Goal: Task Accomplishment & Management: Use online tool/utility

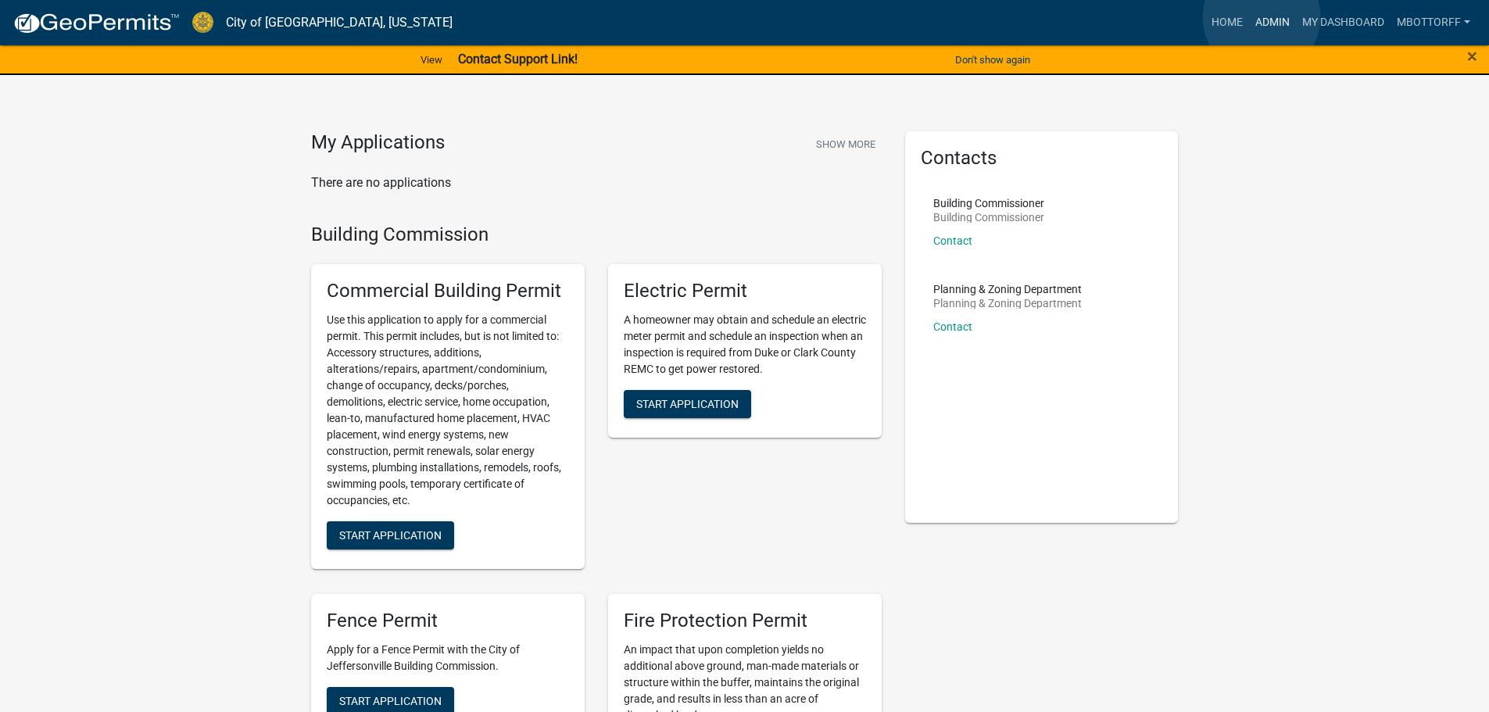
click at [1261, 17] on link "Admin" at bounding box center [1272, 23] width 47 height 30
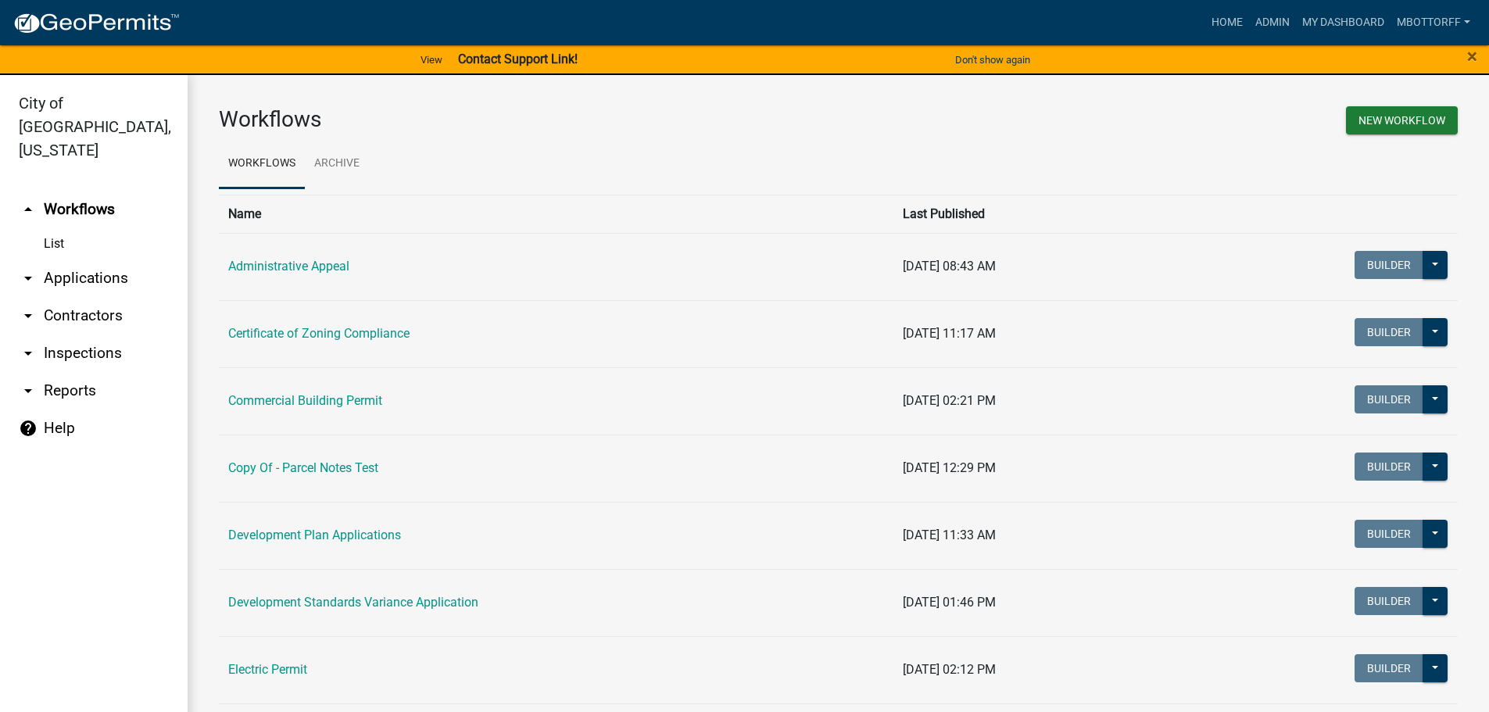
click at [73, 259] on link "arrow_drop_down Applications" at bounding box center [94, 278] width 188 height 38
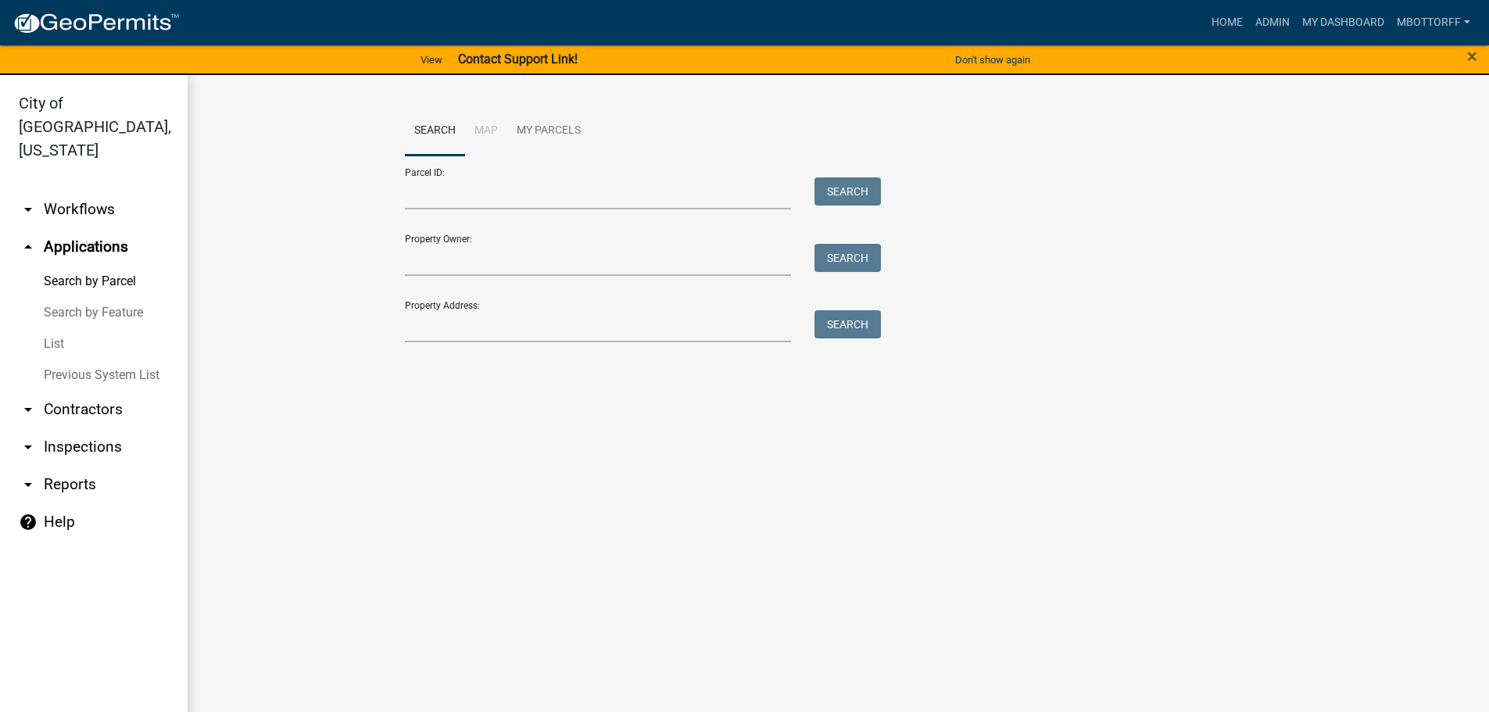
click at [49, 328] on link "List" at bounding box center [94, 343] width 188 height 31
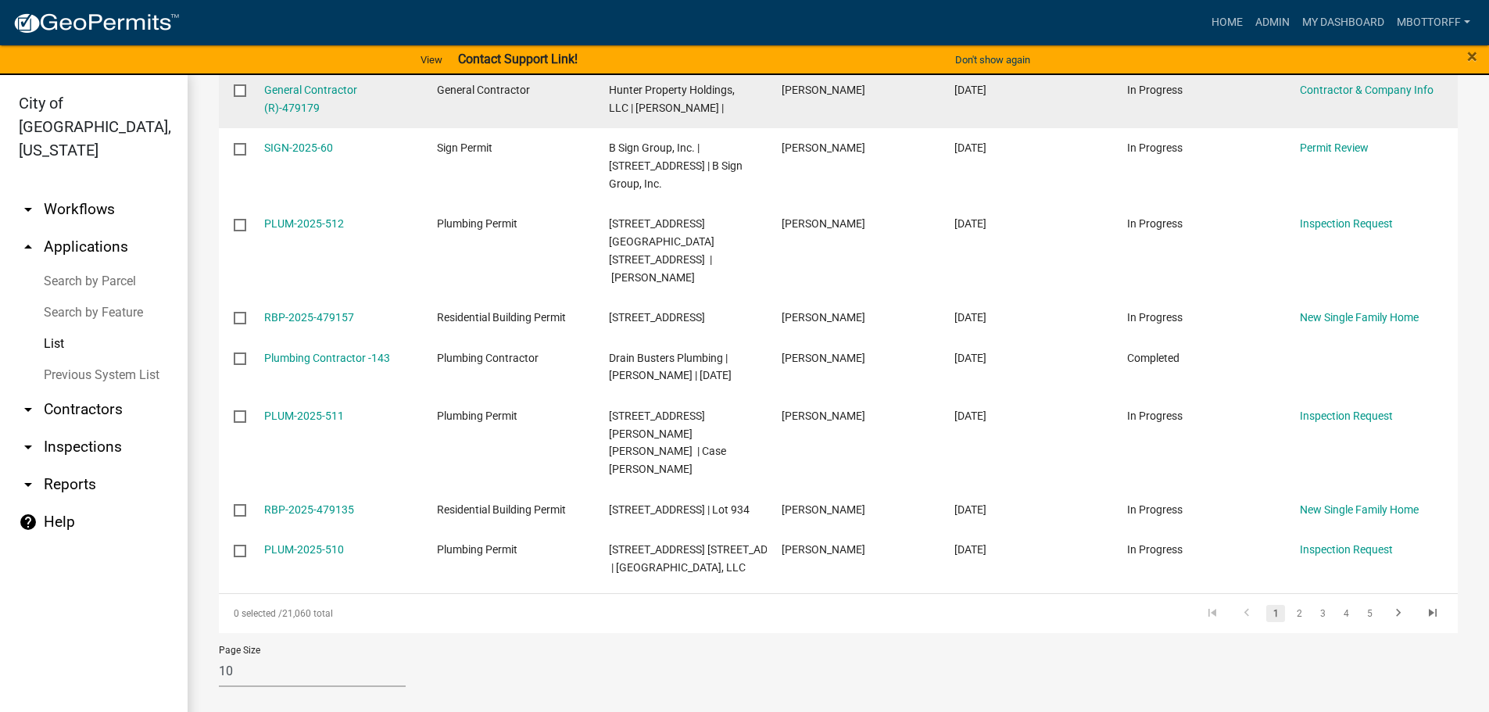
scroll to position [437, 0]
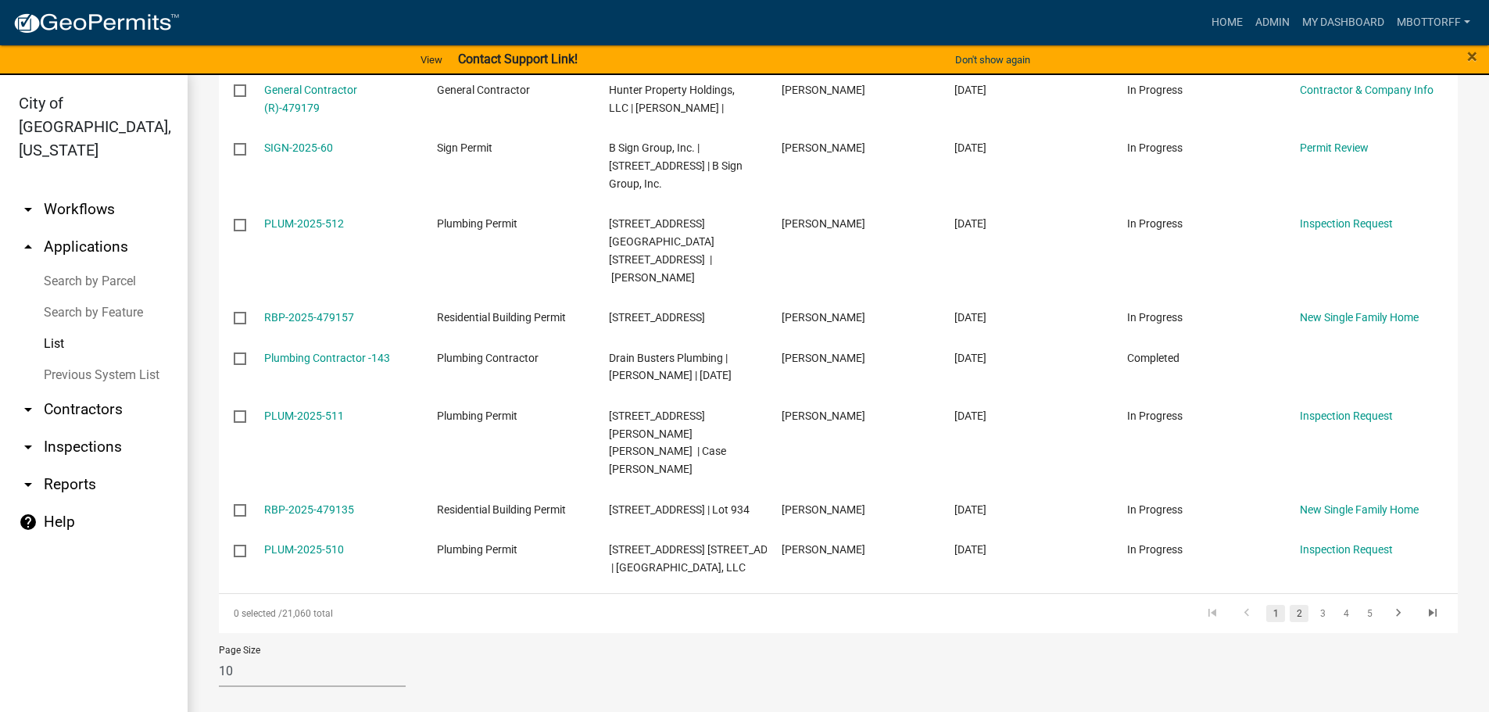
click at [1290, 614] on link "2" at bounding box center [1299, 613] width 19 height 17
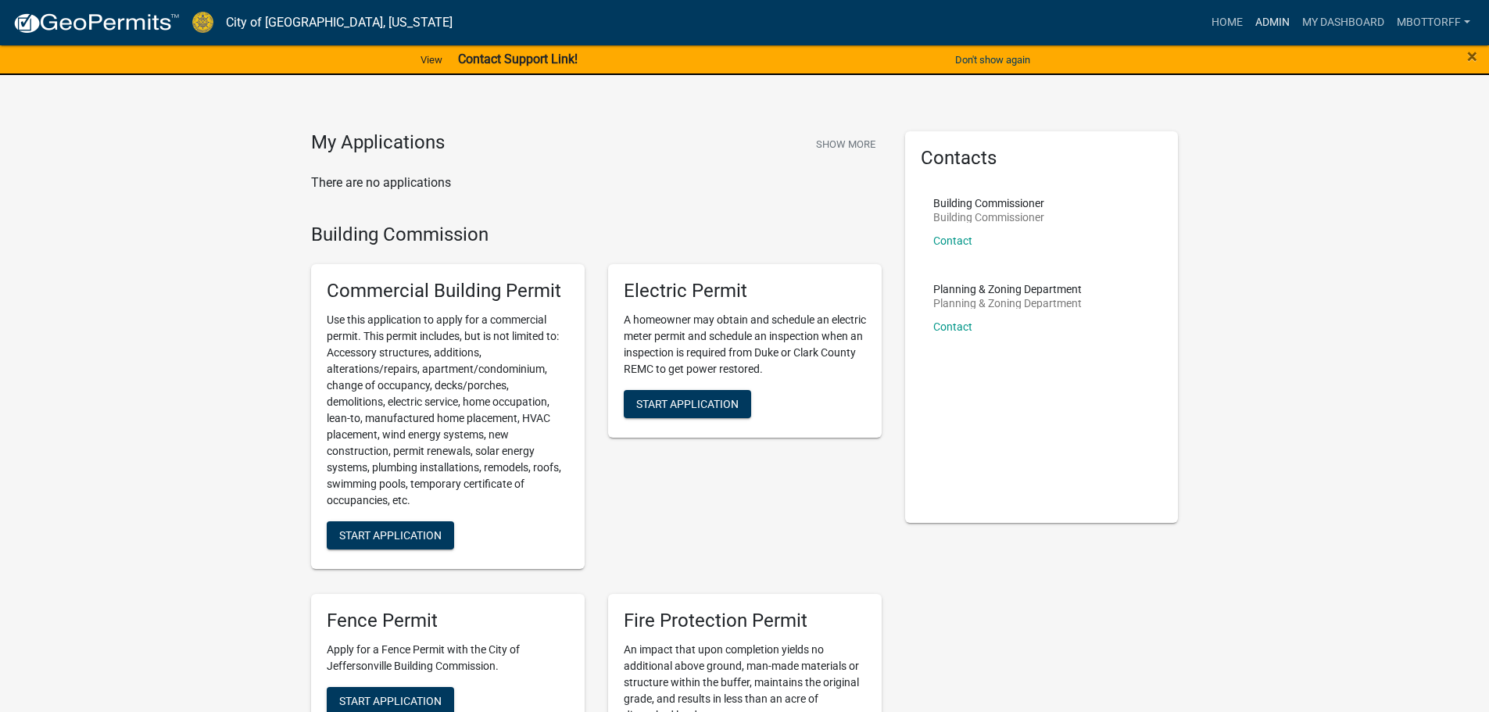
click at [1269, 21] on link "Admin" at bounding box center [1272, 23] width 47 height 30
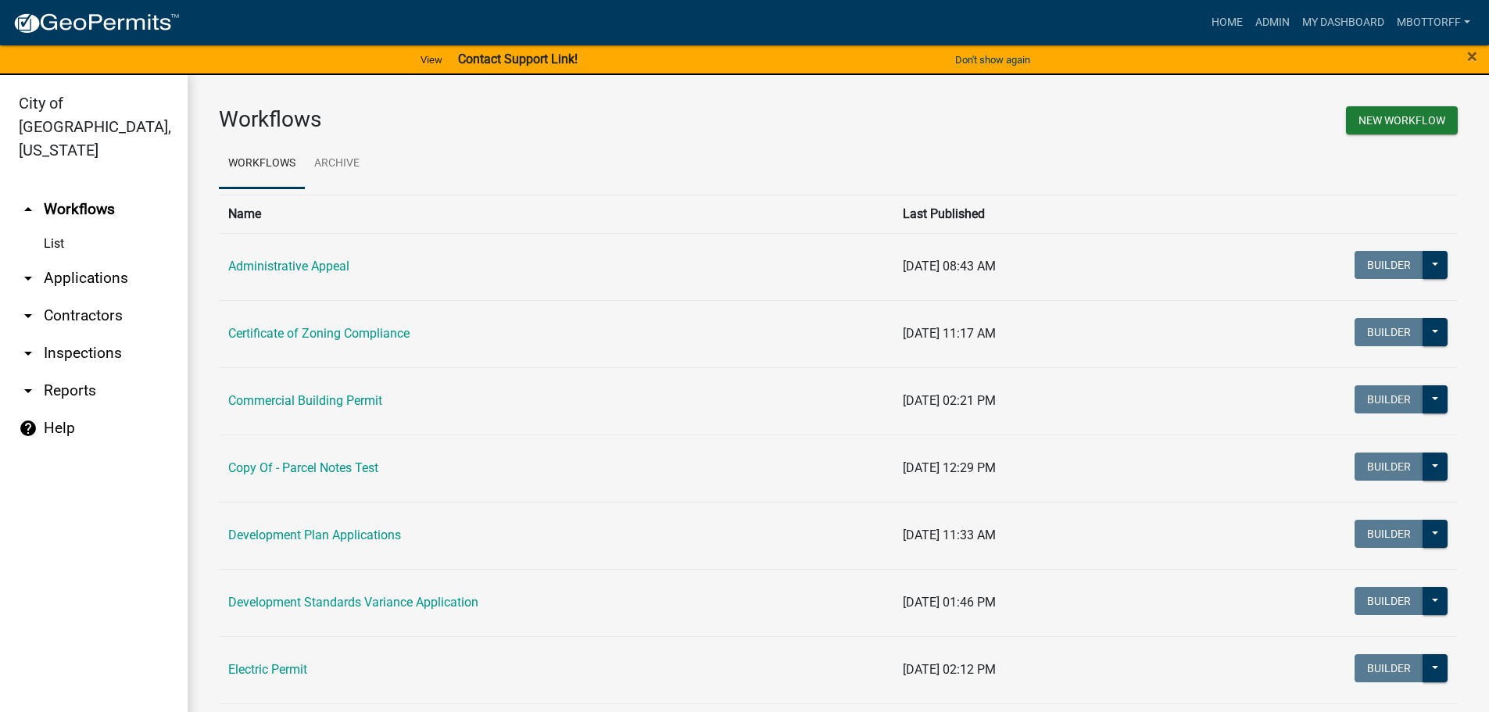
click at [70, 297] on link "arrow_drop_down Contractors" at bounding box center [94, 316] width 188 height 38
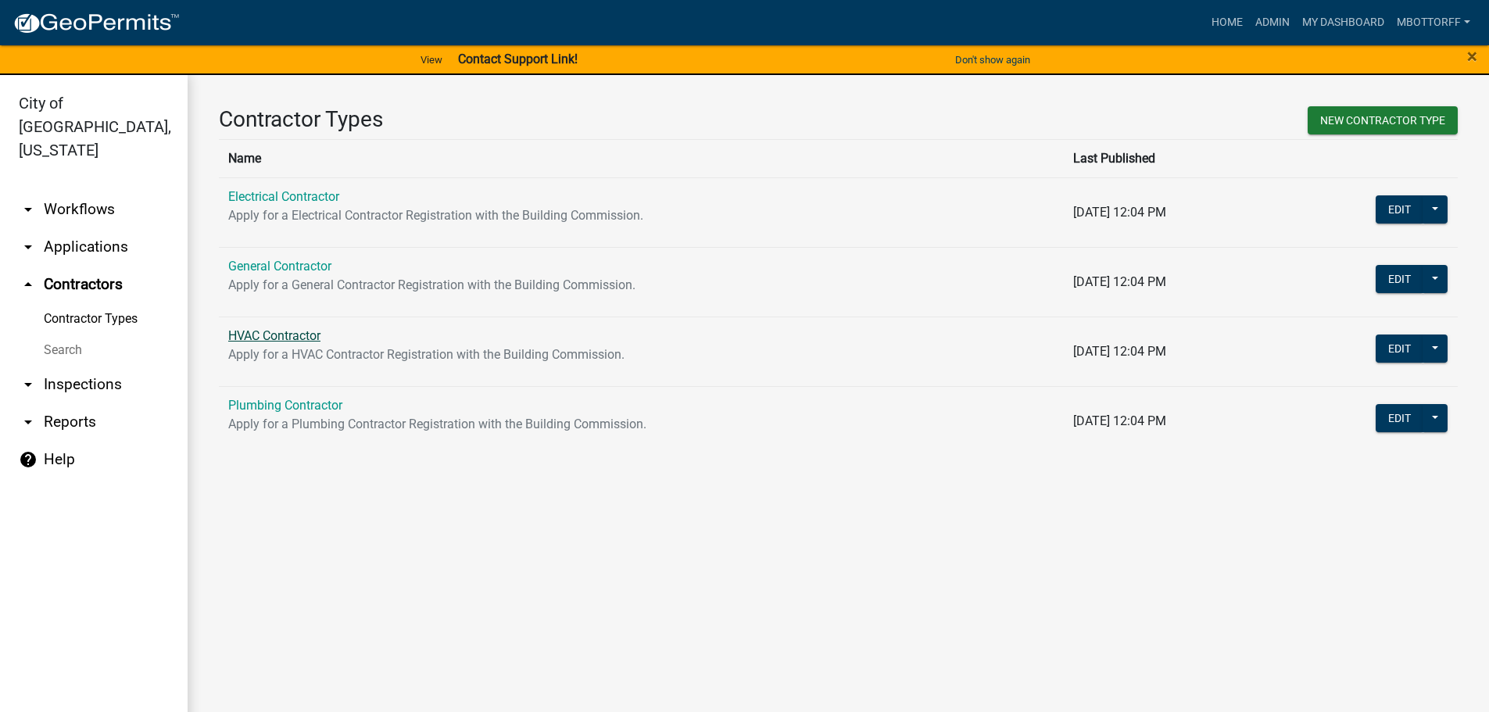
click at [263, 334] on link "HVAC Contractor" at bounding box center [274, 335] width 92 height 15
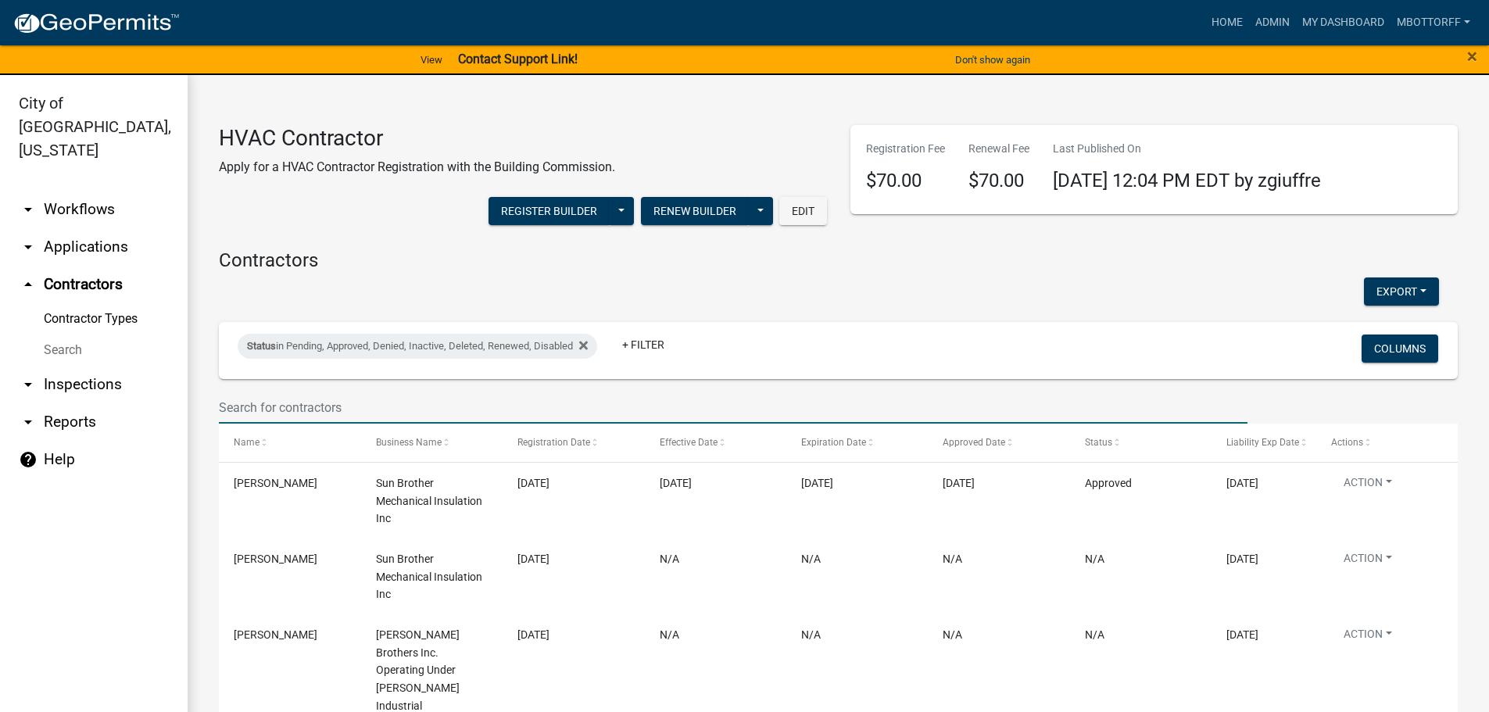
click at [259, 406] on input "text" at bounding box center [733, 408] width 1029 height 32
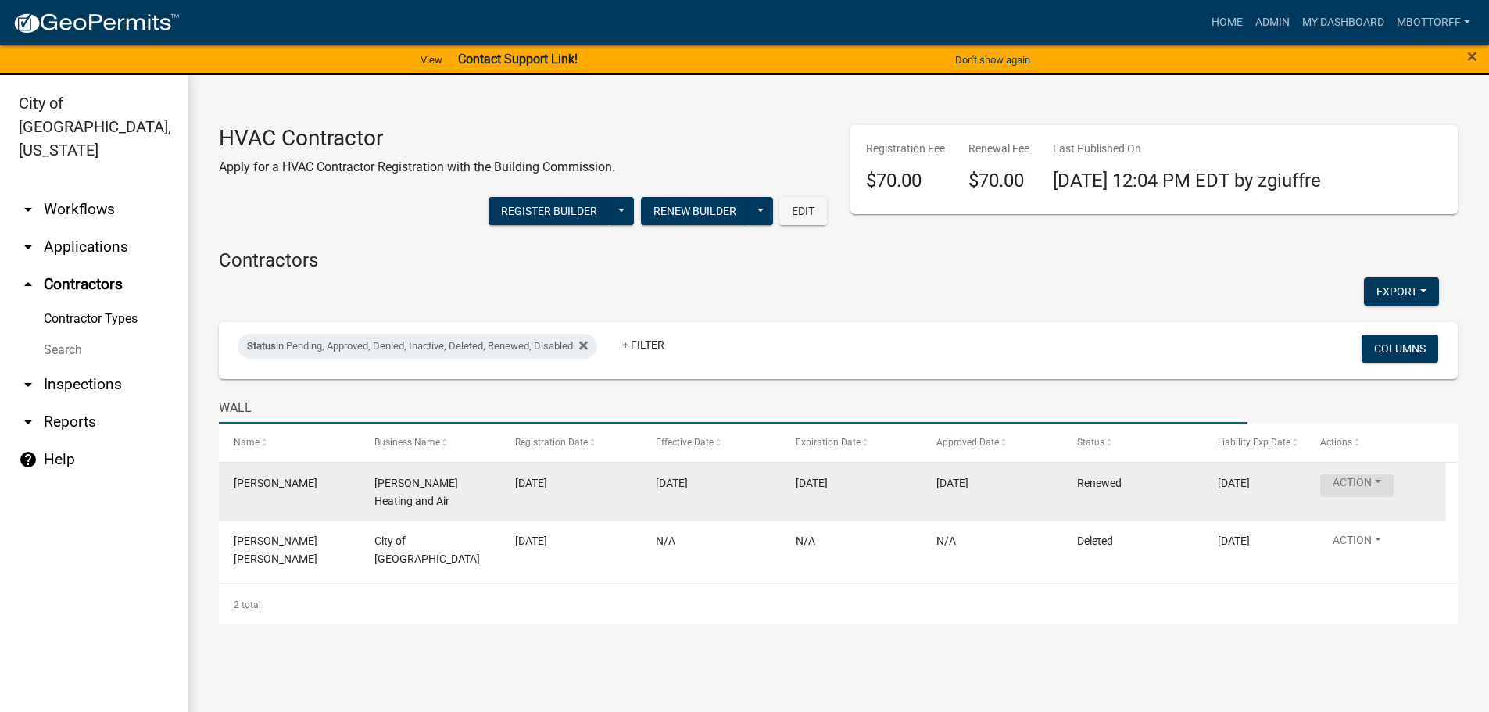
type input "WALL"
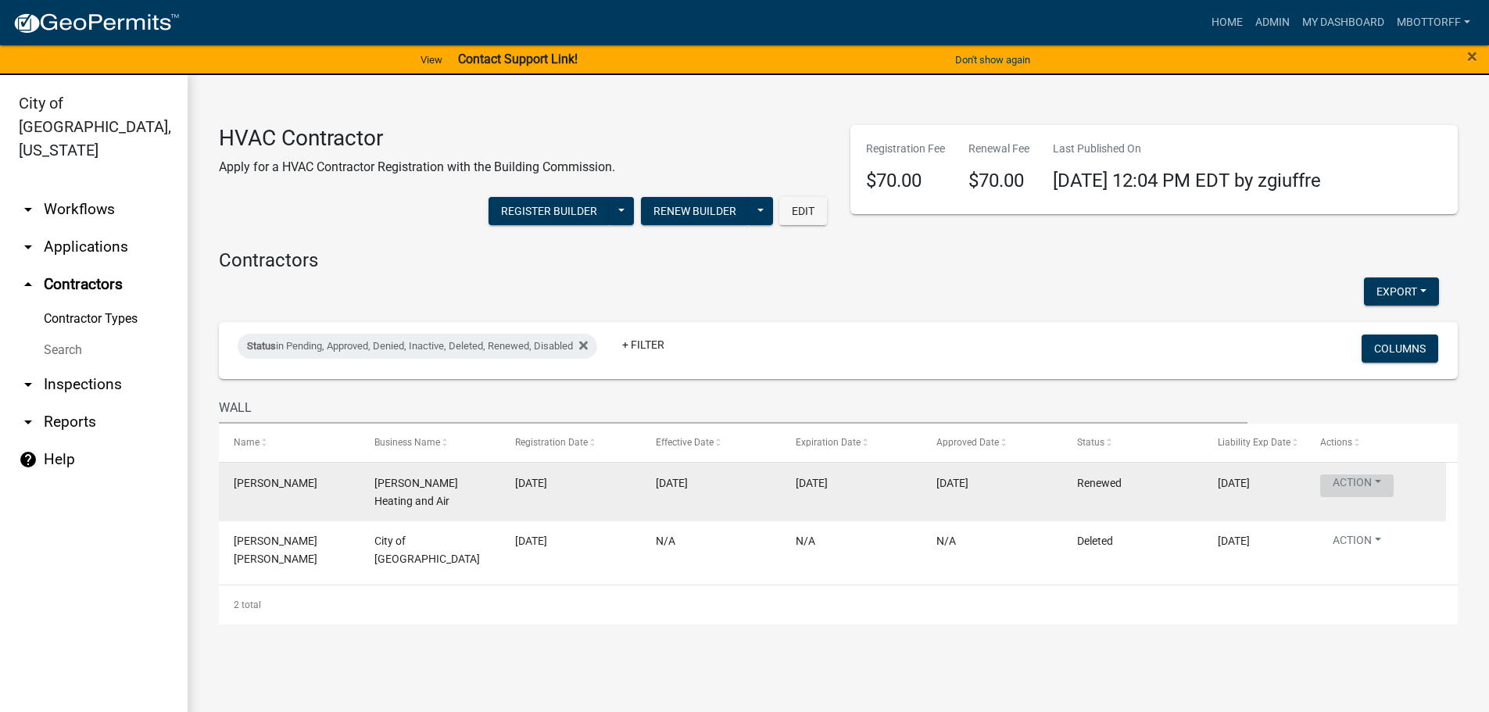
click at [1376, 489] on button "Action" at bounding box center [1356, 485] width 73 height 23
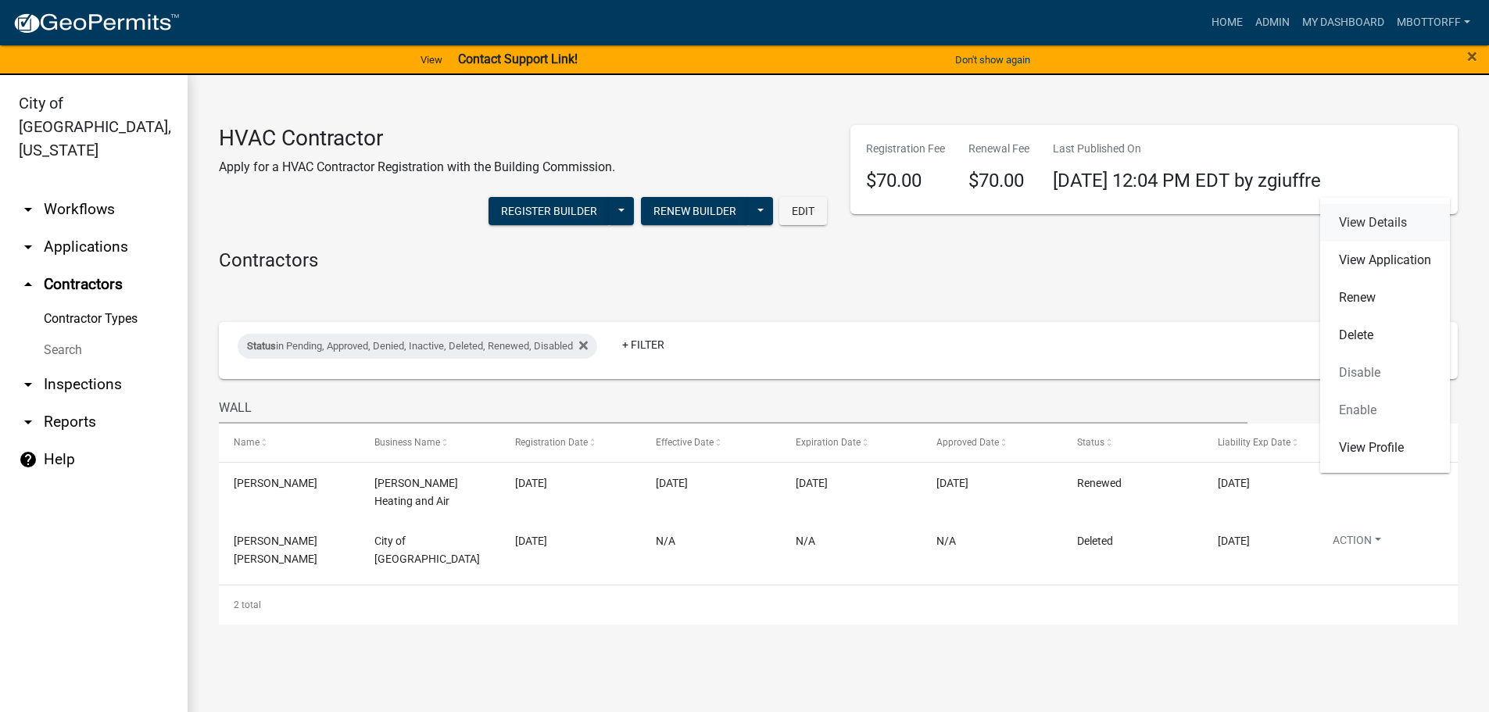
click at [1354, 223] on link "View Details" at bounding box center [1385, 223] width 130 height 38
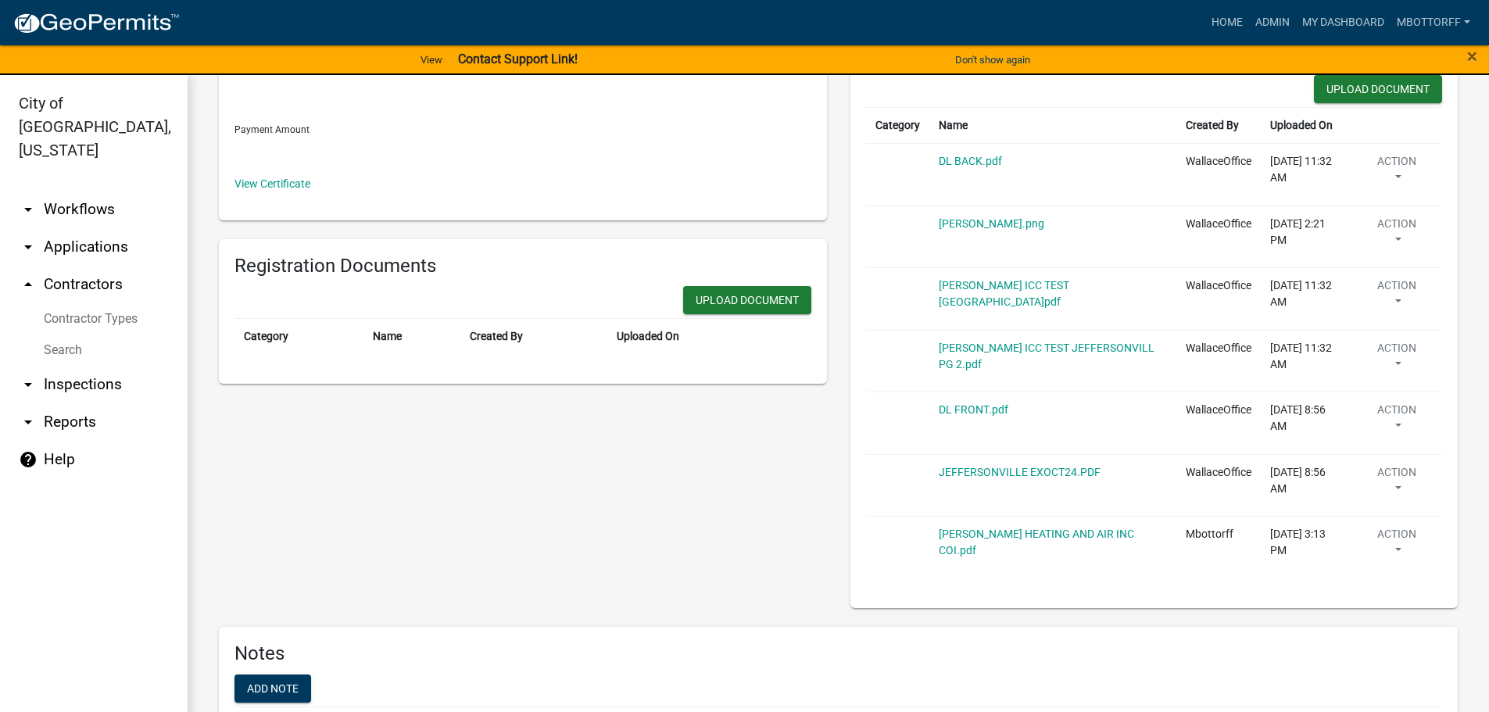
scroll to position [391, 0]
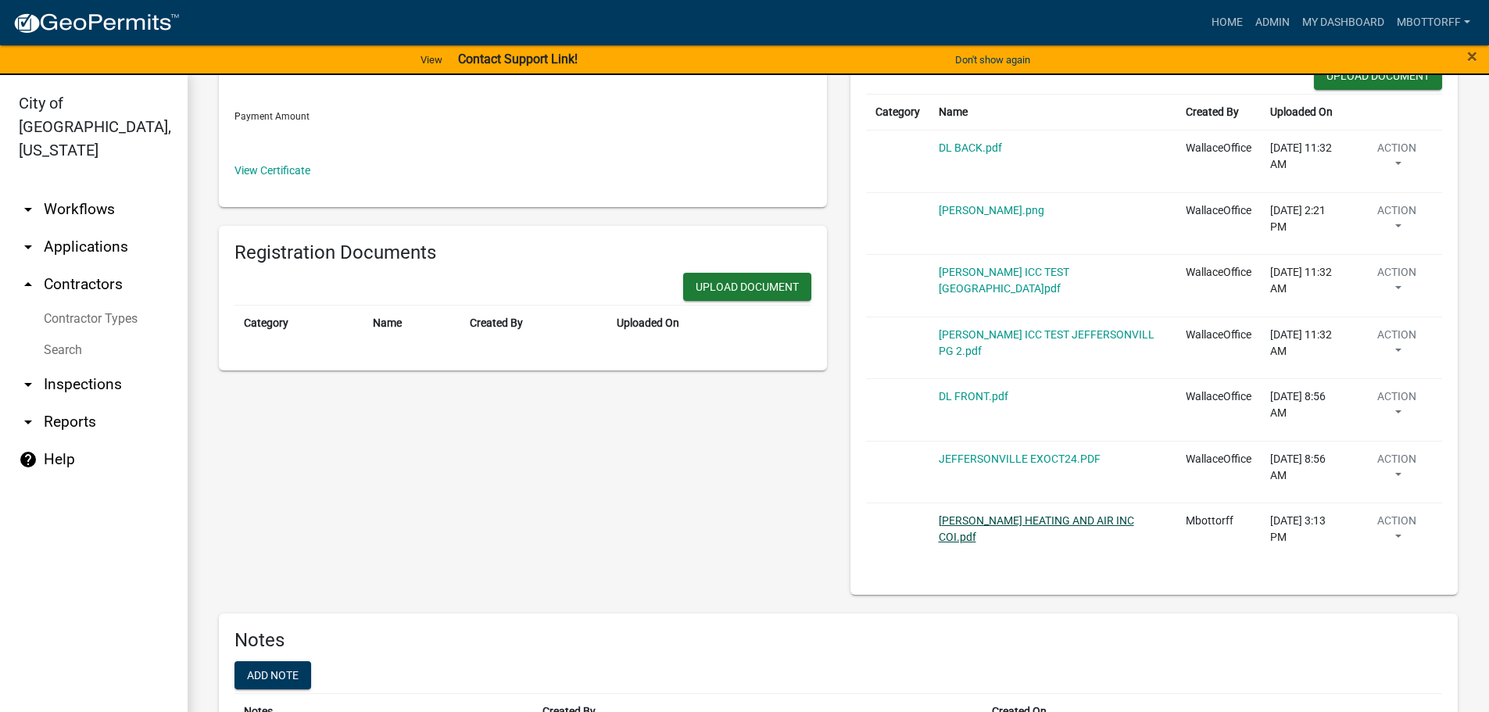
click at [1011, 519] on link "WALLACE HEATING AND AIR INC COI.pdf" at bounding box center [1036, 528] width 195 height 29
click at [1388, 535] on button "Action" at bounding box center [1397, 532] width 71 height 39
click at [1384, 576] on link "Delete" at bounding box center [1424, 579] width 125 height 38
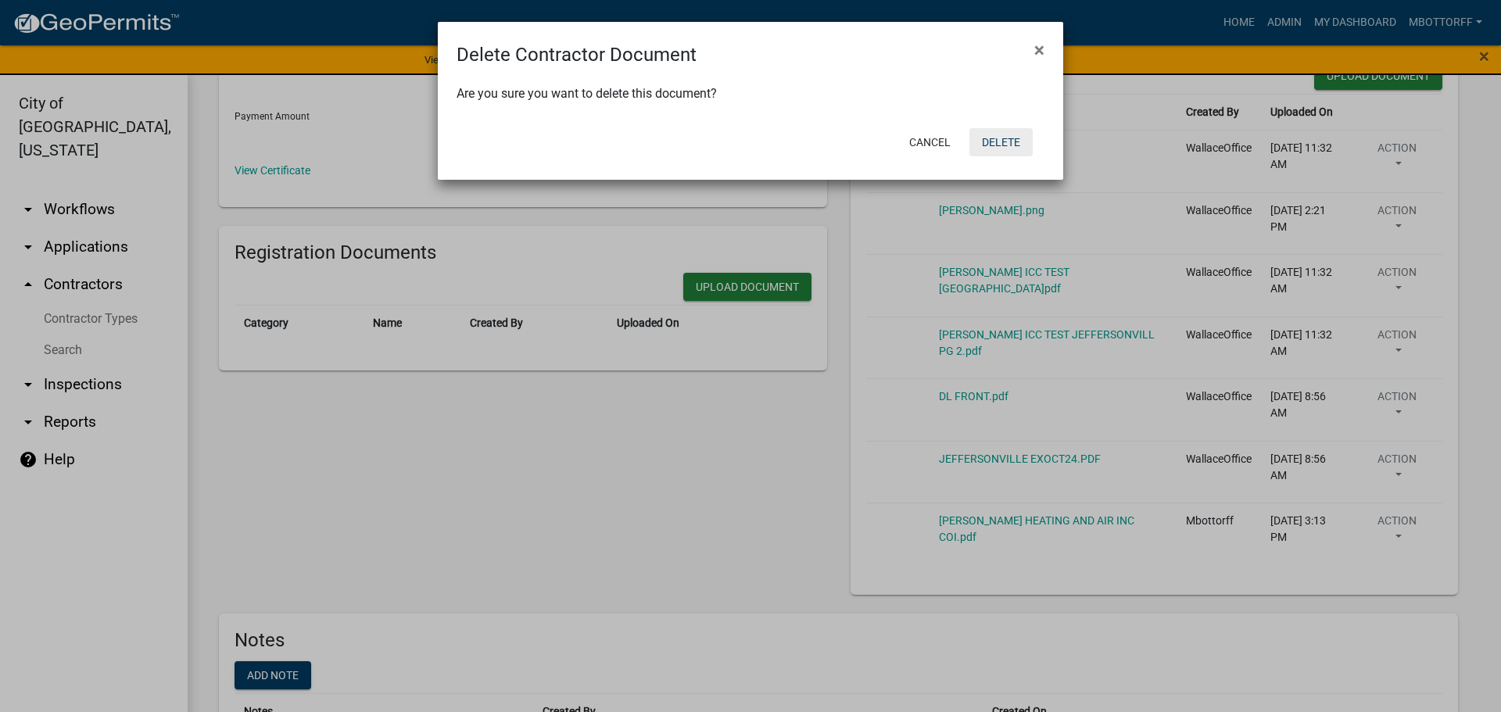
click at [1006, 141] on button "Delete" at bounding box center [1000, 142] width 63 height 28
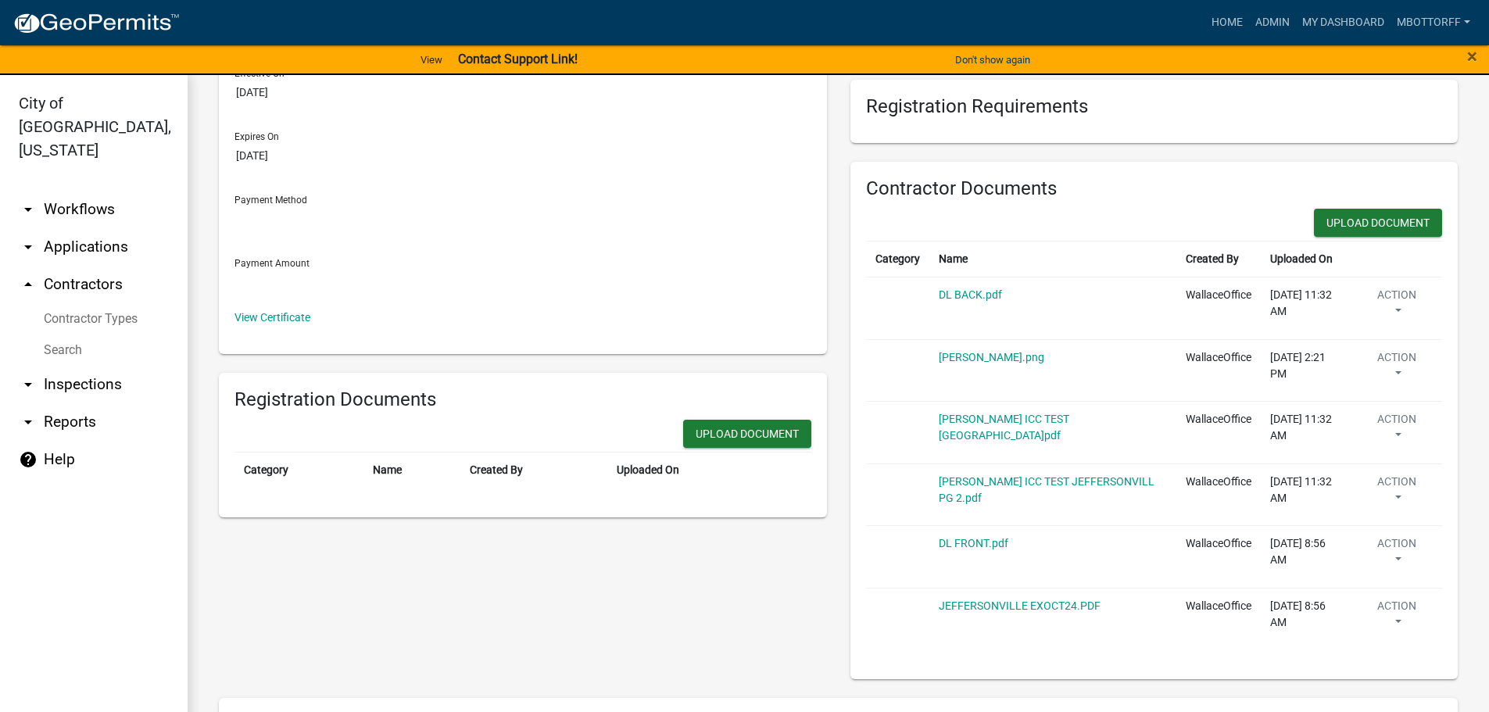
scroll to position [234, 0]
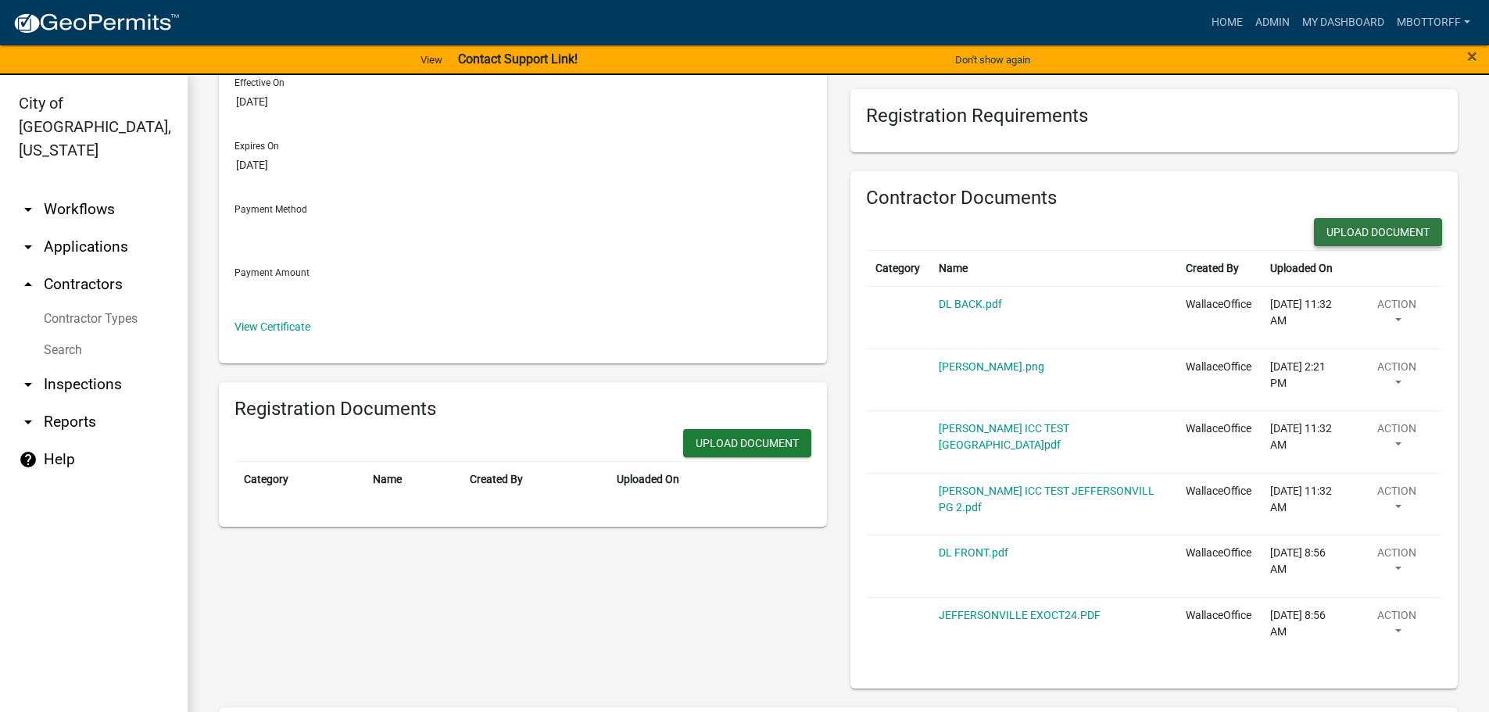
click at [1356, 231] on button "Upload Document" at bounding box center [1378, 232] width 128 height 28
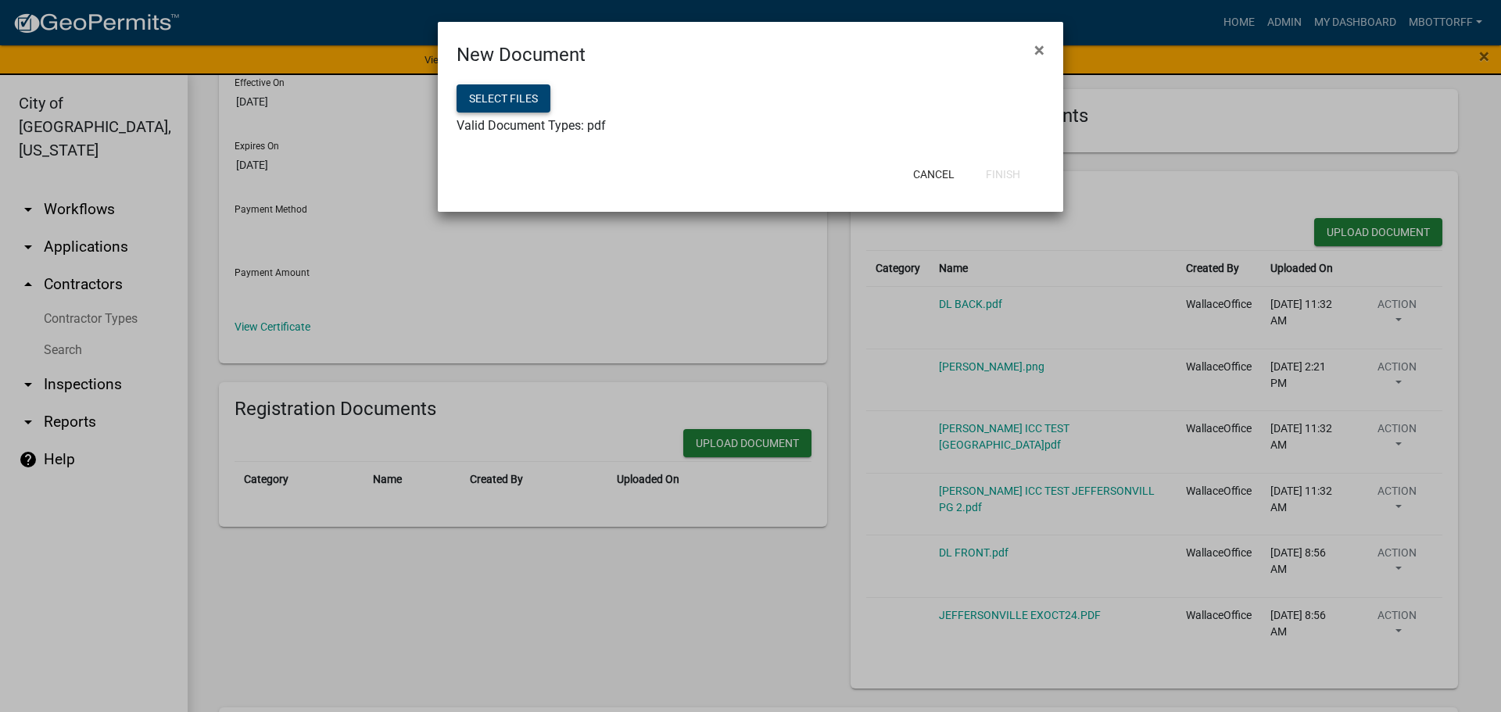
click at [524, 100] on button "Select files" at bounding box center [503, 98] width 94 height 28
click at [998, 170] on button "Finish" at bounding box center [1002, 174] width 59 height 28
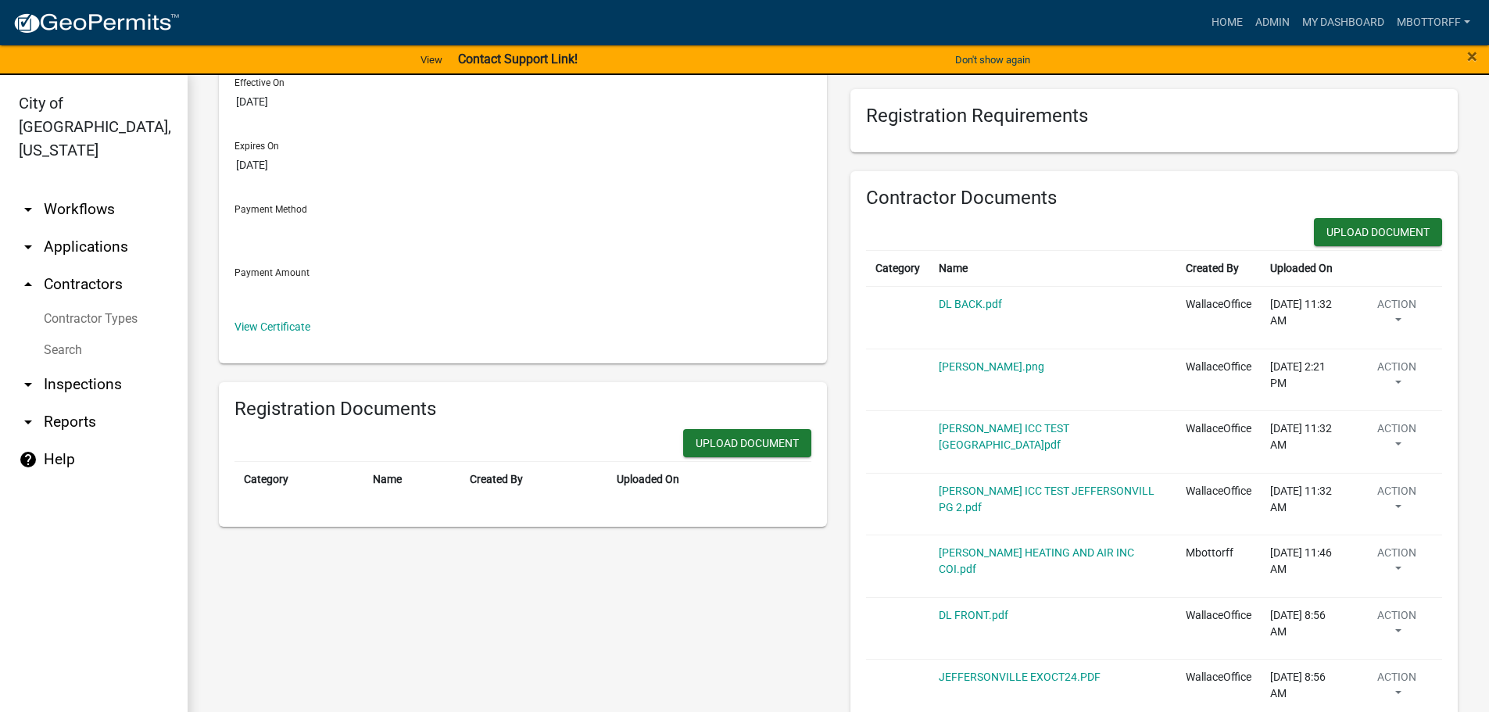
click at [70, 303] on link "Contractor Types" at bounding box center [94, 318] width 188 height 31
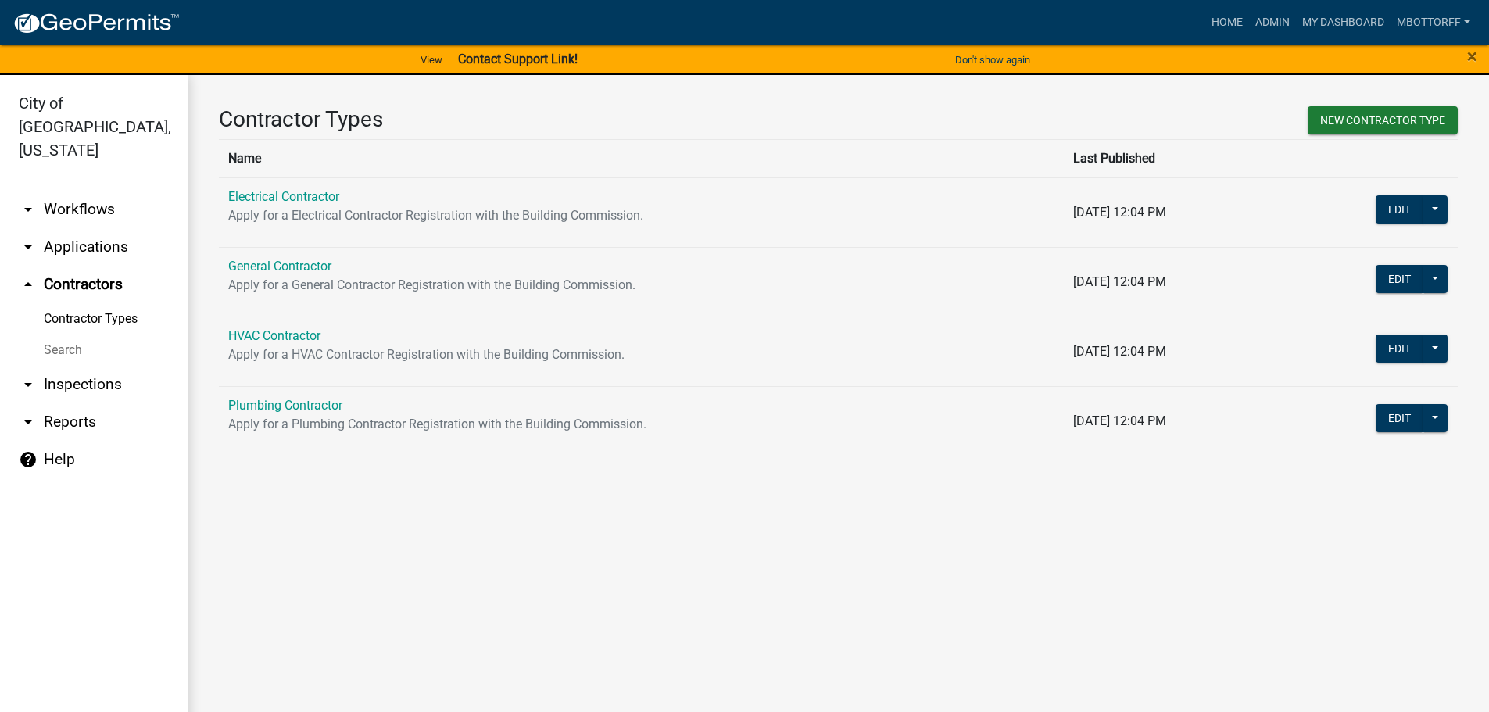
click at [63, 335] on link "Search" at bounding box center [94, 350] width 188 height 31
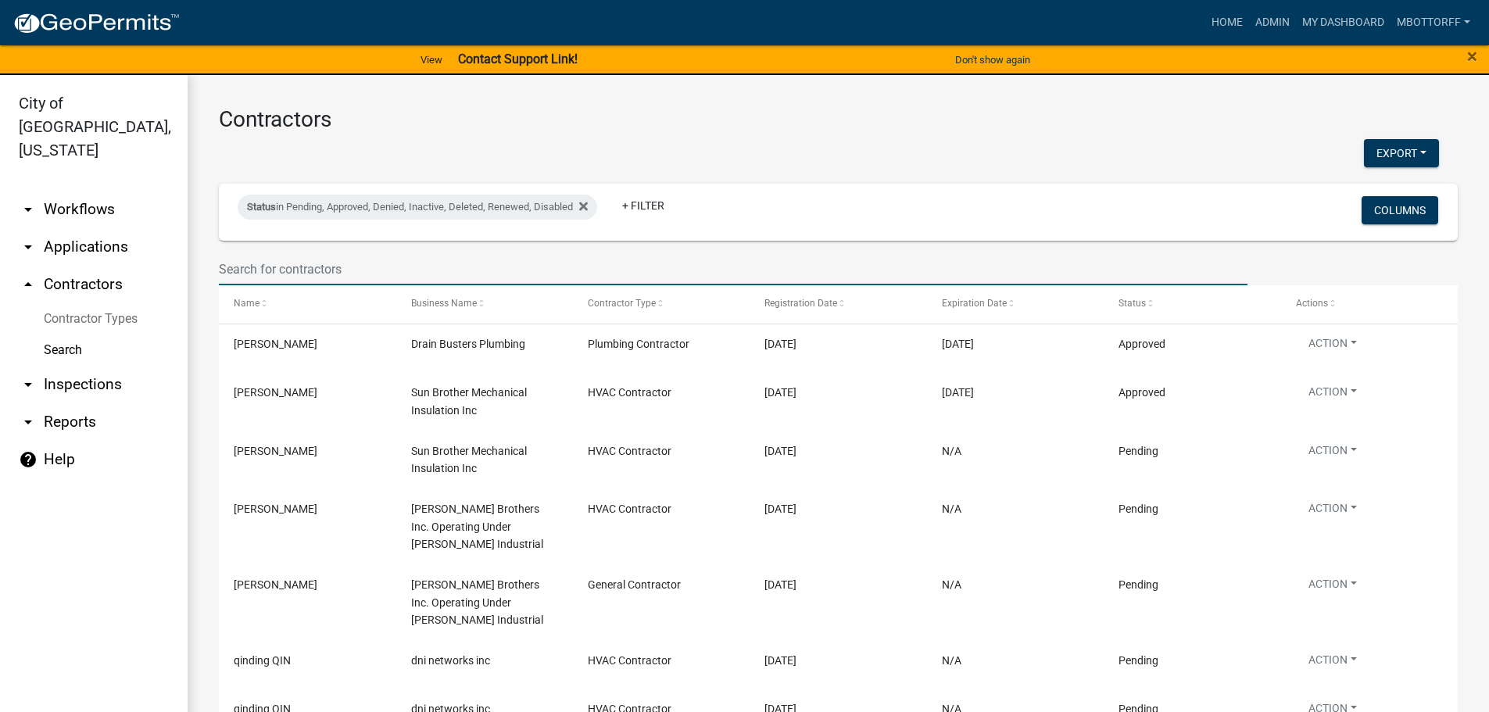
click at [284, 265] on input "text" at bounding box center [733, 269] width 1029 height 32
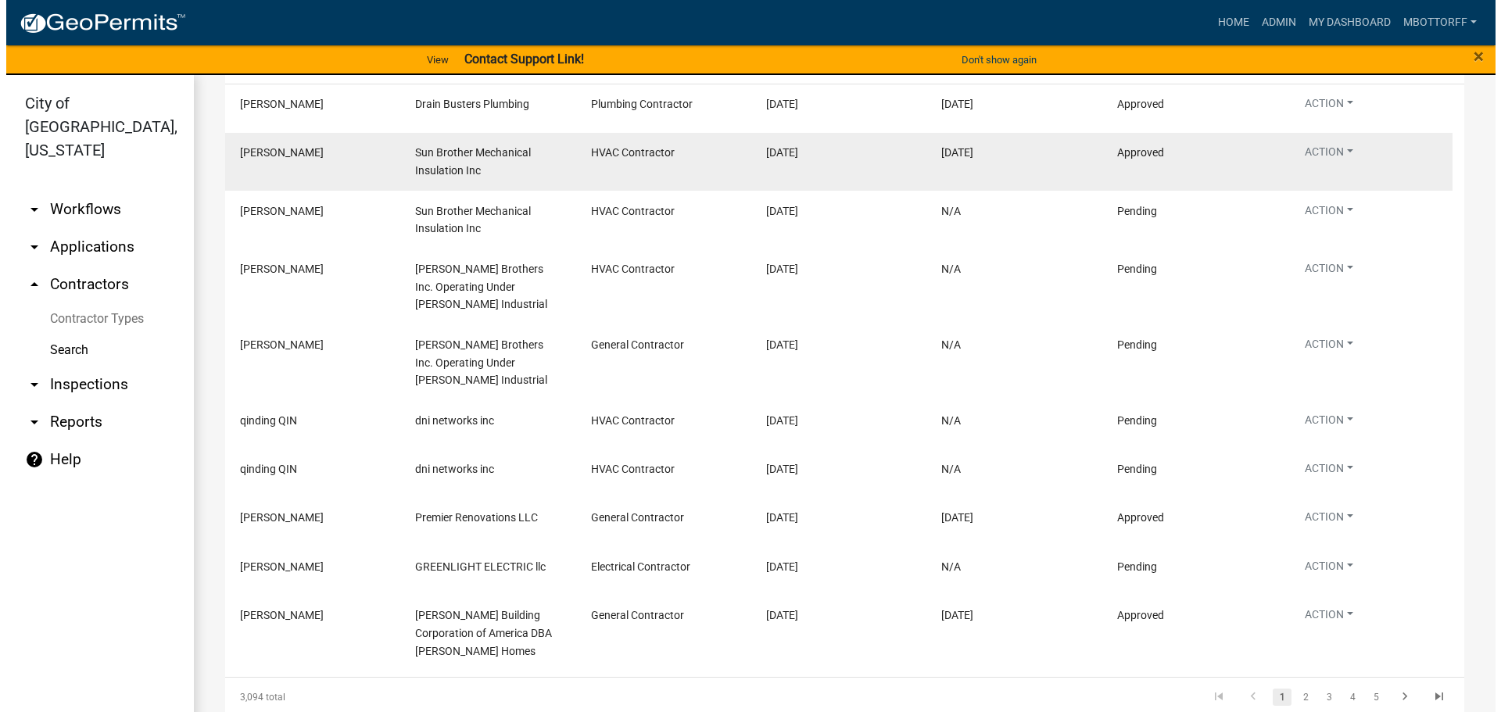
scroll to position [306, 0]
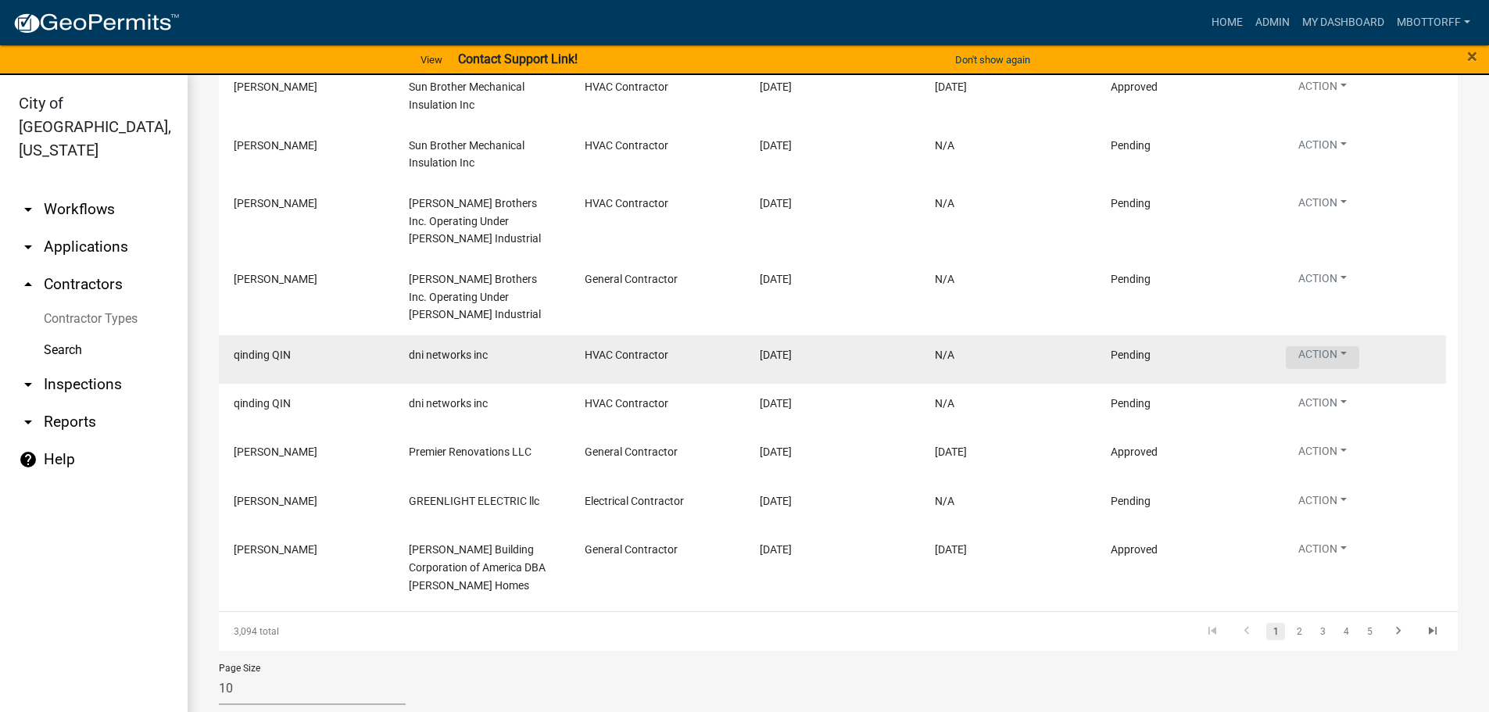
type input "A"
click at [1338, 354] on button "Action" at bounding box center [1322, 357] width 73 height 23
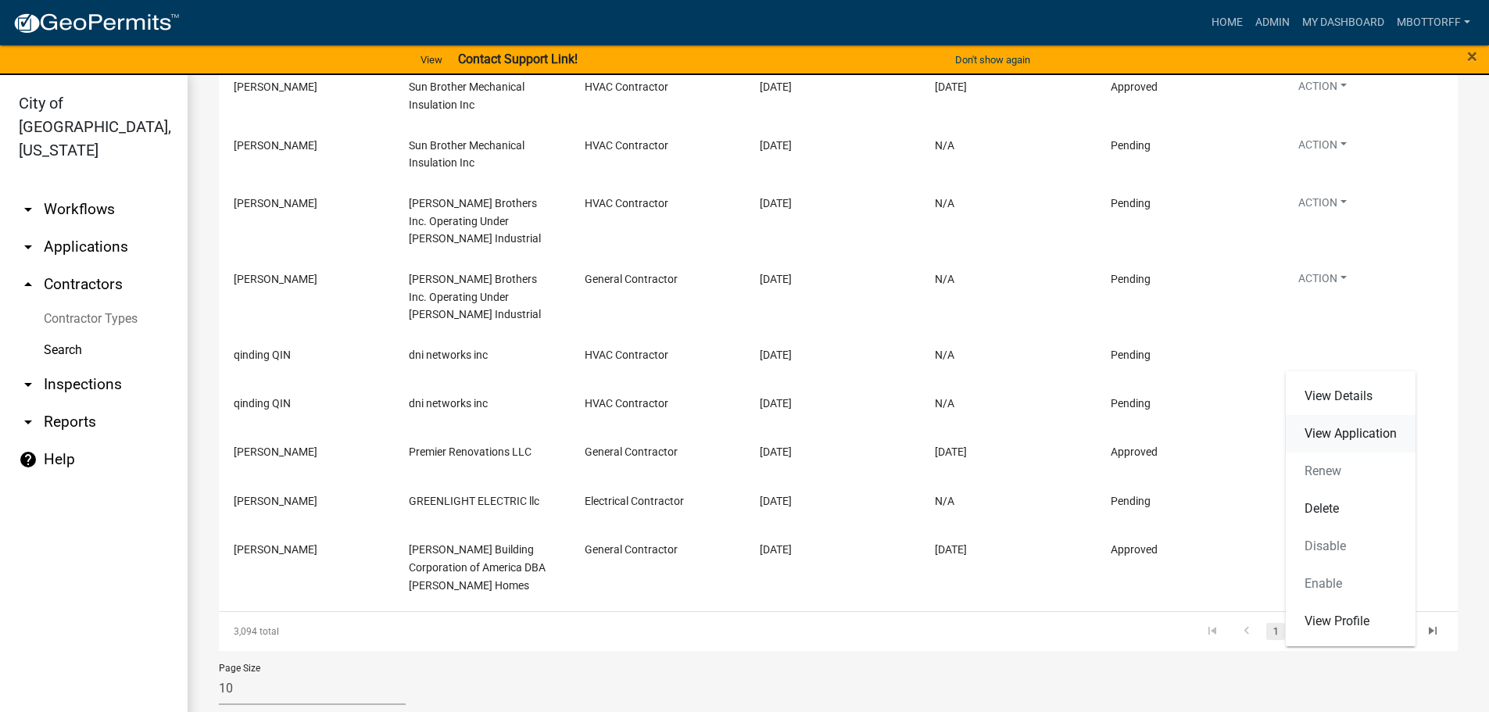
click at [1326, 436] on link "View Application" at bounding box center [1351, 434] width 130 height 38
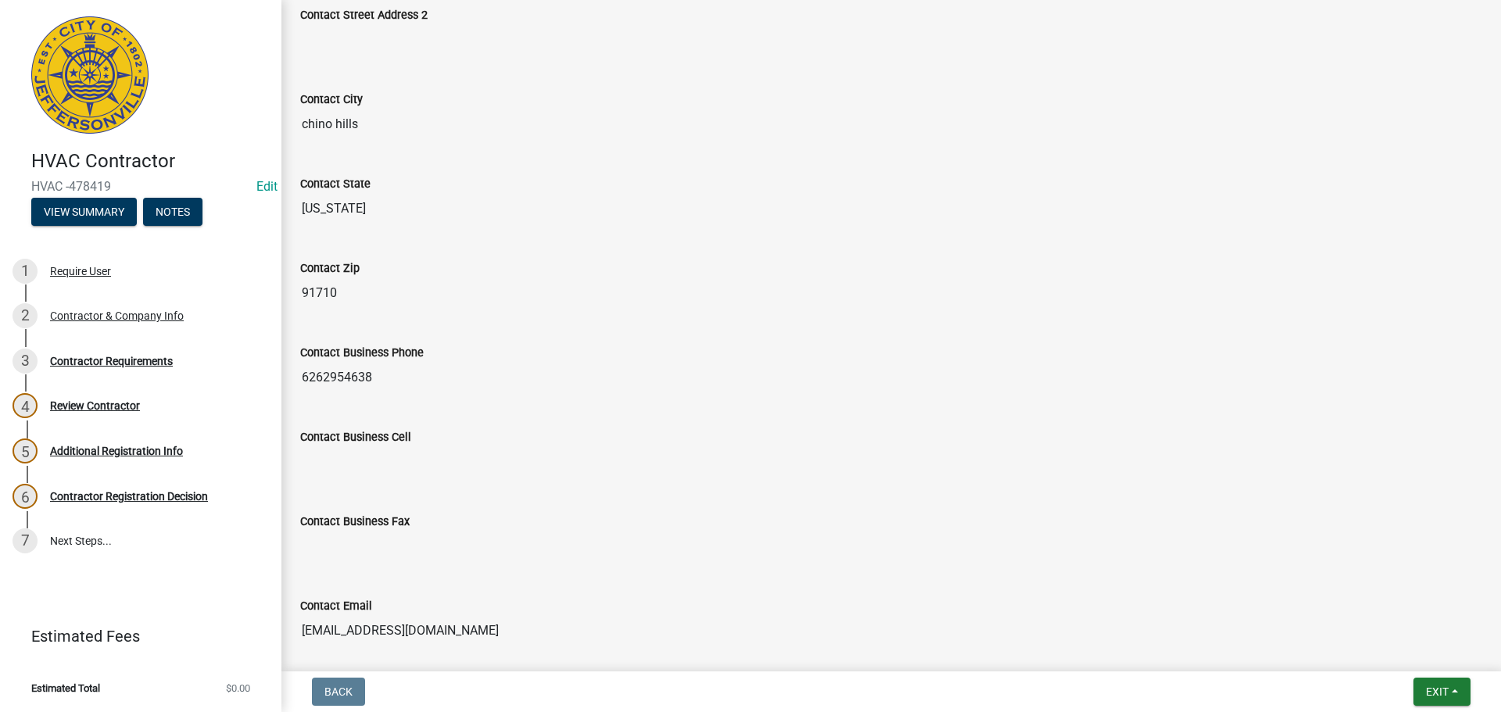
scroll to position [699, 0]
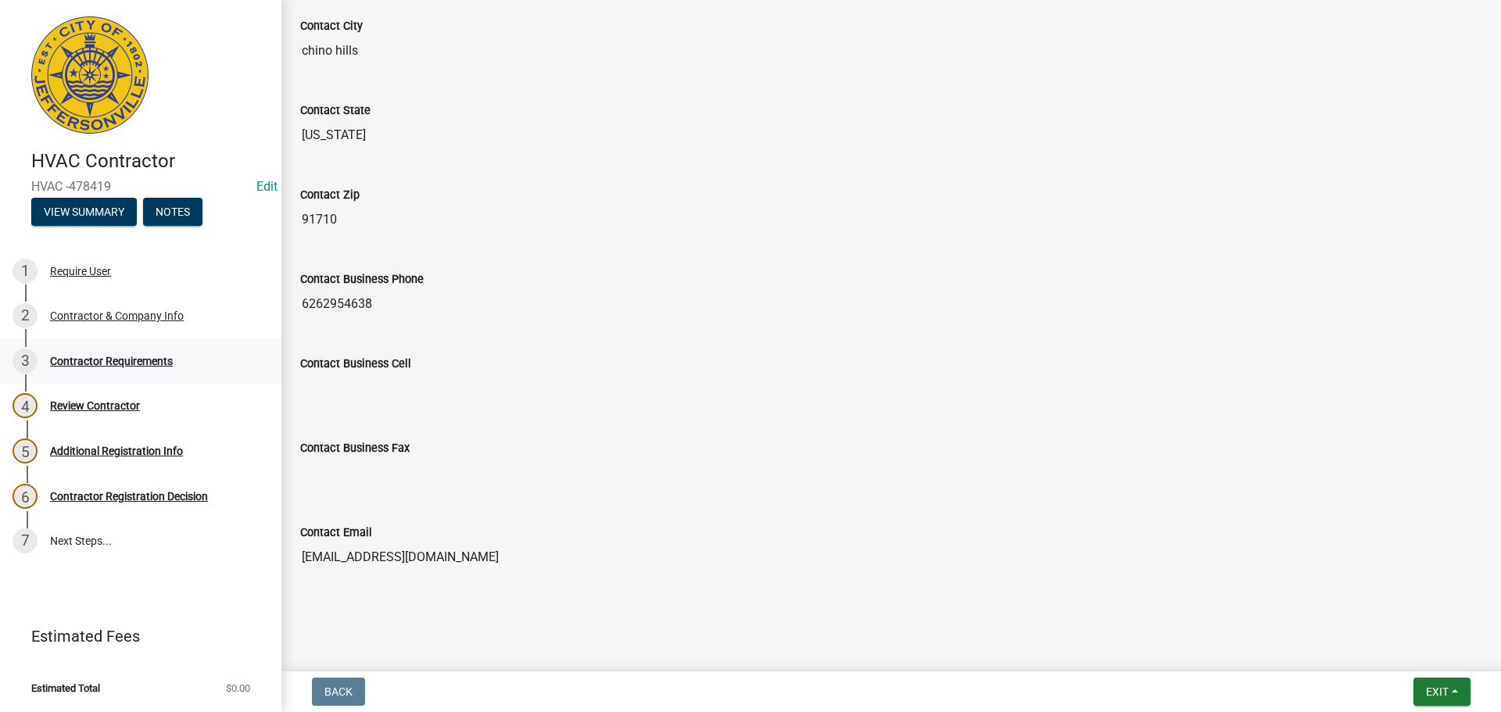
click at [88, 360] on div "Contractor Requirements" at bounding box center [111, 361] width 123 height 11
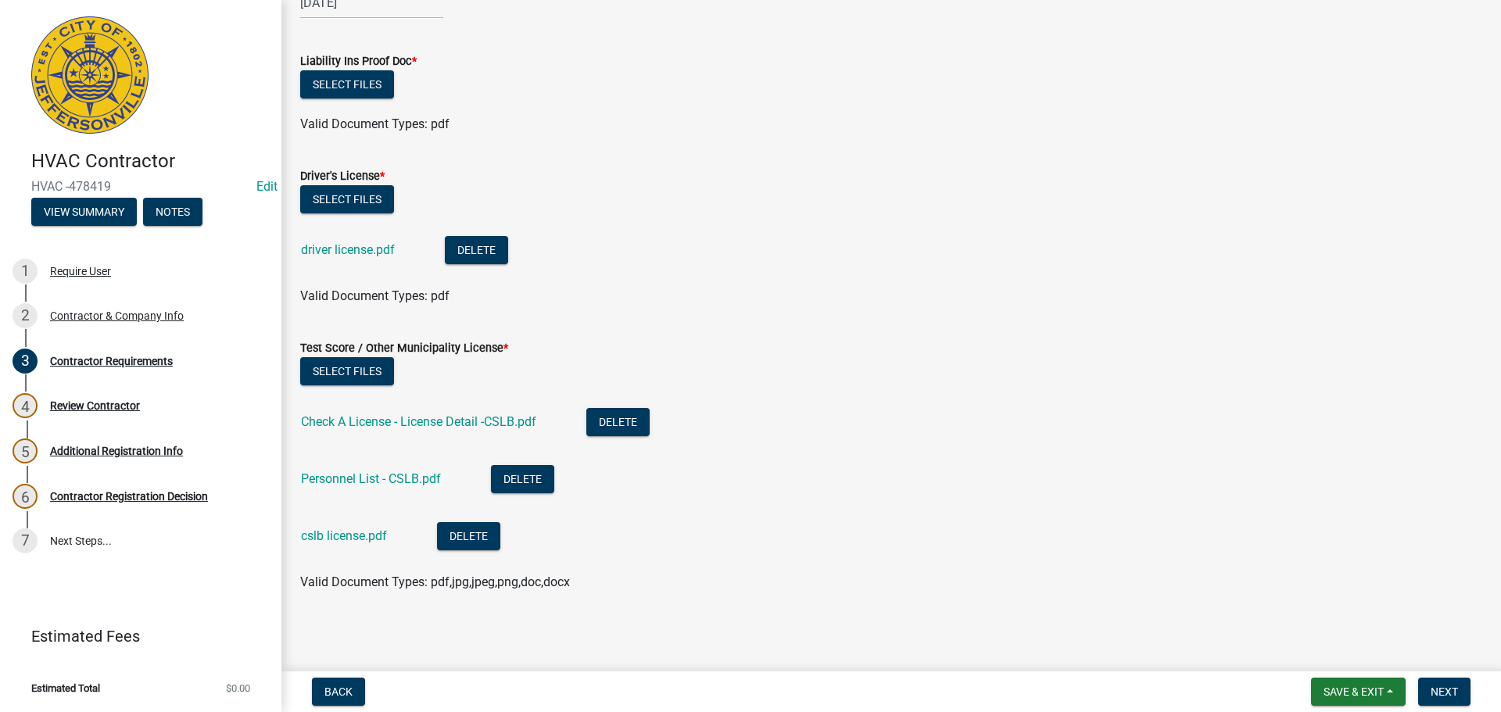
scroll to position [143, 0]
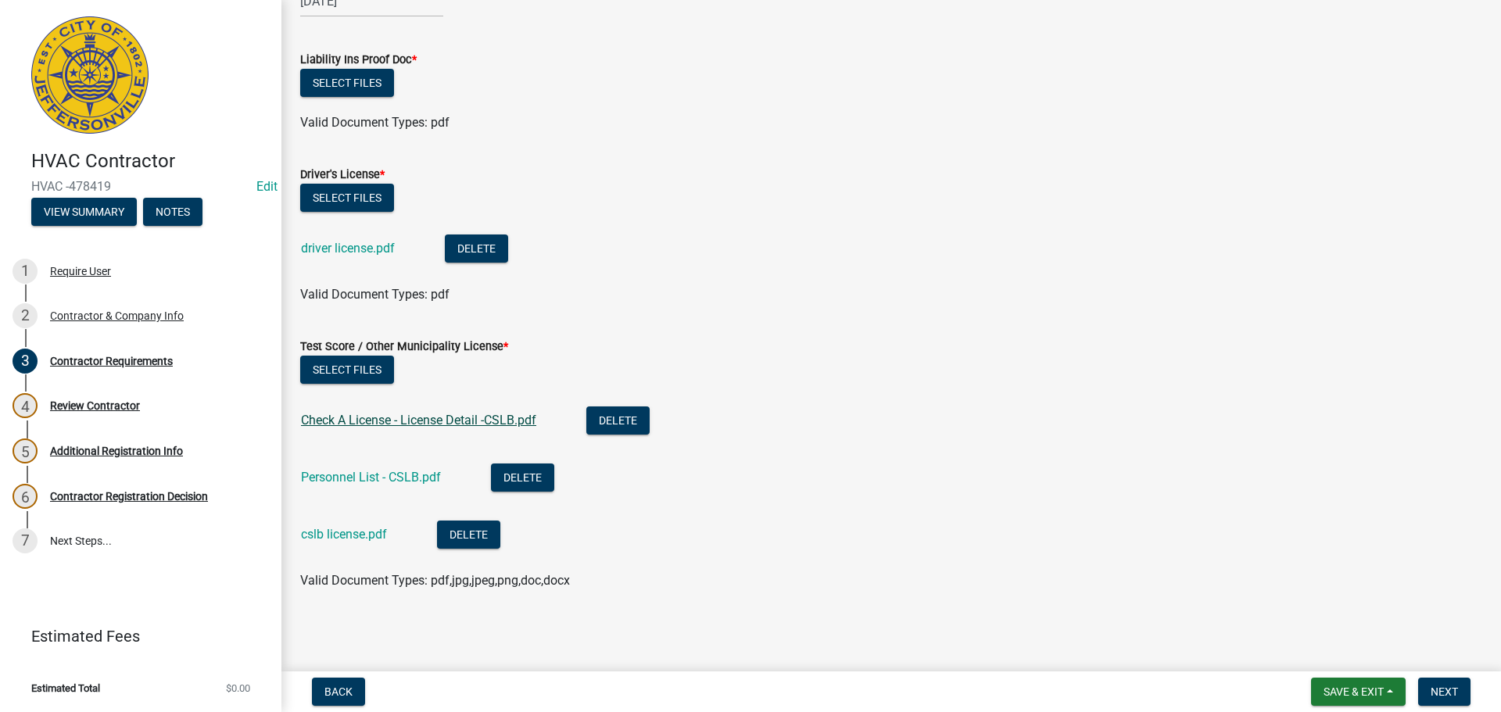
click at [364, 424] on link "Check A License - License Detail -CSLB.pdf" at bounding box center [418, 420] width 235 height 15
click at [352, 485] on div "Personnel List - CSLB.pdf" at bounding box center [383, 479] width 165 height 32
click at [391, 481] on link "Personnel List - CSLB.pdf" at bounding box center [371, 477] width 140 height 15
click at [346, 253] on link "driver license.pdf" at bounding box center [348, 248] width 94 height 15
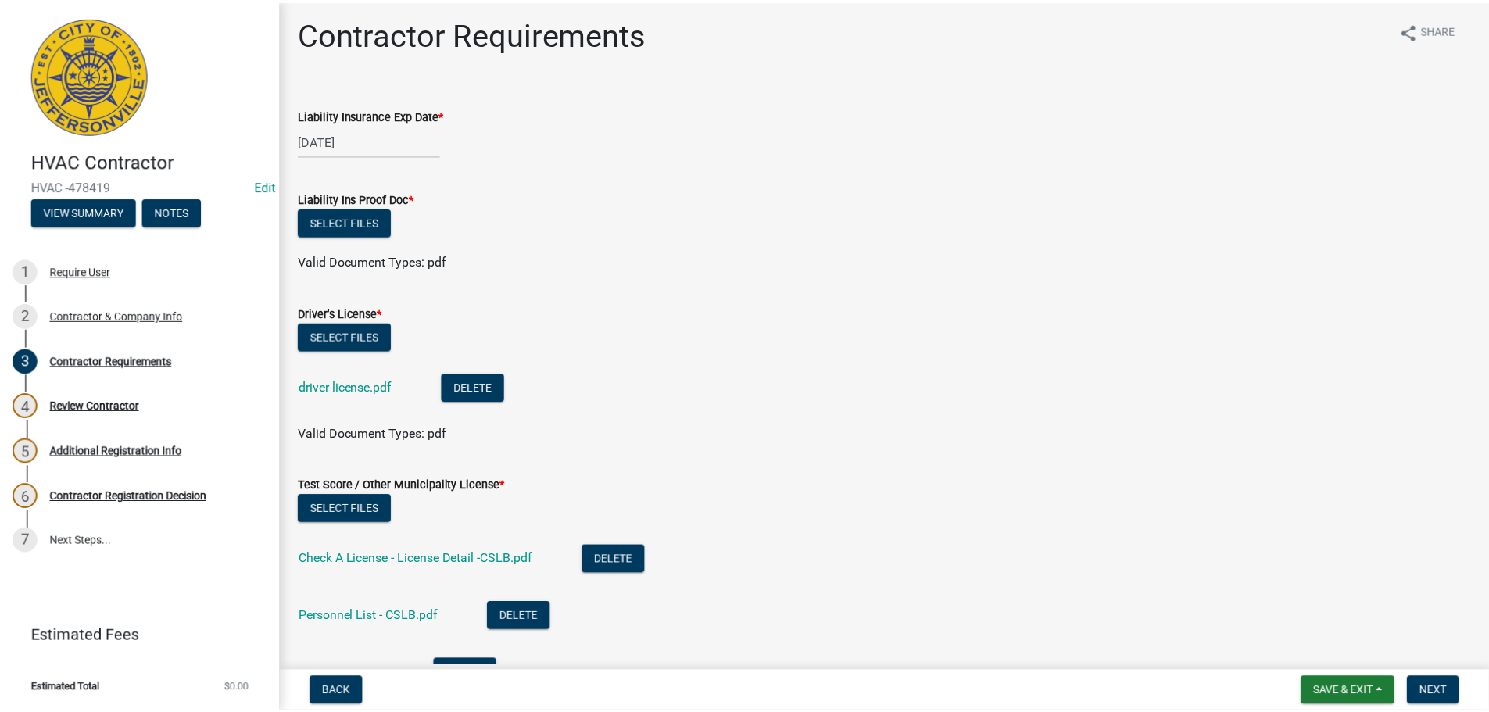
scroll to position [0, 0]
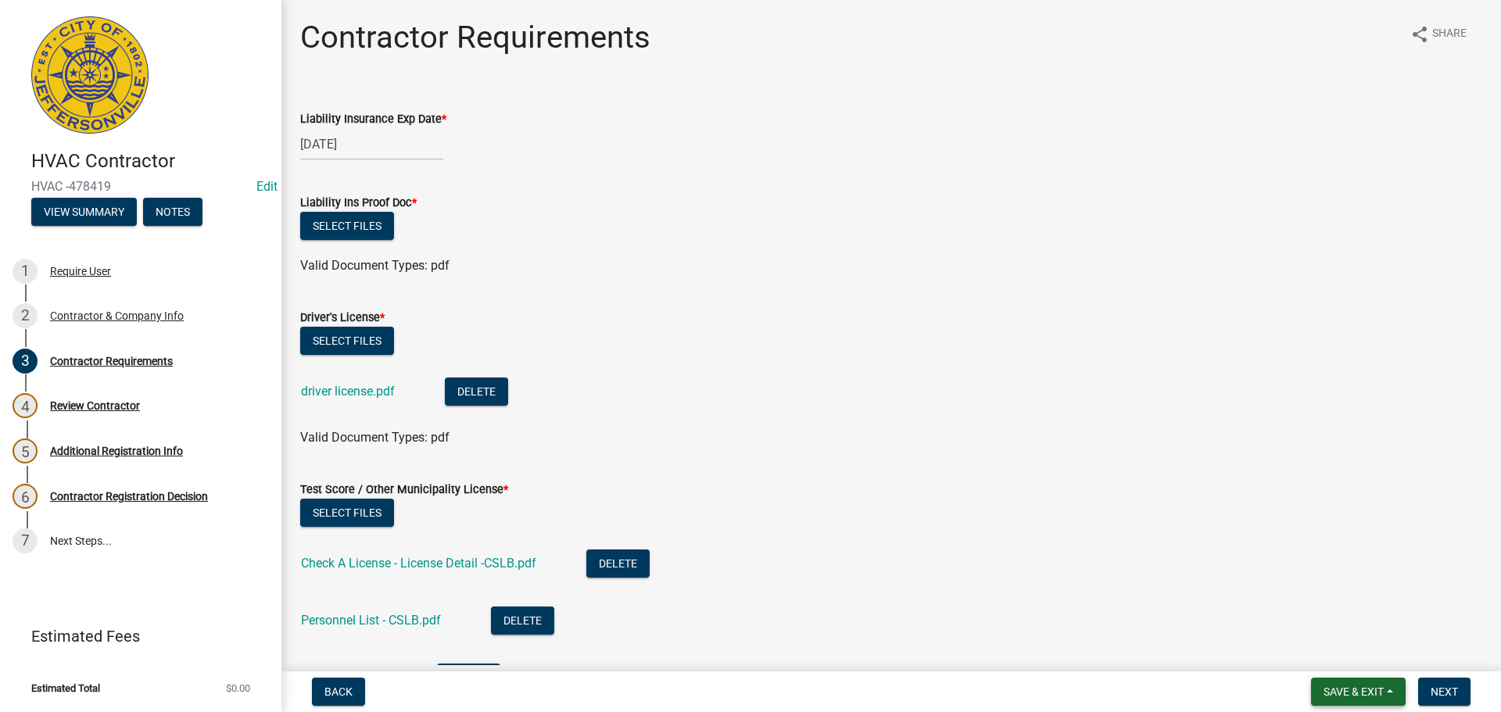
click at [1339, 694] on span "Save & Exit" at bounding box center [1353, 691] width 60 height 13
click at [1328, 657] on button "Save & Exit" at bounding box center [1342, 651] width 125 height 38
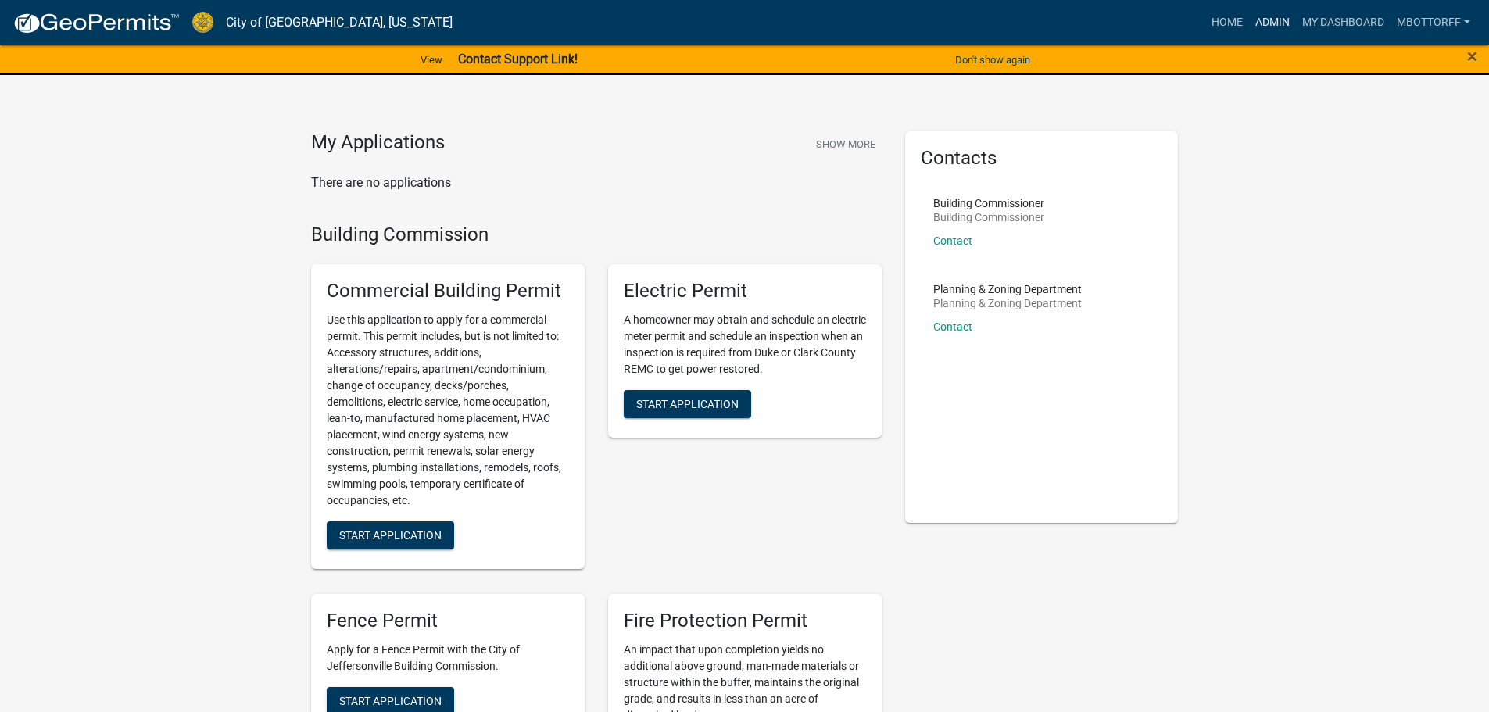
click at [1268, 13] on link "Admin" at bounding box center [1272, 23] width 47 height 30
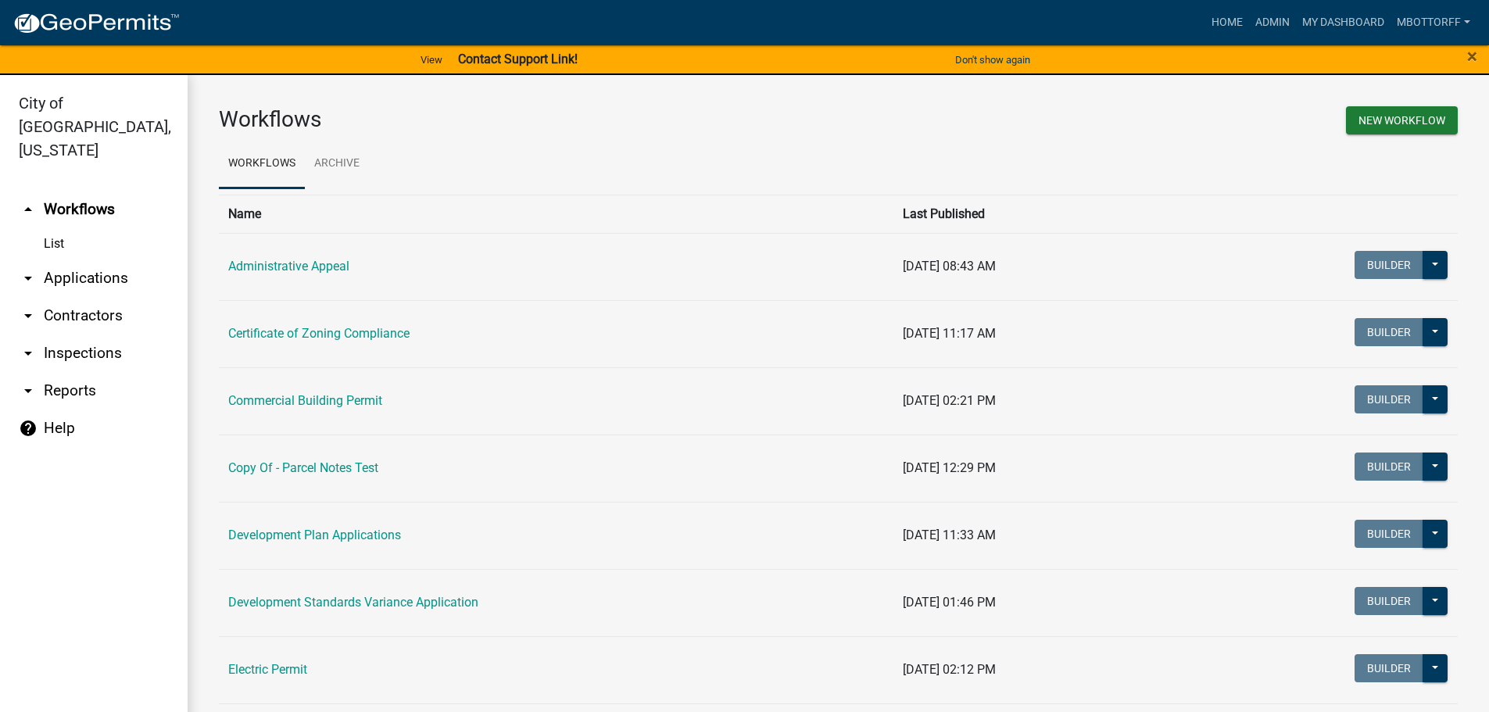
click at [73, 297] on link "arrow_drop_down Contractors" at bounding box center [94, 316] width 188 height 38
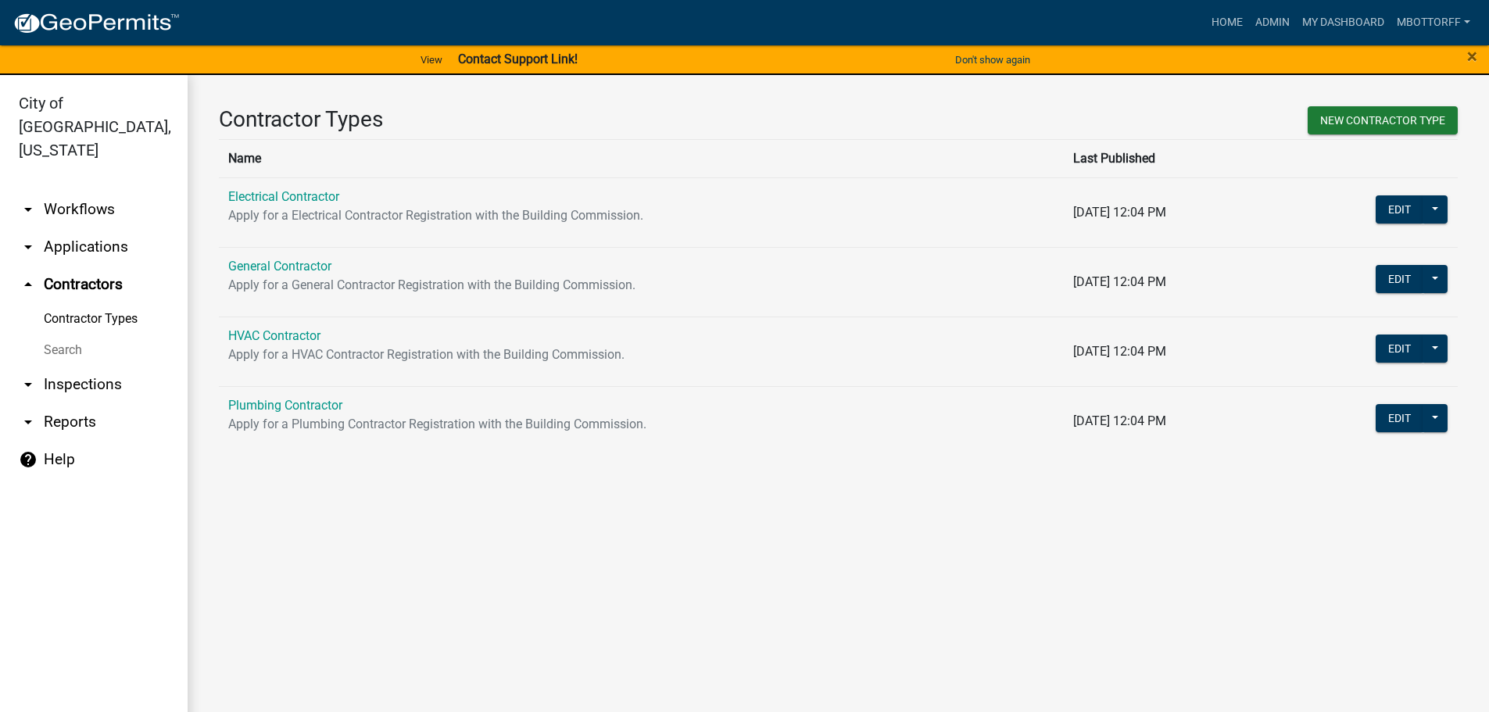
click at [70, 335] on link "Search" at bounding box center [94, 350] width 188 height 31
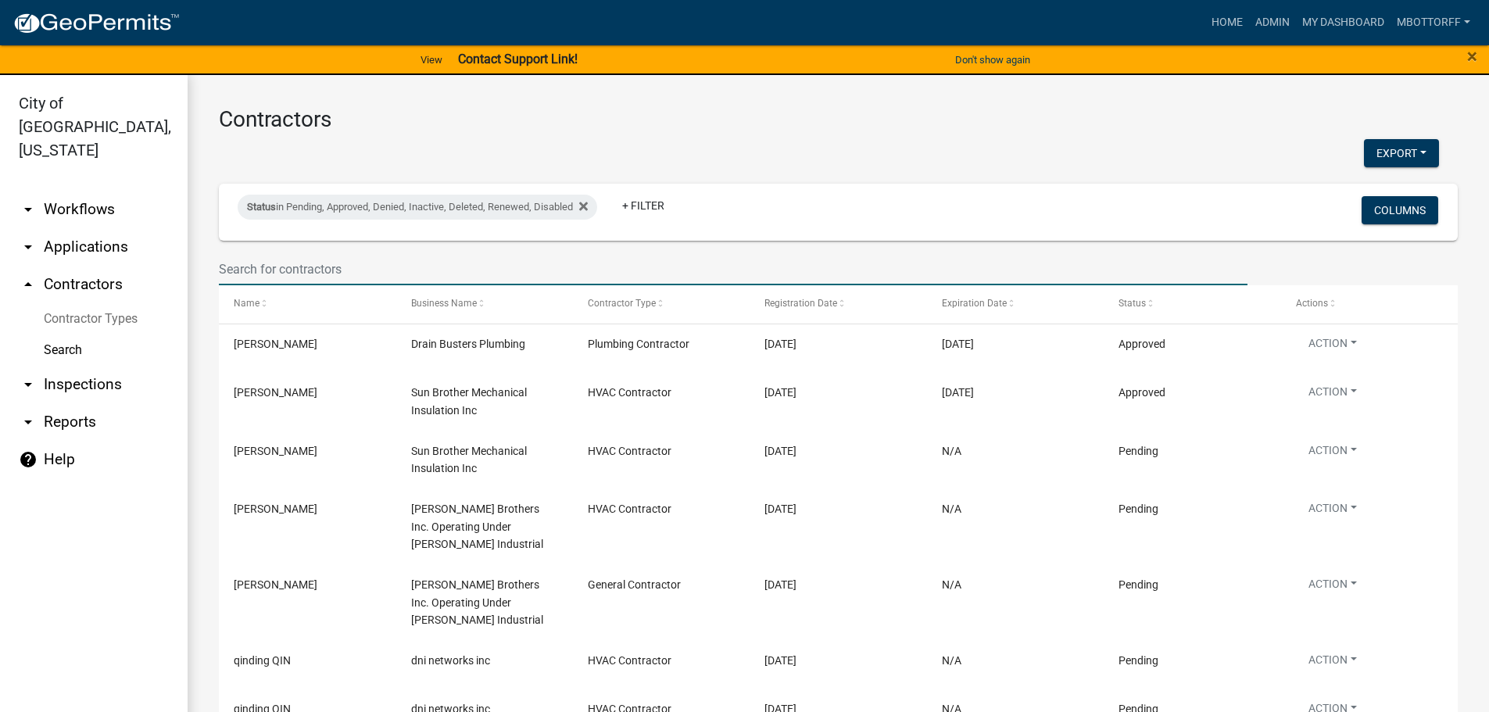
click at [272, 266] on input "text" at bounding box center [733, 269] width 1029 height 32
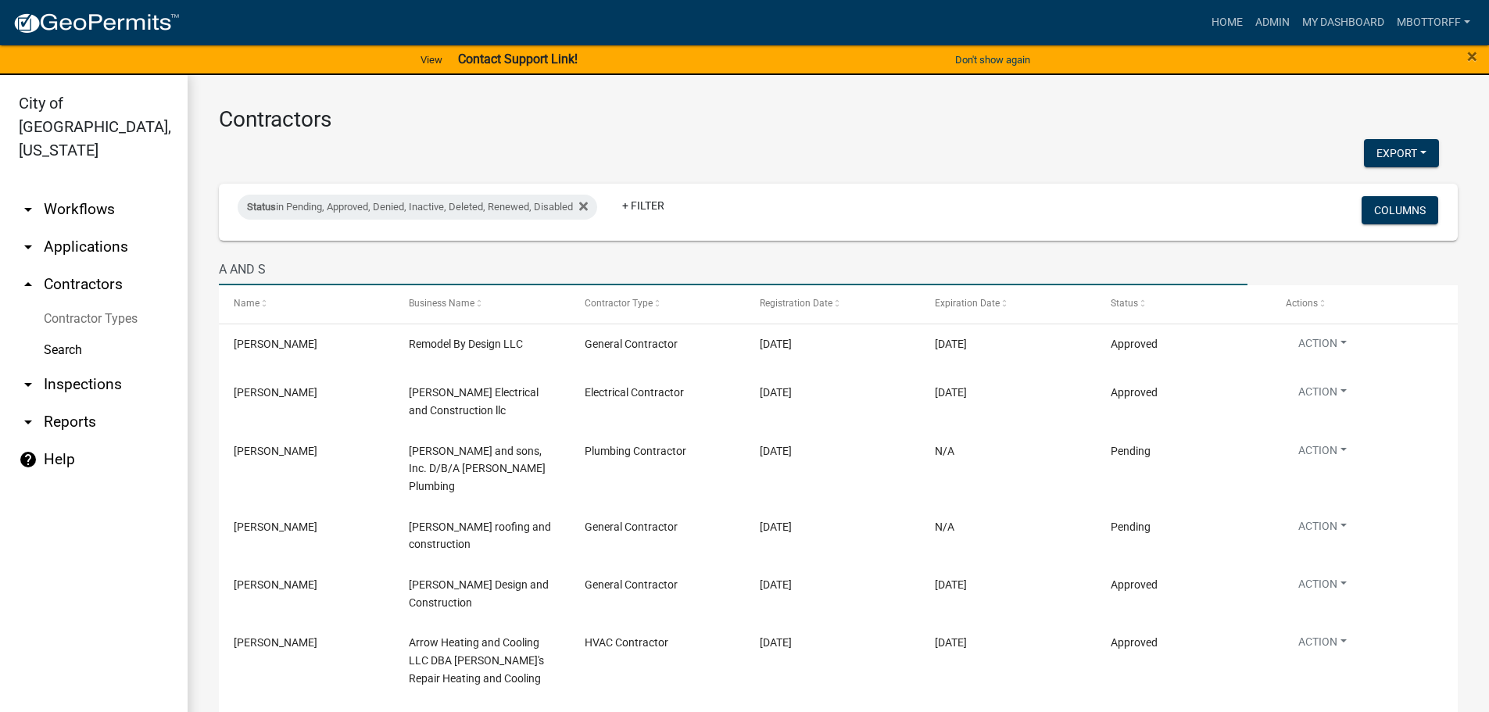
type input "A AND S"
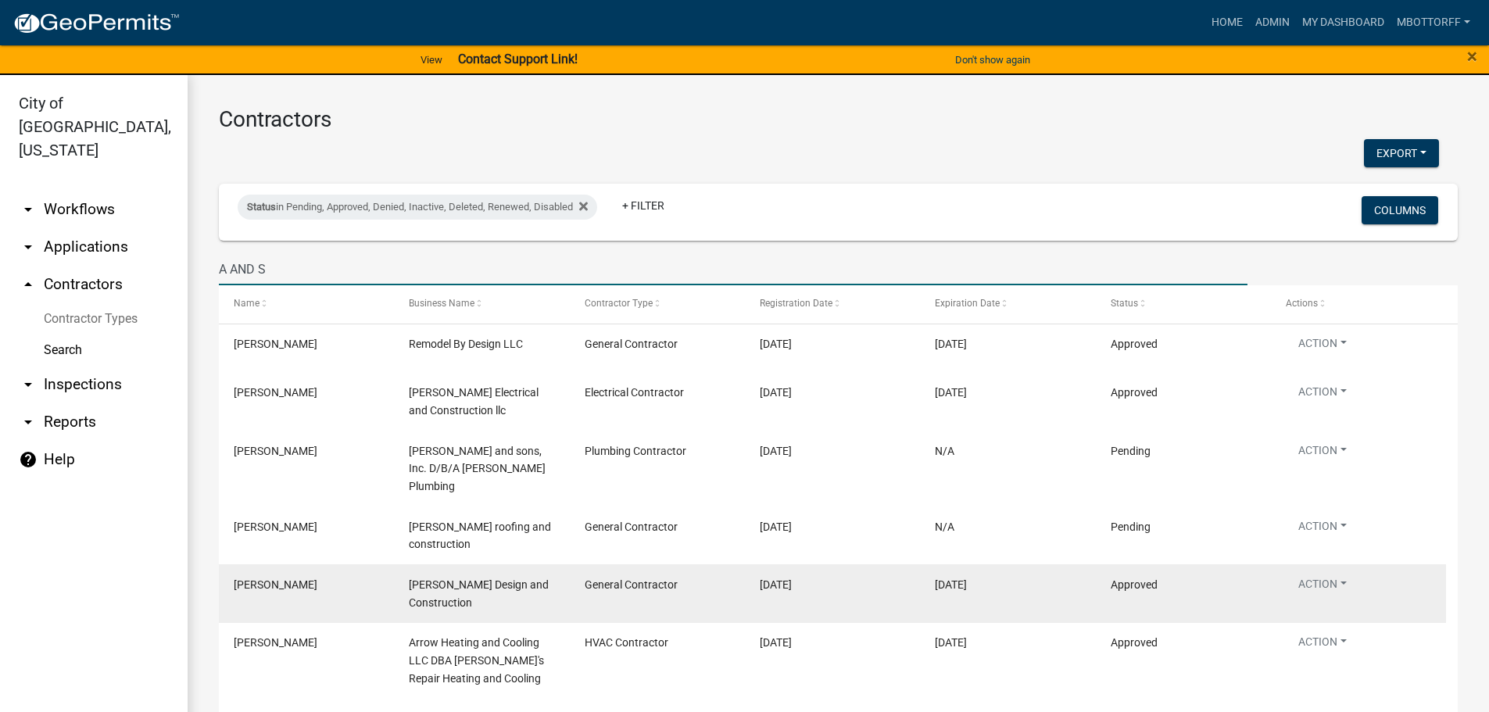
scroll to position [297, 0]
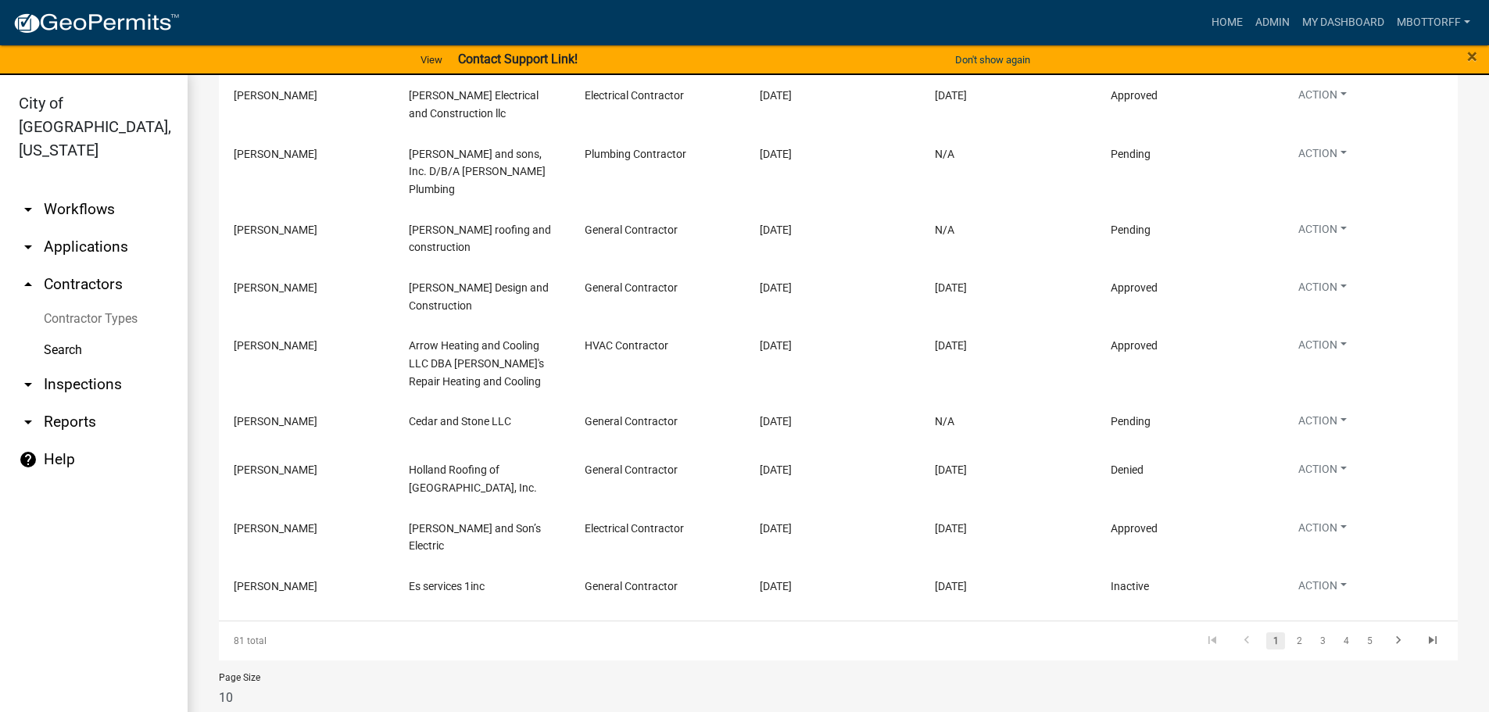
click at [74, 303] on link "Contractor Types" at bounding box center [94, 318] width 188 height 31
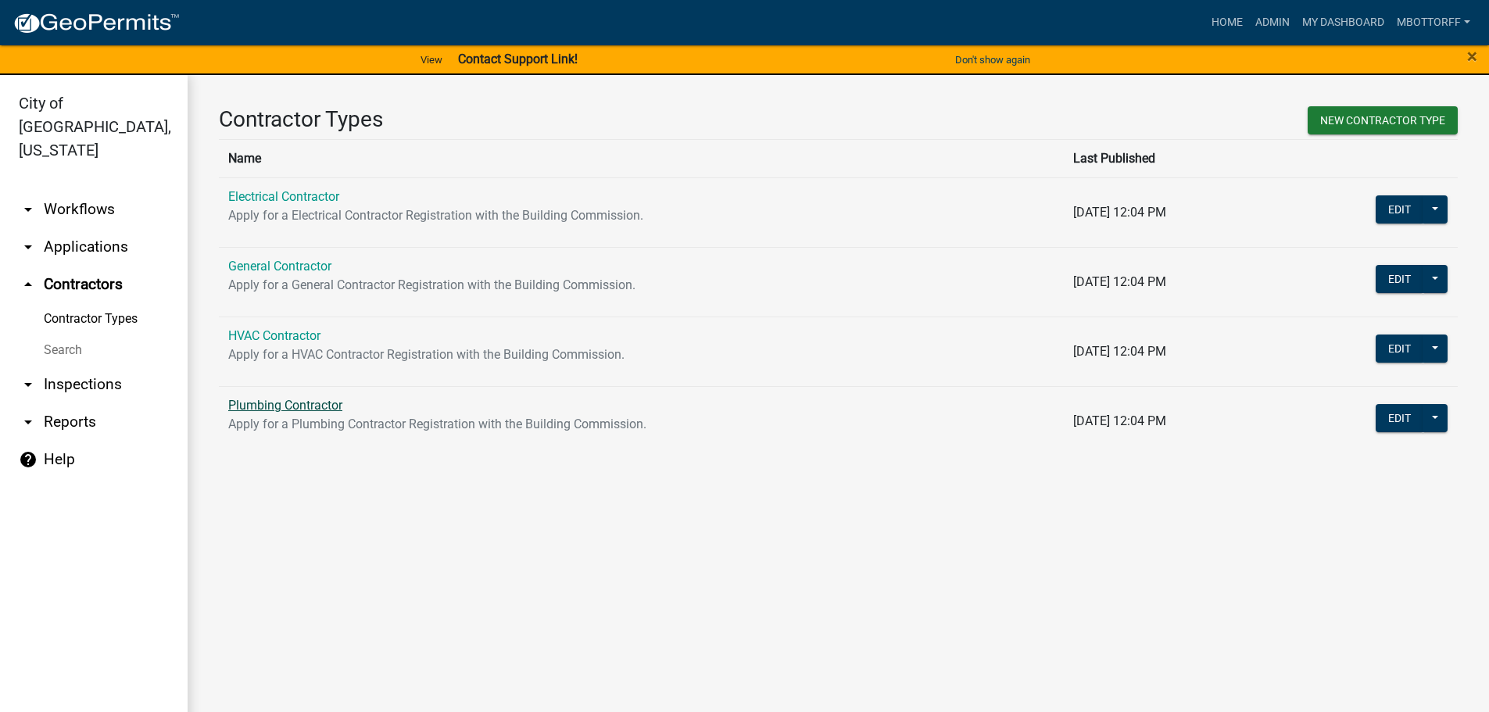
click at [273, 405] on link "Plumbing Contractor" at bounding box center [285, 405] width 114 height 15
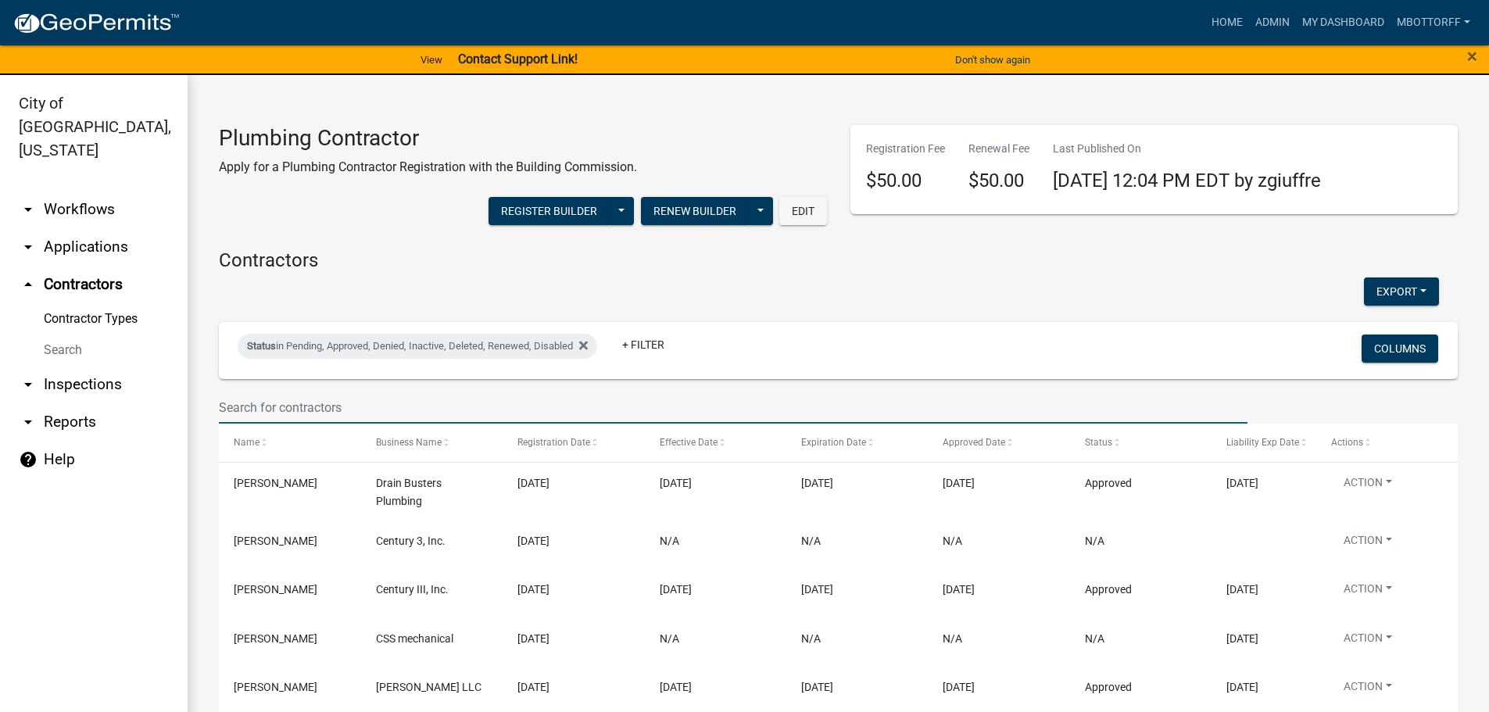
click at [241, 406] on input "text" at bounding box center [733, 408] width 1029 height 32
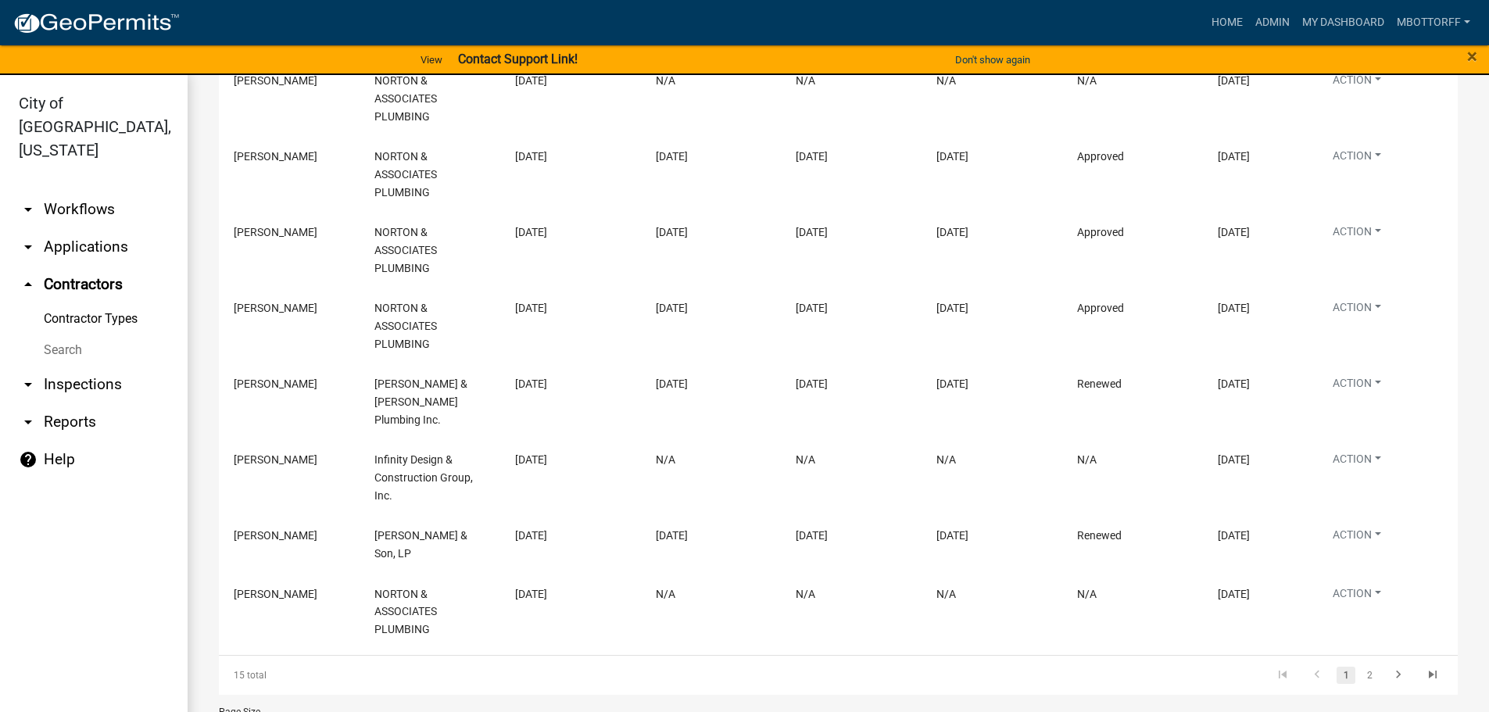
scroll to position [544, 0]
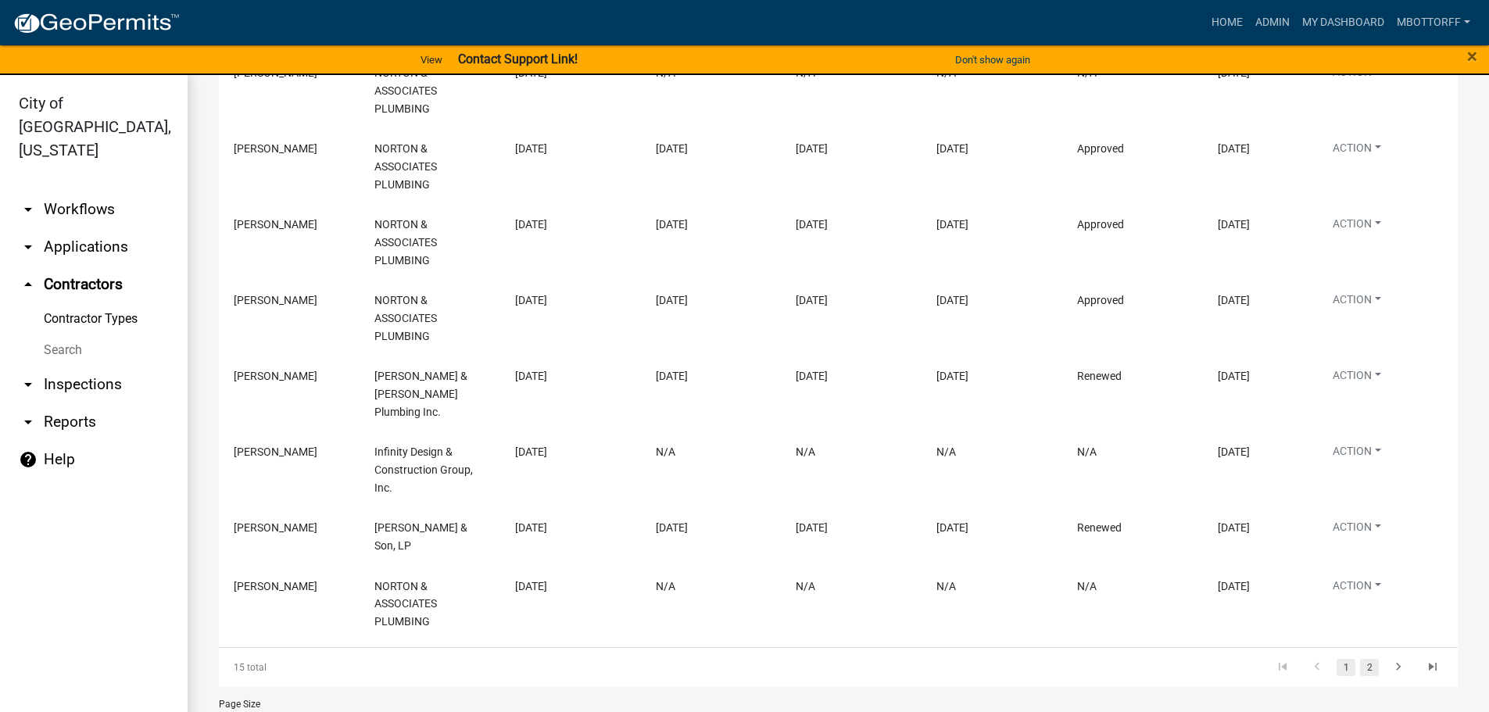
type input "A & S"
click at [1360, 659] on link "2" at bounding box center [1369, 667] width 19 height 17
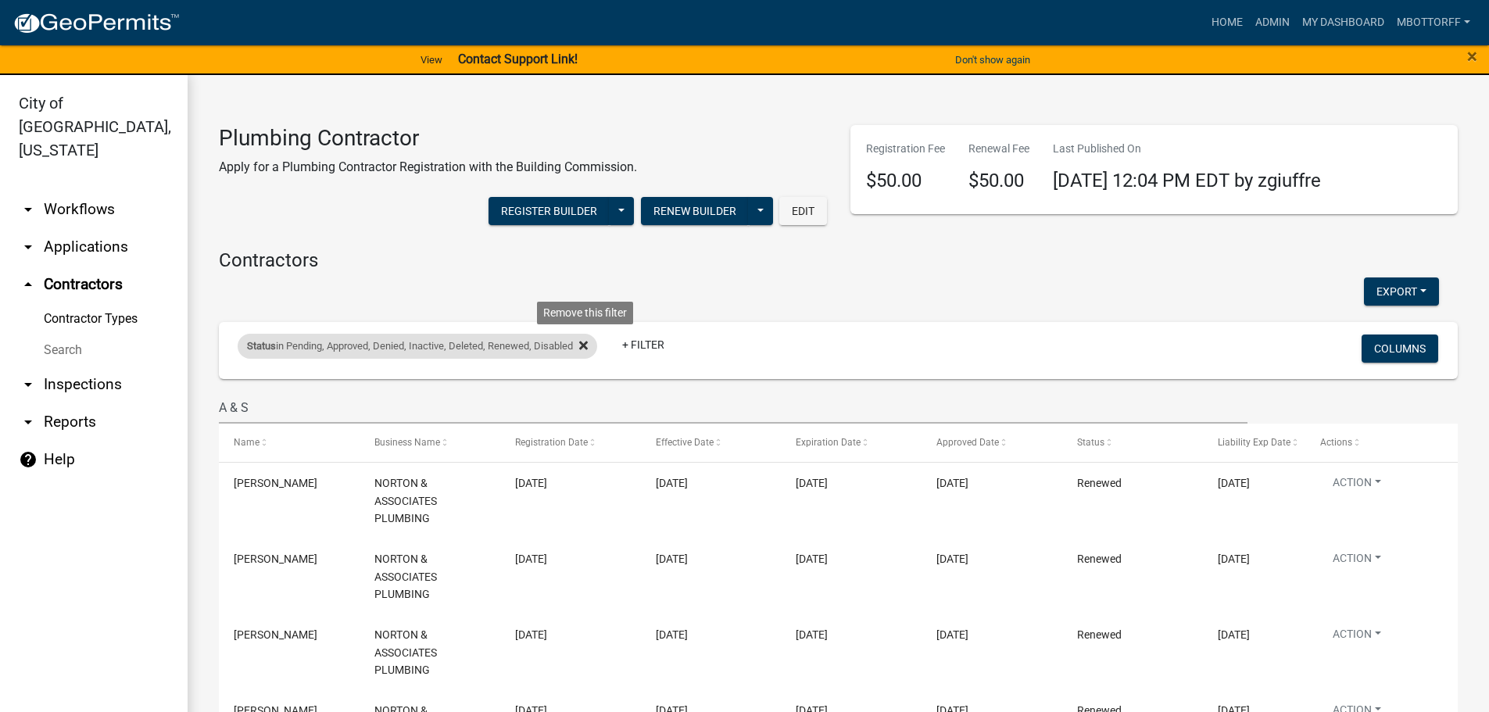
click at [585, 344] on icon at bounding box center [583, 345] width 9 height 9
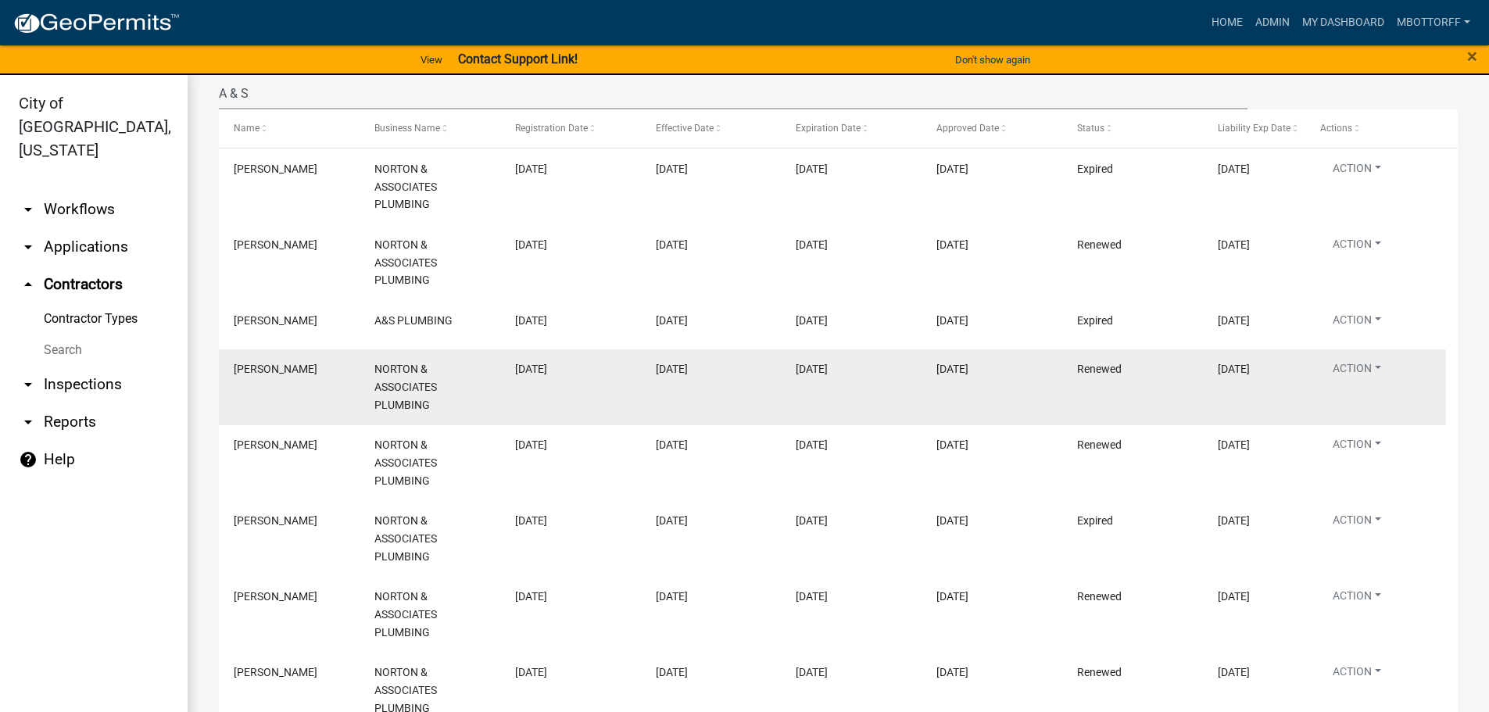
scroll to position [142, 0]
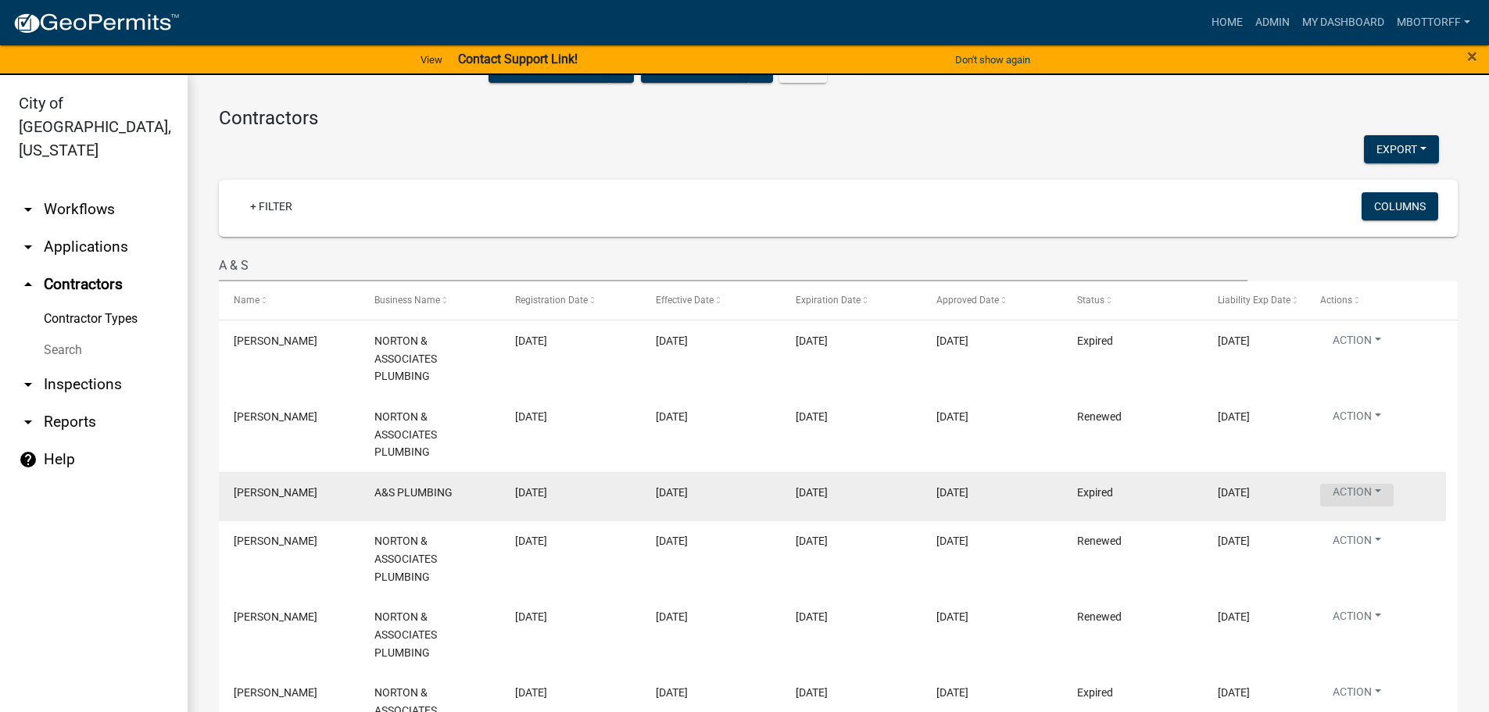
click at [1376, 492] on button "Action" at bounding box center [1356, 495] width 73 height 23
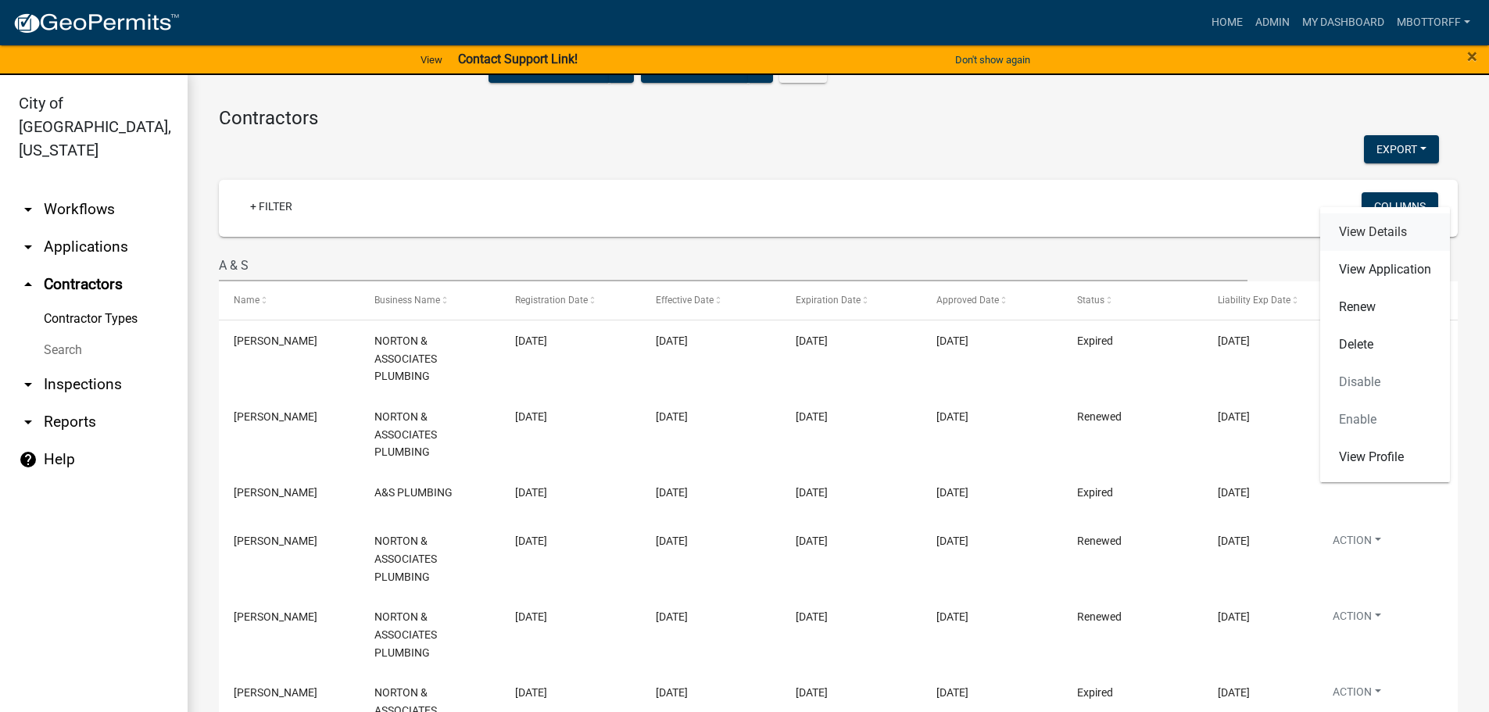
click at [1359, 237] on link "View Details" at bounding box center [1385, 232] width 130 height 38
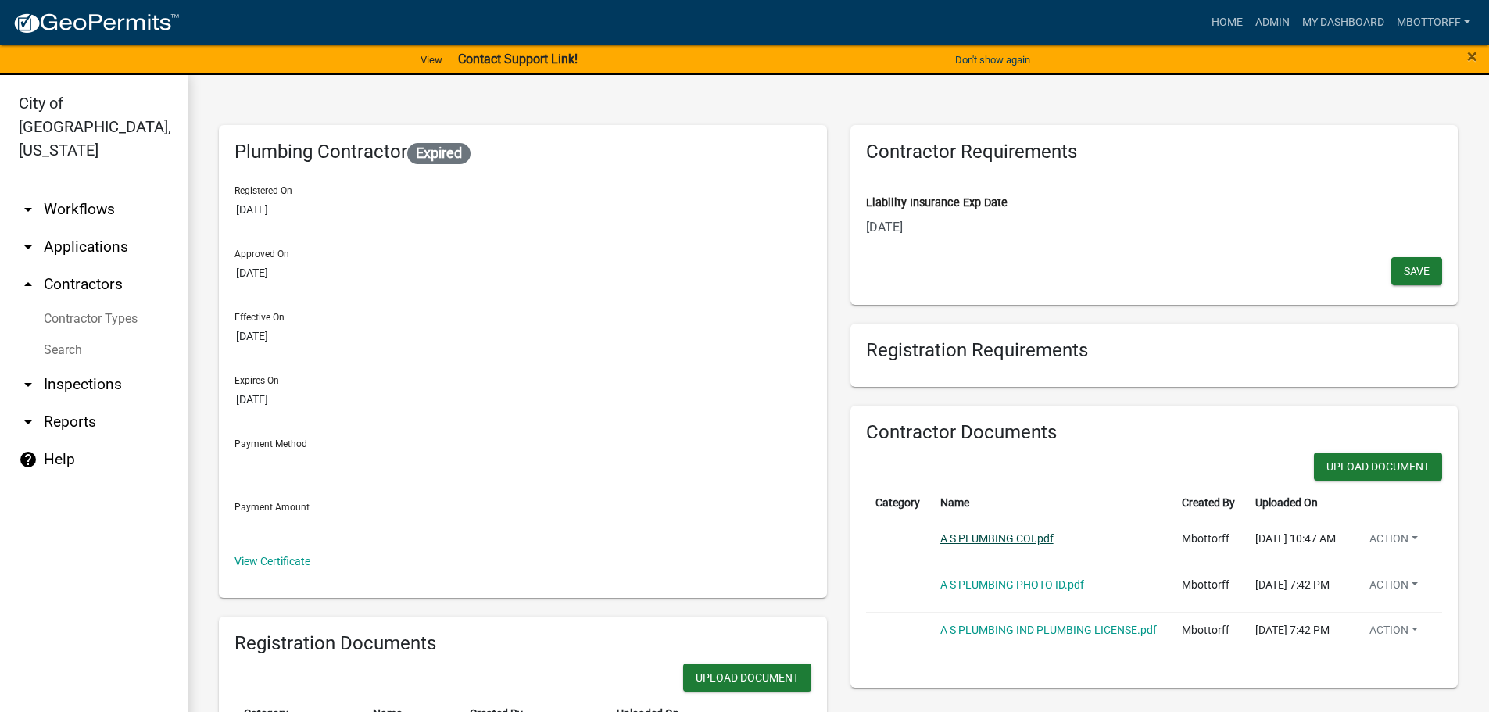
click at [1000, 545] on link "A S PLUMBING COI.pdf" at bounding box center [996, 538] width 113 height 13
click at [1389, 553] on button "Action" at bounding box center [1393, 542] width 73 height 23
click at [1379, 610] on link "Delete" at bounding box center [1419, 597] width 125 height 38
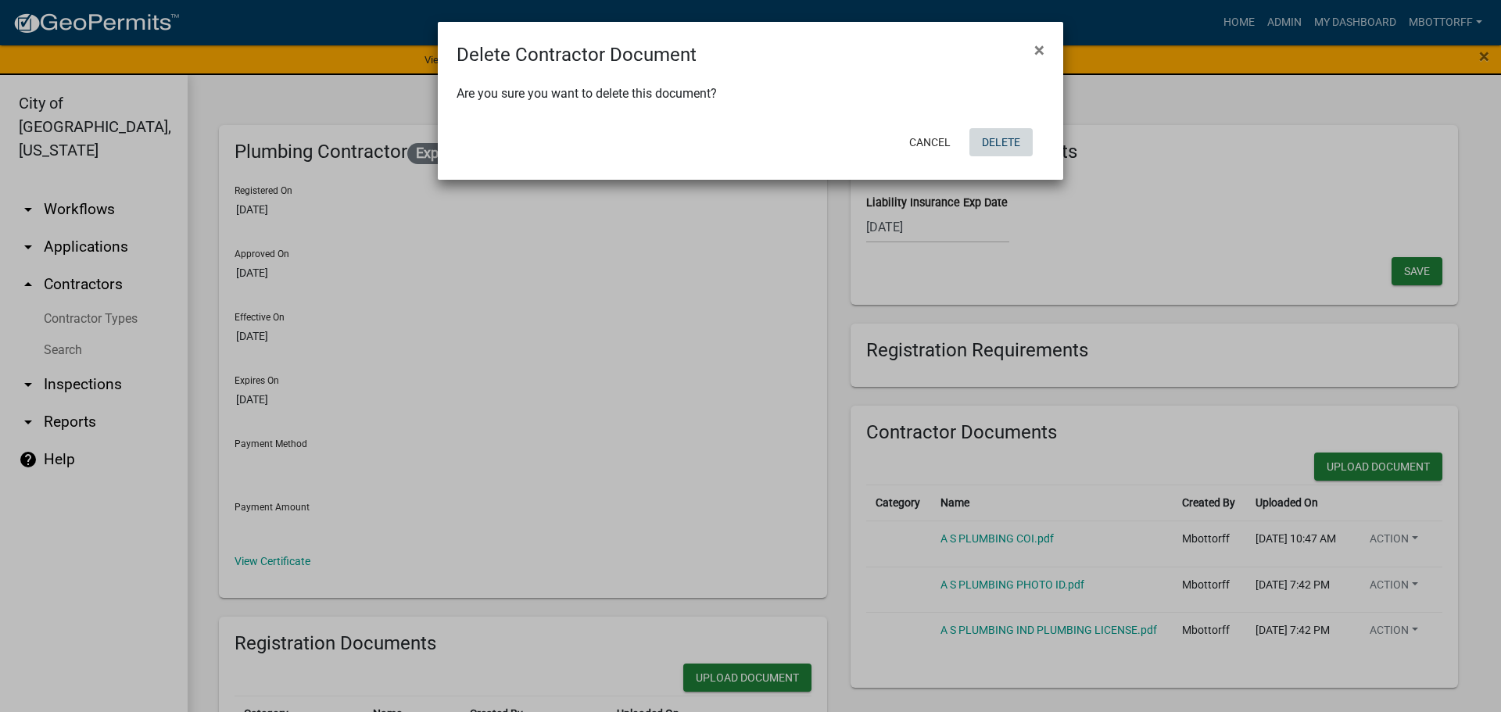
click at [1005, 138] on button "Delete" at bounding box center [1000, 142] width 63 height 28
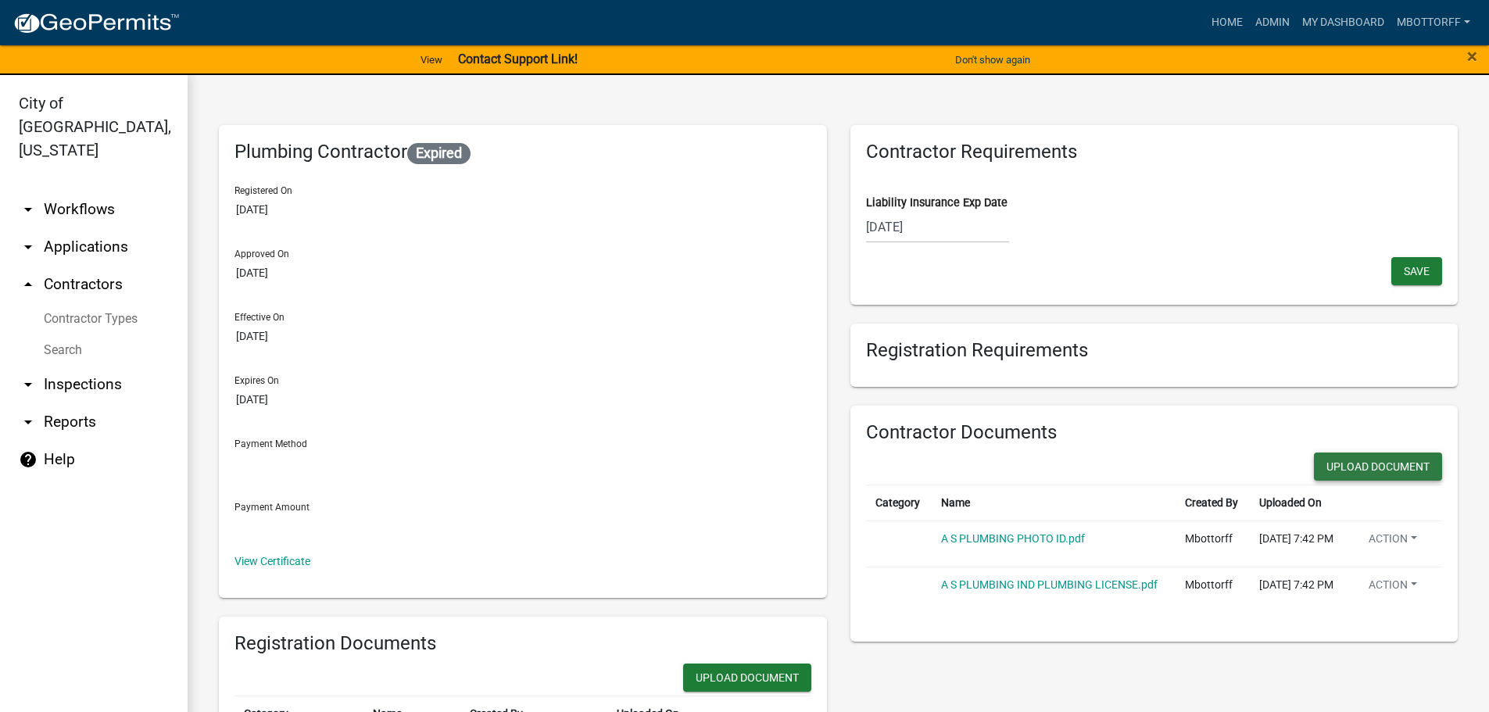
click at [1353, 467] on button "Upload Document" at bounding box center [1378, 467] width 128 height 28
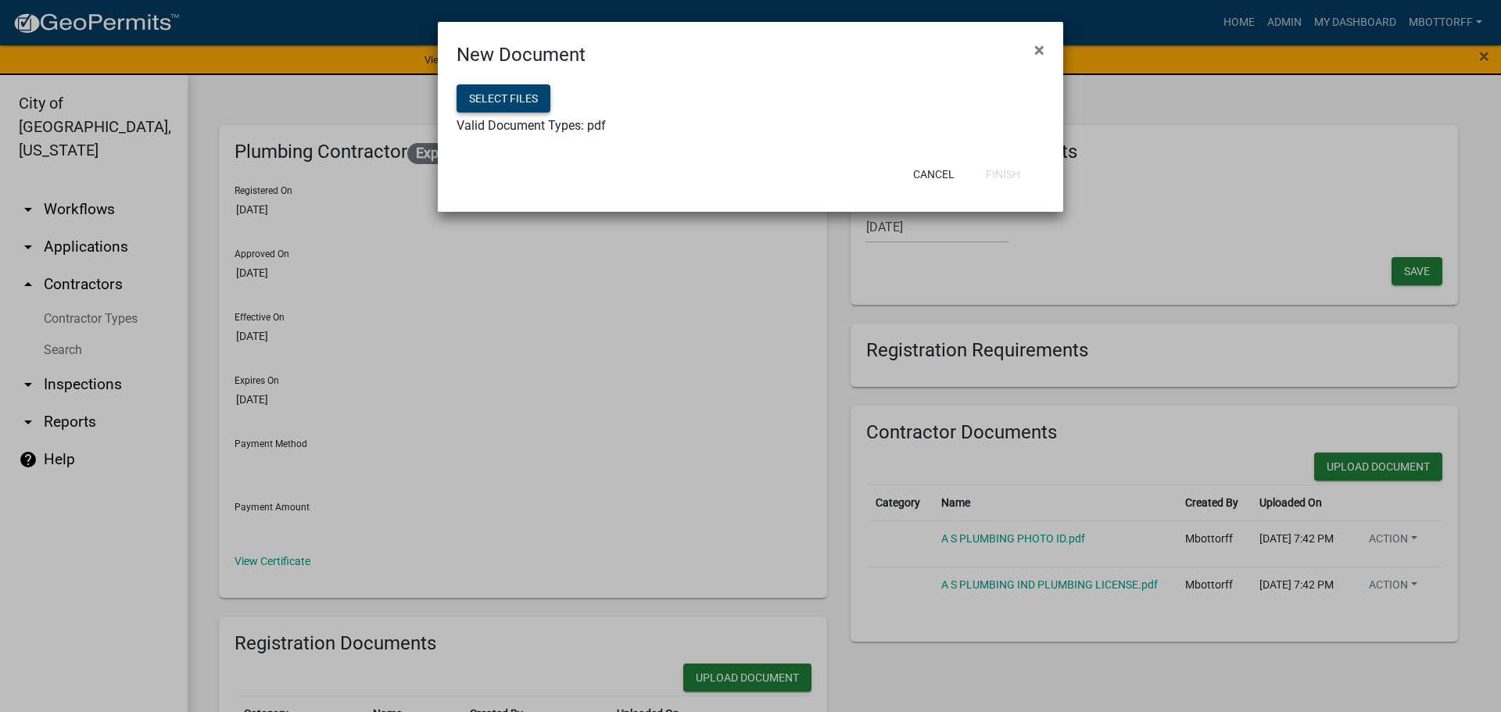
click at [489, 101] on button "Select files" at bounding box center [503, 98] width 94 height 28
click at [998, 176] on button "Finish" at bounding box center [1002, 174] width 59 height 28
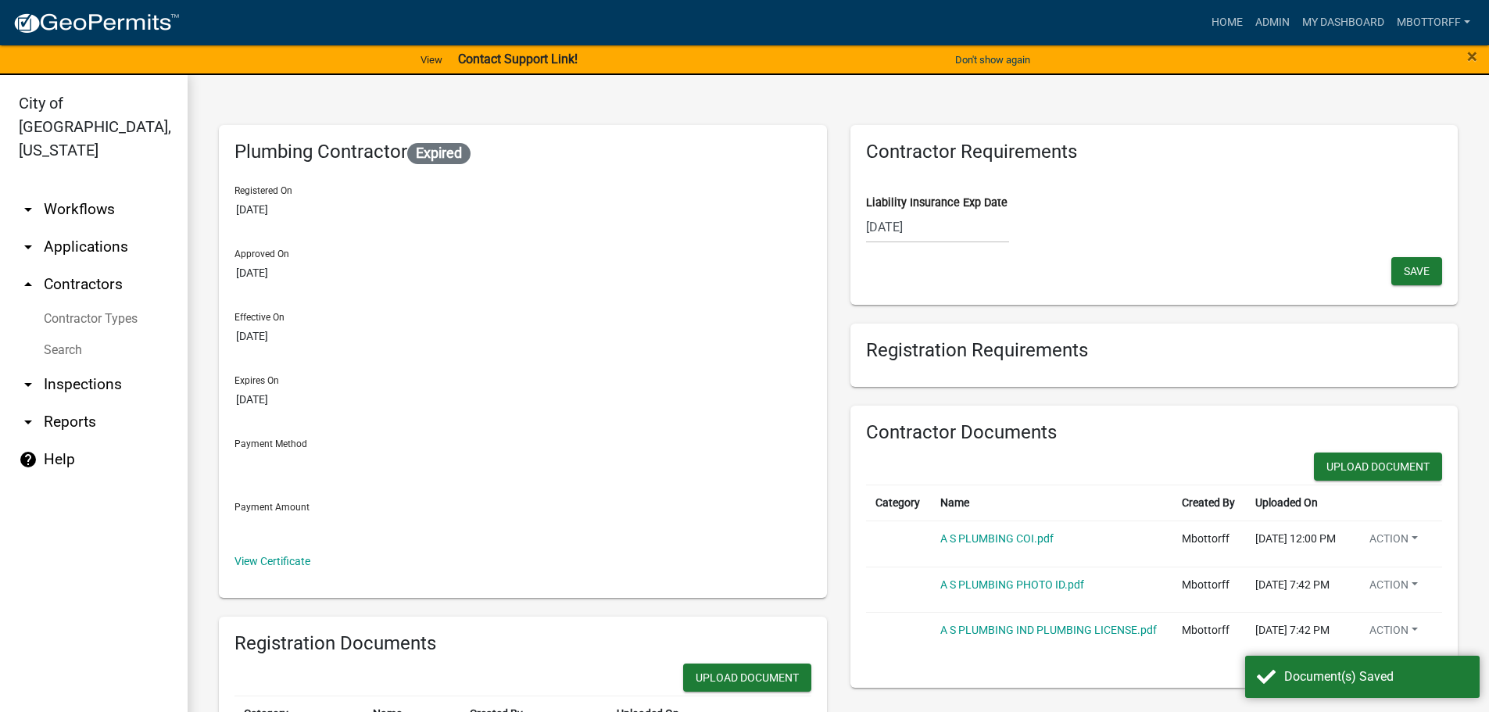
select select "10"
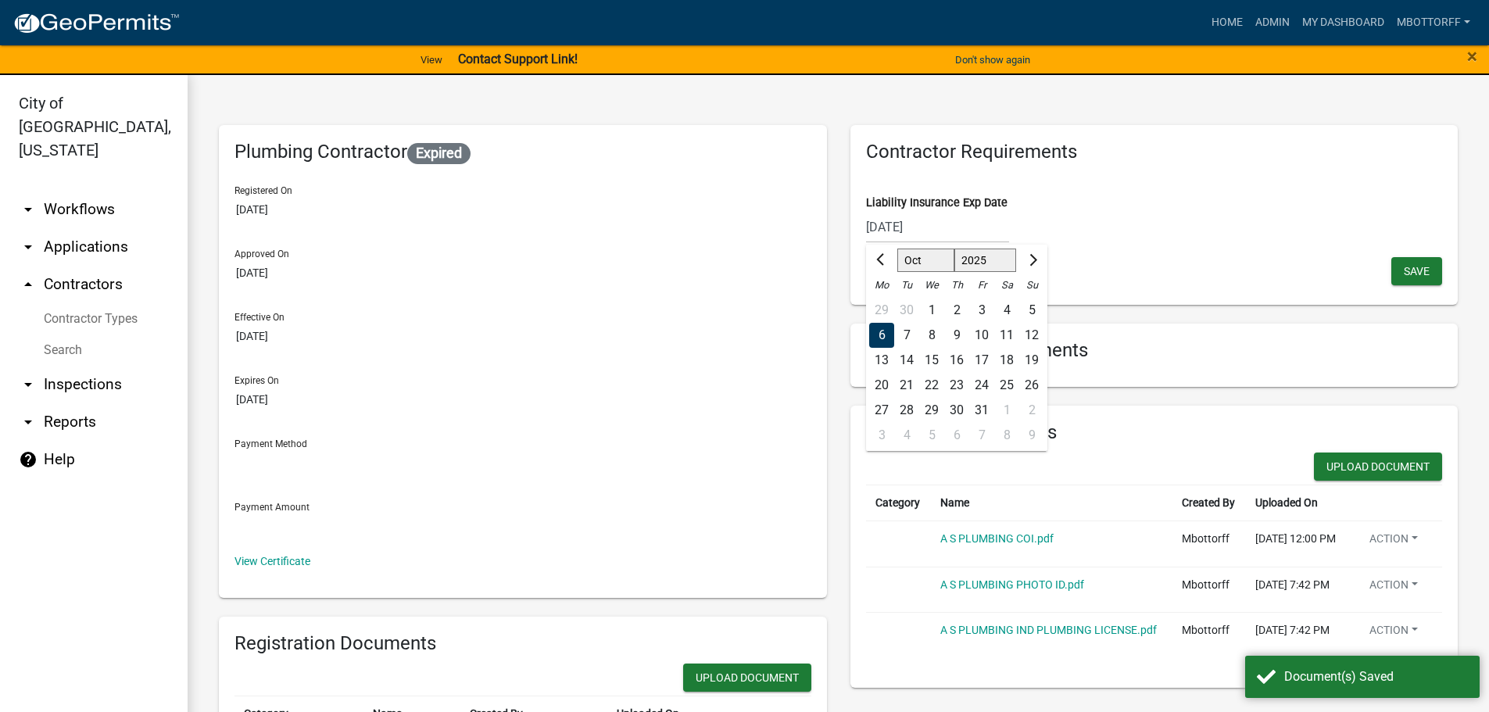
click at [935, 230] on div "10/06/2025 Sep Oct Nov Dec 2025 2026 2027 2028 2029 2030 2031 2032 2033 2034 20…" at bounding box center [937, 227] width 143 height 32
click at [931, 224] on input "10/06/2025" at bounding box center [937, 227] width 143 height 32
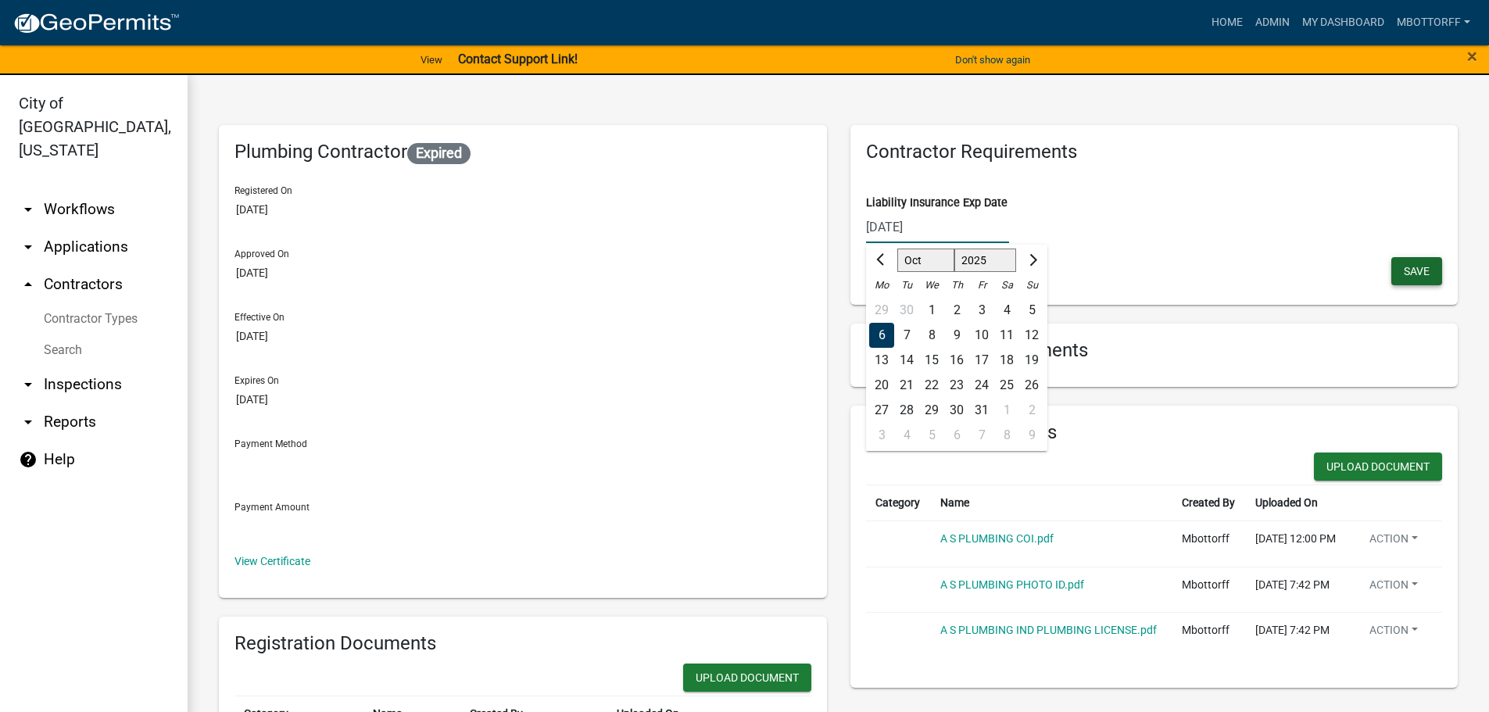
type input "10/06/2026"
click at [1409, 270] on span "Save" at bounding box center [1417, 270] width 26 height 13
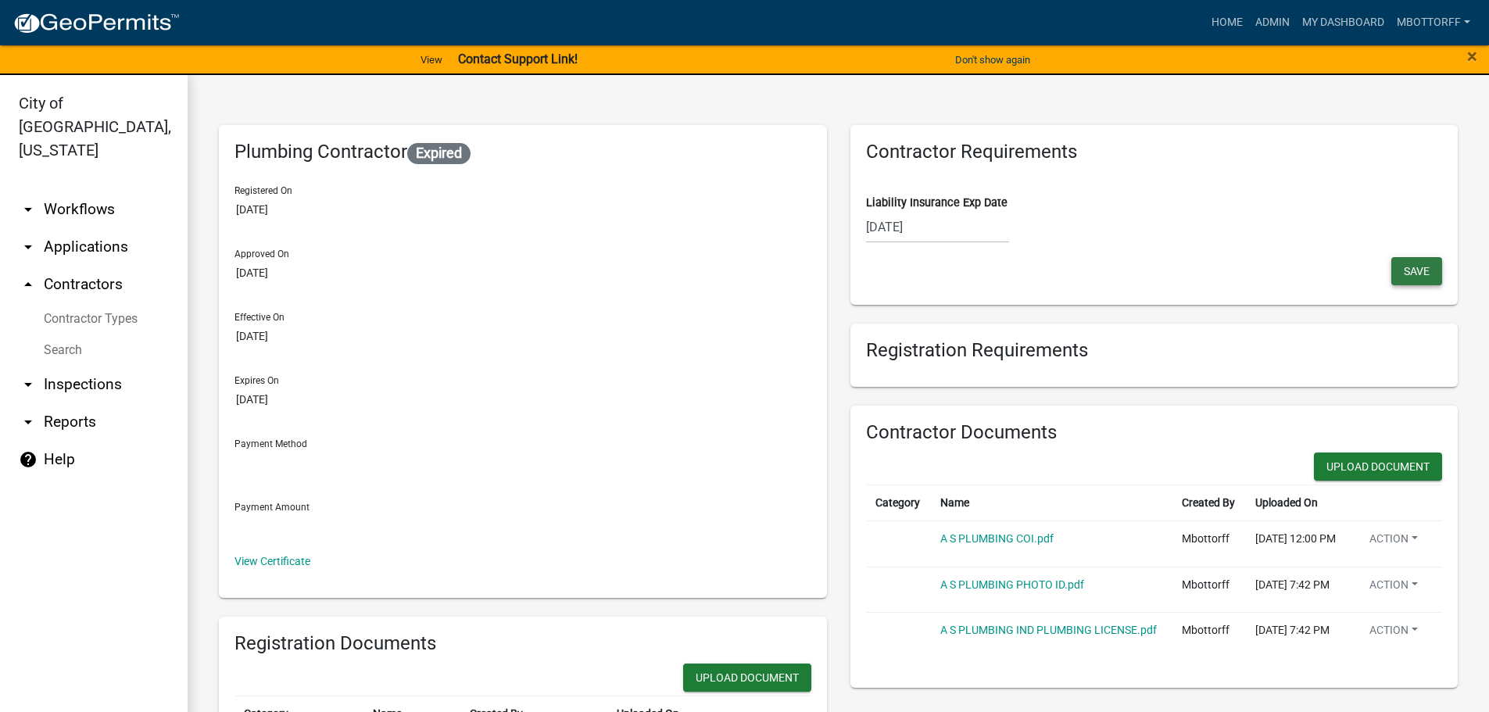
click at [1404, 271] on span "Save" at bounding box center [1417, 270] width 26 height 13
click at [77, 303] on link "Contractor Types" at bounding box center [94, 318] width 188 height 31
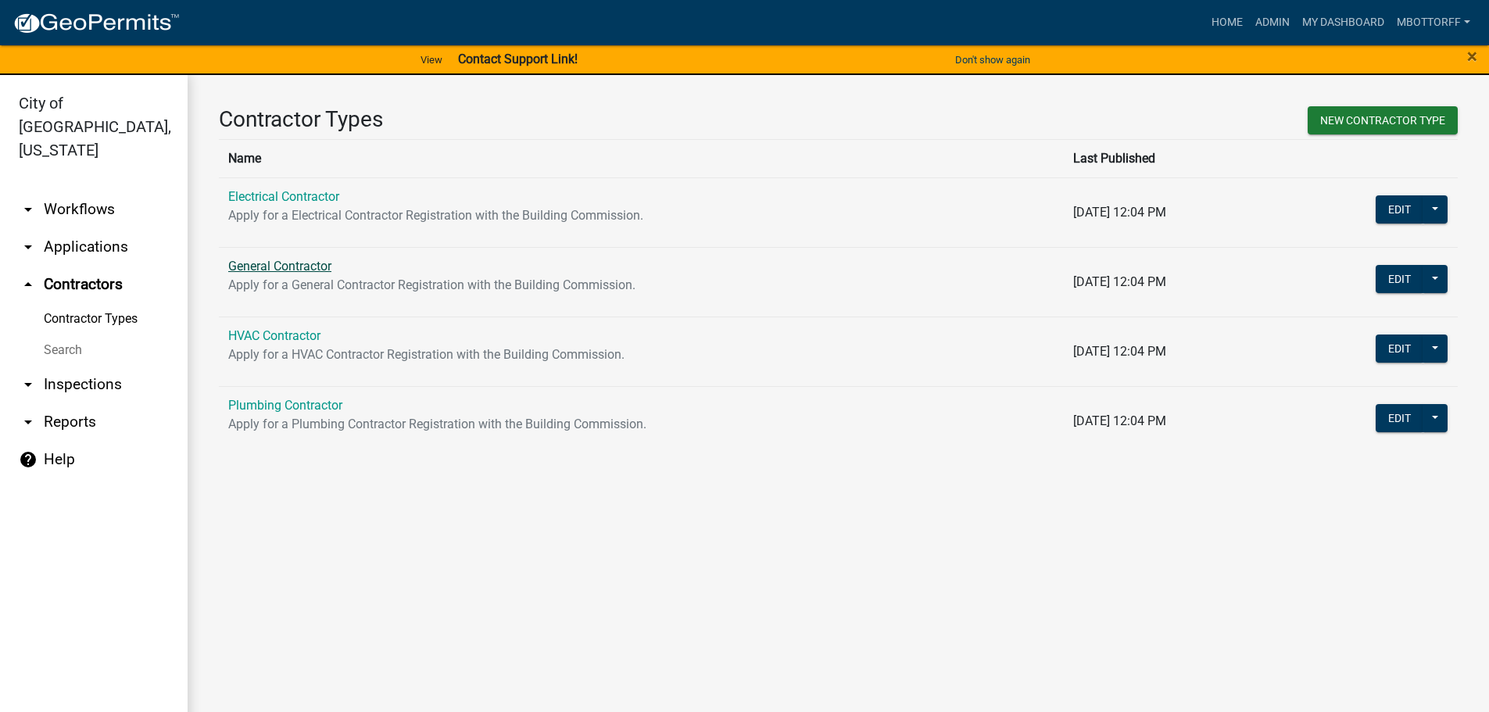
click at [271, 268] on link "General Contractor" at bounding box center [279, 266] width 103 height 15
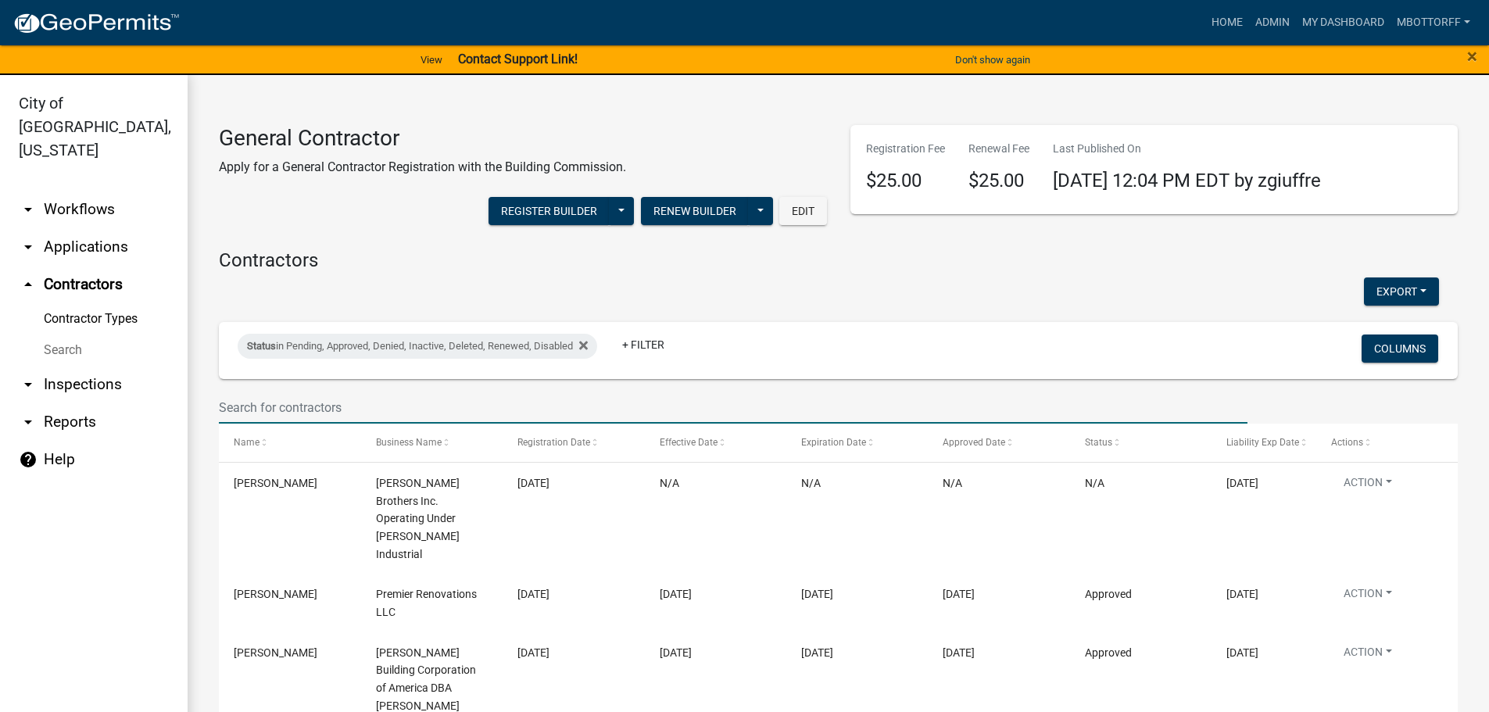
click at [303, 400] on input "text" at bounding box center [733, 408] width 1029 height 32
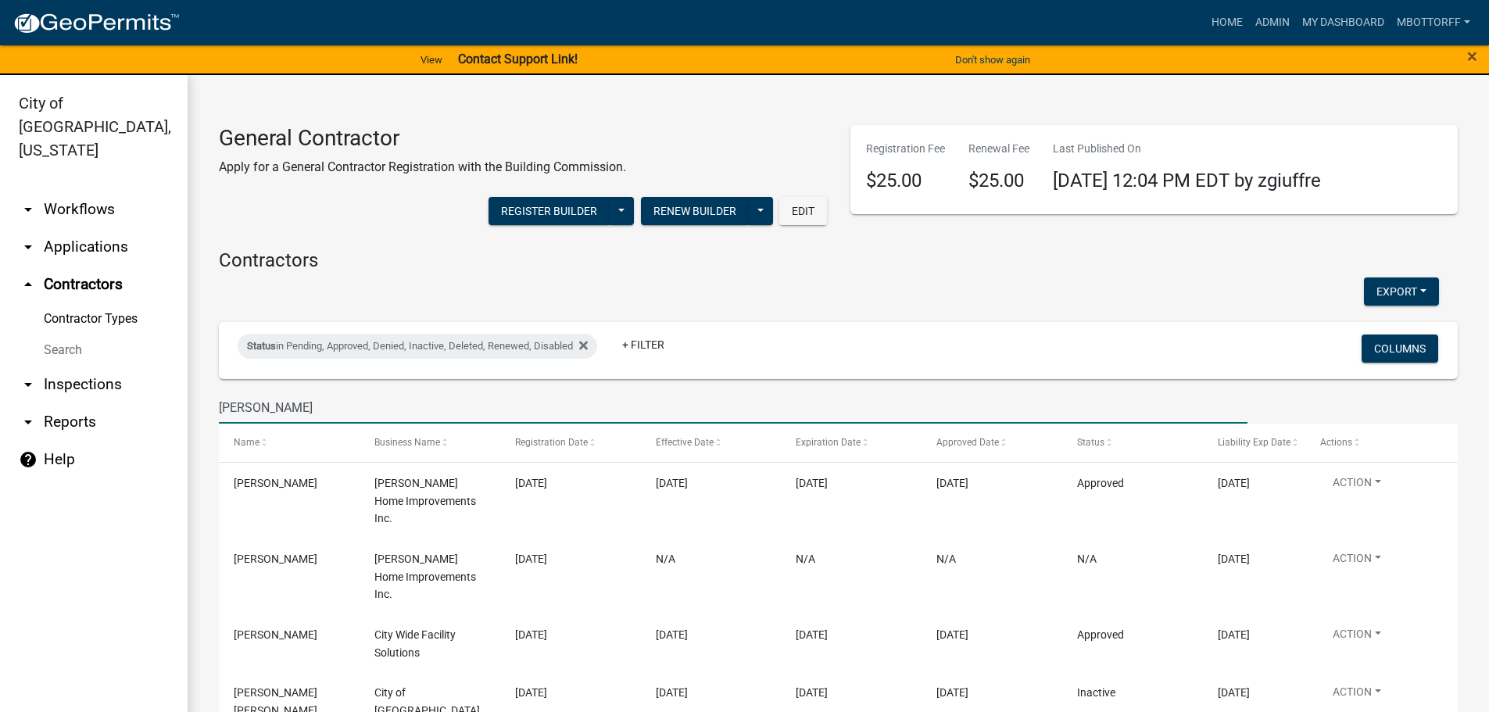
type input "jeff home"
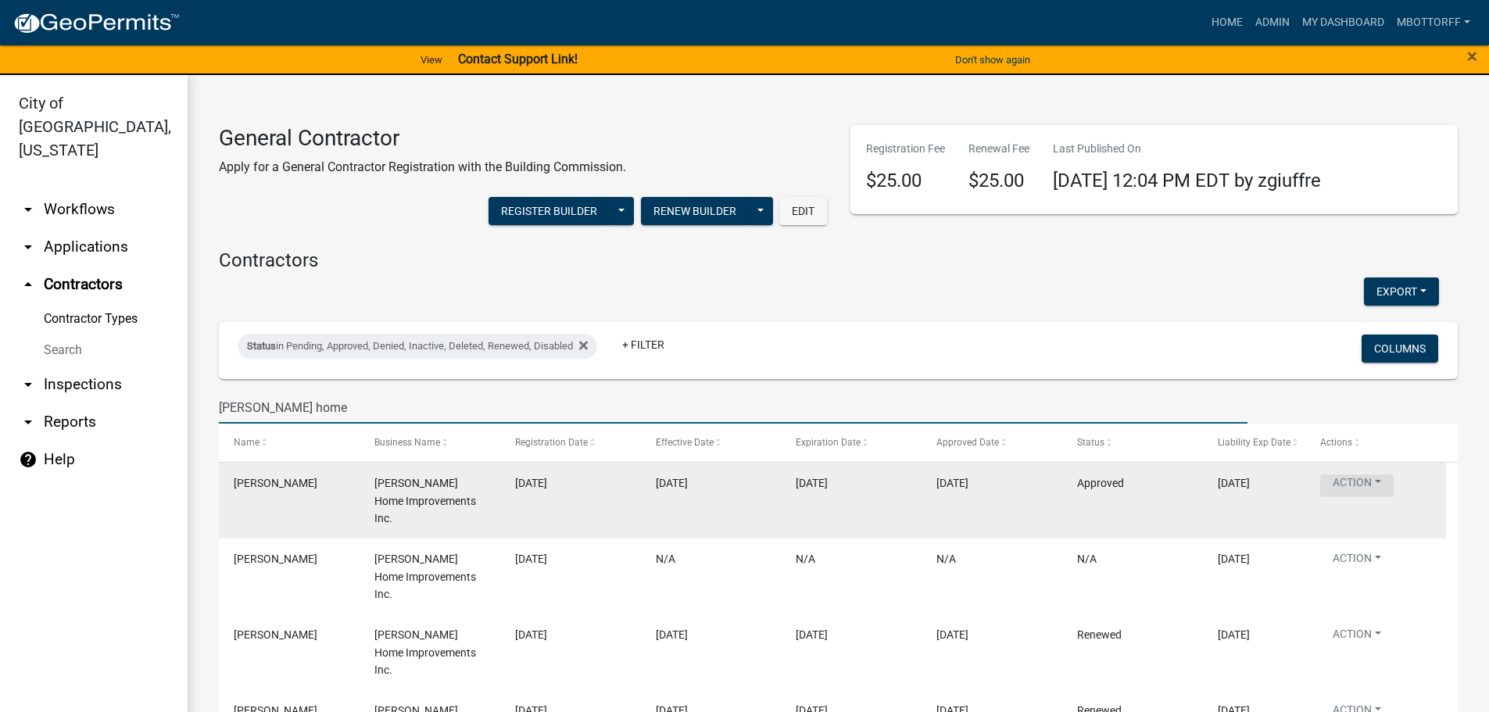
click at [1378, 482] on button "Action" at bounding box center [1356, 485] width 73 height 23
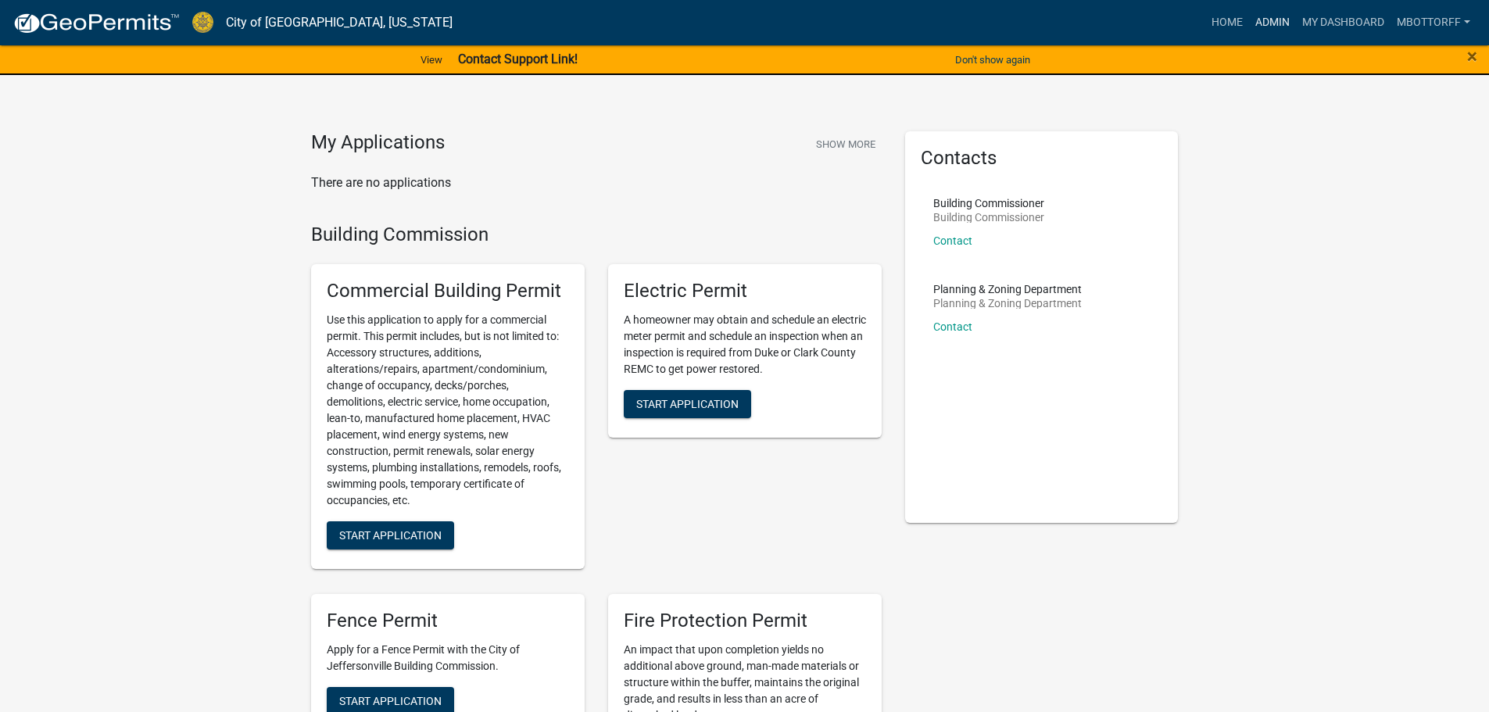
click at [1266, 24] on link "Admin" at bounding box center [1272, 23] width 47 height 30
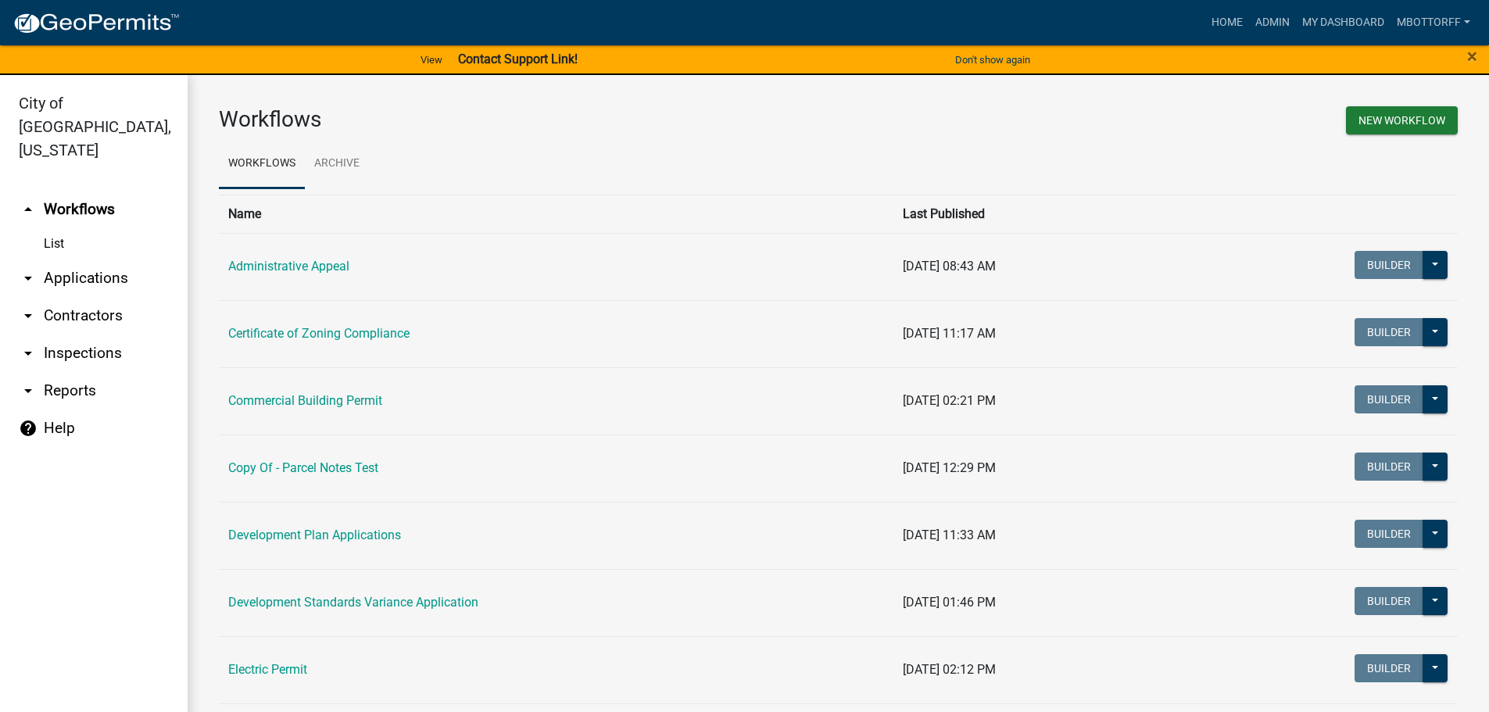
click at [99, 259] on link "arrow_drop_down Applications" at bounding box center [94, 278] width 188 height 38
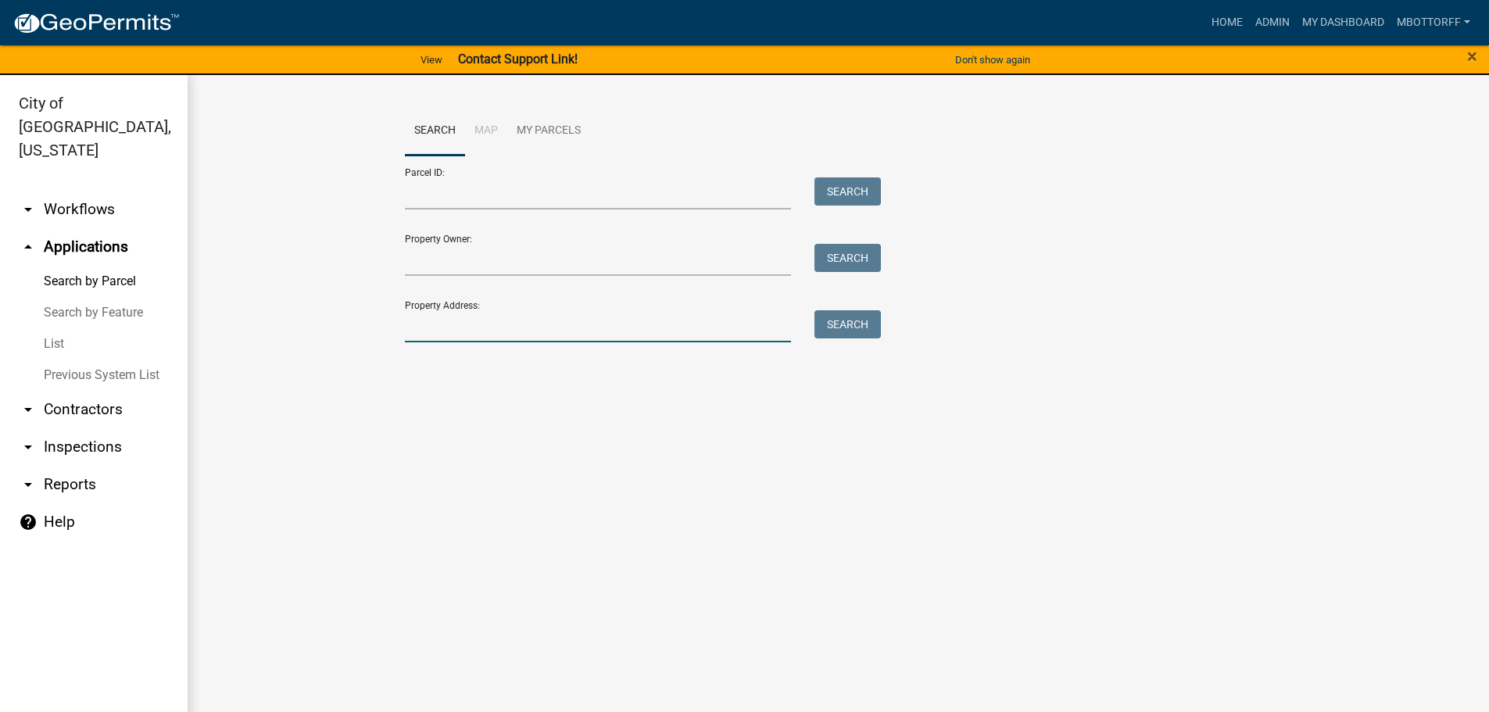
click at [450, 330] on input "Property Address:" at bounding box center [598, 326] width 387 height 32
type input "1202 SPRUCE"
click at [855, 324] on button "Search" at bounding box center [847, 324] width 66 height 28
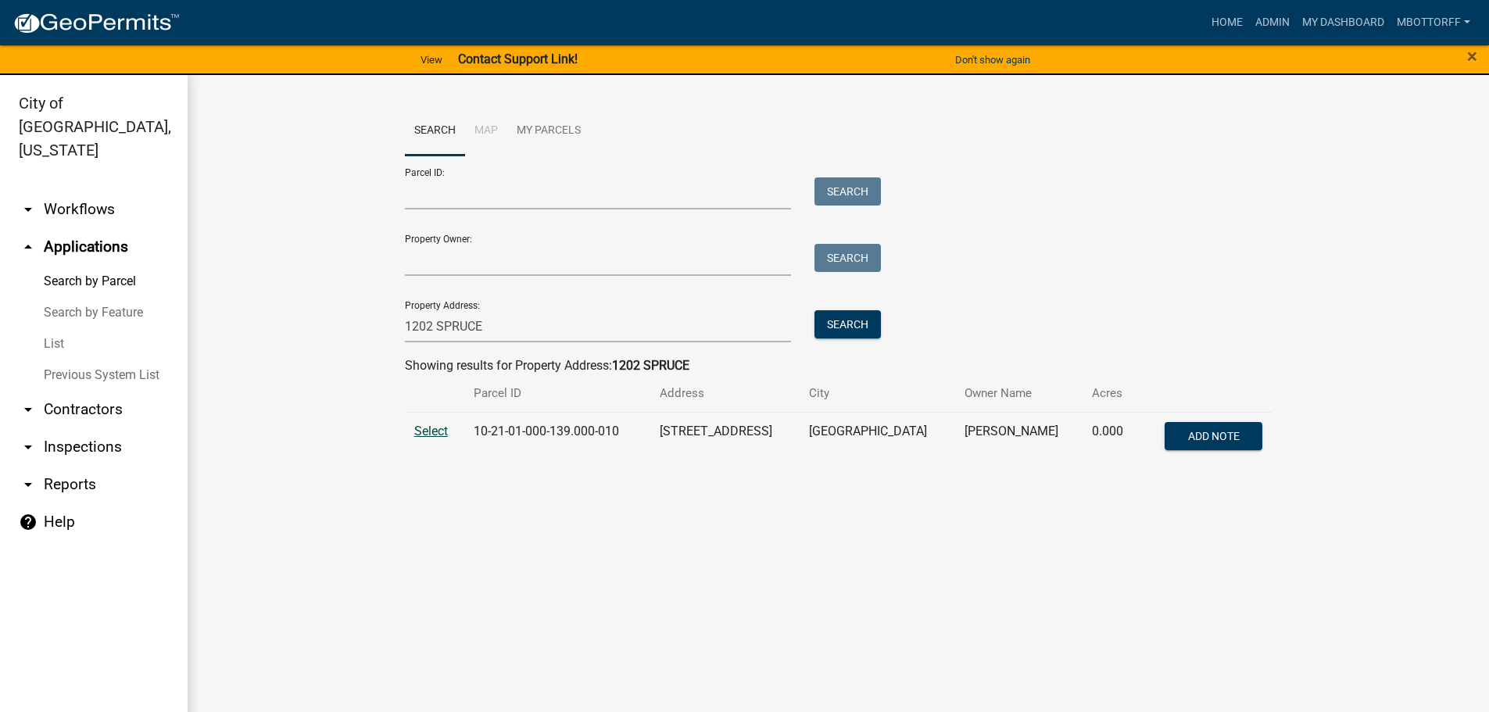
click at [427, 434] on span "Select" at bounding box center [431, 431] width 34 height 15
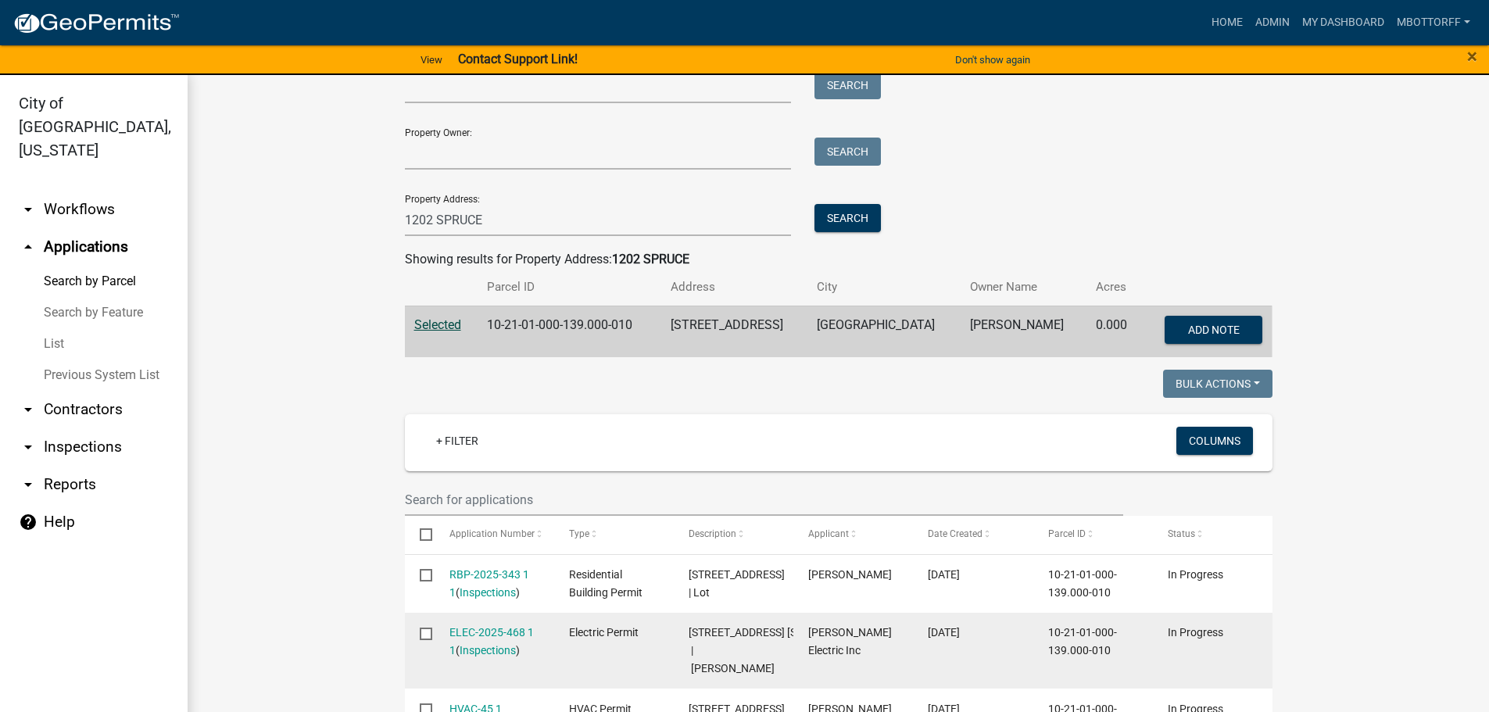
scroll to position [313, 0]
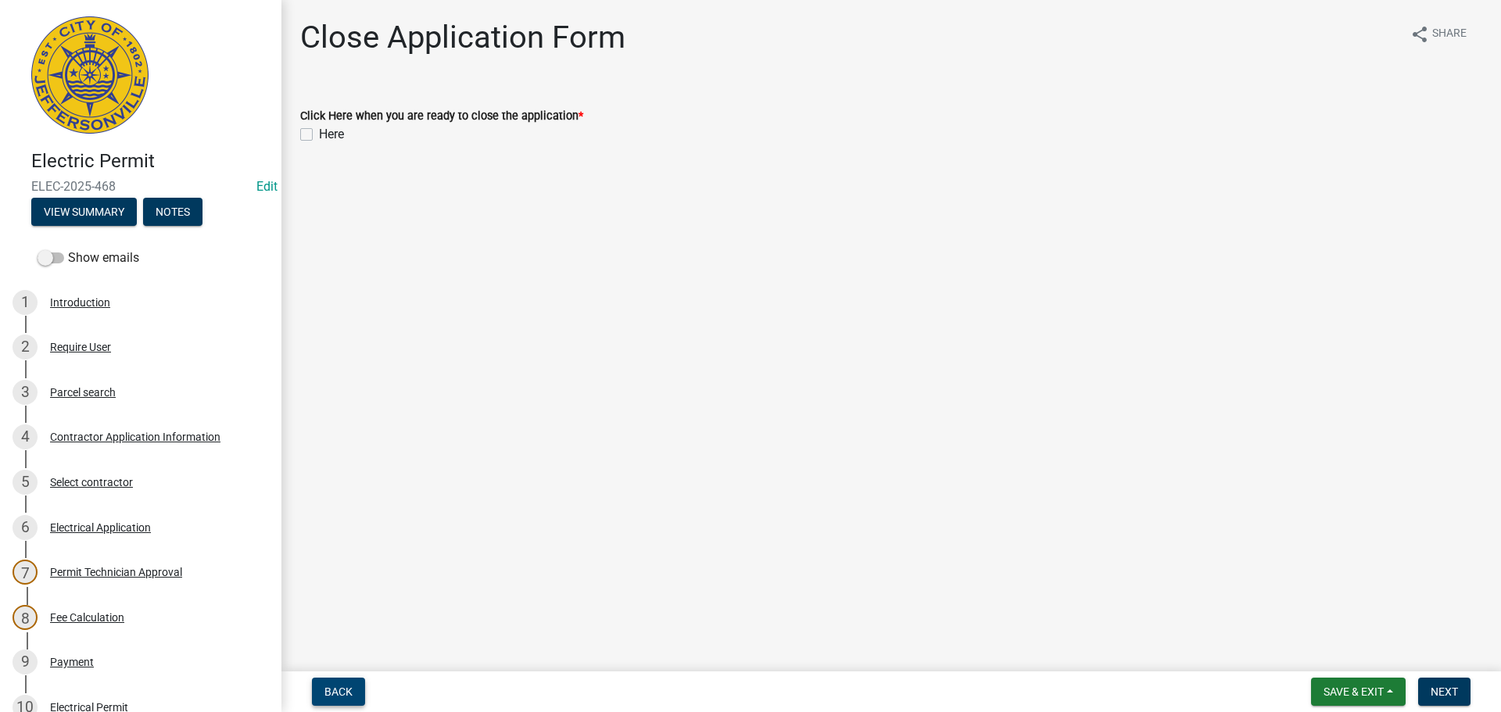
click at [332, 694] on span "Back" at bounding box center [338, 691] width 28 height 13
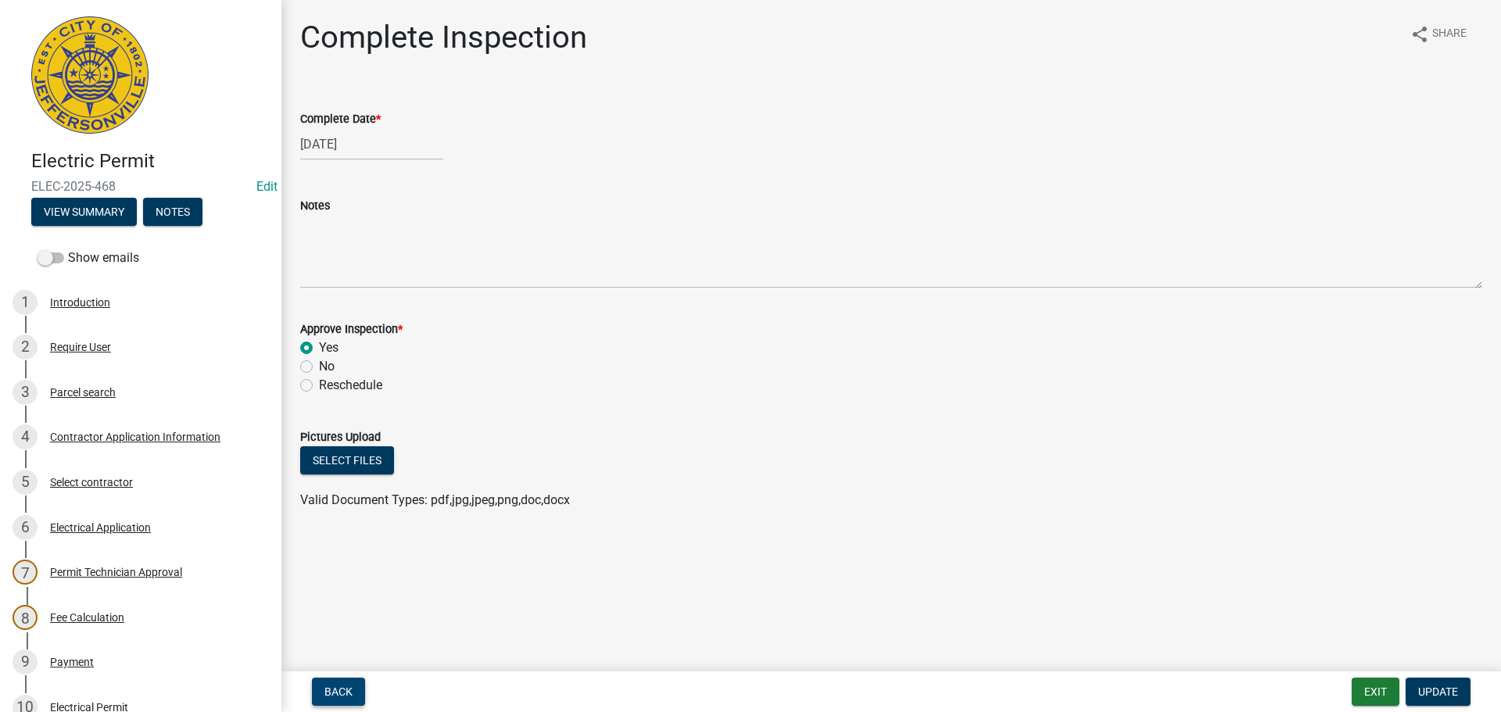
click at [337, 686] on span "Back" at bounding box center [338, 691] width 28 height 13
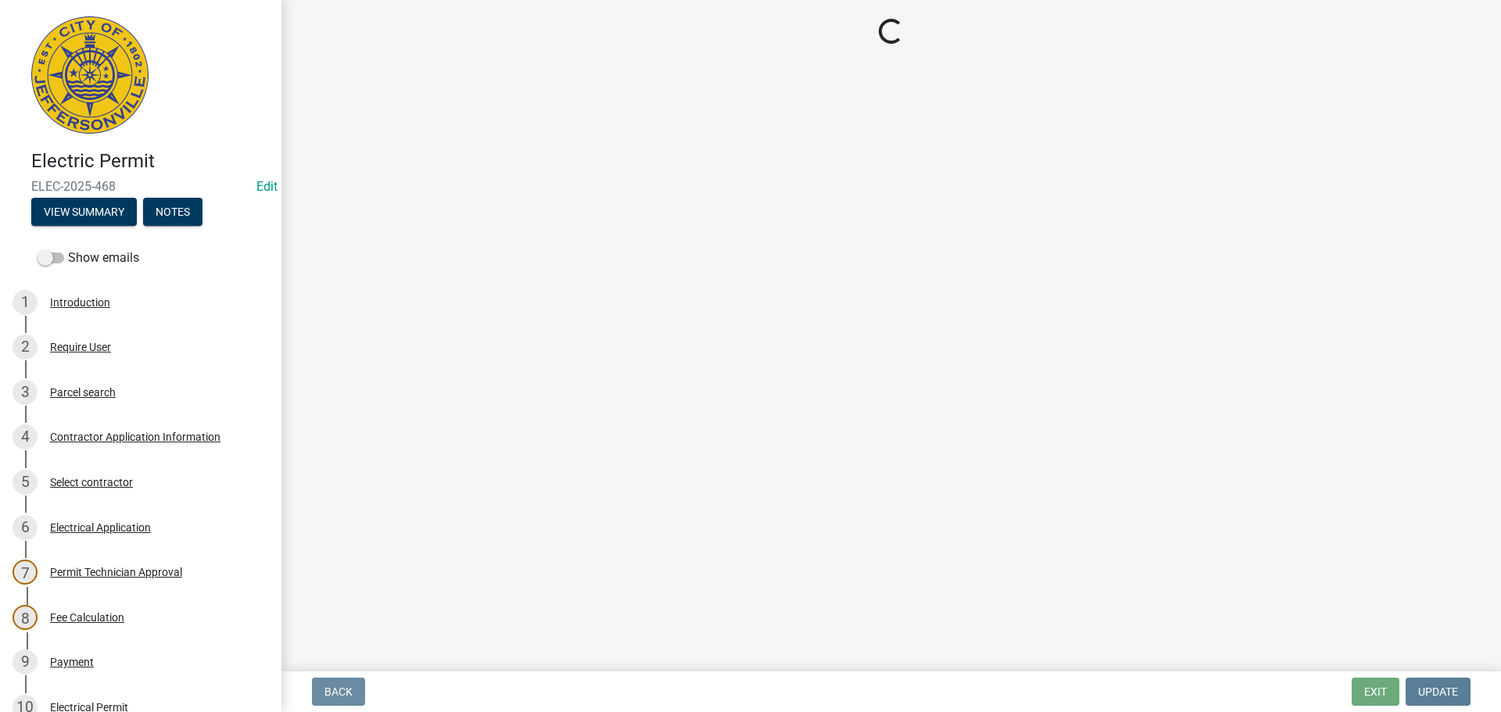
select select "36a8b8f0-2ef8-43e9-ae06-718f51af8d36"
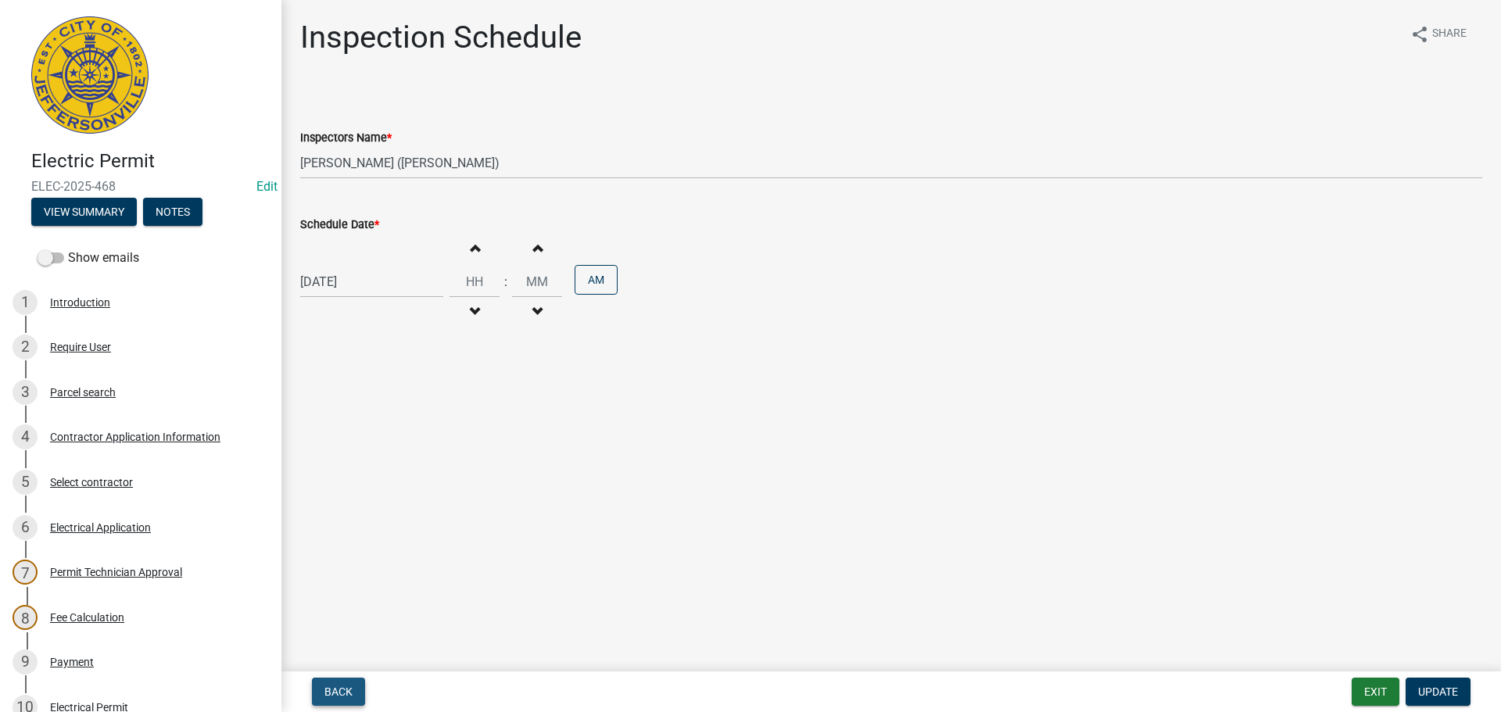
click at [337, 686] on span "Back" at bounding box center [338, 691] width 28 height 13
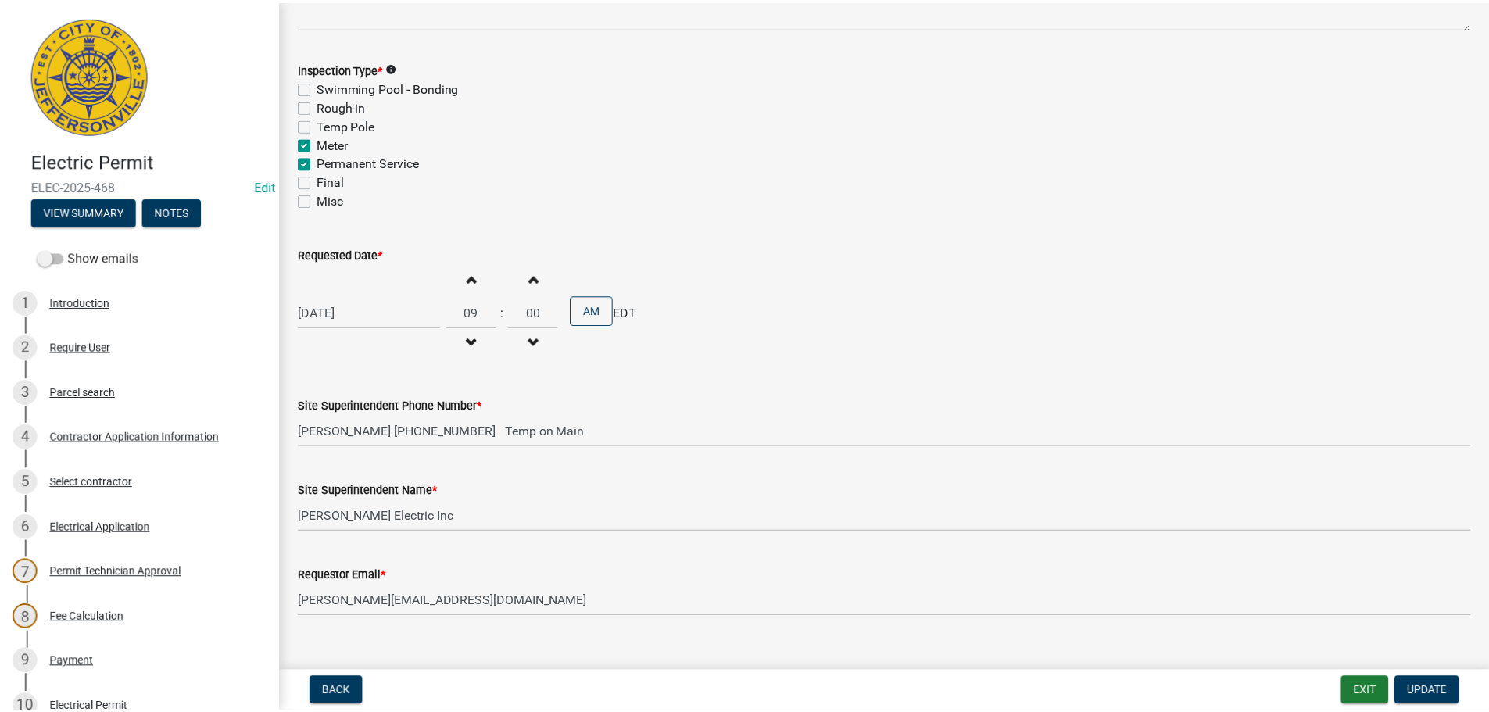
scroll to position [199, 0]
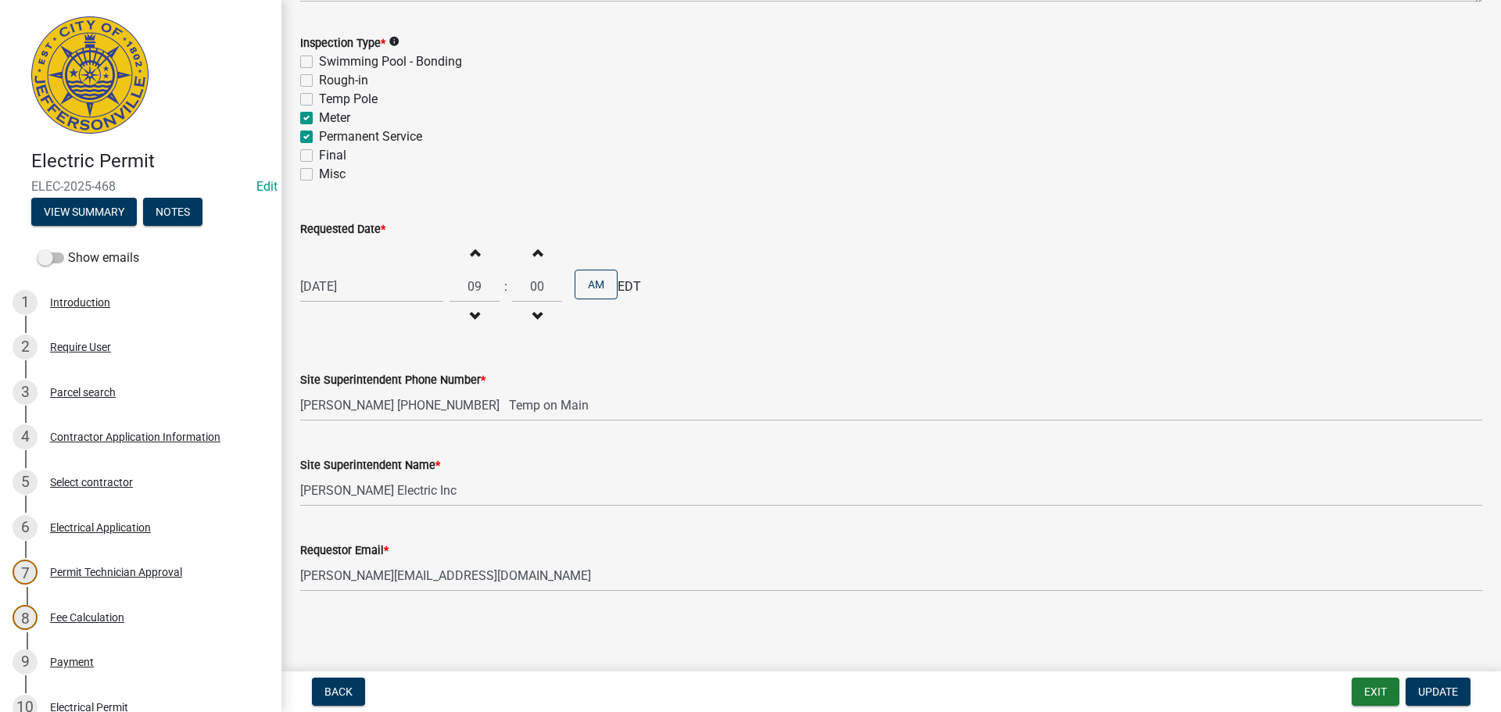
click at [319, 115] on label "Meter" at bounding box center [334, 118] width 31 height 19
click at [319, 115] on input "Meter" at bounding box center [324, 114] width 10 height 10
checkbox input "false"
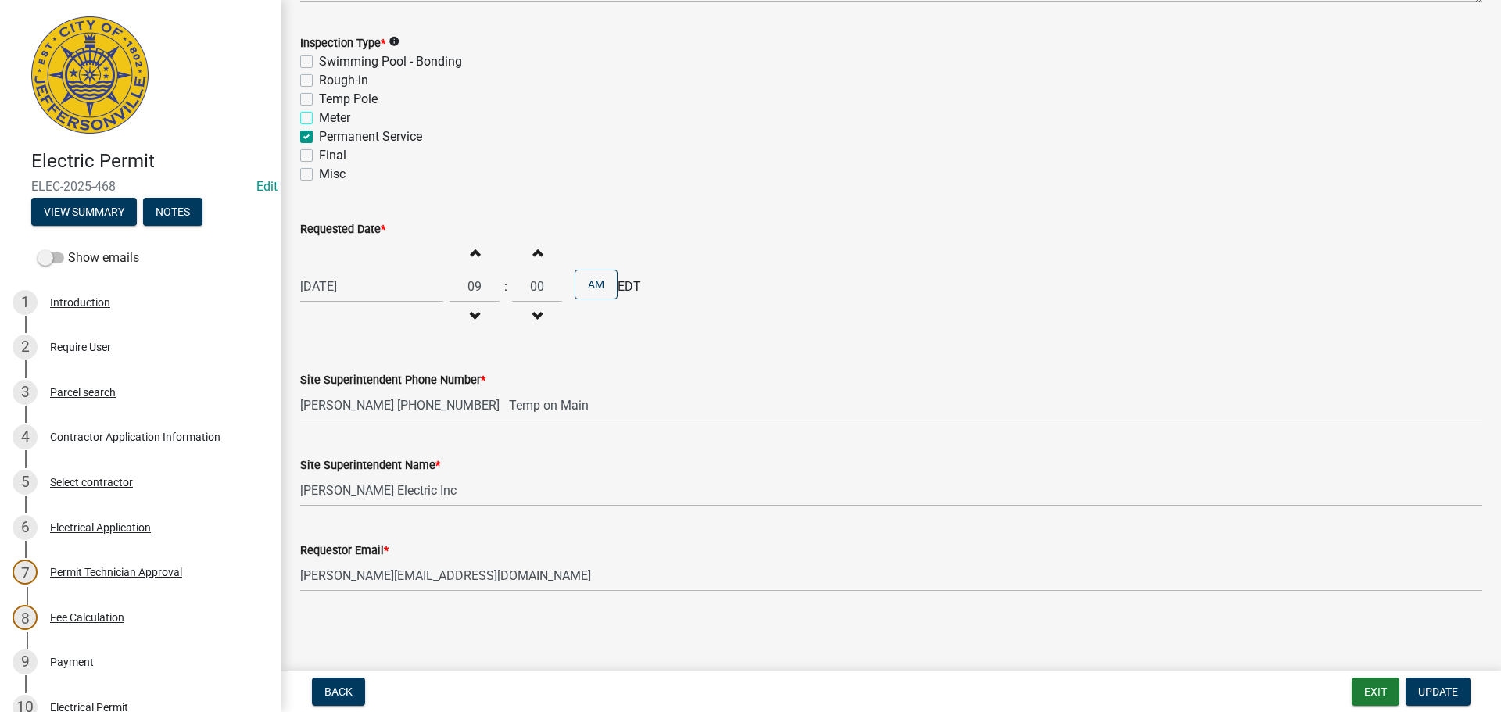
checkbox input "false"
checkbox input "true"
checkbox input "false"
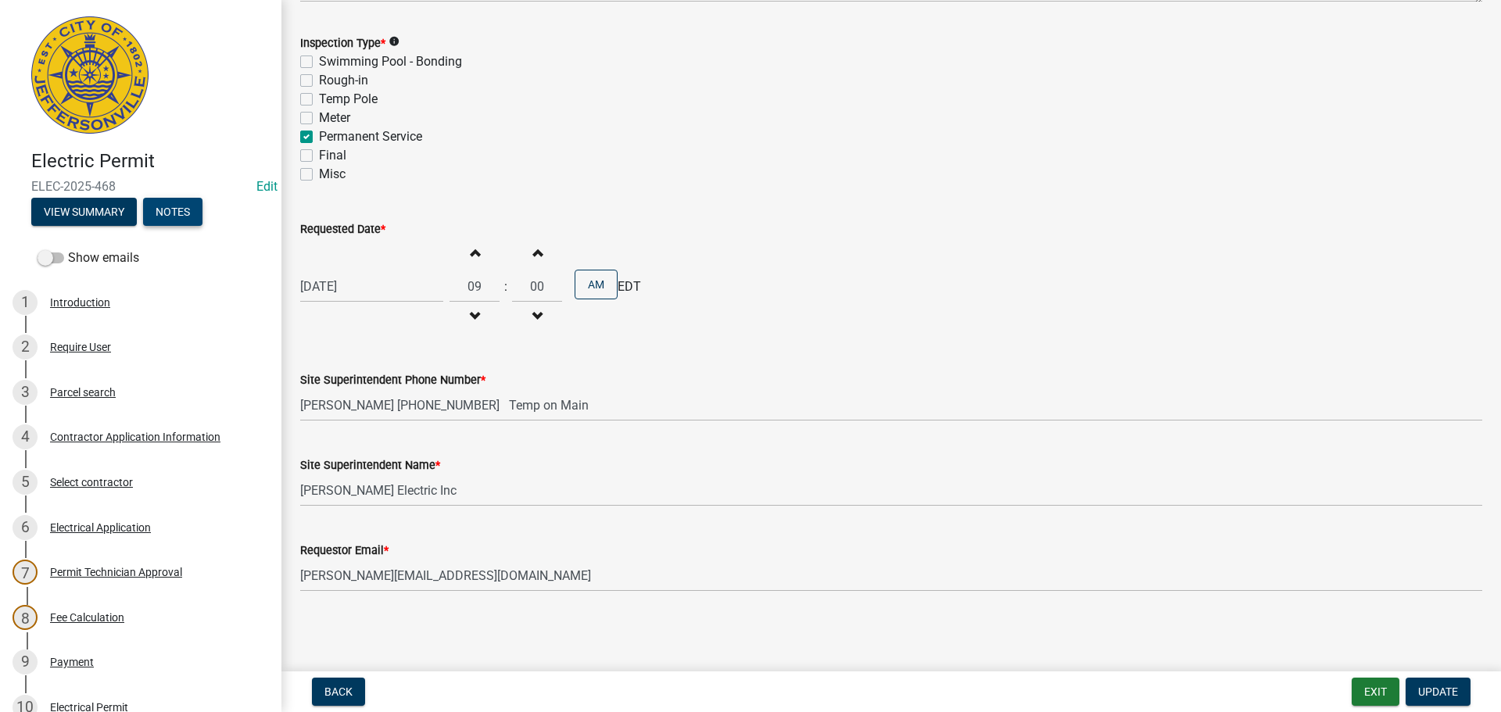
click at [170, 209] on button "Notes" at bounding box center [172, 212] width 59 height 28
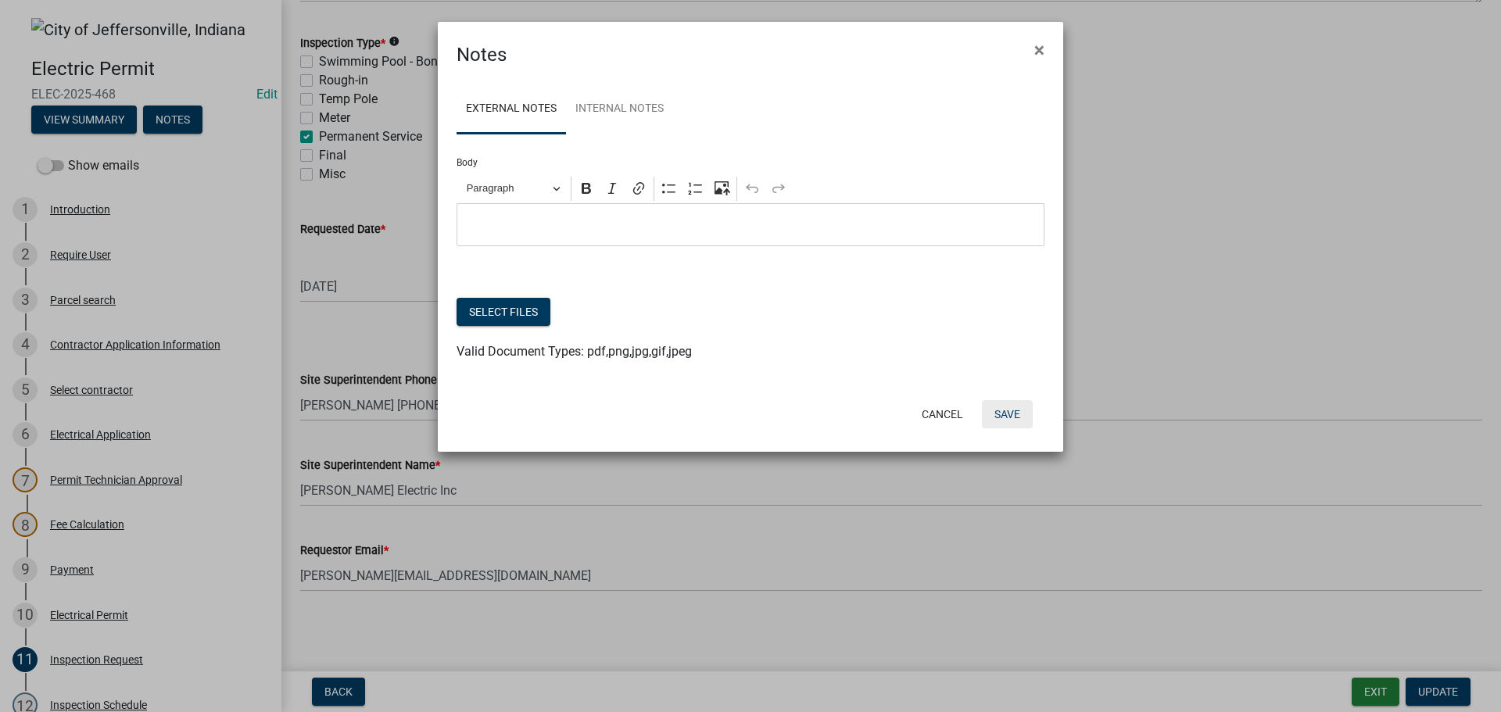
click at [1008, 410] on button "Save" at bounding box center [1007, 414] width 51 height 28
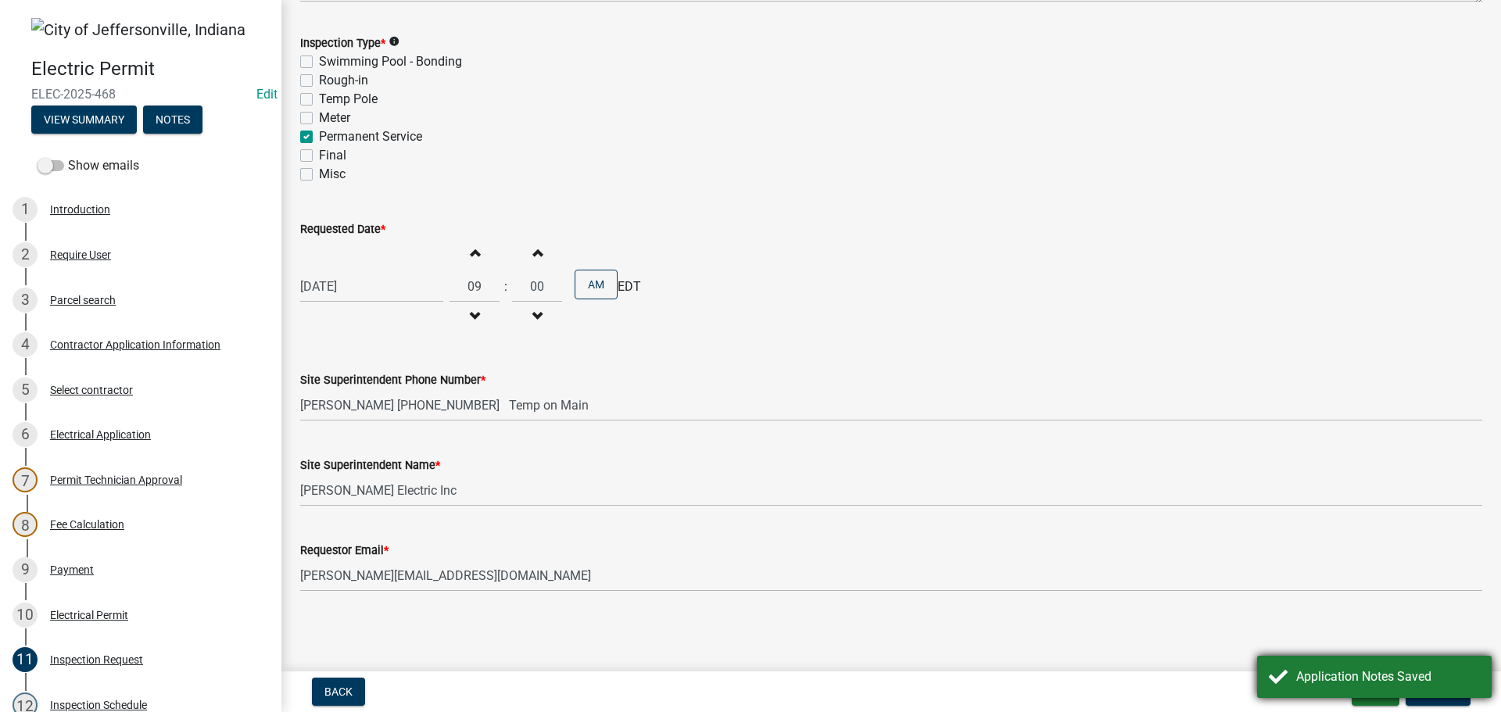
click at [1359, 696] on div "Application Notes Saved" at bounding box center [1374, 677] width 234 height 42
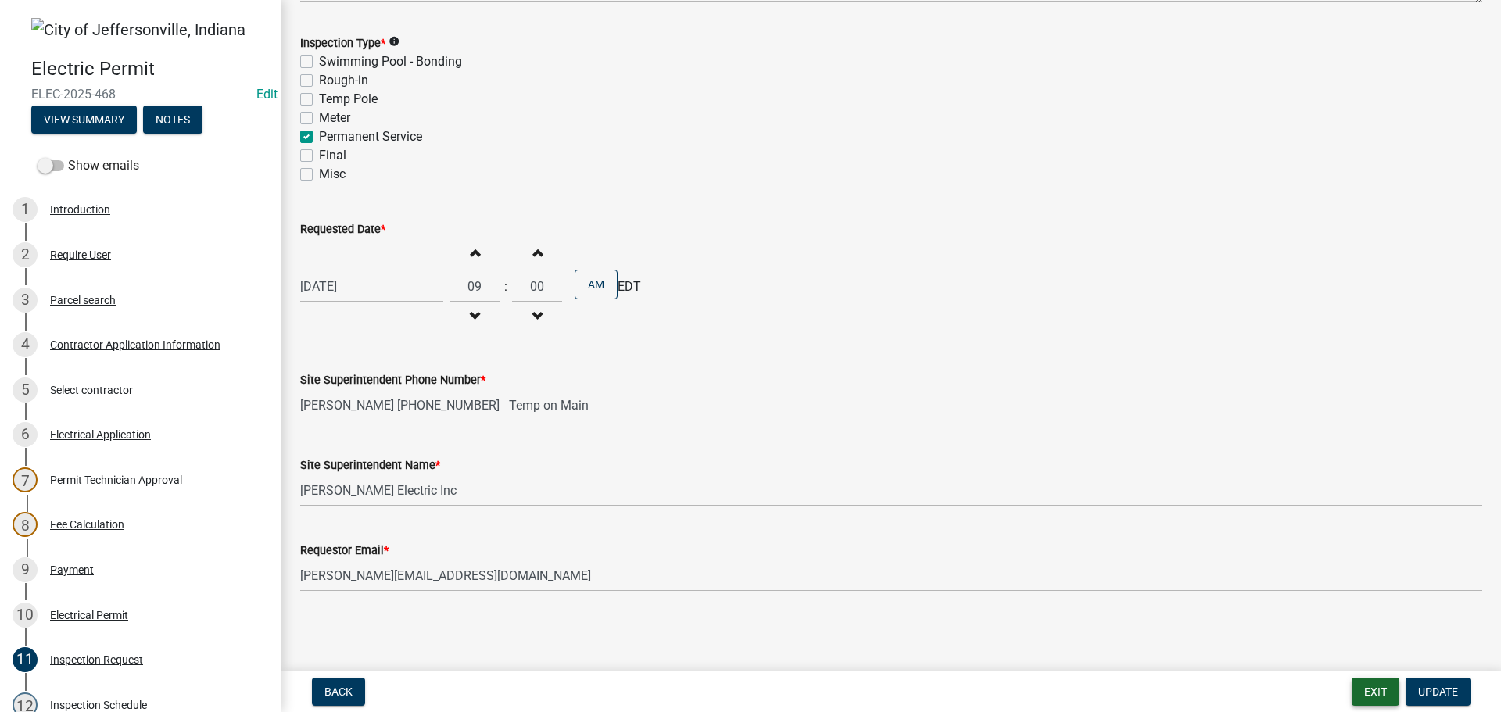
click at [1387, 691] on button "Exit" at bounding box center [1375, 692] width 48 height 28
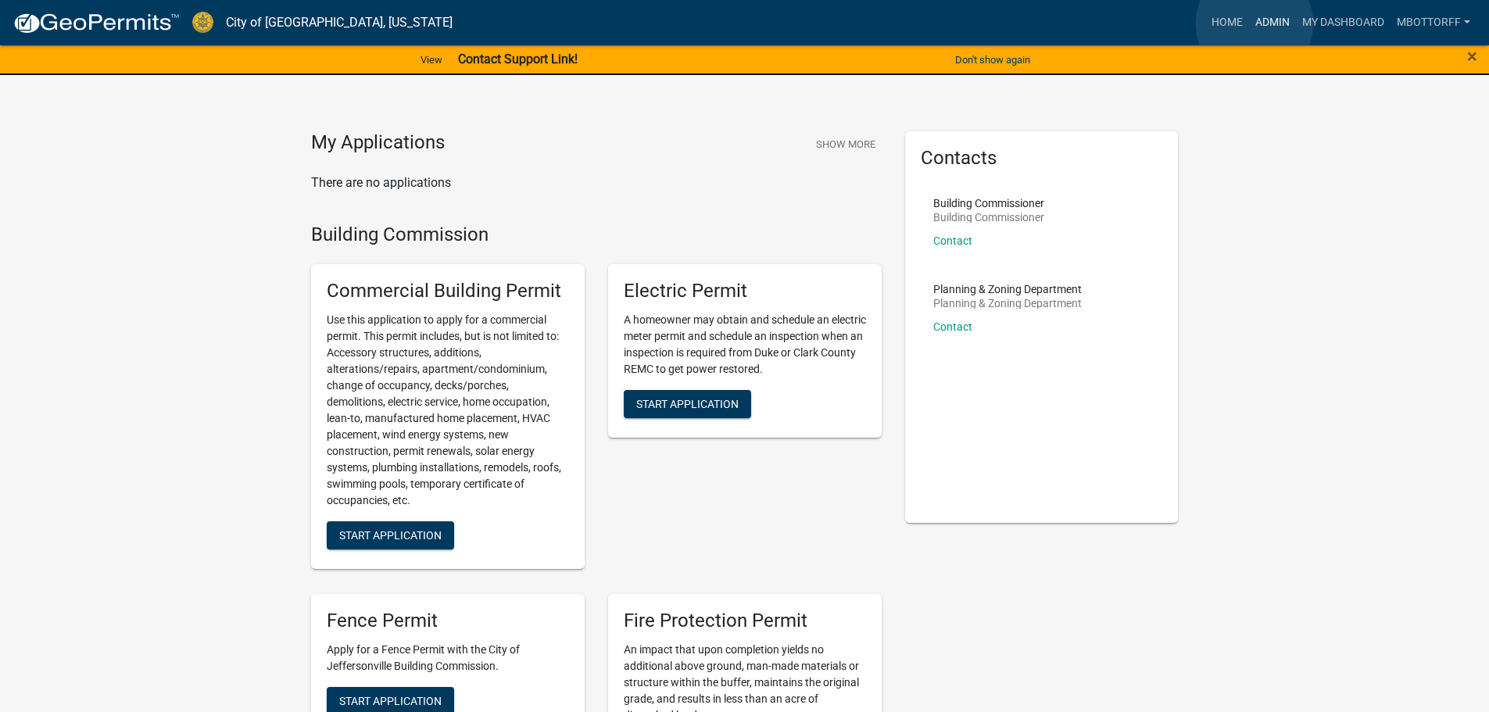
click at [1254, 23] on link "Admin" at bounding box center [1272, 23] width 47 height 30
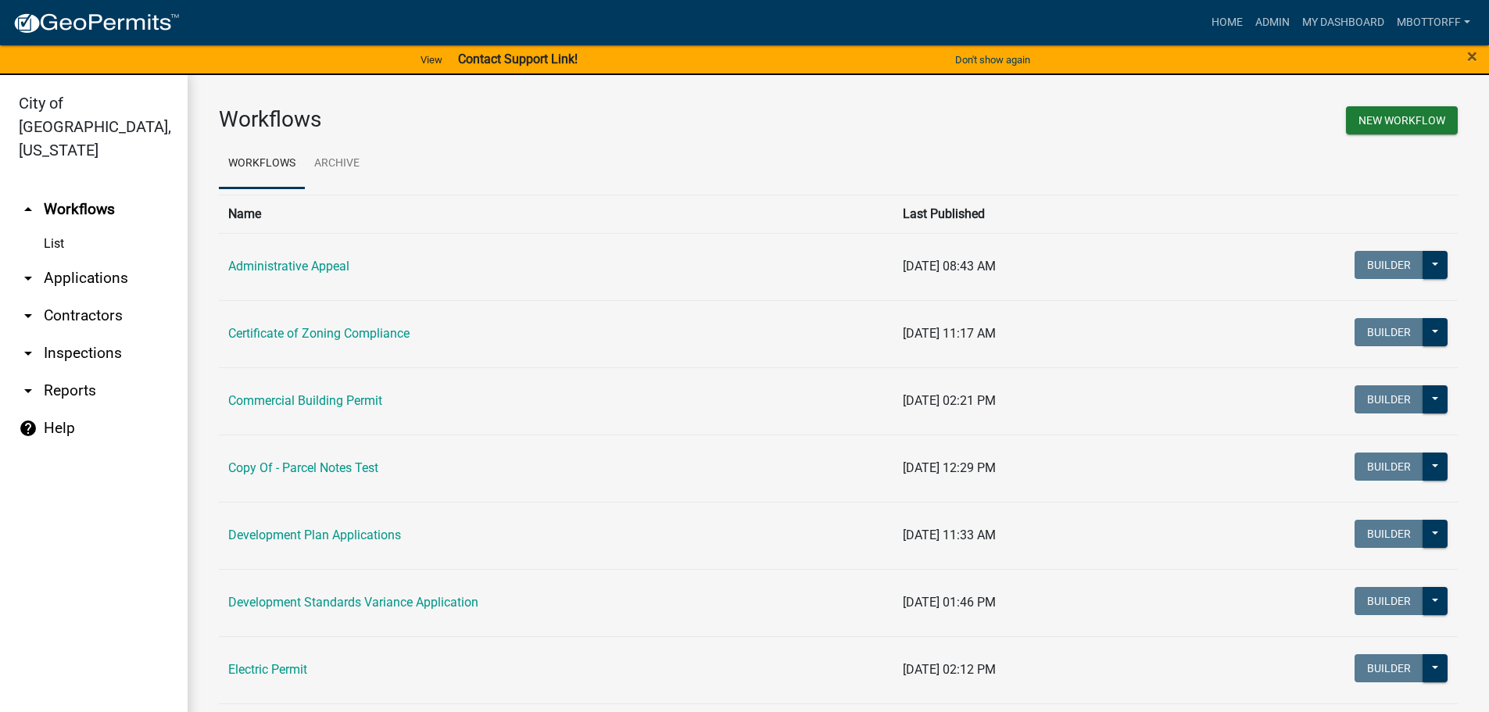
click at [84, 259] on link "arrow_drop_down Applications" at bounding box center [94, 278] width 188 height 38
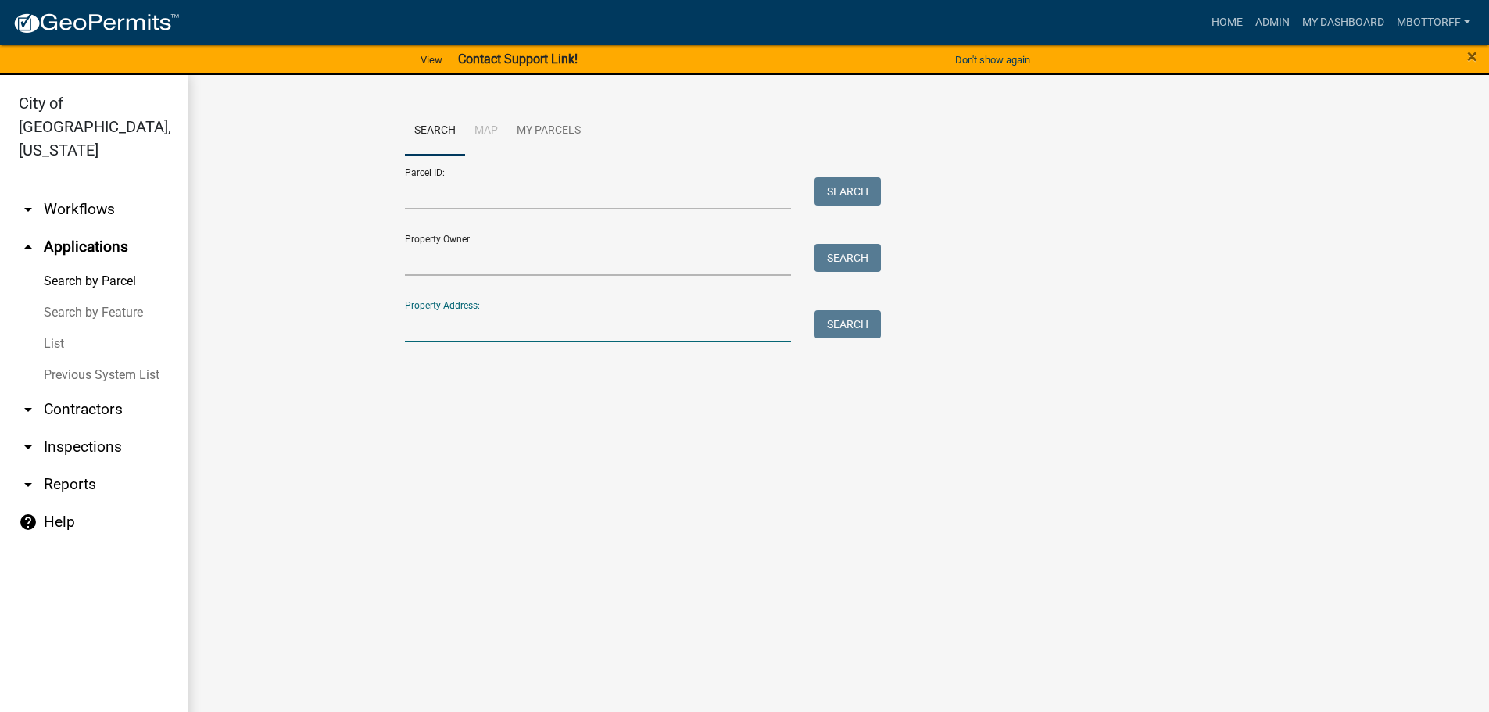
click at [477, 334] on input "Property Address:" at bounding box center [598, 326] width 387 height 32
click at [851, 327] on button "Search" at bounding box center [847, 324] width 66 height 28
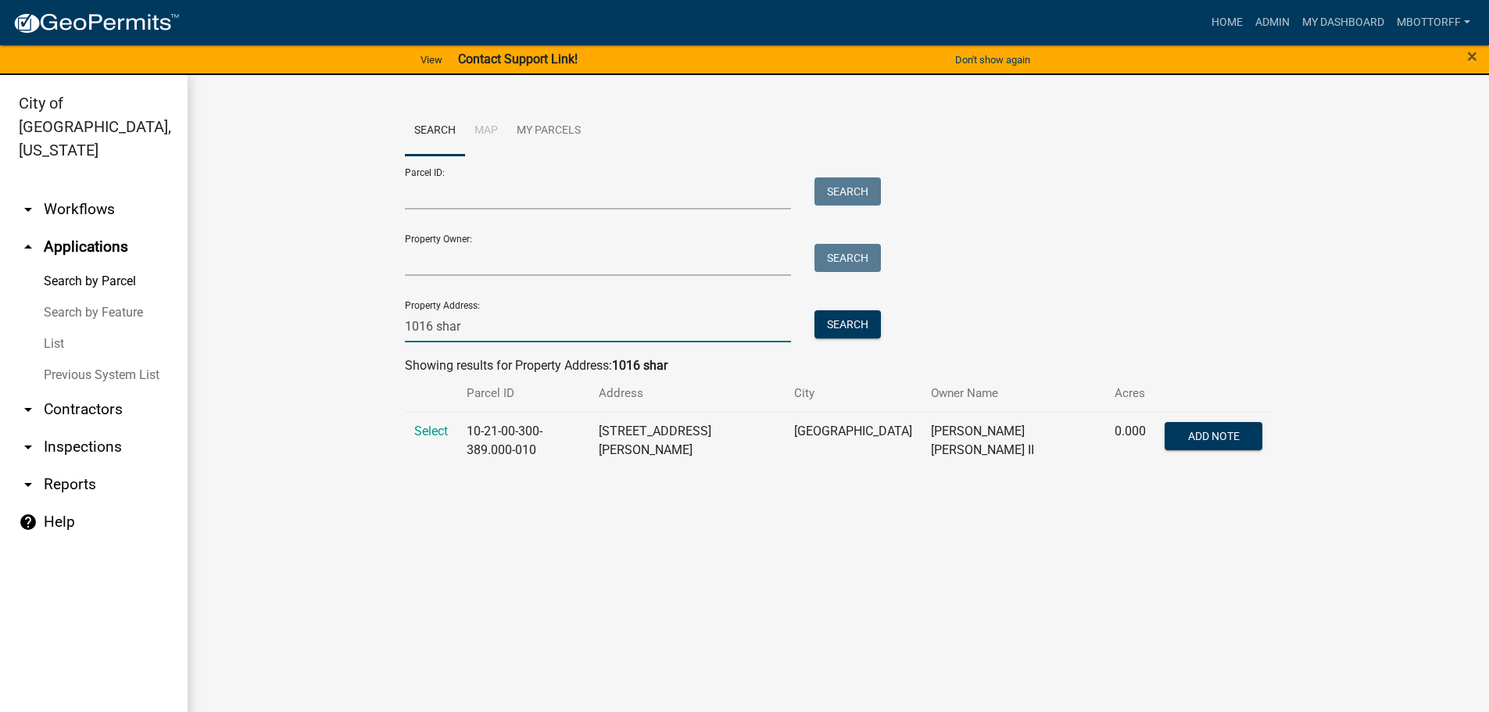
click at [435, 324] on input "1016 shar" at bounding box center [598, 326] width 387 height 32
type input "1060 shar"
click at [839, 326] on button "Search" at bounding box center [847, 324] width 66 height 28
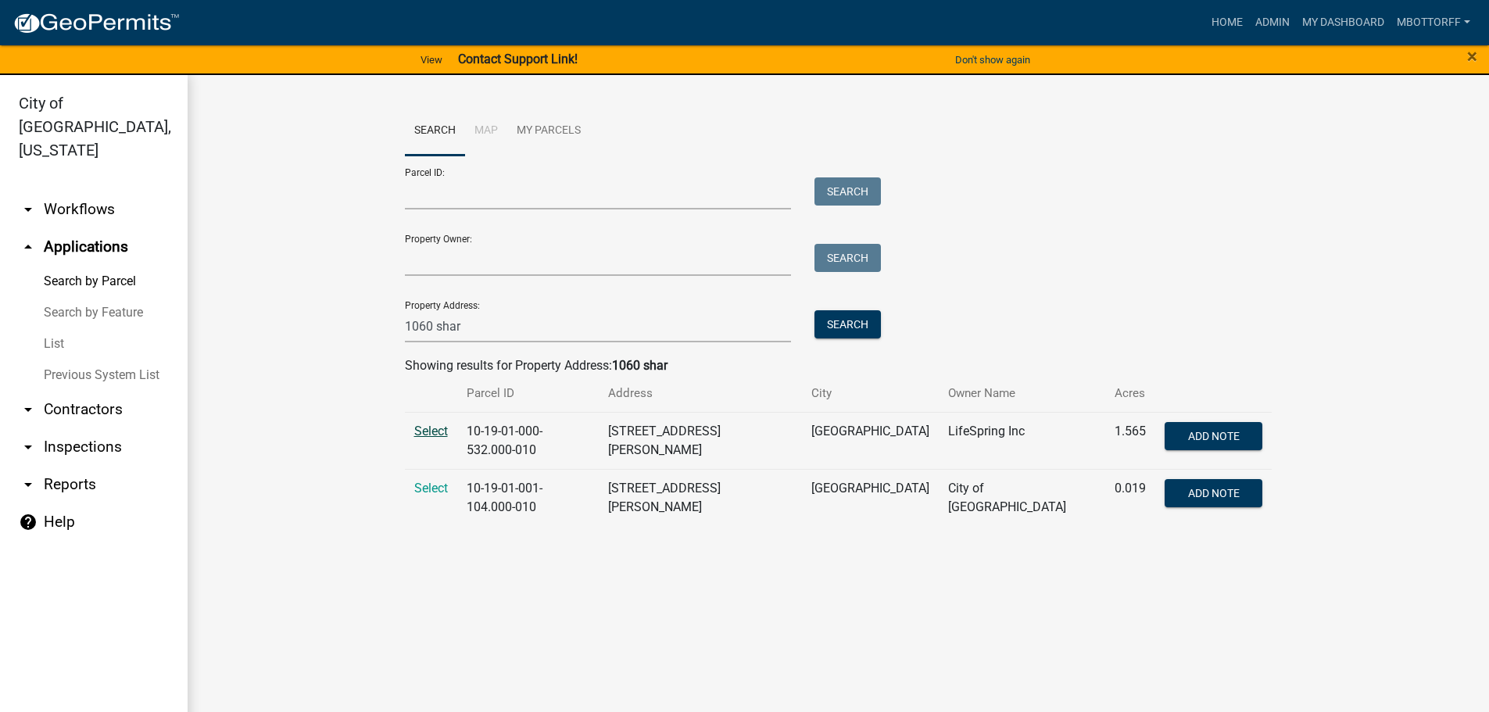
click at [436, 429] on span "Select" at bounding box center [431, 431] width 34 height 15
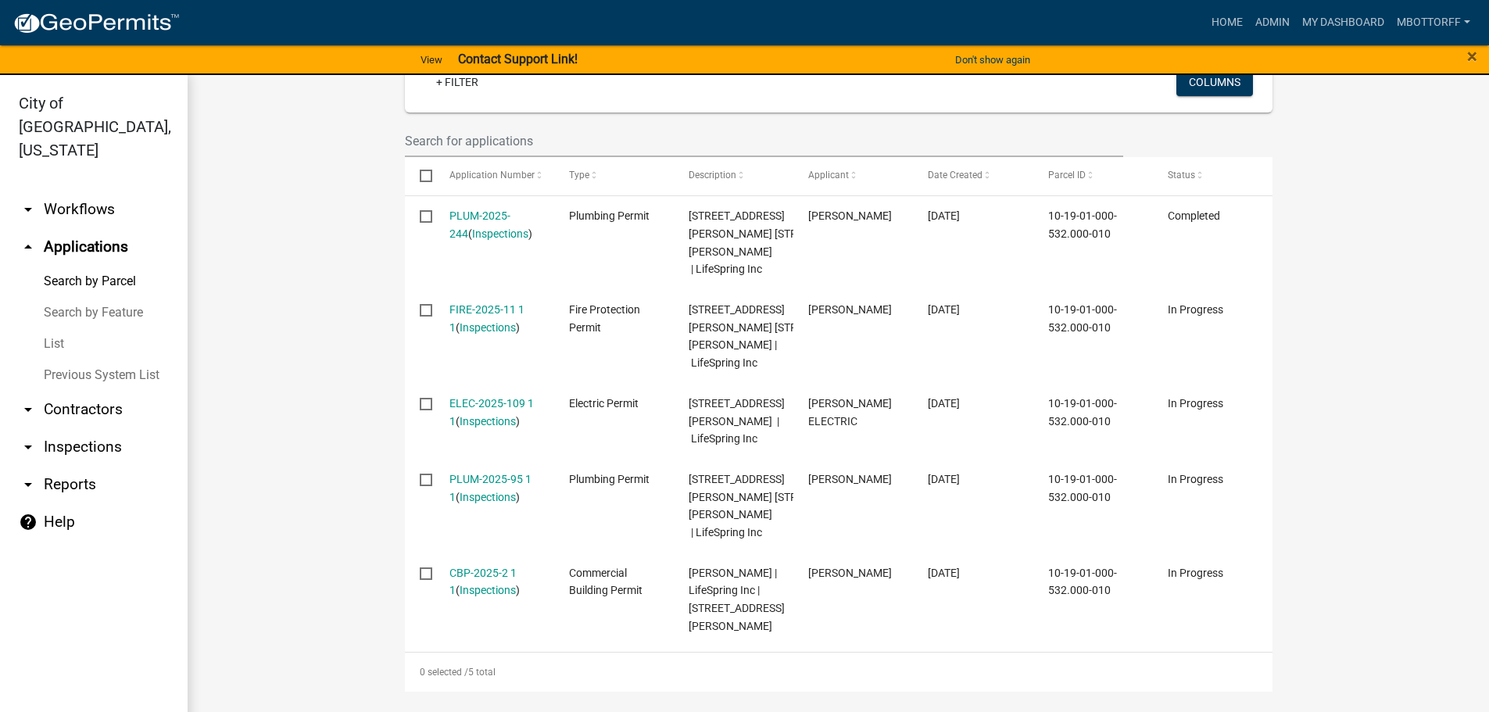
scroll to position [469, 0]
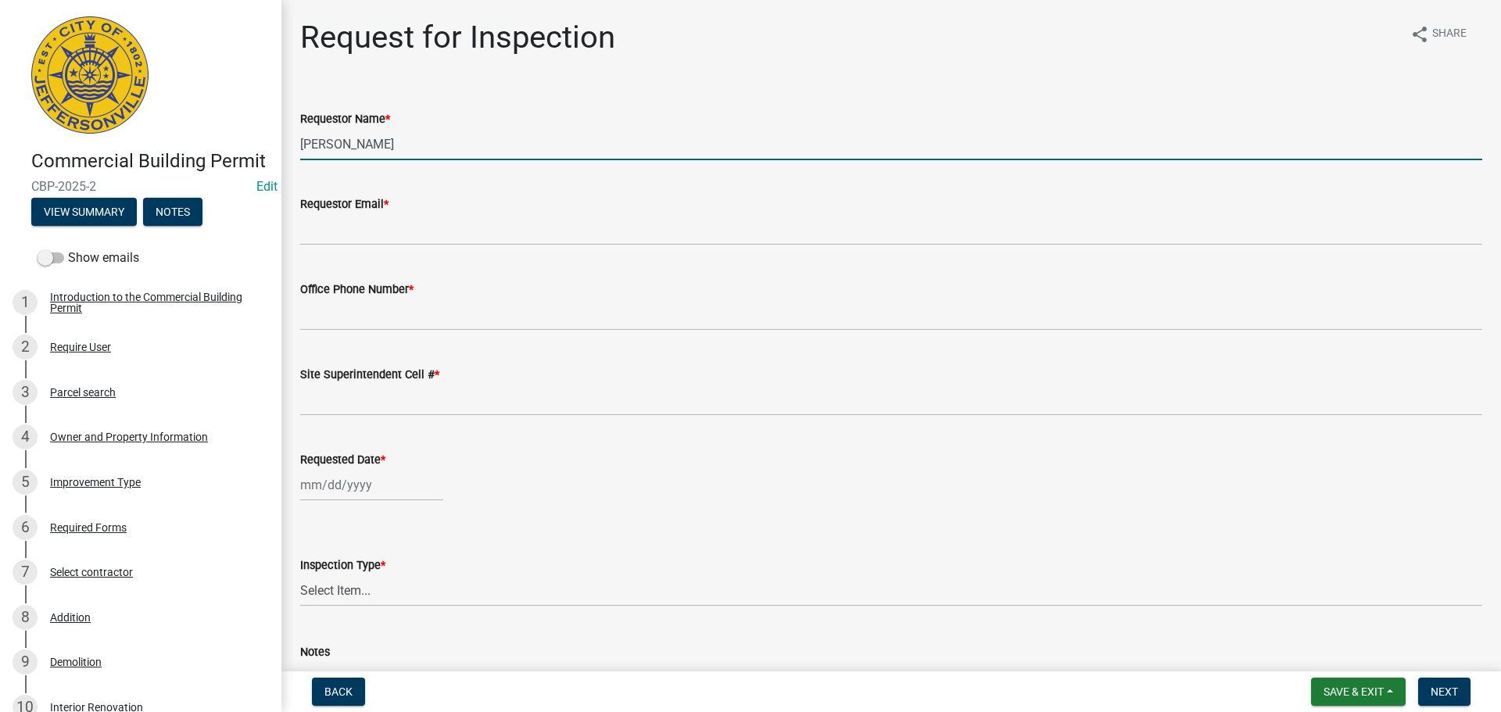
drag, startPoint x: 370, startPoint y: 138, endPoint x: 166, endPoint y: 126, distance: 203.6
click at [177, 126] on div "Commercial Building Permit CBP-2025-2 Edit View Summary Notes Show emails 1 Int…" at bounding box center [750, 356] width 1501 height 712
type input "k"
type input "[PERSON_NAME]"
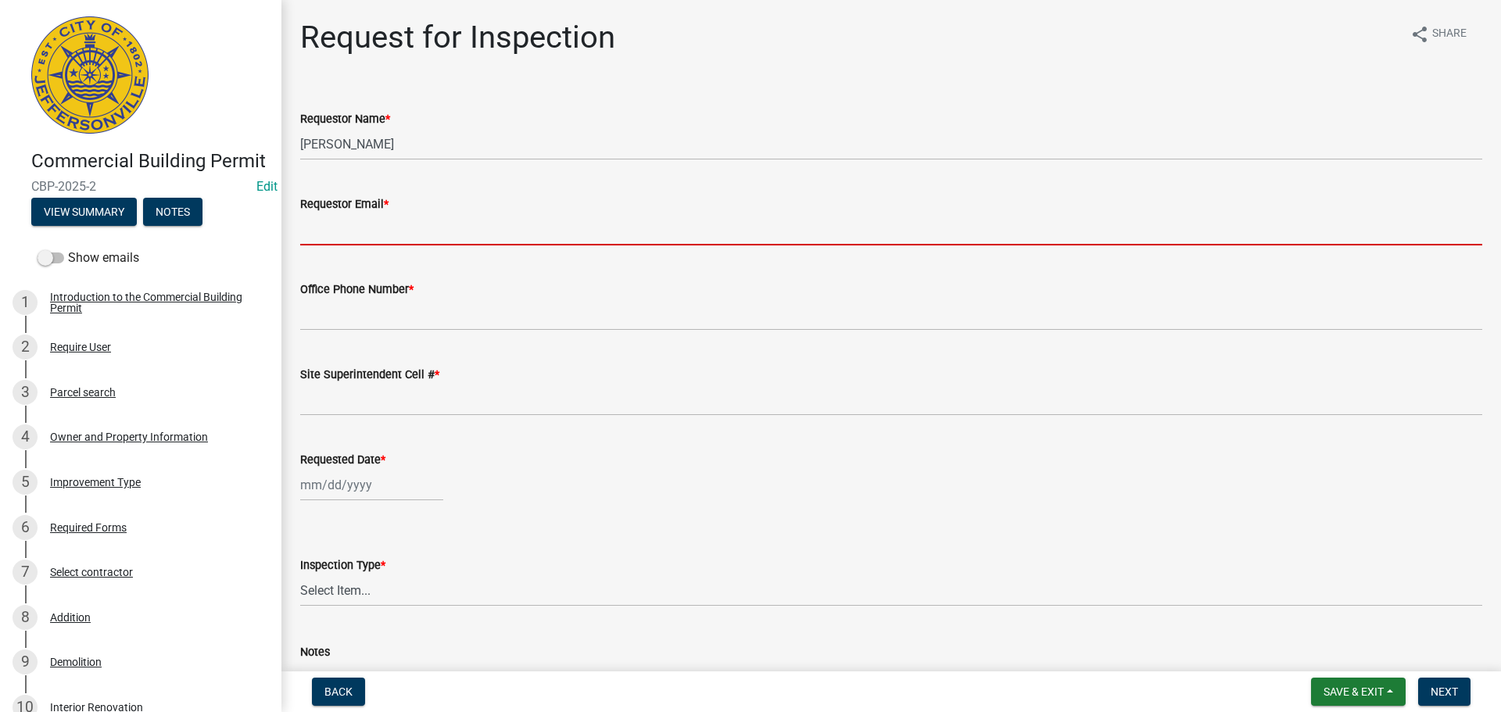
click at [329, 200] on label "Requestor Email *" at bounding box center [344, 204] width 88 height 11
click at [329, 213] on input "Requestor Email *" at bounding box center [891, 229] width 1182 height 32
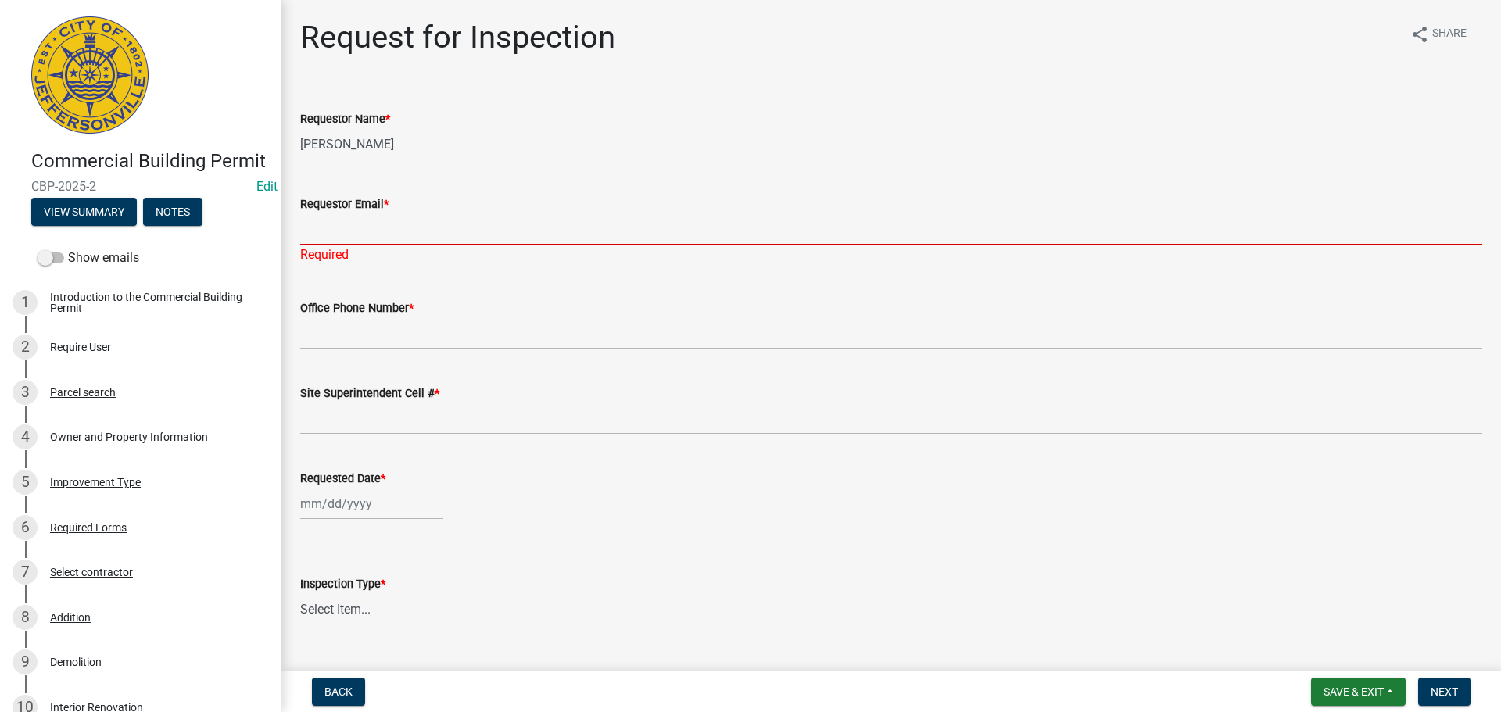
drag, startPoint x: 392, startPoint y: 238, endPoint x: 403, endPoint y: 238, distance: 10.2
click at [392, 238] on input "Requestor Email *" at bounding box center [891, 229] width 1182 height 32
type input "mbottorff@cityofjeff.net"
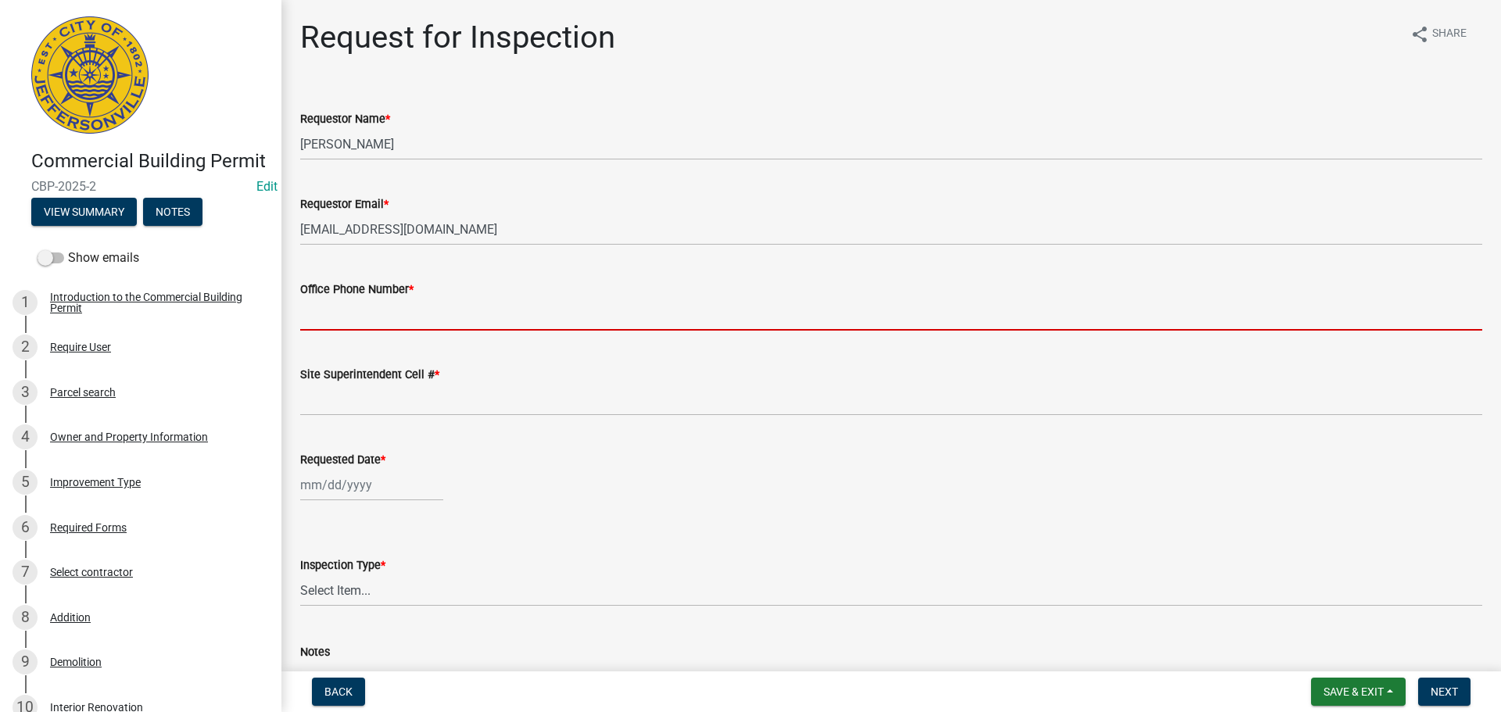
click at [376, 317] on input "Office Phone Number *" at bounding box center [891, 315] width 1182 height 32
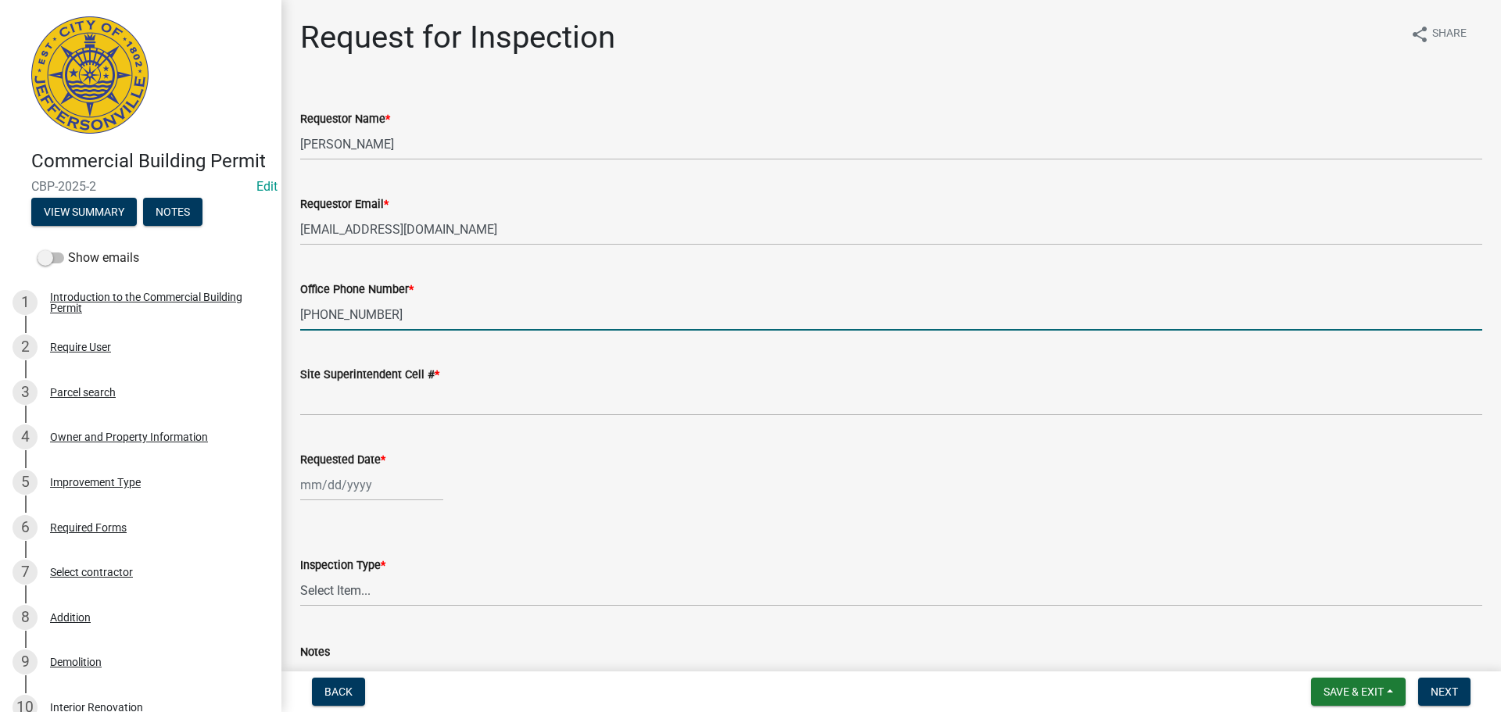
click at [356, 316] on input "904-514-359" at bounding box center [891, 315] width 1182 height 32
type input "904-514-3059"
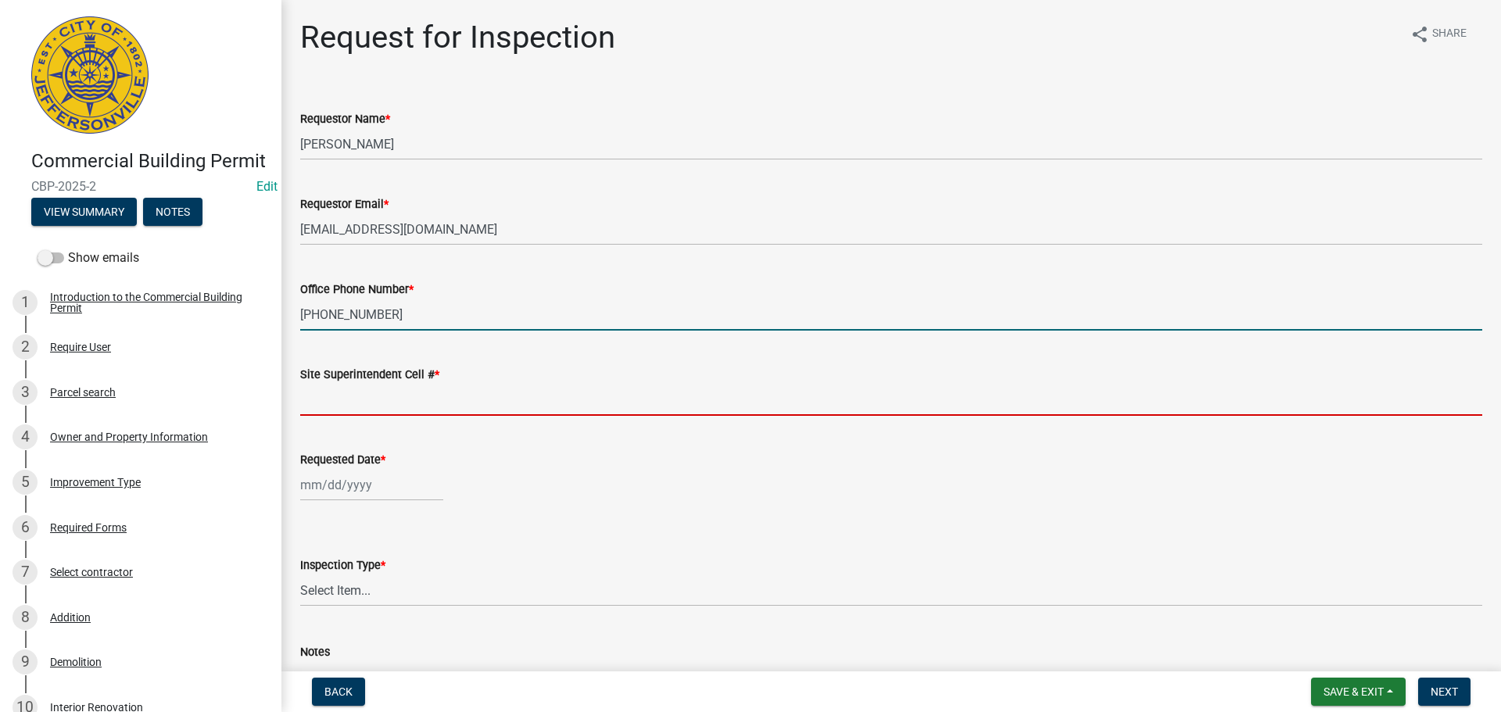
click at [379, 394] on input "Site Superintendent Cell # *" at bounding box center [891, 400] width 1182 height 32
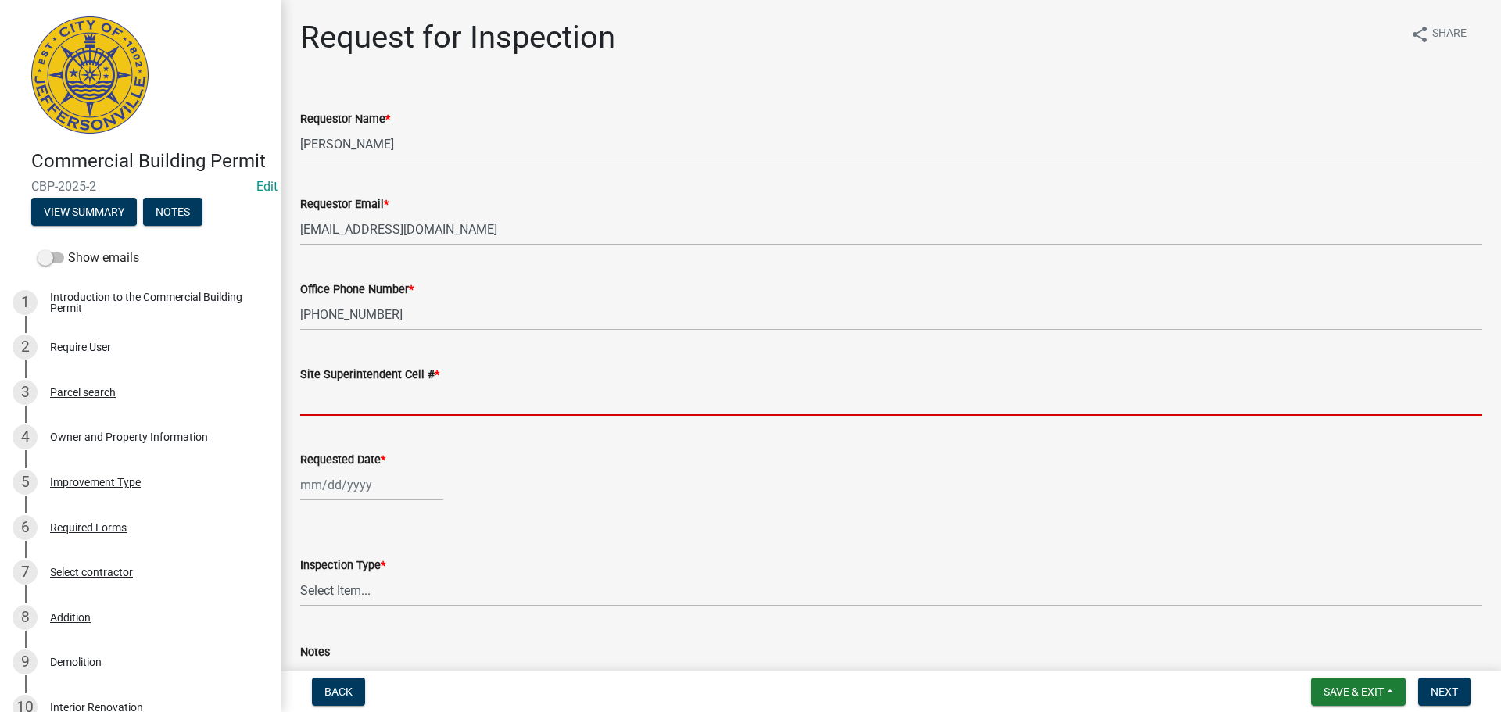
type input "SAME"
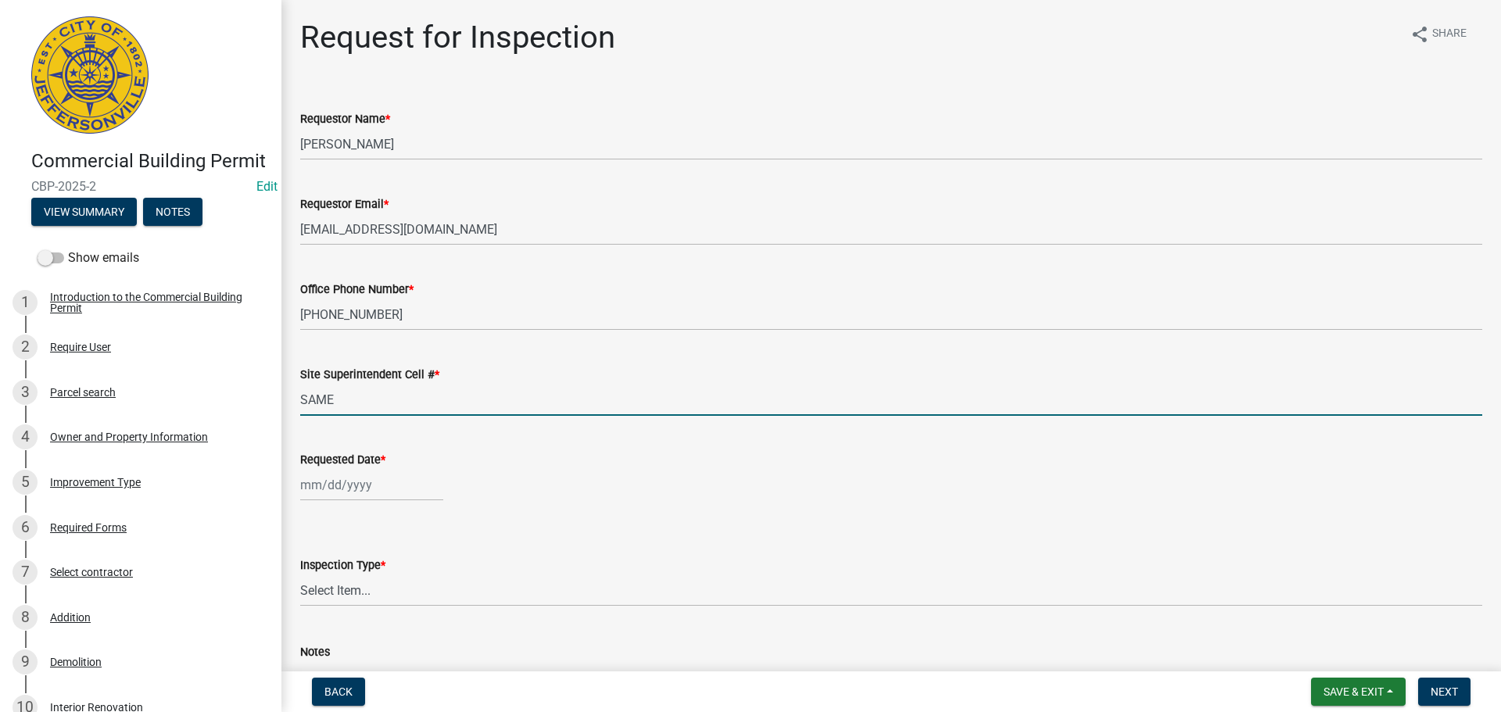
select select "9"
select select "2025"
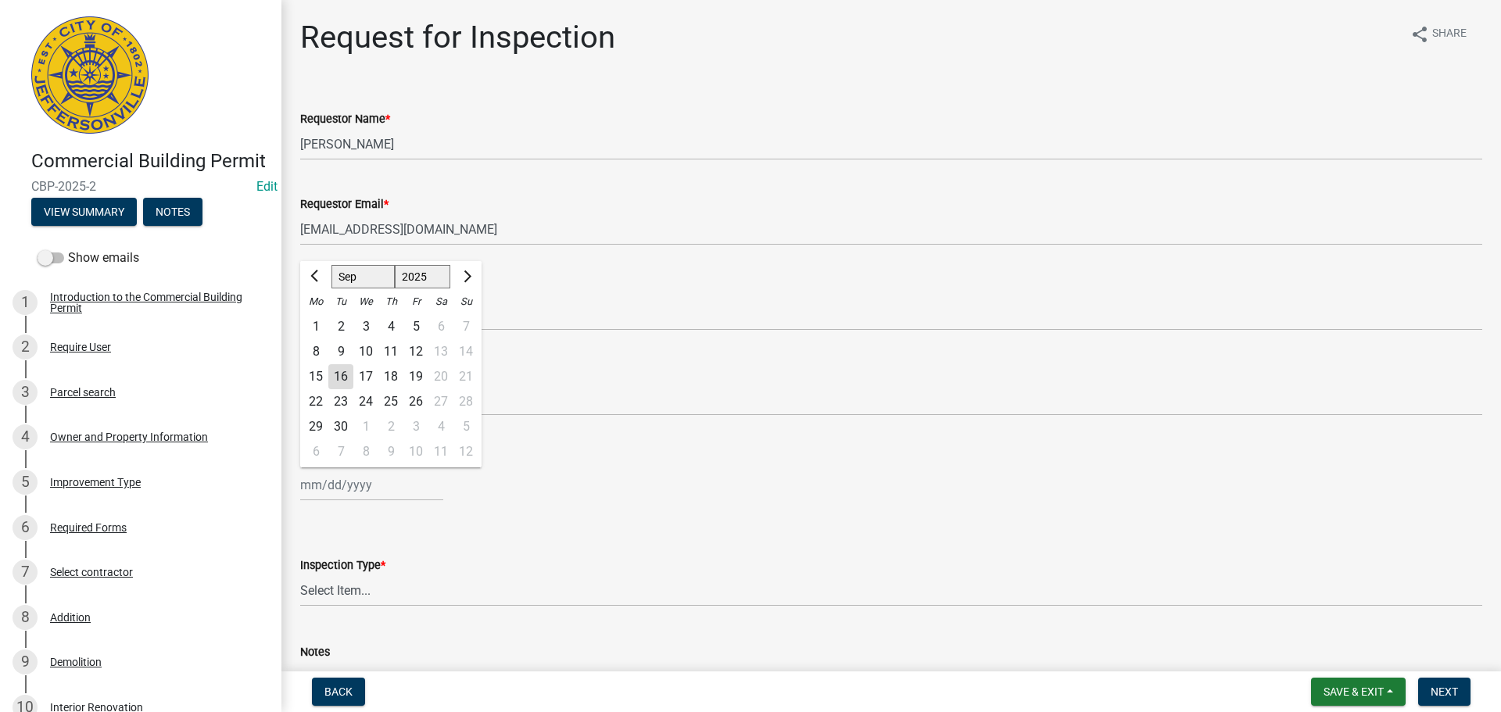
click at [342, 473] on div "Jan Feb Mar Apr May Jun Jul Aug Sep Oct Nov Dec 1525 1526 1527 1528 1529 1530 1…" at bounding box center [371, 485] width 143 height 32
click at [416, 372] on div "19" at bounding box center [415, 376] width 25 height 25
type input "09/19/2025"
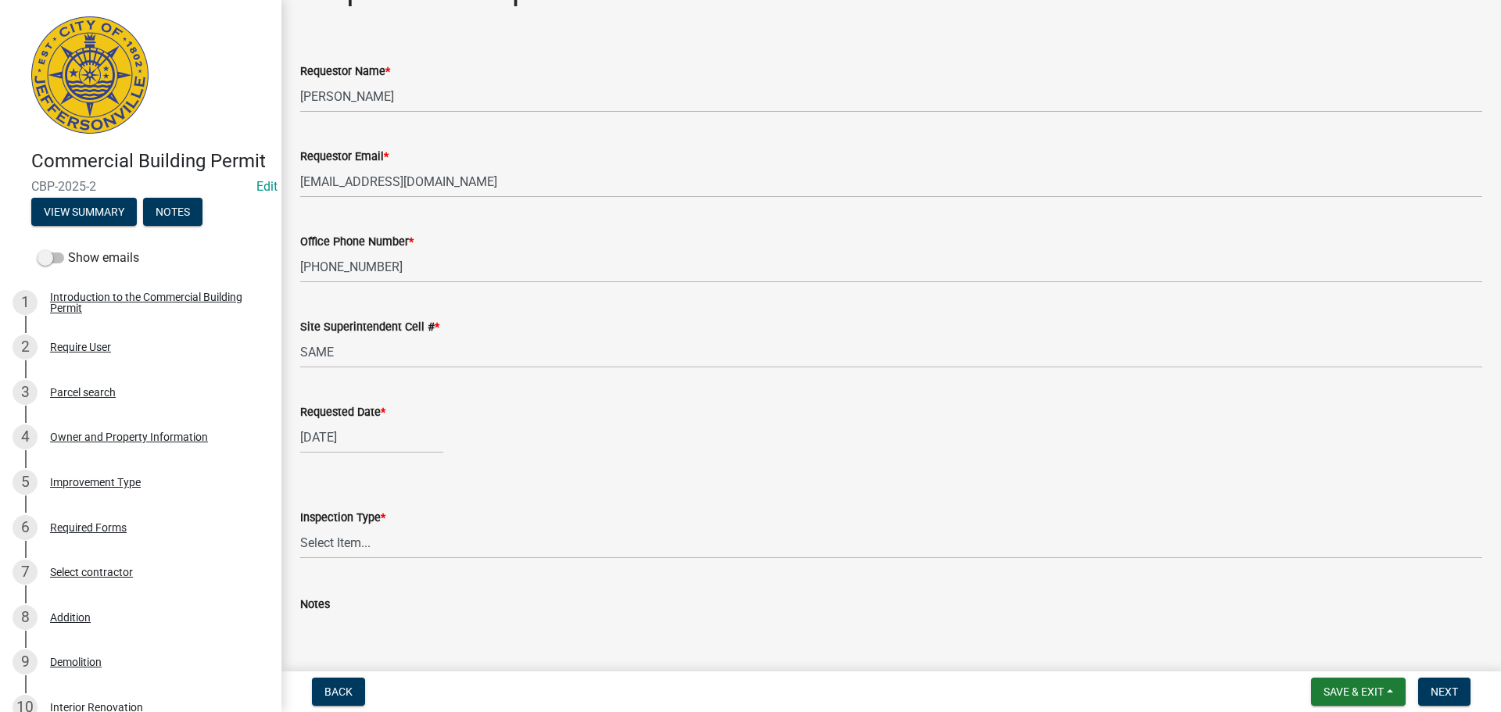
scroll to position [143, 0]
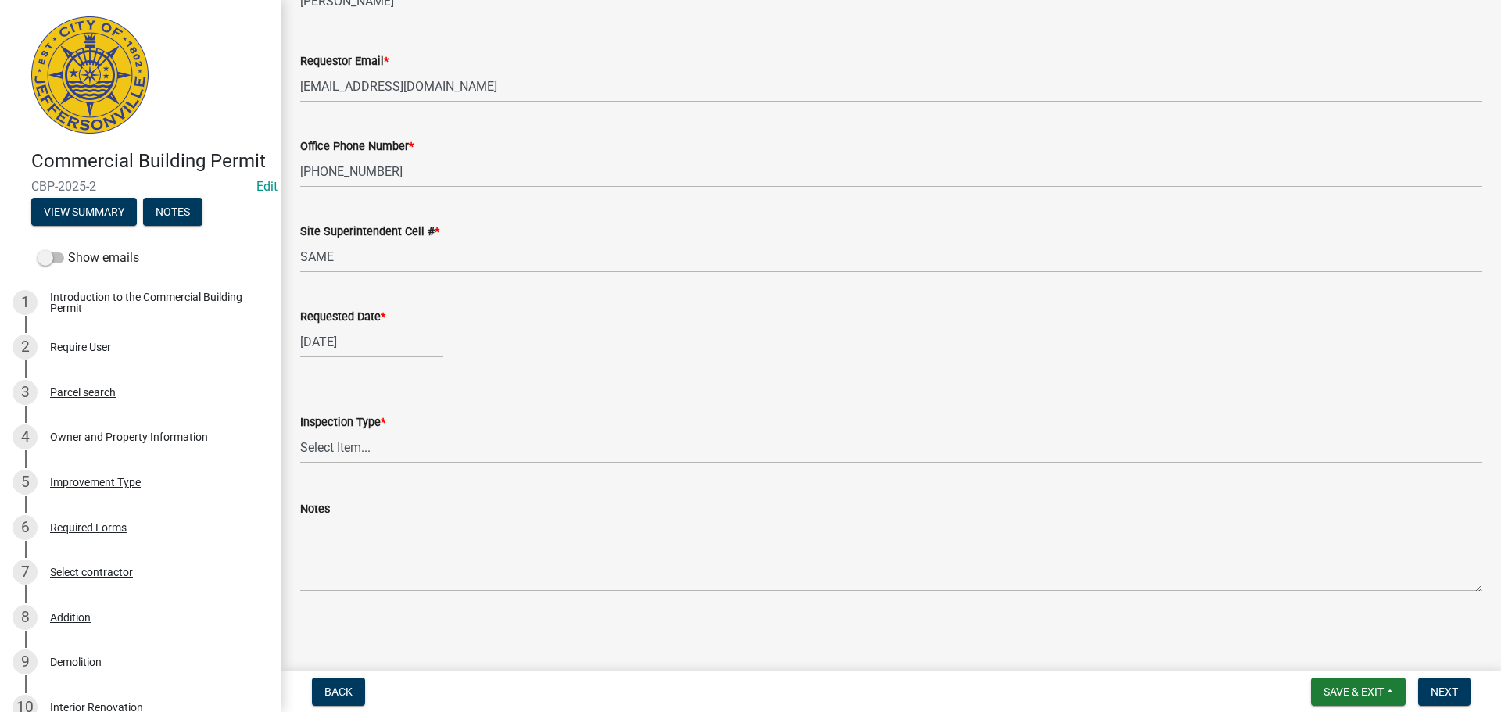
click at [319, 441] on select "Select Item... Footer Foundation Framing Final Misc" at bounding box center [891, 447] width 1182 height 32
click at [300, 431] on select "Select Item... Footer Foundation Framing Final Misc" at bounding box center [891, 447] width 1182 height 32
select select "cf00f61e-4b77-4892-83dd-df63e4708b2f"
click at [1443, 685] on span "Next" at bounding box center [1443, 691] width 27 height 13
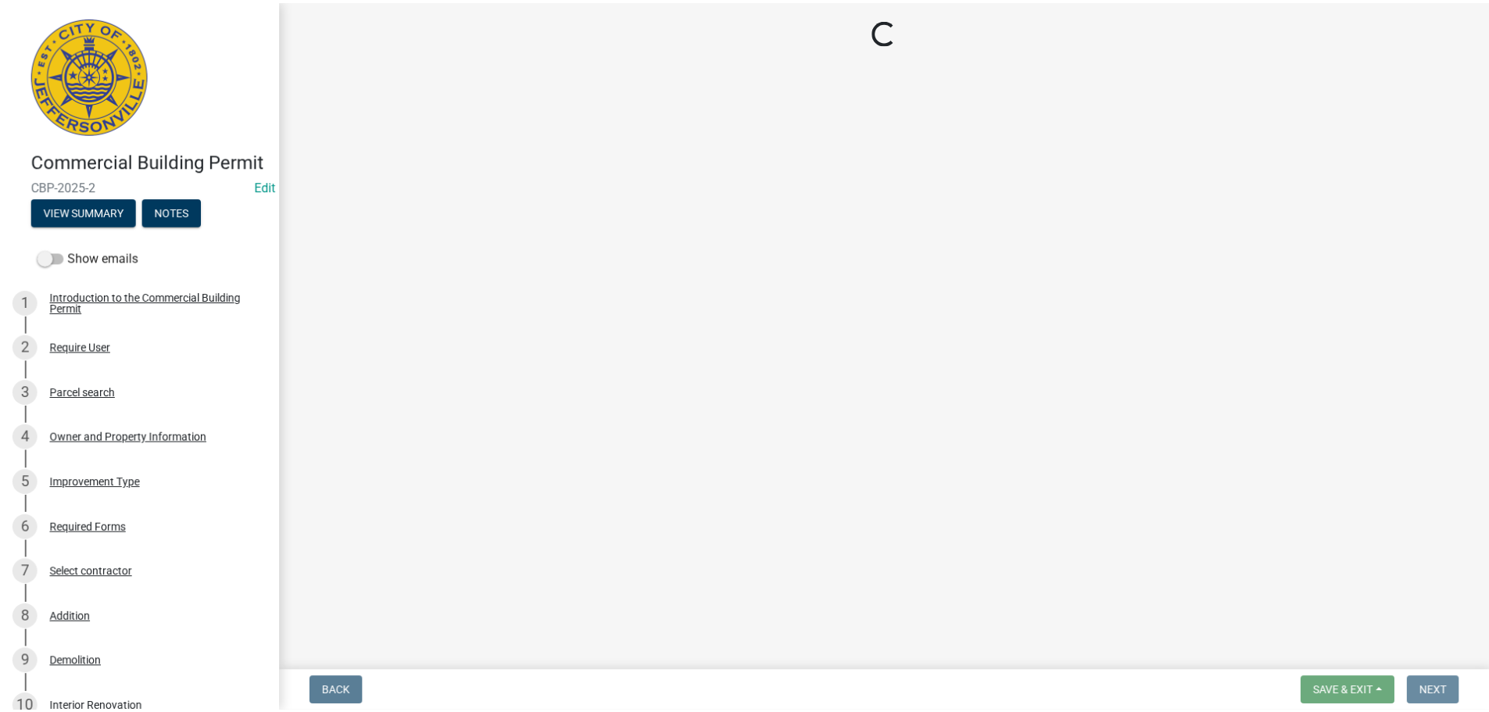
scroll to position [0, 0]
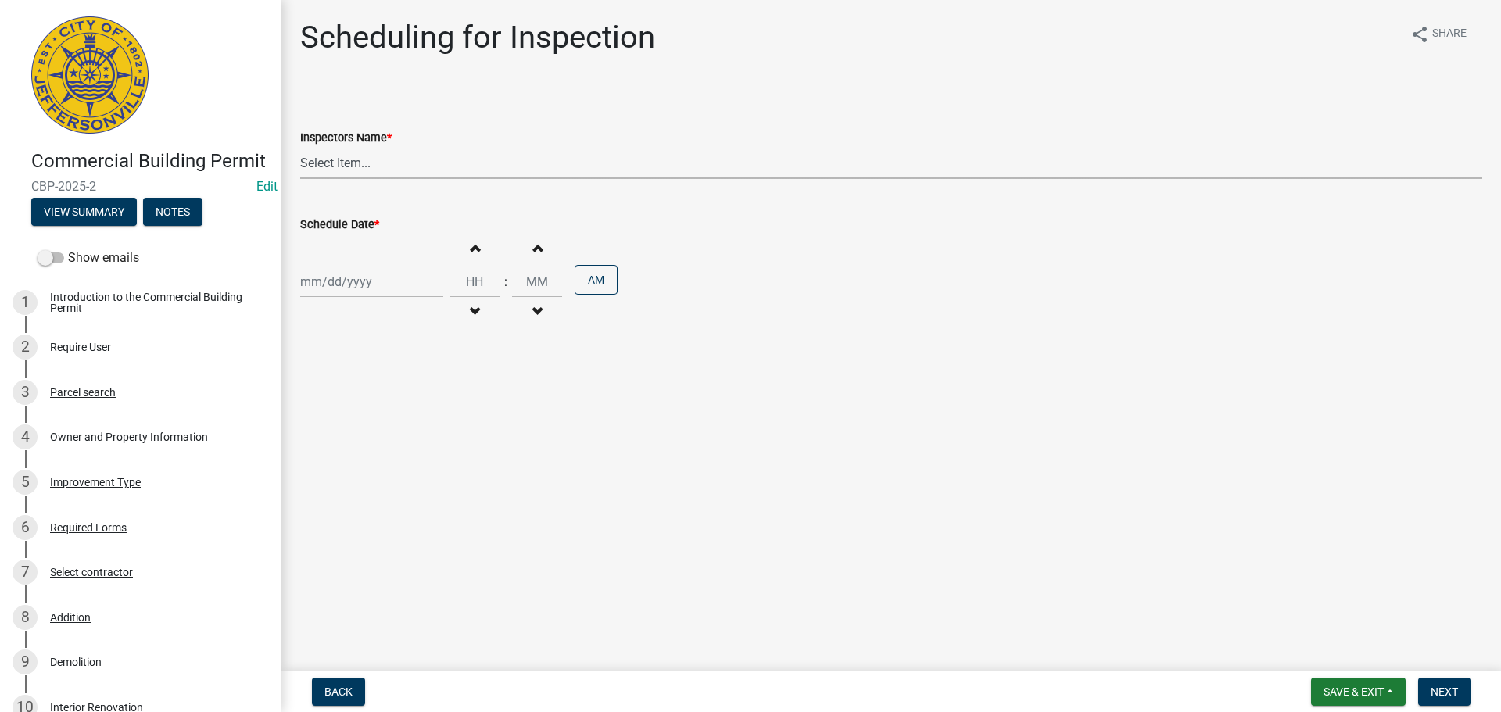
click at [346, 157] on select "Select Item... jramsey (Jeremy Ramsey) MaryFrey (Mary Frey) mkruer (Mike Kruer)…" at bounding box center [891, 163] width 1182 height 32
select select "fdb3bcc6-ce93-4663-8a18-5c08884dd177"
click at [300, 147] on select "Select Item... jramsey (Jeremy Ramsey) MaryFrey (Mary Frey) mkruer (Mike Kruer)…" at bounding box center [891, 163] width 1182 height 32
select select "9"
select select "2025"
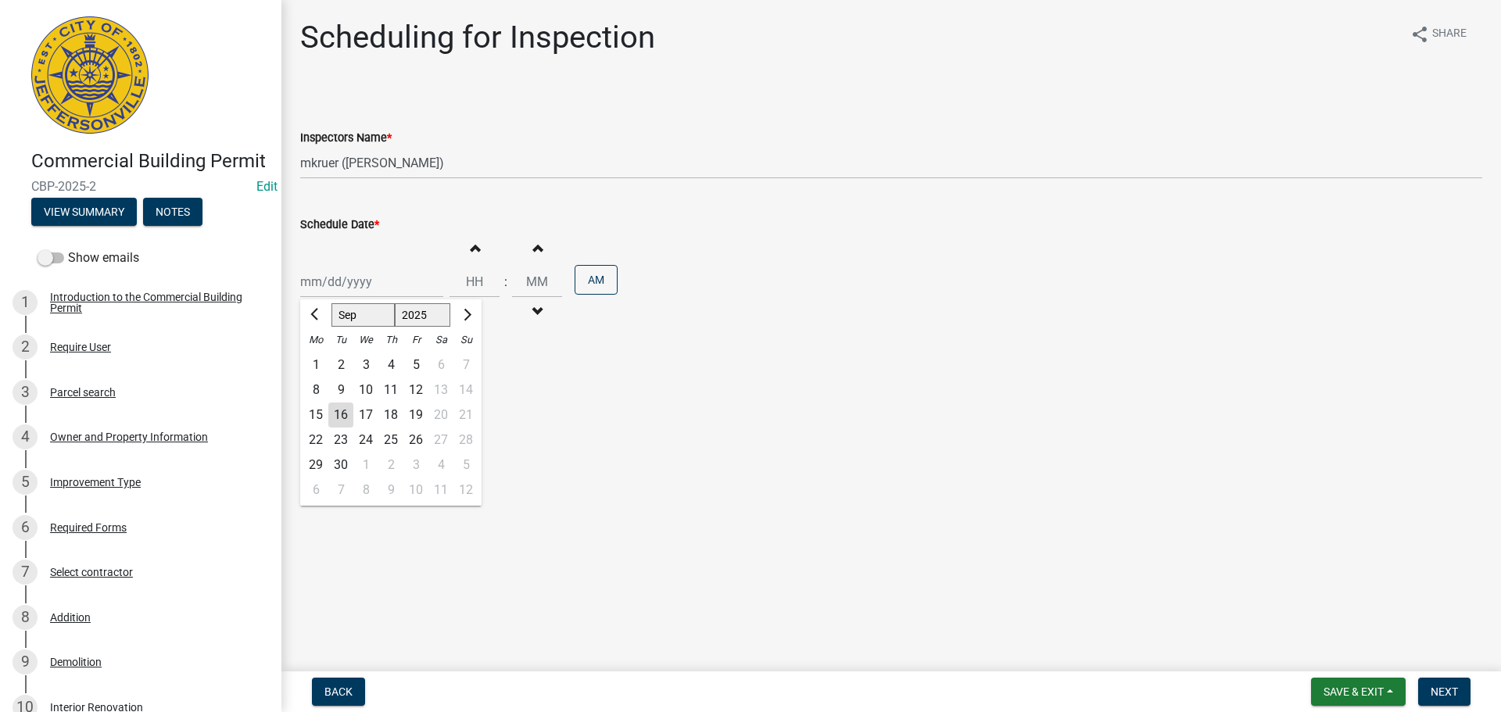
click at [329, 288] on div "Jan Feb Mar Apr May Jun Jul Aug Sep Oct Nov Dec 1525 1526 1527 1528 1529 1530 1…" at bounding box center [371, 282] width 143 height 32
click at [536, 490] on main "Scheduling for Inspection share Share Inspectors Name * Select Item... jramsey …" at bounding box center [890, 332] width 1219 height 665
select select "9"
select select "2025"
click at [407, 282] on div "Jan Feb Mar Apr May Jun Jul Aug Sep Oct Nov Dec 1525 1526 1527 1528 1529 1530 1…" at bounding box center [371, 282] width 143 height 32
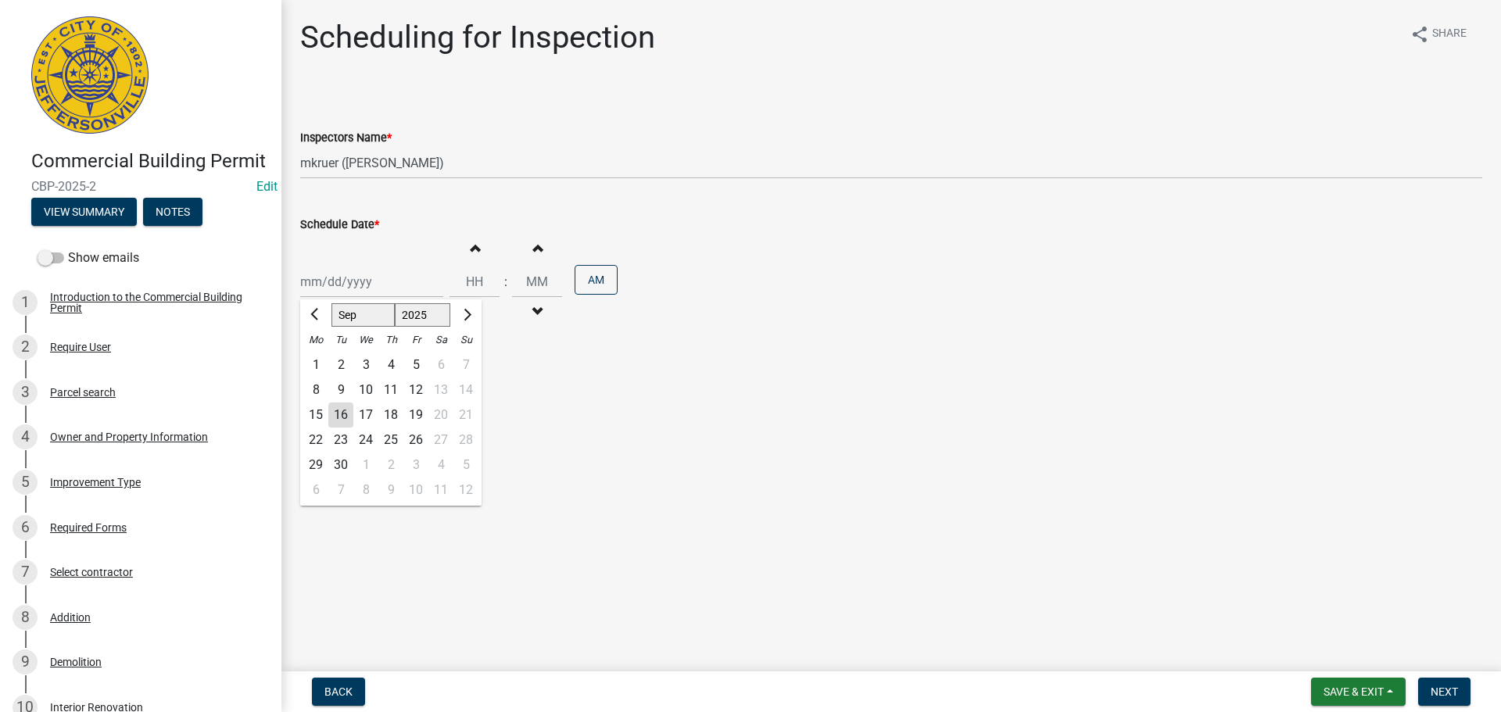
click at [420, 417] on div "19" at bounding box center [415, 415] width 25 height 25
type input "09/19/2025"
click at [1445, 689] on span "Next" at bounding box center [1443, 691] width 27 height 13
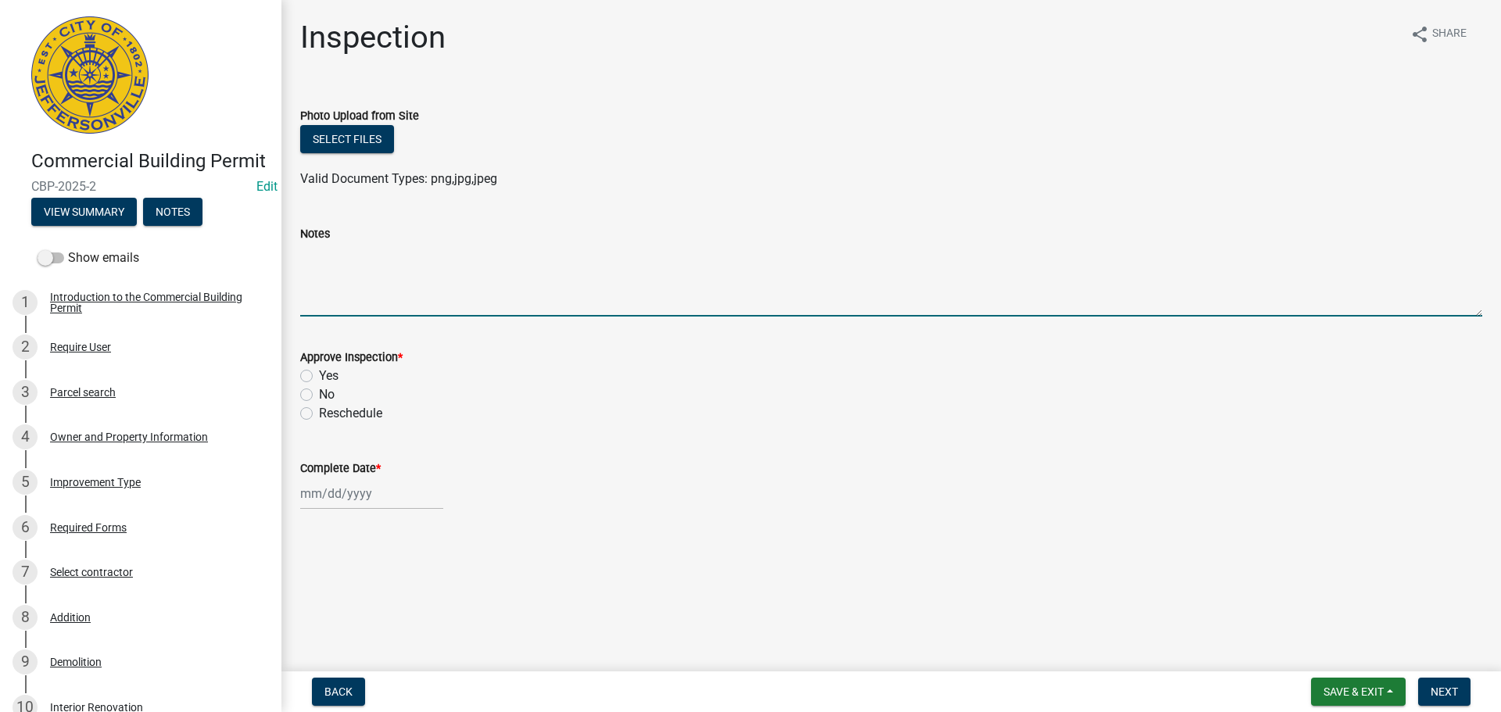
click at [356, 259] on textarea "Notes" at bounding box center [891, 279] width 1182 height 73
type textarea "PARTIAL FRAMING AND ABOVE CEILING"
click at [1040, 538] on main "Inspection share Share Photo Upload from Site Select files Valid Document Types…" at bounding box center [890, 332] width 1219 height 665
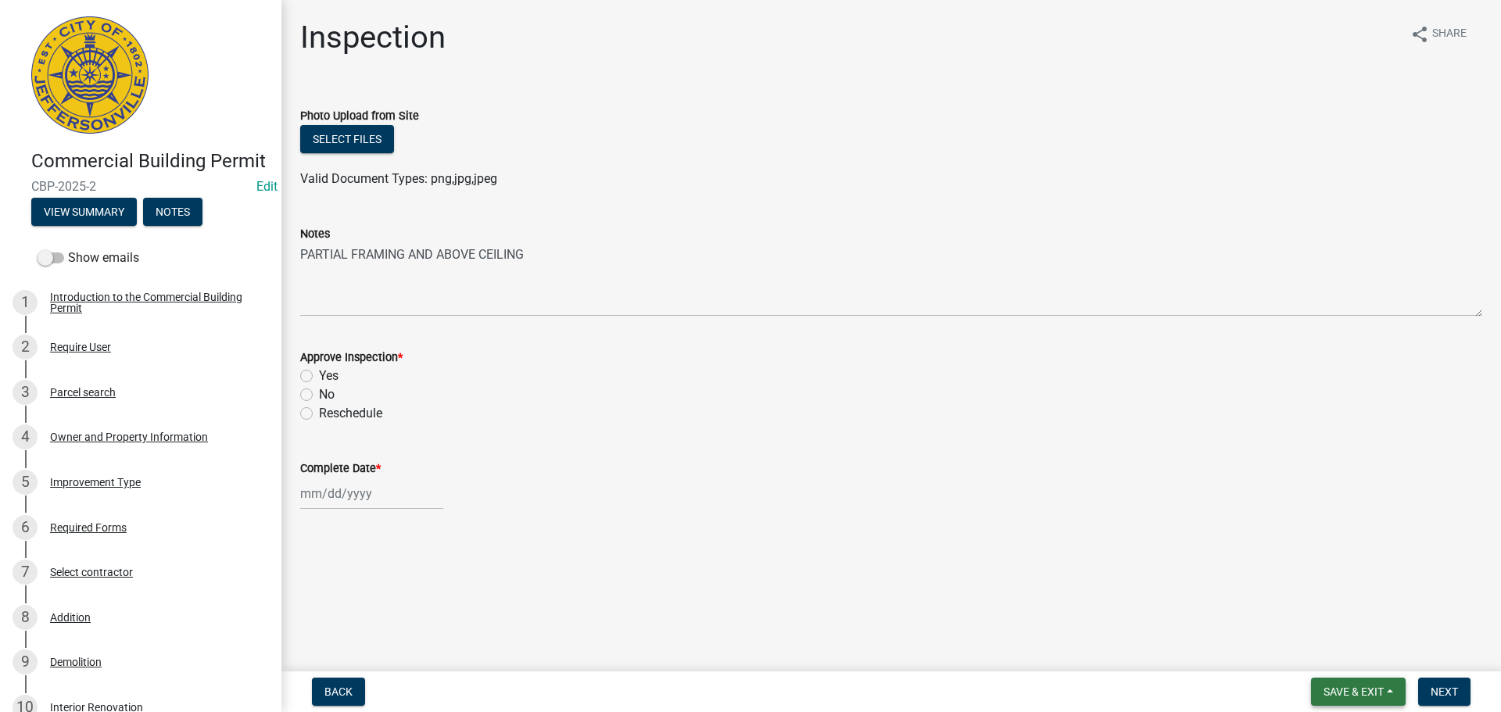
click at [1373, 695] on span "Save & Exit" at bounding box center [1353, 691] width 60 height 13
click at [1329, 651] on button "Save & Exit" at bounding box center [1342, 651] width 125 height 38
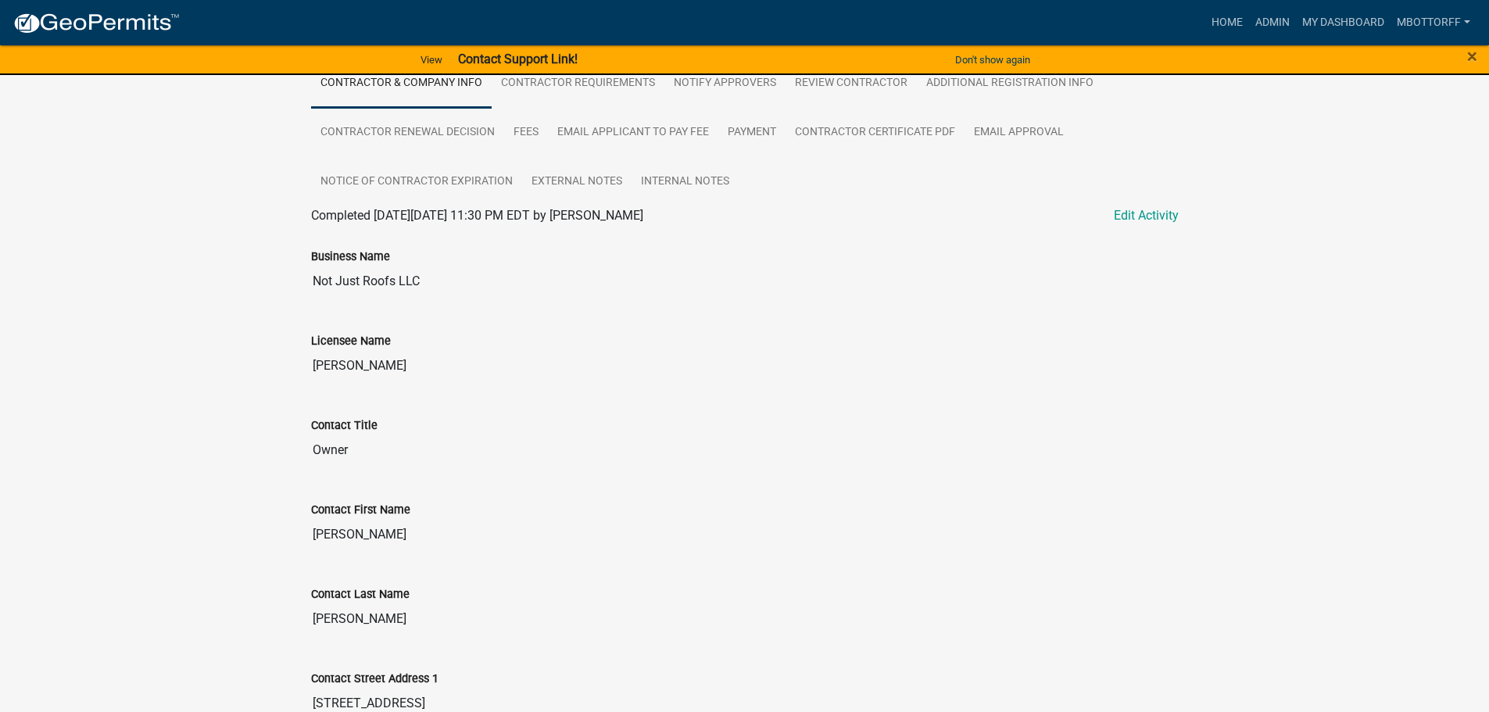
scroll to position [313, 0]
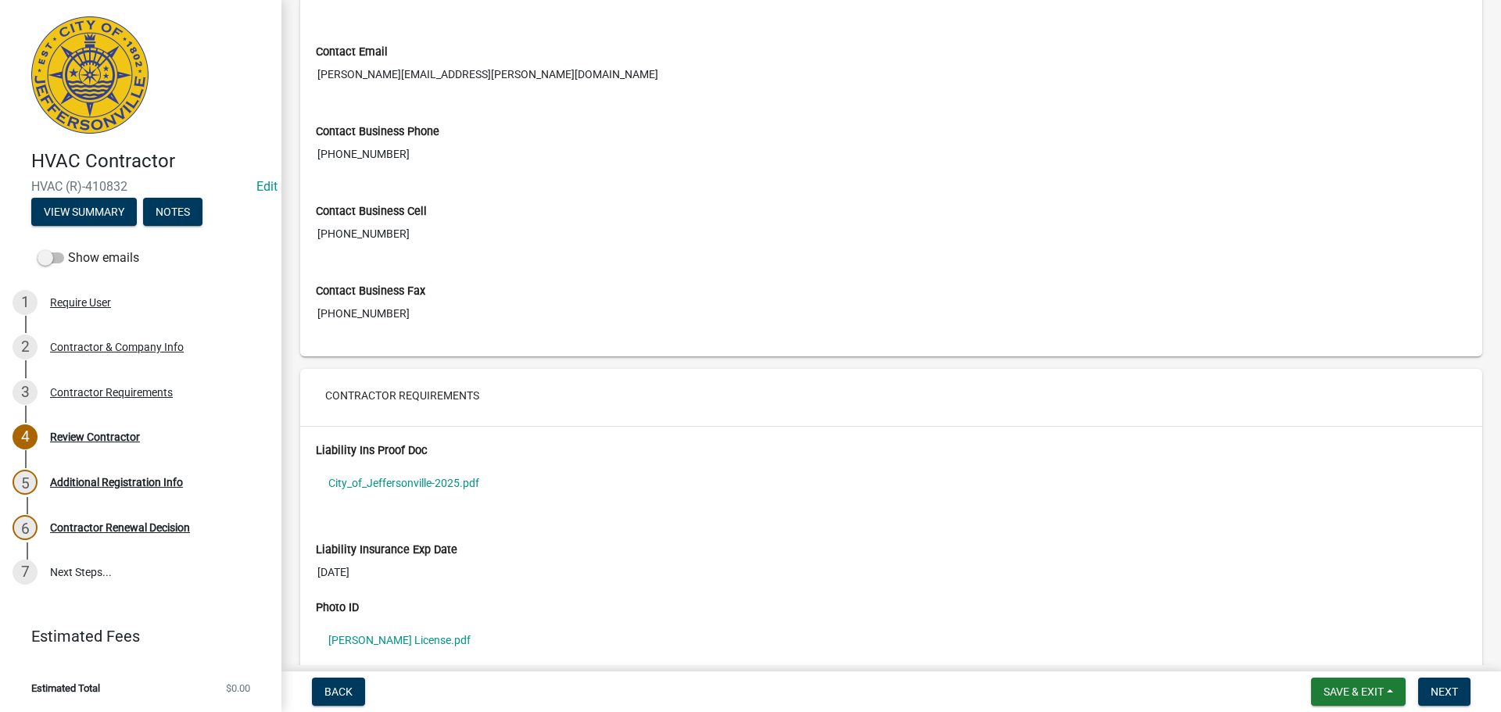
scroll to position [1104, 0]
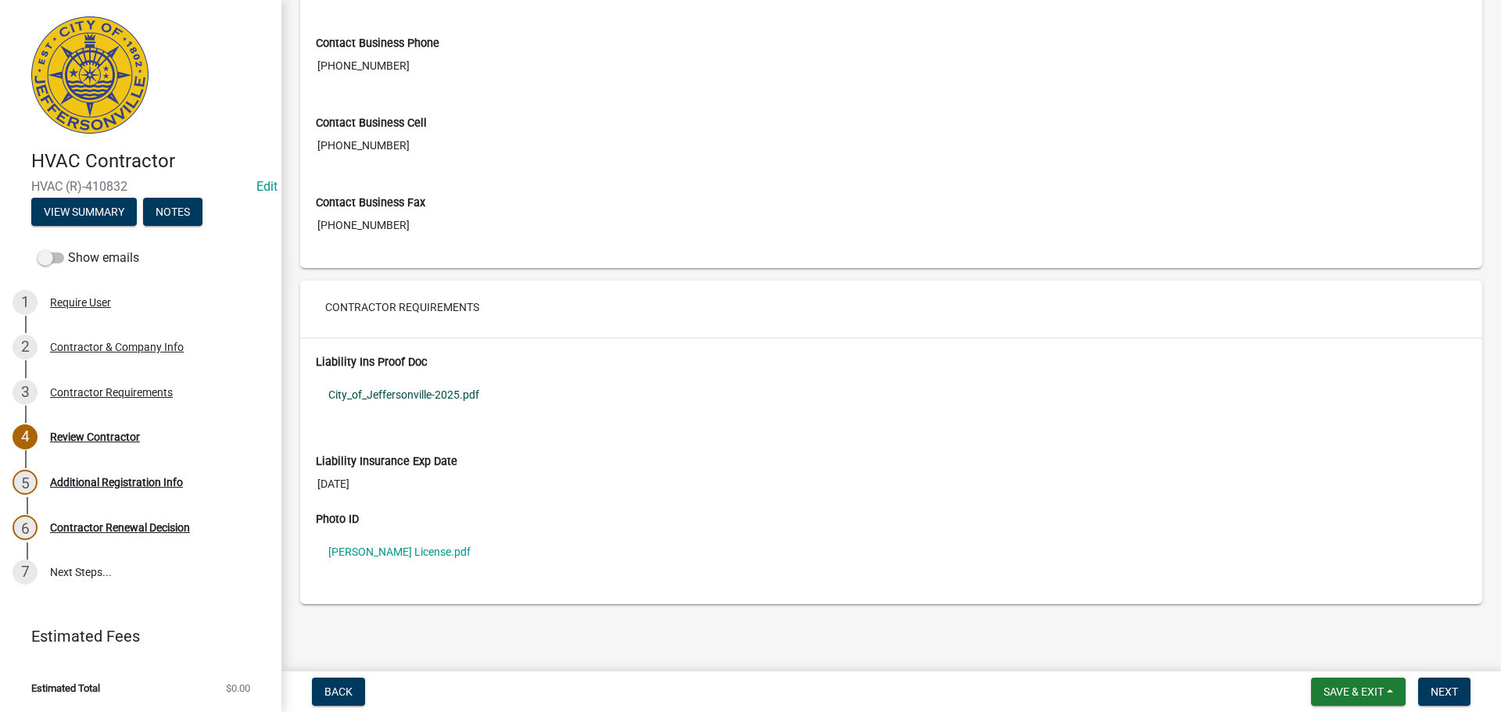
click at [373, 389] on link "City_of_Jeffersonville-2025.pdf" at bounding box center [891, 395] width 1150 height 36
click at [370, 552] on link "[PERSON_NAME] License.pdf" at bounding box center [891, 552] width 1150 height 36
click at [1340, 693] on span "Save & Exit" at bounding box center [1353, 691] width 60 height 13
click at [1330, 654] on button "Save & Exit" at bounding box center [1342, 651] width 125 height 38
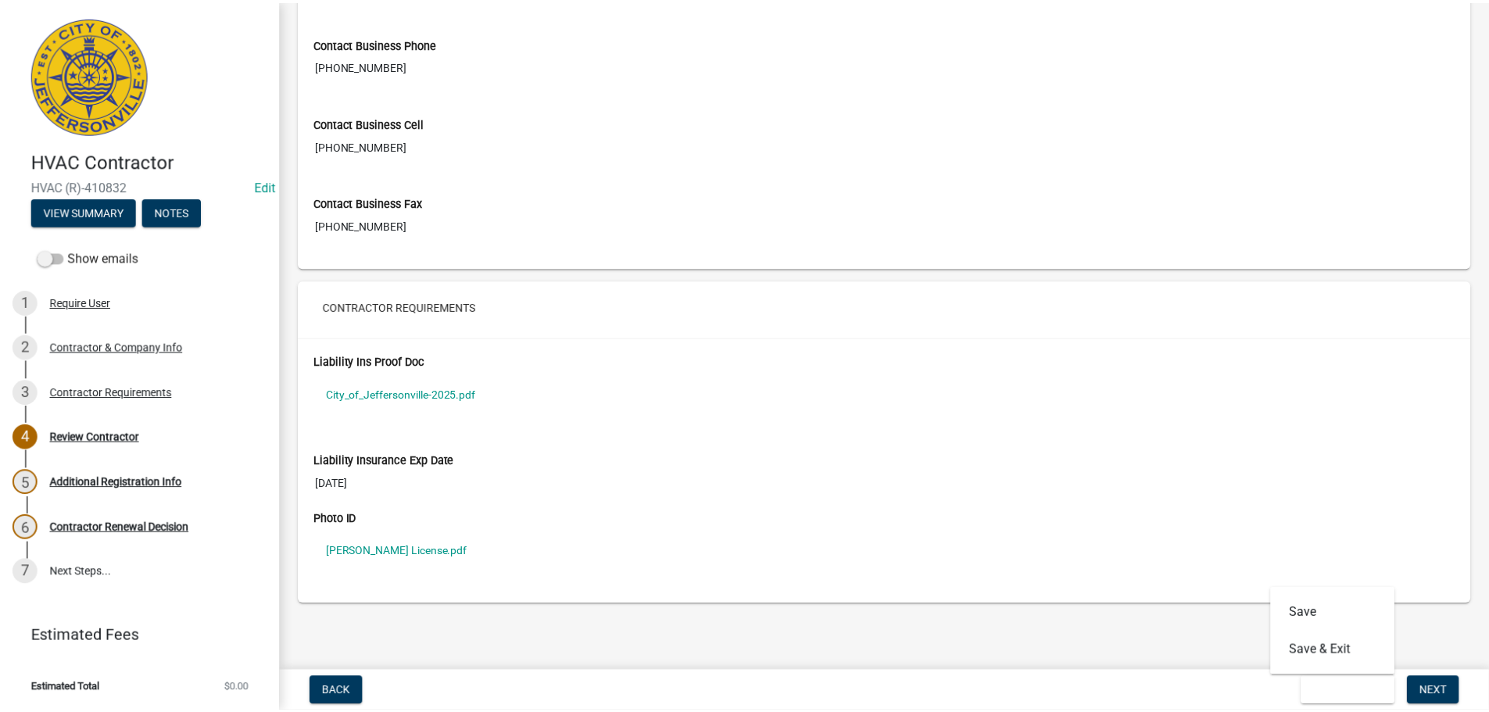
scroll to position [0, 0]
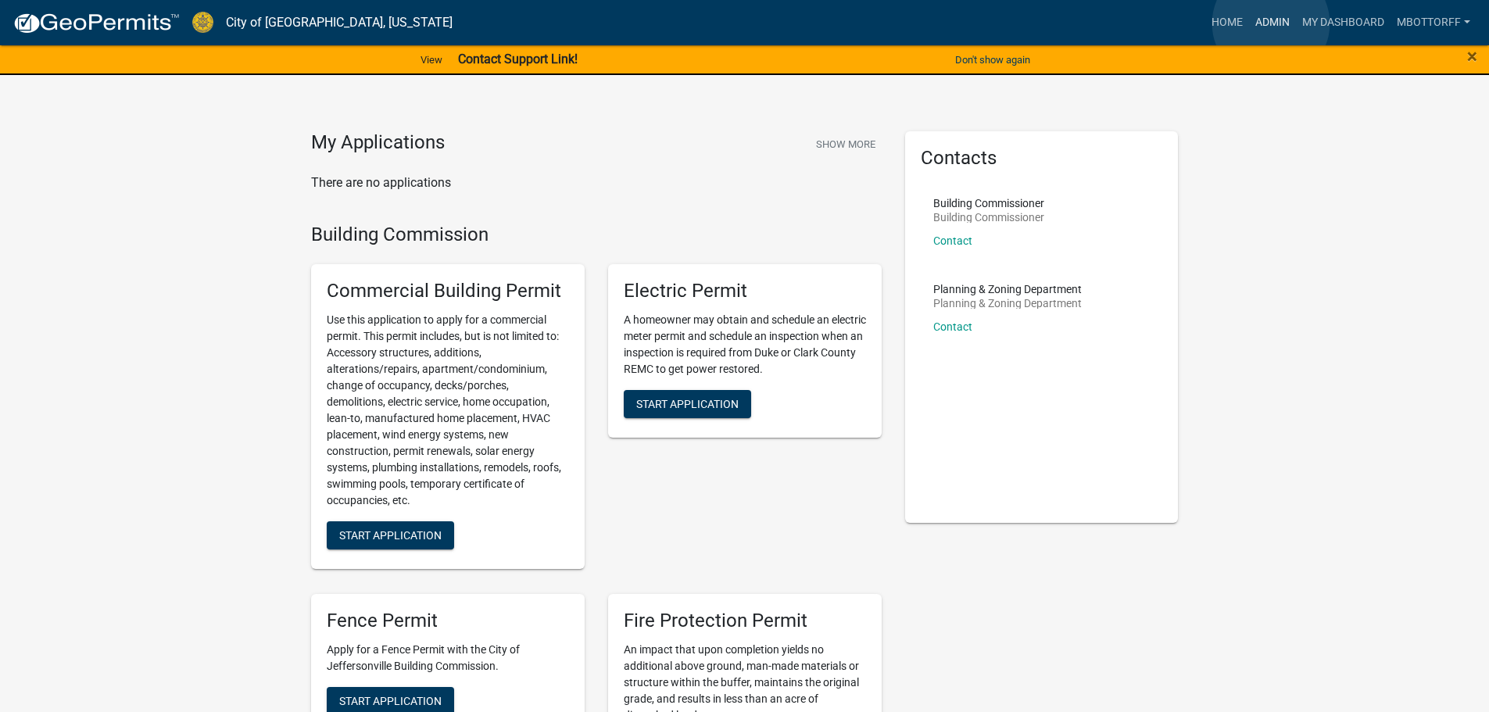
click at [1271, 23] on link "Admin" at bounding box center [1272, 23] width 47 height 30
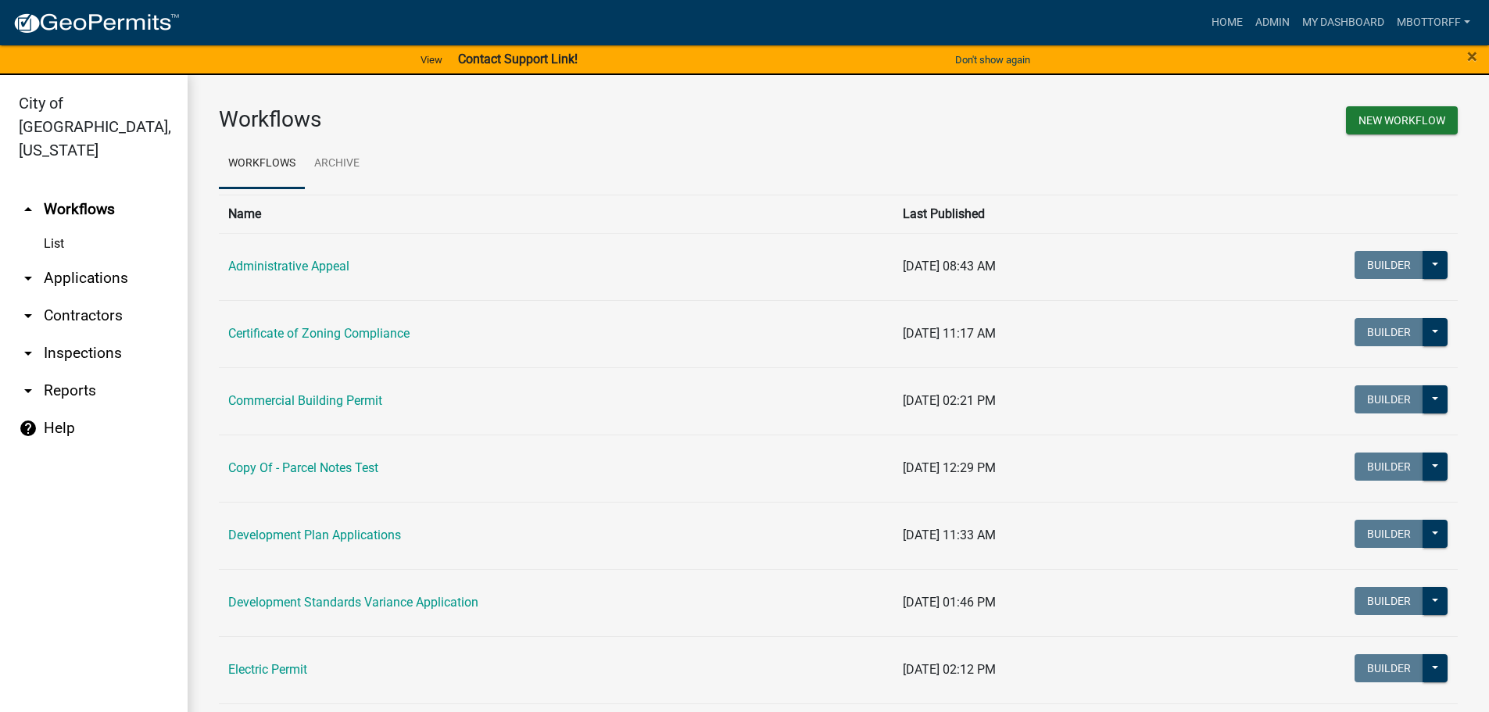
click at [57, 297] on link "arrow_drop_down Contractors" at bounding box center [94, 316] width 188 height 38
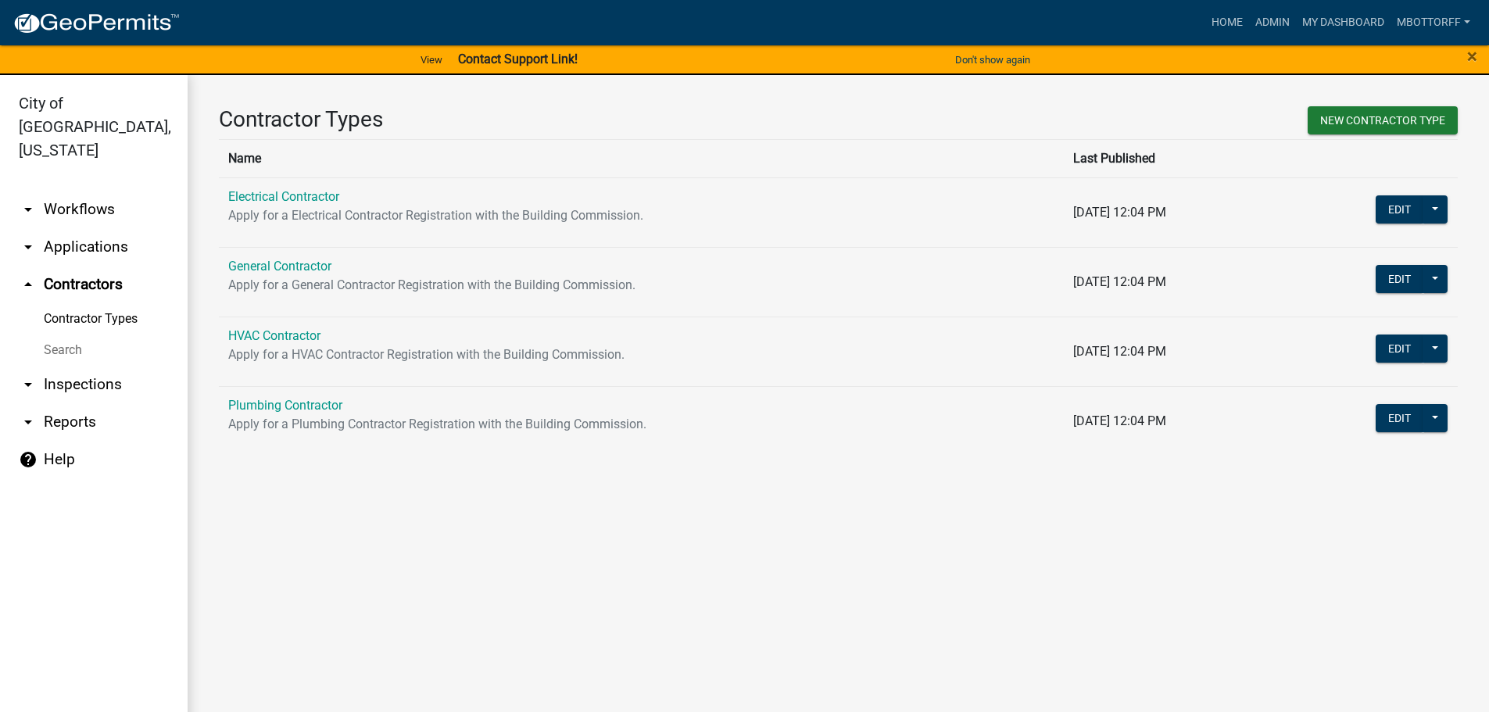
click at [265, 206] on p "Apply for a Electrical Contractor Registration with the Building Commission." at bounding box center [641, 215] width 826 height 19
click at [264, 197] on link "Electrical Contractor" at bounding box center [283, 196] width 111 height 15
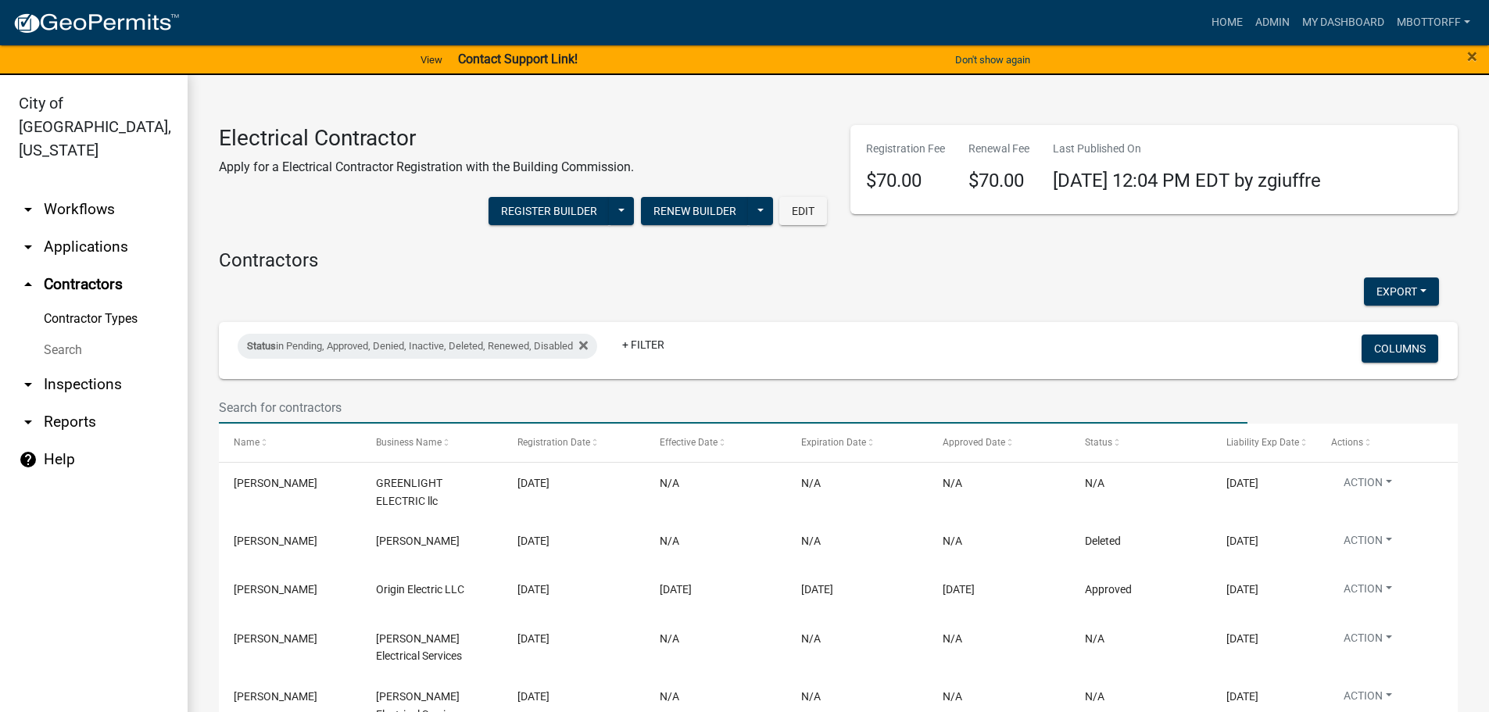
click at [264, 413] on input "text" at bounding box center [733, 408] width 1029 height 32
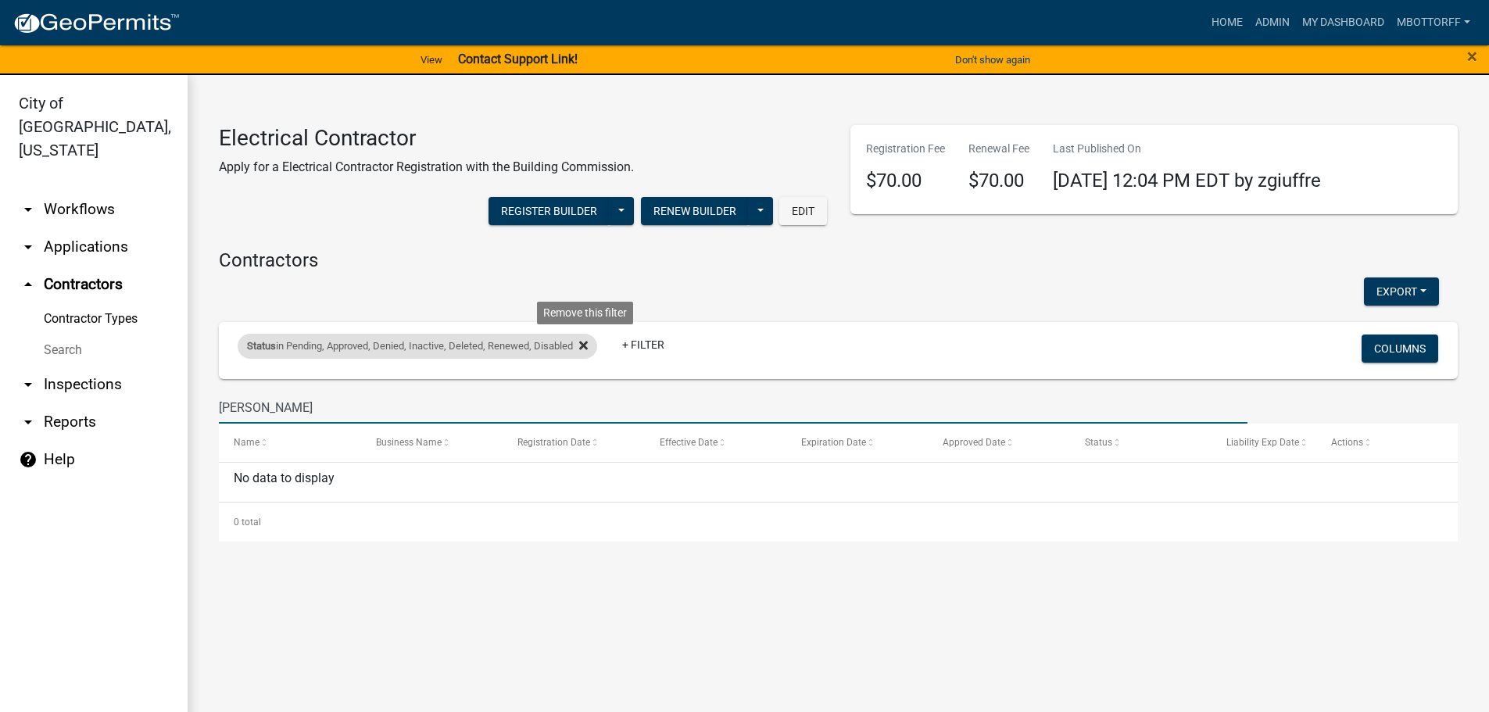
type input "JOHN LEE"
click at [588, 342] on icon at bounding box center [583, 345] width 9 height 13
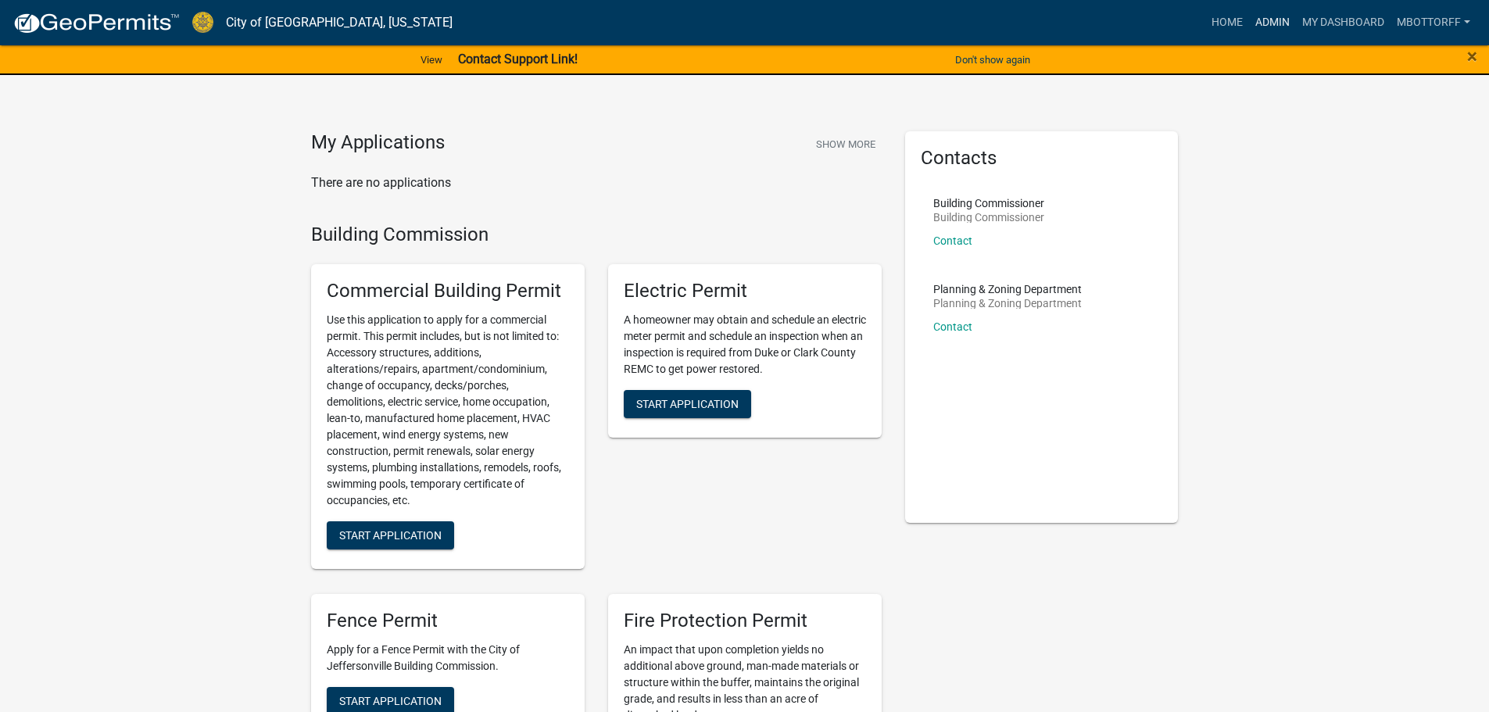
click at [1259, 24] on link "Admin" at bounding box center [1272, 23] width 47 height 30
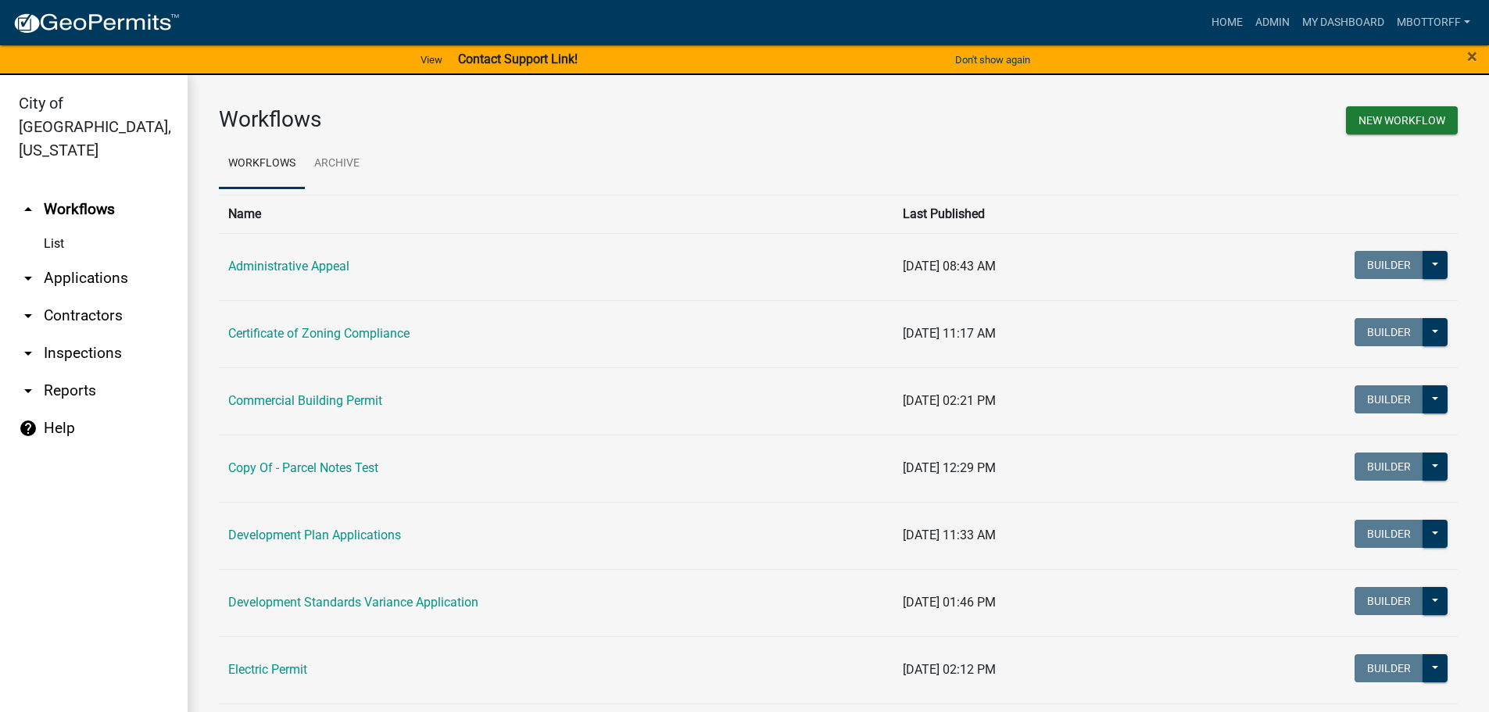
click at [59, 297] on link "arrow_drop_down Contractors" at bounding box center [94, 316] width 188 height 38
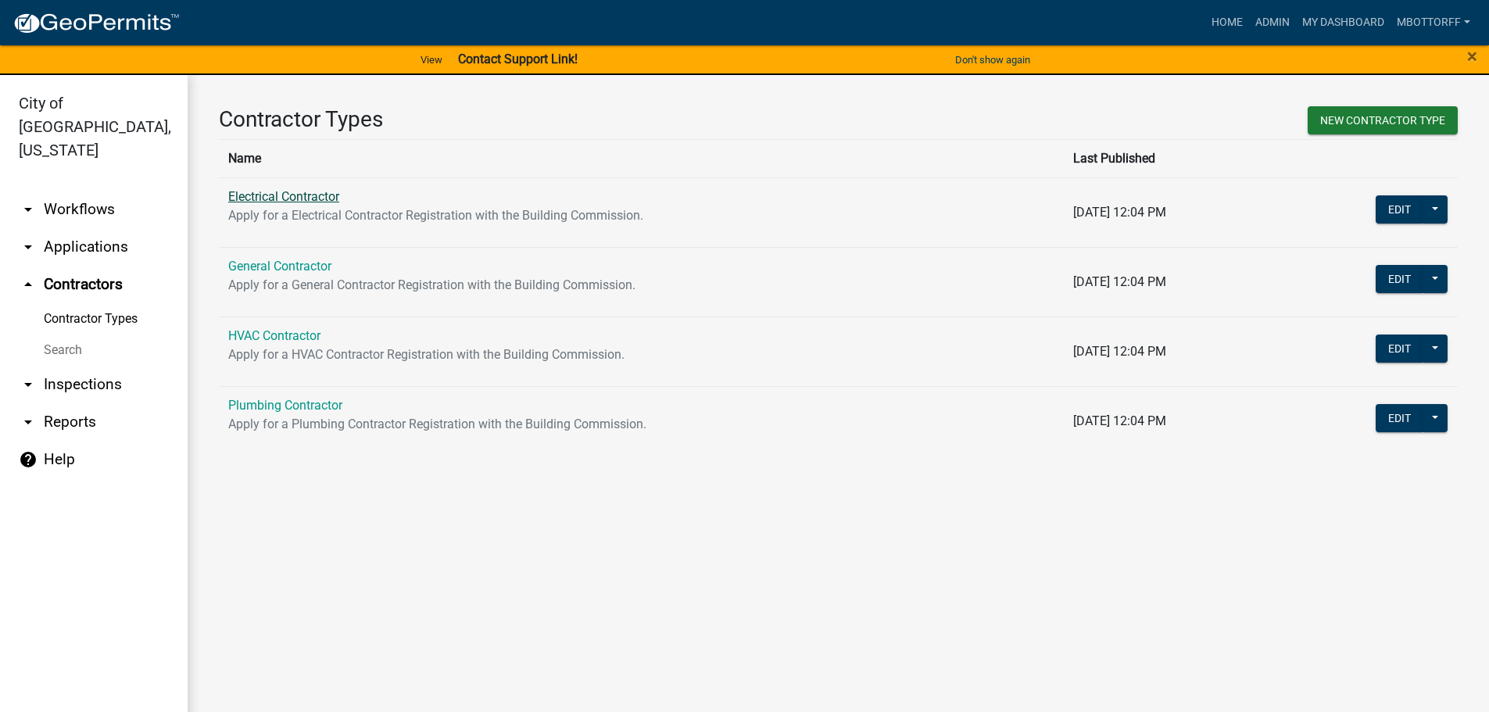
click at [284, 195] on link "Electrical Contractor" at bounding box center [283, 196] width 111 height 15
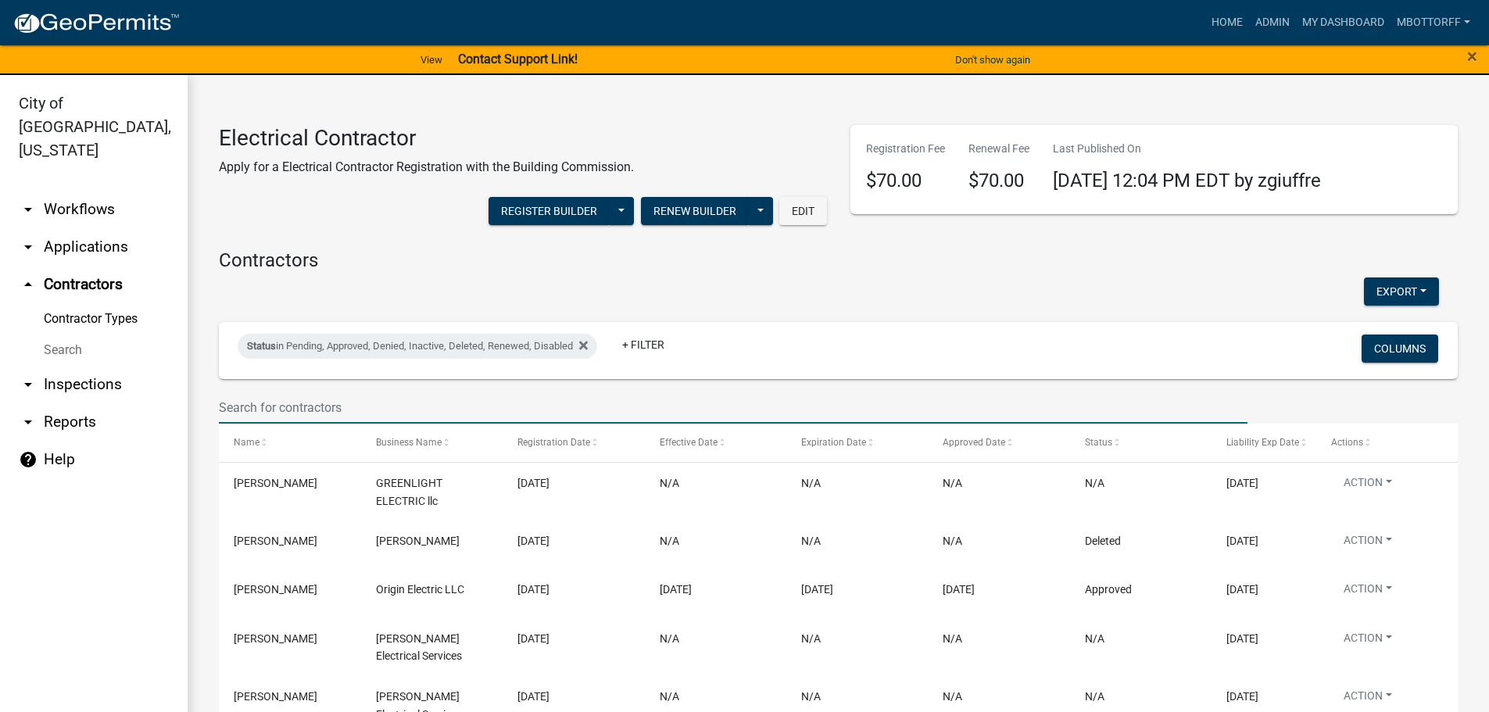
drag, startPoint x: 238, startPoint y: 399, endPoint x: 238, endPoint y: 408, distance: 8.6
click at [238, 408] on input "text" at bounding box center [733, 408] width 1029 height 32
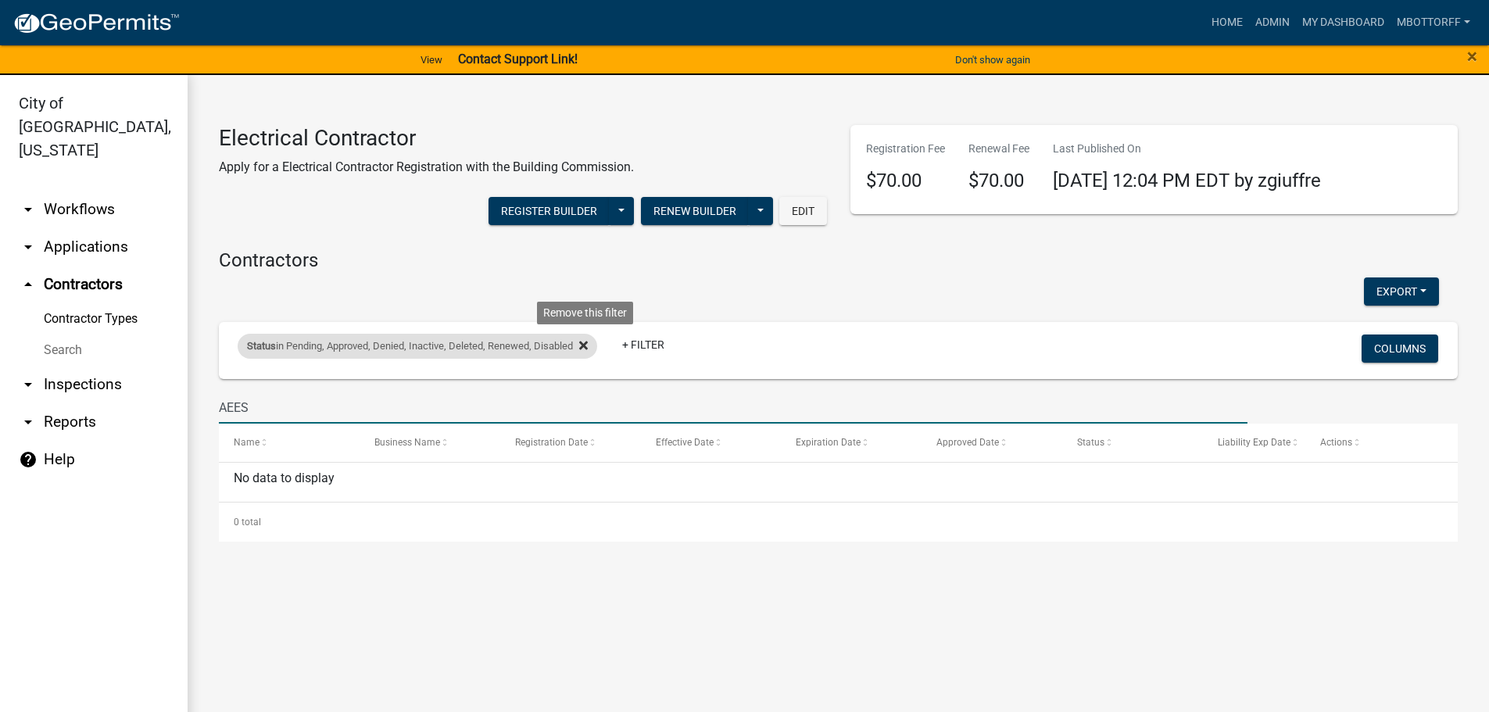
type input "AEES"
click at [585, 342] on icon at bounding box center [583, 345] width 9 height 9
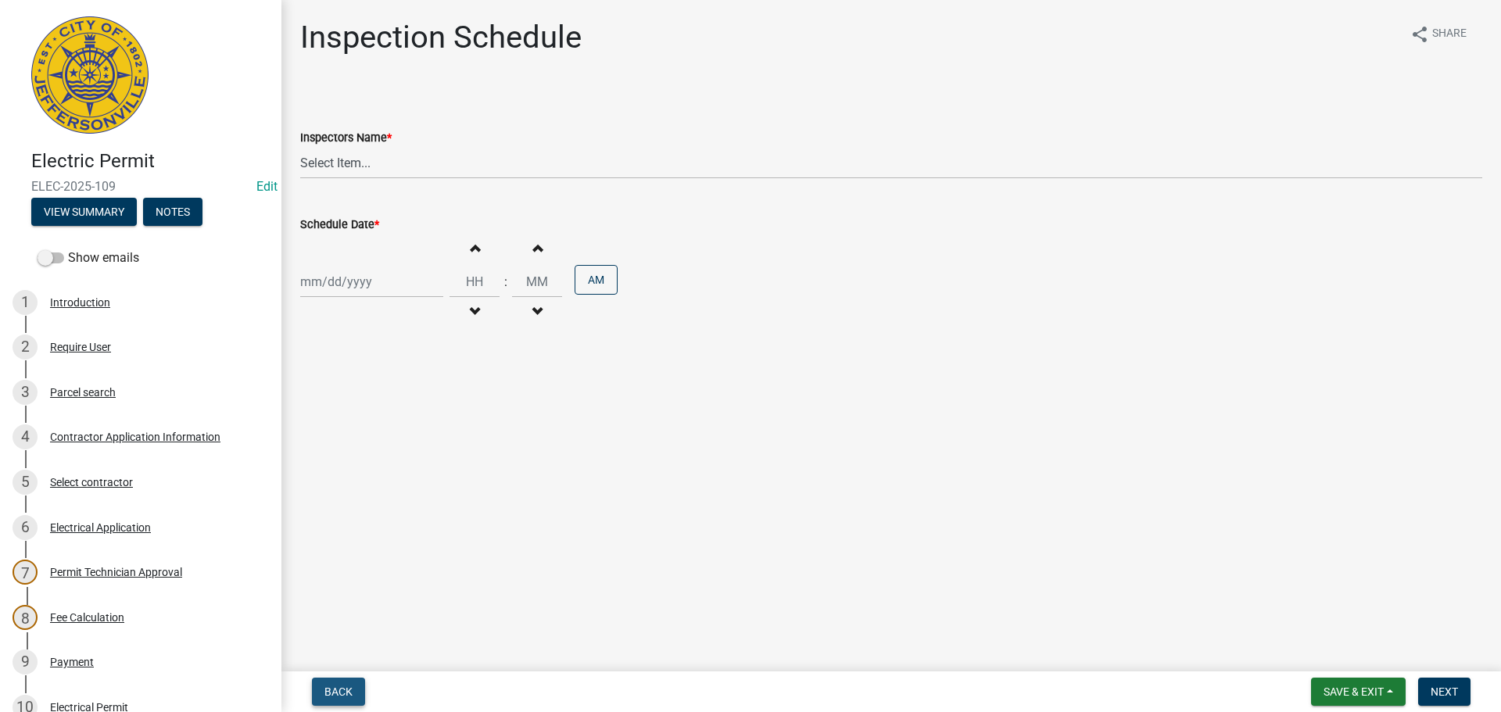
click at [334, 697] on span "Back" at bounding box center [338, 691] width 28 height 13
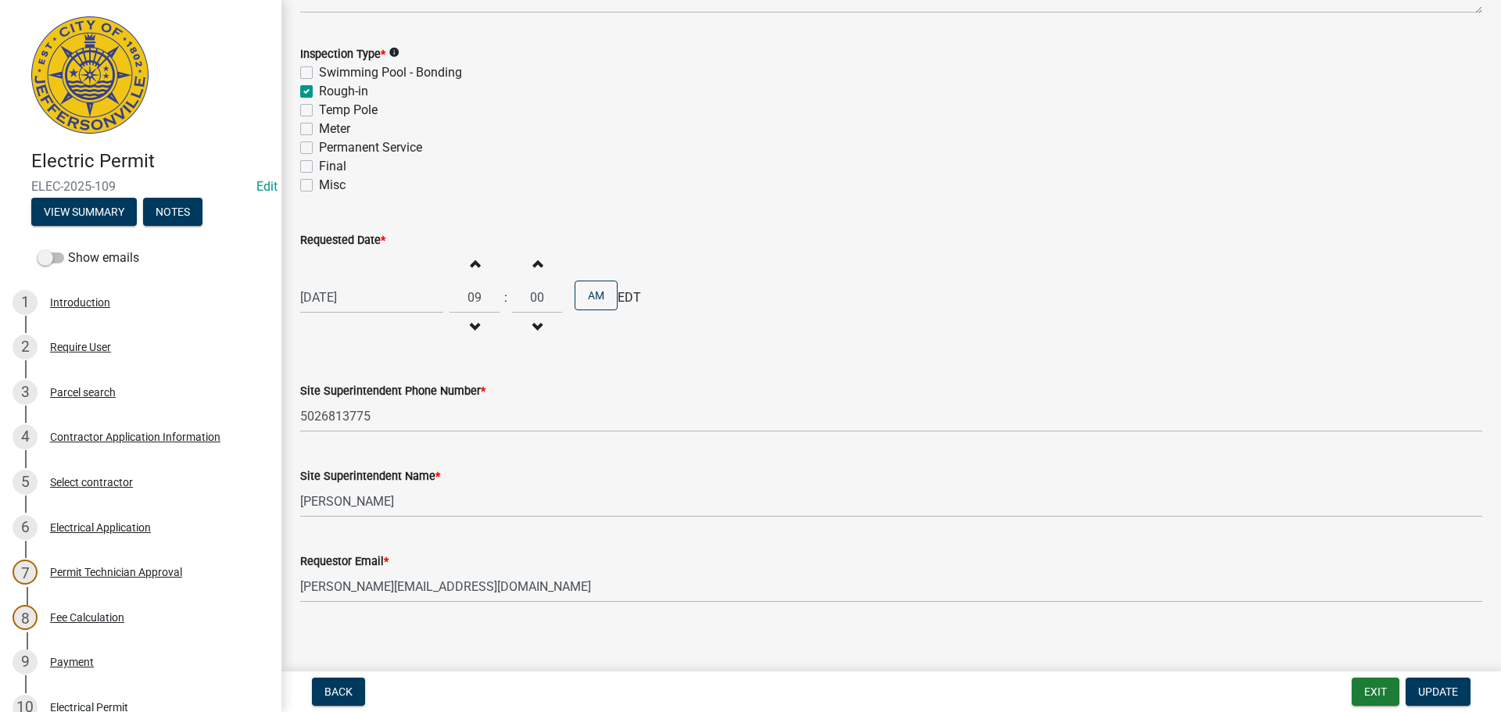
scroll to position [199, 0]
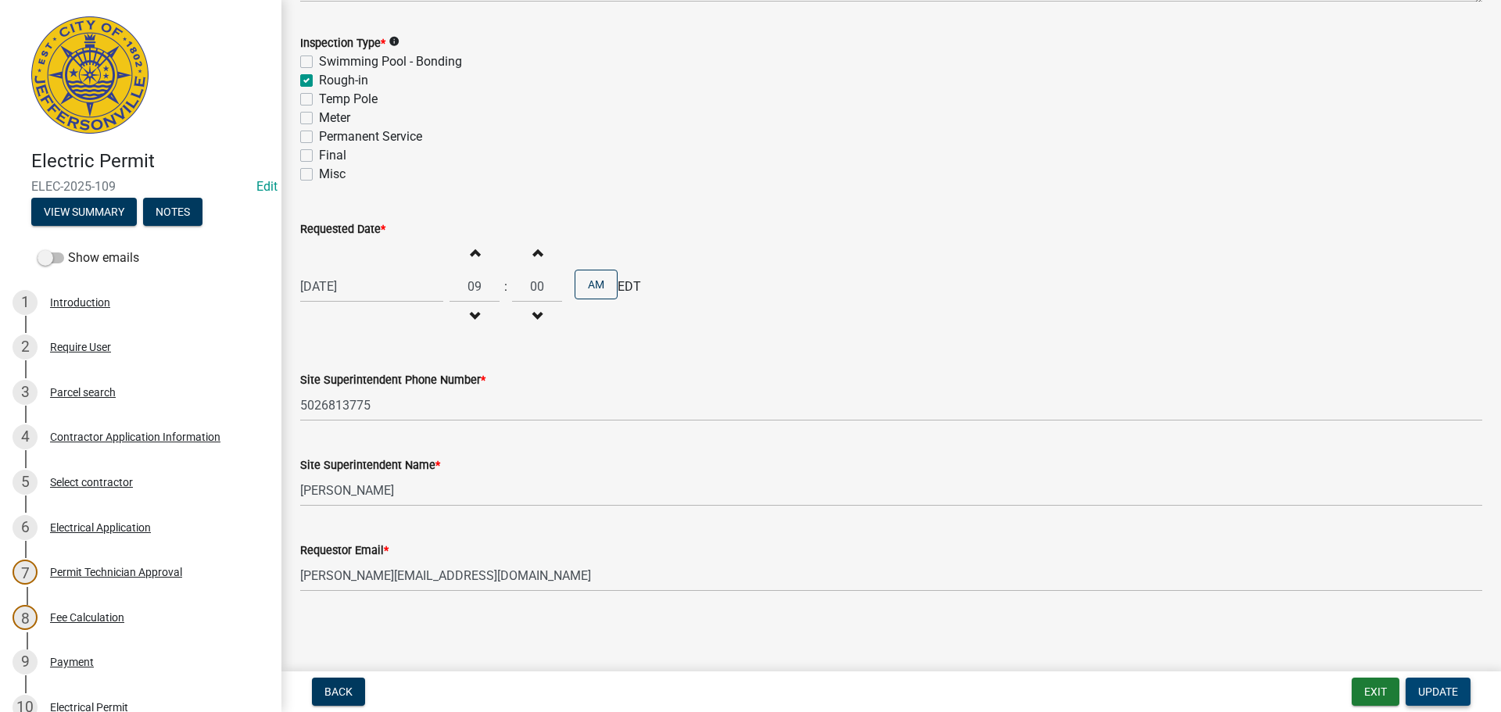
click at [1439, 685] on span "Update" at bounding box center [1438, 691] width 40 height 13
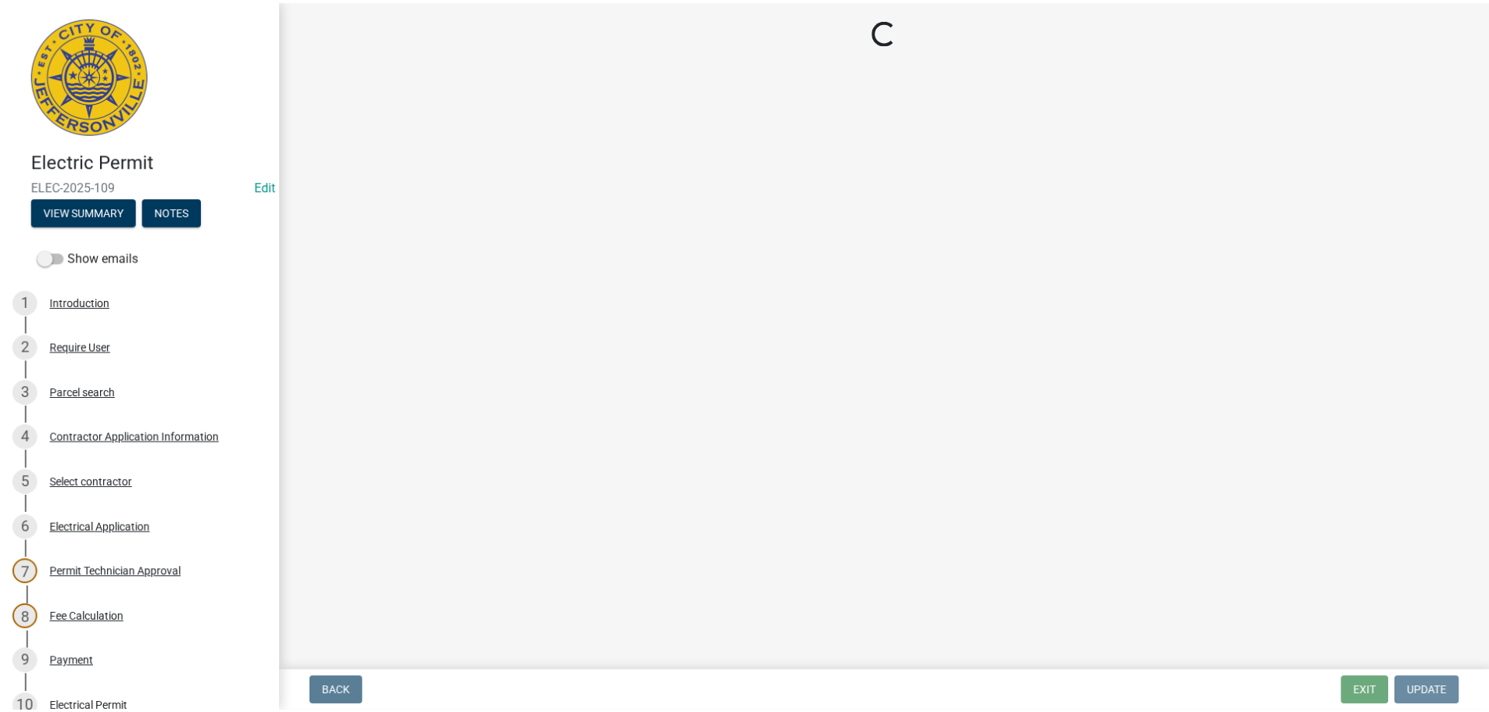
scroll to position [0, 0]
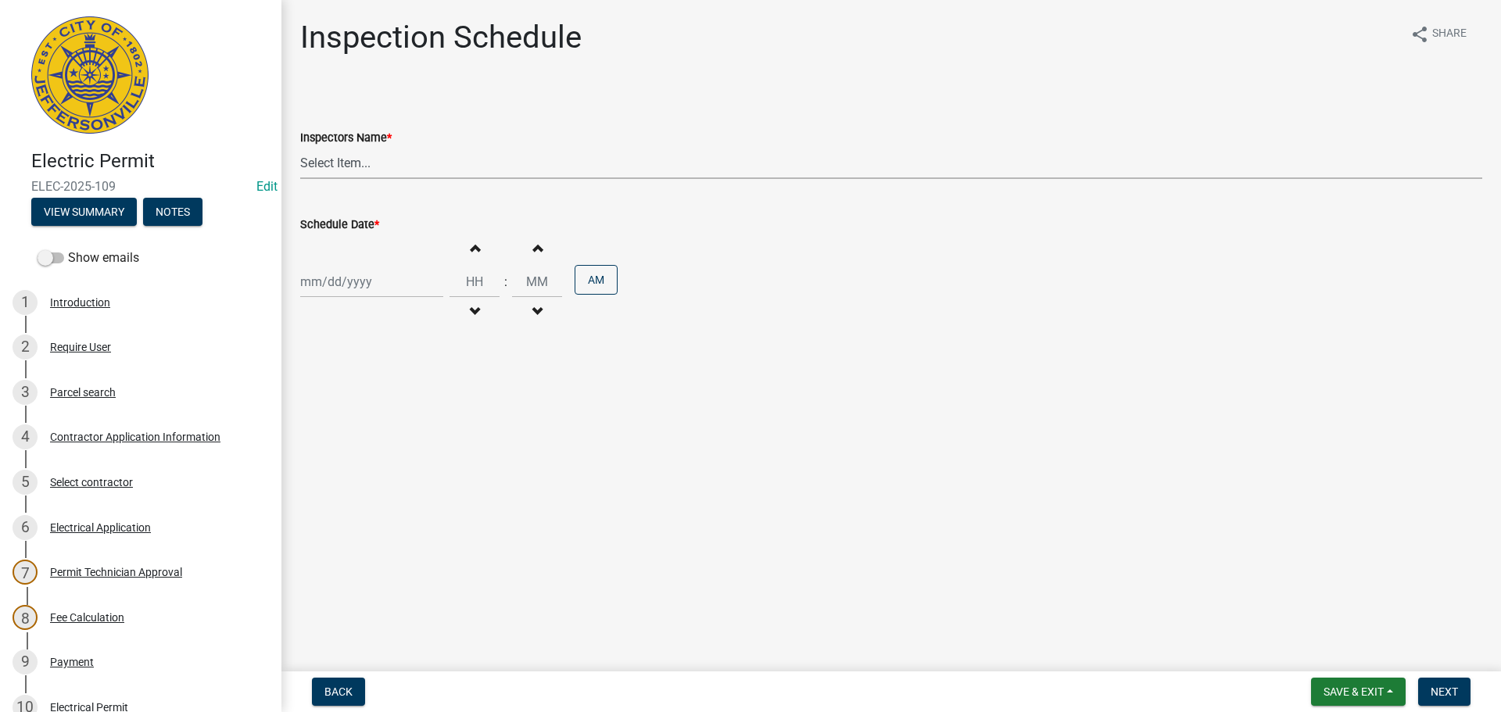
click at [324, 165] on select "Select Item... jramsey (Jeremy Ramsey) MaryFrey (Mary Frey) mkruer (Mike Kruer)…" at bounding box center [891, 163] width 1182 height 32
select select "36a8b8f0-2ef8-43e9-ae06-718f51af8d36"
click at [300, 147] on select "Select Item... jramsey (Jeremy Ramsey) MaryFrey (Mary Frey) mkruer (Mike Kruer)…" at bounding box center [891, 163] width 1182 height 32
click at [330, 281] on div at bounding box center [371, 282] width 143 height 32
select select "9"
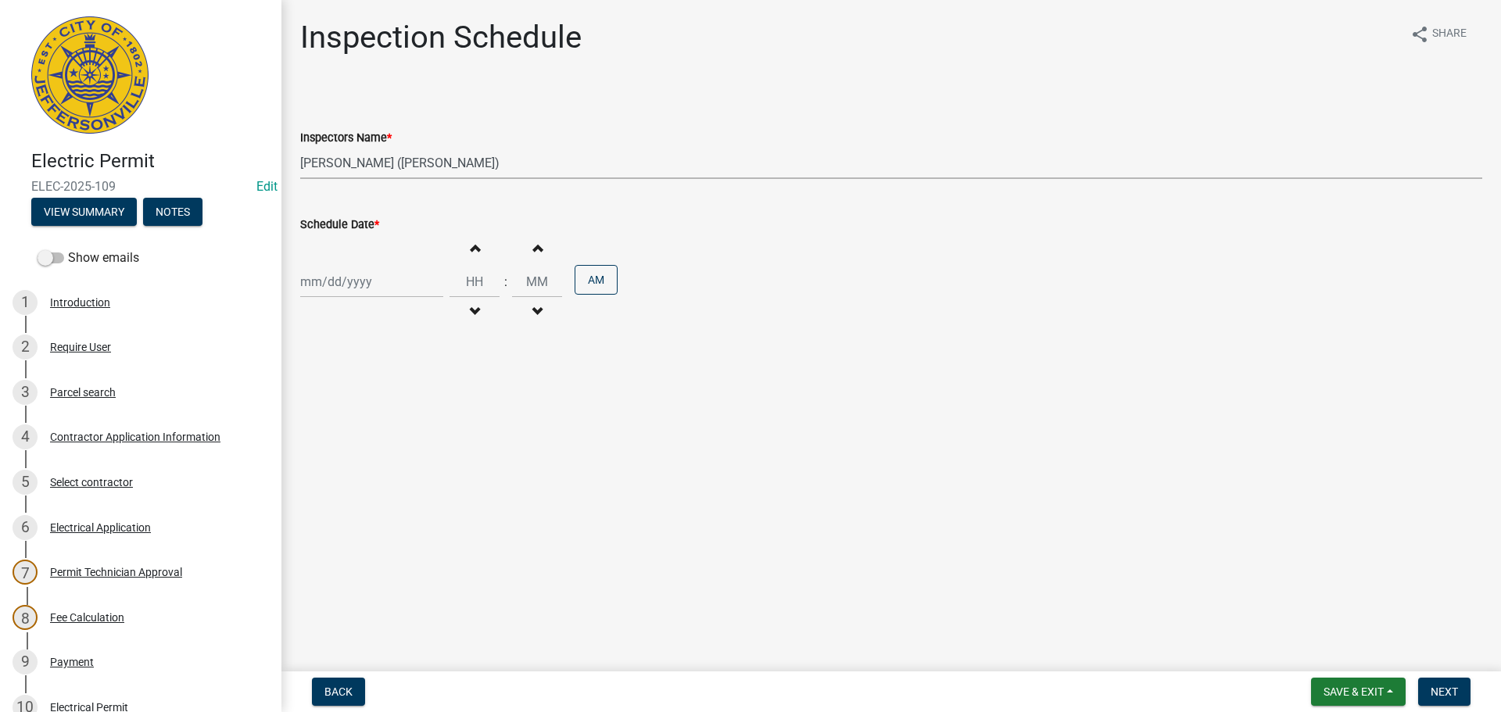
select select "2025"
click at [364, 415] on div "17" at bounding box center [365, 415] width 25 height 25
type input "09/17/2025"
click at [1445, 695] on span "Next" at bounding box center [1443, 691] width 27 height 13
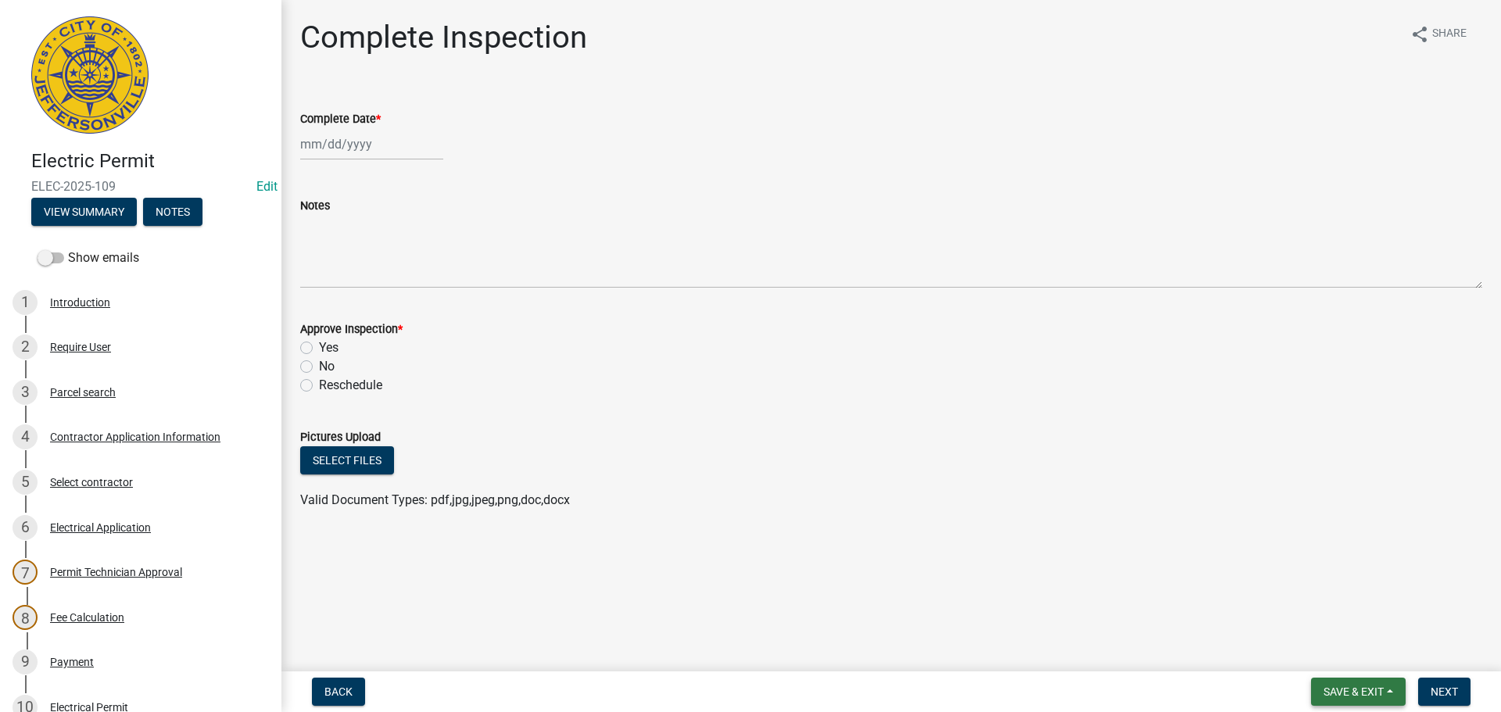
click at [1337, 696] on span "Save & Exit" at bounding box center [1353, 691] width 60 height 13
click at [1327, 652] on button "Save & Exit" at bounding box center [1342, 651] width 125 height 38
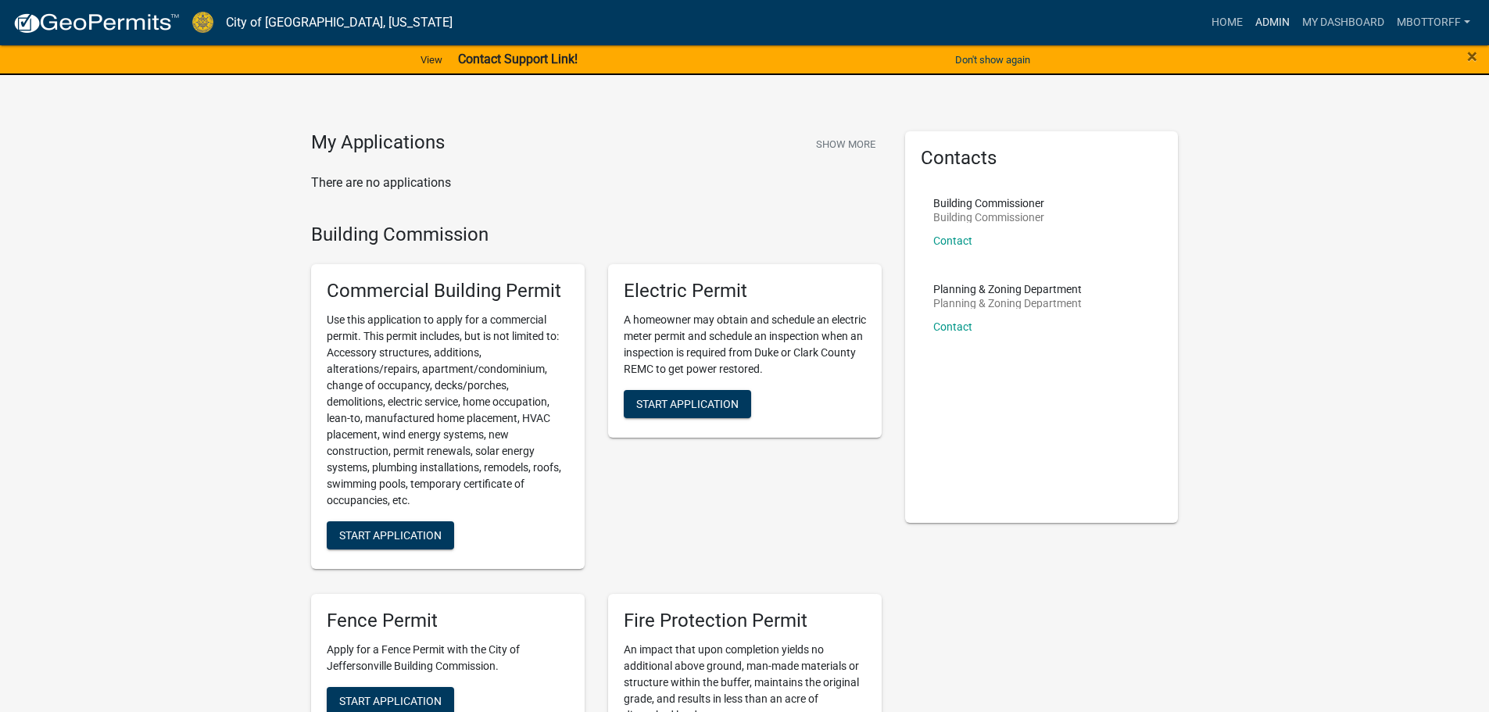
click at [1279, 26] on link "Admin" at bounding box center [1272, 23] width 47 height 30
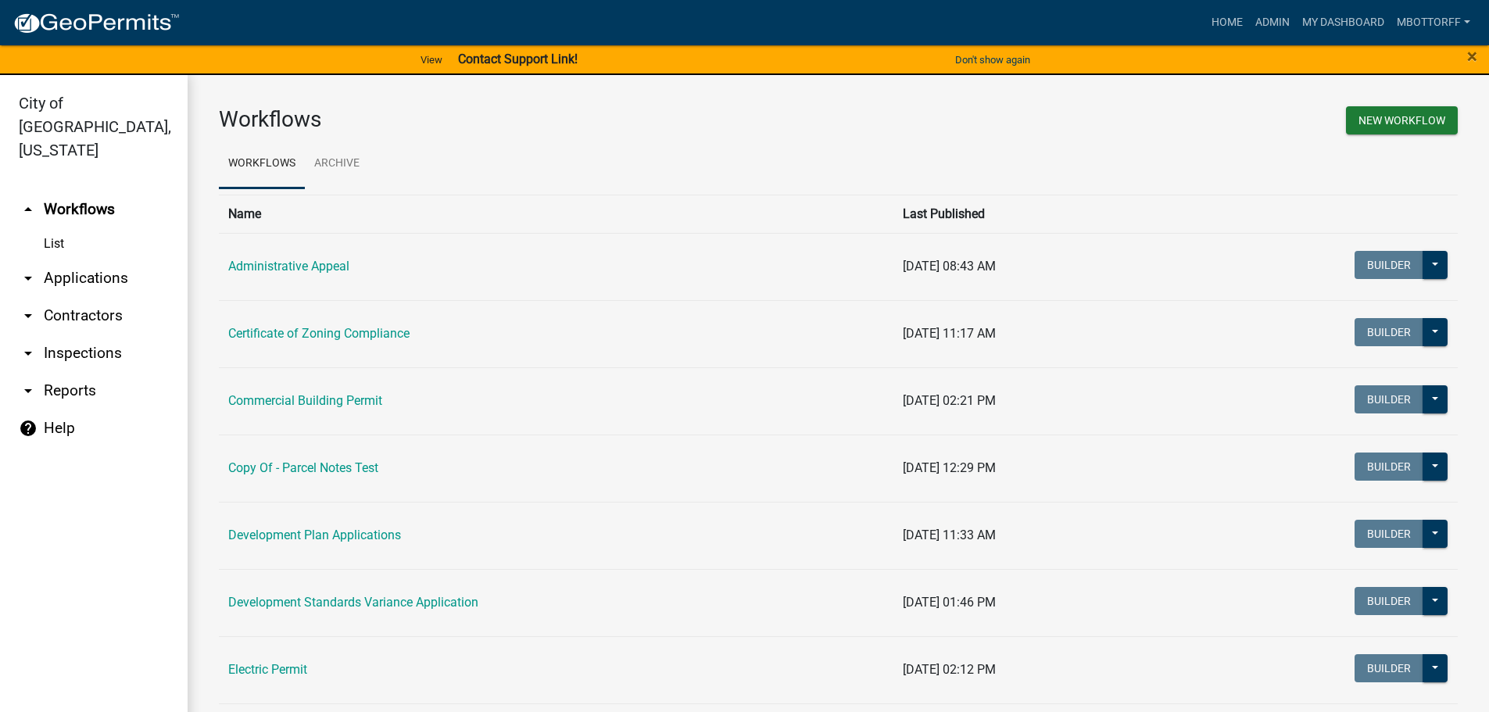
click at [95, 297] on link "arrow_drop_down Contractors" at bounding box center [94, 316] width 188 height 38
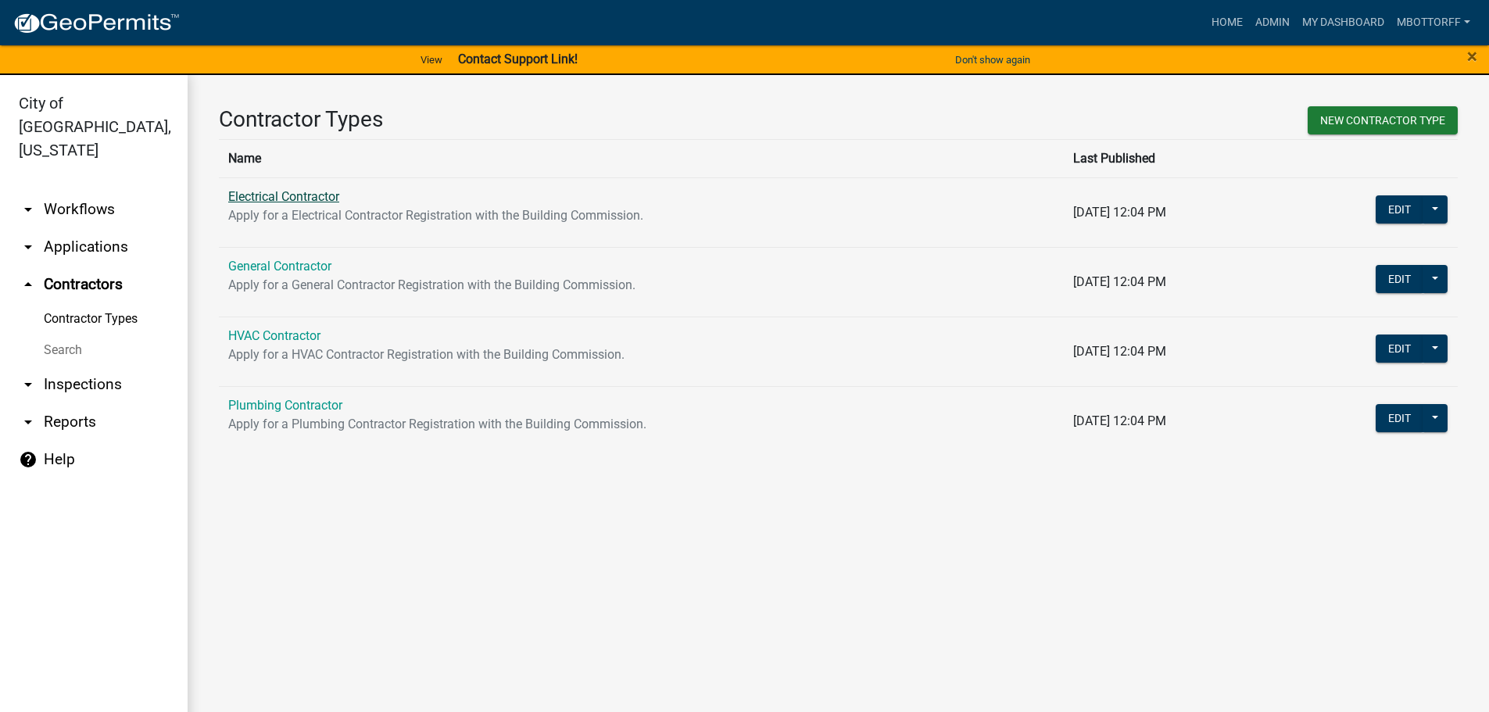
click at [251, 192] on link "Electrical Contractor" at bounding box center [283, 196] width 111 height 15
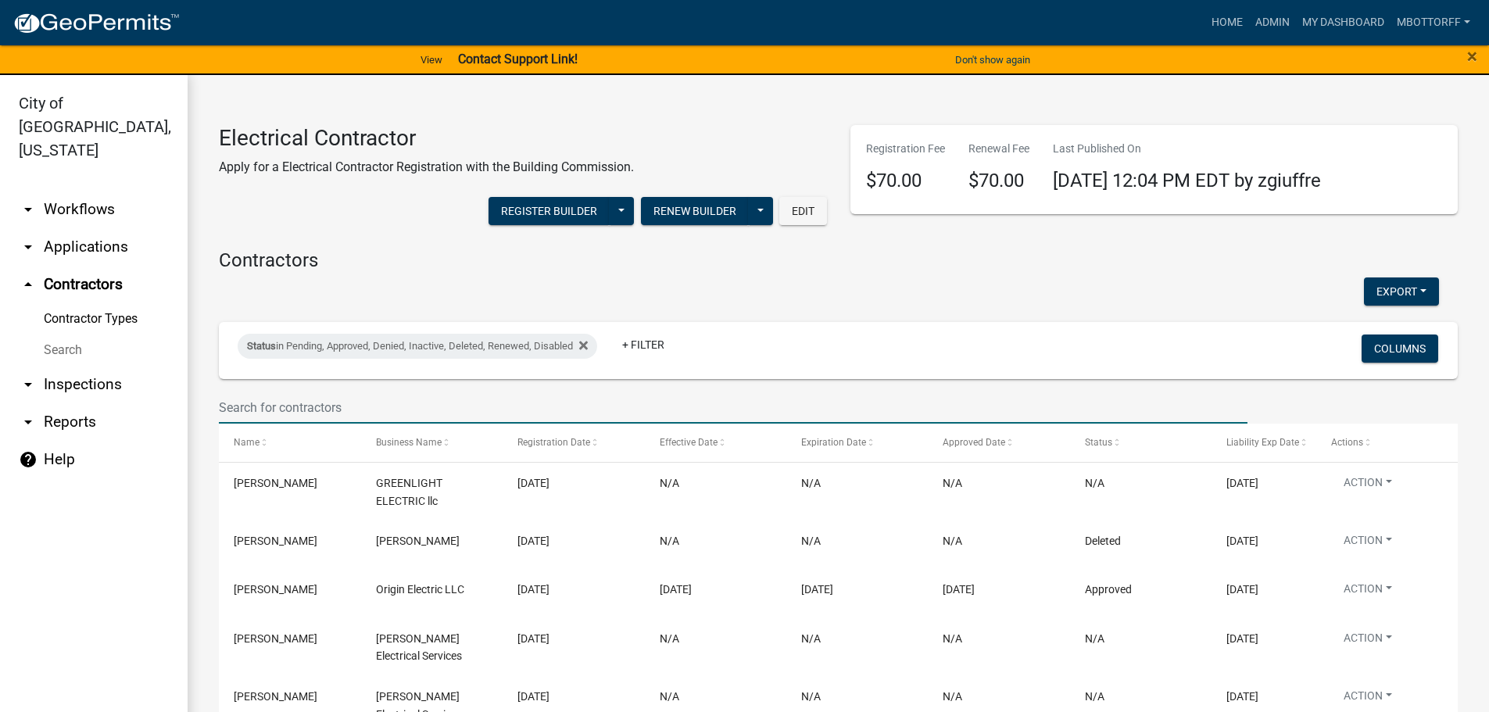
click at [294, 403] on input "text" at bounding box center [733, 408] width 1029 height 32
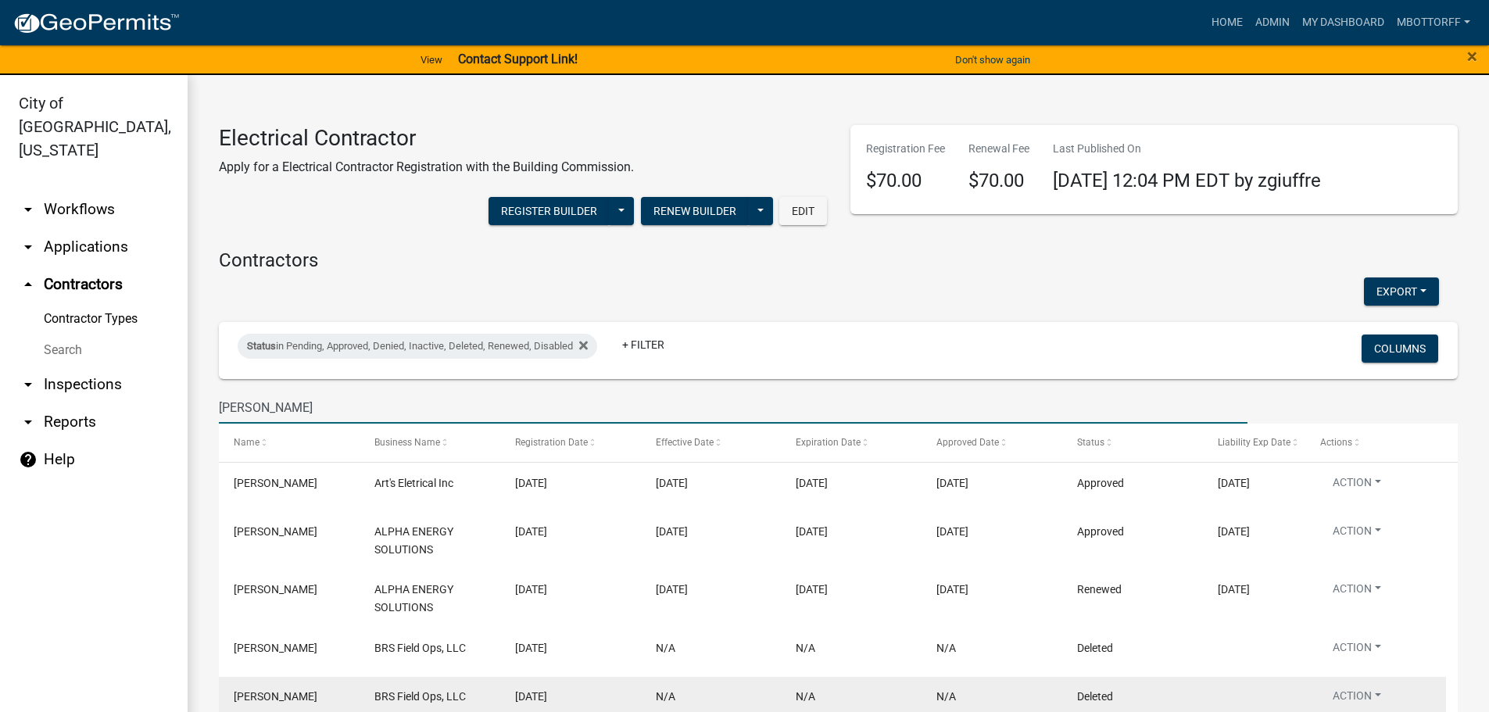
type input "[PERSON_NAME]"
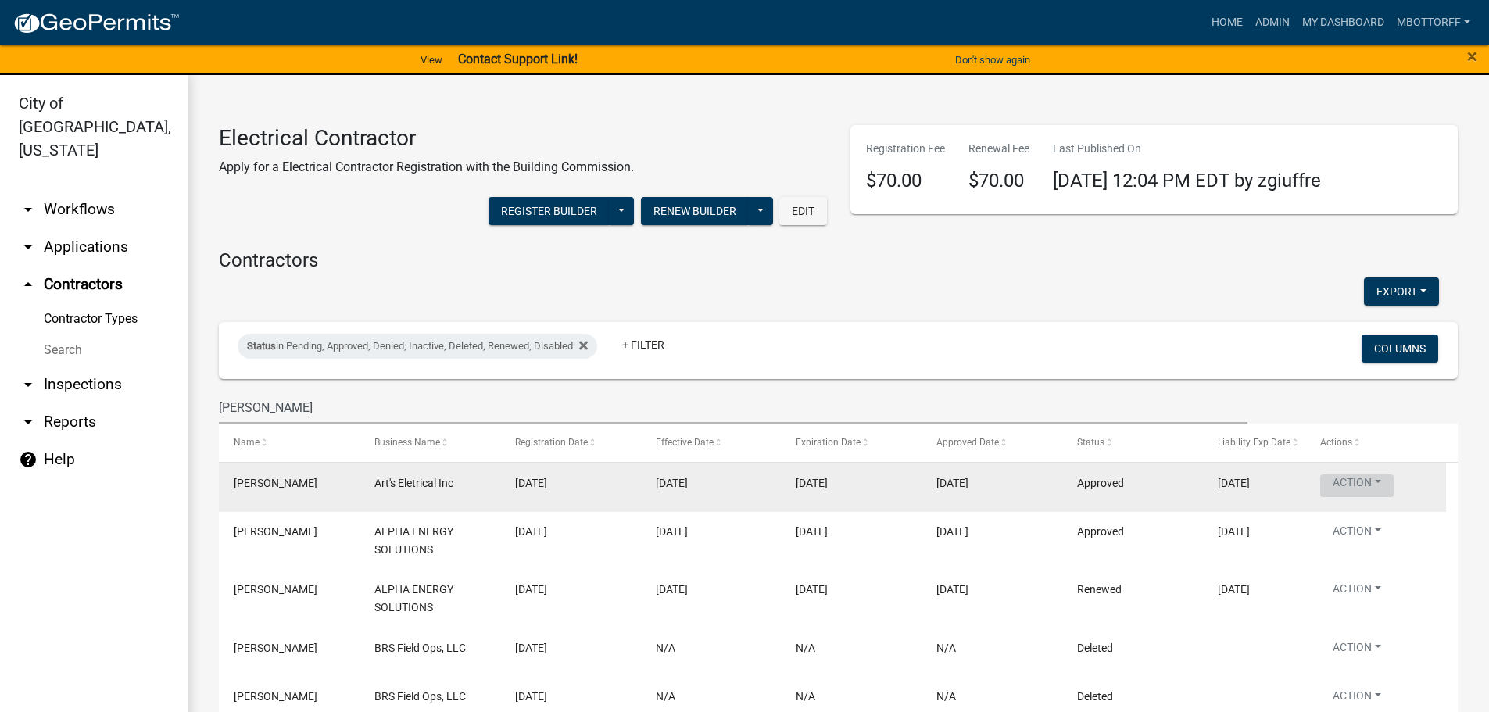
click at [1376, 483] on button "Action" at bounding box center [1356, 485] width 73 height 23
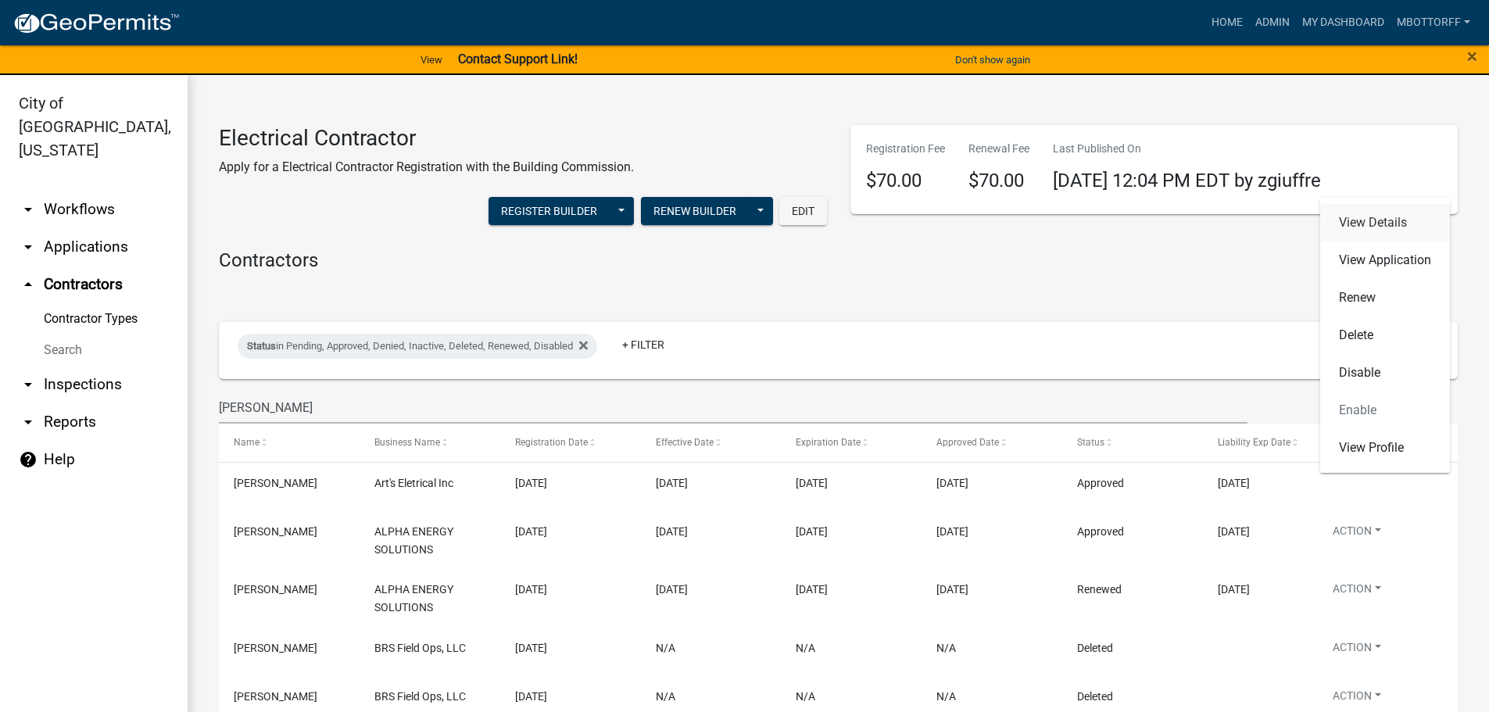
click at [1370, 227] on link "View Details" at bounding box center [1385, 223] width 130 height 38
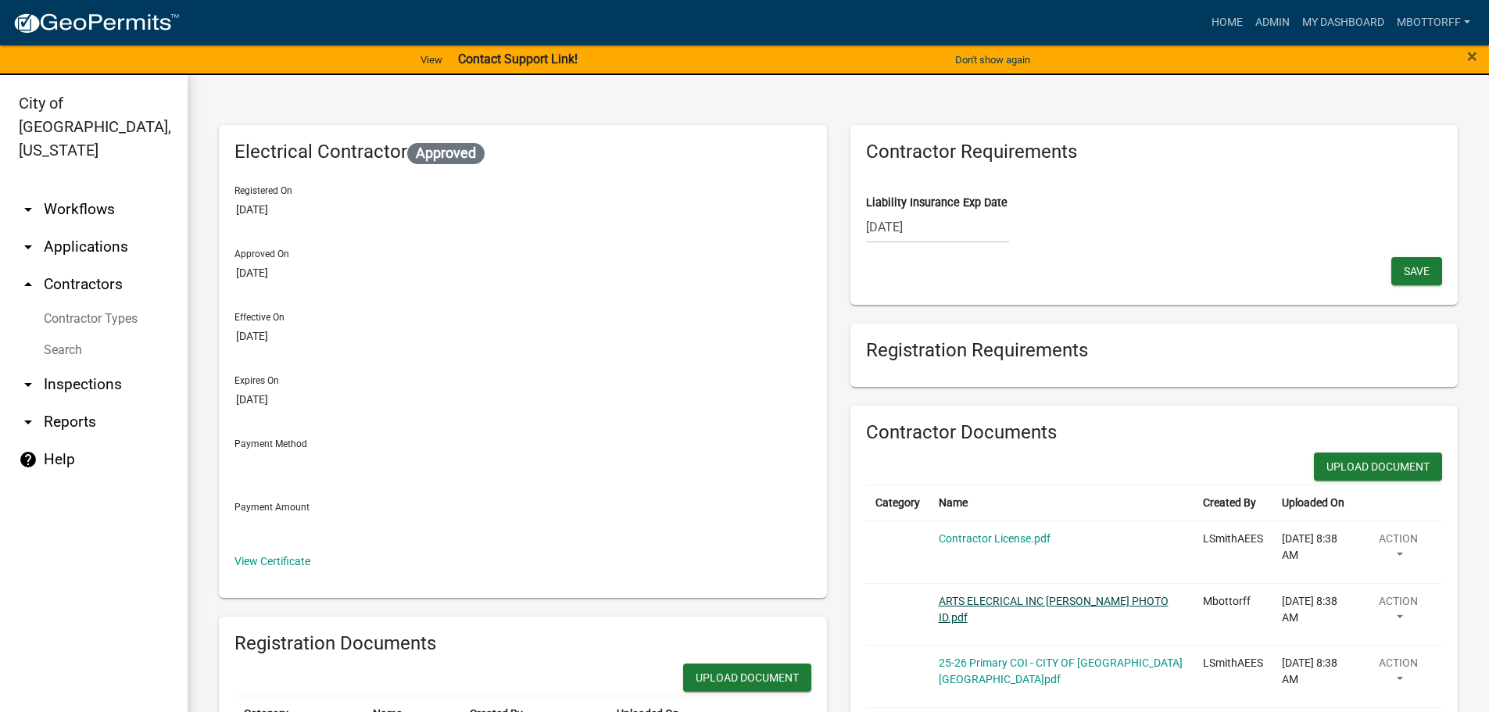
click at [1063, 604] on link "ARTS ELECRICAL INC JOHN LEE PHOTO ID.pdf" at bounding box center [1054, 609] width 230 height 29
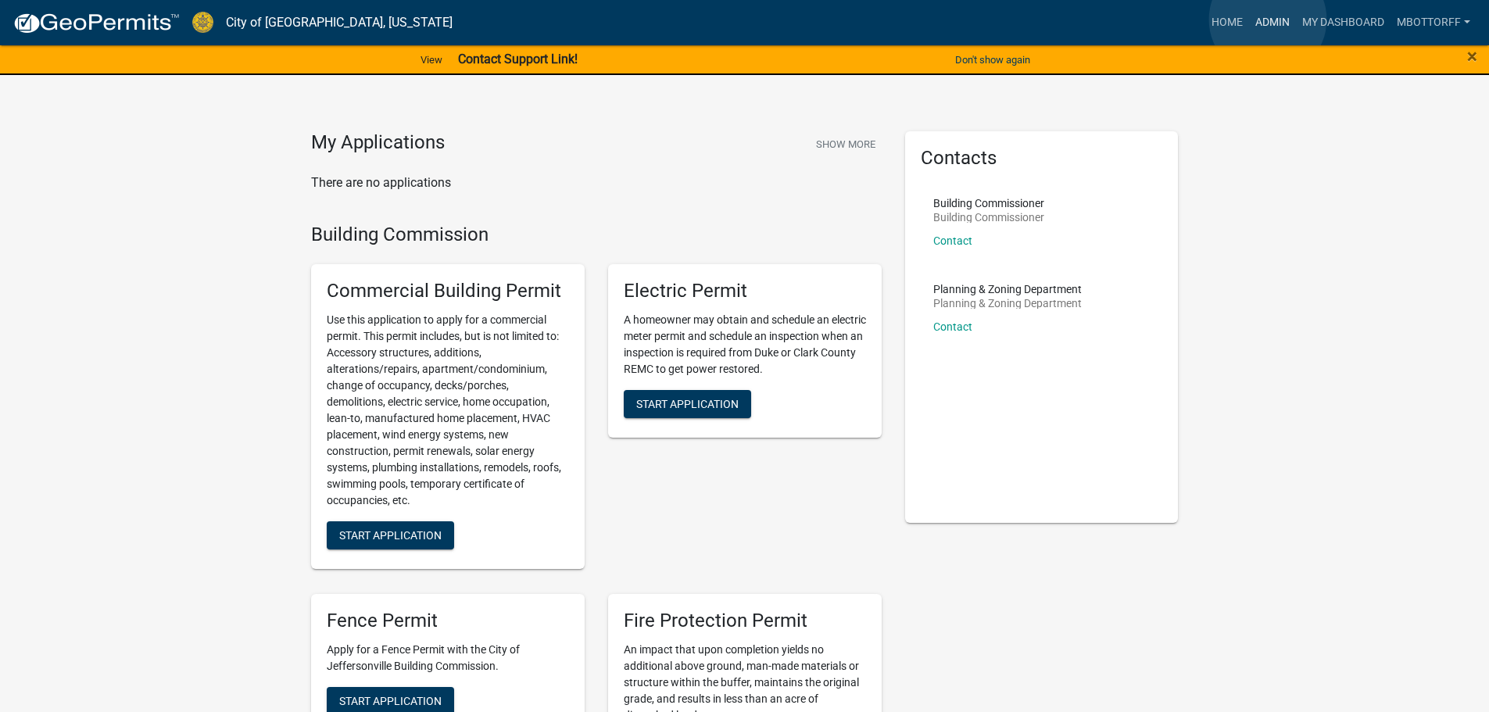
click at [1268, 20] on link "Admin" at bounding box center [1272, 23] width 47 height 30
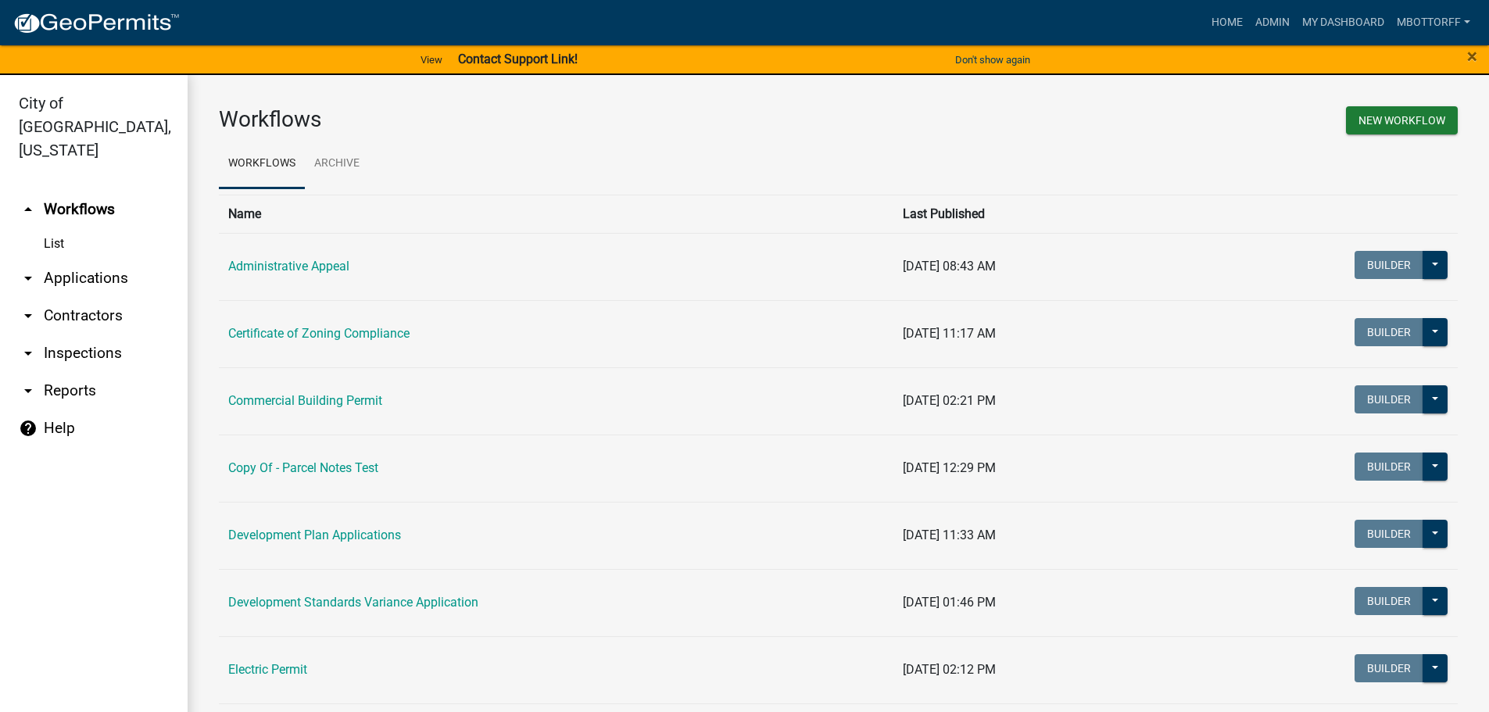
click at [61, 335] on link "arrow_drop_down Inspections" at bounding box center [94, 354] width 188 height 38
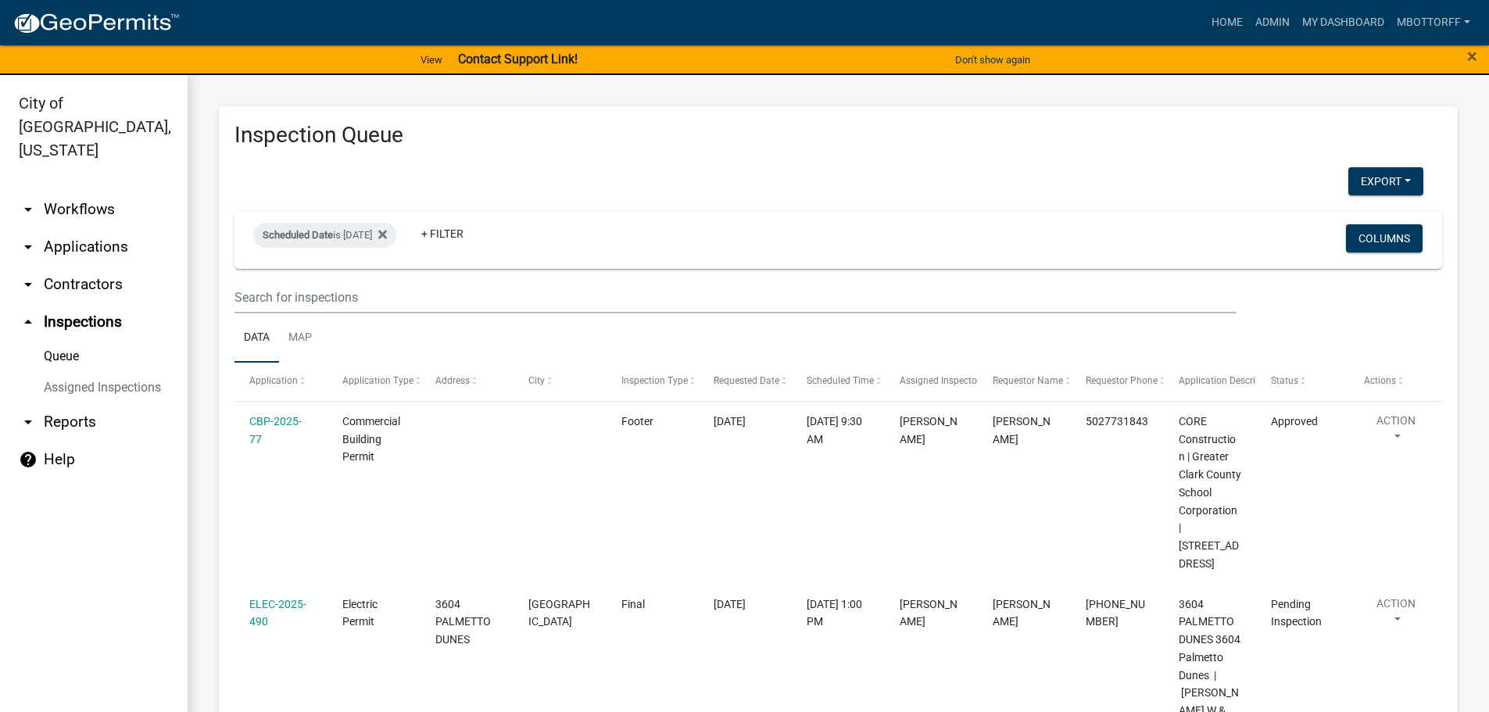
click at [70, 372] on link "Assigned Inspections" at bounding box center [94, 387] width 188 height 31
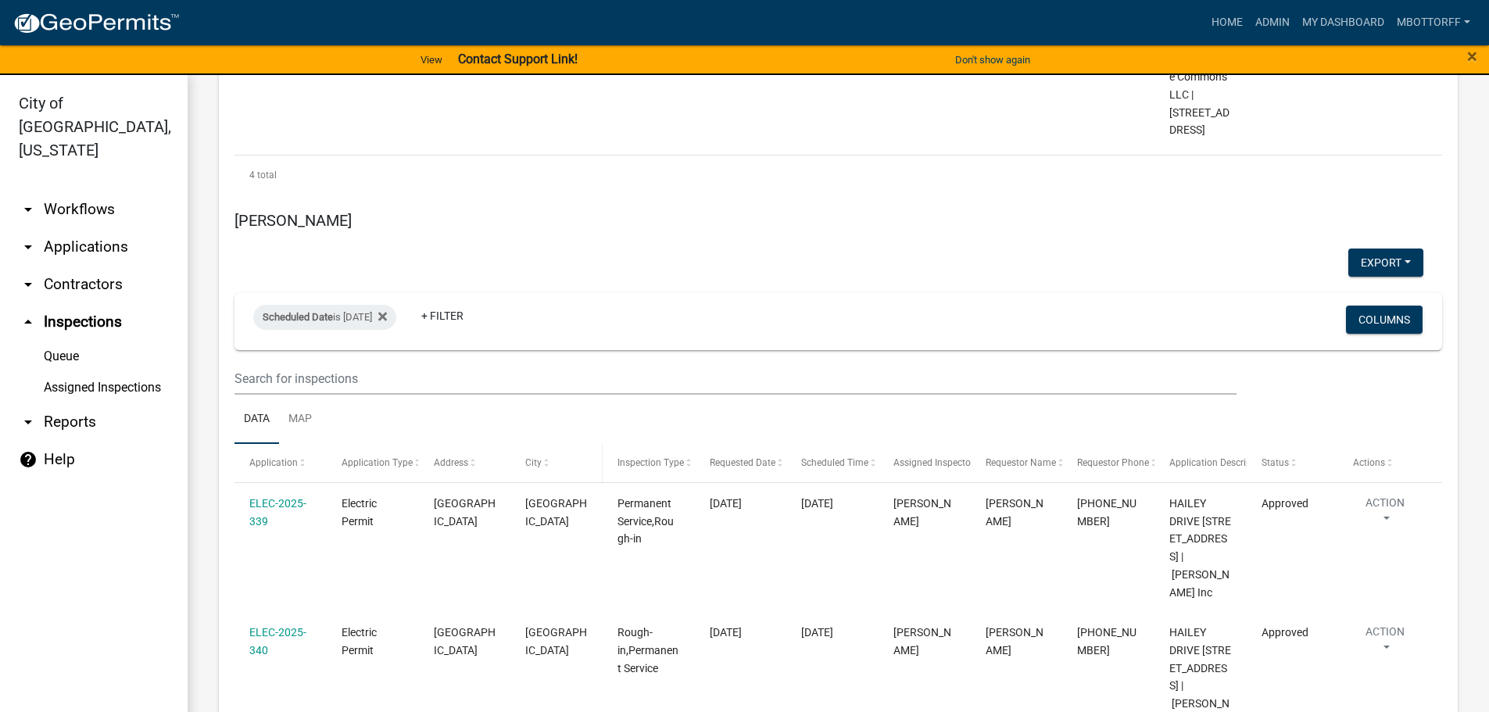
scroll to position [3752, 0]
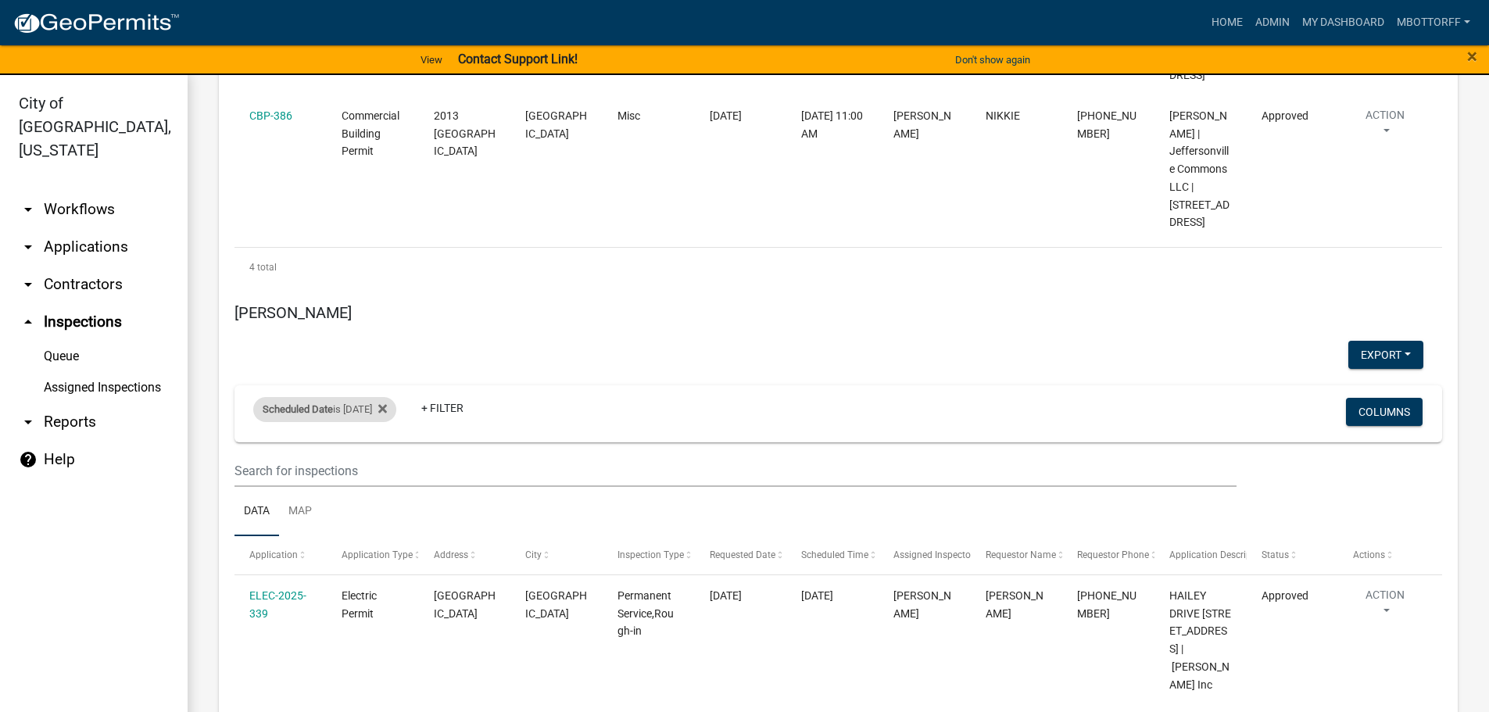
click at [388, 397] on div "Scheduled Date is 08/28/2025" at bounding box center [324, 409] width 143 height 25
click at [387, 395] on input "2025-08-28" at bounding box center [338, 397] width 109 height 32
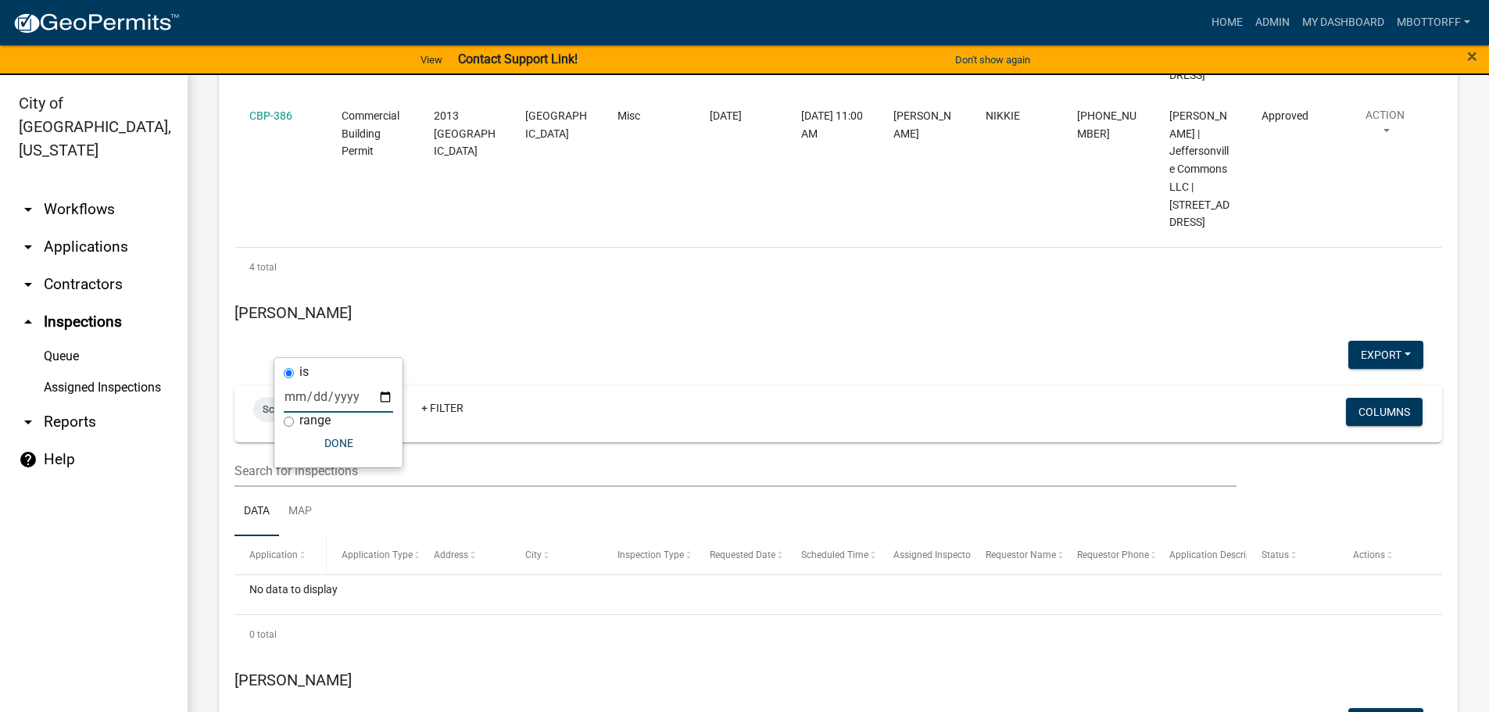
type input "2025-09-16"
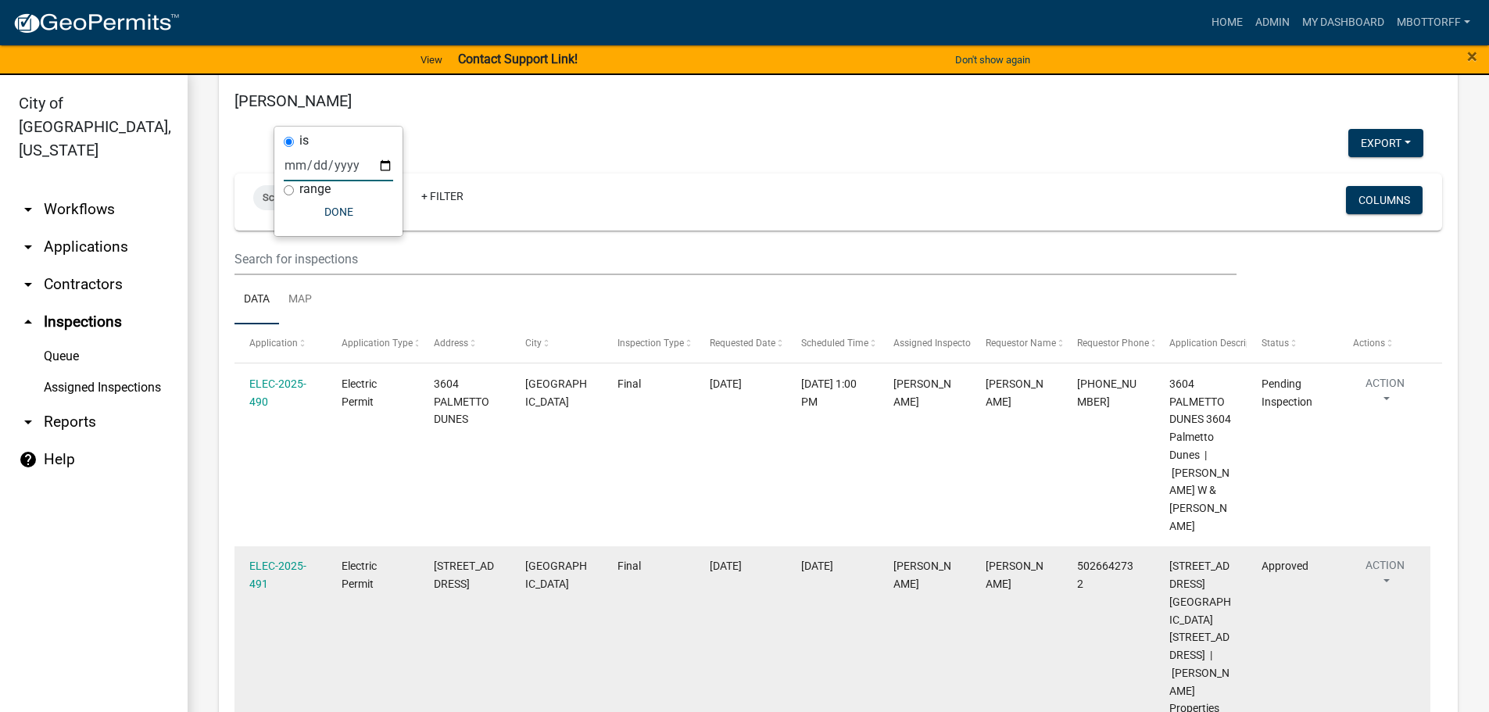
scroll to position [3986, 0]
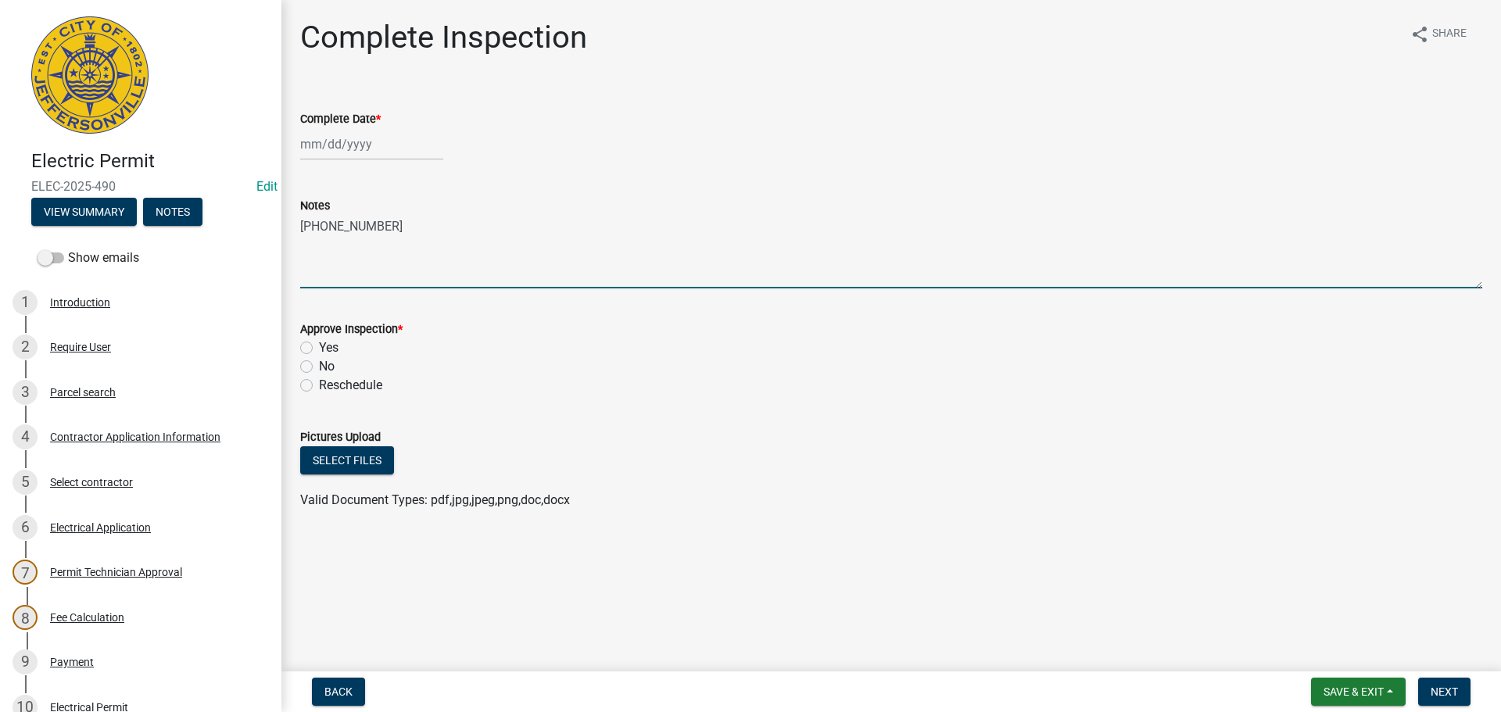
click at [389, 231] on textarea "502-403-5187" at bounding box center [891, 251] width 1182 height 73
type textarea "502-403-5187. CALLED DUKE SPOKE WITH BRANDY AT 1:26 FOR RECONNECT"
click at [351, 142] on div at bounding box center [371, 144] width 143 height 32
select select "9"
select select "2025"
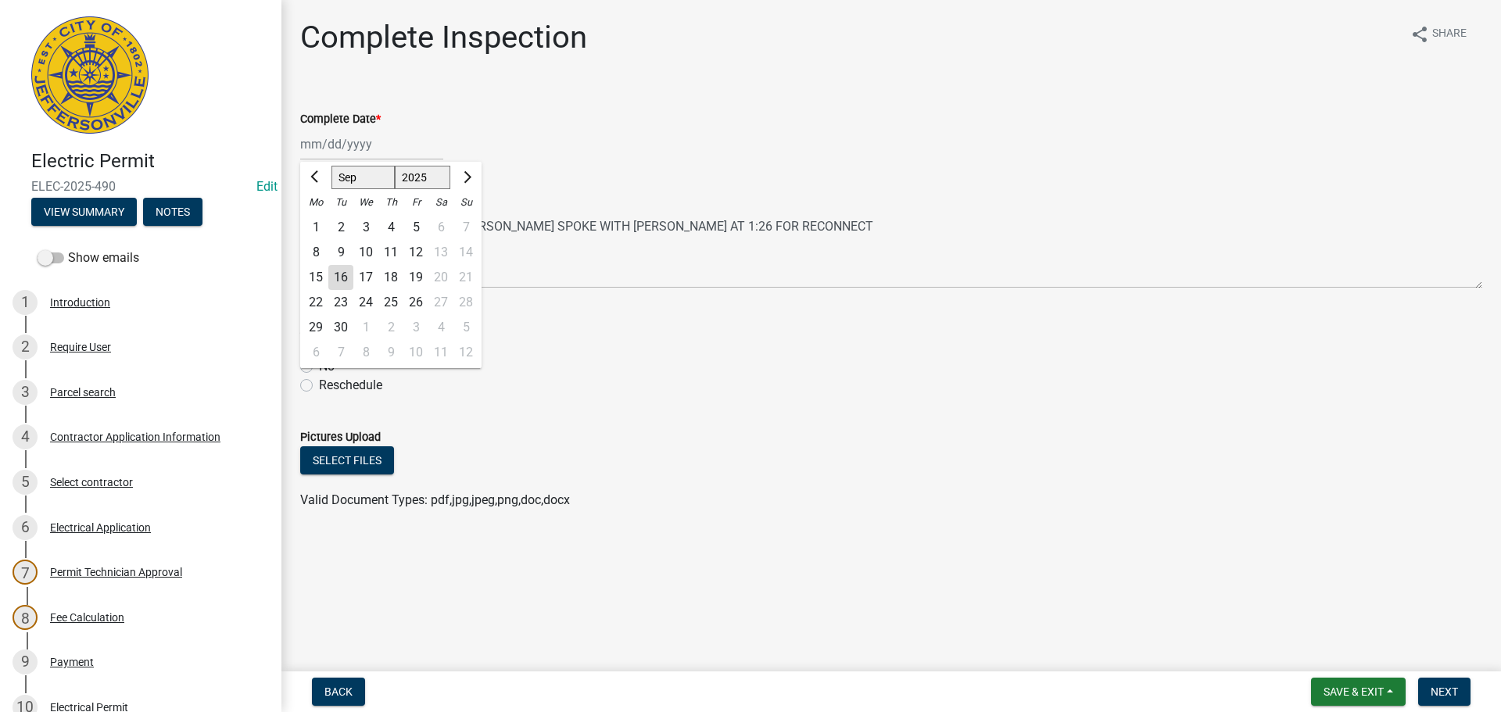
click at [340, 274] on div "16" at bounding box center [340, 277] width 25 height 25
type input "[DATE]"
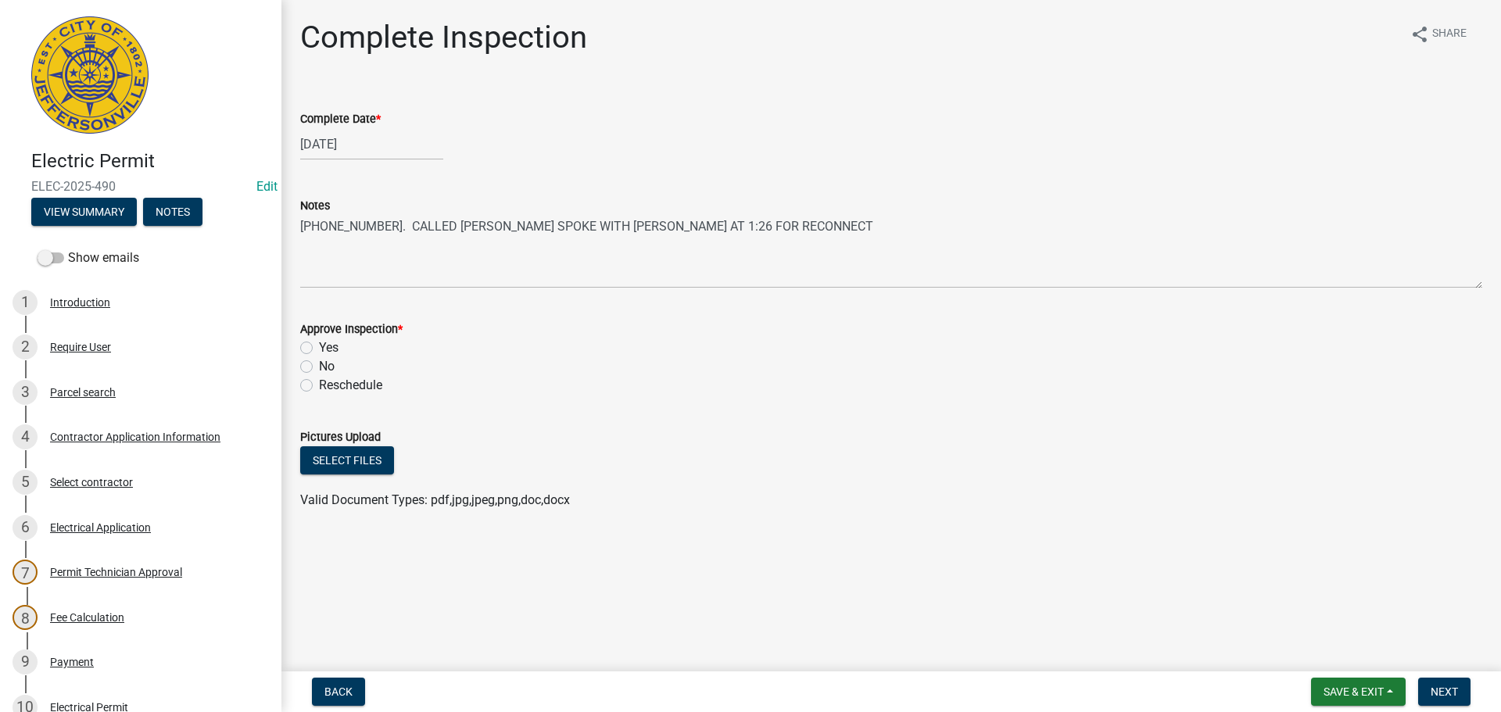
drag, startPoint x: 313, startPoint y: 351, endPoint x: 338, endPoint y: 358, distance: 26.0
click at [314, 351] on div "Yes" at bounding box center [891, 347] width 1182 height 19
click at [319, 345] on label "Yes" at bounding box center [329, 347] width 20 height 19
click at [319, 345] on input "Yes" at bounding box center [324, 343] width 10 height 10
radio input "true"
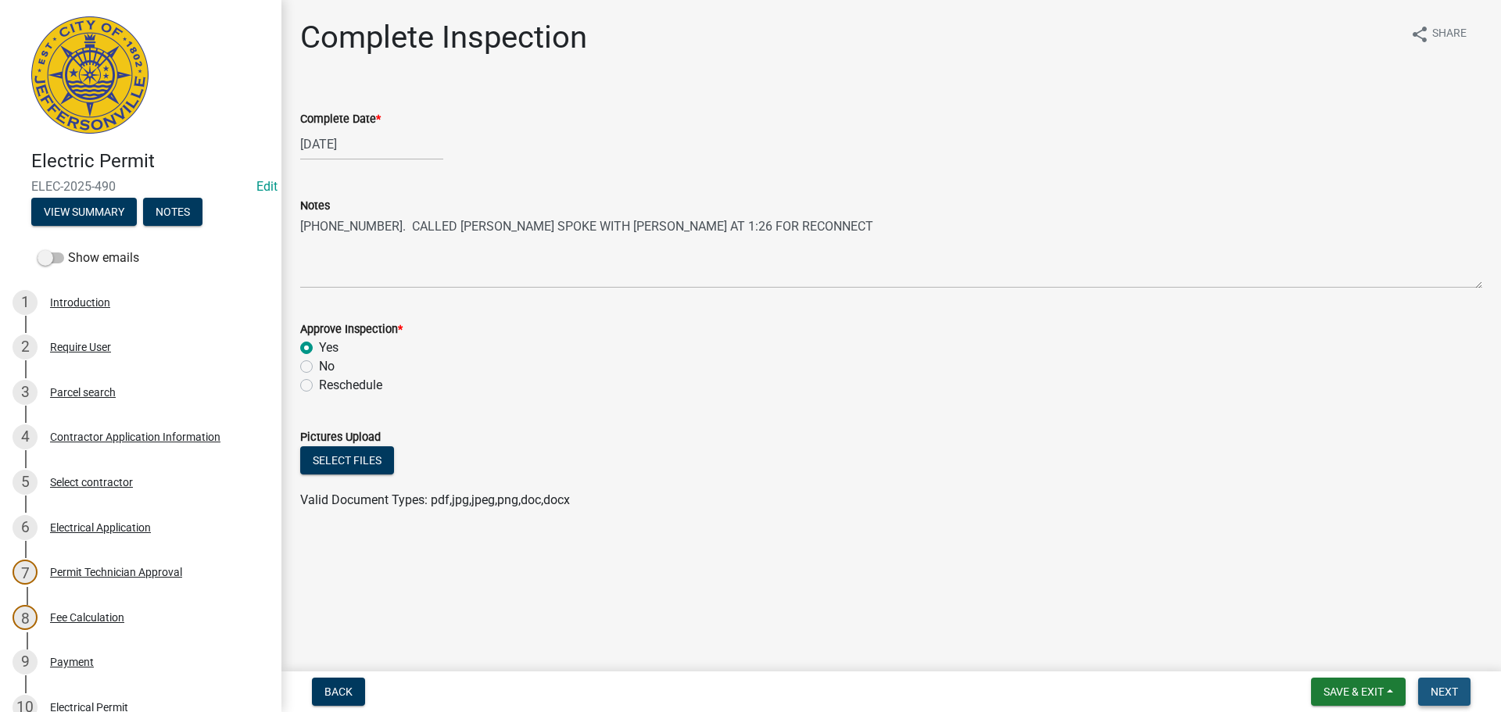
click at [1443, 693] on span "Next" at bounding box center [1443, 691] width 27 height 13
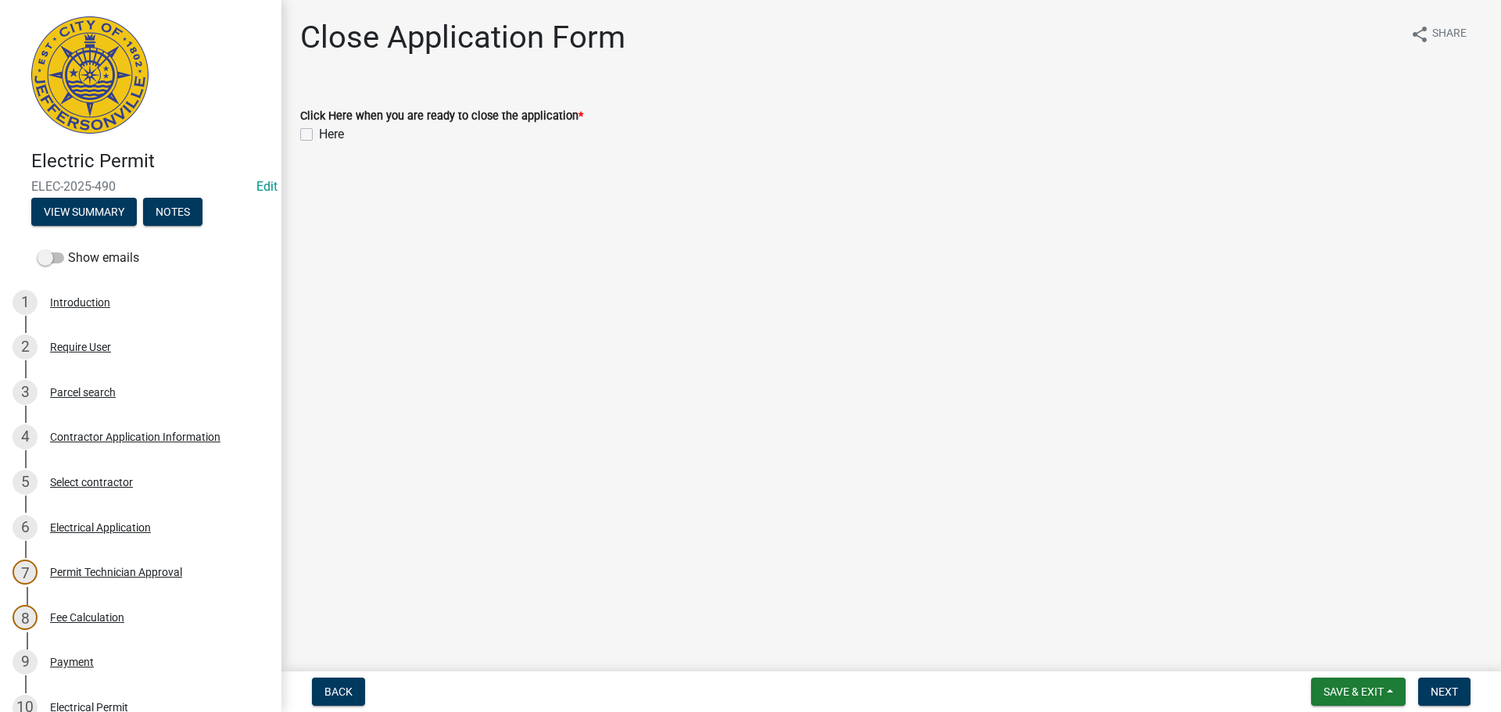
click at [319, 131] on label "Here" at bounding box center [331, 134] width 25 height 19
click at [319, 131] on input "Here" at bounding box center [324, 130] width 10 height 10
checkbox input "true"
click at [1430, 700] on button "Next" at bounding box center [1444, 692] width 52 height 28
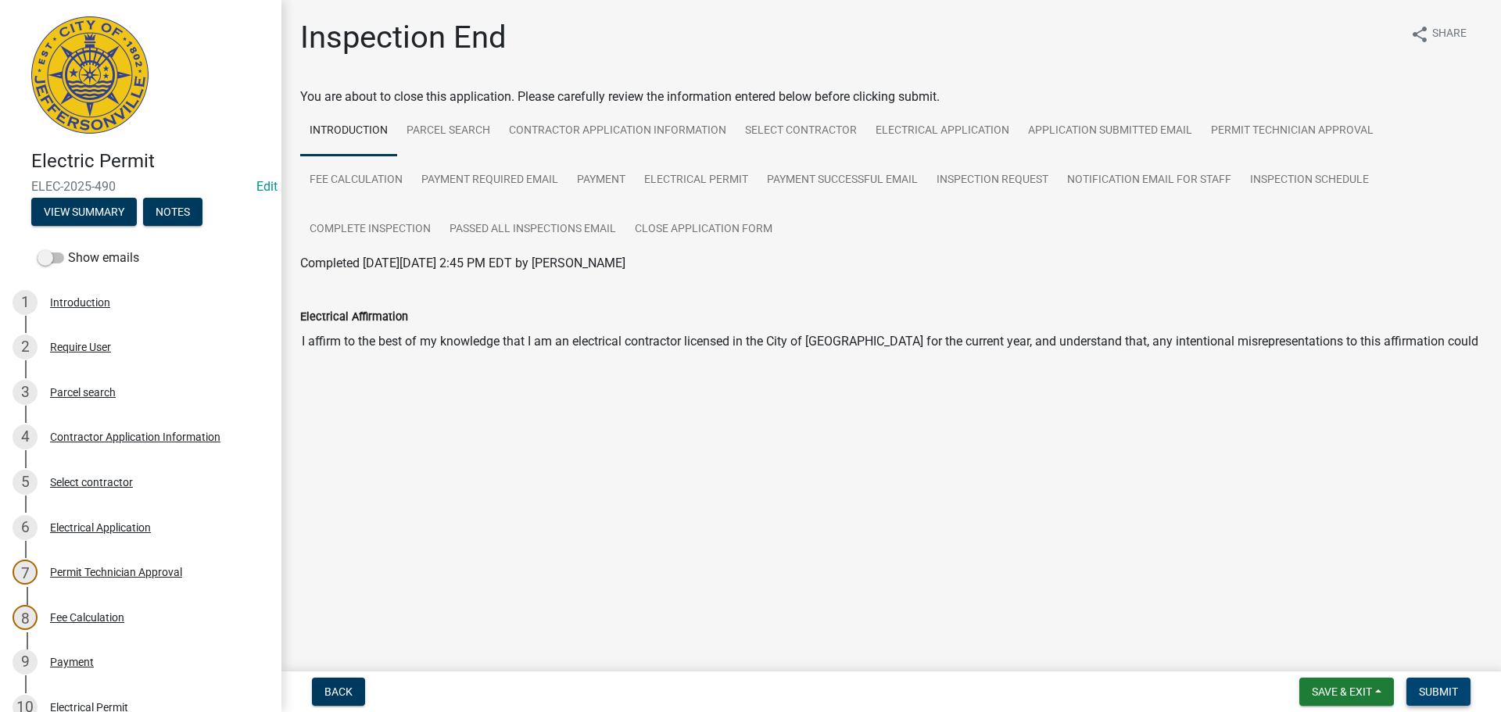
click at [1439, 694] on span "Submit" at bounding box center [1438, 691] width 39 height 13
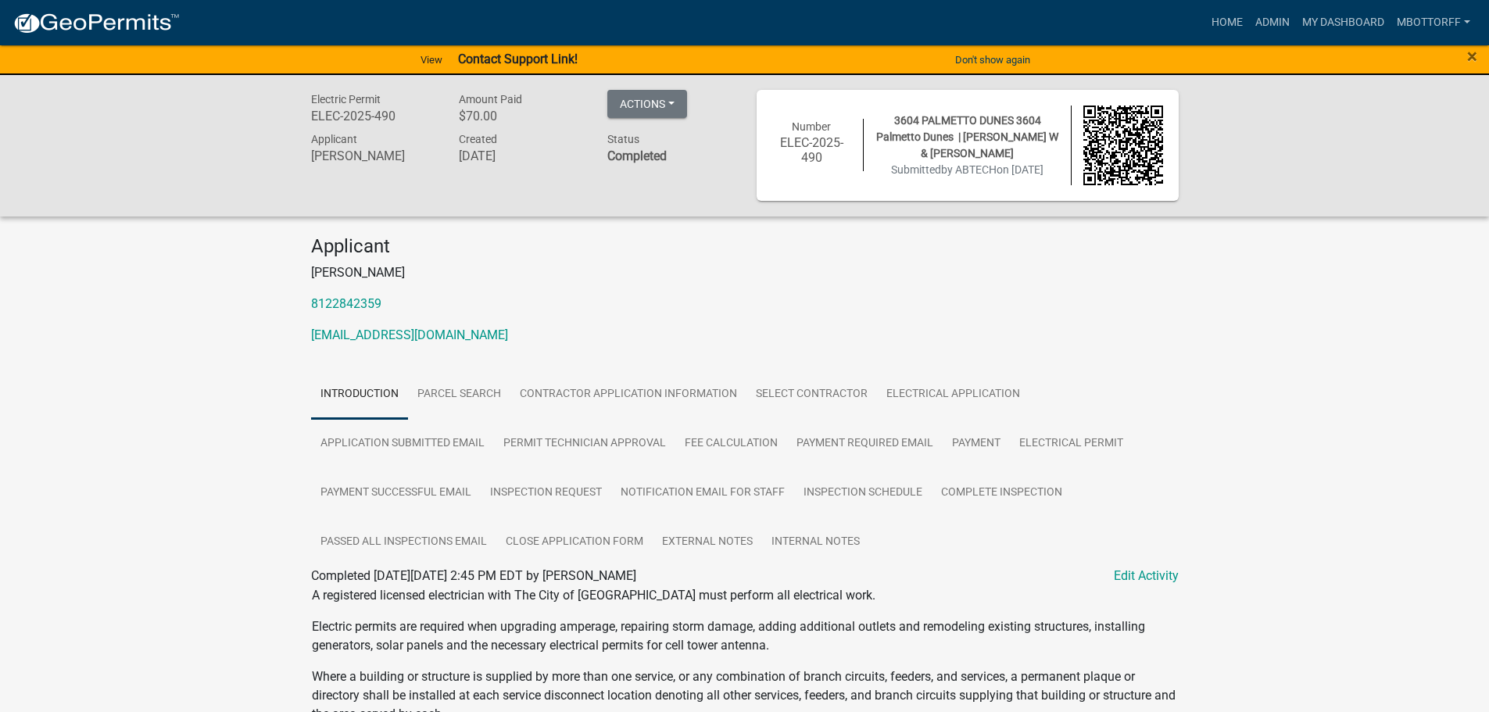
scroll to position [188, 0]
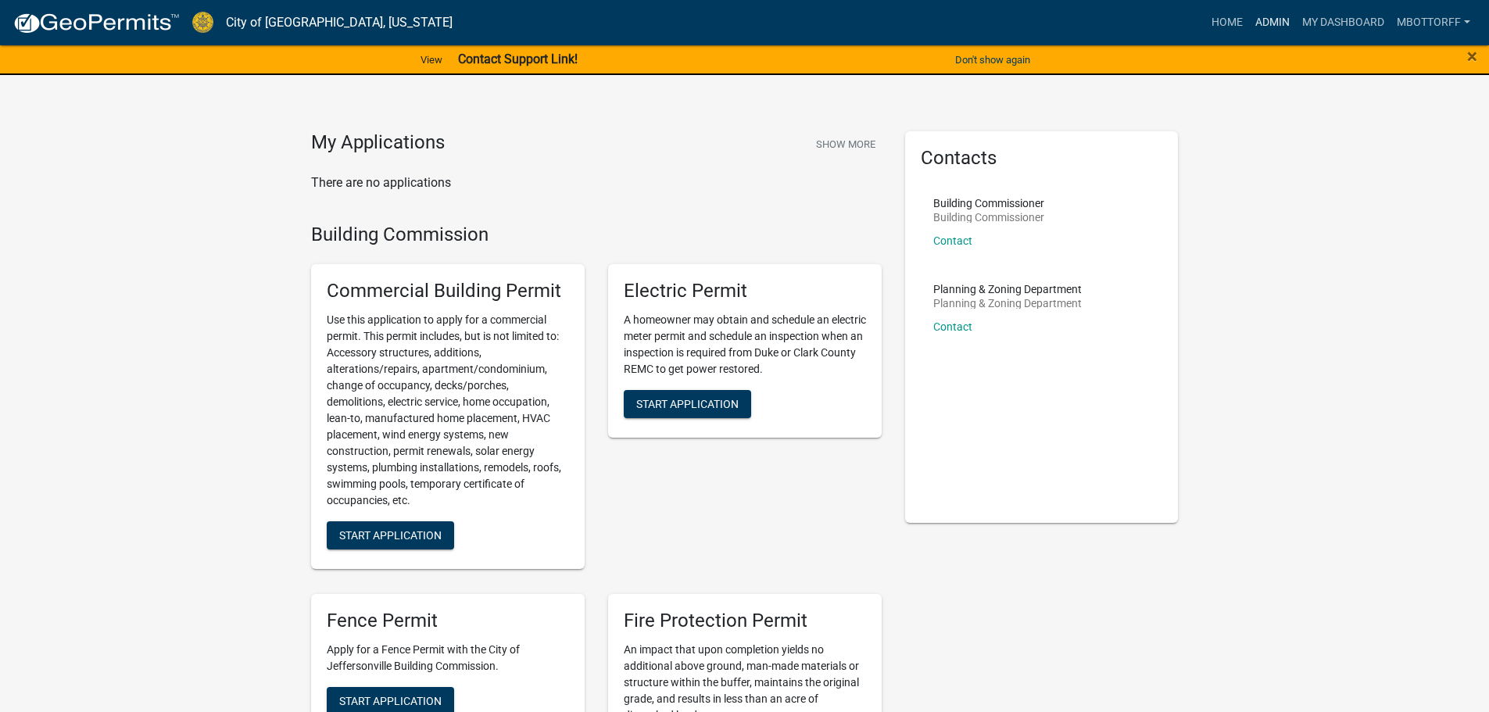
click at [1276, 27] on link "Admin" at bounding box center [1272, 23] width 47 height 30
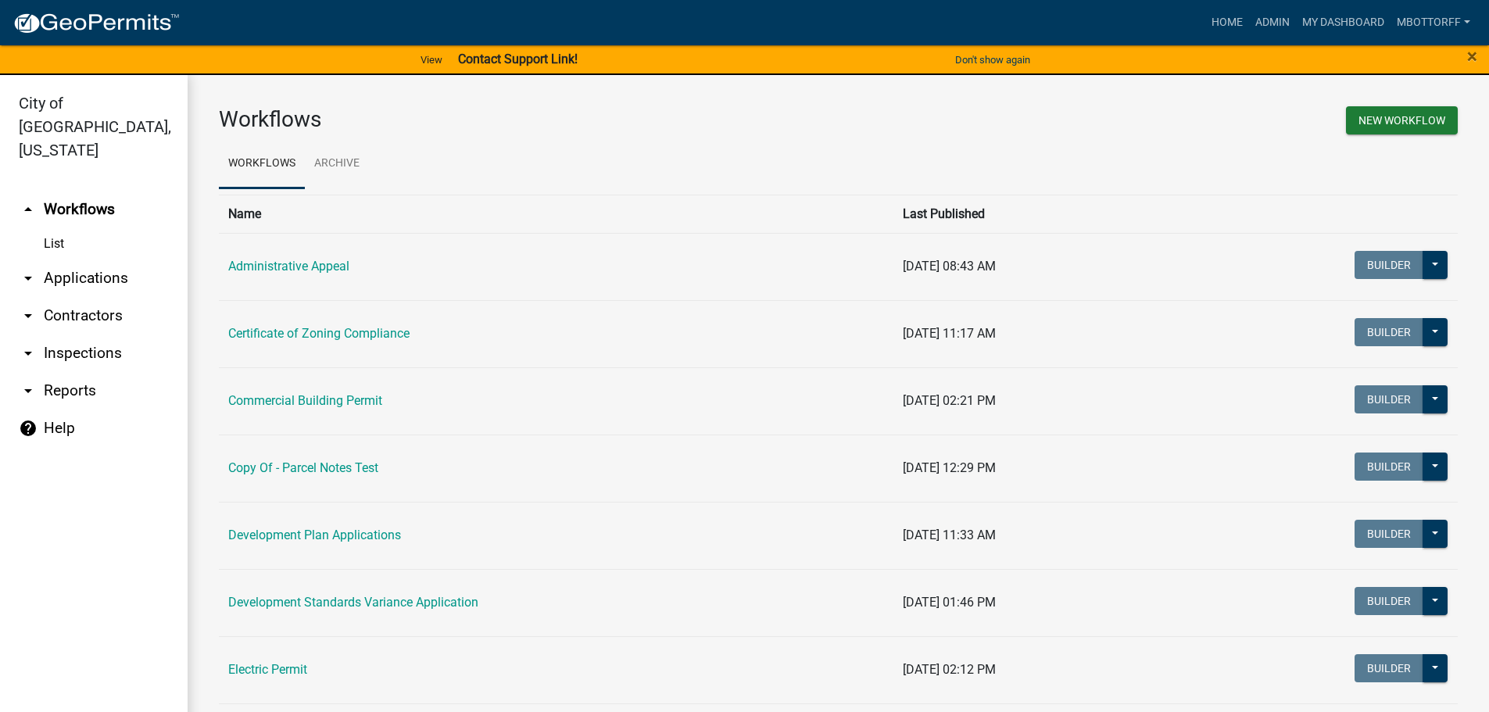
click at [111, 259] on link "arrow_drop_down Applications" at bounding box center [94, 278] width 188 height 38
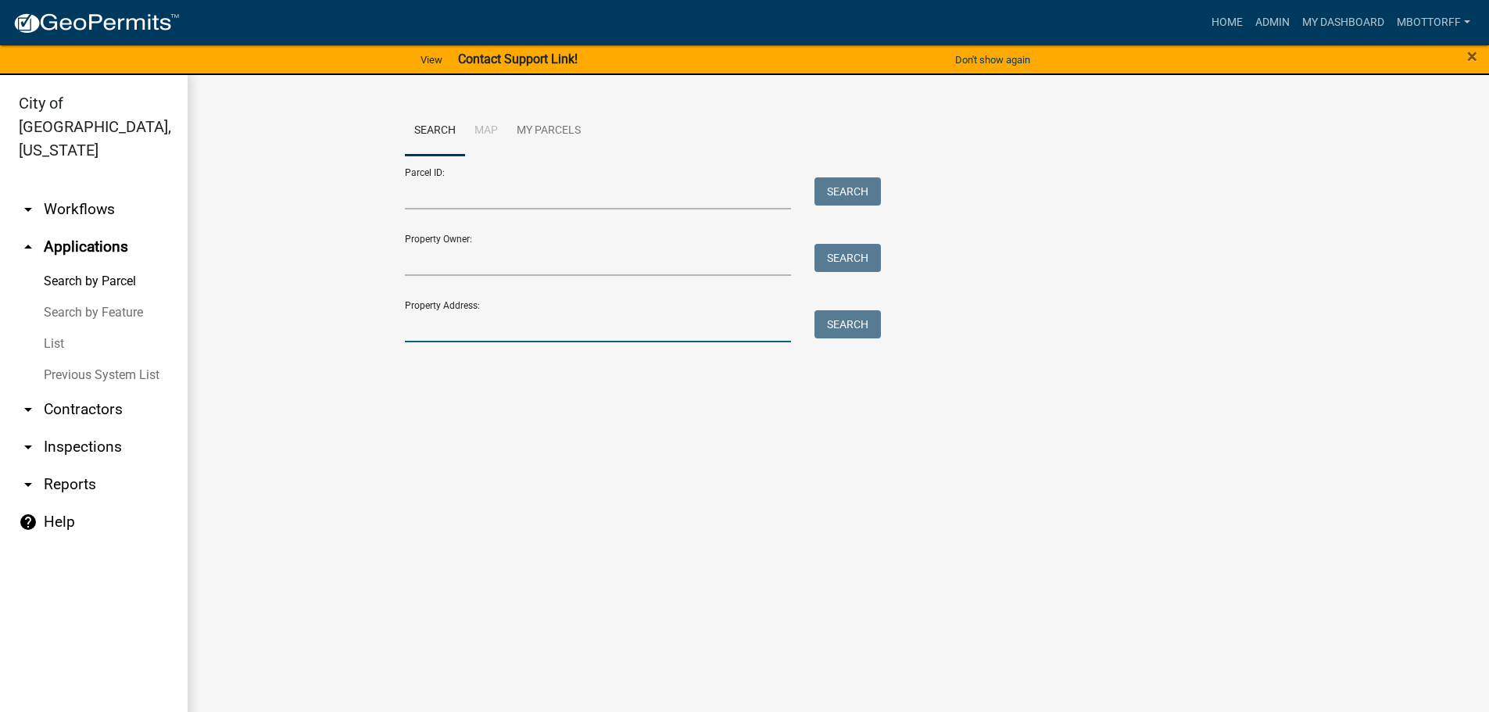
click at [423, 331] on input "Property Address:" at bounding box center [598, 326] width 387 height 32
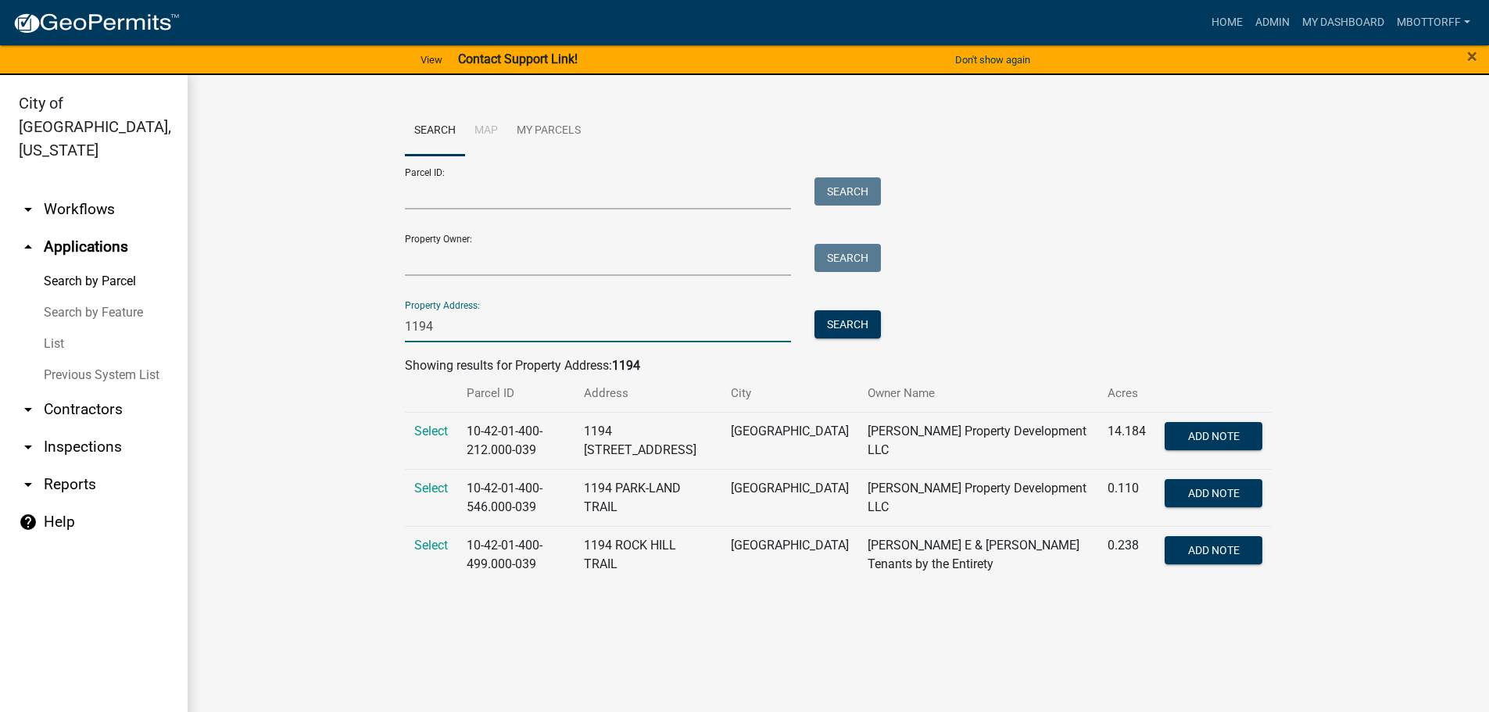
type input "1194"
drag, startPoint x: 55, startPoint y: 185, endPoint x: 66, endPoint y: 185, distance: 10.2
click at [56, 191] on link "arrow_drop_down Workflows" at bounding box center [94, 210] width 188 height 38
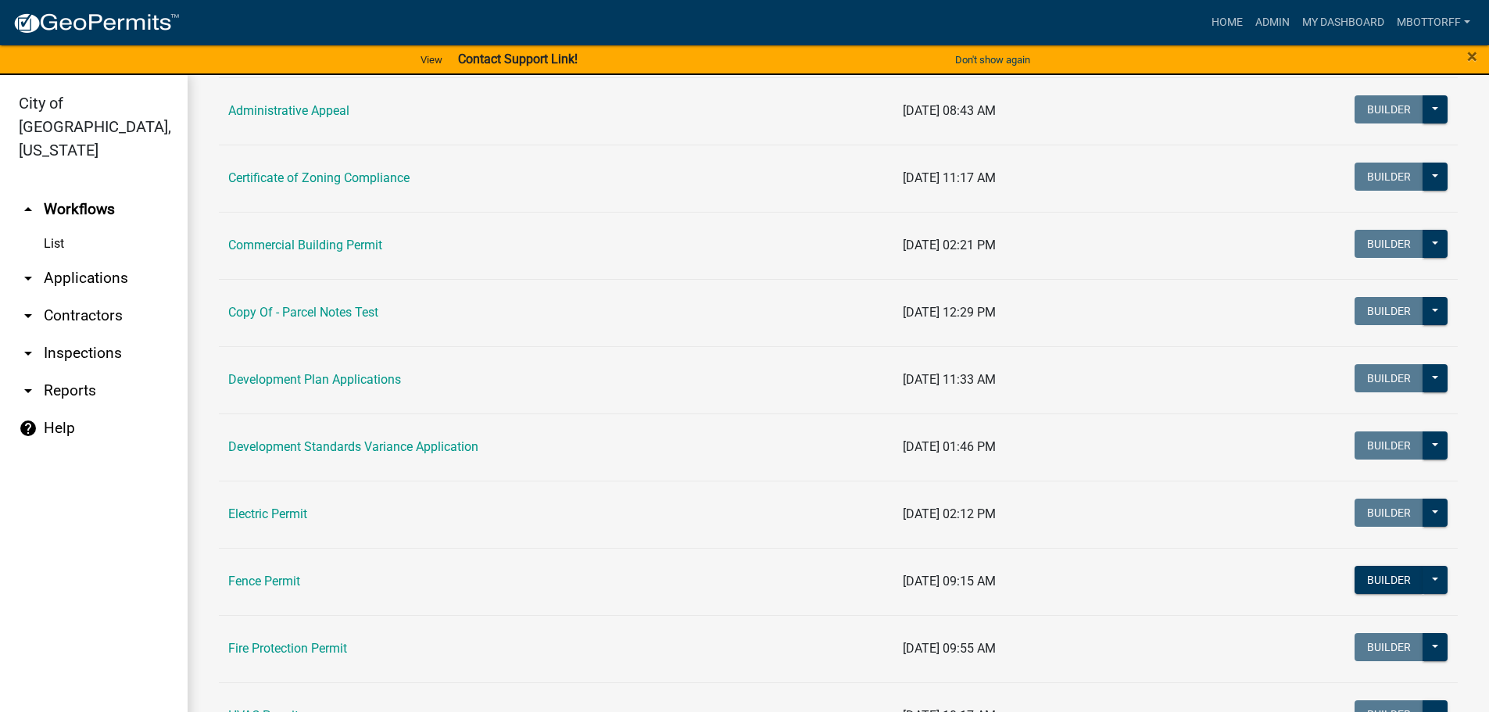
scroll to position [156, 0]
click at [245, 510] on link "Electric Permit" at bounding box center [267, 513] width 79 height 15
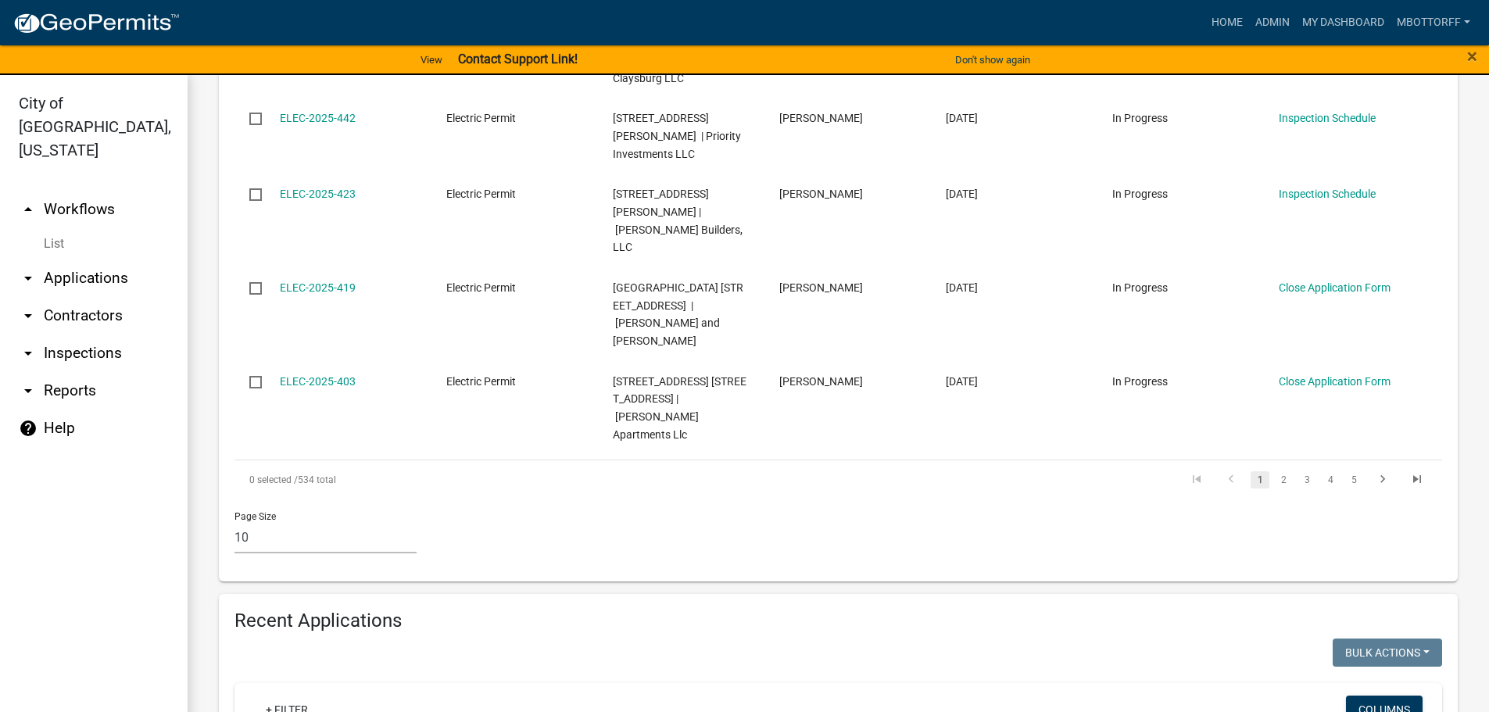
scroll to position [1016, 0]
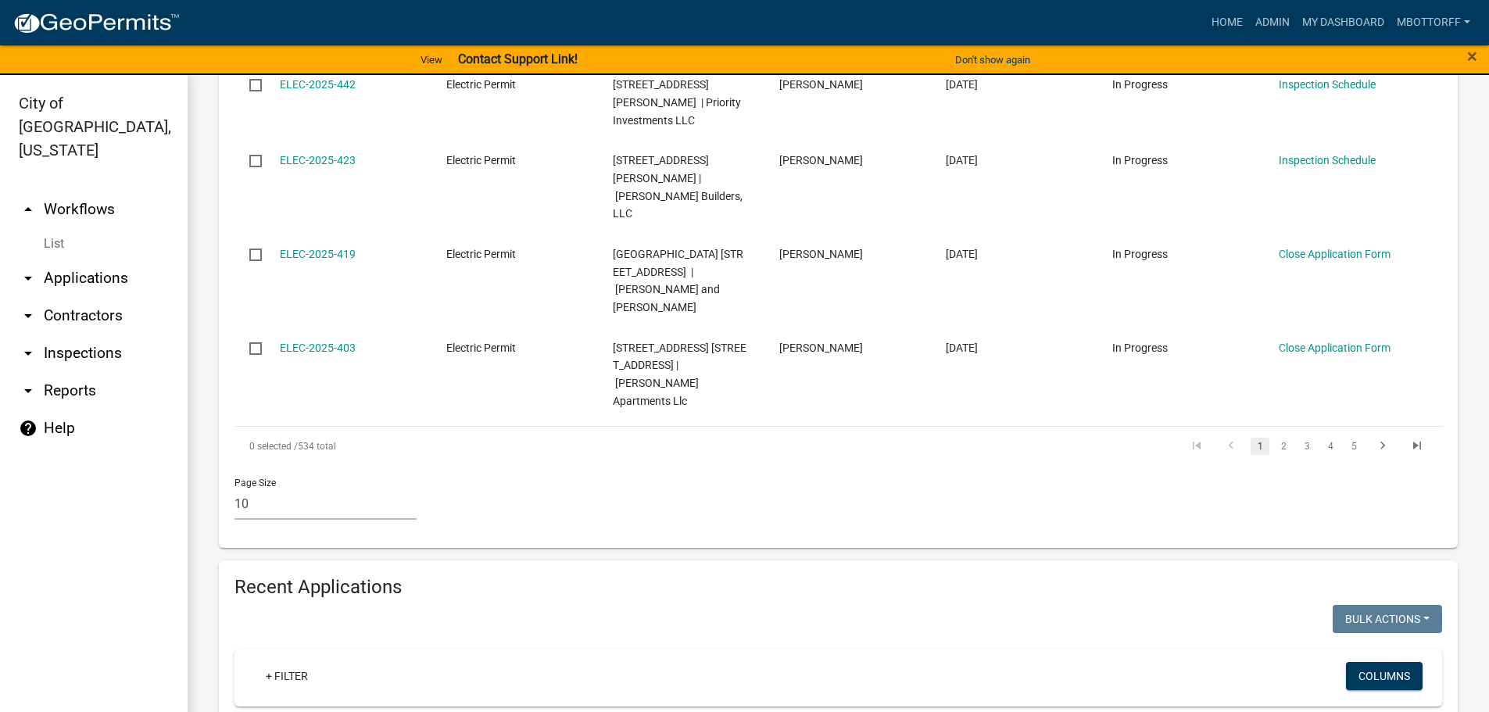
drag, startPoint x: 256, startPoint y: 574, endPoint x: 267, endPoint y: 577, distance: 11.4
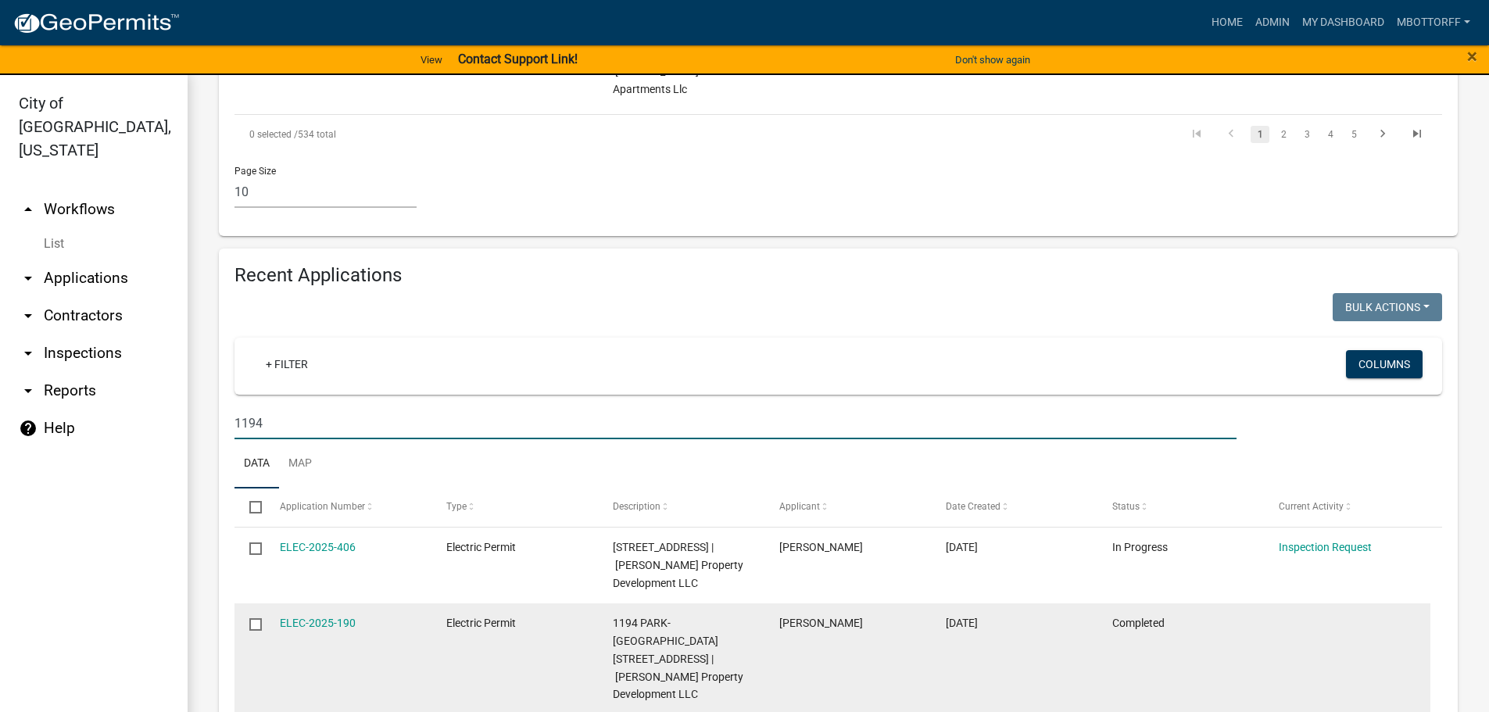
scroll to position [1329, 0]
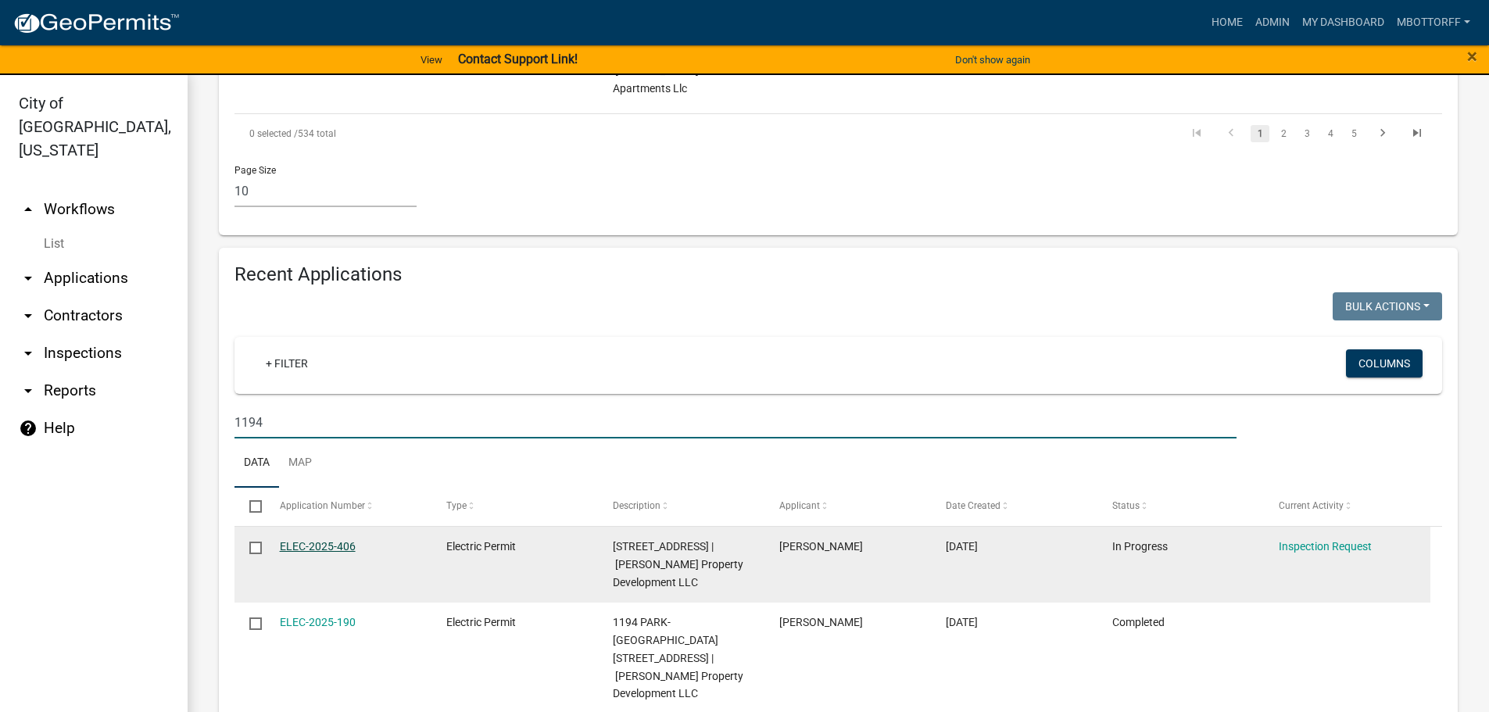
type input "1194"
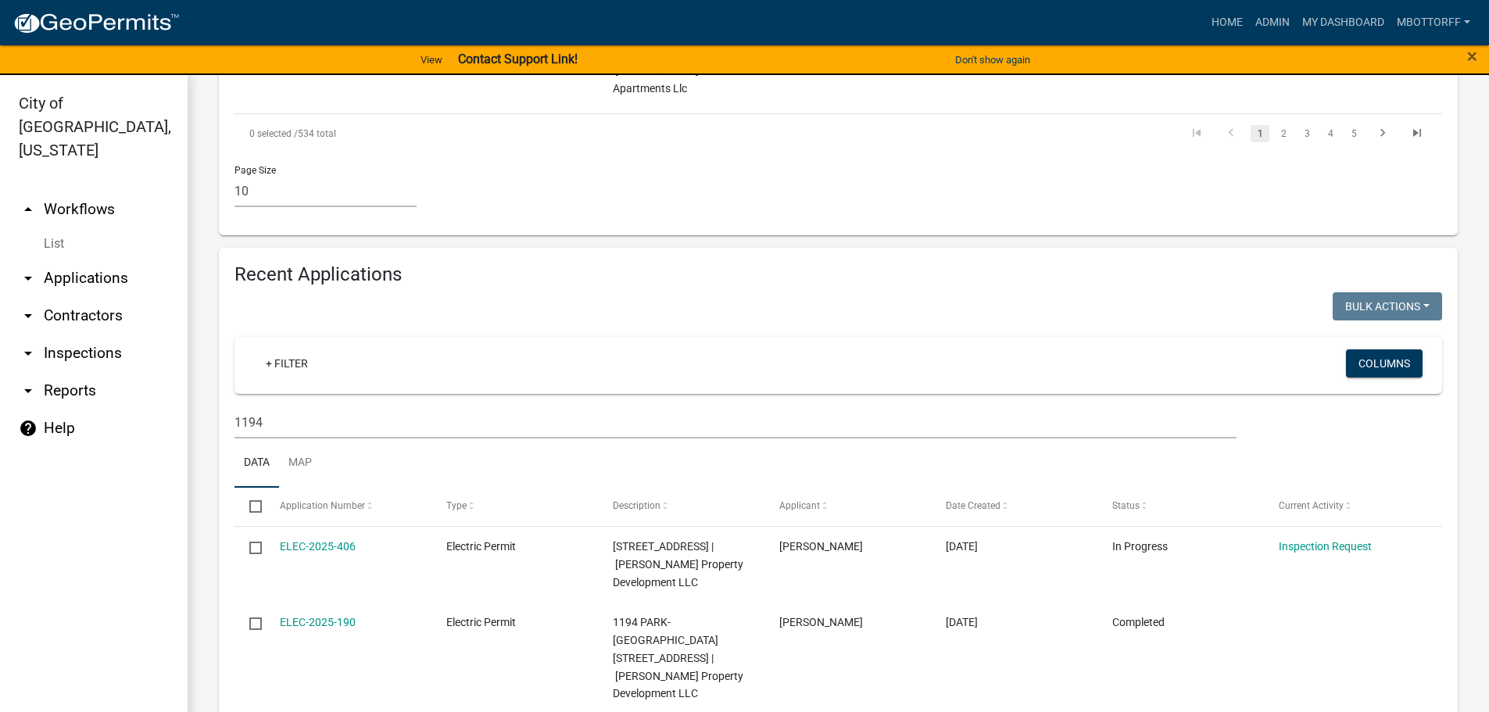
click at [66, 259] on link "arrow_drop_down Applications" at bounding box center [94, 278] width 188 height 38
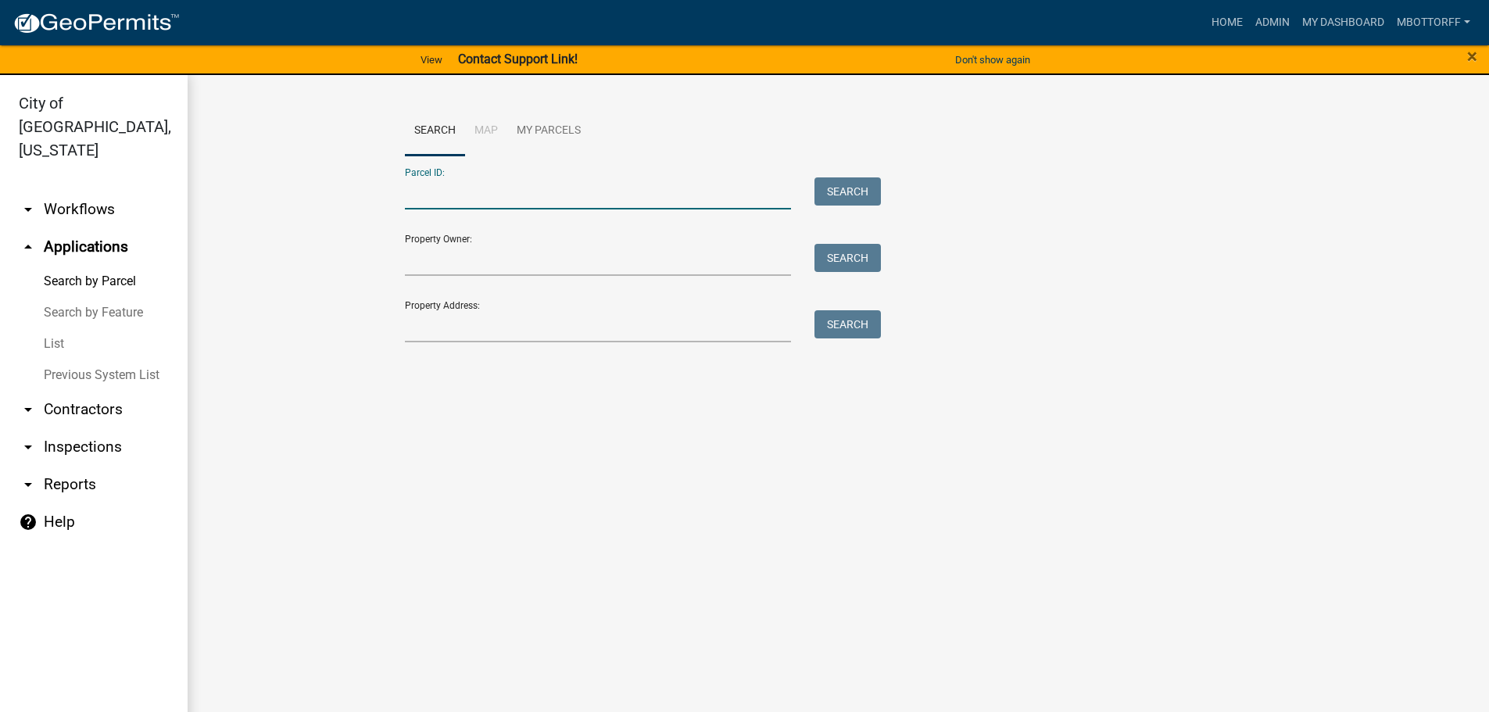
paste input "10-42-01-400-591.000-039"
type input "10-42-01-400-591.000-039"
click at [871, 197] on button "Search" at bounding box center [847, 191] width 66 height 28
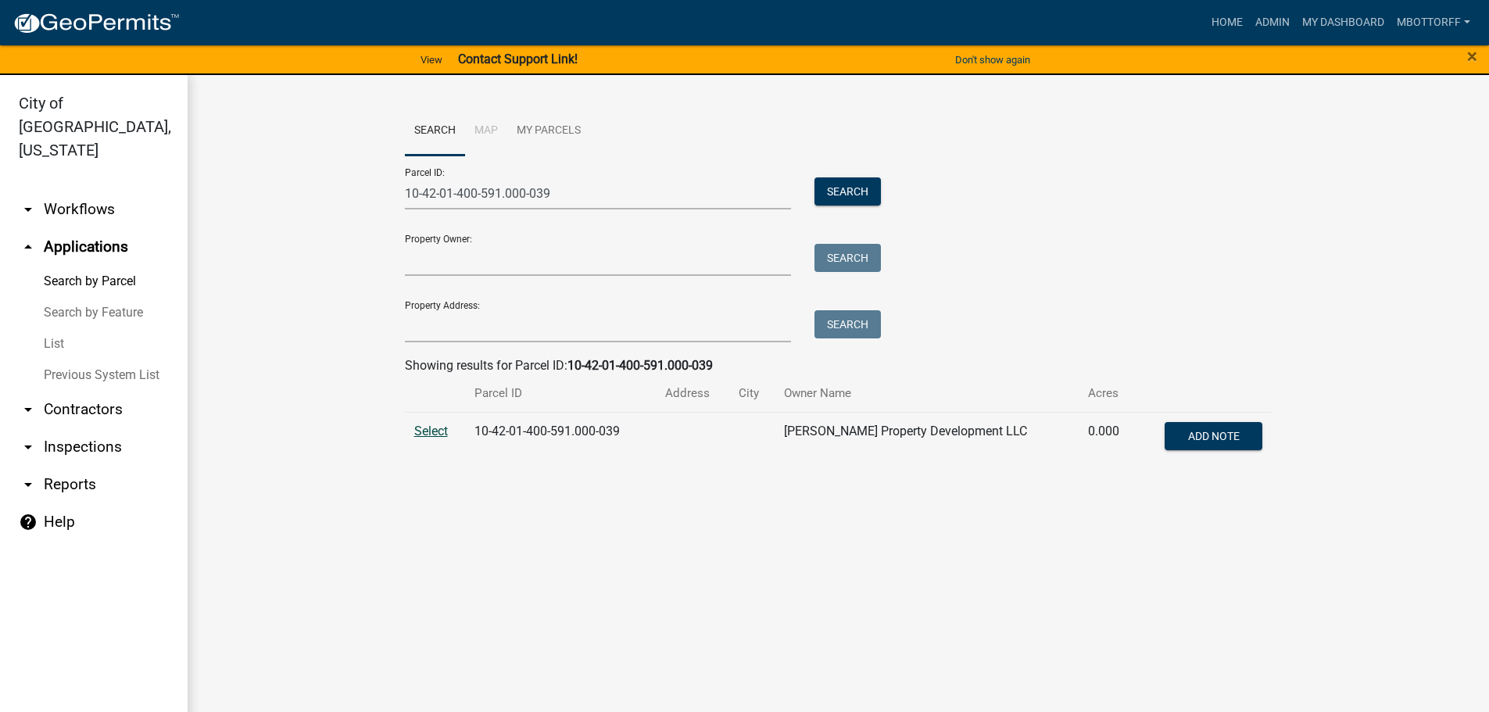
click at [435, 429] on span "Select" at bounding box center [431, 431] width 34 height 15
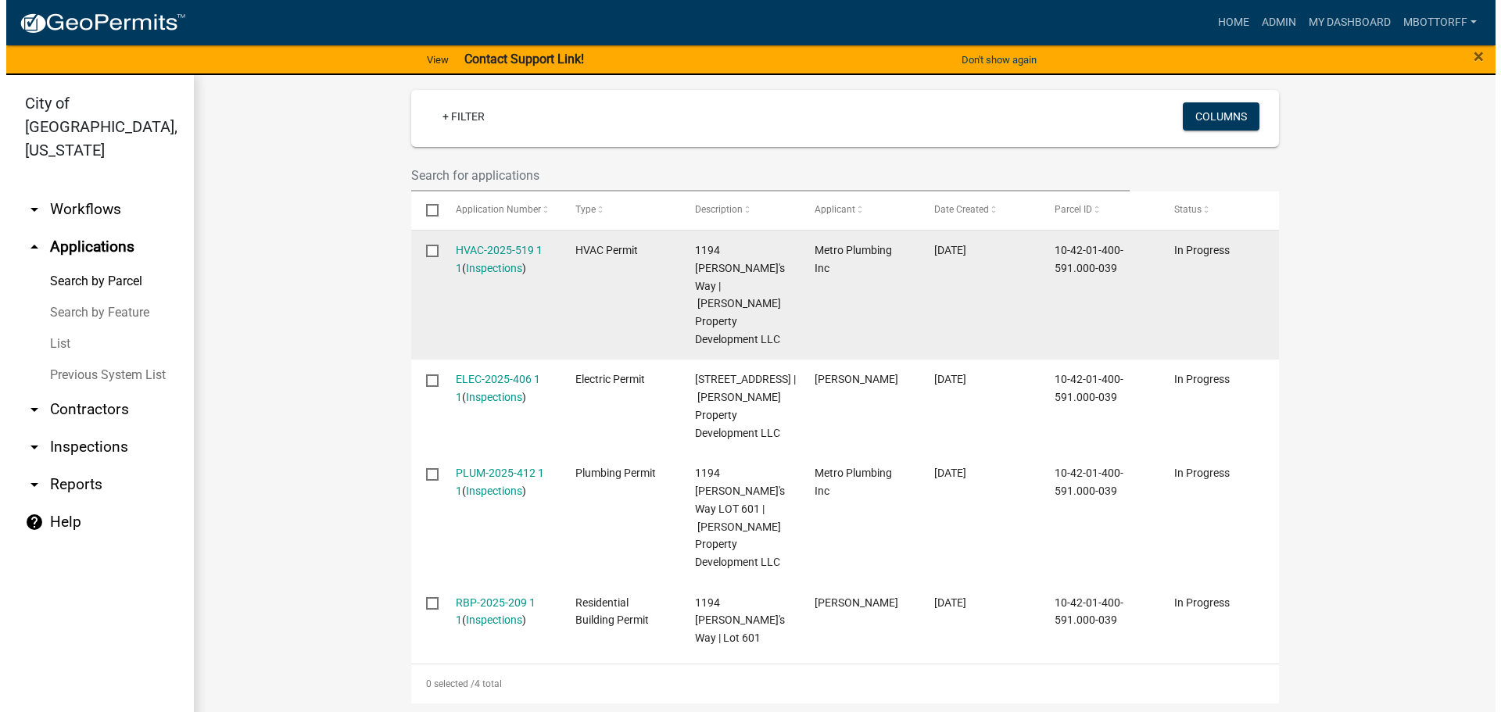
scroll to position [469, 0]
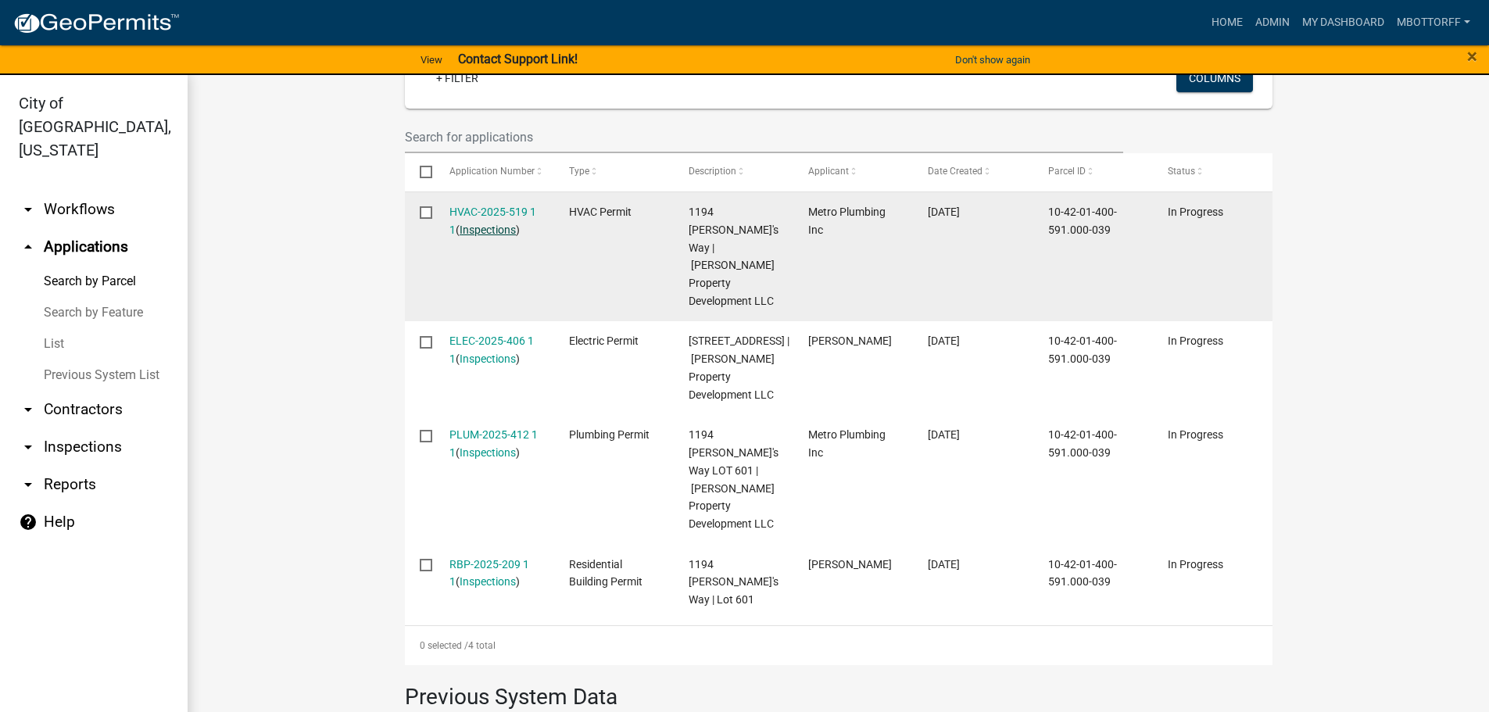
click at [482, 226] on link "Inspections" at bounding box center [488, 230] width 56 height 13
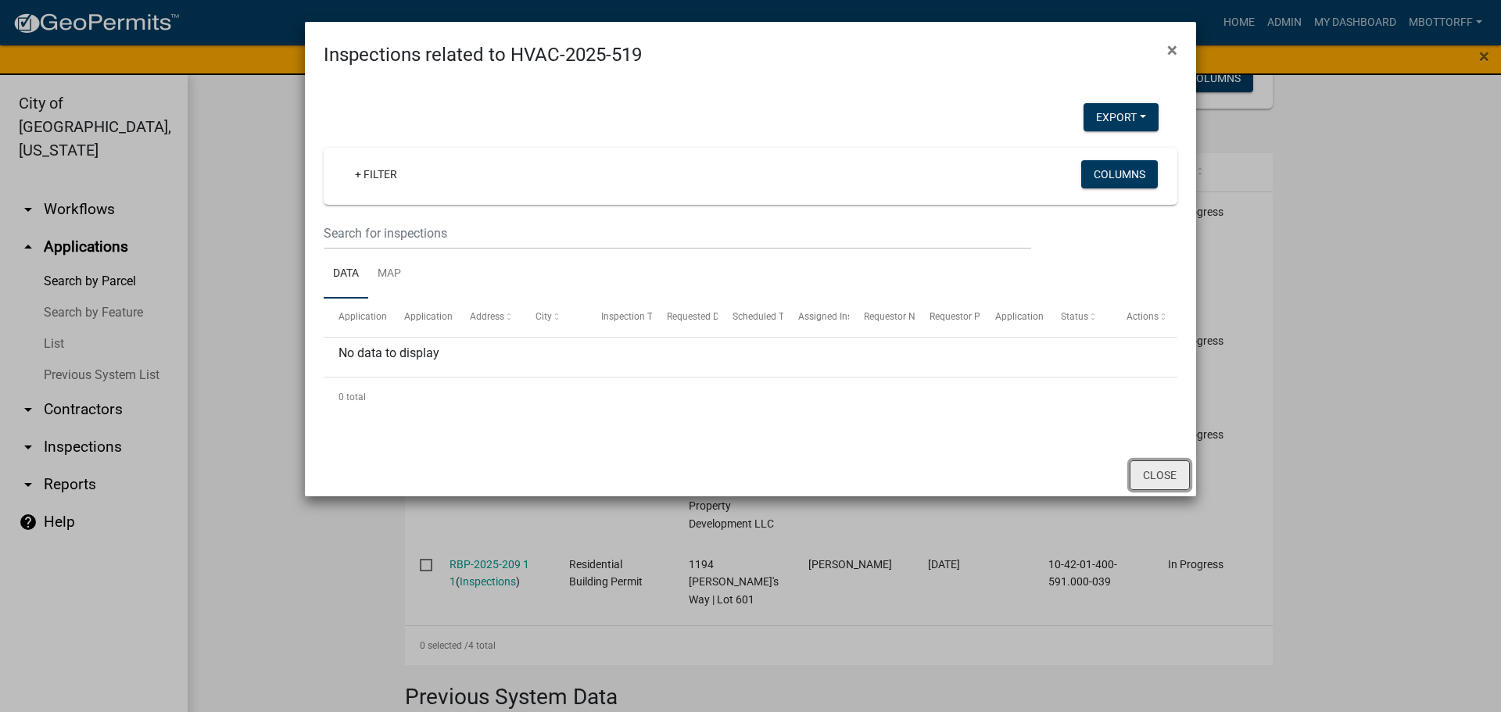
click at [1146, 476] on button "Close" at bounding box center [1159, 475] width 60 height 30
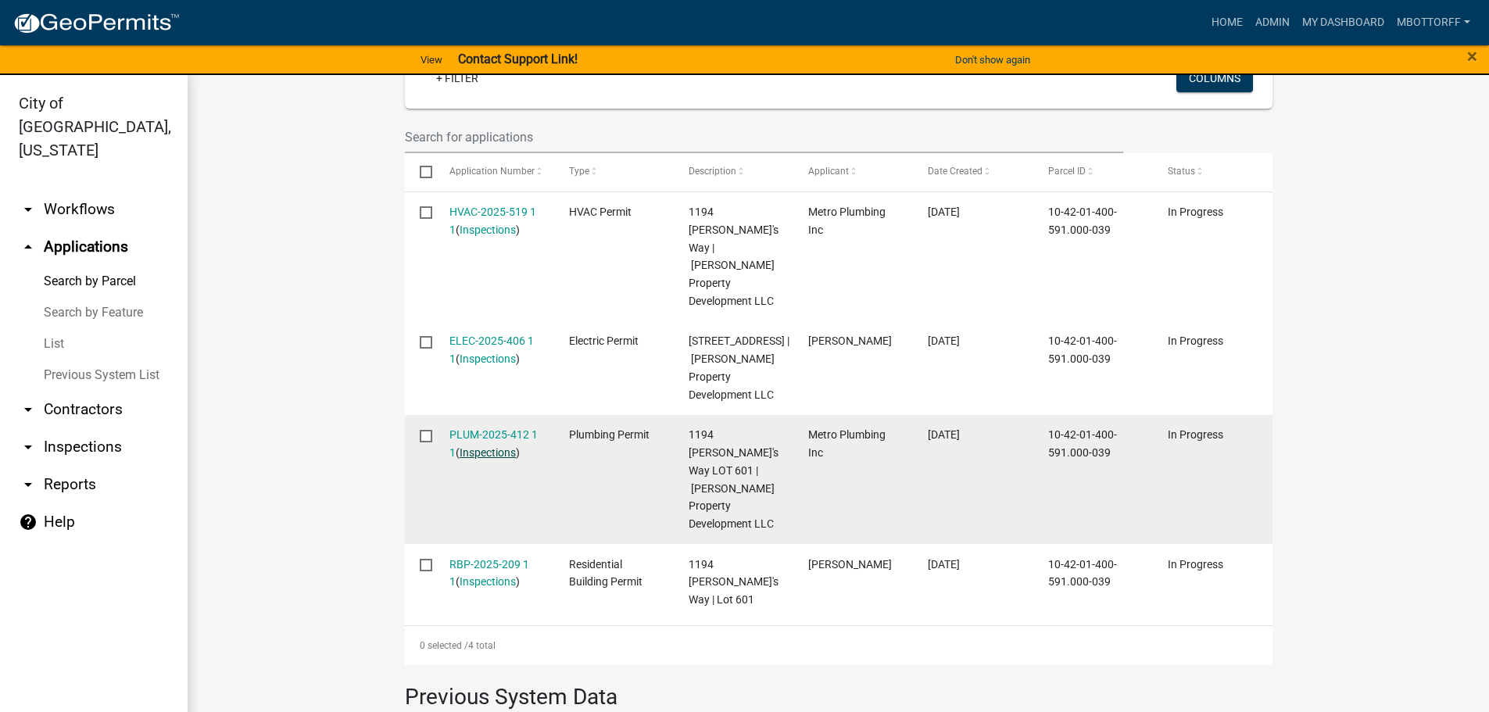
click at [465, 446] on link "Inspections" at bounding box center [488, 452] width 56 height 13
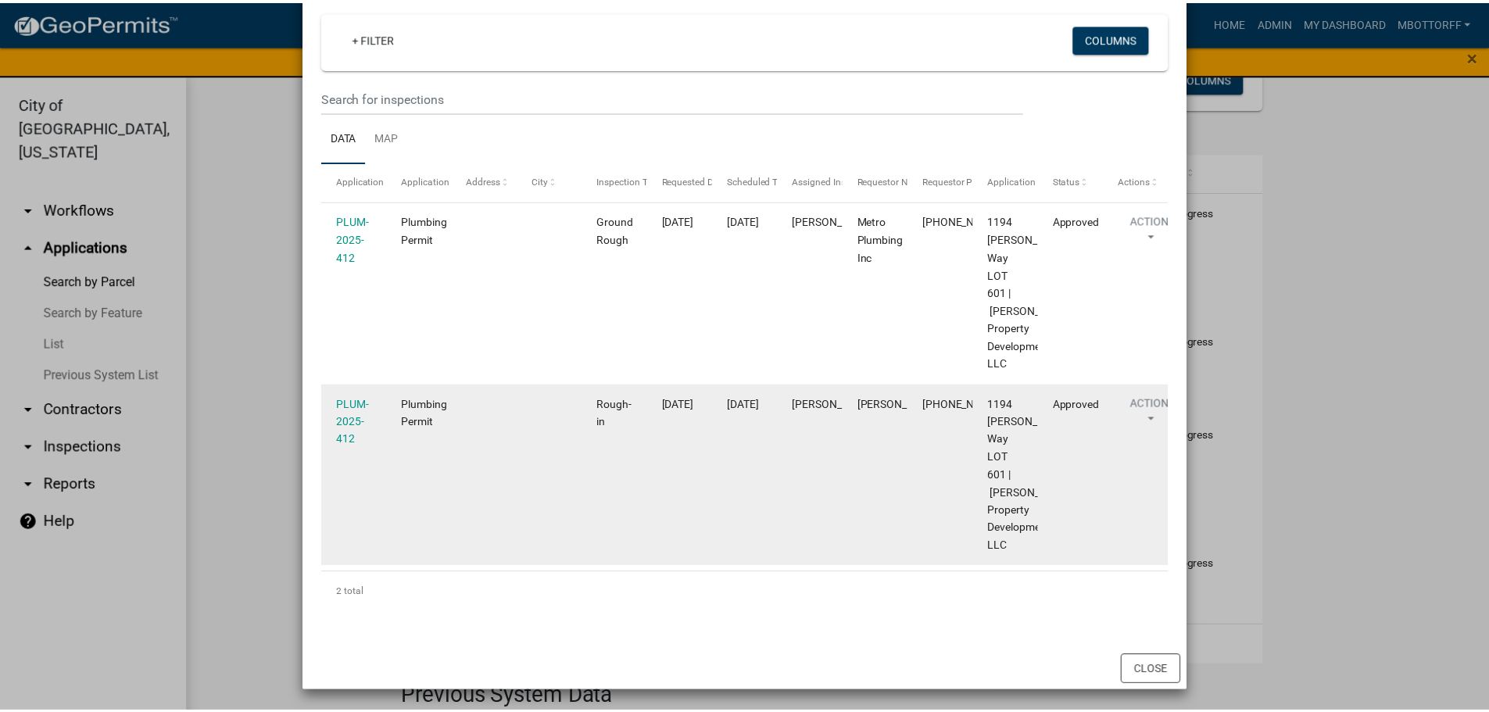
scroll to position [138, 0]
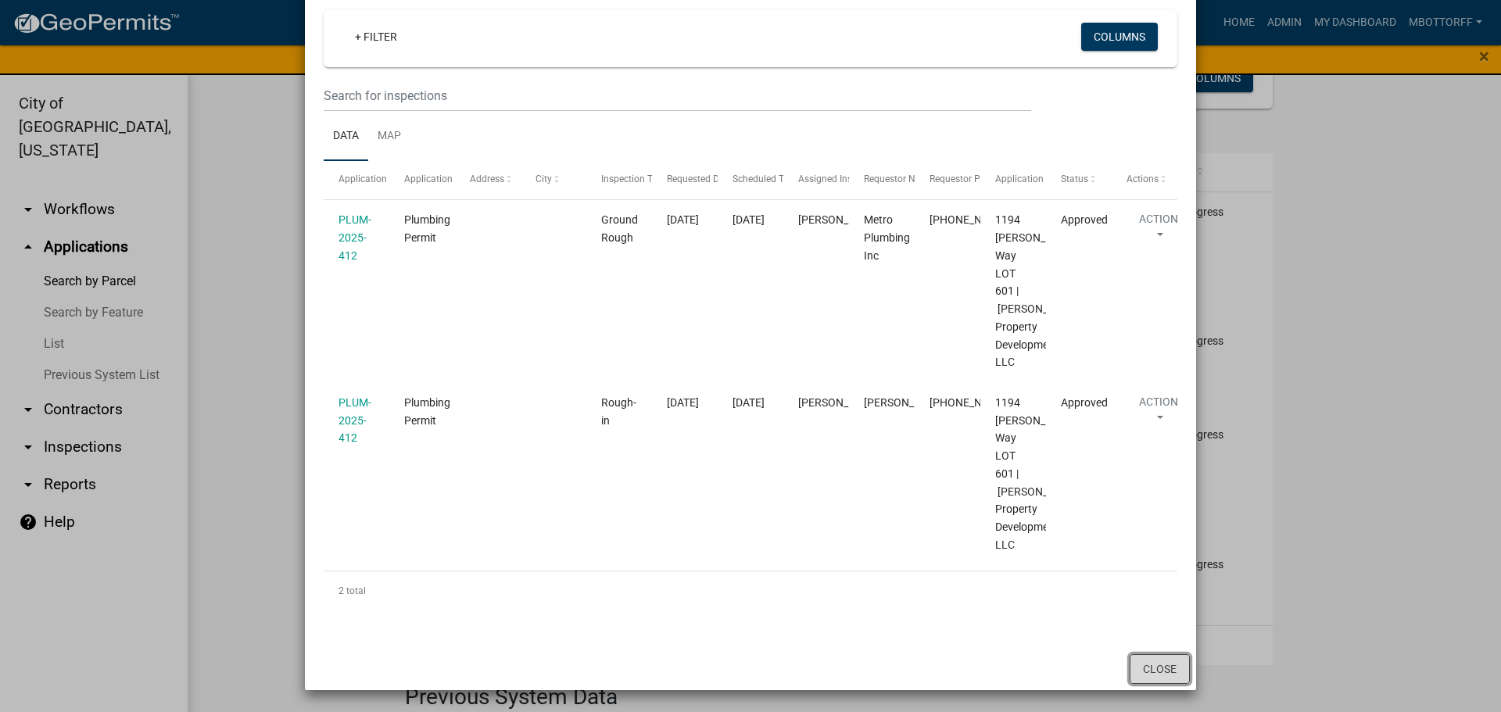
click at [1140, 660] on button "Close" at bounding box center [1159, 669] width 60 height 30
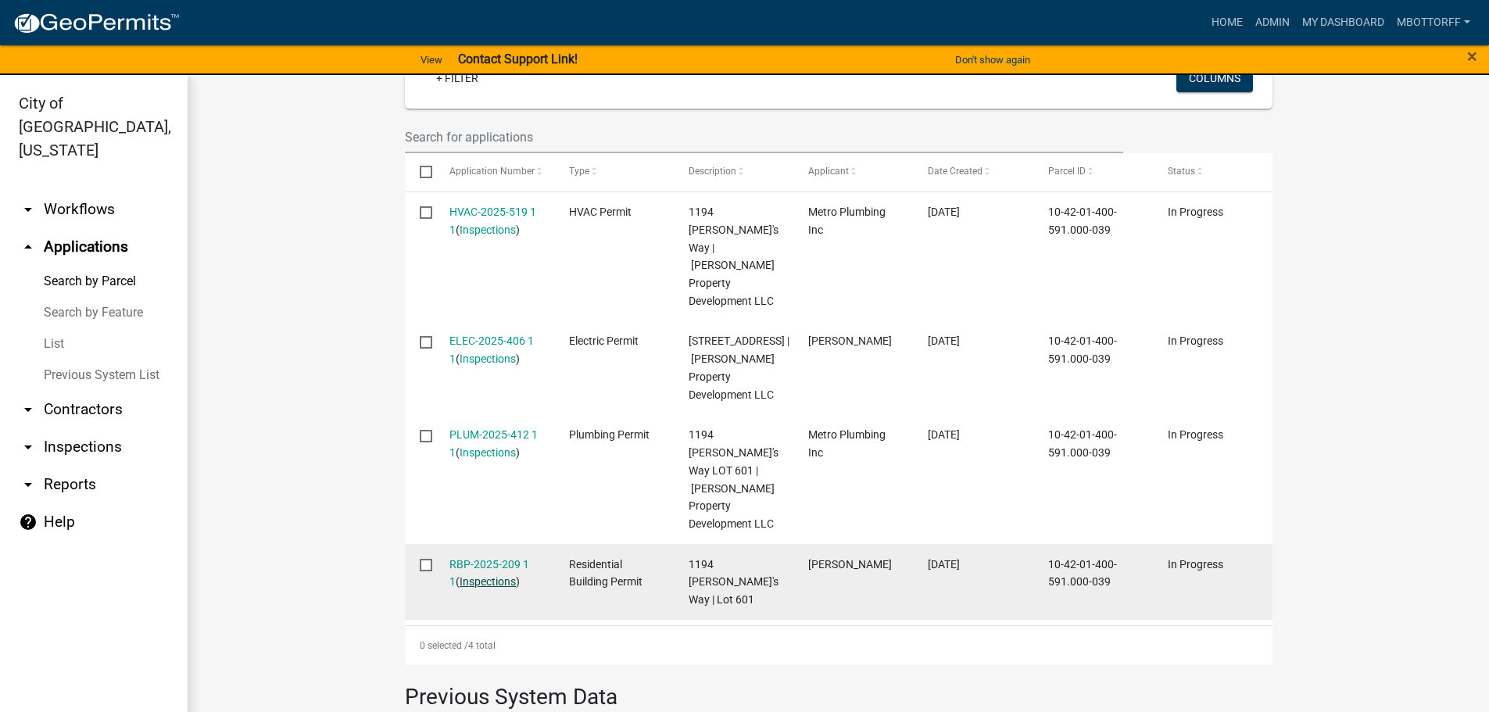
click at [474, 575] on link "Inspections" at bounding box center [488, 581] width 56 height 13
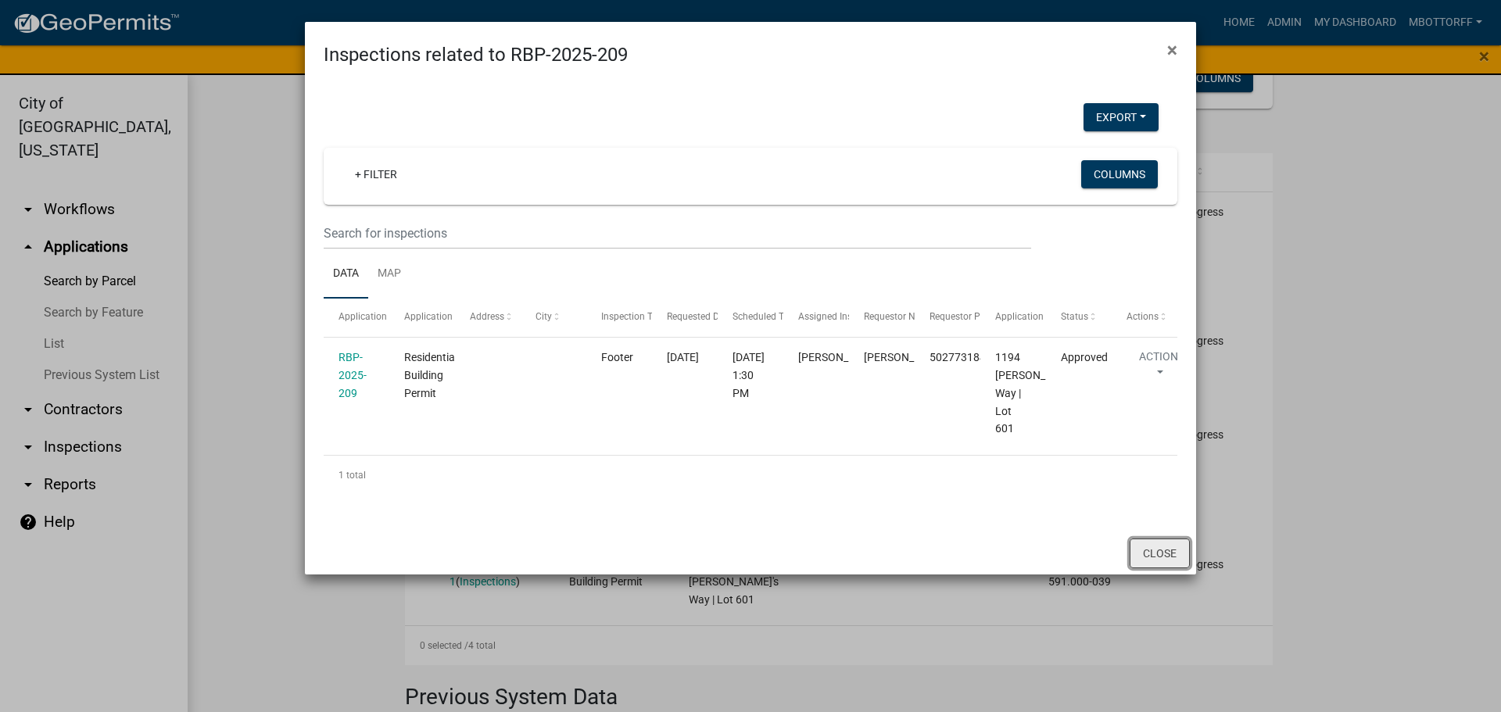
click at [1143, 546] on button "Close" at bounding box center [1159, 554] width 60 height 30
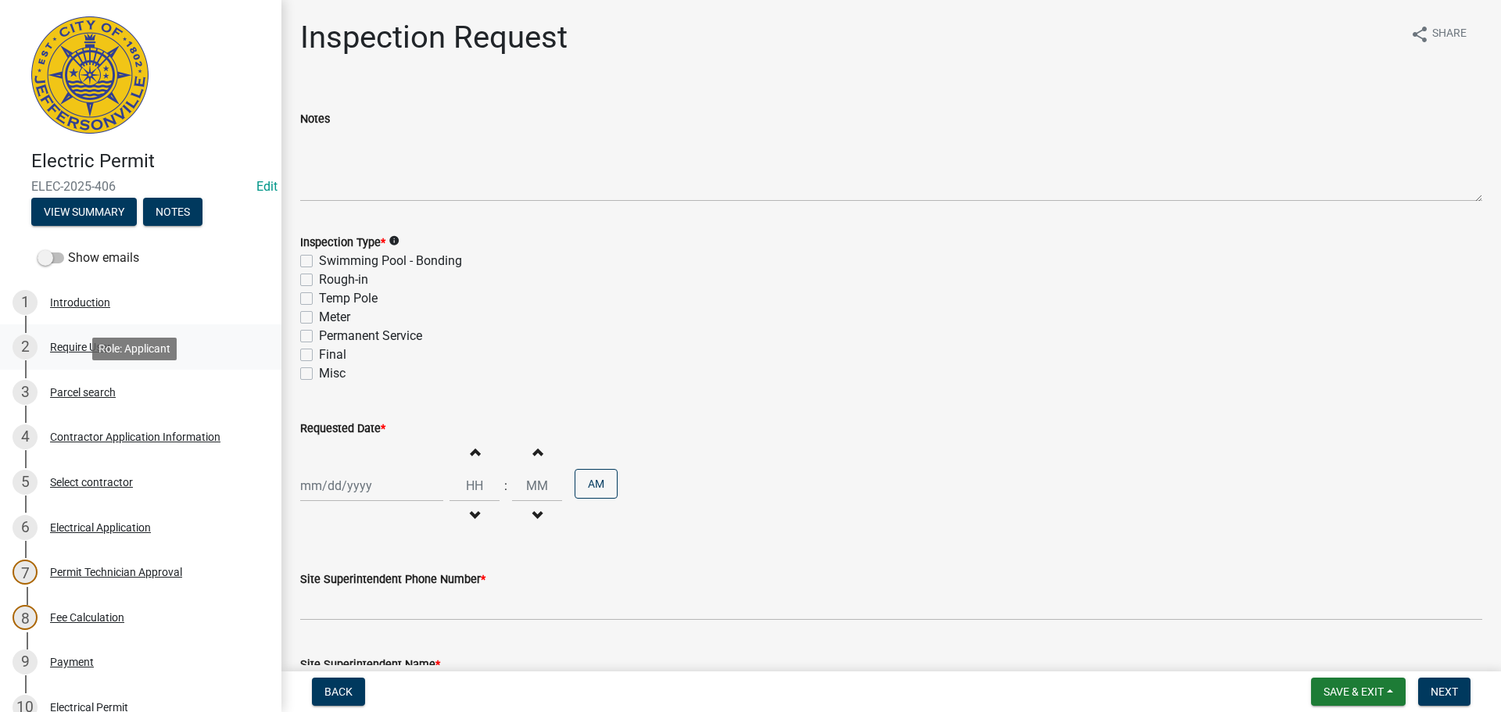
drag, startPoint x: 63, startPoint y: 390, endPoint x: 267, endPoint y: 338, distance: 211.4
click at [64, 390] on div "Parcel search" at bounding box center [83, 392] width 66 height 11
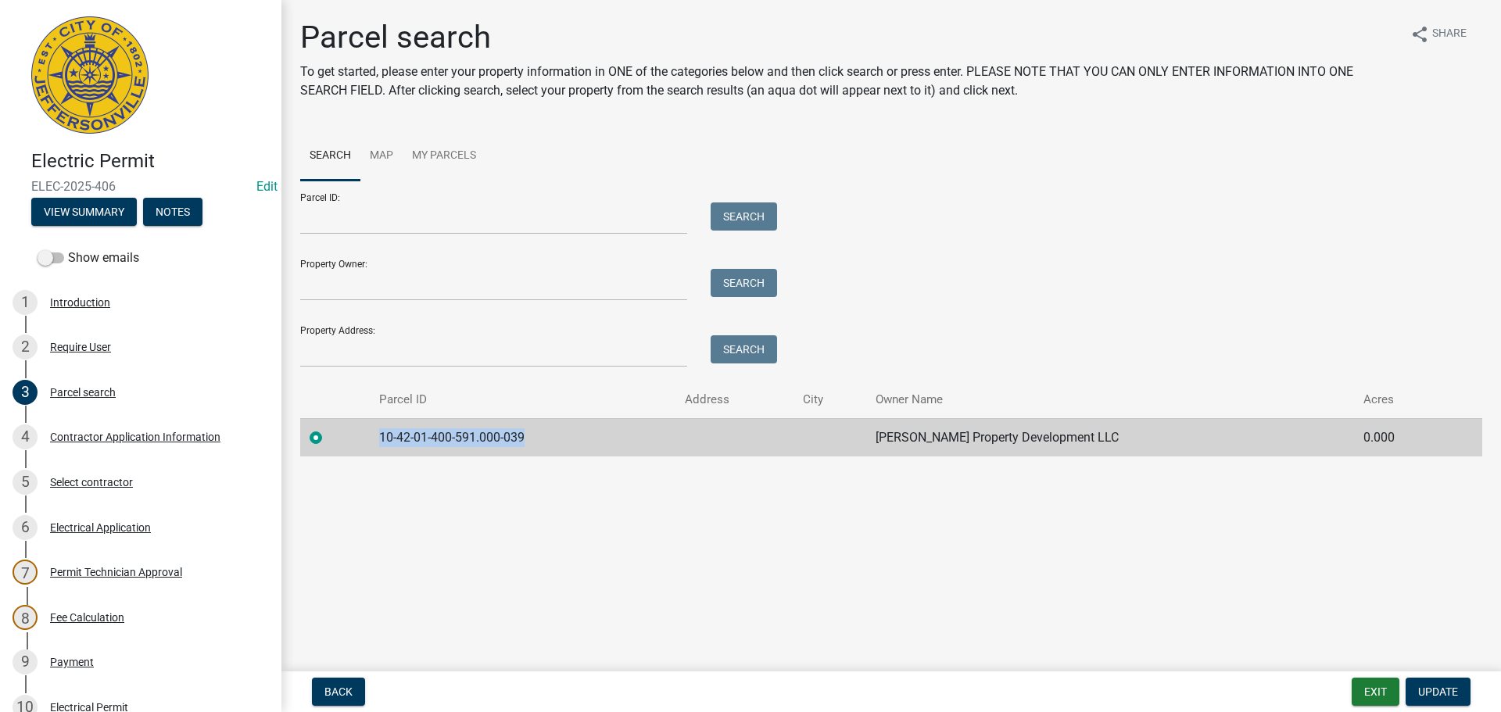
drag, startPoint x: 556, startPoint y: 433, endPoint x: 385, endPoint y: 433, distance: 171.2
click at [385, 433] on td "10-42-01-400-591.000-039" at bounding box center [523, 437] width 306 height 38
copy td "10-42-01-400-591.000-039"
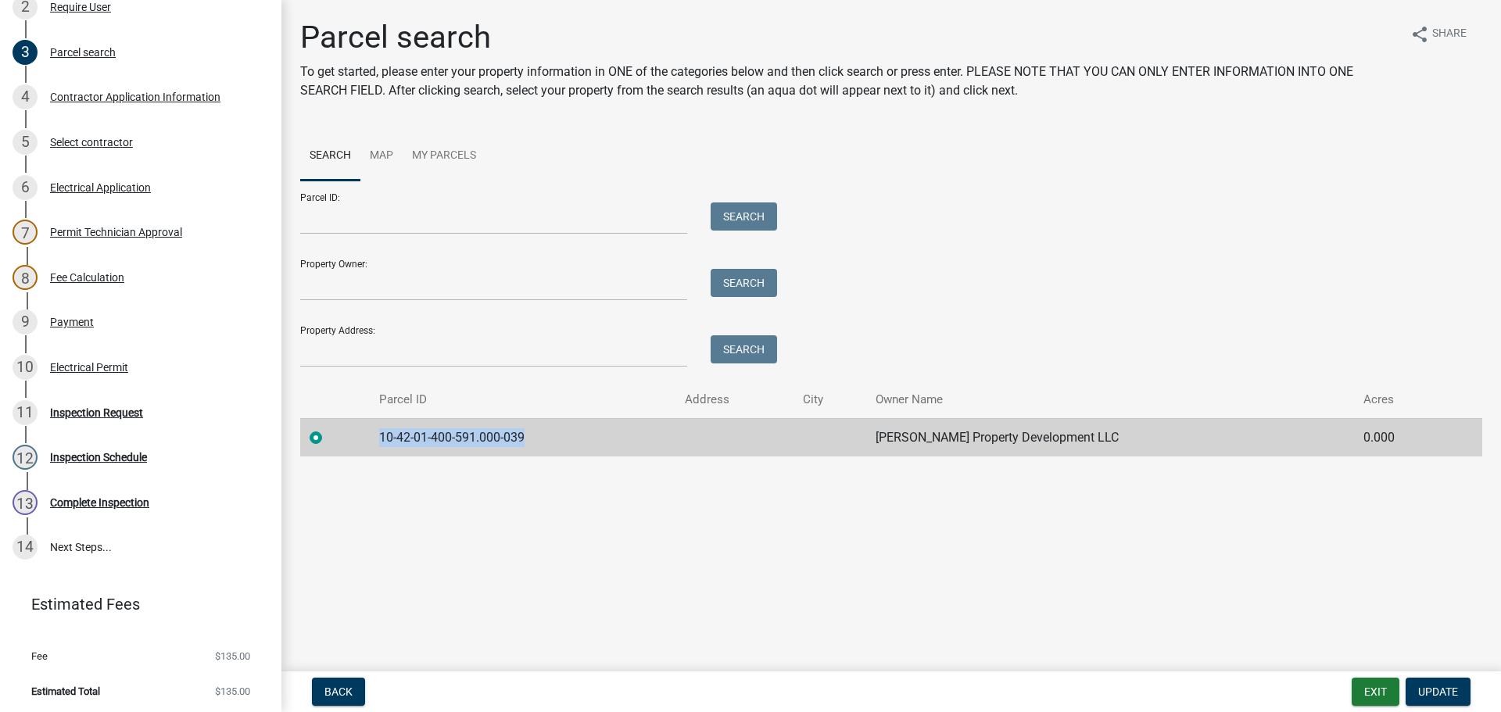
scroll to position [343, 0]
click at [95, 416] on div "11 Inspection Request" at bounding box center [135, 409] width 244 height 25
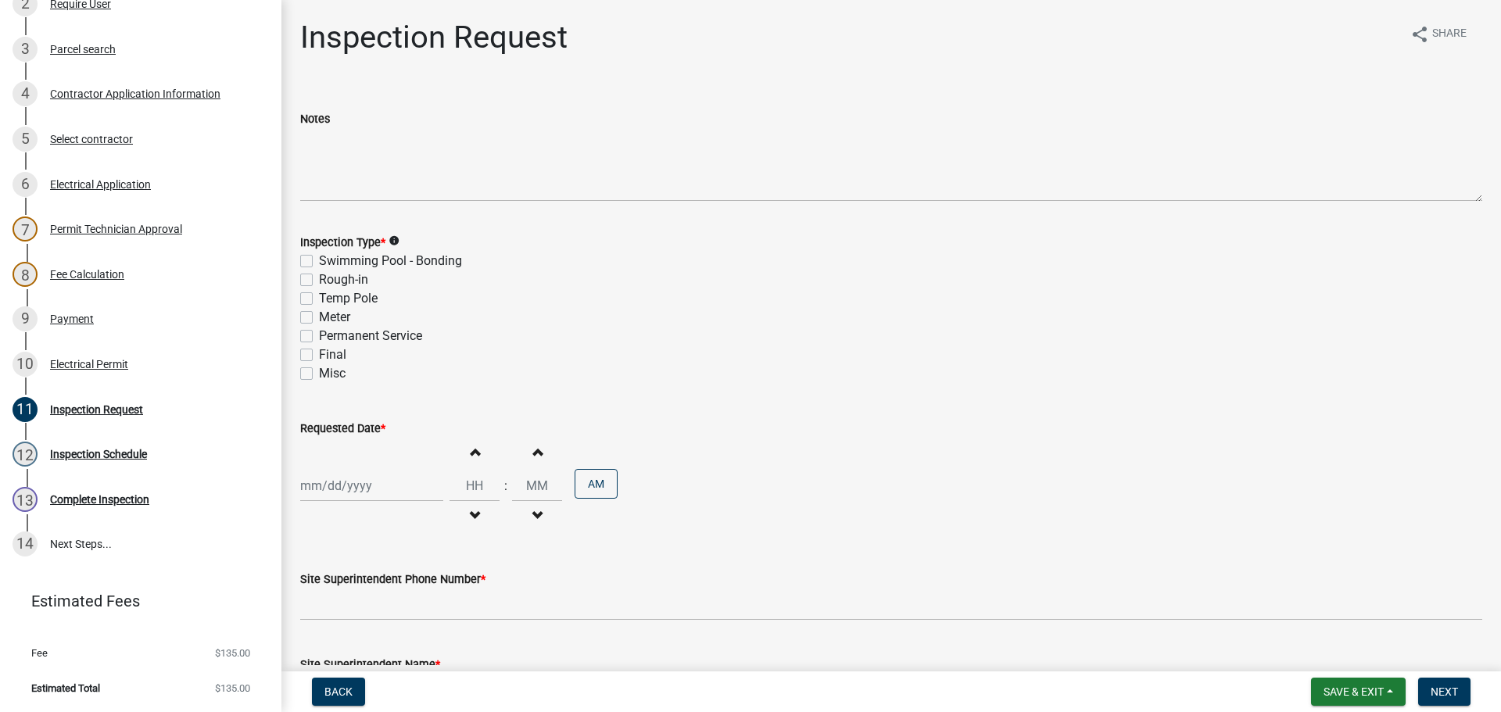
click at [309, 287] on div "Rough-in" at bounding box center [891, 279] width 1182 height 19
click at [319, 284] on label "Rough-in" at bounding box center [343, 279] width 49 height 19
click at [319, 281] on input "Rough-in" at bounding box center [324, 275] width 10 height 10
checkbox input "true"
checkbox input "false"
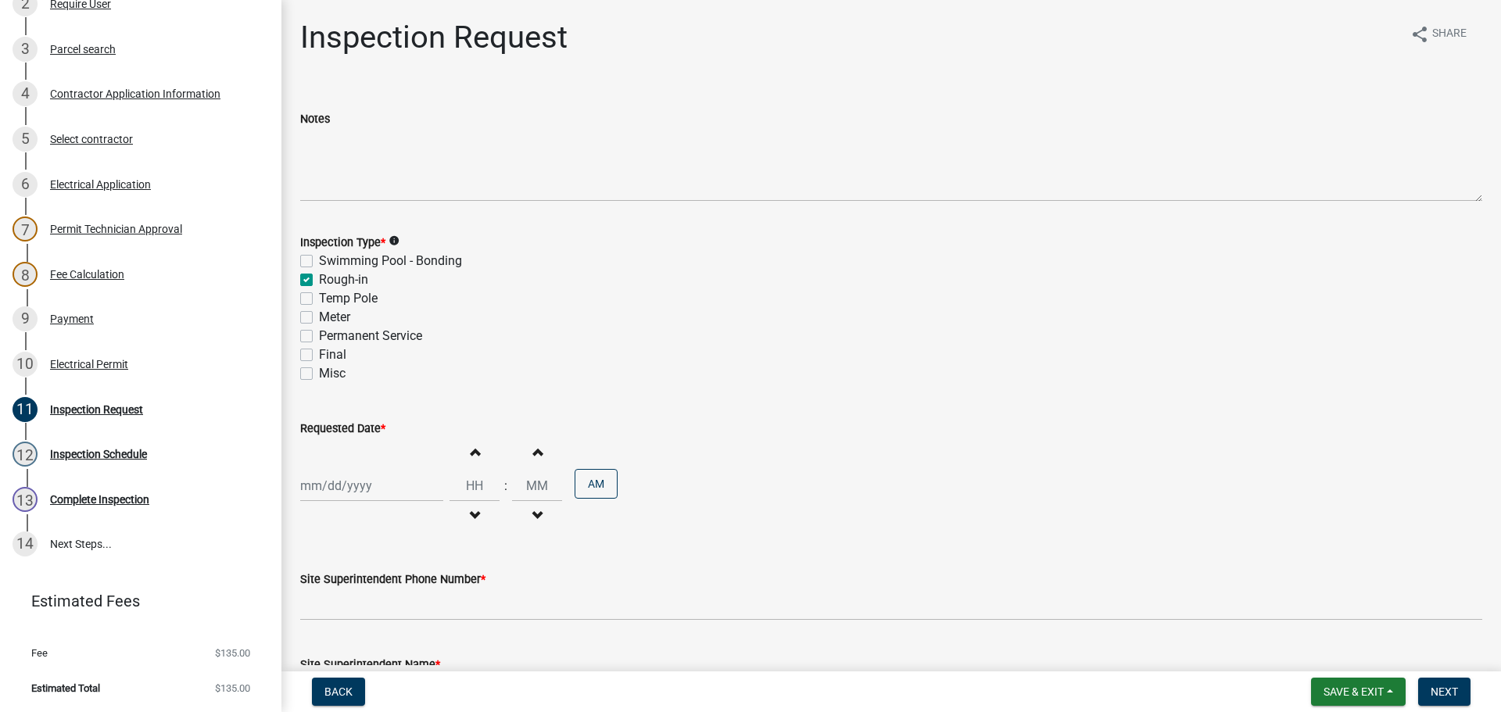
checkbox input "true"
checkbox input "false"
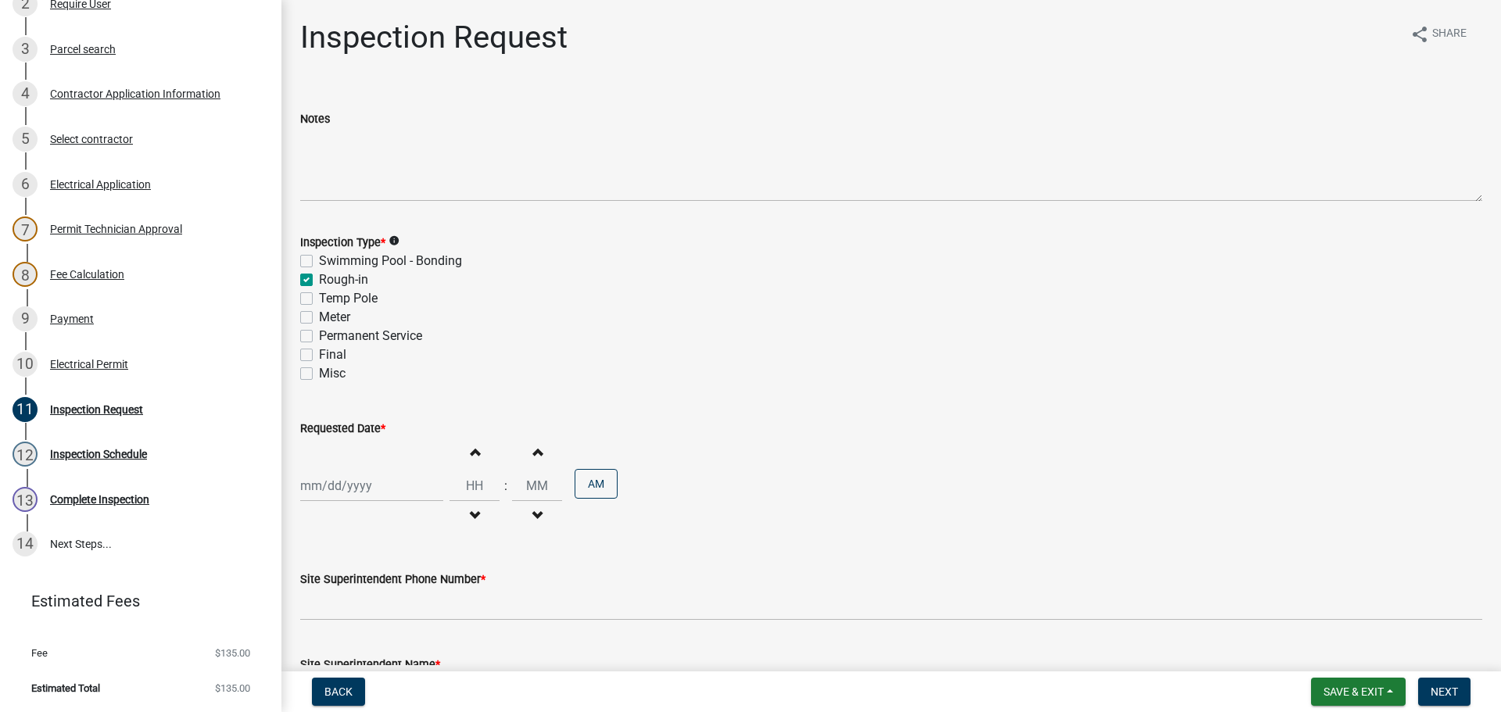
checkbox input "false"
click at [319, 336] on label "Permanent Service" at bounding box center [370, 336] width 103 height 19
click at [319, 336] on input "Permanent Service" at bounding box center [324, 332] width 10 height 10
checkbox input "true"
checkbox input "false"
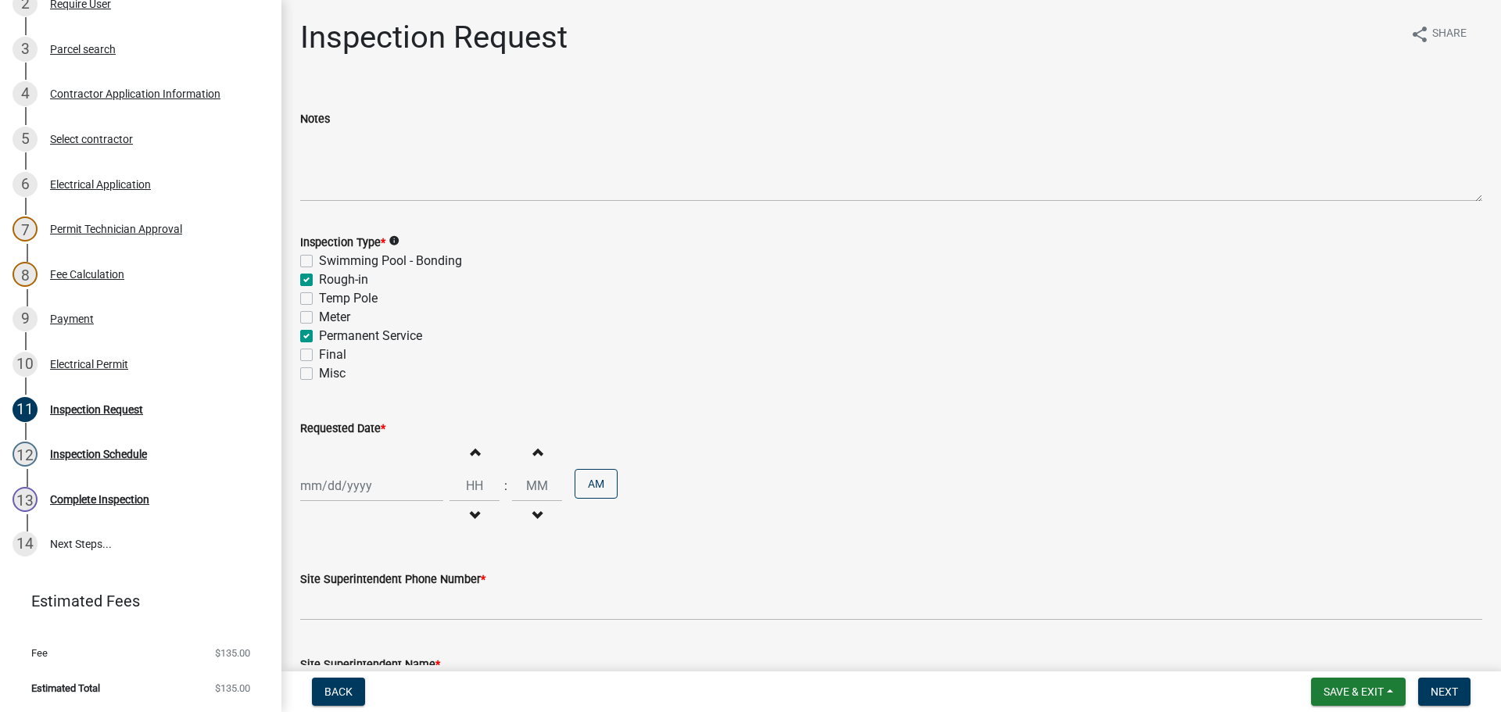
checkbox input "true"
checkbox input "false"
checkbox input "true"
checkbox input "false"
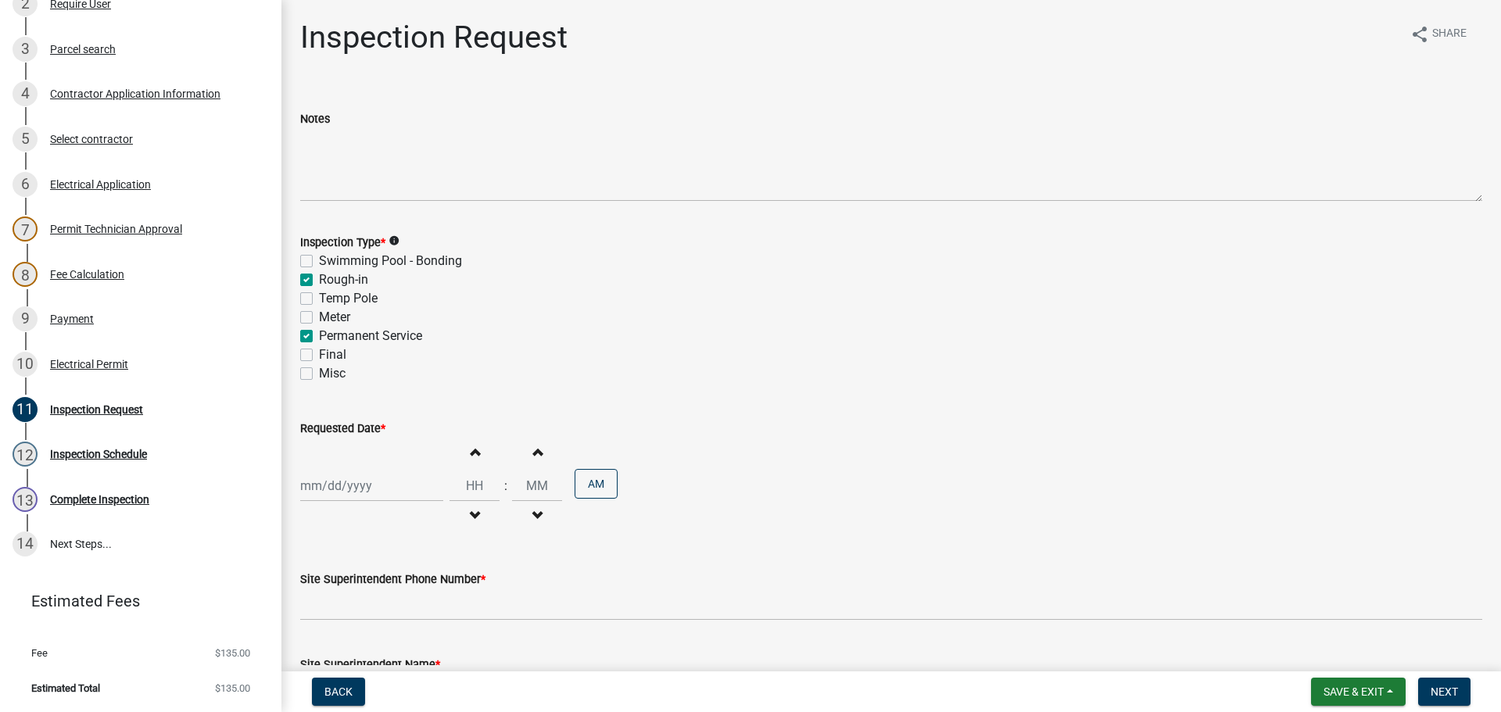
checkbox input "false"
select select "9"
select select "2025"
click at [317, 481] on div "Jan Feb Mar Apr May Jun Jul Aug Sep Oct Nov Dec 1525 1526 1527 1528 1529 1530 1…" at bounding box center [371, 486] width 143 height 32
click at [360, 375] on div "17" at bounding box center [365, 377] width 25 height 25
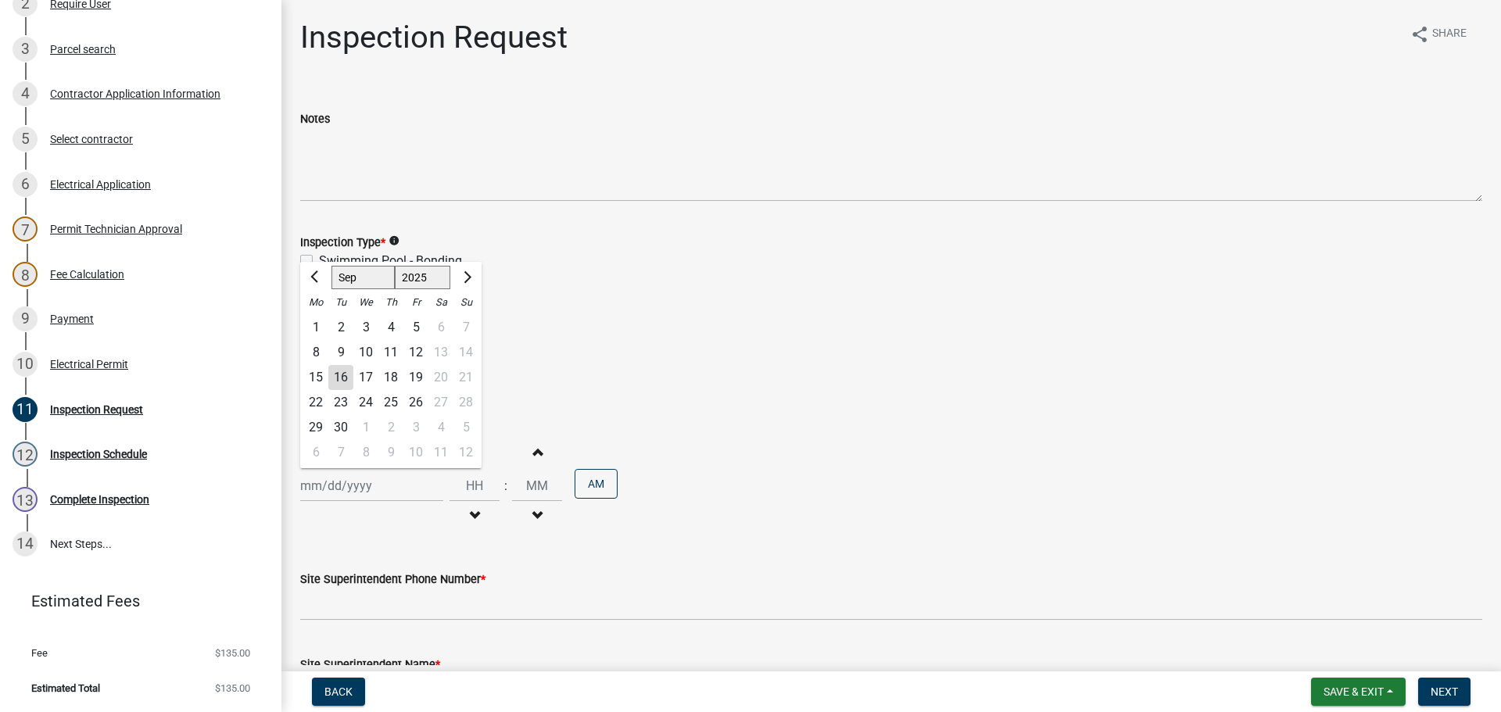
type input "09/17/2025"
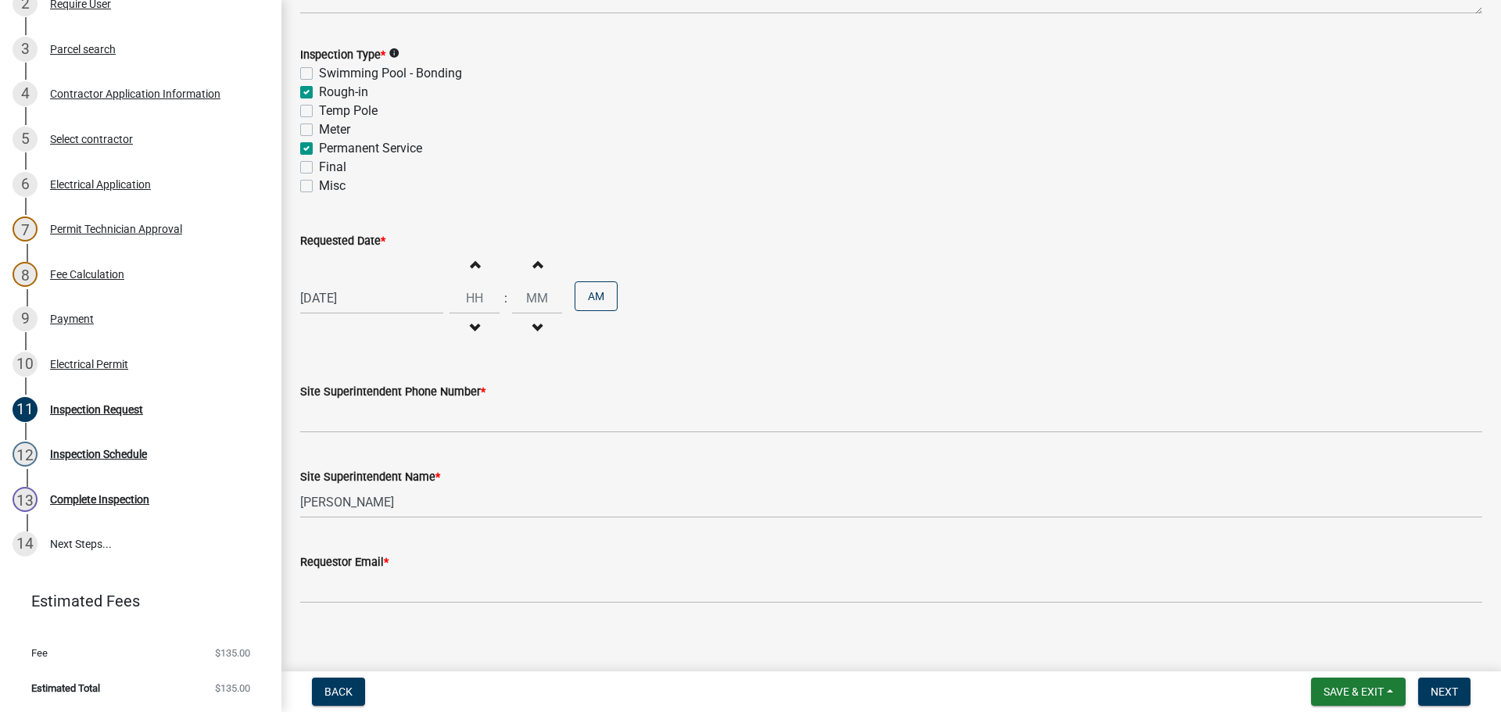
scroll to position [199, 0]
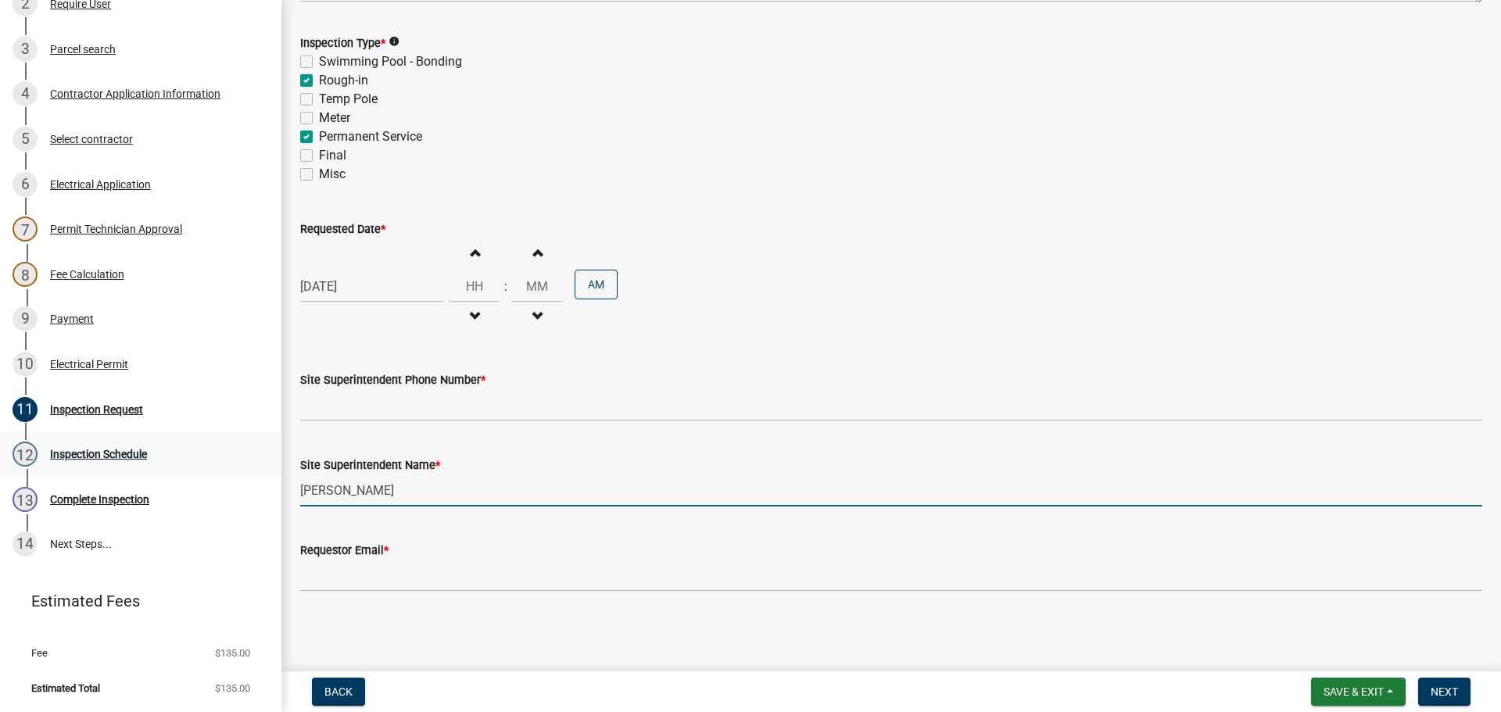
drag, startPoint x: 429, startPoint y: 489, endPoint x: 0, endPoint y: 464, distance: 429.8
click at [118, 471] on div "Electric Permit ELEC-2025-406 Edit View Summary Notes Show emails 1 Introductio…" at bounding box center [750, 356] width 1501 height 712
type input "Cindy Hunton"
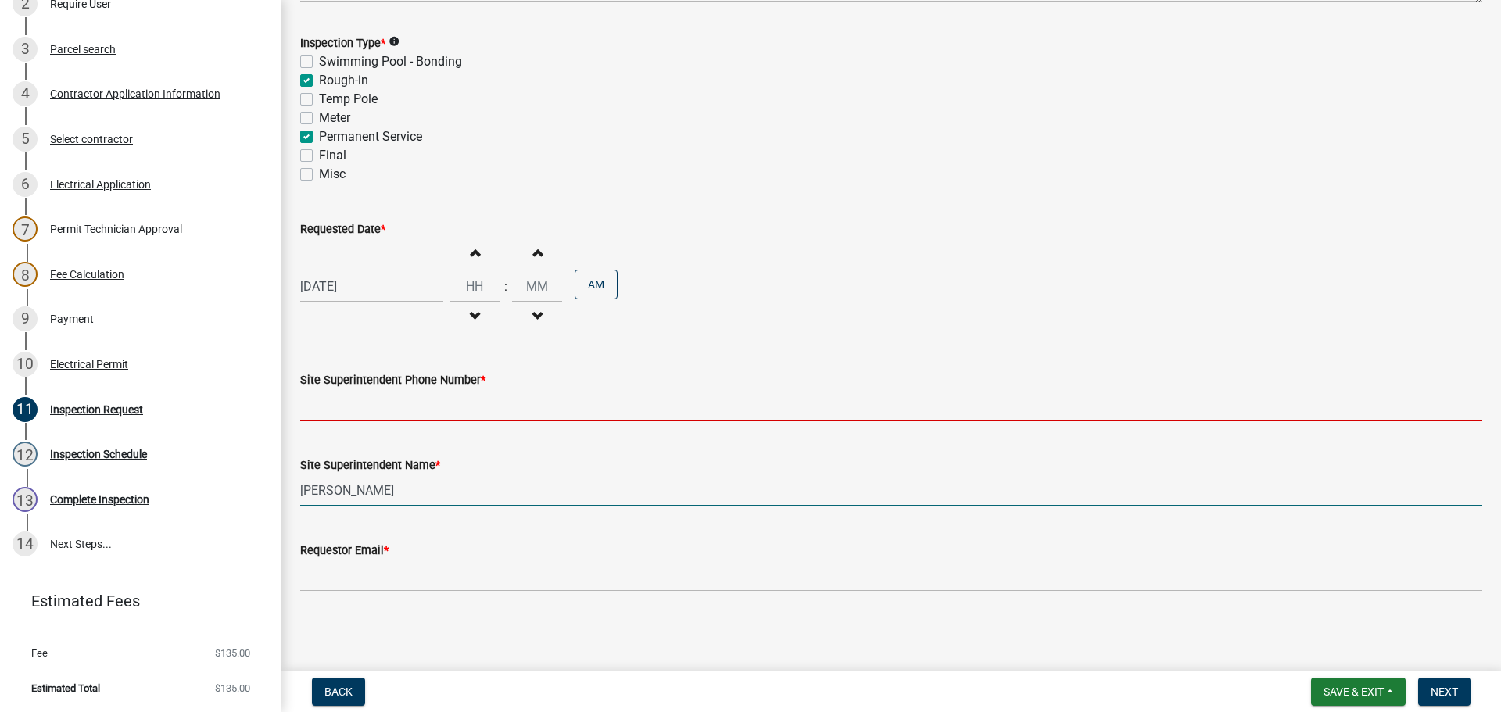
click at [352, 416] on input "Site Superintendent Phone Number *" at bounding box center [891, 405] width 1182 height 32
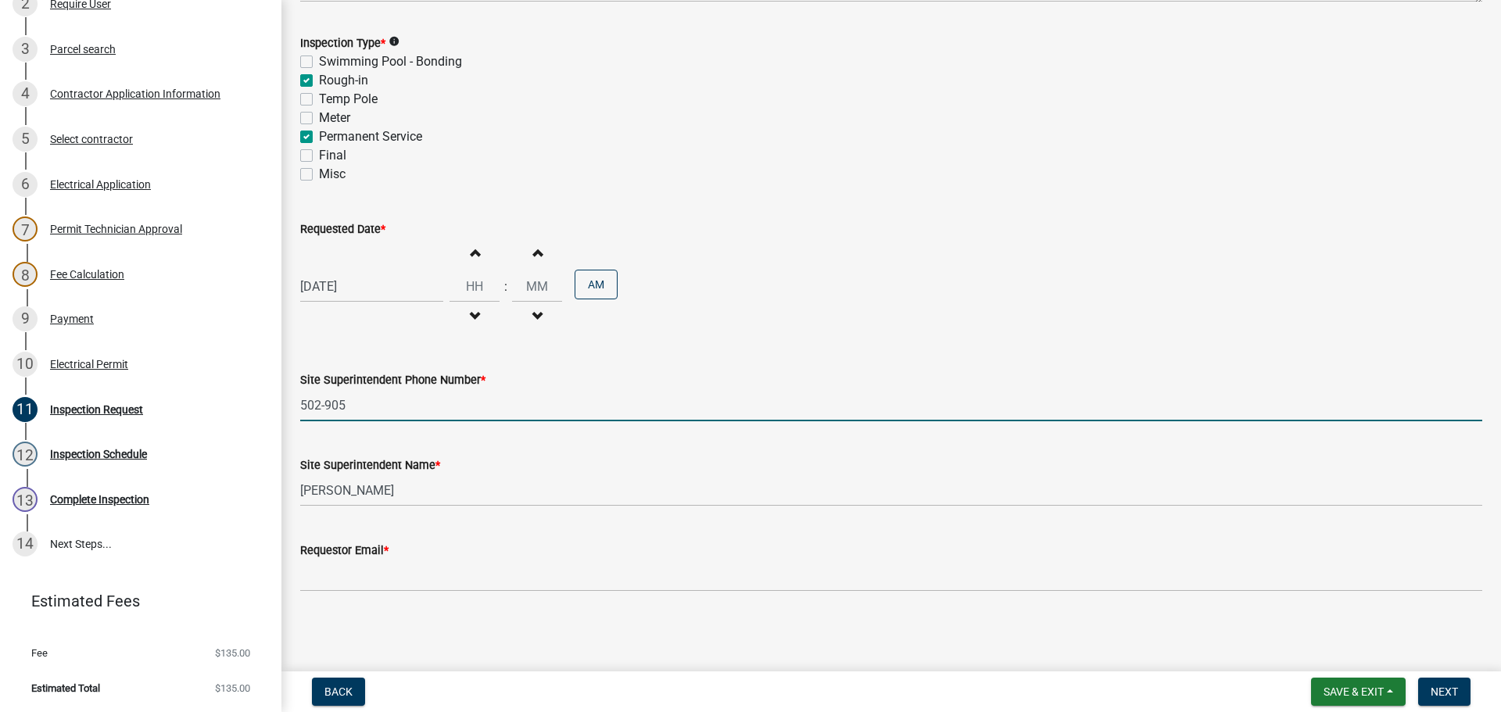
type input "502-905-2939"
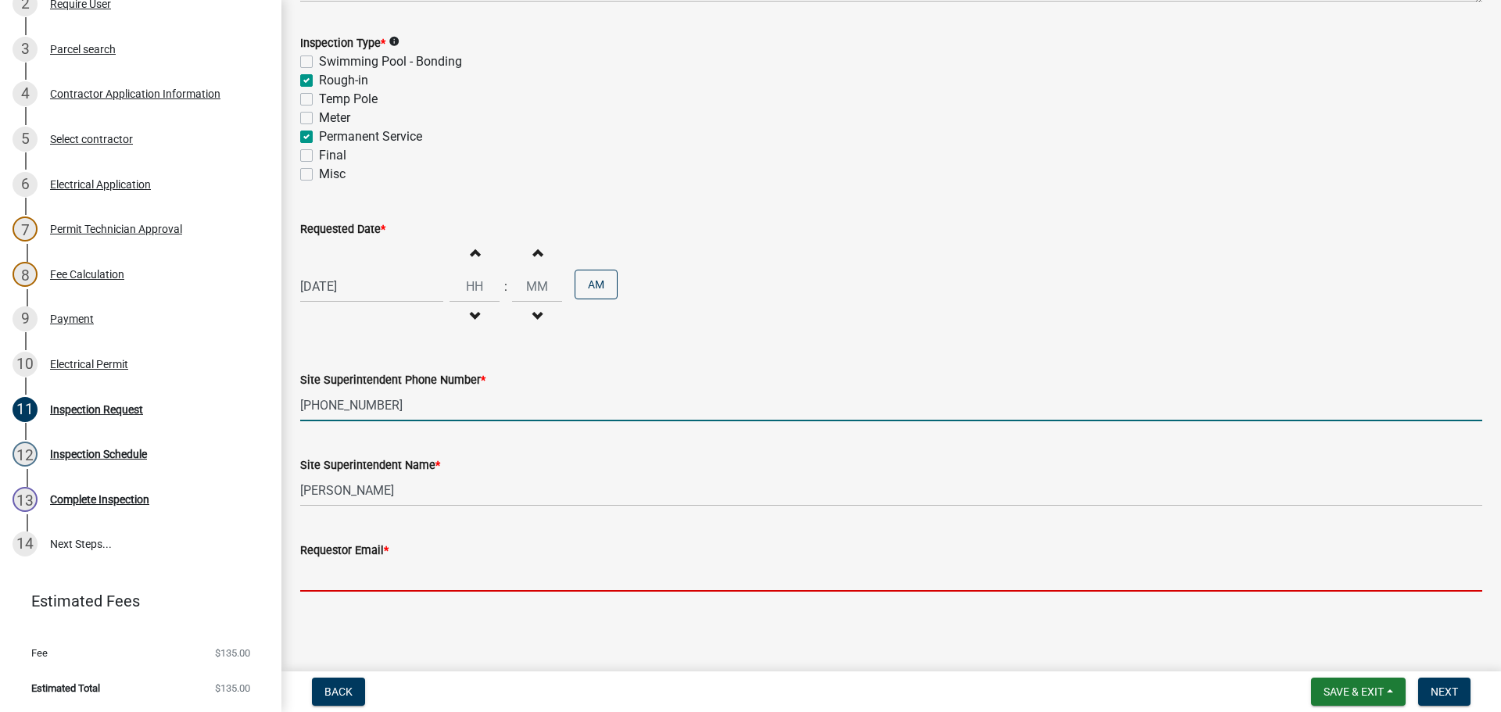
click at [388, 586] on input "Requestor Email *" at bounding box center [891, 576] width 1182 height 32
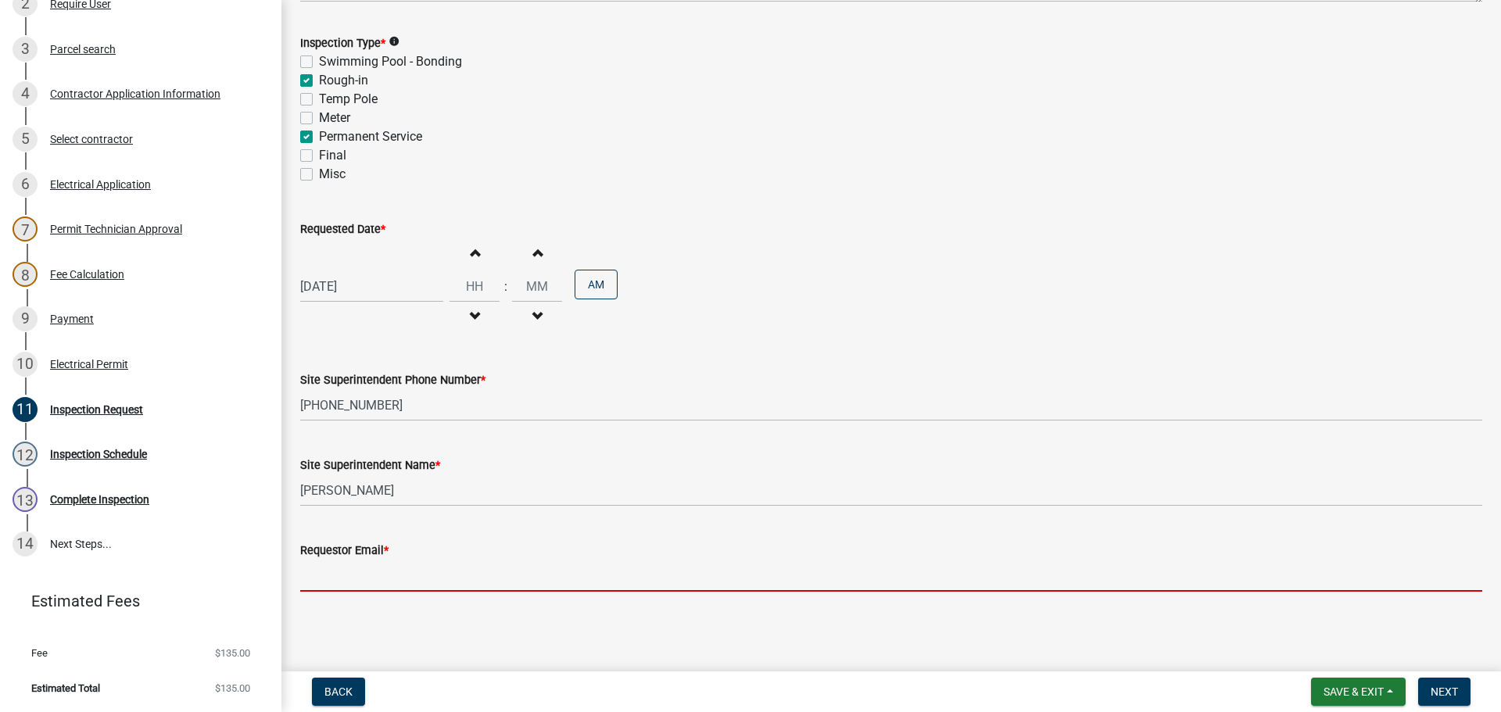
type input "idealelectric11@aol.com"
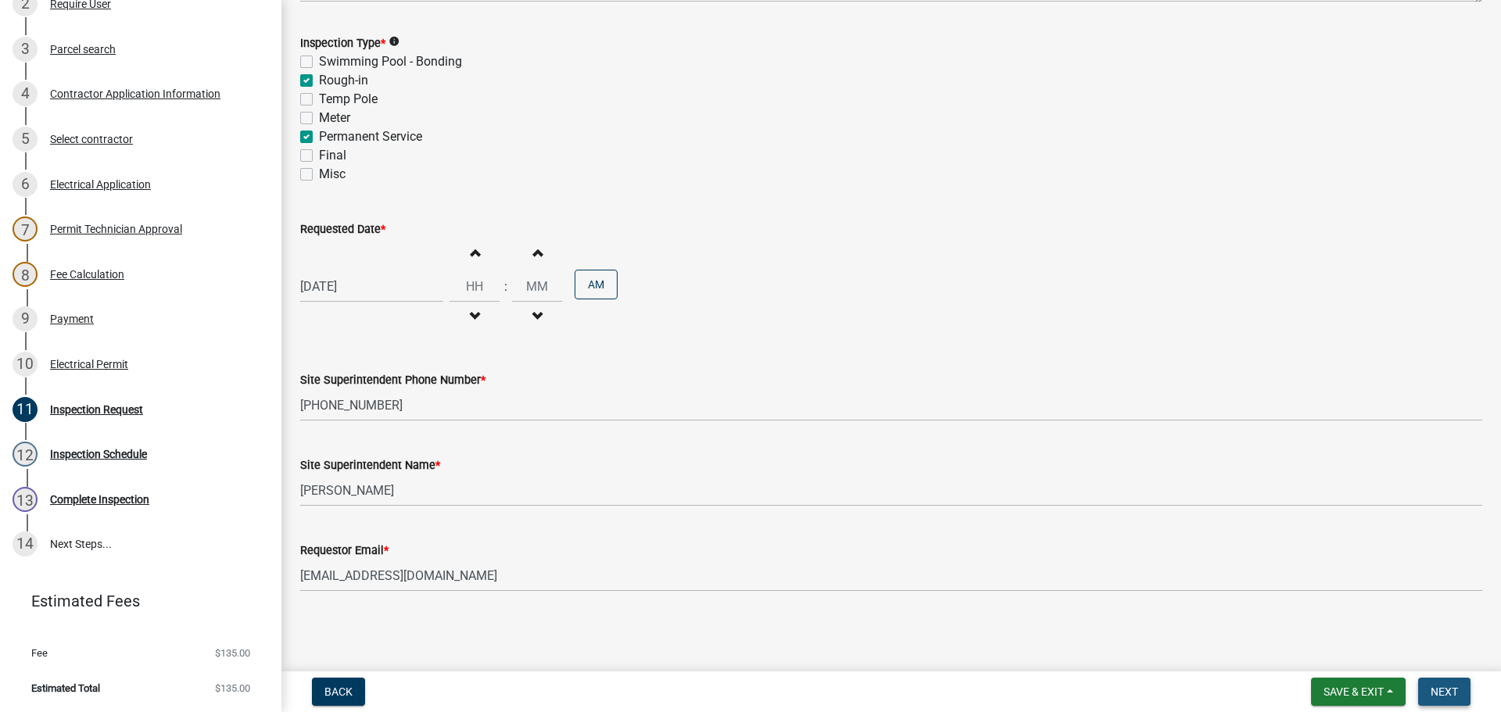
click at [1448, 689] on span "Next" at bounding box center [1443, 691] width 27 height 13
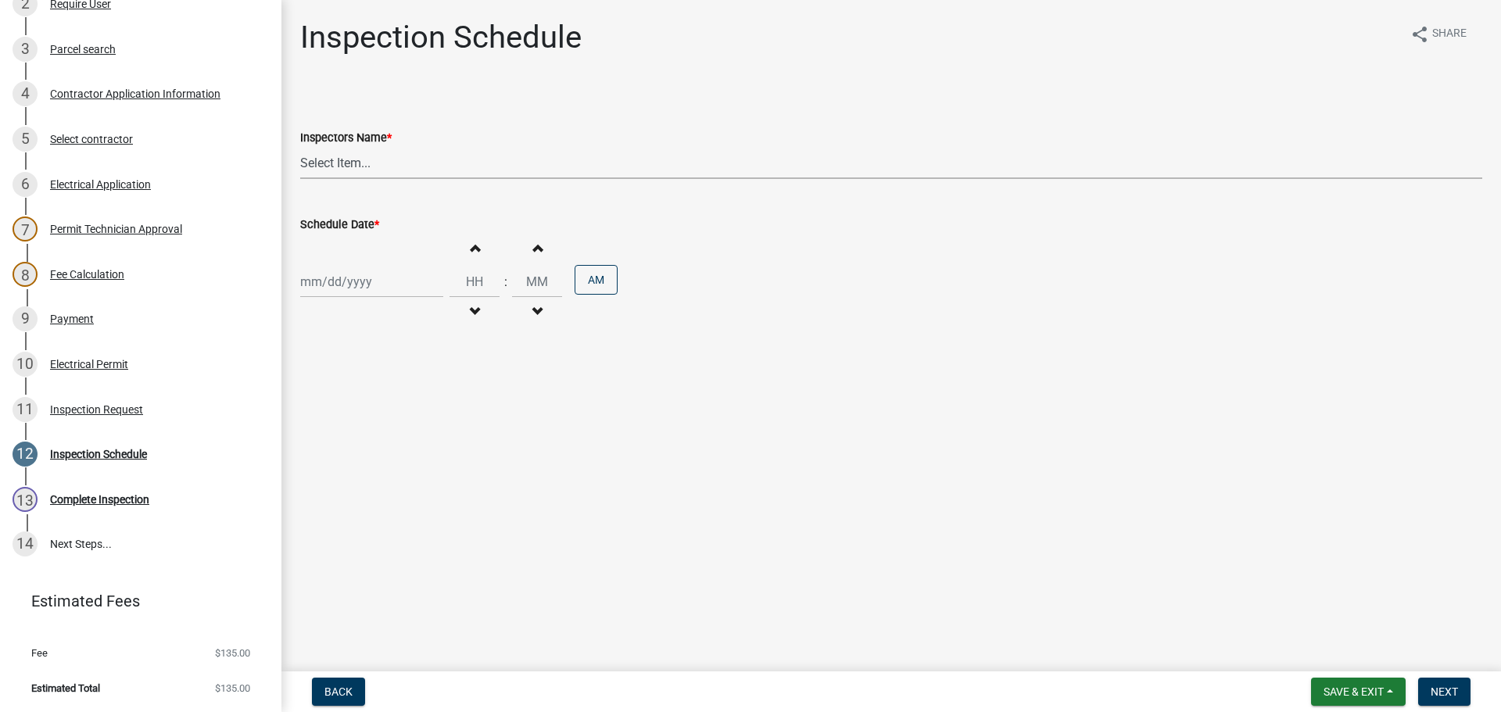
click at [313, 160] on select "Select Item... jramsey (Jeremy Ramsey) MaryFrey (Mary Frey) mkruer (Mike Kruer)…" at bounding box center [891, 163] width 1182 height 32
select select "36a8b8f0-2ef8-43e9-ae06-718f51af8d36"
click at [300, 147] on select "Select Item... jramsey (Jeremy Ramsey) MaryFrey (Mary Frey) mkruer (Mike Kruer)…" at bounding box center [891, 163] width 1182 height 32
select select "9"
select select "2025"
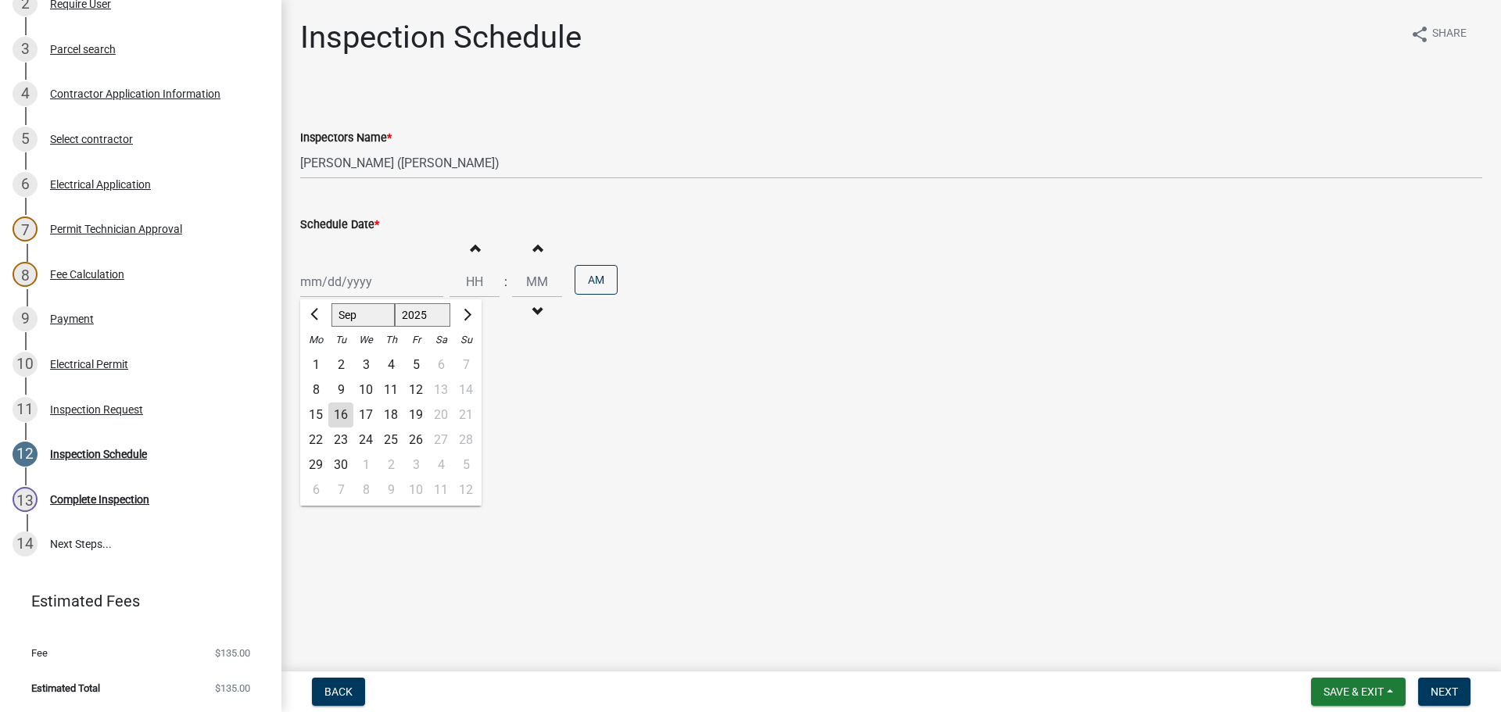
click at [329, 291] on div "Jan Feb Mar Apr May Jun Jul Aug Sep Oct Nov Dec 1525 1526 1527 1528 1529 1530 1…" at bounding box center [371, 282] width 143 height 32
click at [365, 416] on div "17" at bounding box center [365, 415] width 25 height 25
type input "09/17/2025"
click at [1449, 685] on span "Next" at bounding box center [1443, 691] width 27 height 13
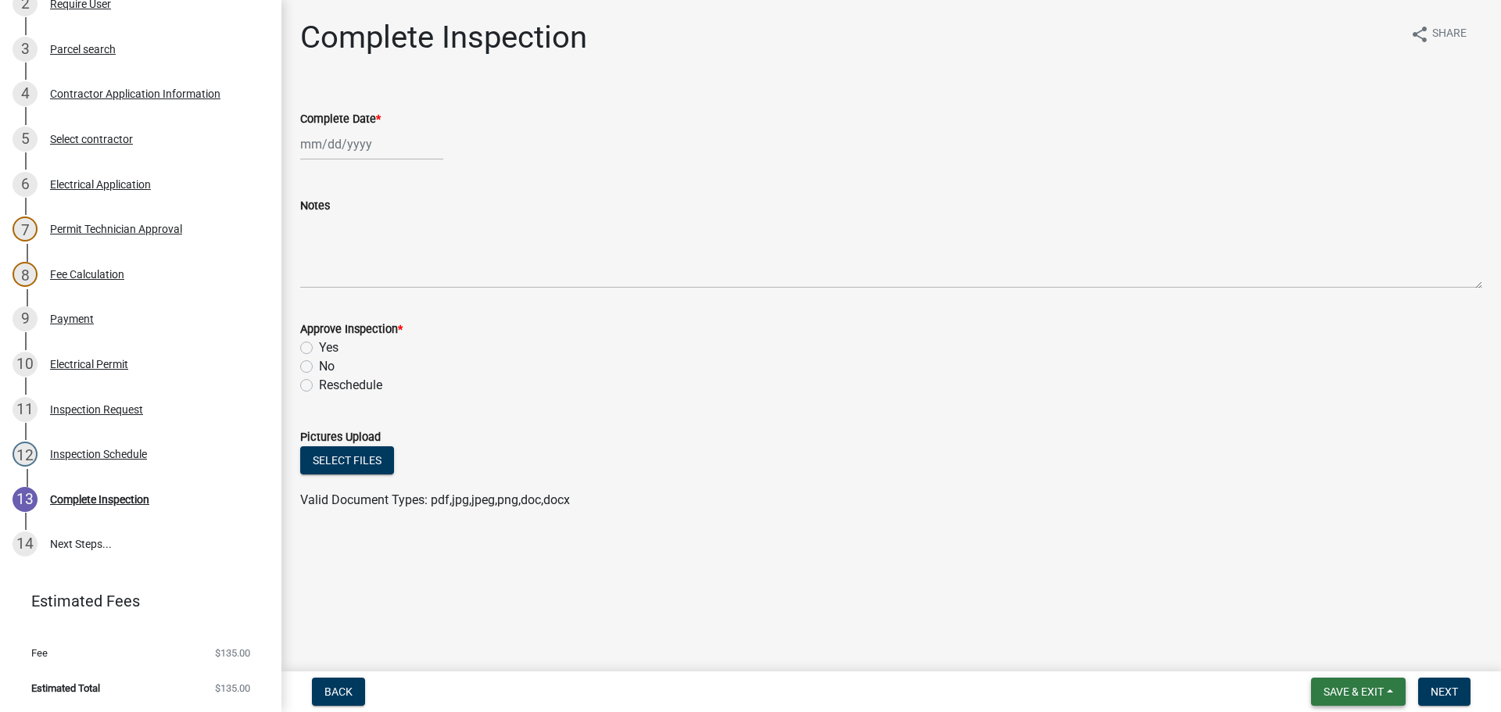
click at [1347, 685] on span "Save & Exit" at bounding box center [1353, 691] width 60 height 13
click at [1338, 657] on button "Save & Exit" at bounding box center [1342, 651] width 125 height 38
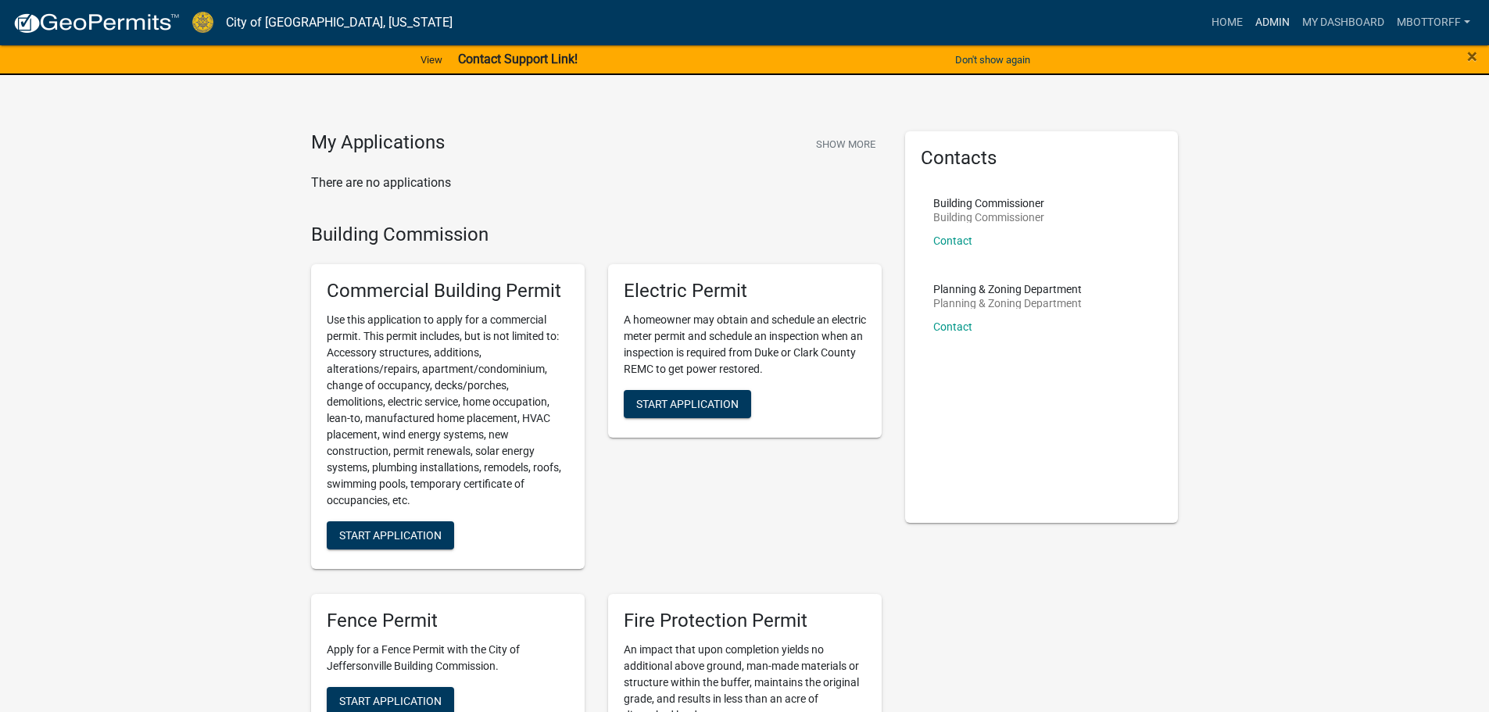
click at [1276, 24] on link "Admin" at bounding box center [1272, 23] width 47 height 30
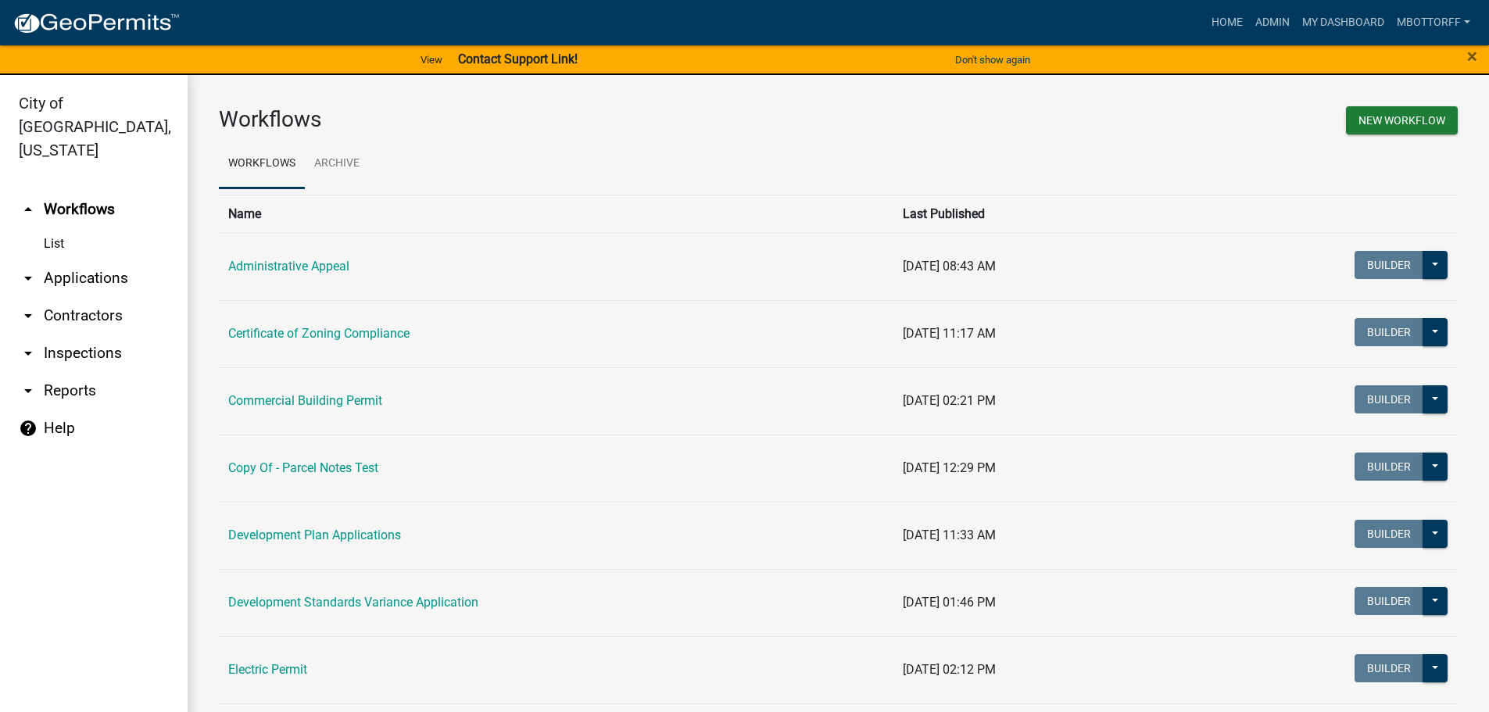
drag, startPoint x: 71, startPoint y: 258, endPoint x: 100, endPoint y: 258, distance: 28.9
click at [73, 259] on link "arrow_drop_down Applications" at bounding box center [94, 278] width 188 height 38
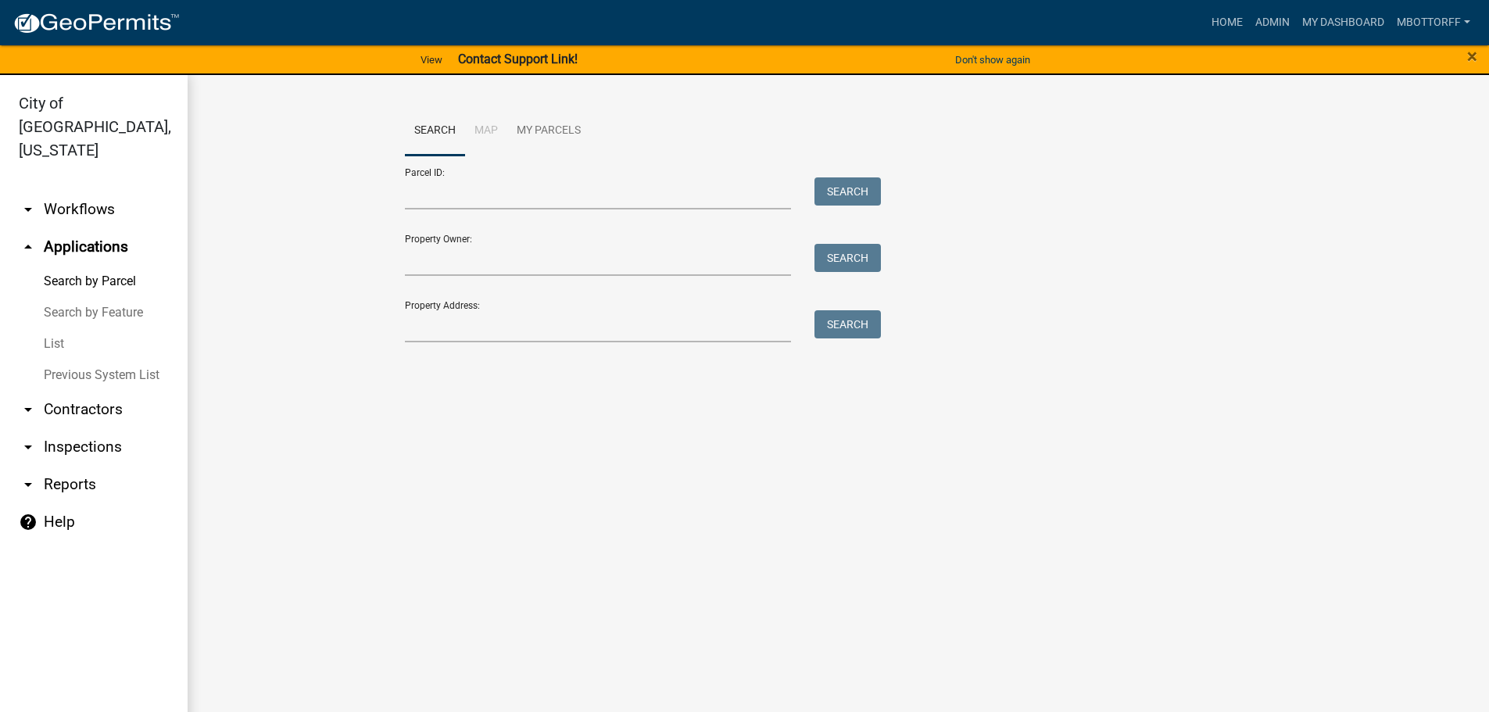
click at [90, 191] on link "arrow_drop_down Workflows" at bounding box center [94, 210] width 188 height 38
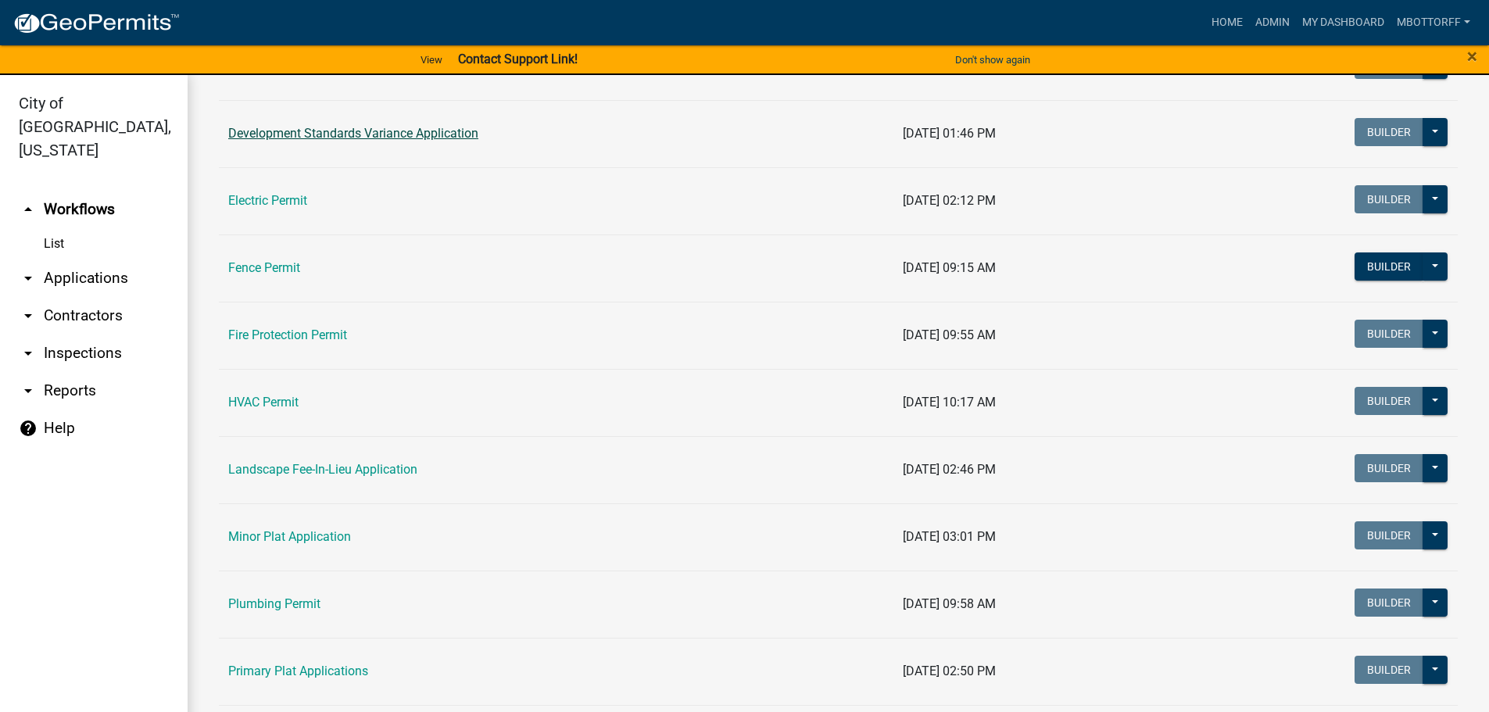
scroll to position [625, 0]
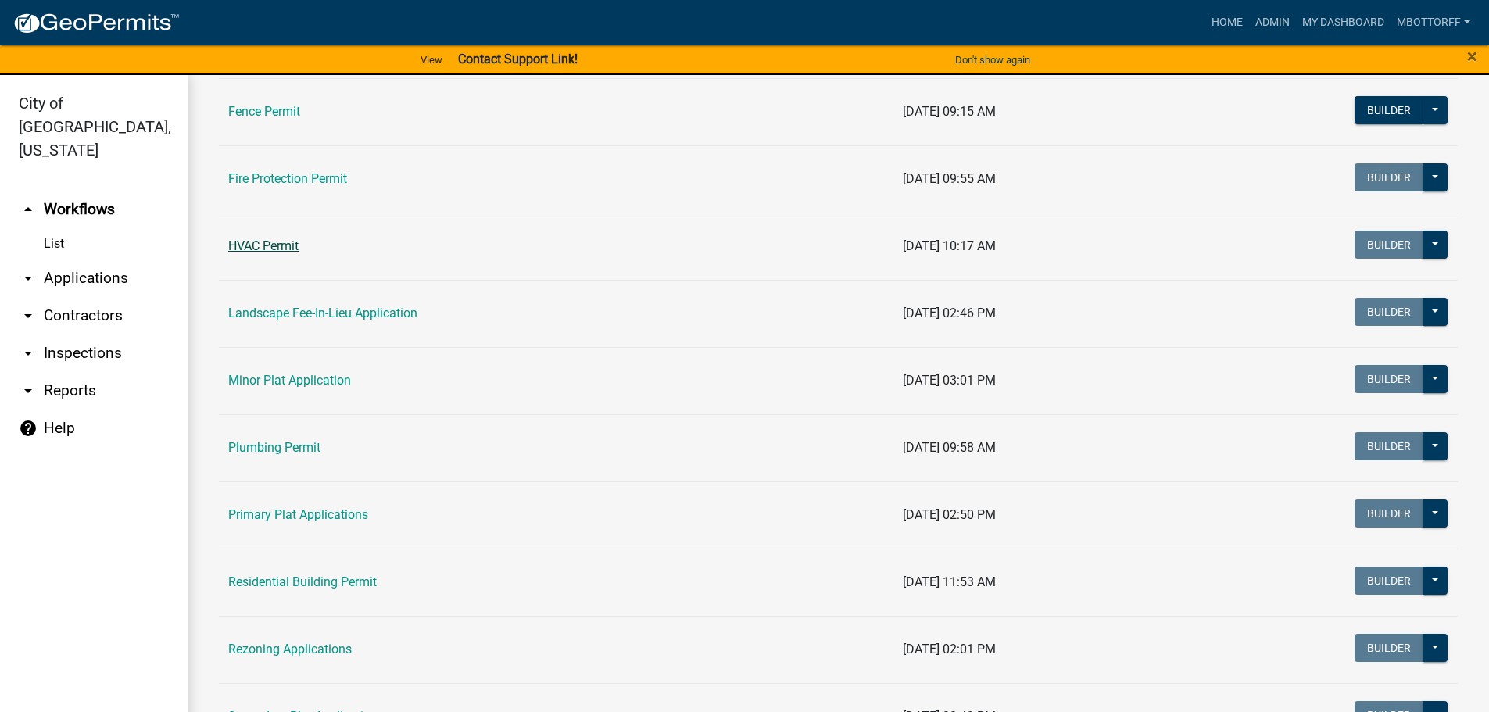
click at [277, 249] on link "HVAC Permit" at bounding box center [263, 245] width 70 height 15
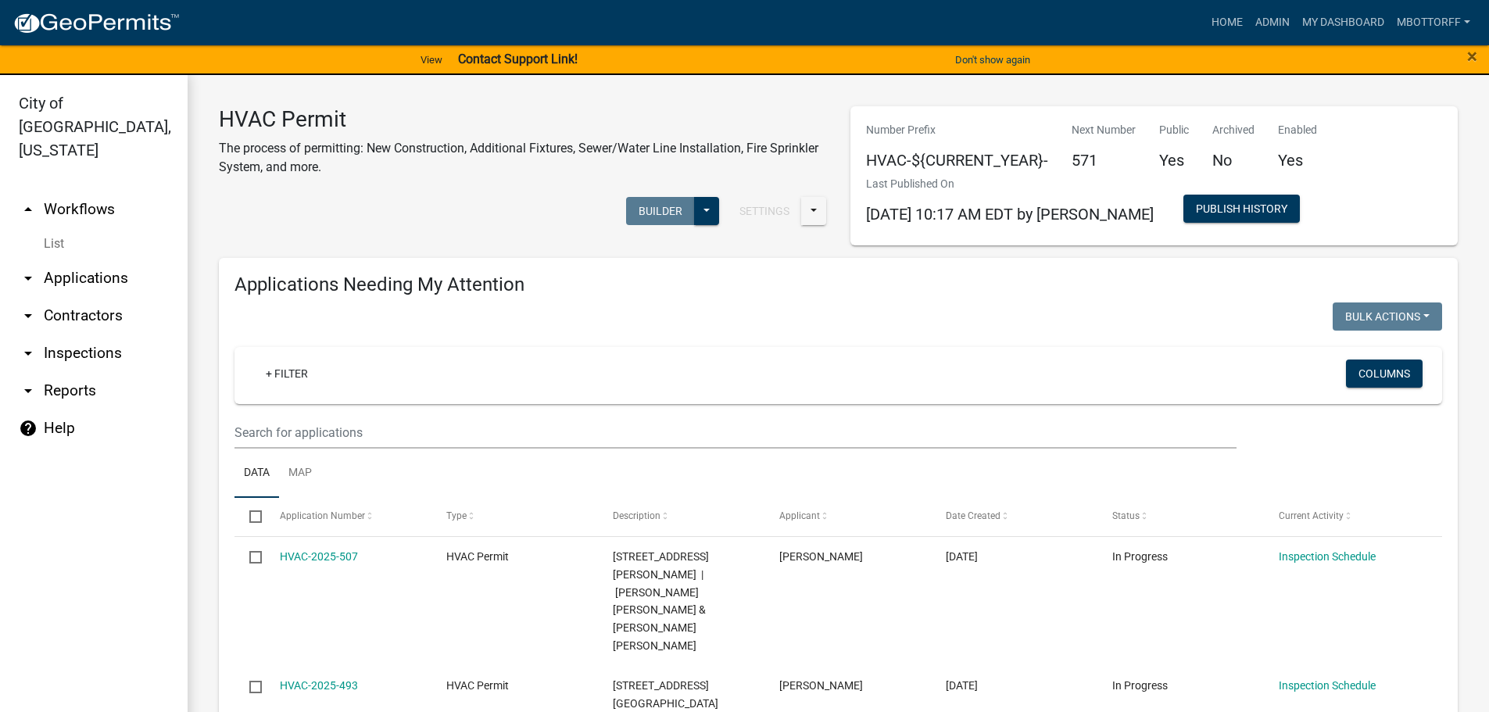
click at [50, 228] on link "List" at bounding box center [94, 243] width 188 height 31
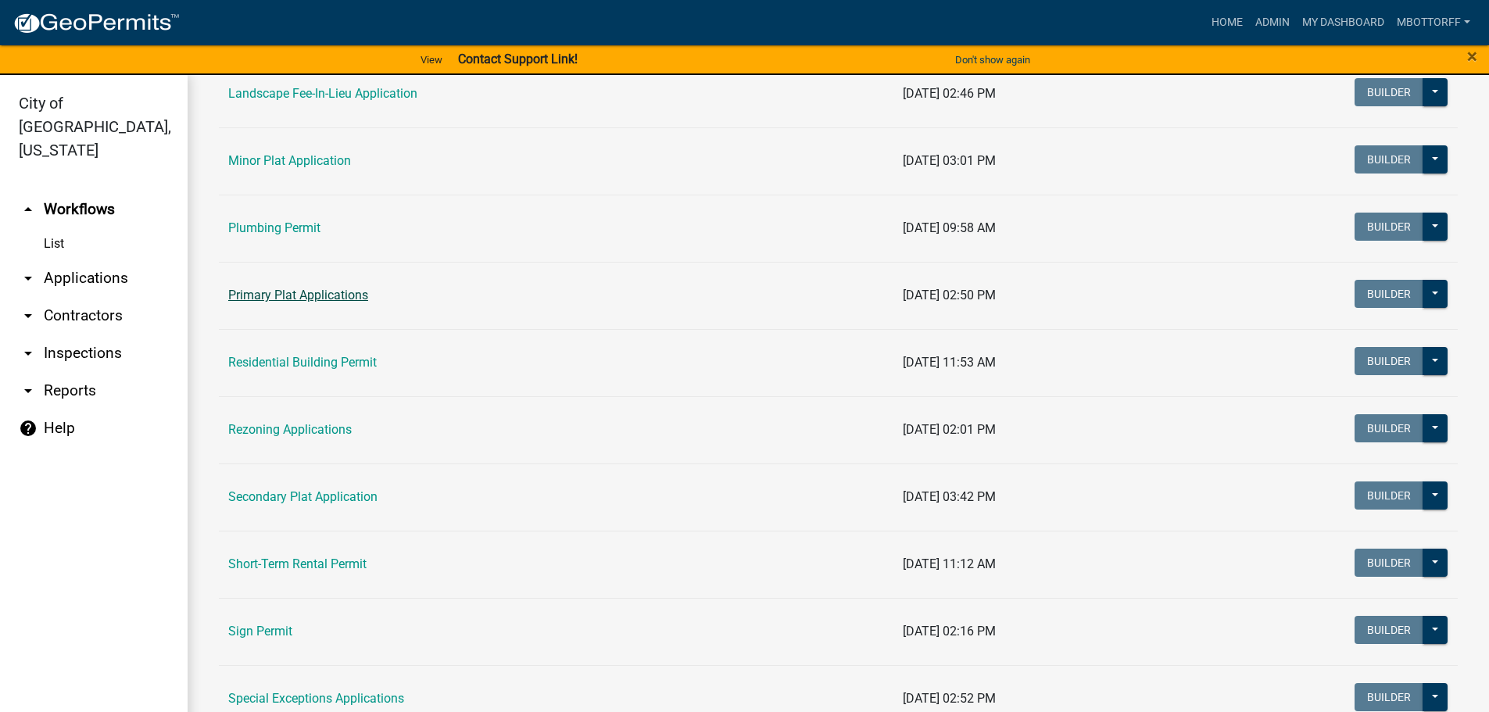
scroll to position [836, 0]
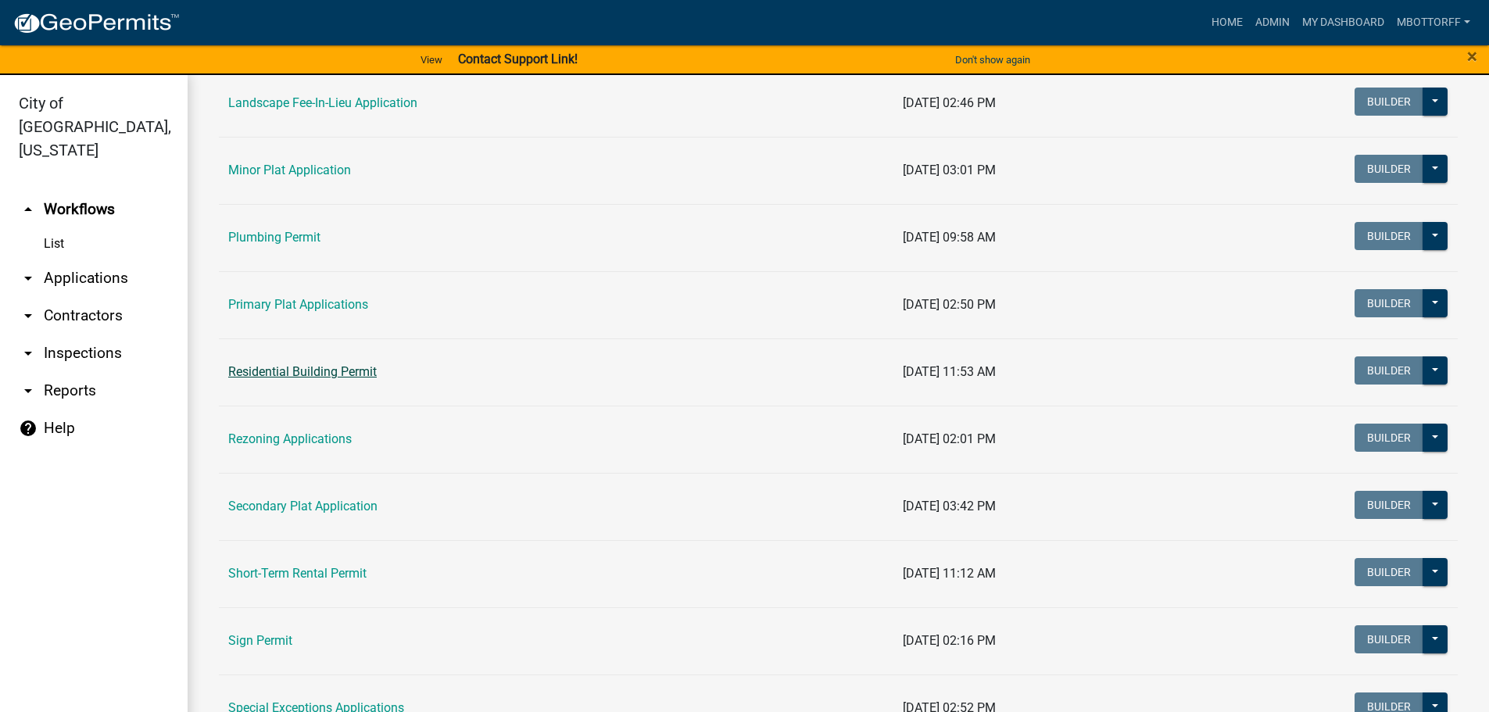
click at [259, 375] on link "Residential Building Permit" at bounding box center [302, 371] width 149 height 15
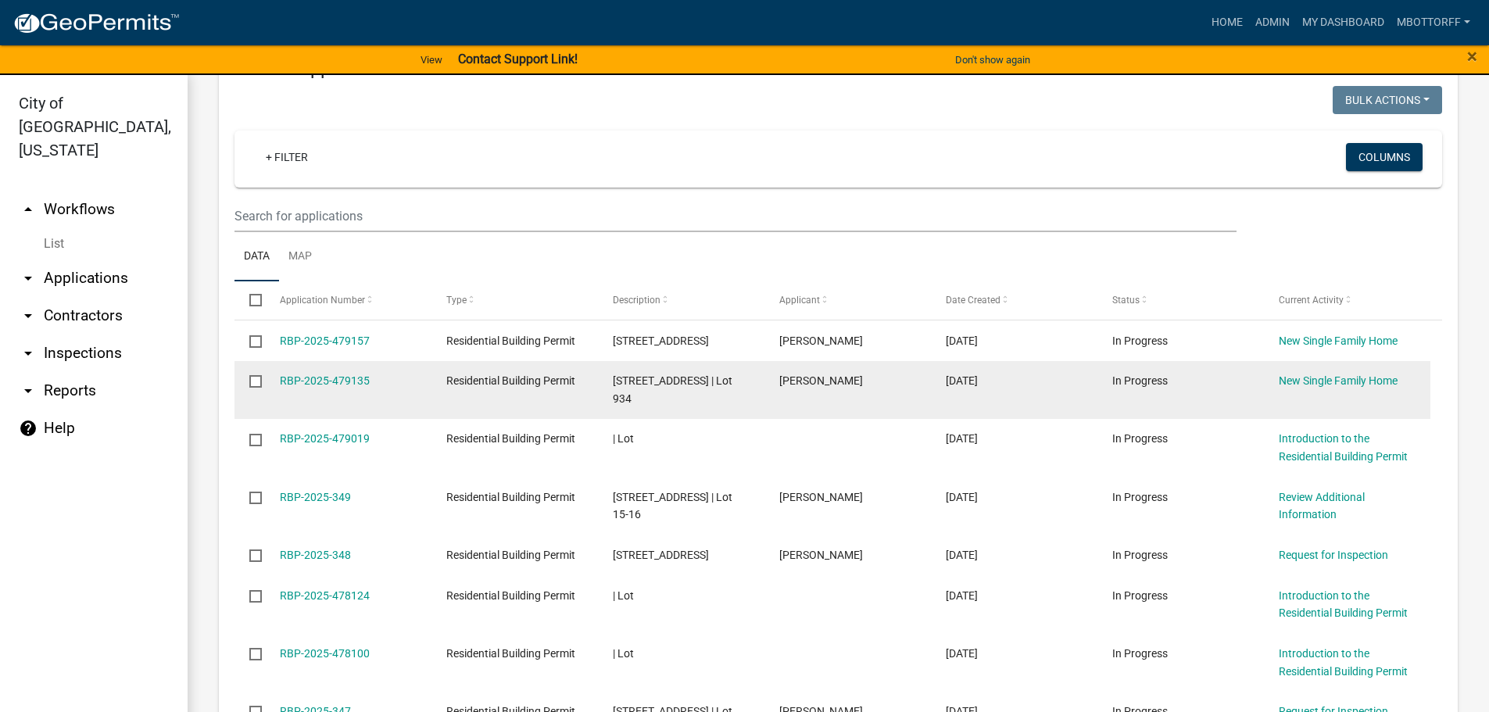
scroll to position [1172, 0]
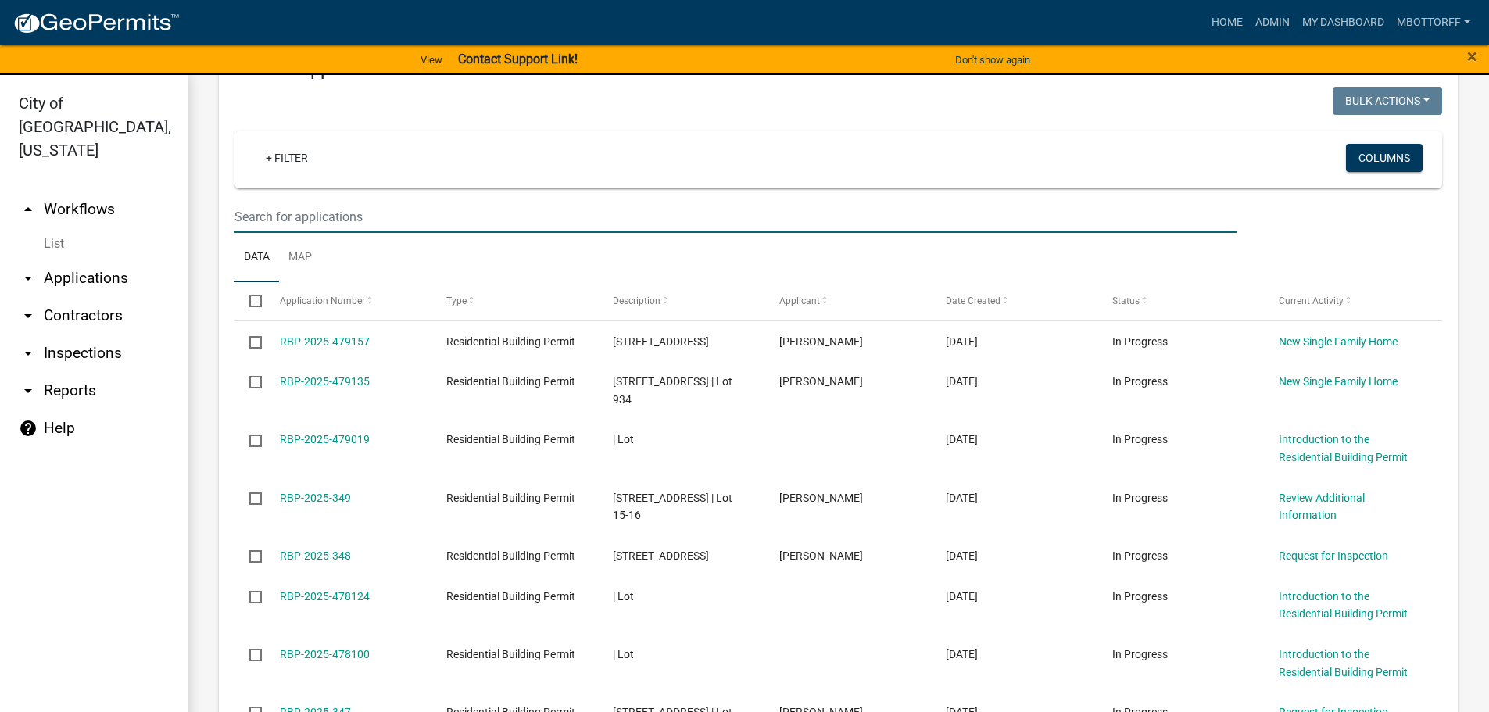
click at [236, 233] on input "text" at bounding box center [735, 217] width 1002 height 32
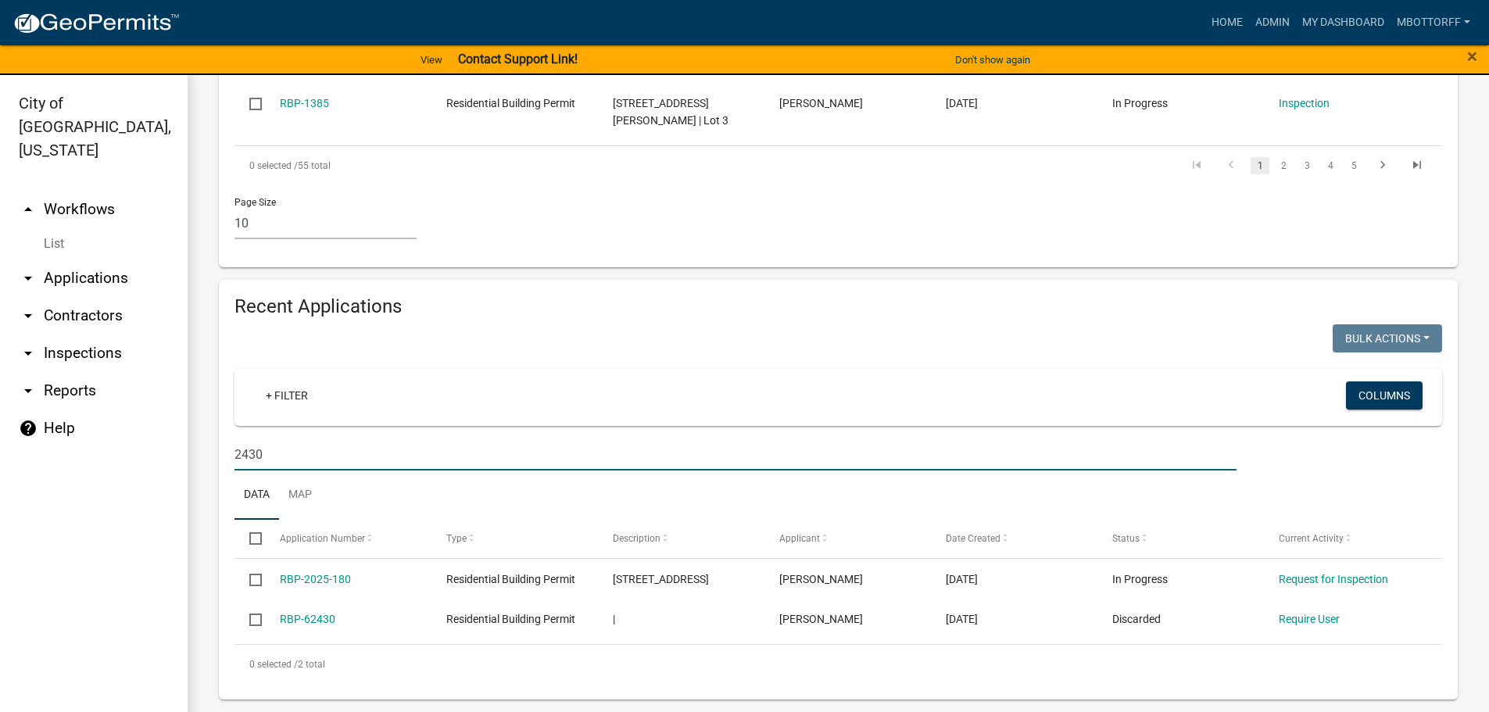
scroll to position [1024, 0]
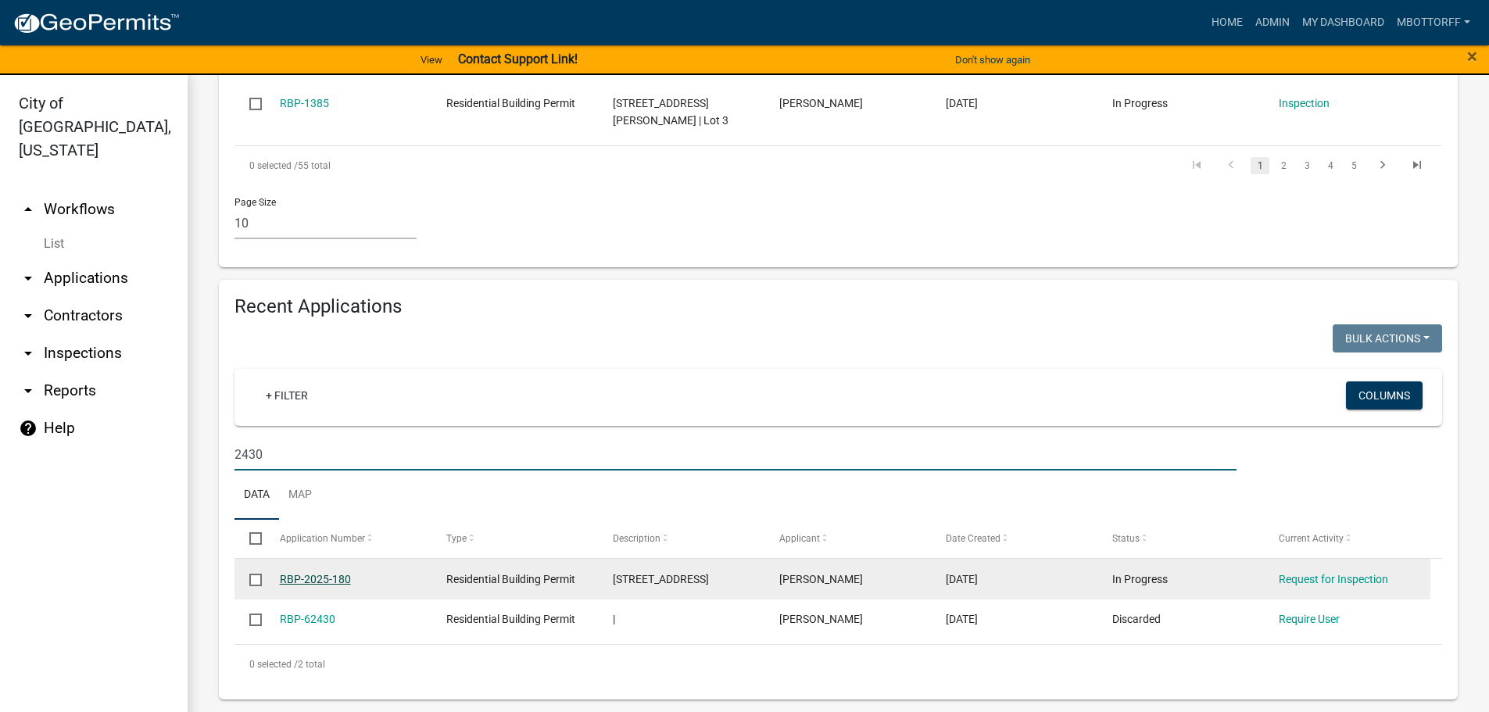
type input "2430"
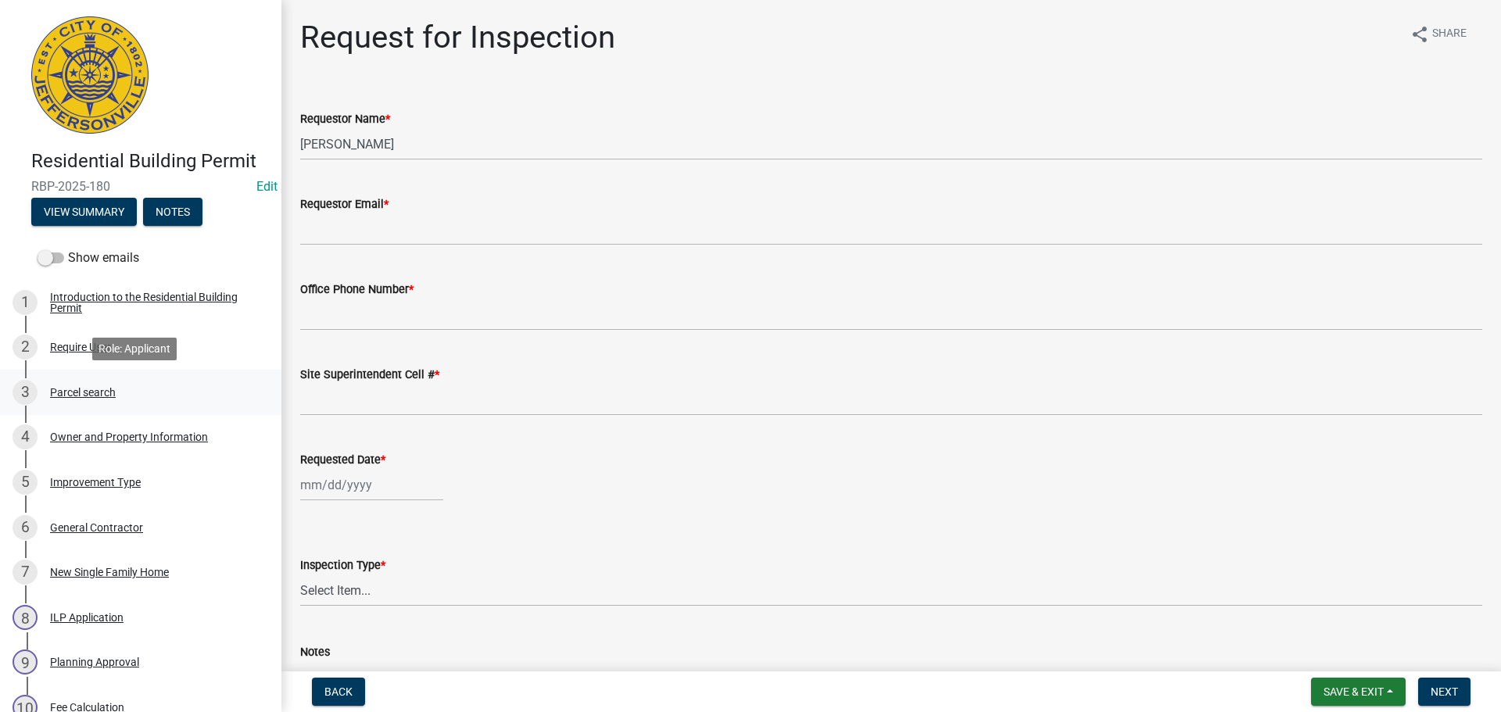
click at [95, 391] on div "Parcel search" at bounding box center [83, 392] width 66 height 11
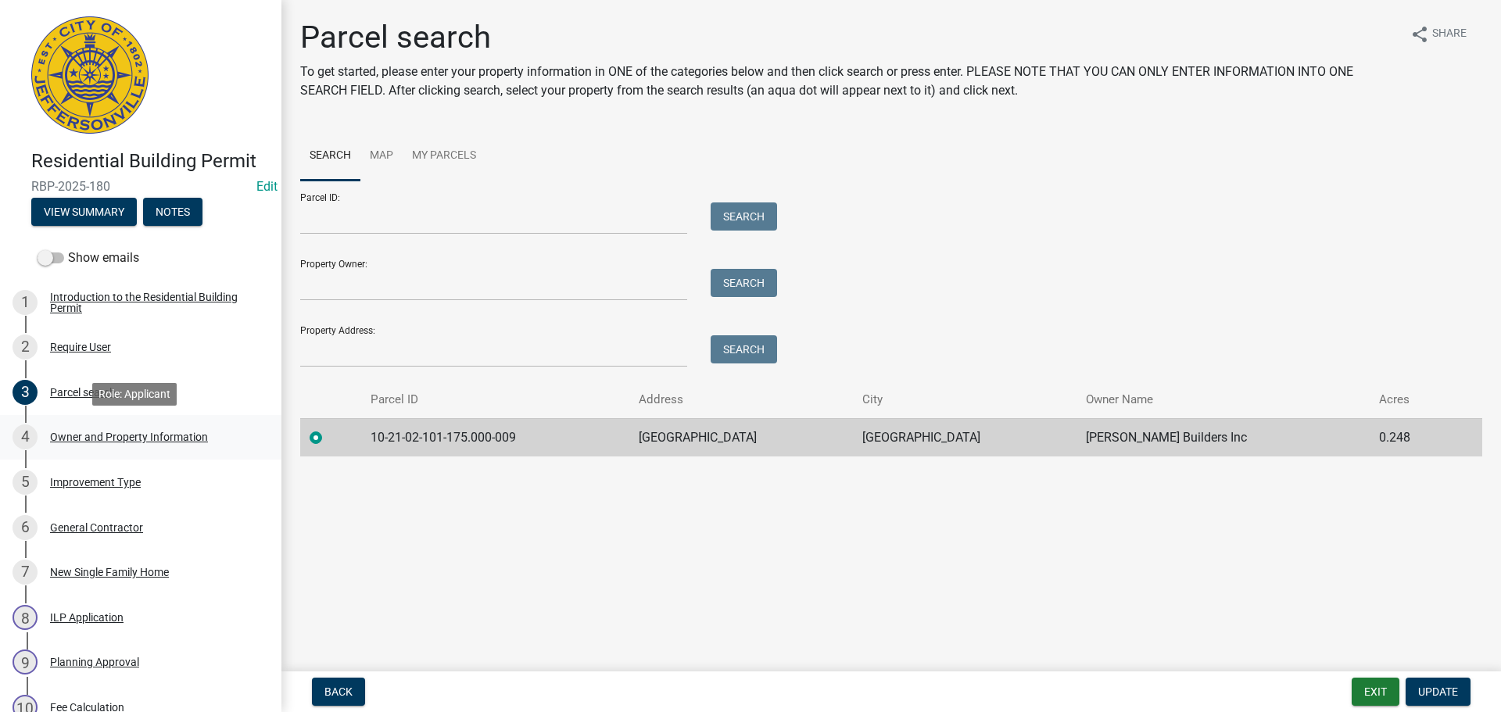
click at [98, 435] on div "Owner and Property Information" at bounding box center [129, 436] width 158 height 11
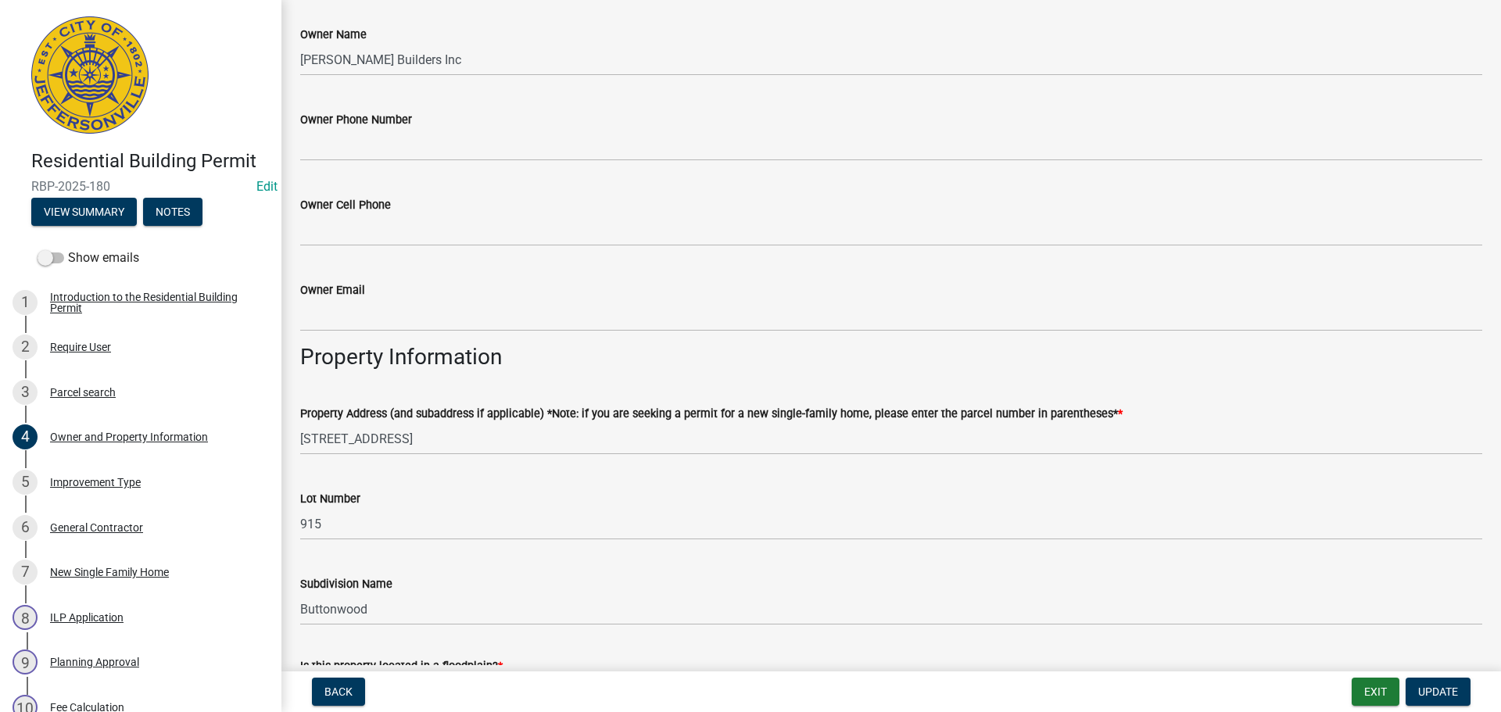
scroll to position [469, 0]
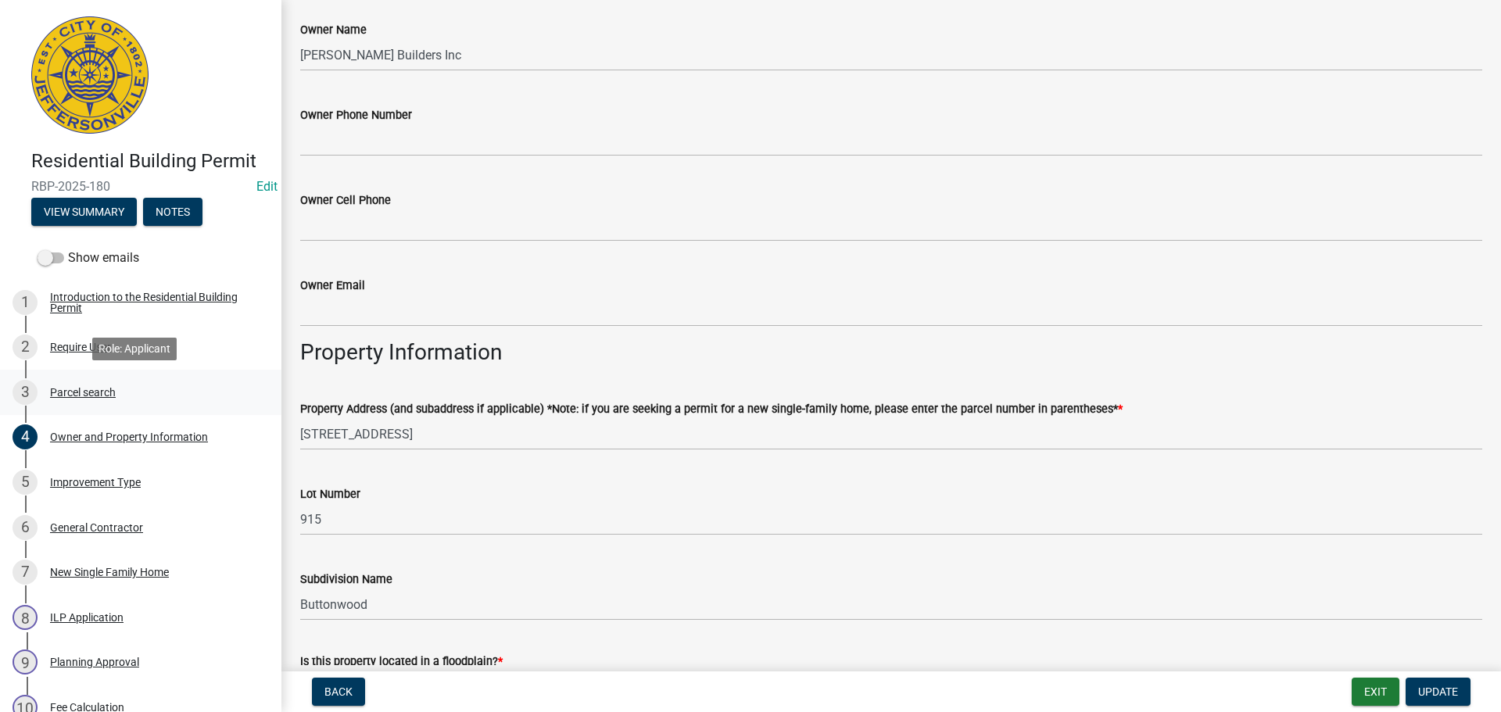
click at [61, 392] on div "Parcel search" at bounding box center [83, 392] width 66 height 11
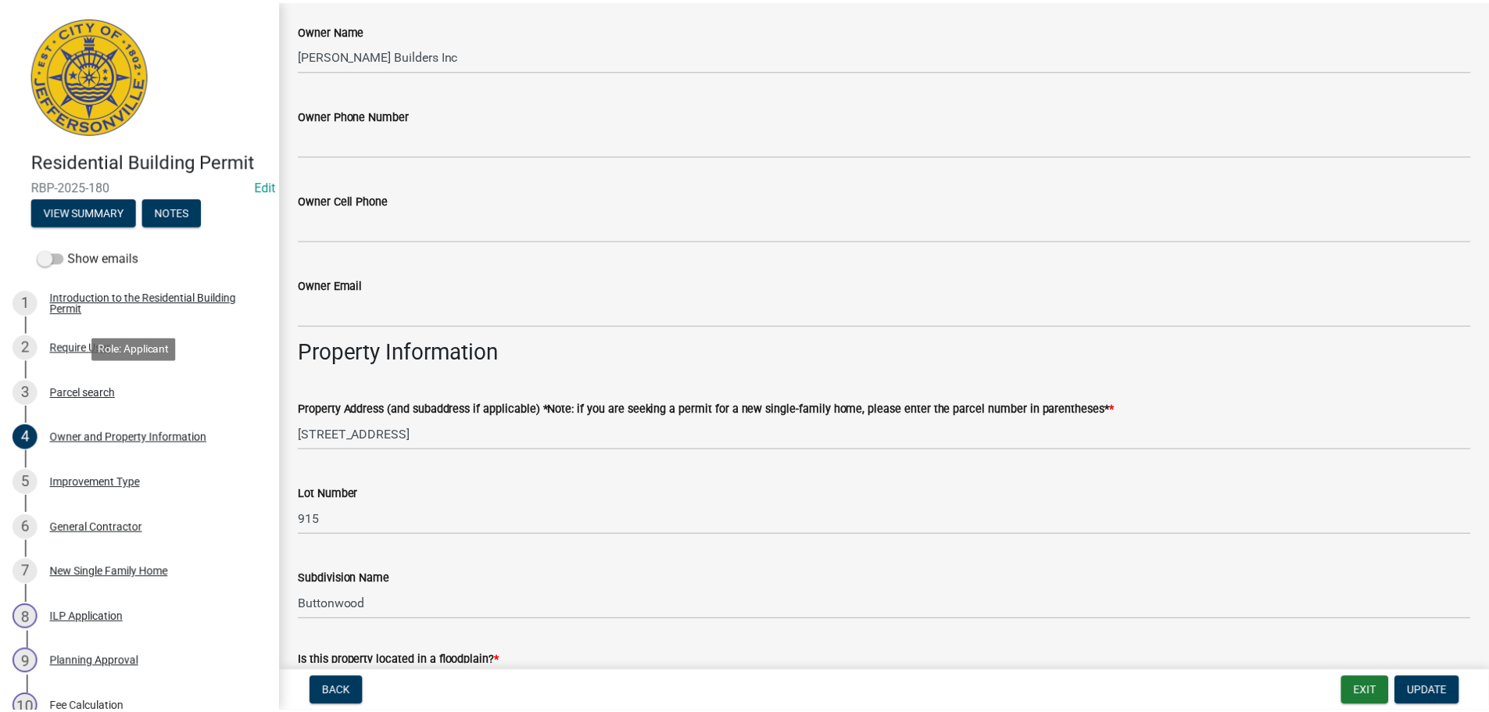
scroll to position [0, 0]
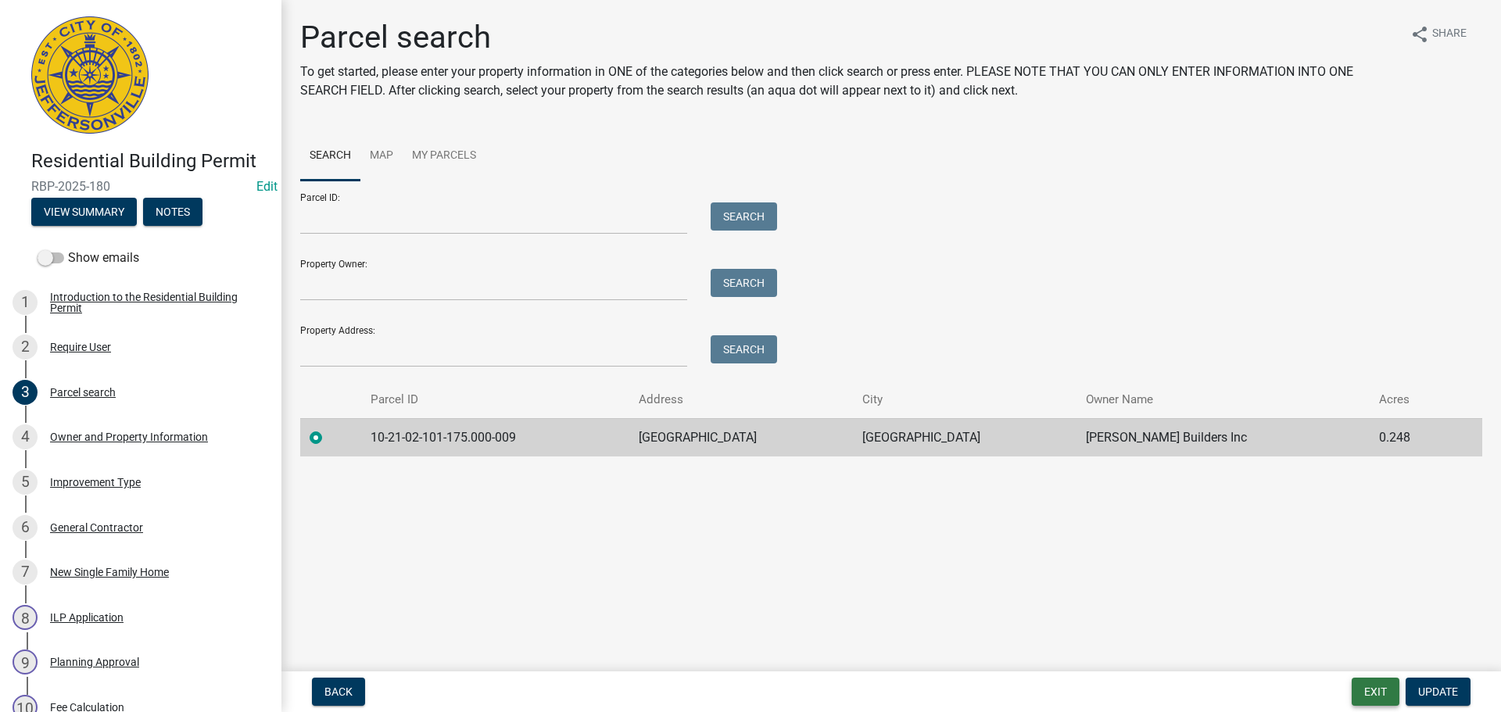
drag, startPoint x: 1381, startPoint y: 202, endPoint x: 1373, endPoint y: 692, distance: 490.9
click at [1373, 692] on button "Exit" at bounding box center [1375, 692] width 48 height 28
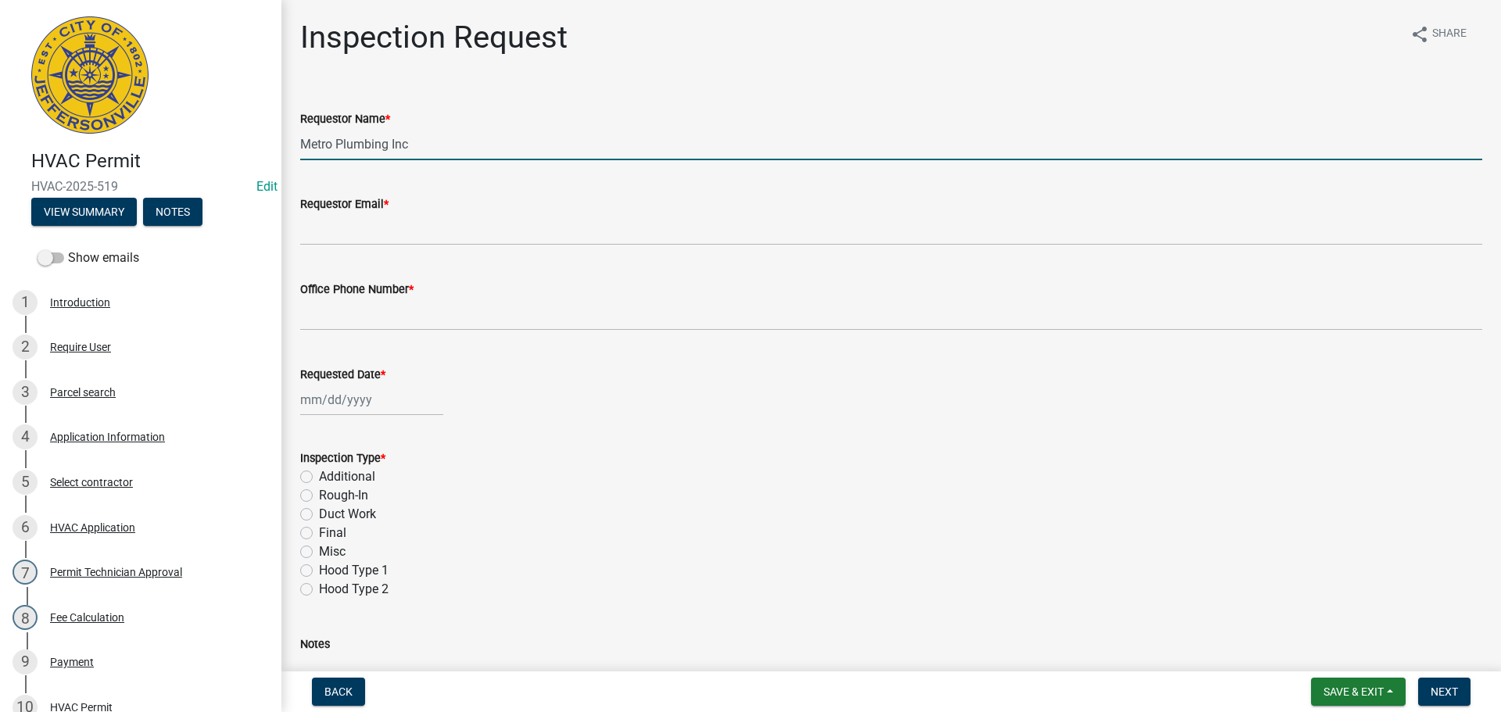
drag, startPoint x: 428, startPoint y: 149, endPoint x: 0, endPoint y: 130, distance: 428.0
click at [0, 129] on div "HVAC Permit HVAC-2025-519 Edit View Summary Notes Show emails 1 Introduction 2 …" at bounding box center [750, 356] width 1501 height 712
type input "[PERSON_NAME]"
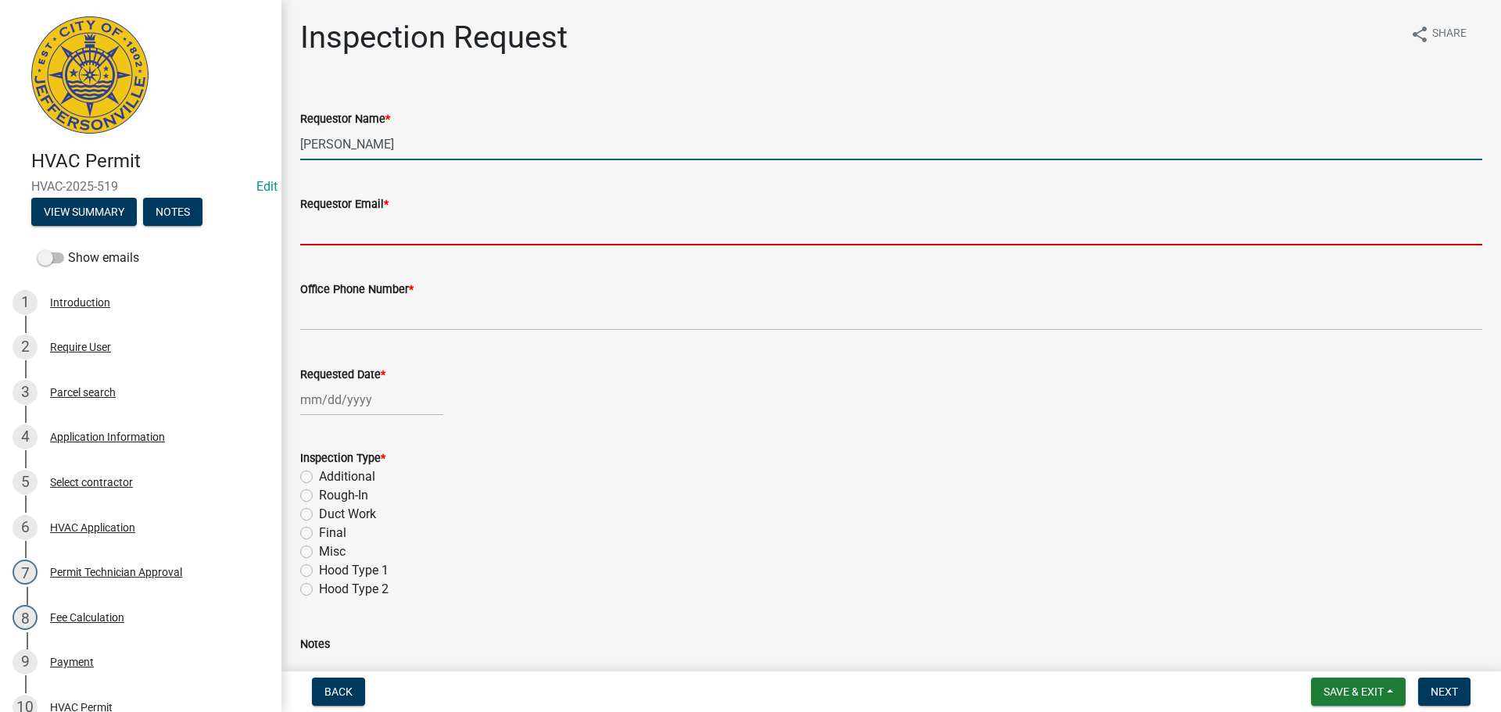
click at [347, 240] on input "Requestor Email *" at bounding box center [891, 229] width 1182 height 32
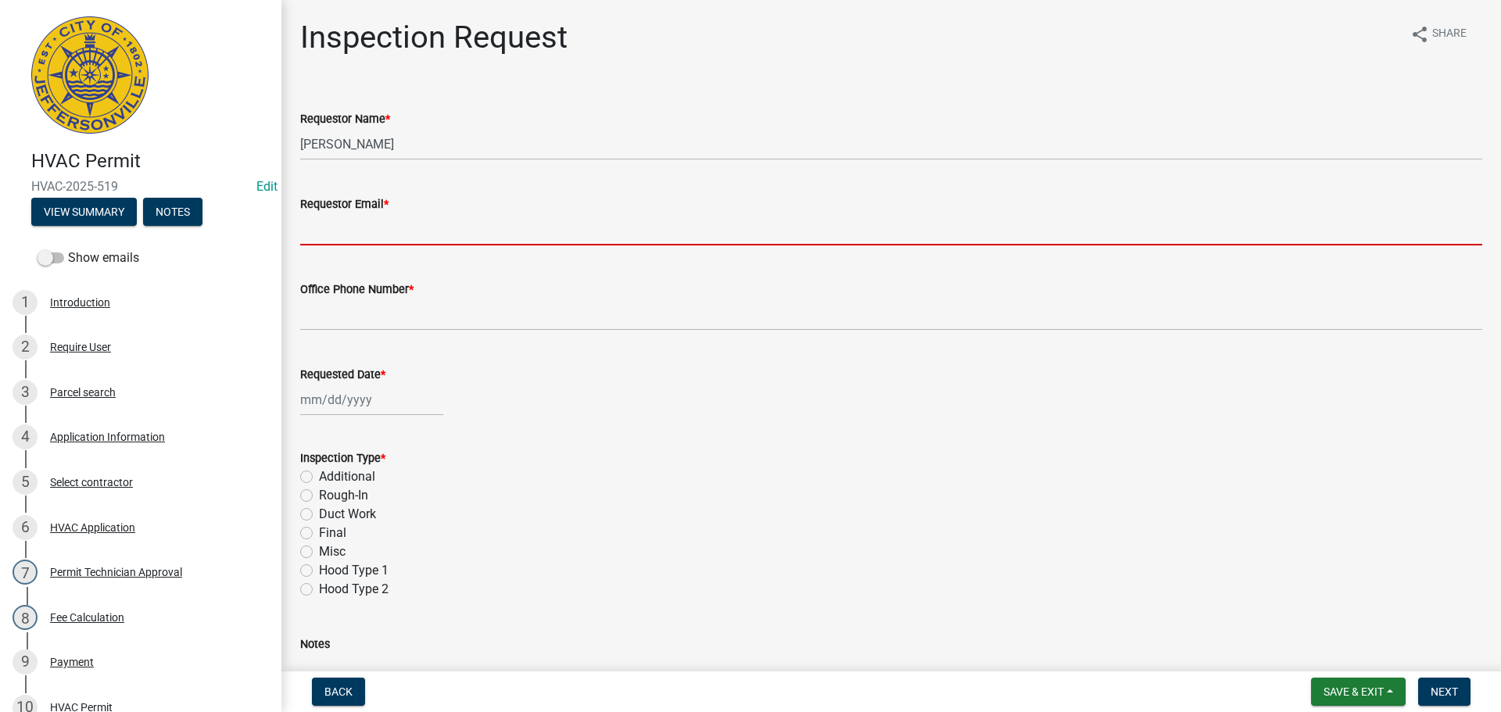
type input "[EMAIL_ADDRESS][DOMAIN_NAME]"
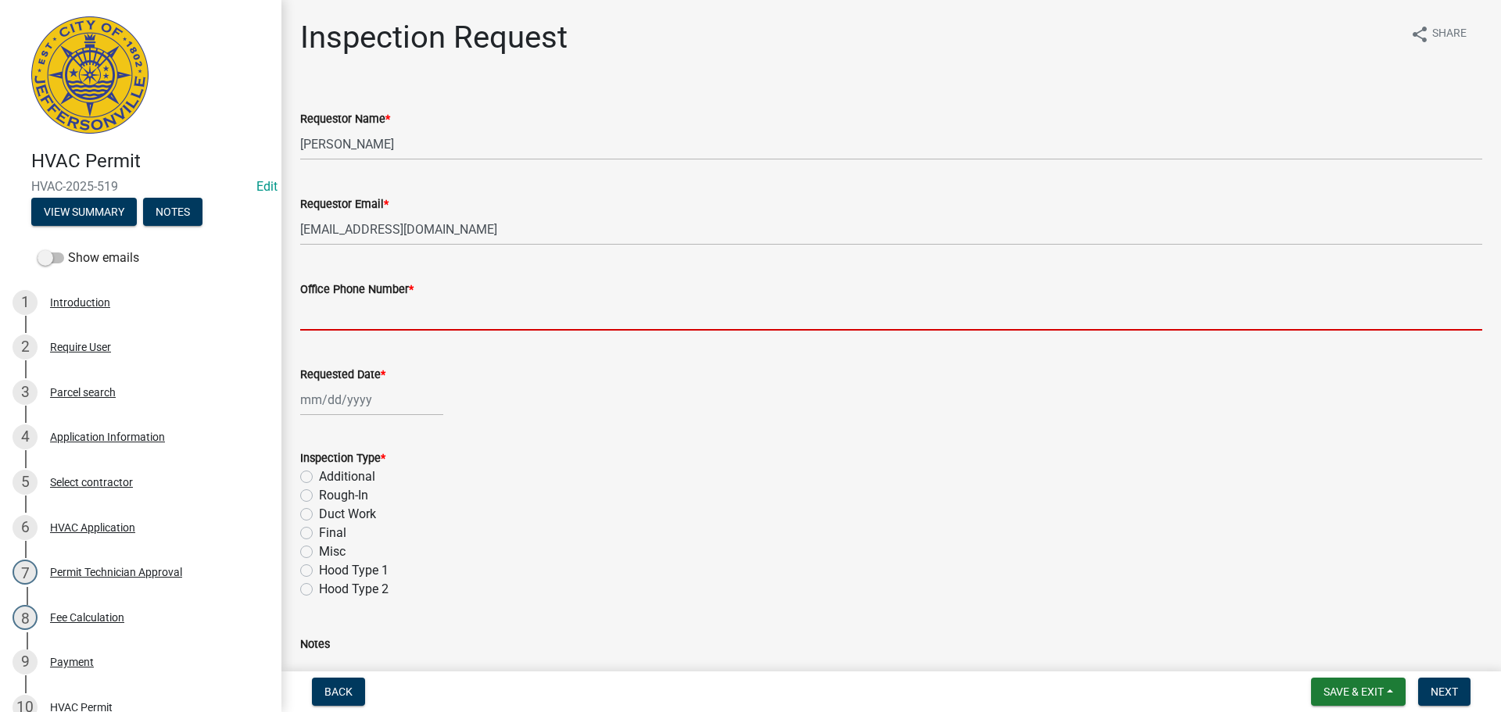
click at [388, 309] on input "Office Phone Number *" at bounding box center [891, 315] width 1182 height 32
type input "[PHONE_NUMBER]"
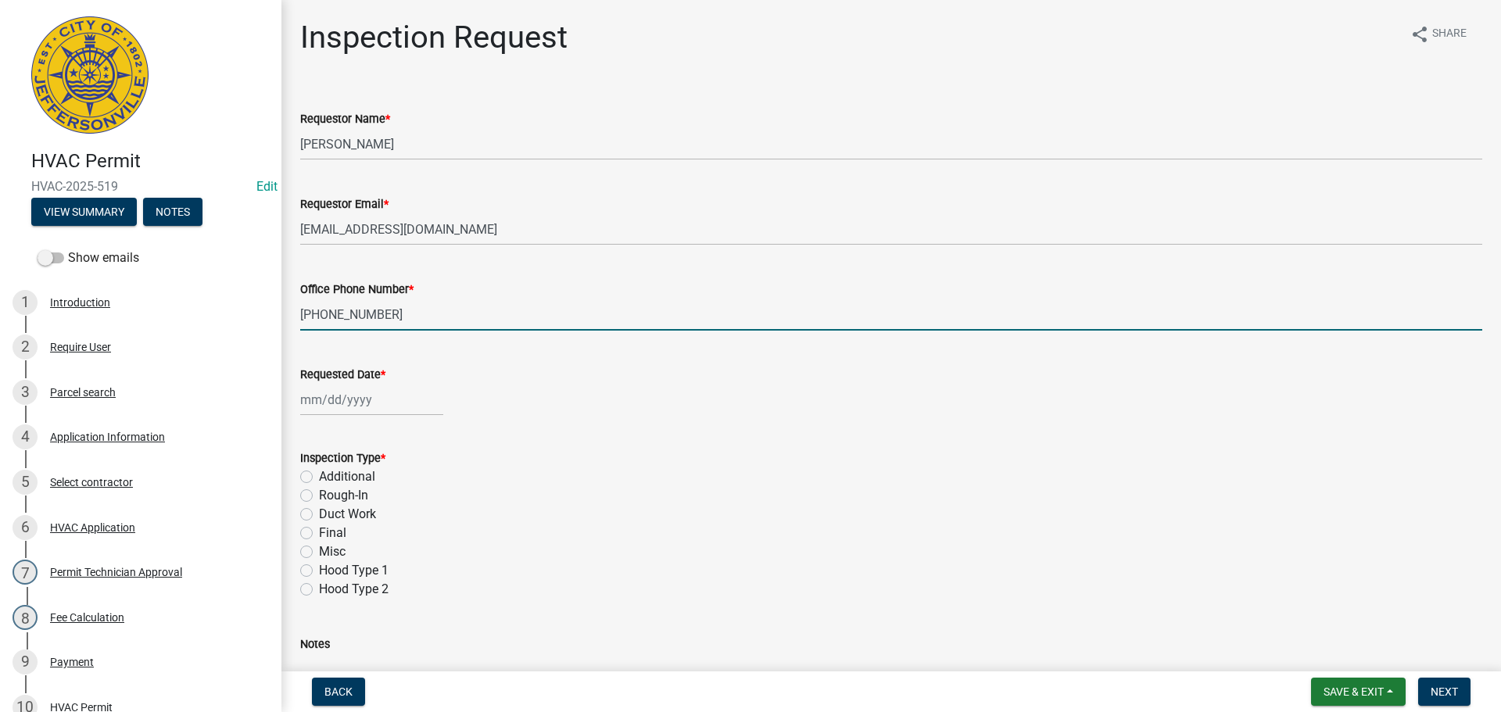
select select "9"
select select "2025"
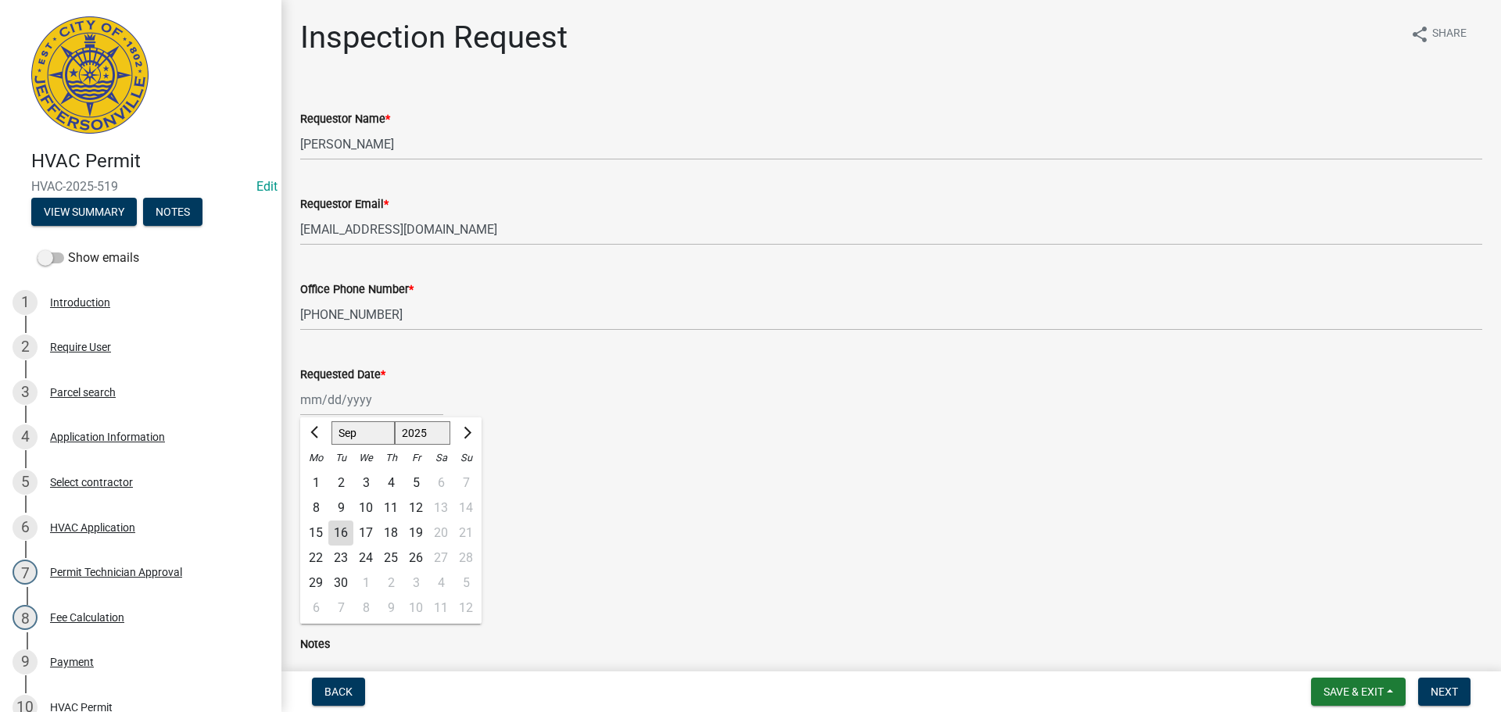
click at [356, 403] on div "[PERSON_NAME] Feb Mar Apr [PERSON_NAME][DATE] Oct Nov [DATE] 1526 1527 1528 152…" at bounding box center [371, 400] width 143 height 32
click at [367, 534] on div "17" at bounding box center [365, 533] width 25 height 25
type input "[DATE]"
click at [319, 498] on label "Rough-In" at bounding box center [343, 495] width 49 height 19
click at [319, 496] on input "Rough-In" at bounding box center [324, 491] width 10 height 10
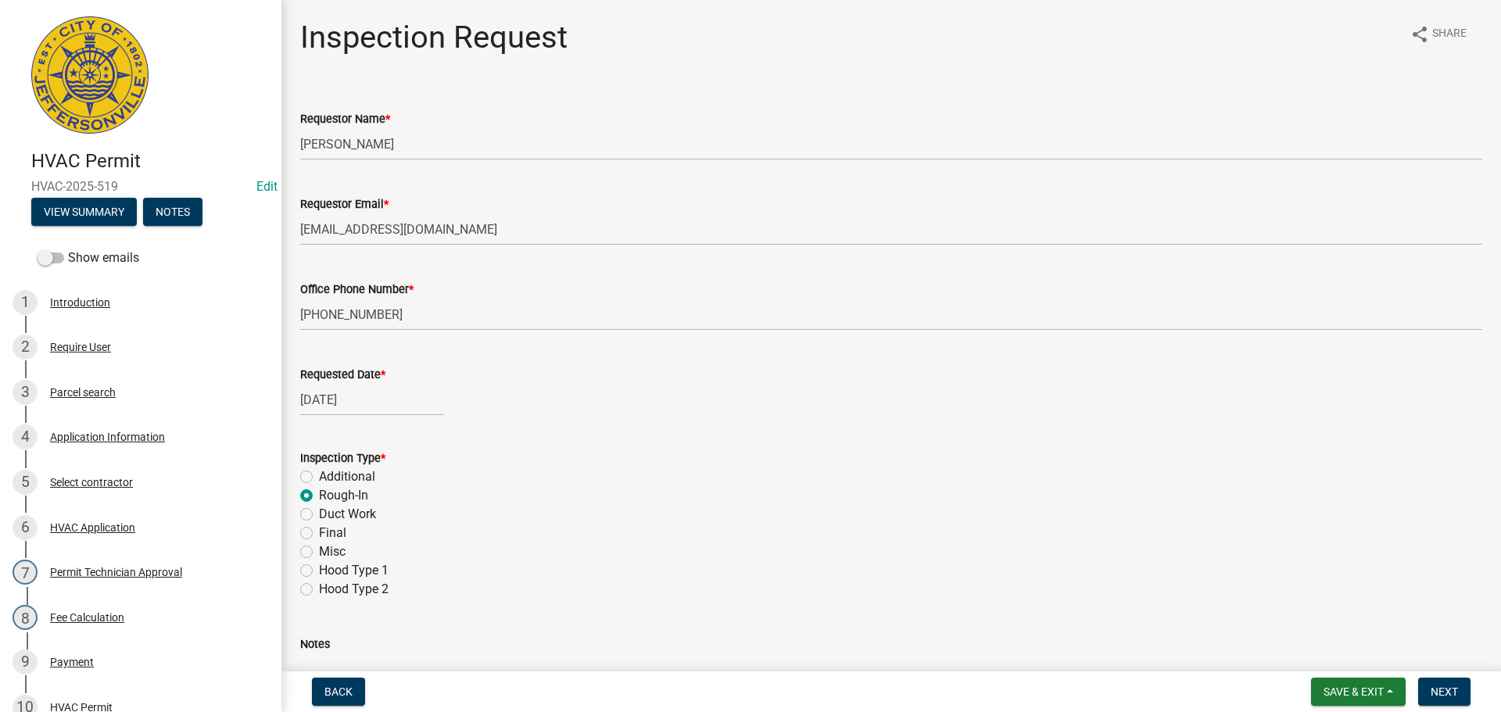
radio input "true"
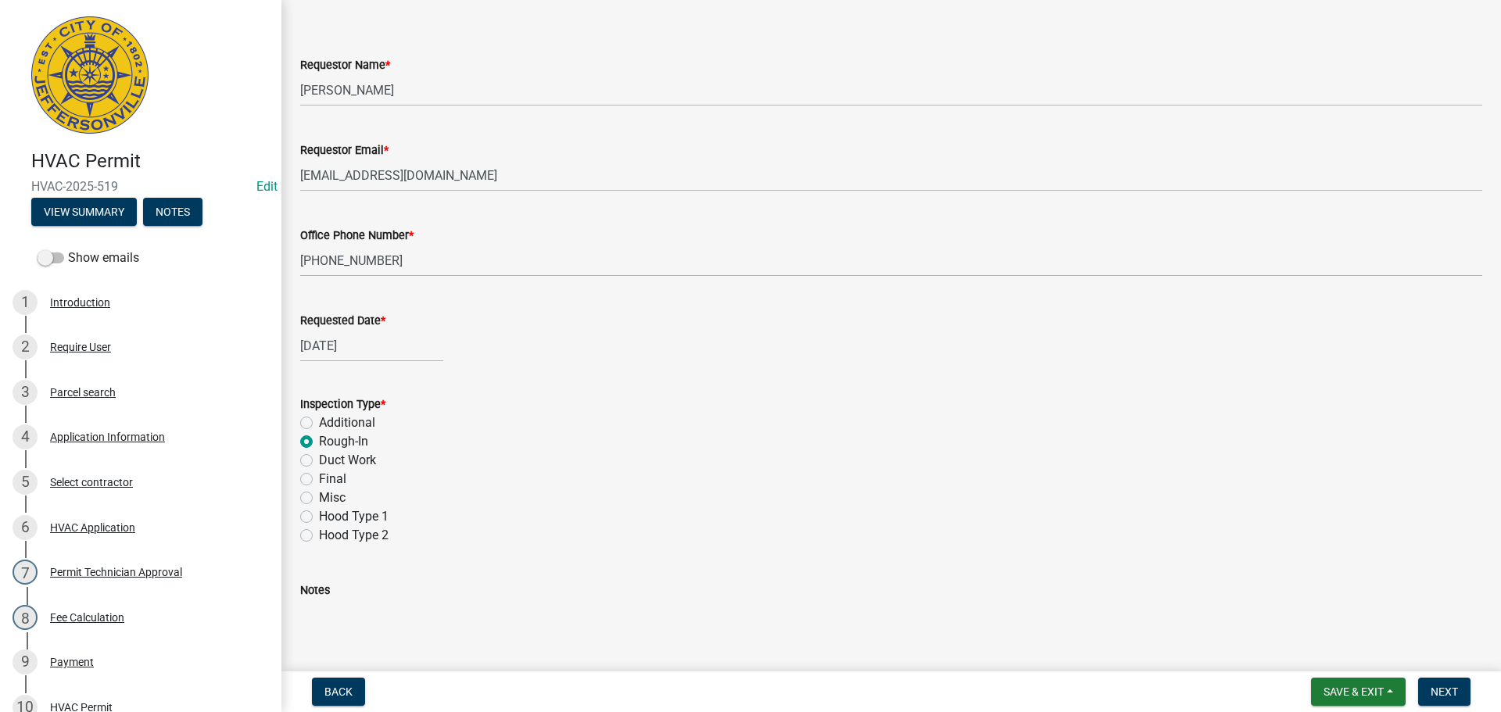
scroll to position [220, 0]
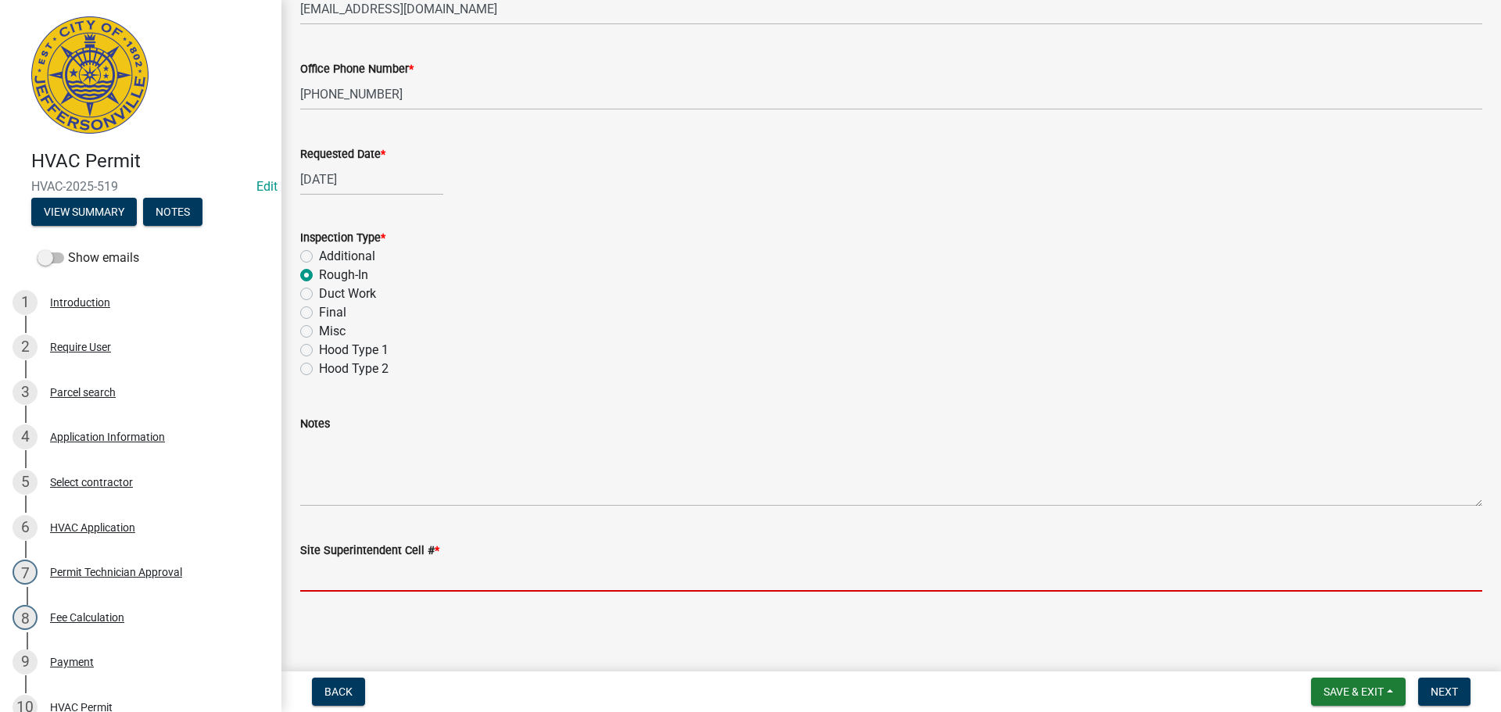
click at [357, 581] on input "Site Superintendent Cell # *" at bounding box center [891, 576] width 1182 height 32
type input "[PHONE_NUMBER]"
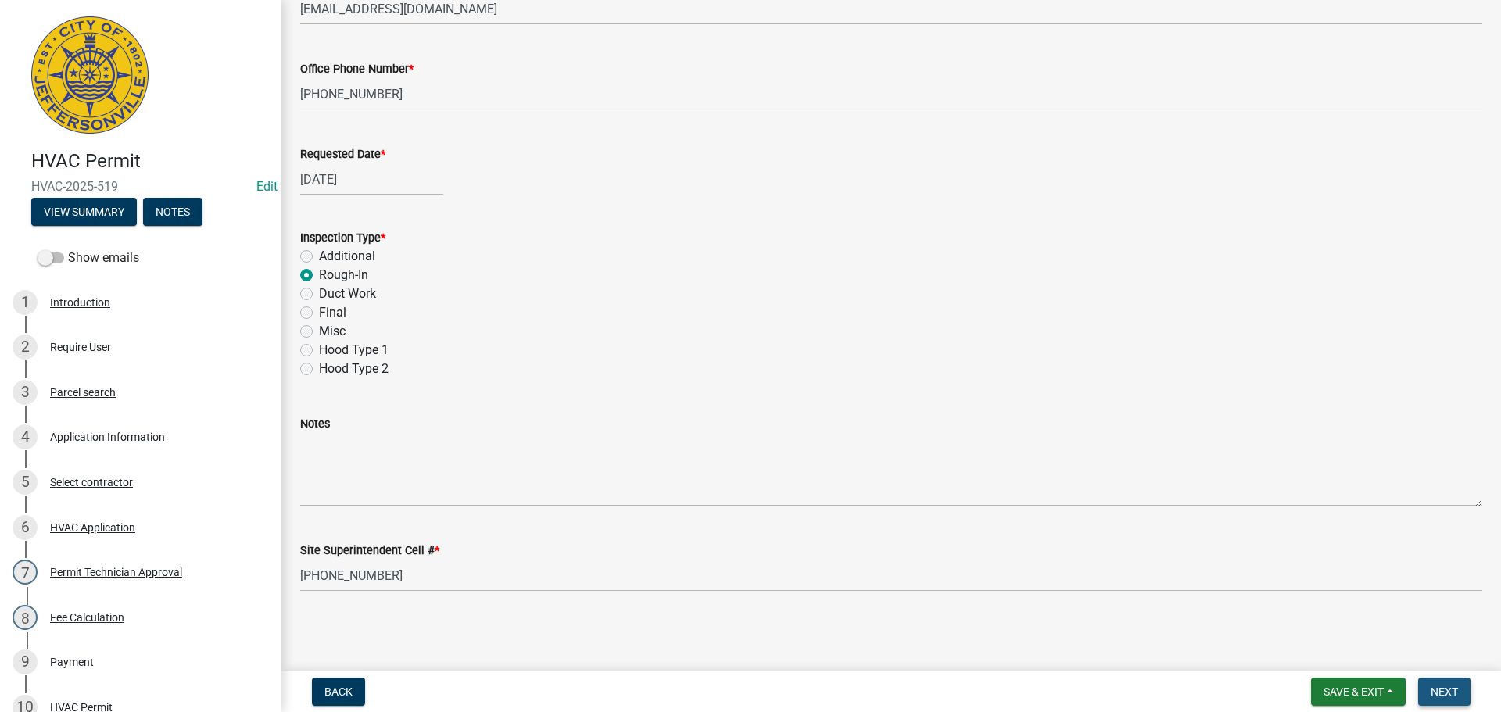
click at [1447, 687] on span "Next" at bounding box center [1443, 691] width 27 height 13
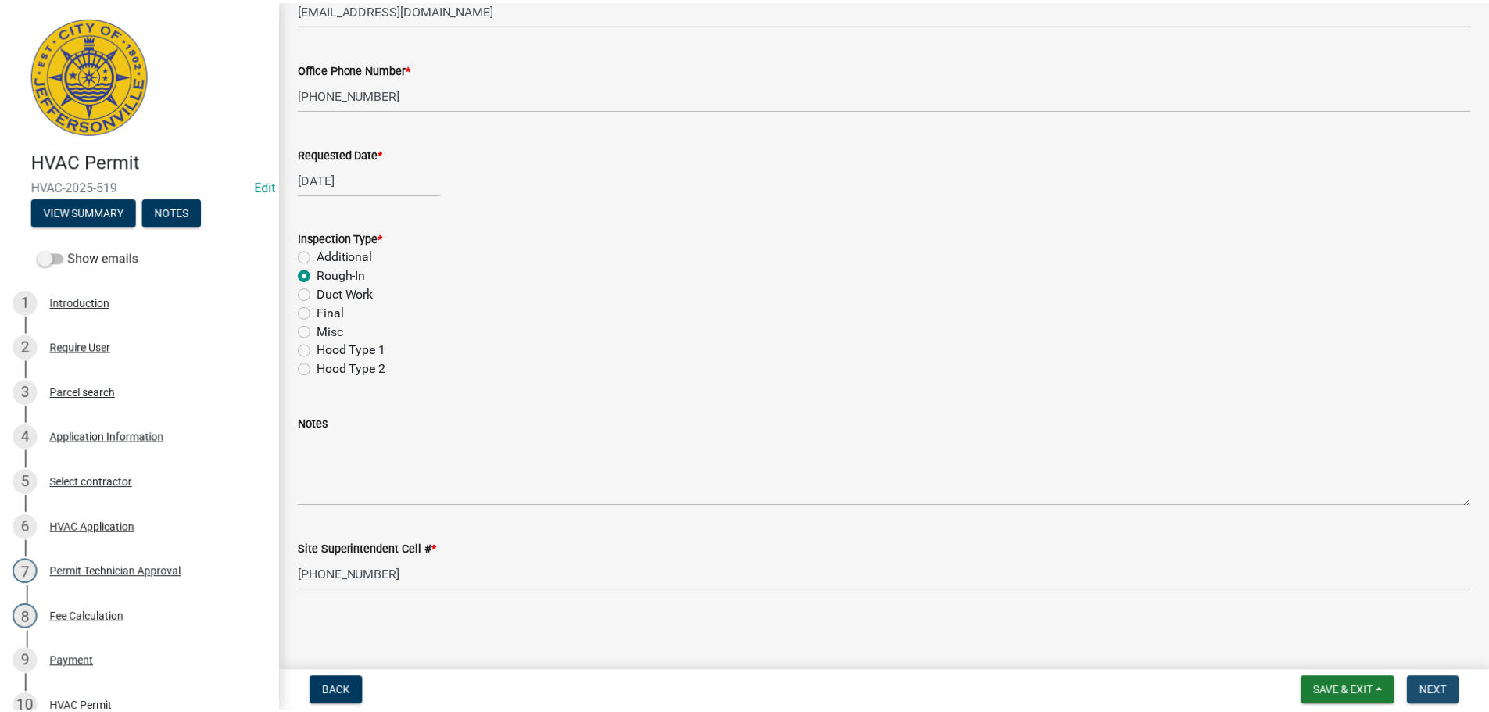
scroll to position [0, 0]
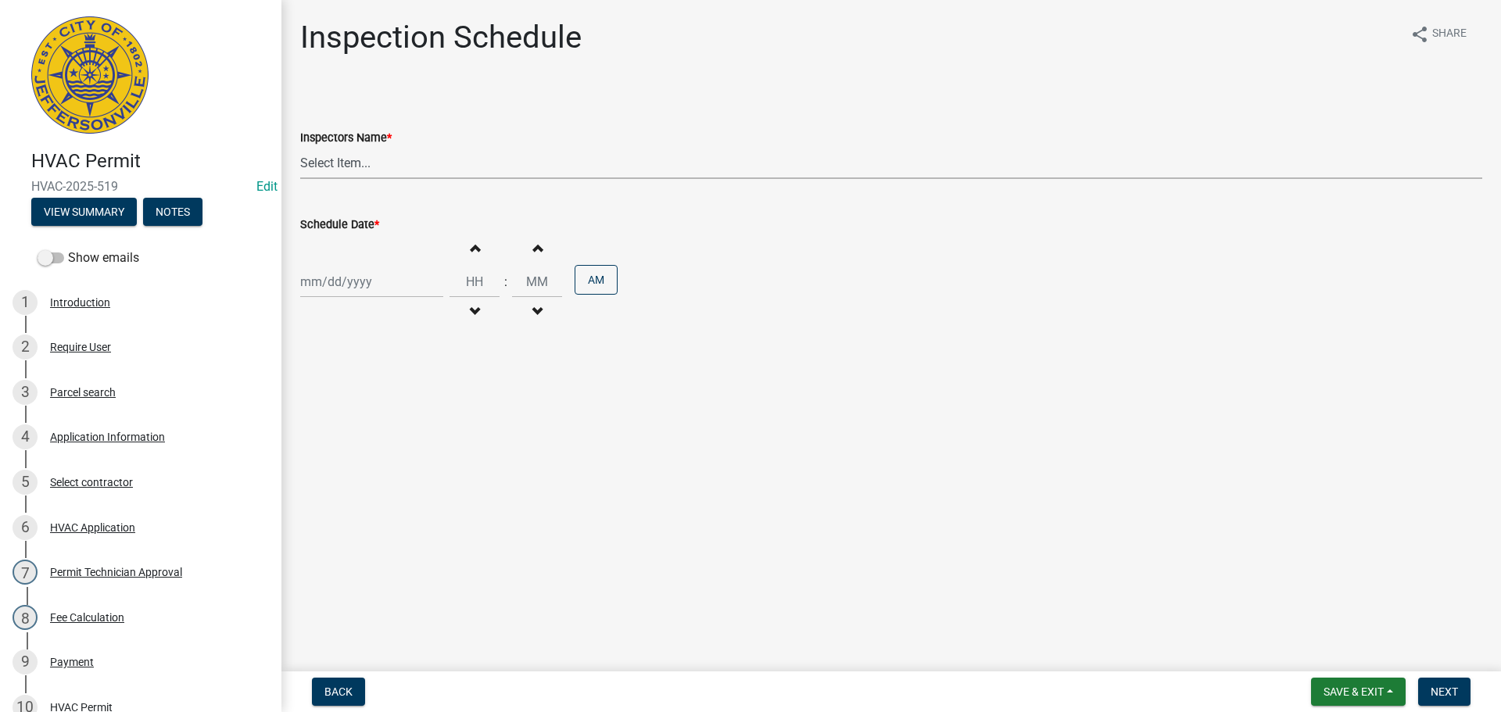
click at [324, 159] on select "Select Item... [PERSON_NAME] ([PERSON_NAME]) [PERSON_NAME] ([PERSON_NAME]) mkru…" at bounding box center [891, 163] width 1182 height 32
select select "13c97fbc-c819-4cee-844a-0db3d3c4db95"
click at [300, 147] on select "Select Item... [PERSON_NAME] ([PERSON_NAME]) [PERSON_NAME] ([PERSON_NAME]) mkru…" at bounding box center [891, 163] width 1182 height 32
click at [329, 291] on div at bounding box center [371, 282] width 143 height 32
select select "9"
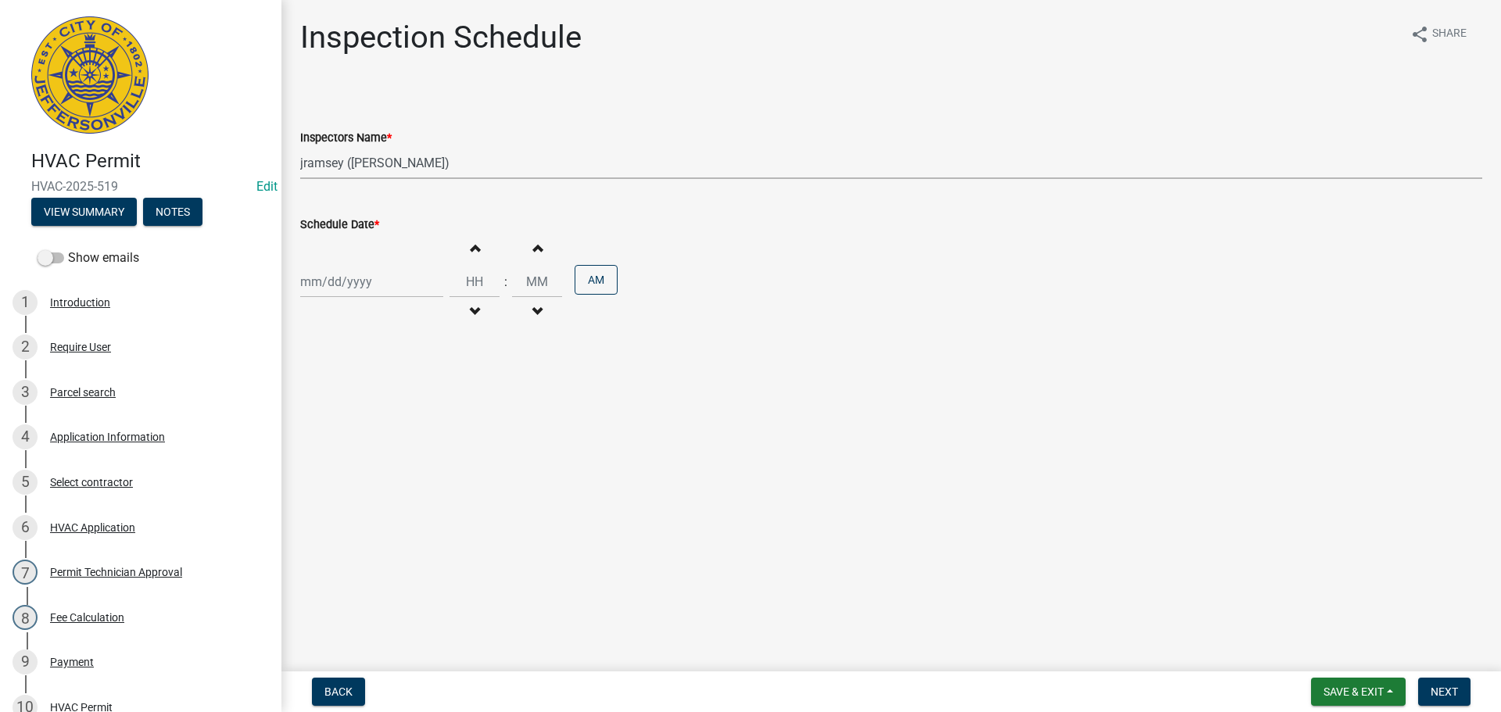
select select "2025"
click at [366, 415] on div "17" at bounding box center [365, 415] width 25 height 25
type input "[DATE]"
click at [1440, 686] on span "Next" at bounding box center [1443, 691] width 27 height 13
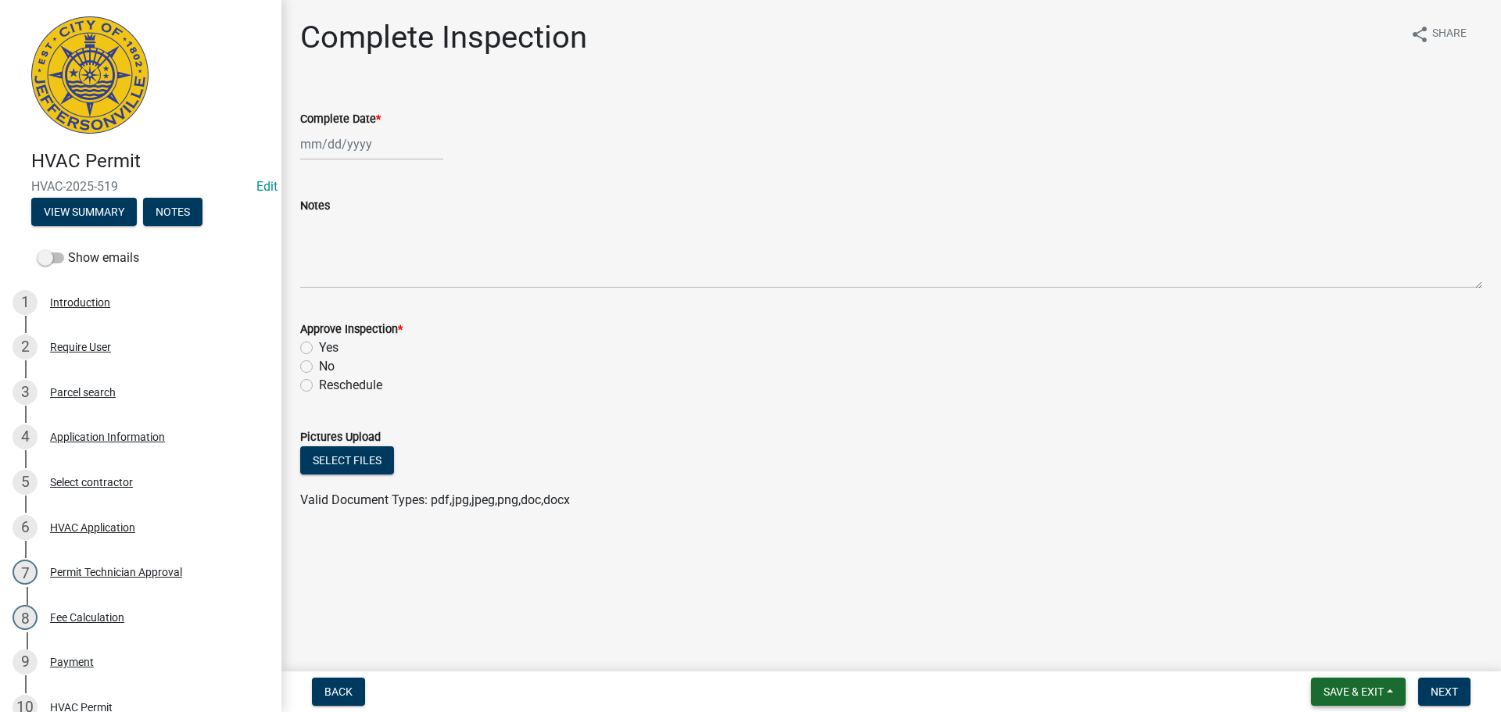
click at [1351, 689] on span "Save & Exit" at bounding box center [1353, 691] width 60 height 13
drag, startPoint x: 1336, startPoint y: 653, endPoint x: 675, endPoint y: 486, distance: 681.9
click at [1333, 652] on button "Save & Exit" at bounding box center [1342, 651] width 125 height 38
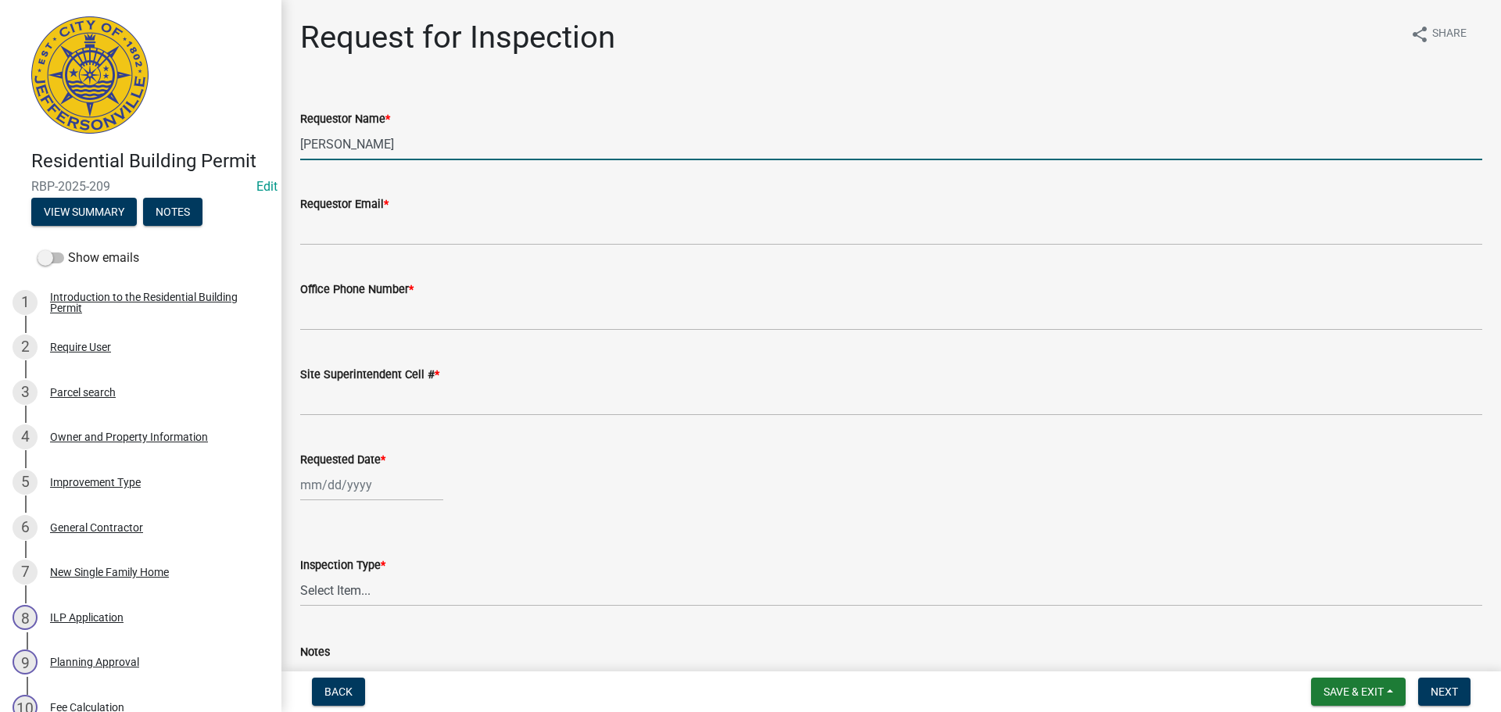
click at [388, 147] on input "[PERSON_NAME]" at bounding box center [891, 144] width 1182 height 32
type input "[PERSON_NAME]"
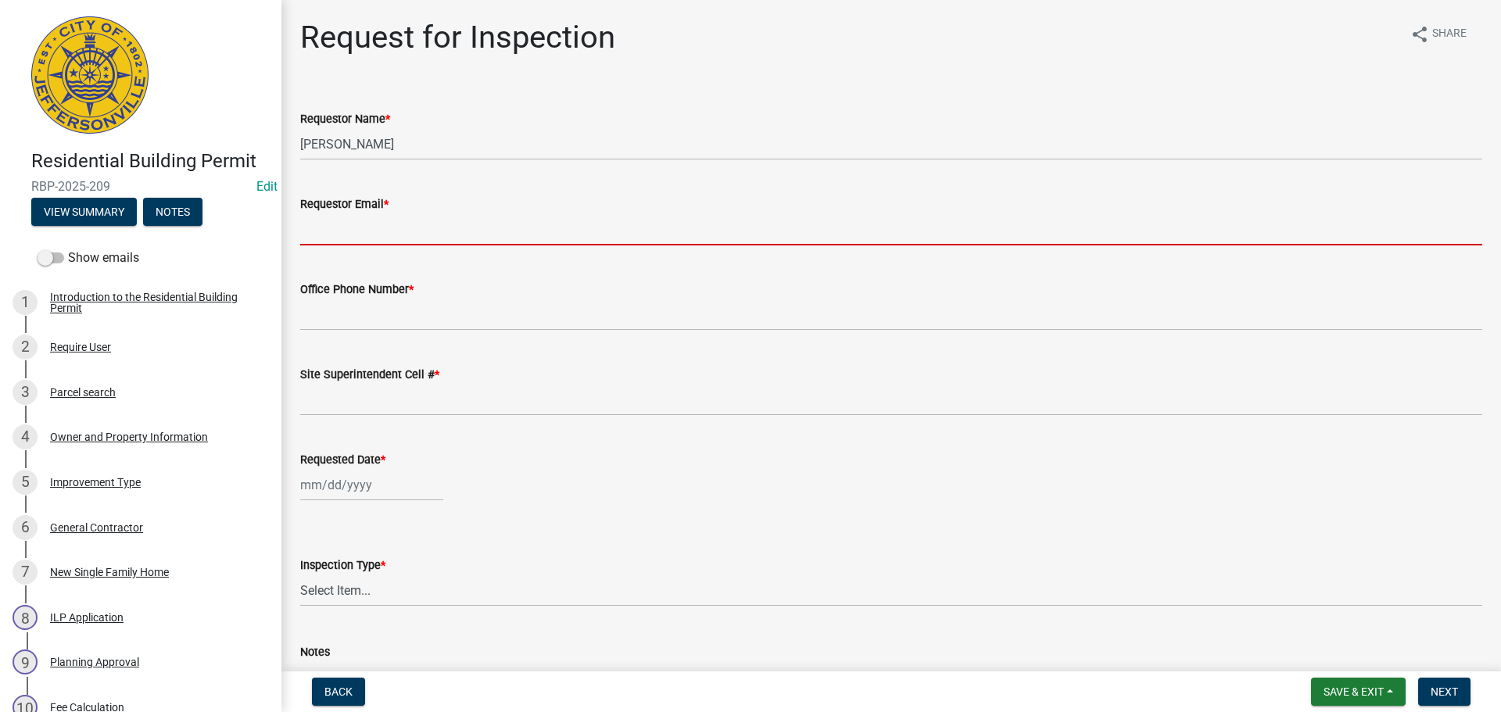
click at [312, 231] on input "Requestor Email *" at bounding box center [891, 229] width 1182 height 32
type input "[EMAIL_ADDRESS][DOMAIN_NAME]"
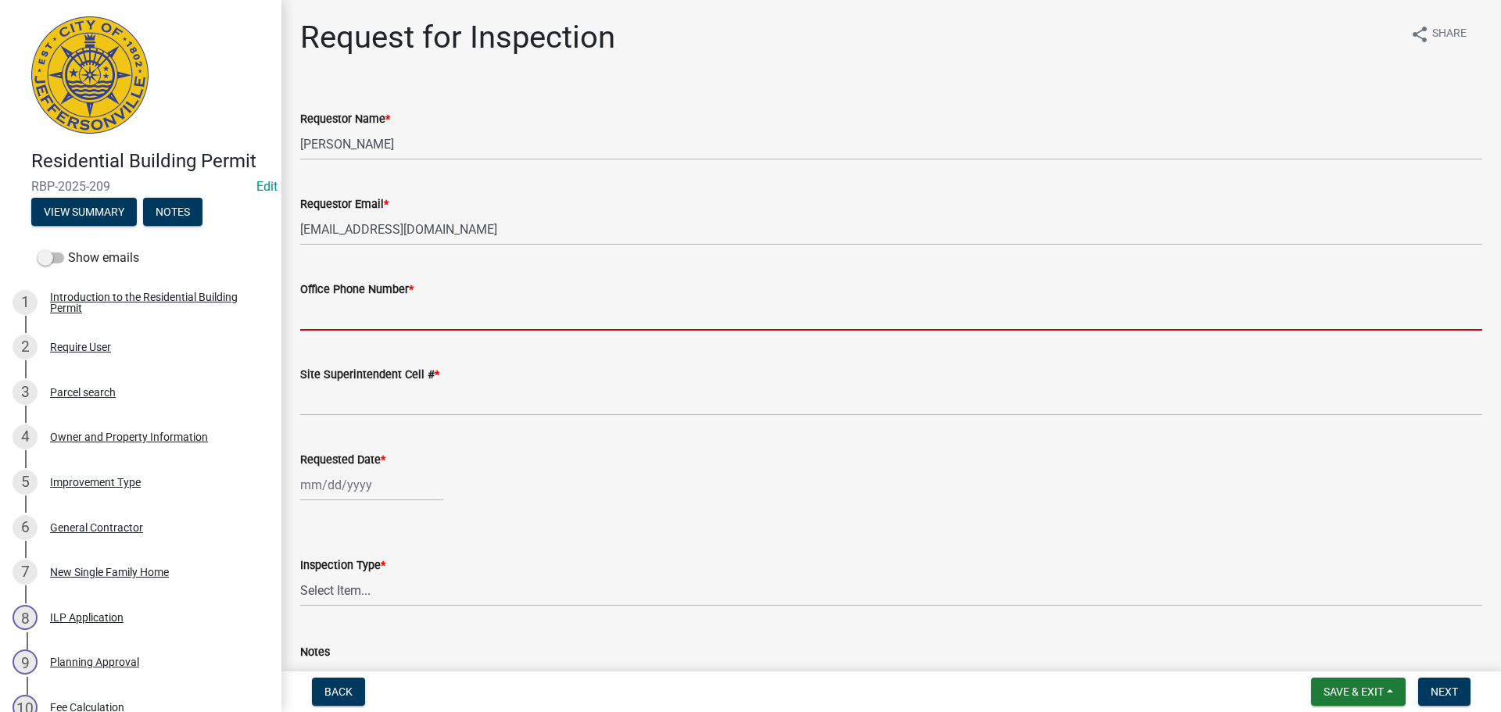
click at [342, 313] on input "Office Phone Number *" at bounding box center [891, 315] width 1182 height 32
type input "502-664-0569"
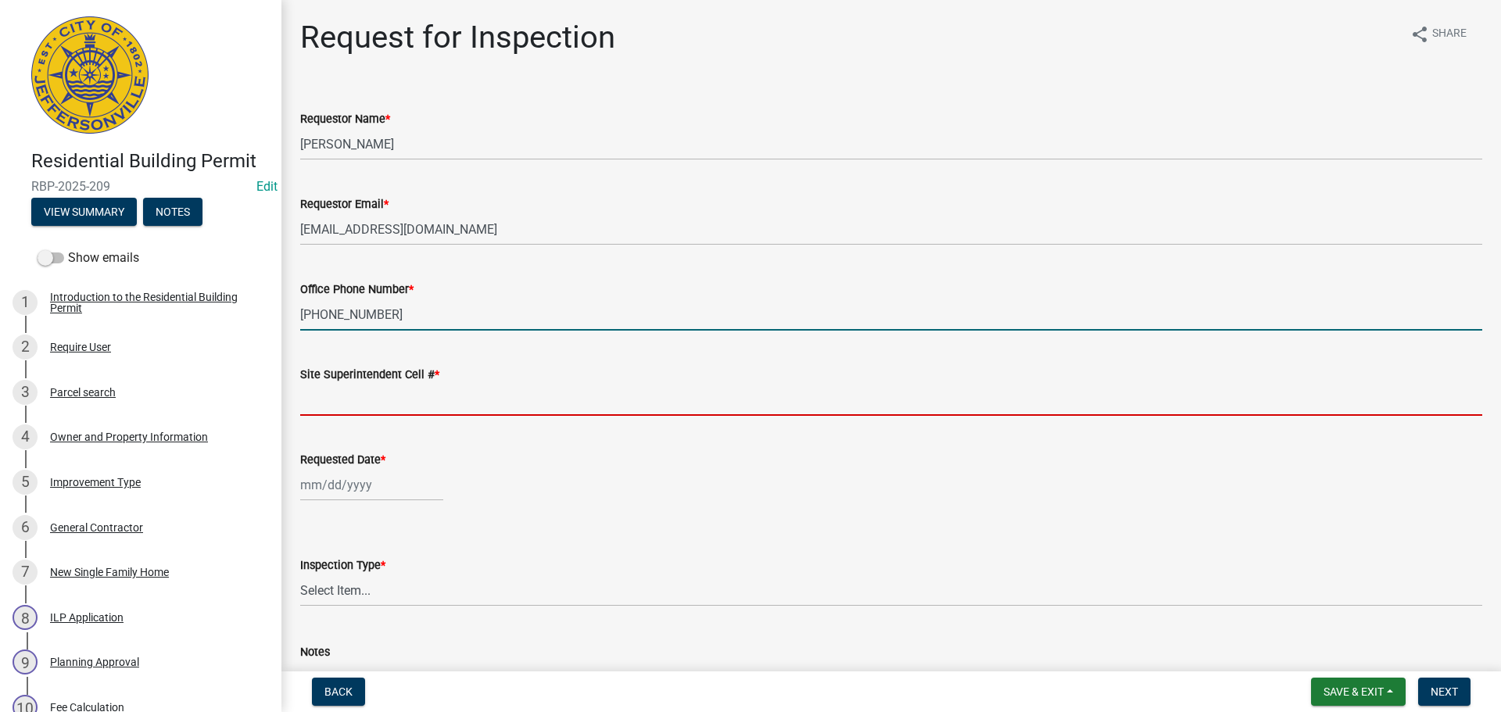
click at [370, 385] on input "Site Superintendent Cell # *" at bounding box center [891, 400] width 1182 height 32
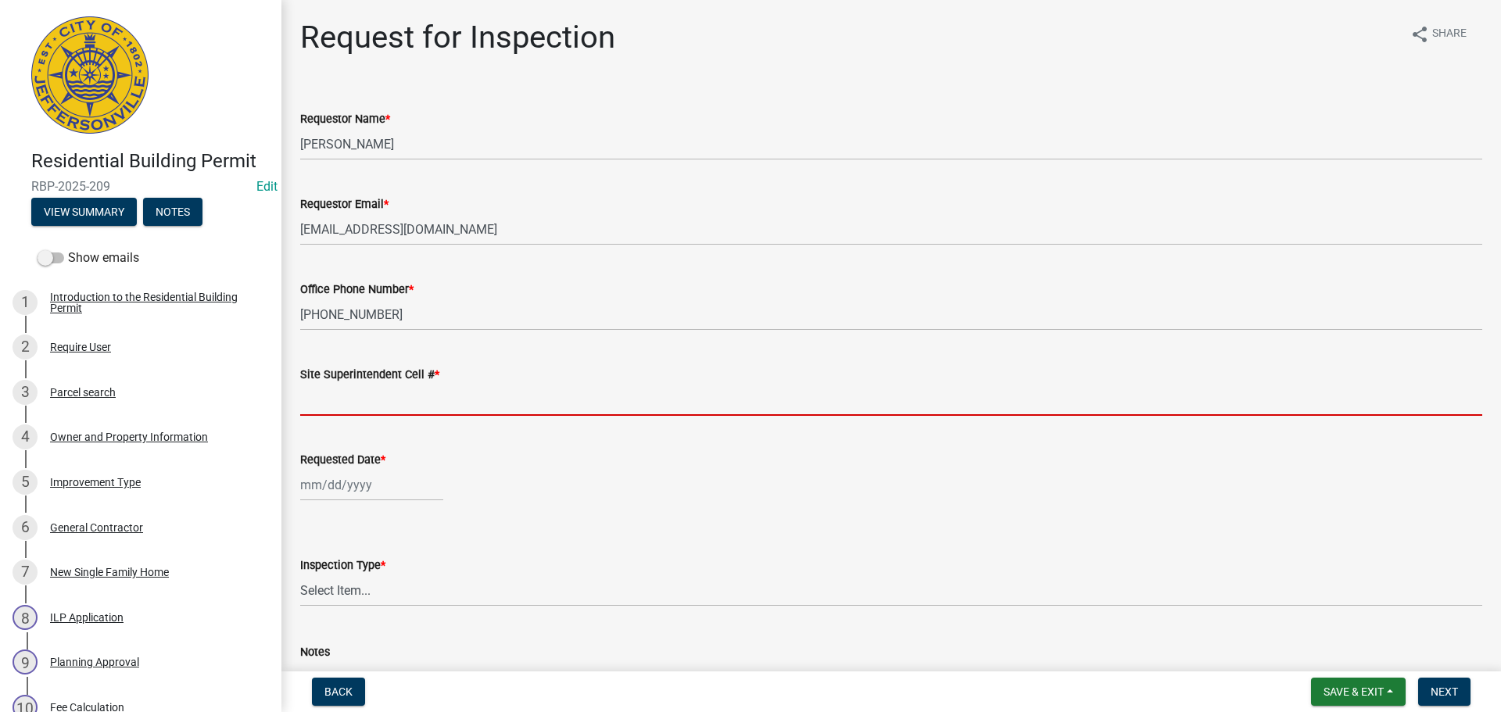
type input "SAME"
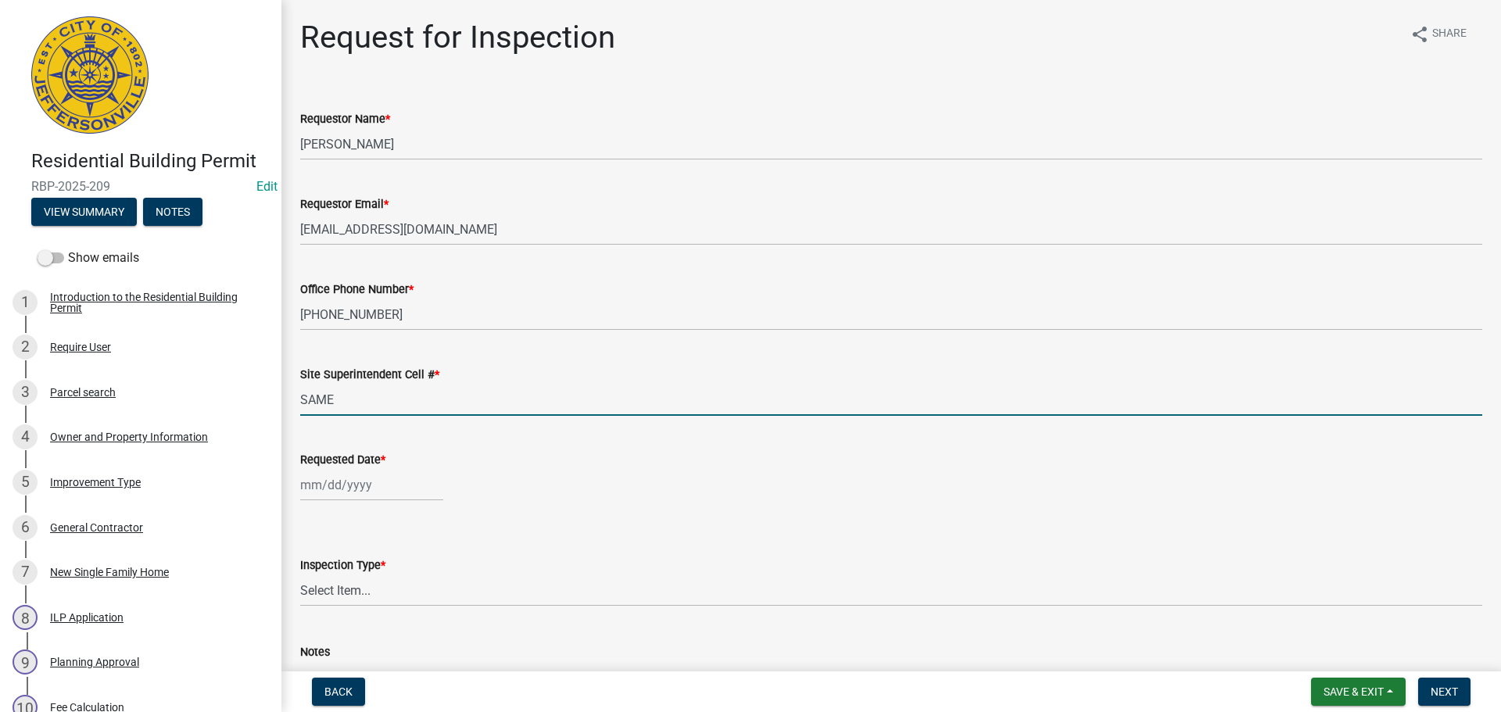
click at [322, 474] on div at bounding box center [371, 485] width 143 height 32
select select "9"
select select "2025"
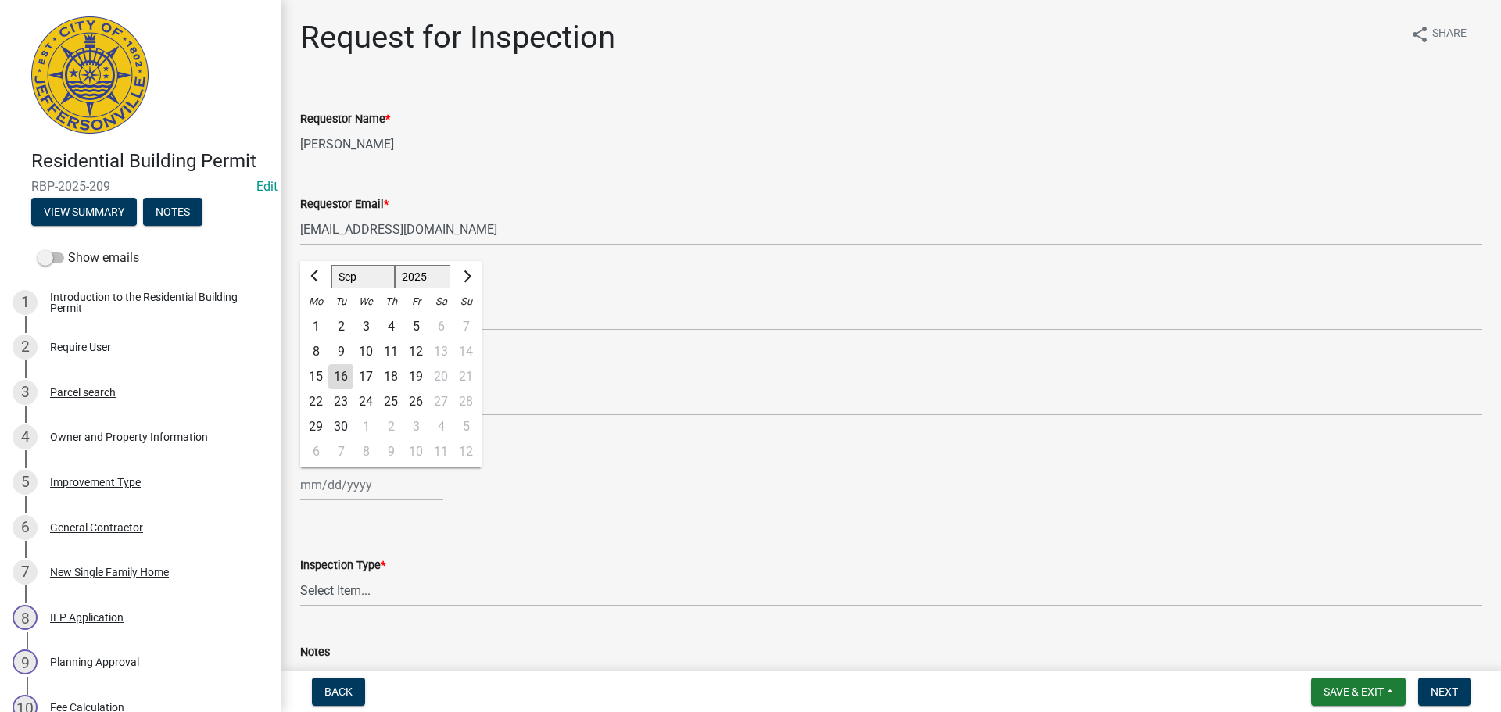
click at [365, 386] on div "17" at bounding box center [365, 376] width 25 height 25
type input "09/17/2025"
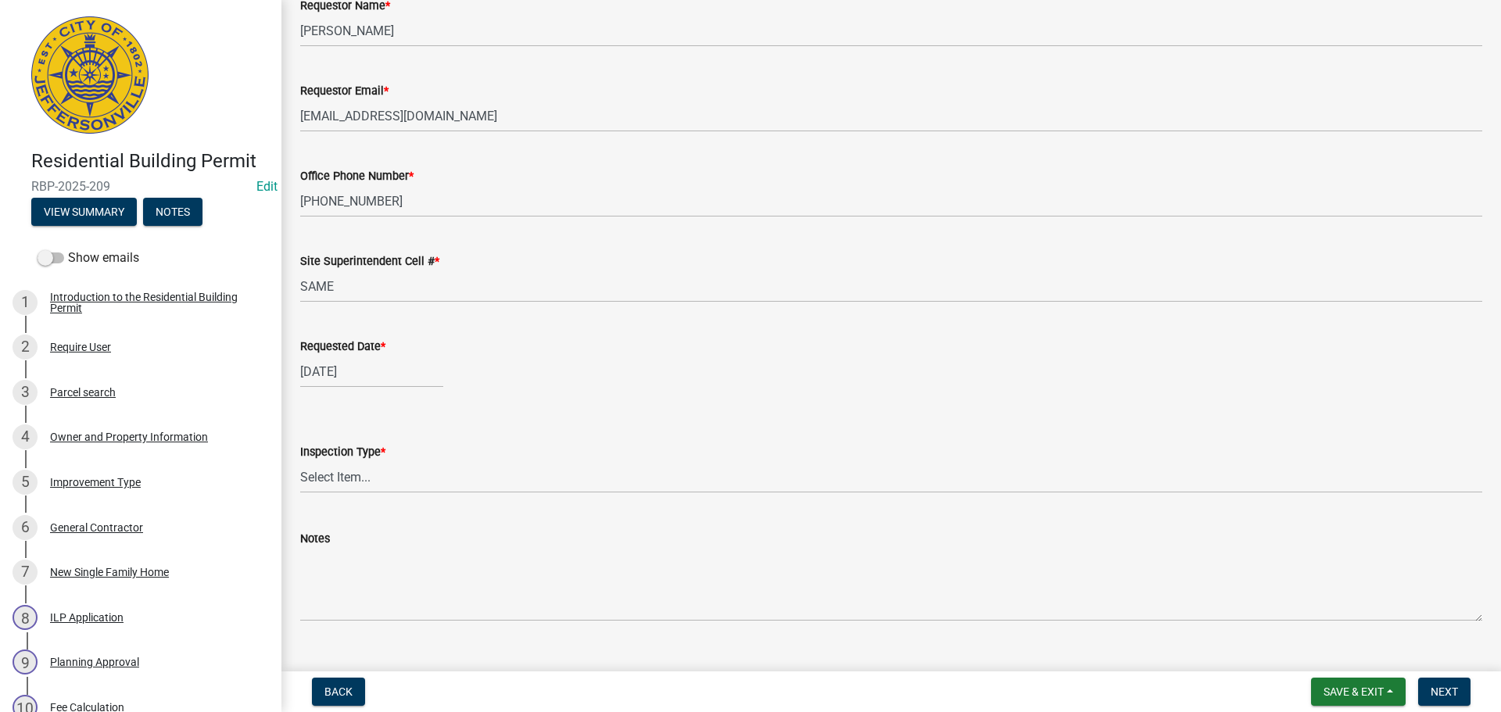
scroll to position [143, 0]
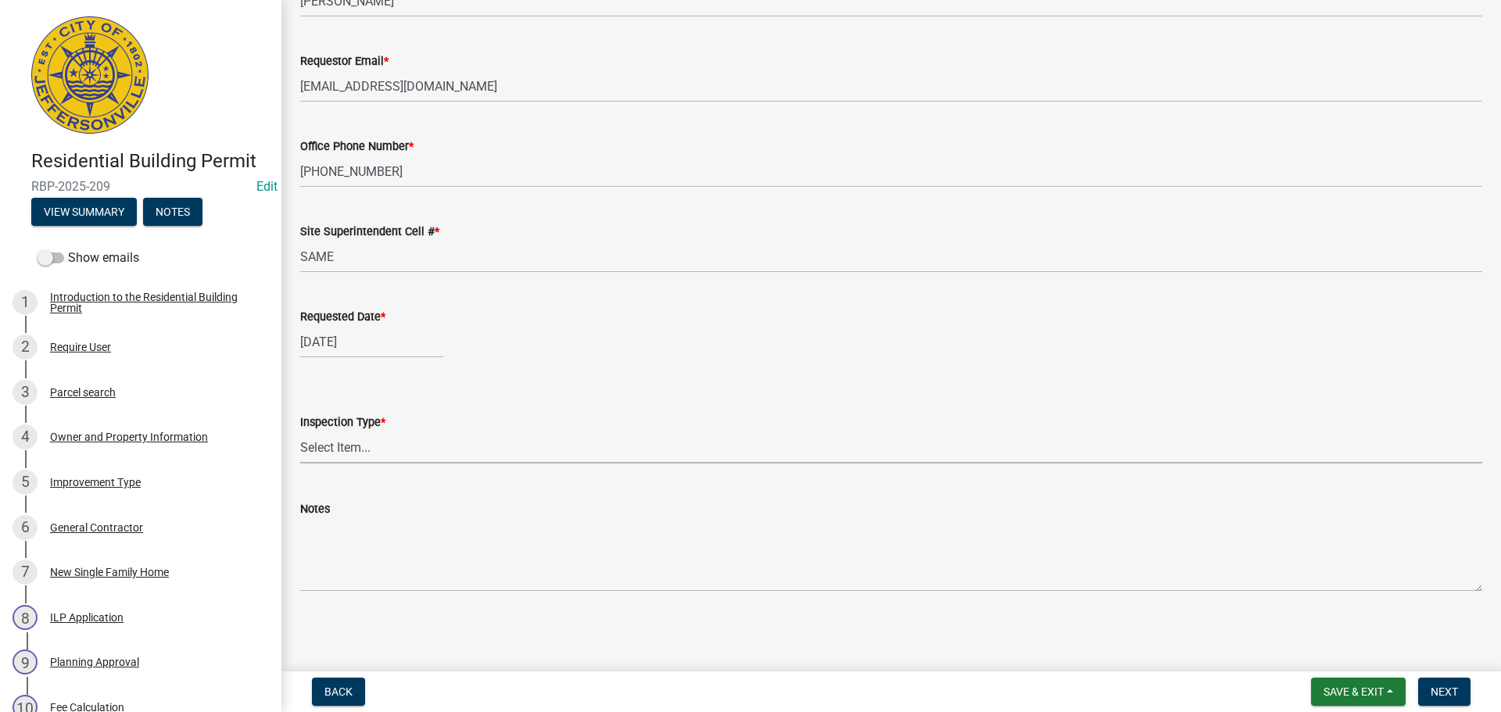
click at [324, 441] on select "Select Item... Footer Foundation Framing Final" at bounding box center [891, 447] width 1182 height 32
click at [300, 431] on select "Select Item... Footer Foundation Framing Final" at bounding box center [891, 447] width 1182 height 32
select select "cf00f61e-4b77-4892-83dd-df63e4708b2f"
click at [1440, 692] on span "Next" at bounding box center [1443, 691] width 27 height 13
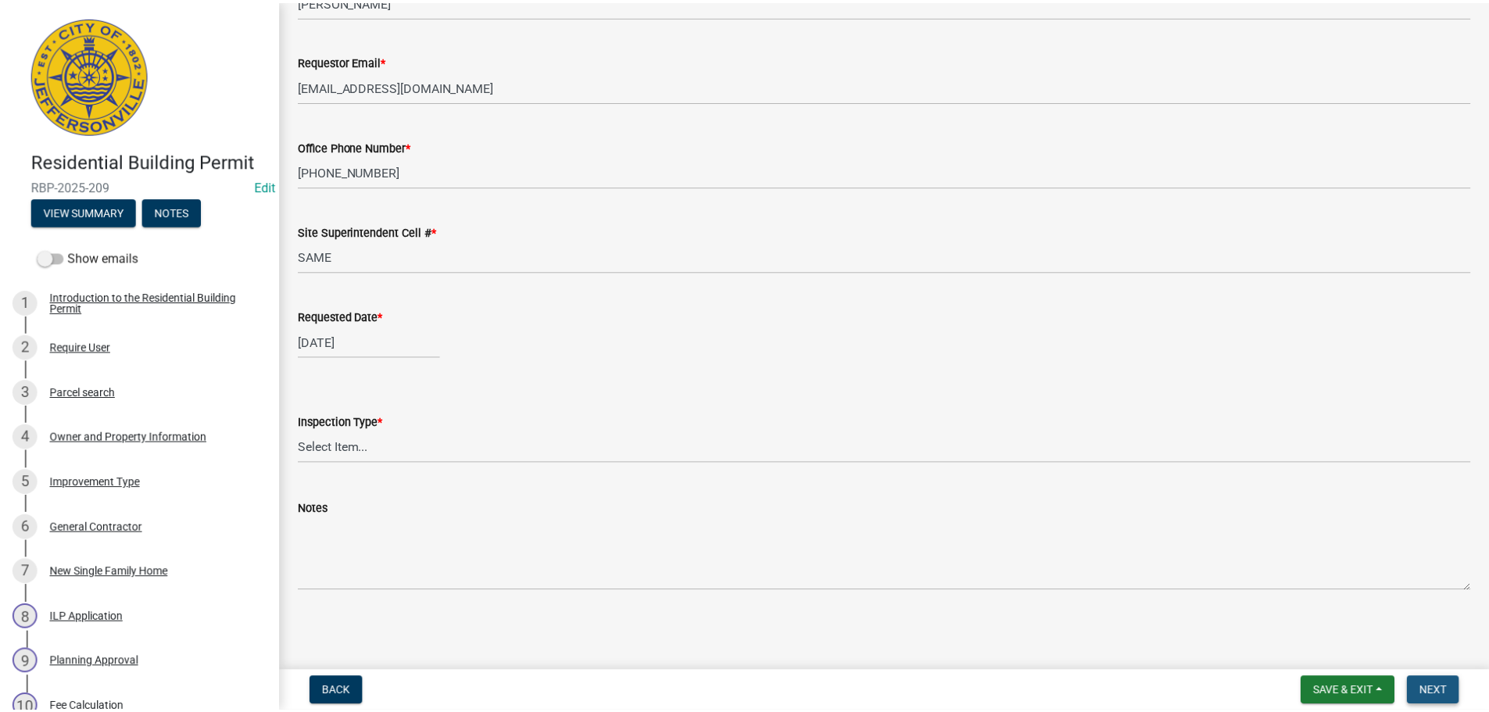
scroll to position [0, 0]
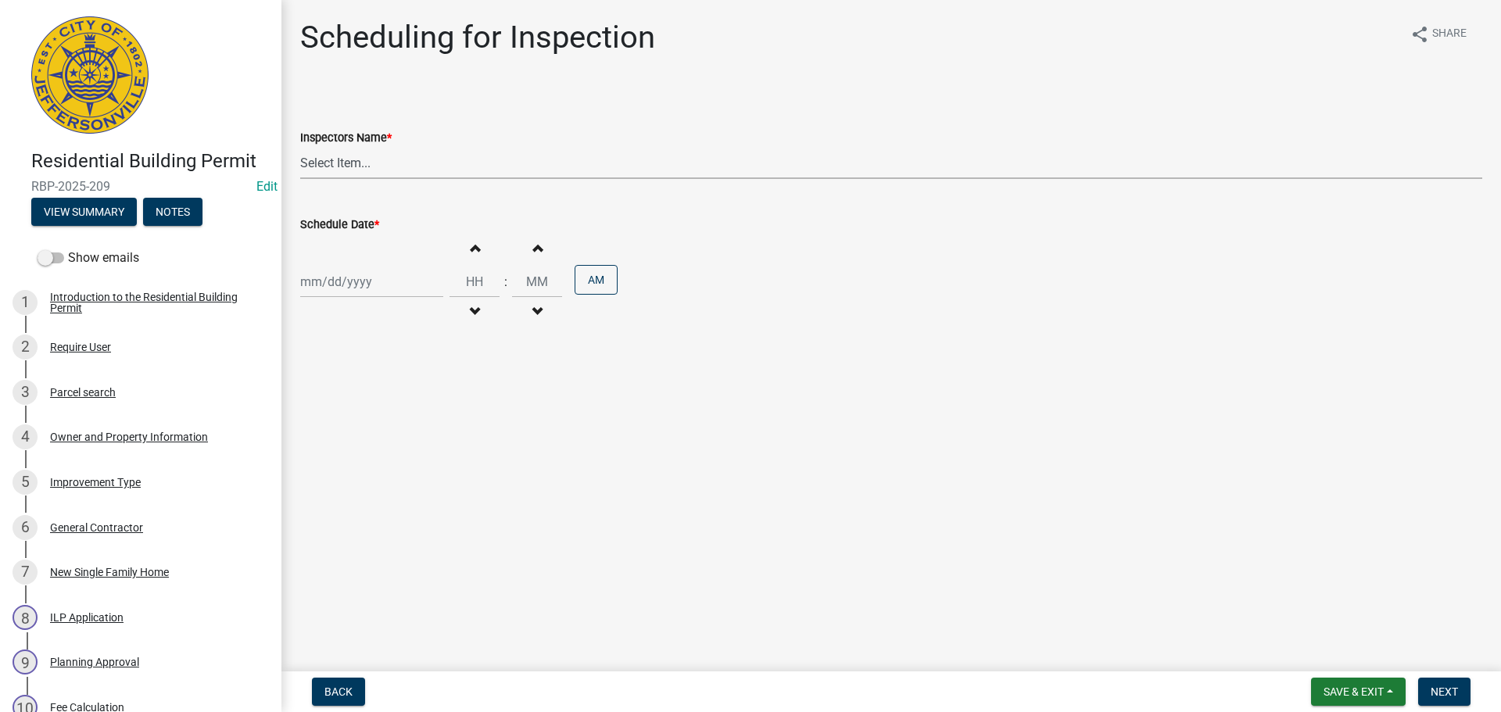
click at [323, 159] on select "Select Item... jramsey (Jeremy Ramsey) MaryFrey (Mary Frey) mkruer (Mike Kruer)…" at bounding box center [891, 163] width 1182 height 32
select select "fdb3bcc6-ce93-4663-8a18-5c08884dd177"
click at [300, 147] on select "Select Item... jramsey (Jeremy Ramsey) MaryFrey (Mary Frey) mkruer (Mike Kruer)…" at bounding box center [891, 163] width 1182 height 32
click at [317, 281] on div at bounding box center [371, 282] width 143 height 32
select select "9"
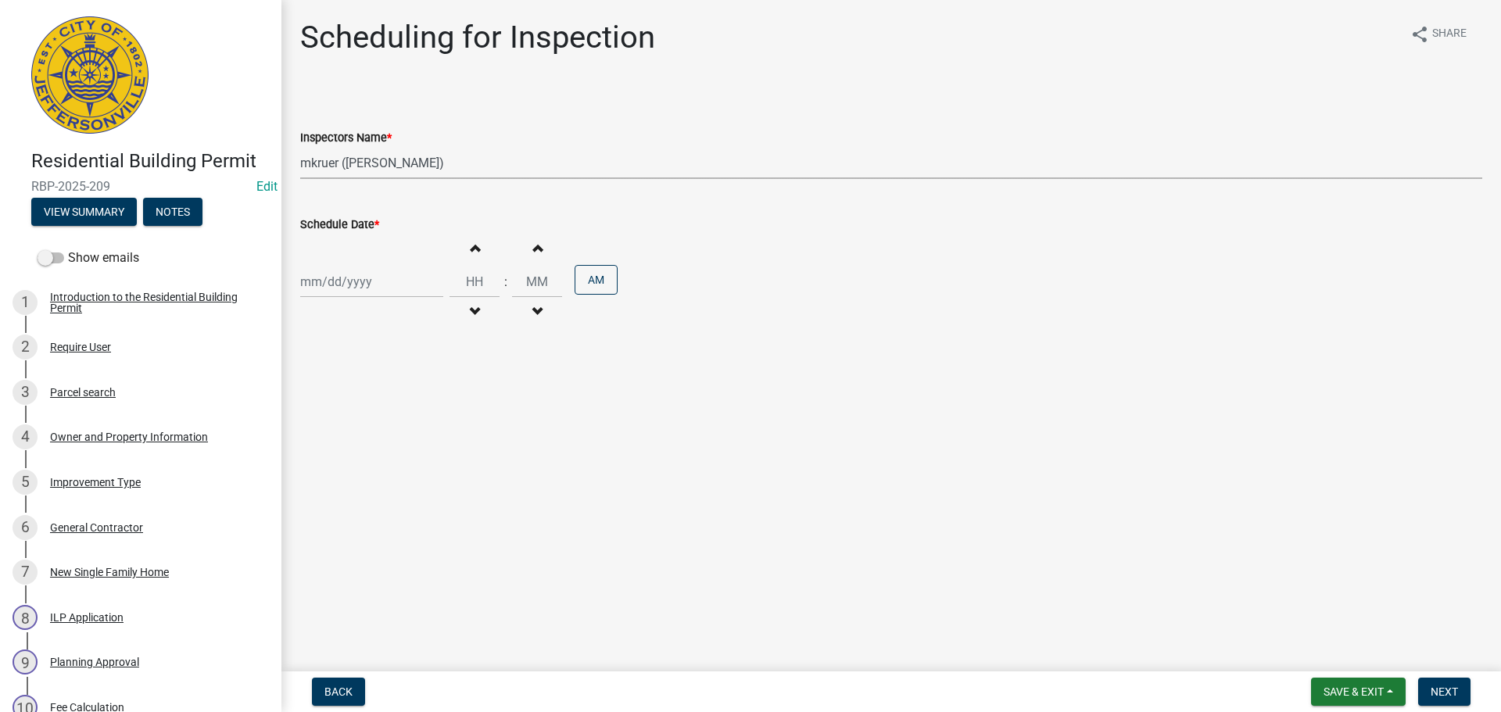
select select "2025"
click at [367, 411] on div "17" at bounding box center [365, 415] width 25 height 25
type input "09/17/2025"
click at [1446, 692] on span "Next" at bounding box center [1443, 691] width 27 height 13
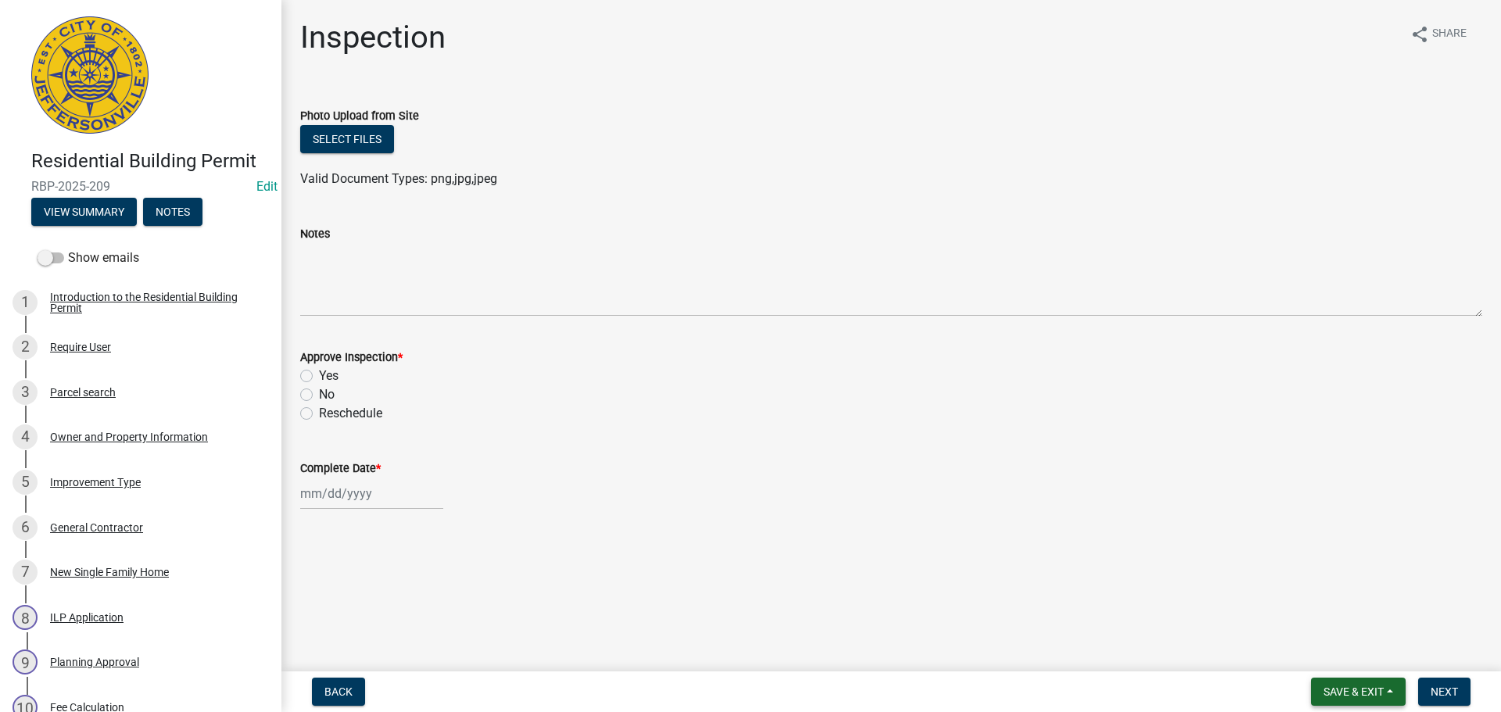
click at [1326, 685] on span "Save & Exit" at bounding box center [1353, 691] width 60 height 13
click at [1322, 661] on button "Save & Exit" at bounding box center [1342, 651] width 125 height 38
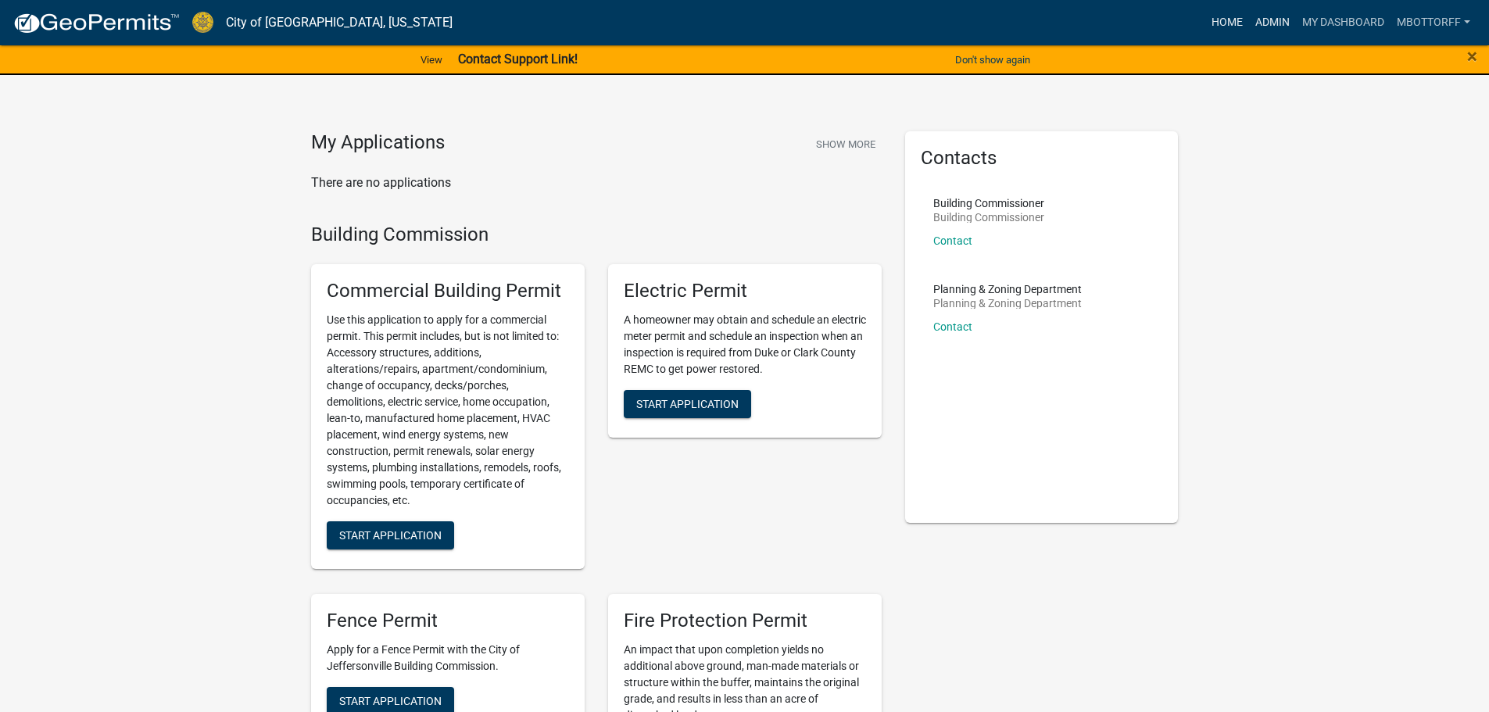
drag, startPoint x: 1270, startPoint y: 24, endPoint x: 1226, endPoint y: 27, distance: 44.6
click at [1270, 24] on link "Admin" at bounding box center [1272, 23] width 47 height 30
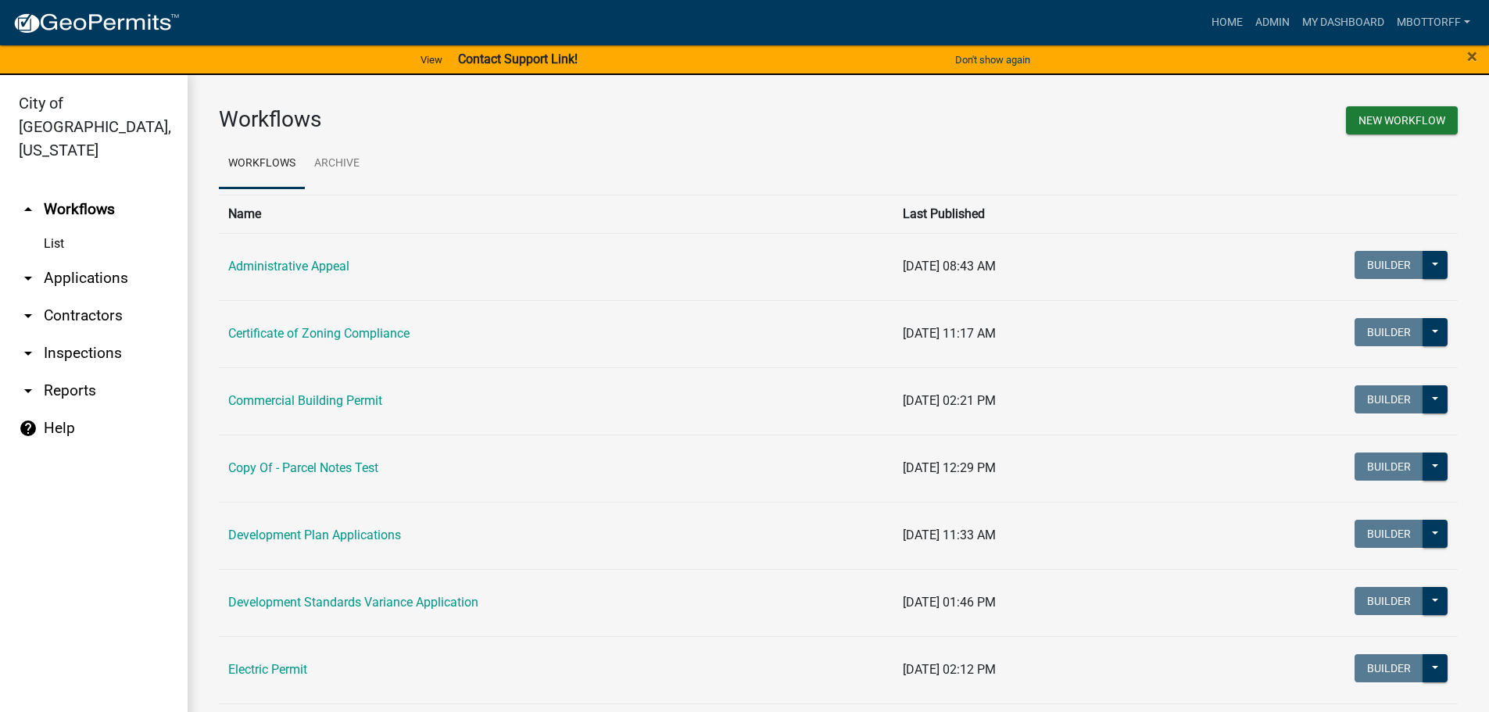
click at [96, 259] on link "arrow_drop_down Applications" at bounding box center [94, 278] width 188 height 38
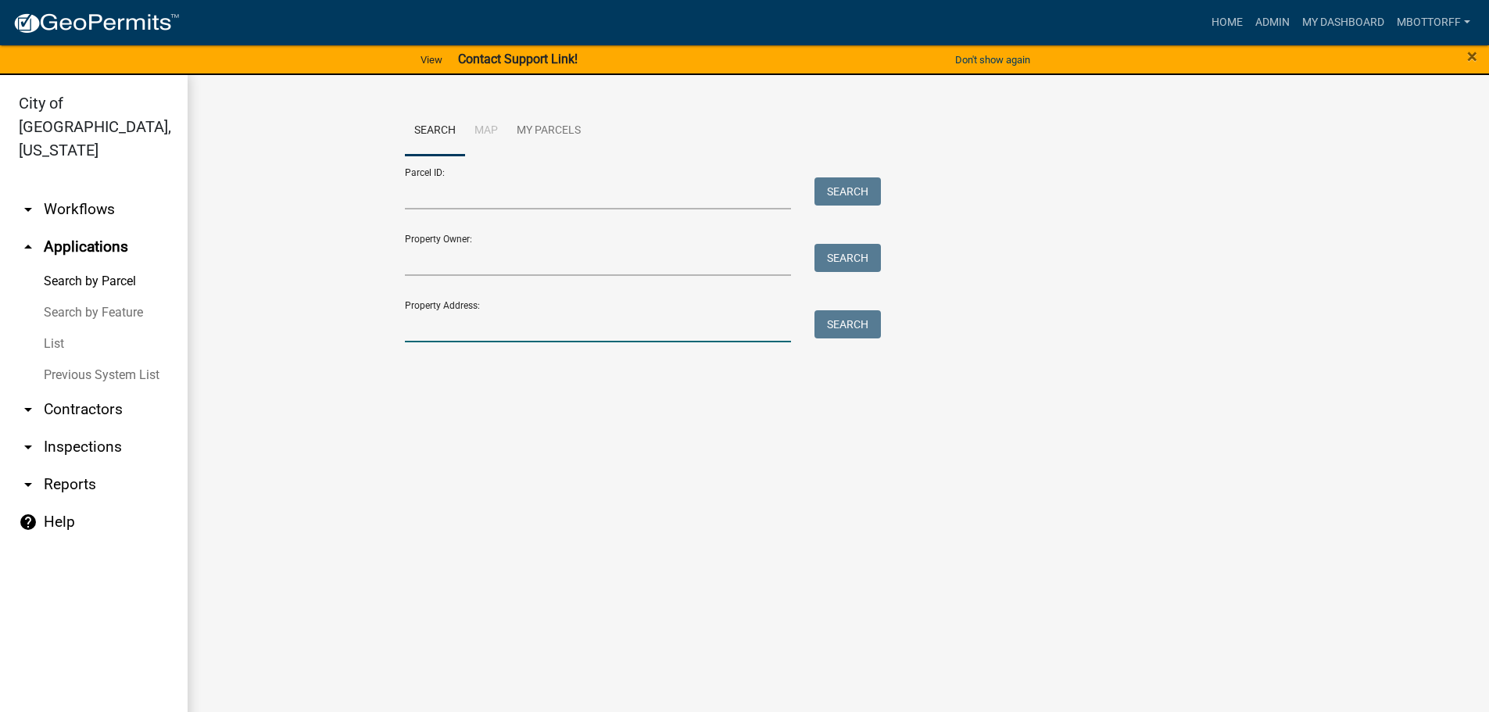
click at [442, 332] on input "Property Address:" at bounding box center [598, 326] width 387 height 32
type input "1771 VET"
click at [864, 327] on button "Search" at bounding box center [847, 324] width 66 height 28
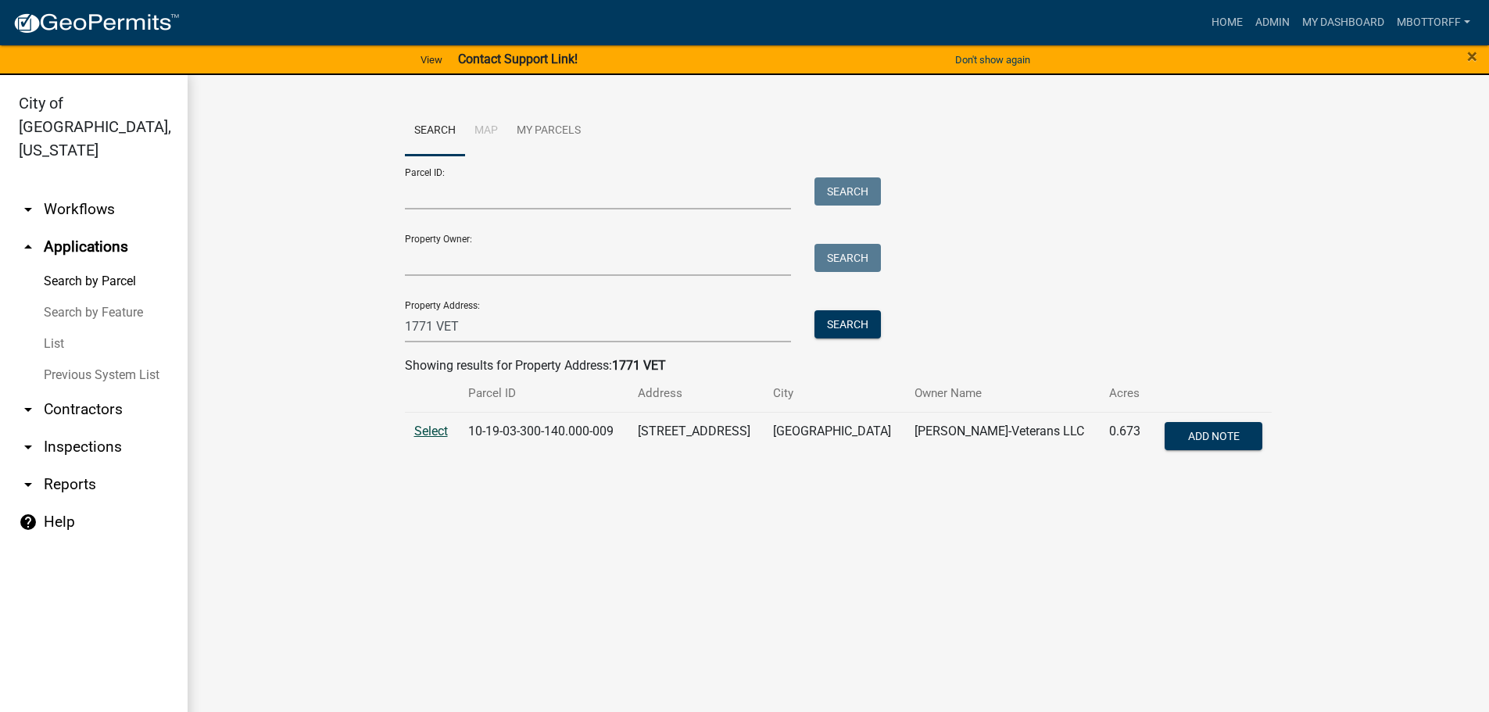
click at [441, 430] on span "Select" at bounding box center [431, 431] width 34 height 15
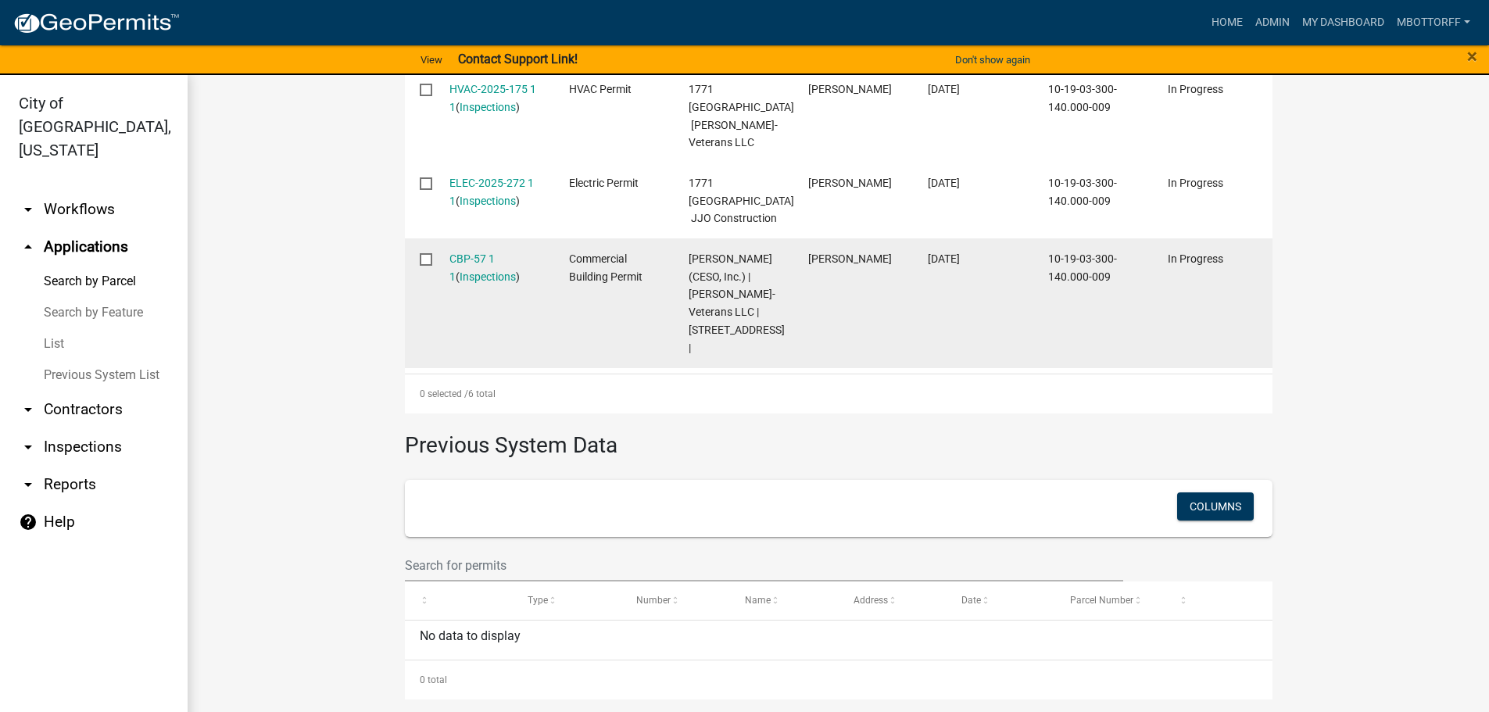
scroll to position [1015, 0]
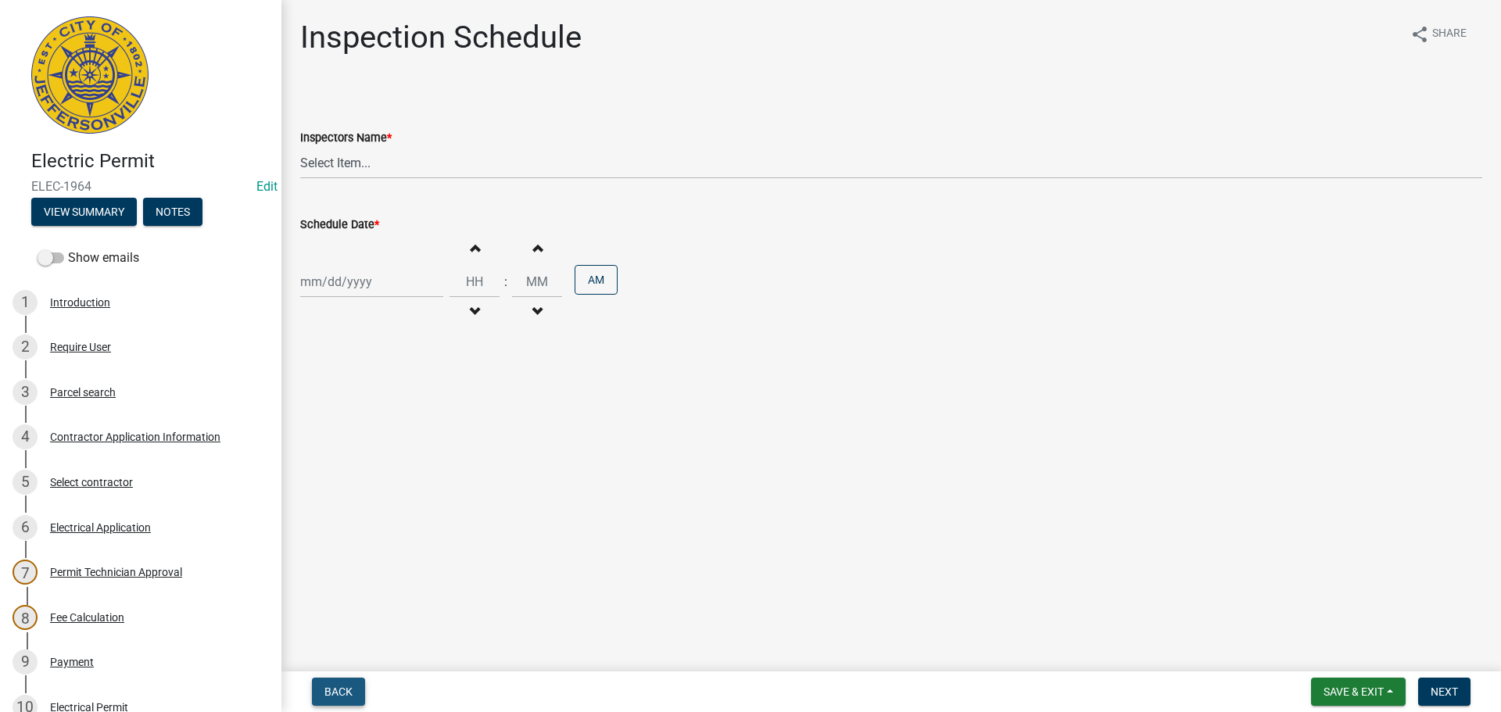
click at [338, 688] on span "Back" at bounding box center [338, 691] width 28 height 13
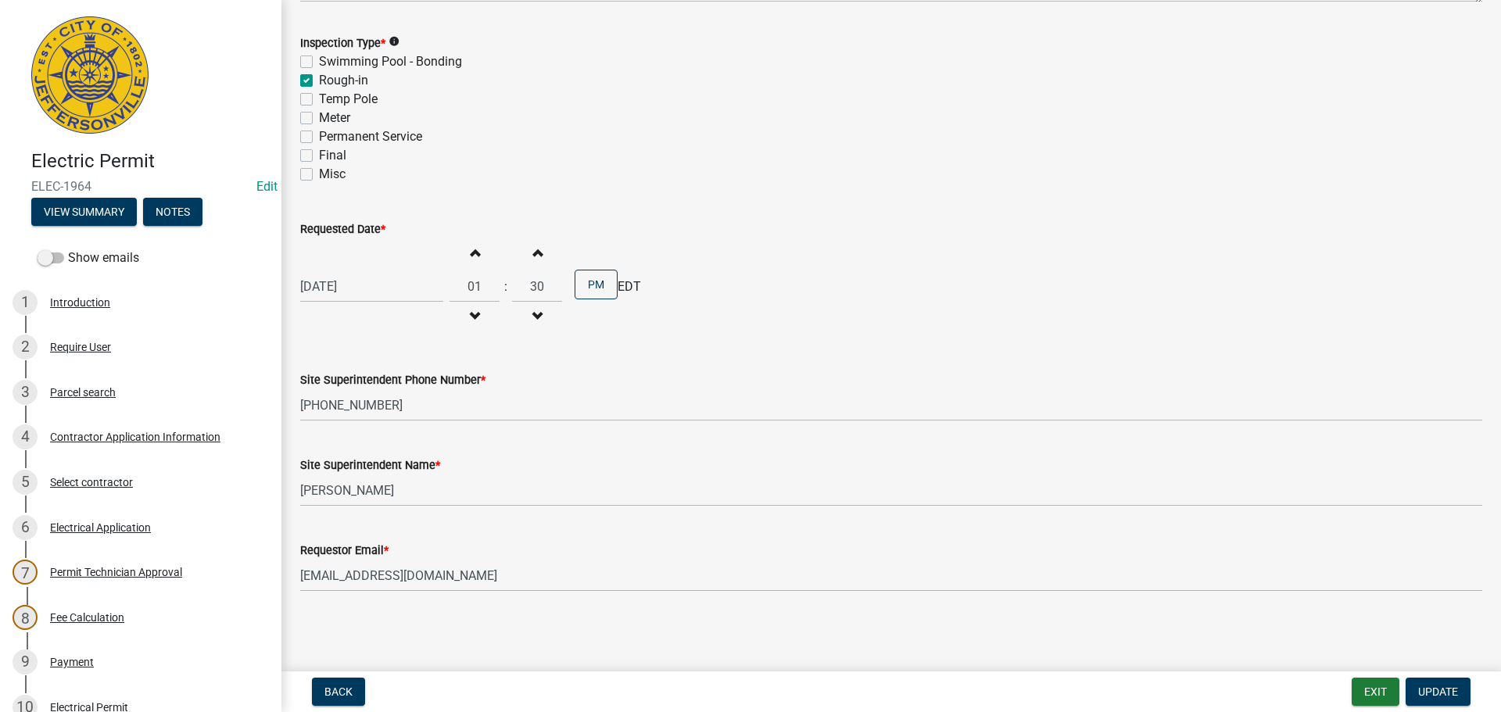
scroll to position [343, 0]
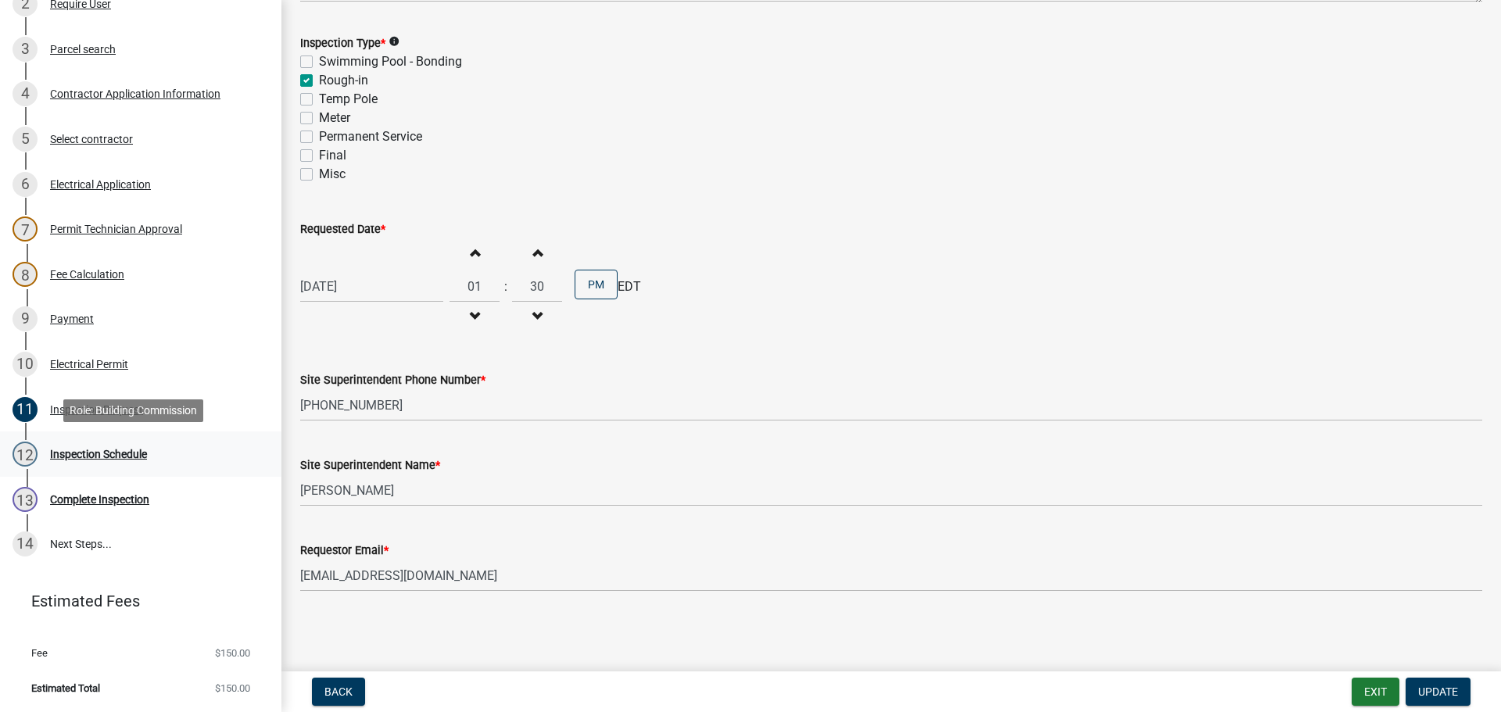
click at [73, 454] on div "Inspection Schedule" at bounding box center [98, 454] width 97 height 11
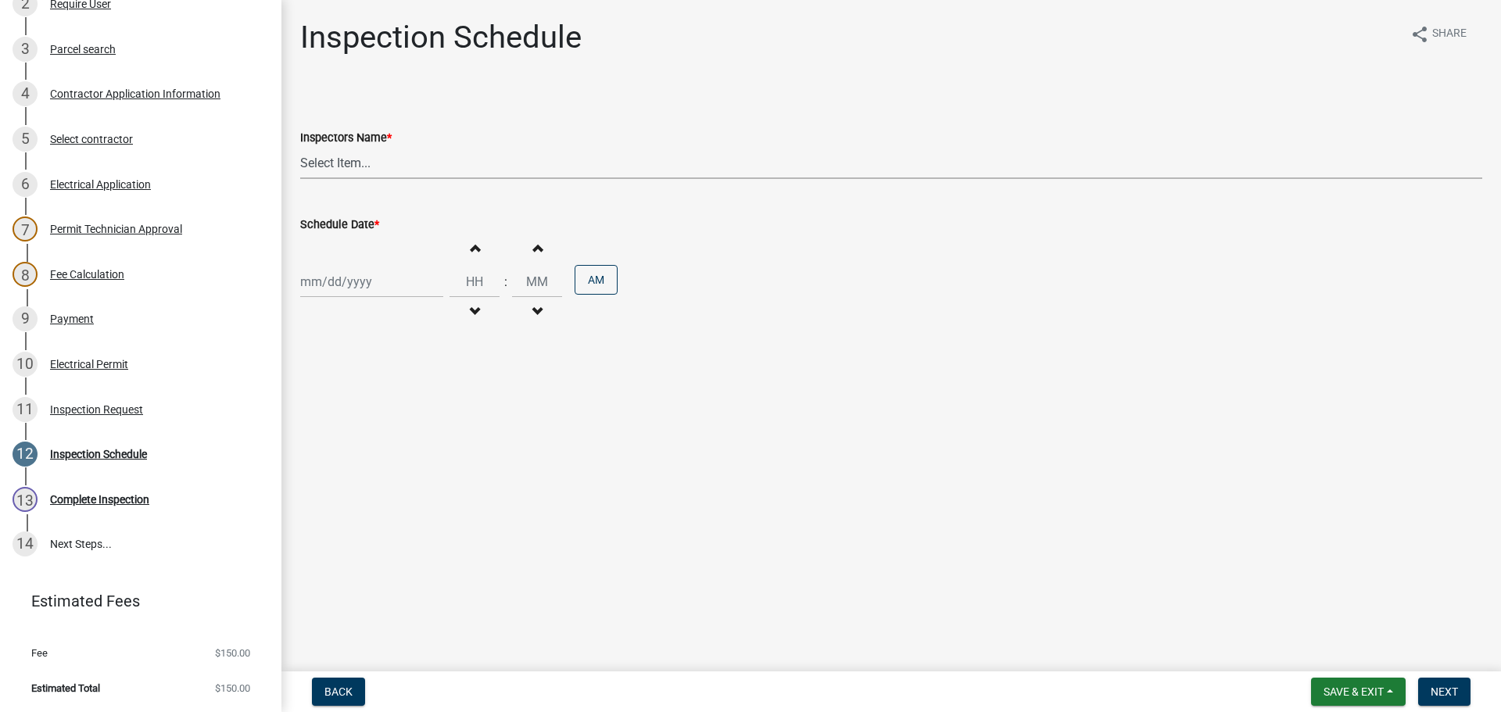
click at [331, 163] on select "Select Item... [PERSON_NAME] ([PERSON_NAME]) [PERSON_NAME] ([PERSON_NAME]) mkru…" at bounding box center [891, 163] width 1182 height 32
select select "36a8b8f0-2ef8-43e9-ae06-718f51af8d36"
click at [300, 147] on select "Select Item... jramsey (Jeremy Ramsey) MaryFrey (Mary Frey) mkruer (Mike Kruer)…" at bounding box center [891, 163] width 1182 height 32
select select "9"
select select "2025"
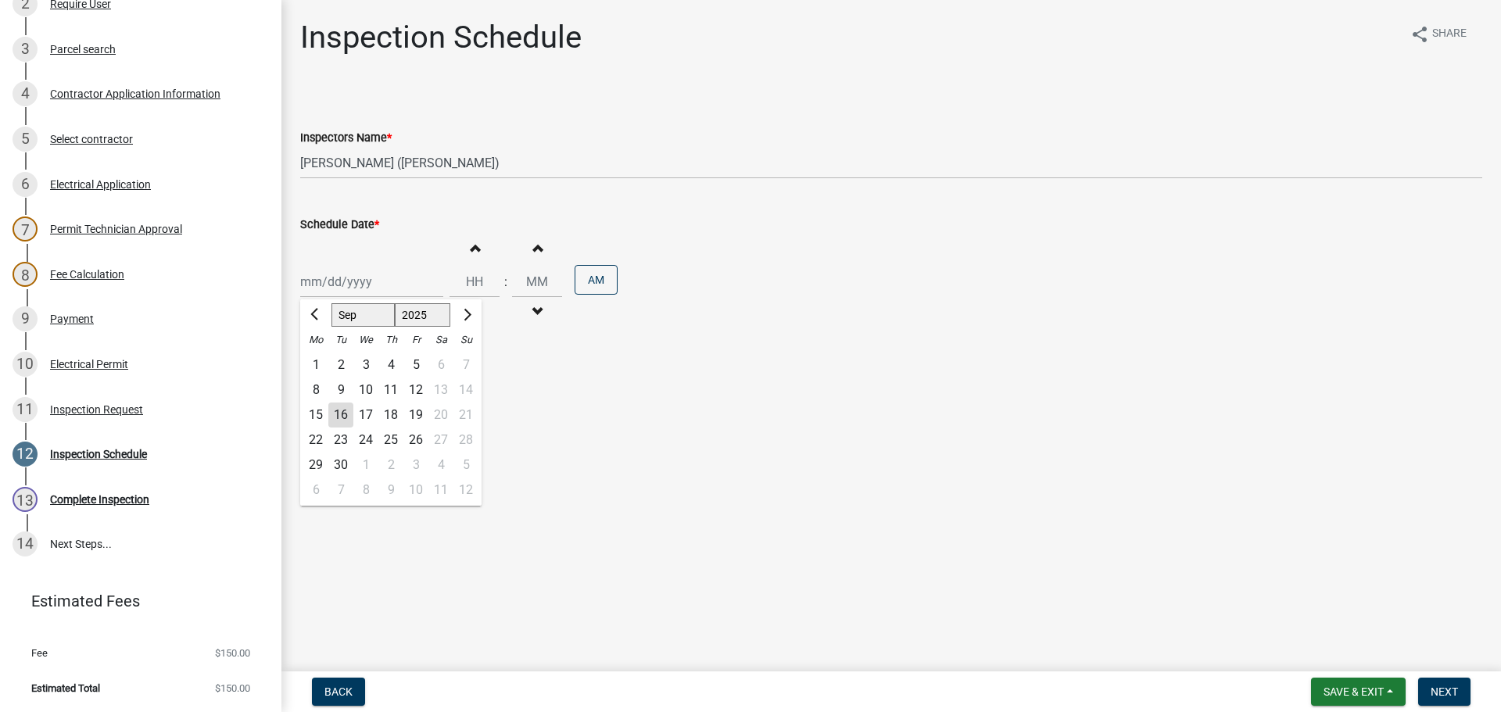
click at [342, 281] on div "Jan Feb Mar Apr May Jun Jul Aug Sep Oct Nov Dec 1525 1526 1527 1528 1529 1530 1…" at bounding box center [371, 282] width 143 height 32
click at [362, 410] on div "17" at bounding box center [365, 415] width 25 height 25
type input "09/17/2025"
click at [1451, 694] on span "Next" at bounding box center [1443, 691] width 27 height 13
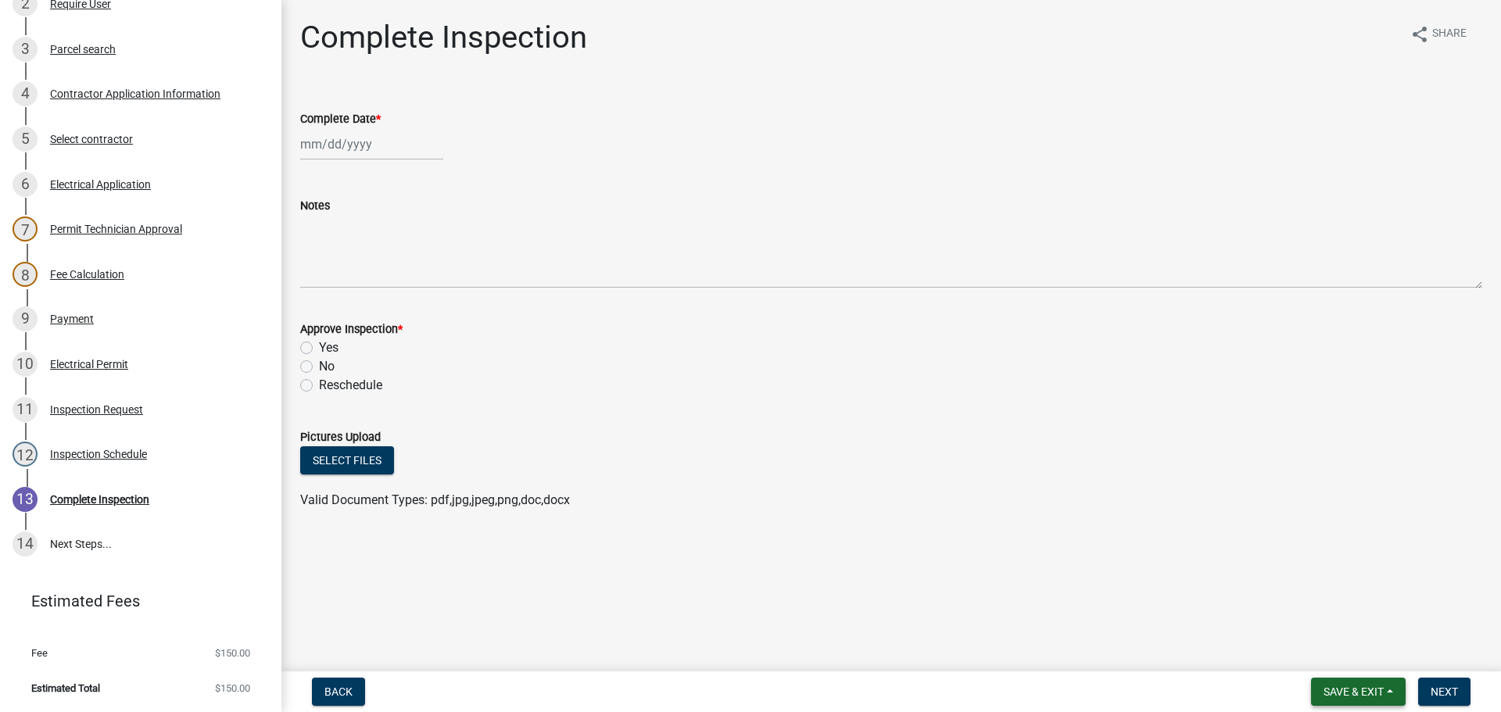
click at [1337, 687] on span "Save & Exit" at bounding box center [1353, 691] width 60 height 13
click at [1329, 655] on button "Save & Exit" at bounding box center [1342, 651] width 125 height 38
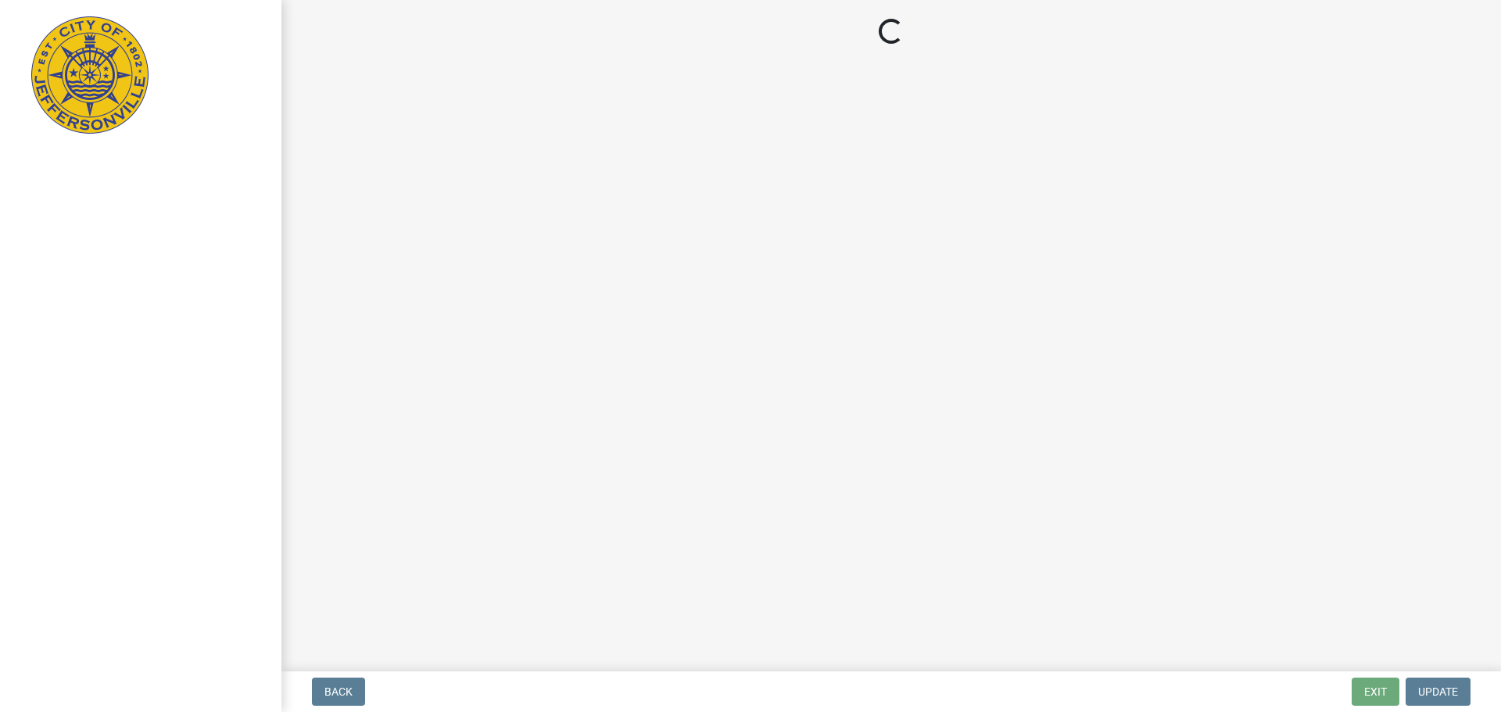
select select "3: 3"
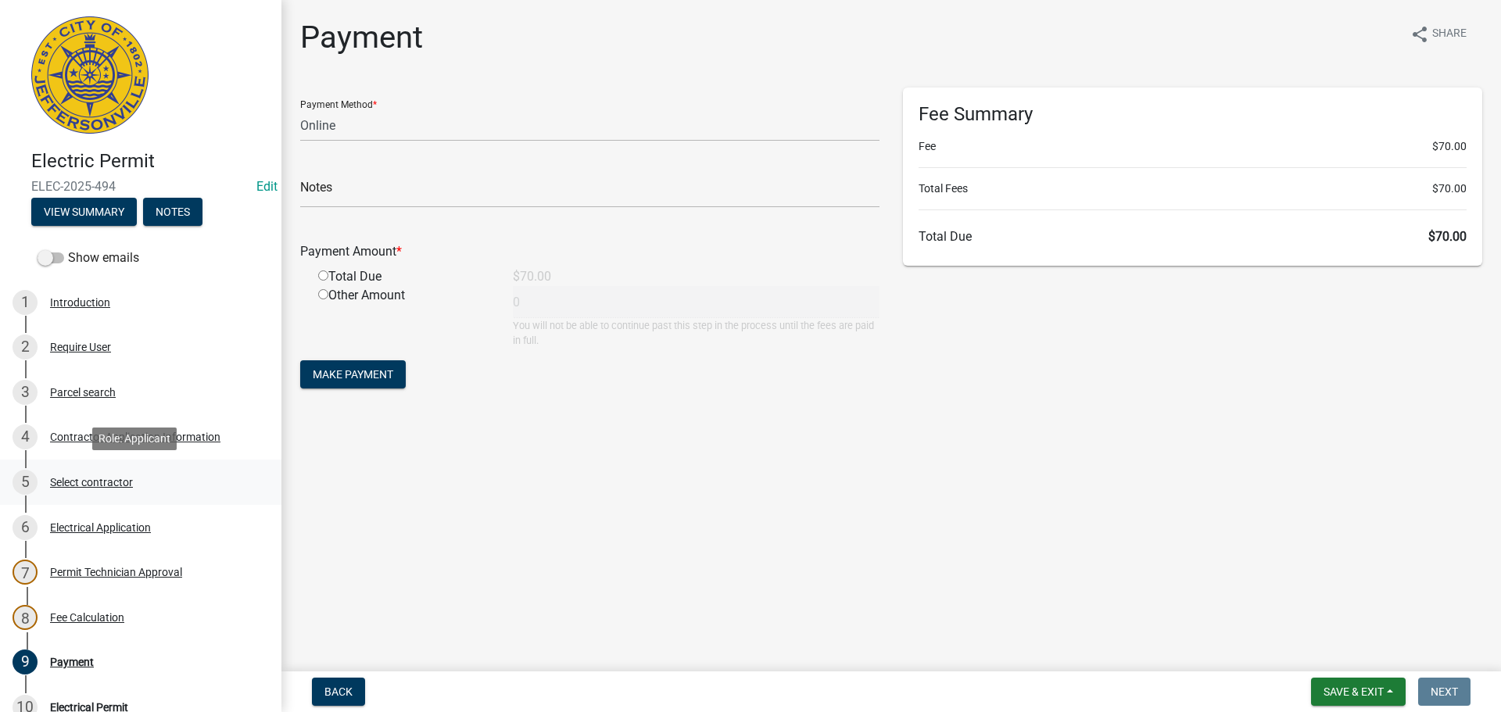
click at [84, 481] on div "Select contractor" at bounding box center [91, 482] width 83 height 11
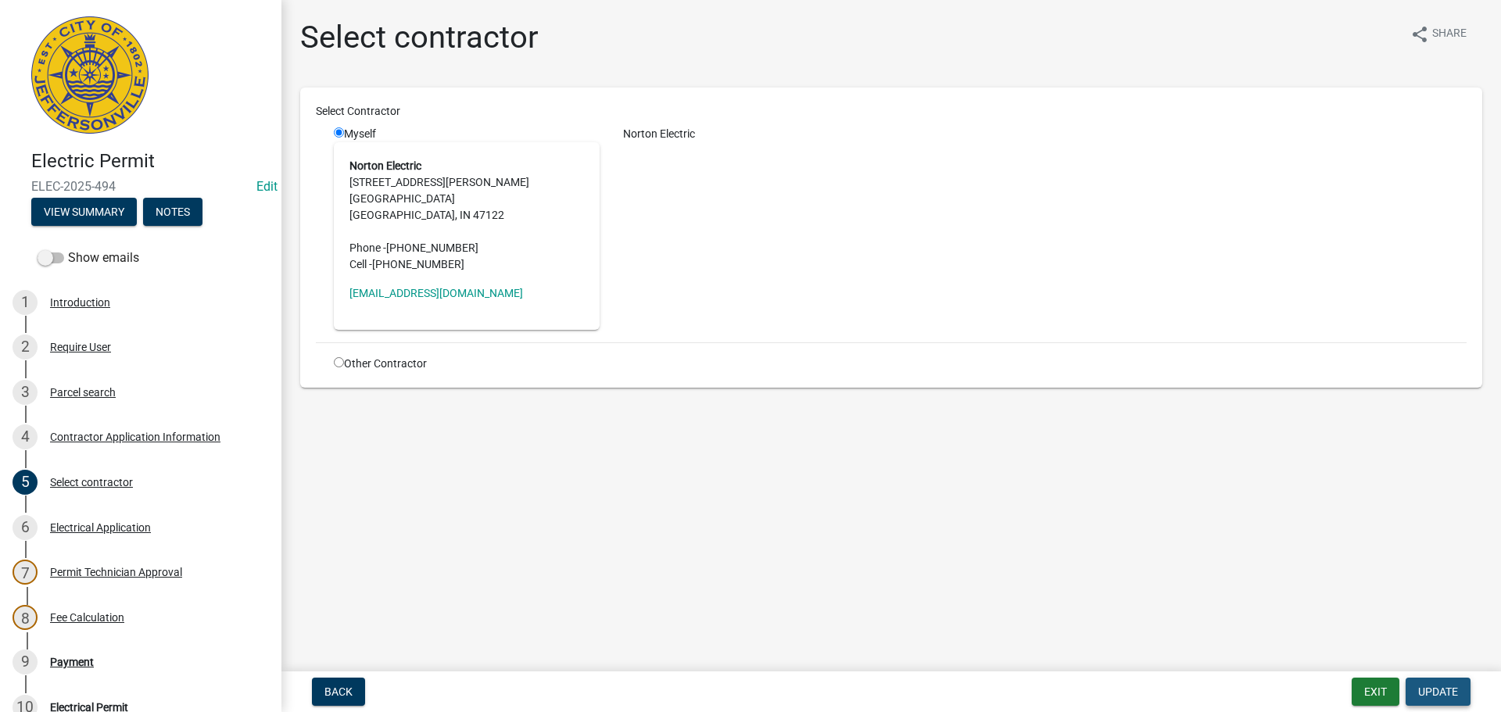
click at [1451, 689] on span "Update" at bounding box center [1438, 691] width 40 height 13
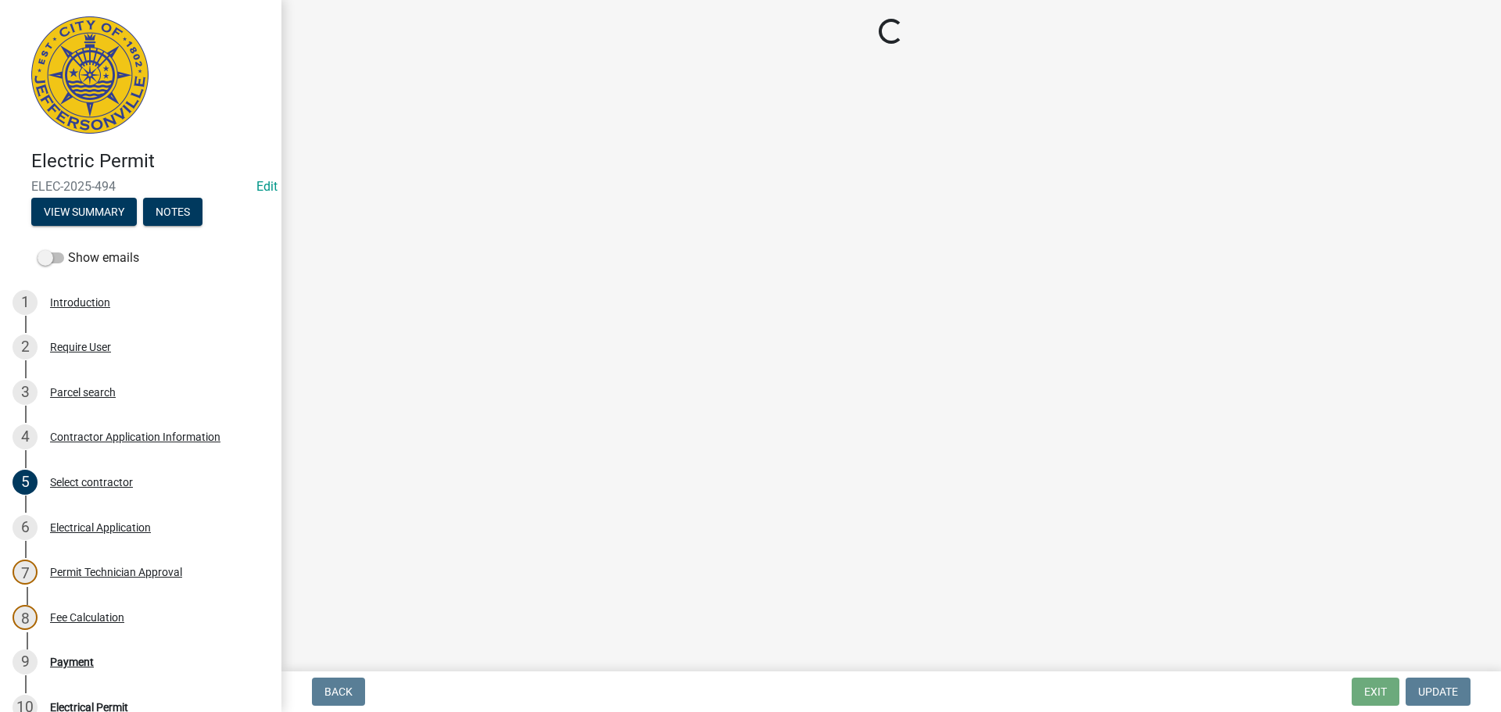
select select "3: 3"
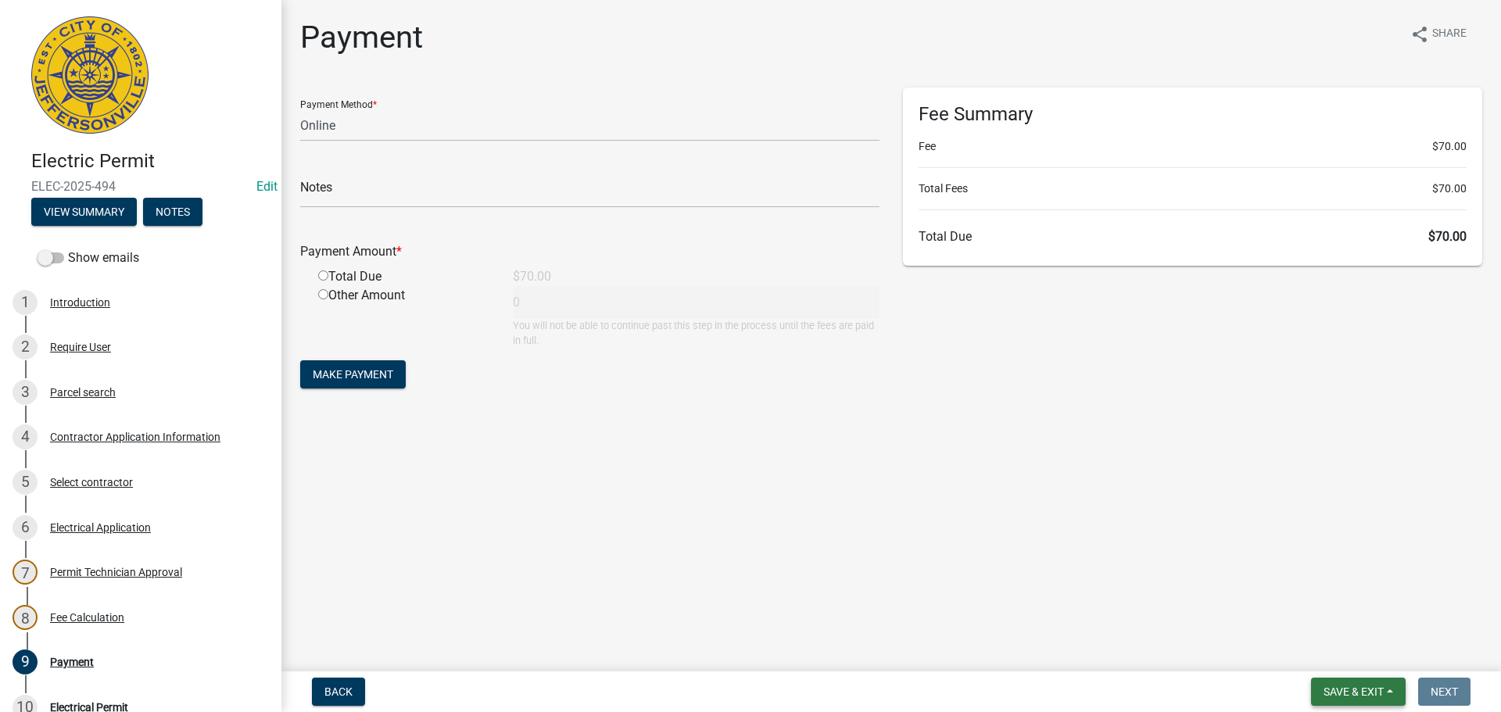
click at [1341, 694] on span "Save & Exit" at bounding box center [1353, 691] width 60 height 13
click at [1334, 653] on button "Save & Exit" at bounding box center [1342, 651] width 125 height 38
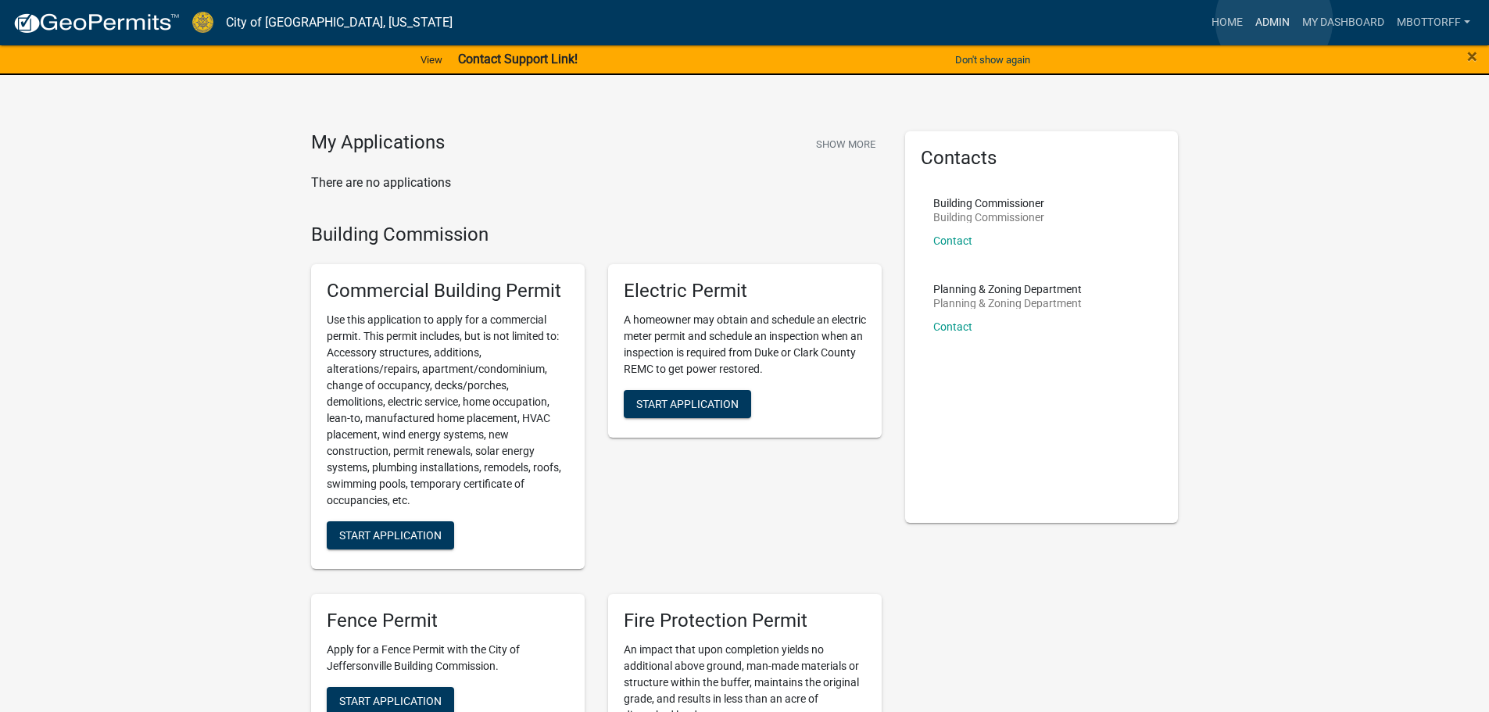
click at [1274, 20] on link "Admin" at bounding box center [1272, 23] width 47 height 30
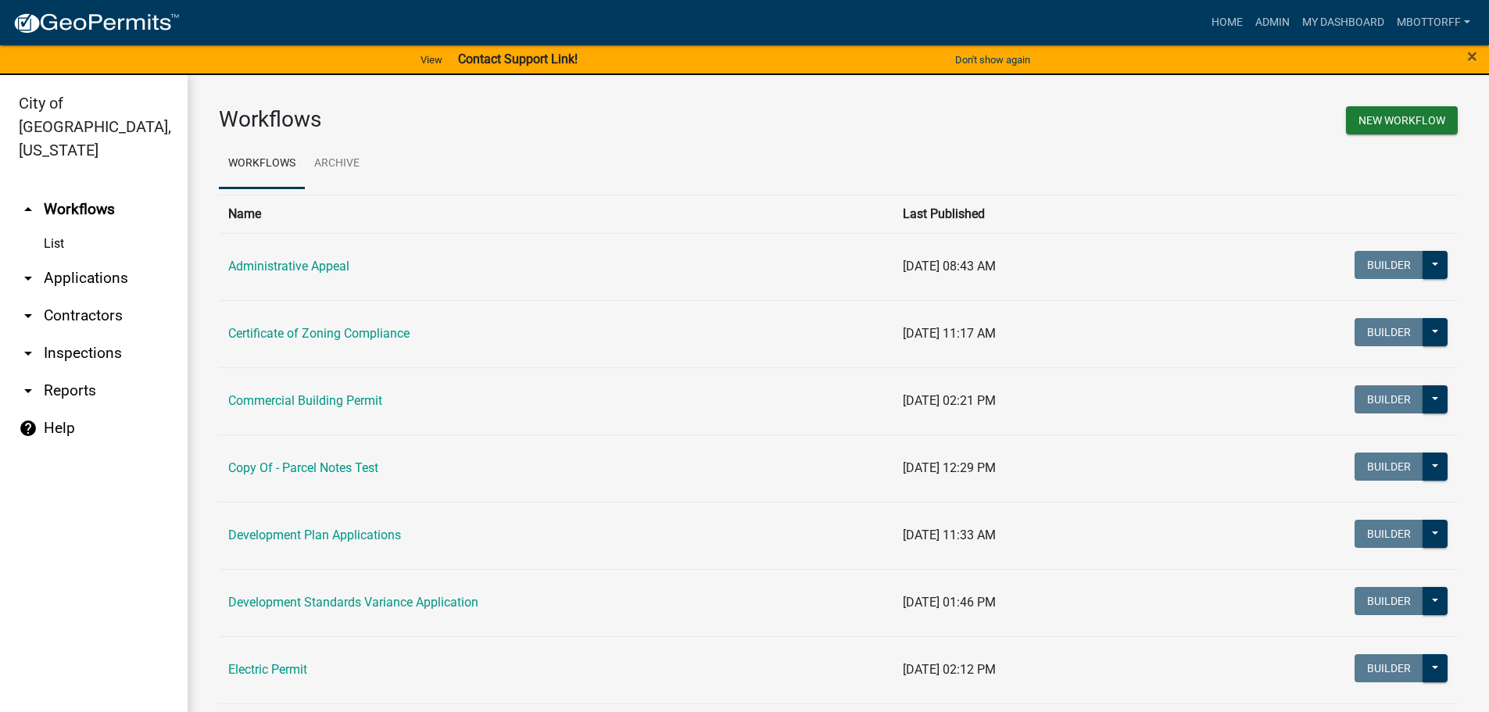
click at [52, 297] on link "arrow_drop_down Contractors" at bounding box center [94, 316] width 188 height 38
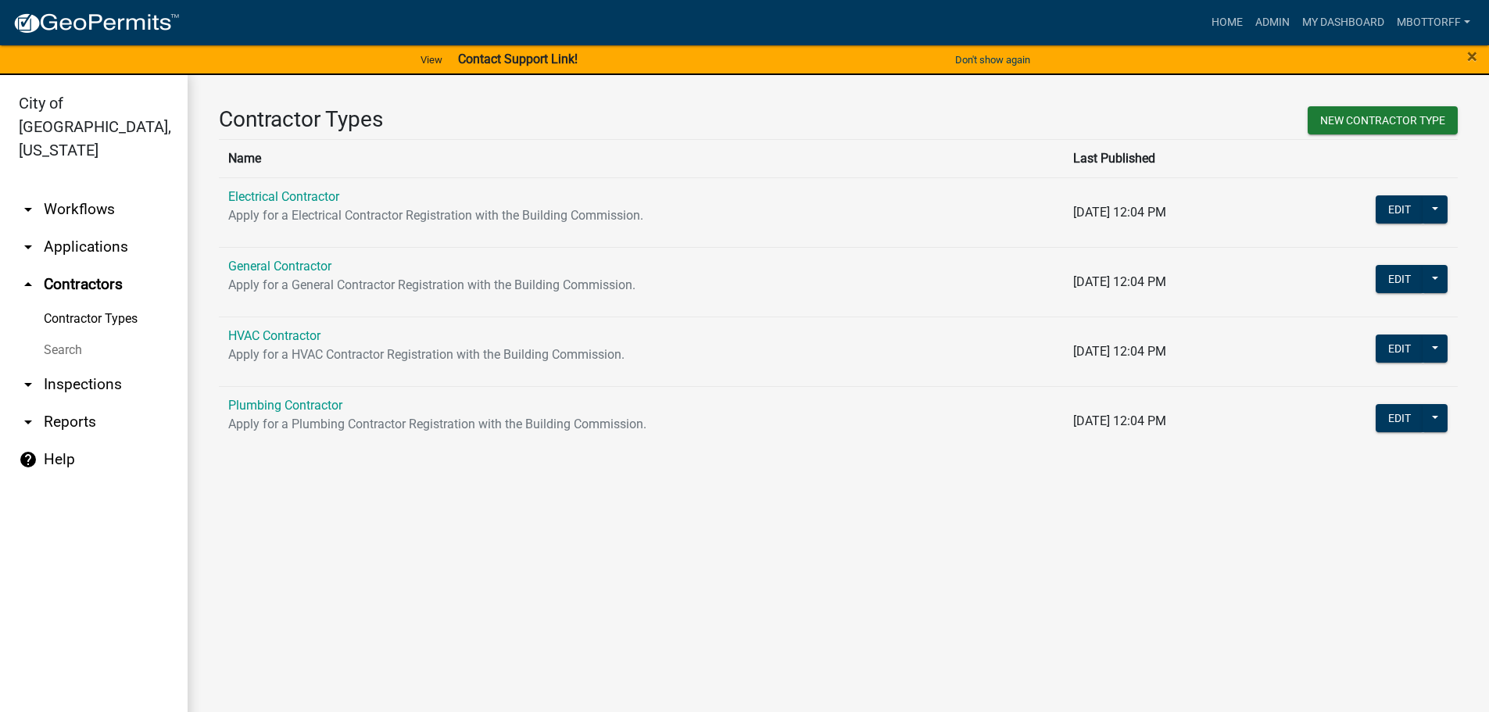
click at [63, 335] on link "Search" at bounding box center [94, 350] width 188 height 31
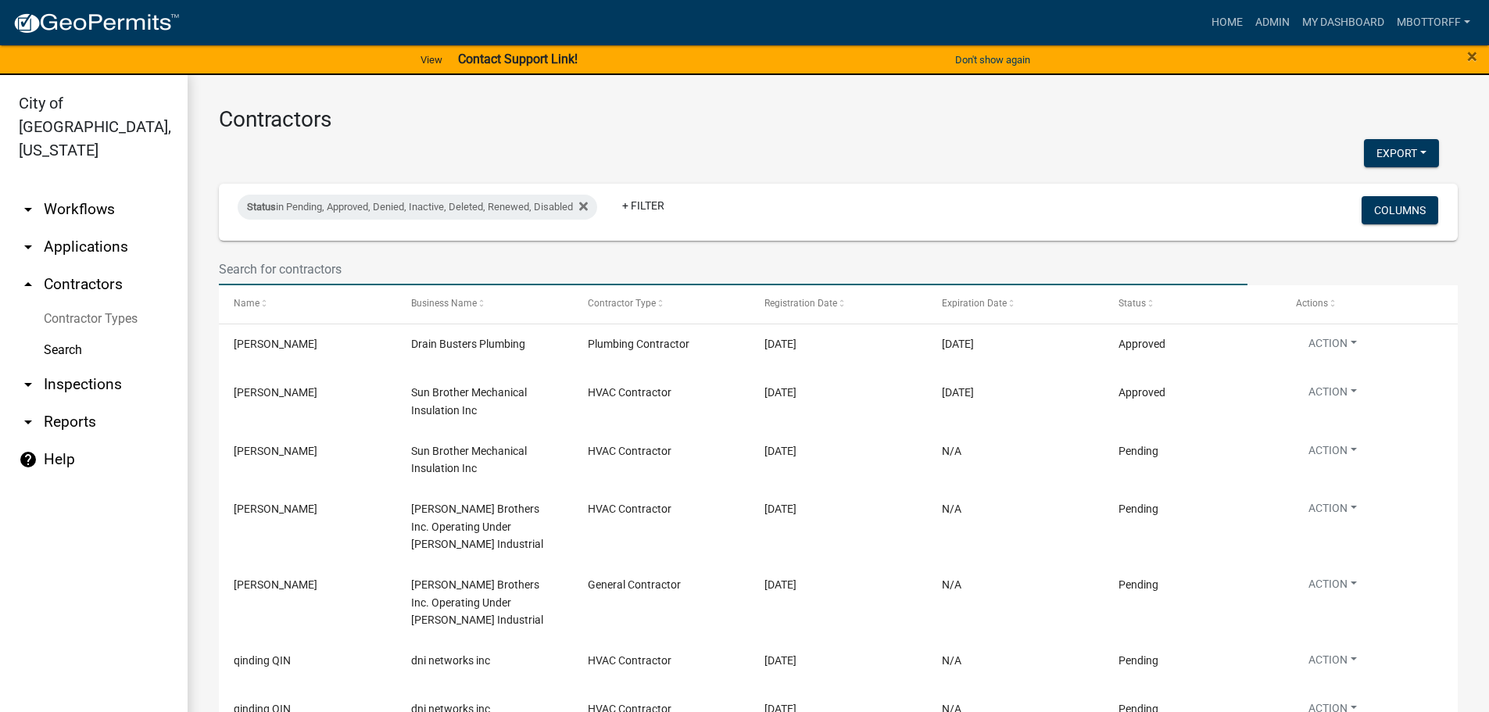
click at [262, 267] on input "text" at bounding box center [733, 269] width 1029 height 32
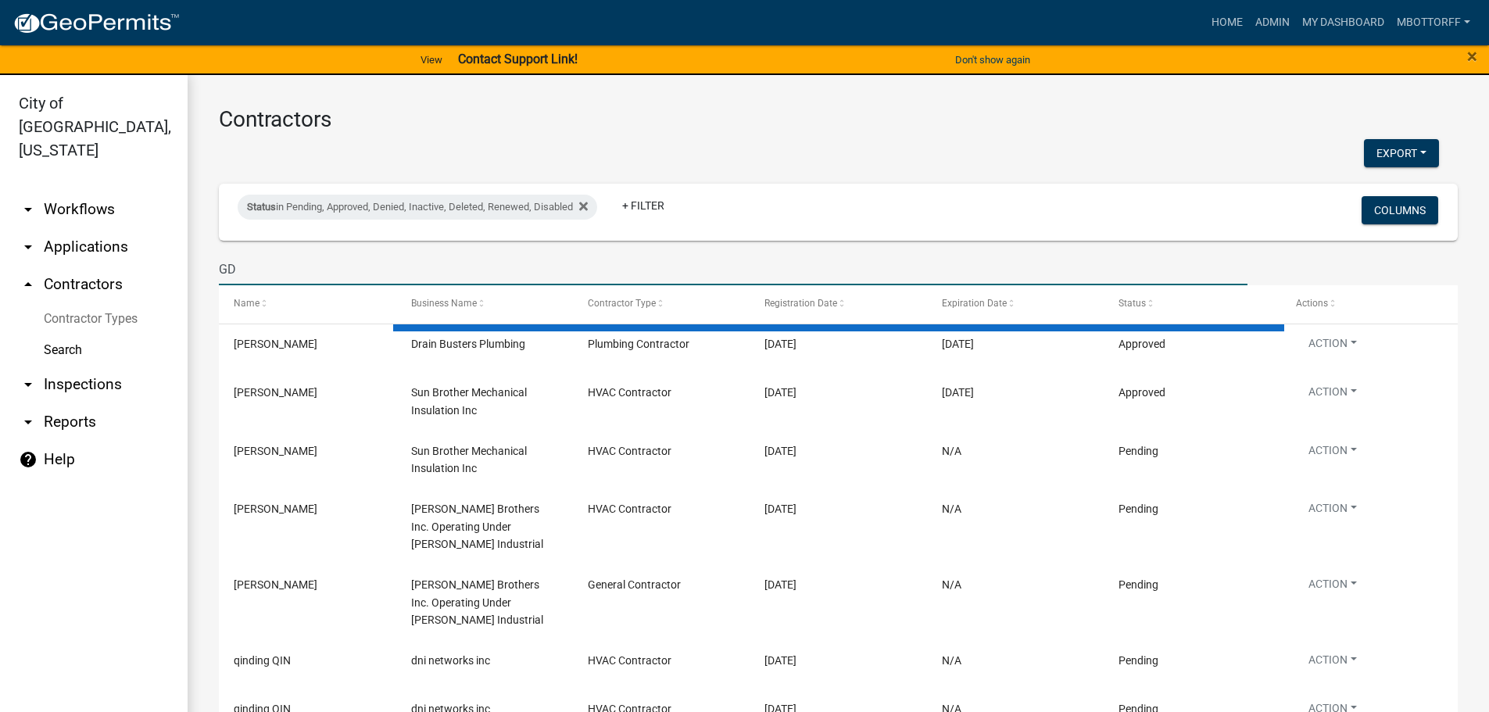
type input "G"
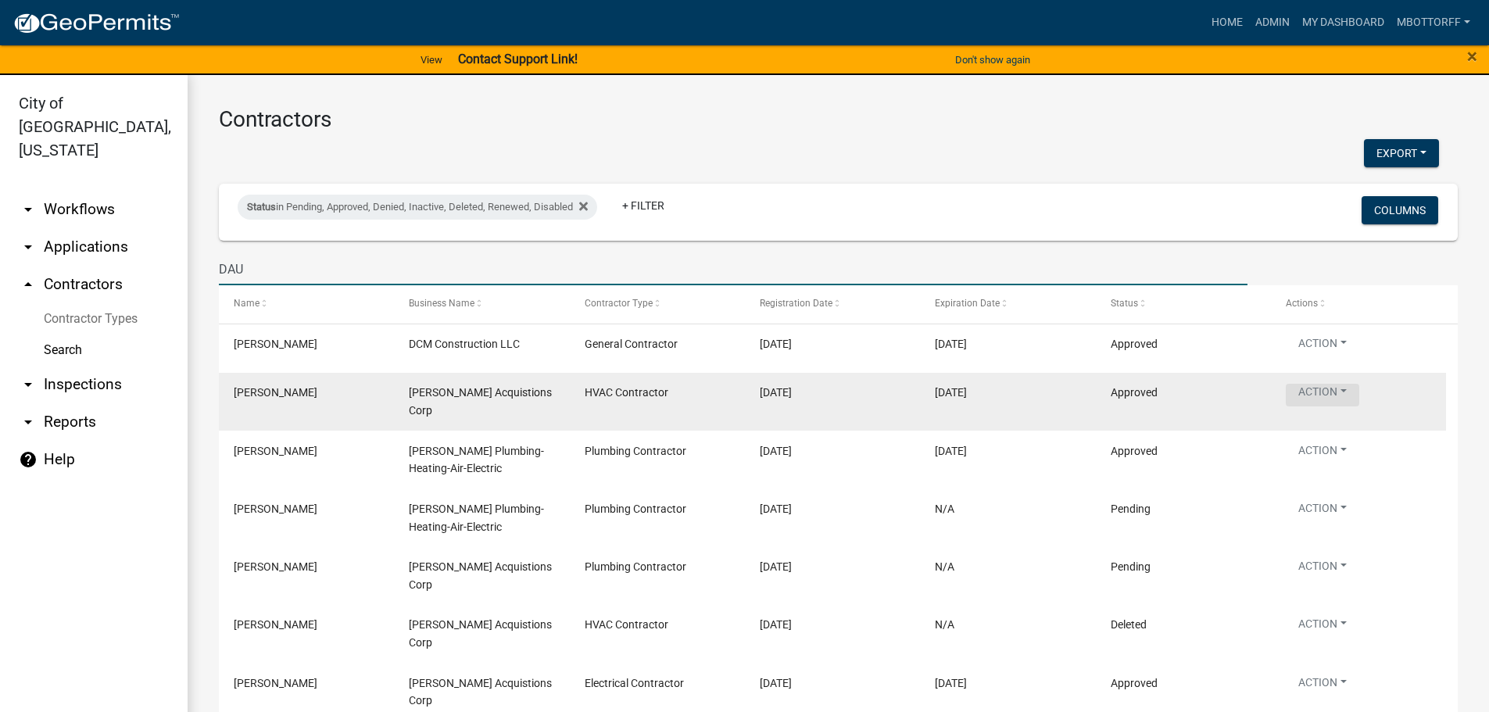
type input "DAU"
click at [1339, 388] on button "Action" at bounding box center [1322, 395] width 73 height 23
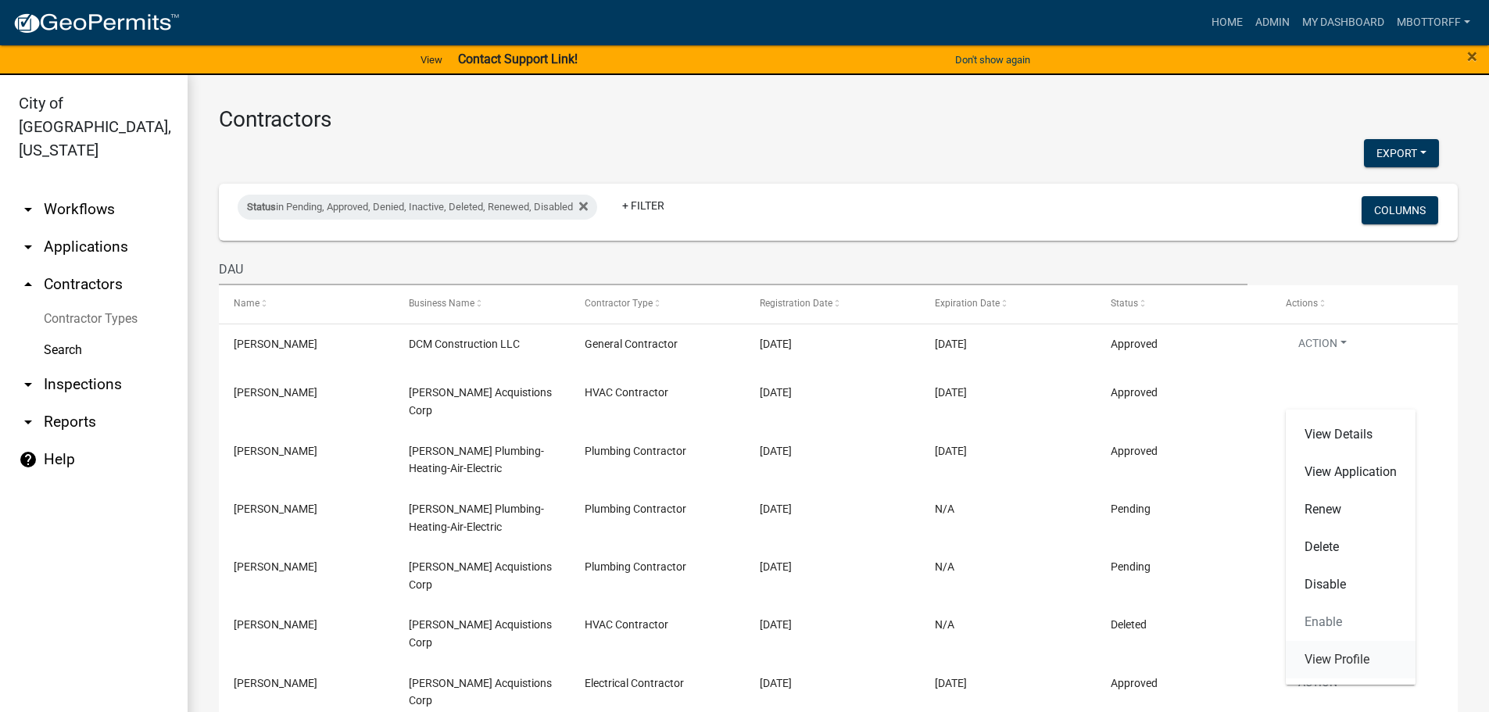
click at [1338, 657] on link "View Profile" at bounding box center [1351, 660] width 130 height 38
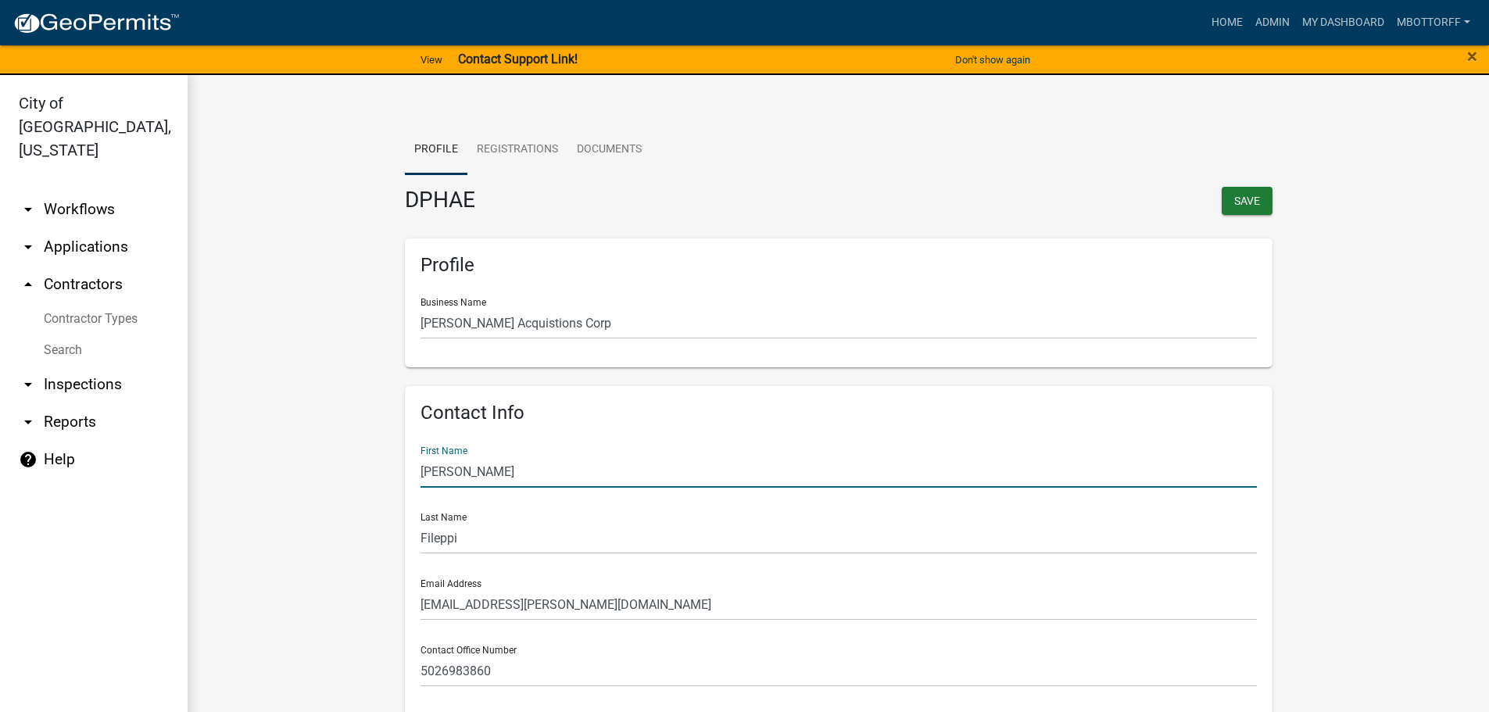
drag, startPoint x: 494, startPoint y: 471, endPoint x: 182, endPoint y: 443, distance: 313.1
type input "a"
type input "AMY"
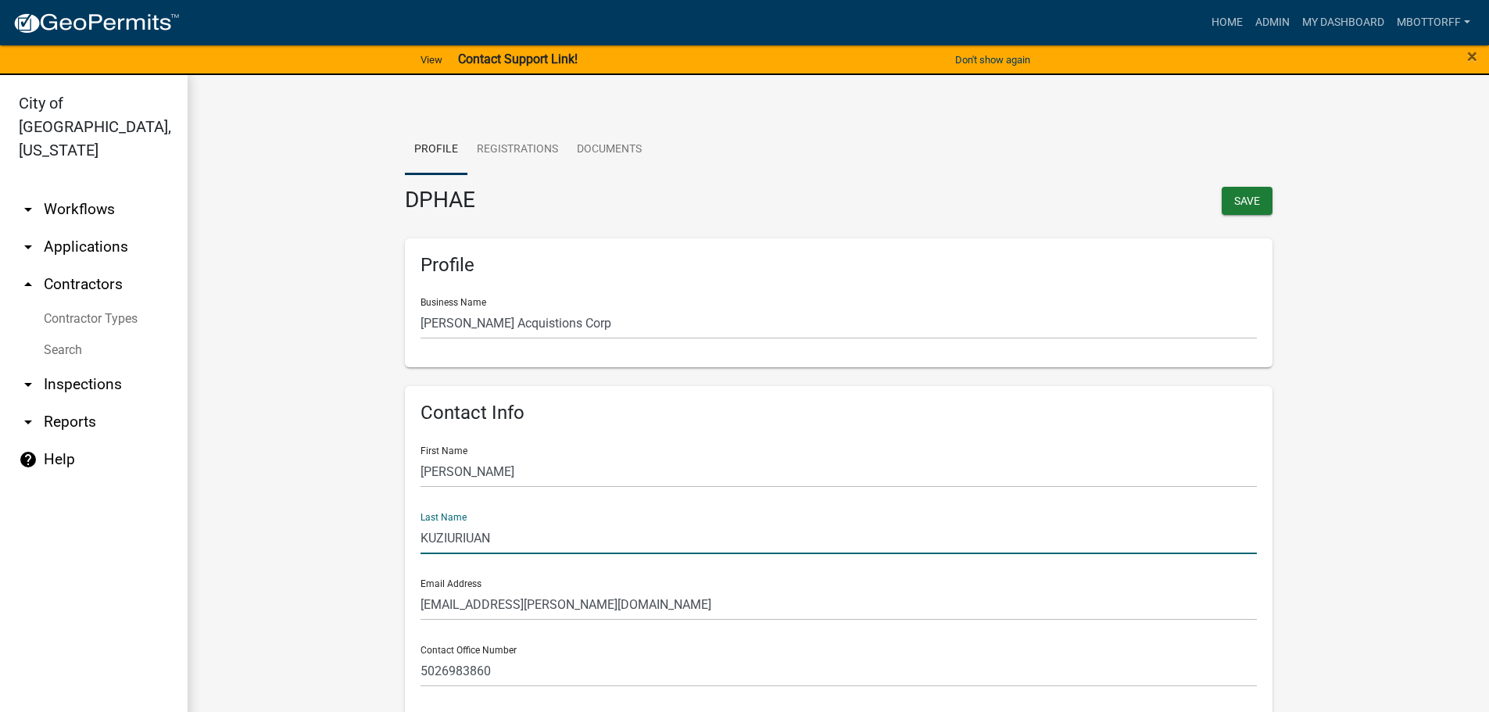
click at [468, 539] on input "KUZIURIUAN" at bounding box center [838, 538] width 836 height 32
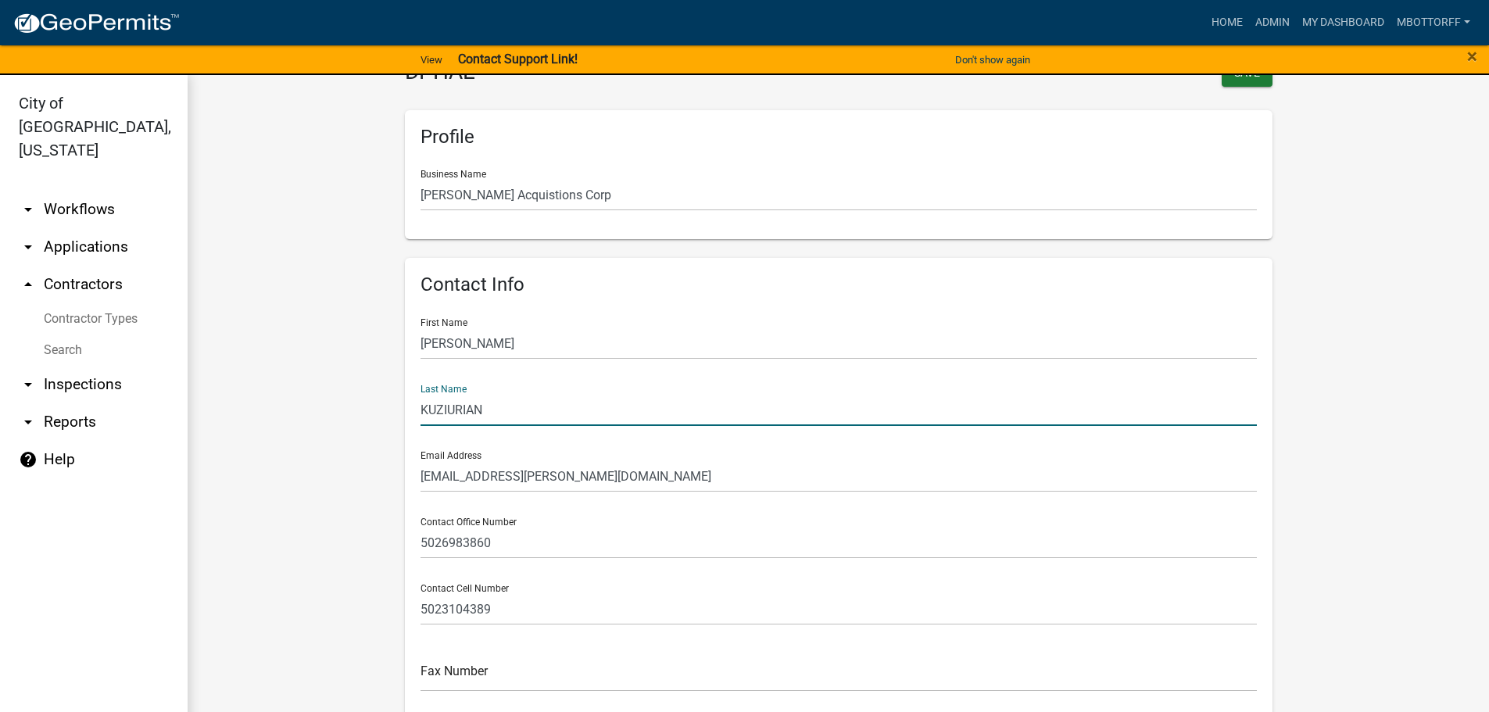
scroll to position [156, 0]
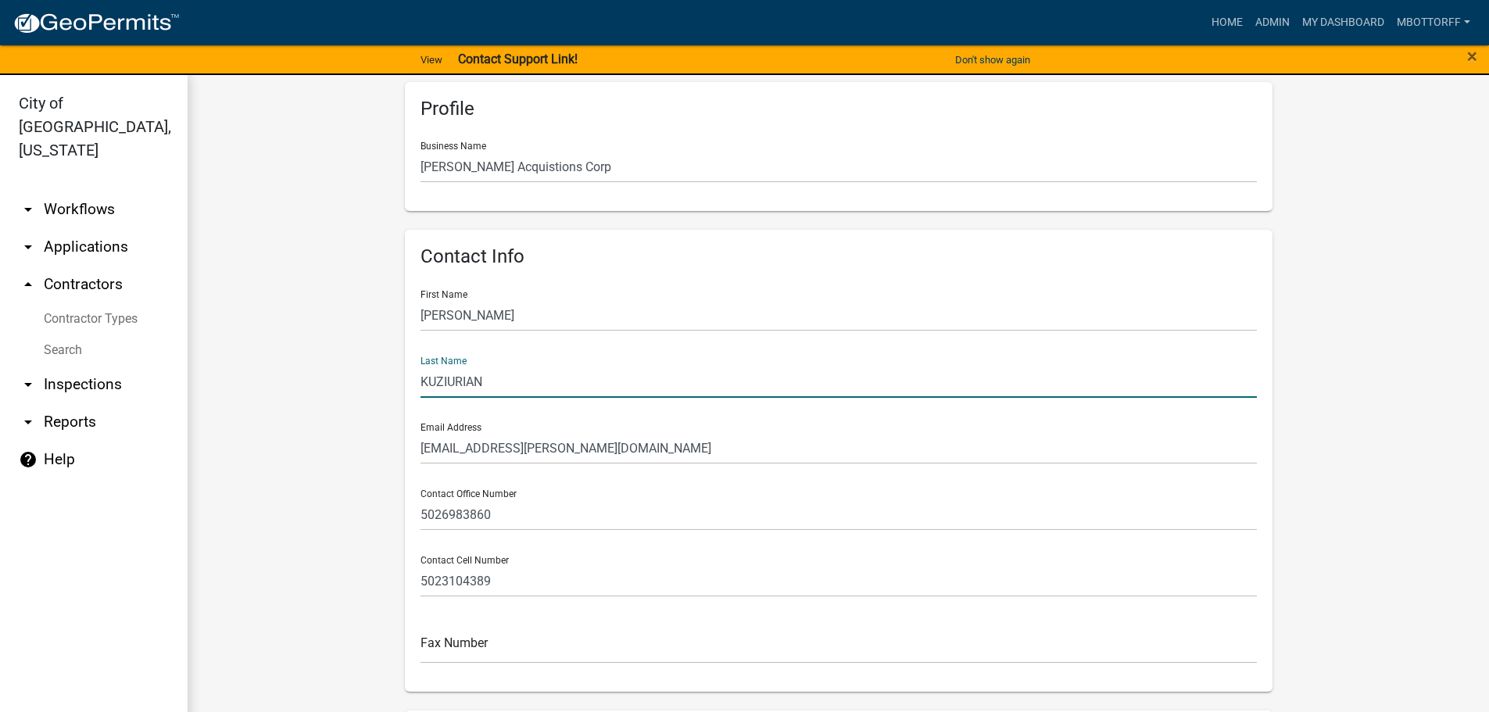
type input "KUZIURIAN"
click at [452, 446] on input "rfileppi@dauenhauer.com" at bounding box center [838, 448] width 836 height 32
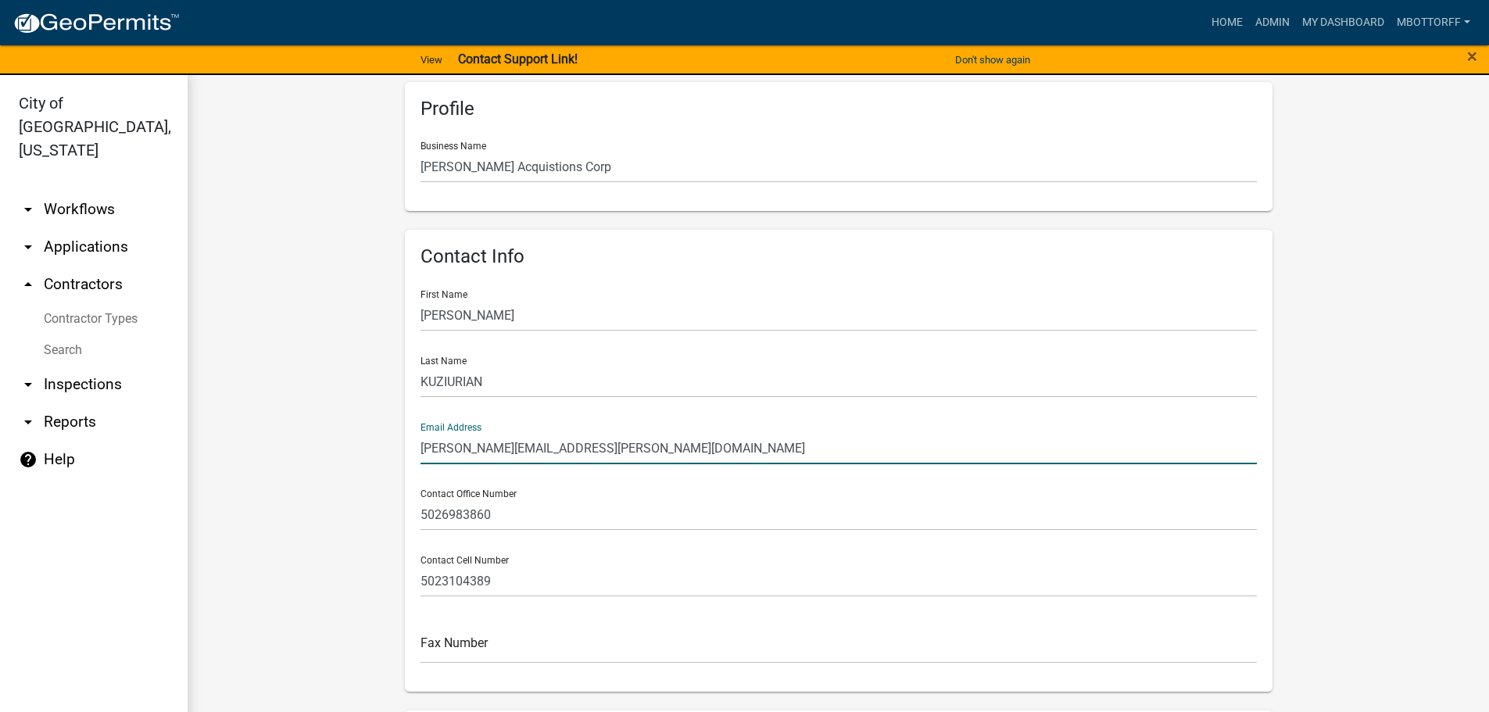
type input "amyk@dauenhauer.com"
click at [505, 514] on input "5026983860" at bounding box center [838, 515] width 836 height 32
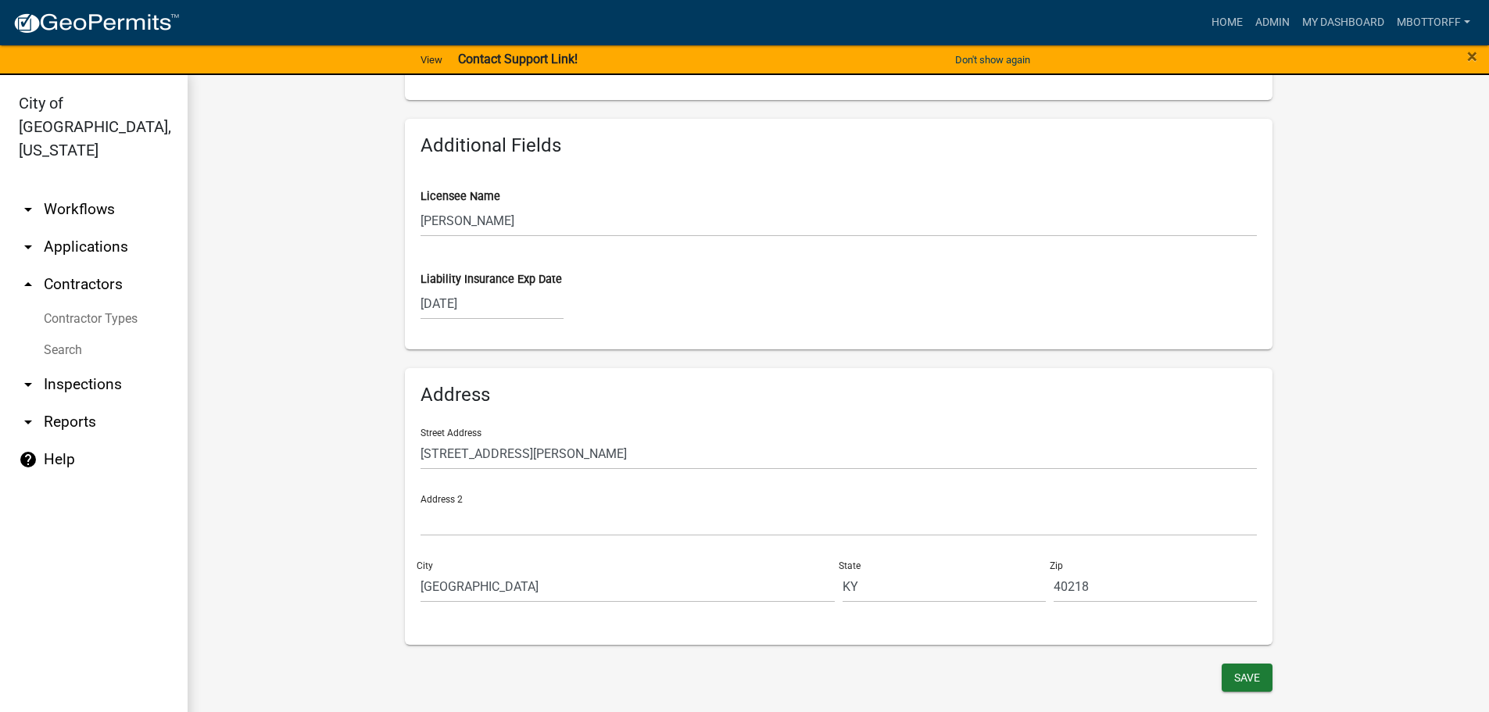
scroll to position [763, 0]
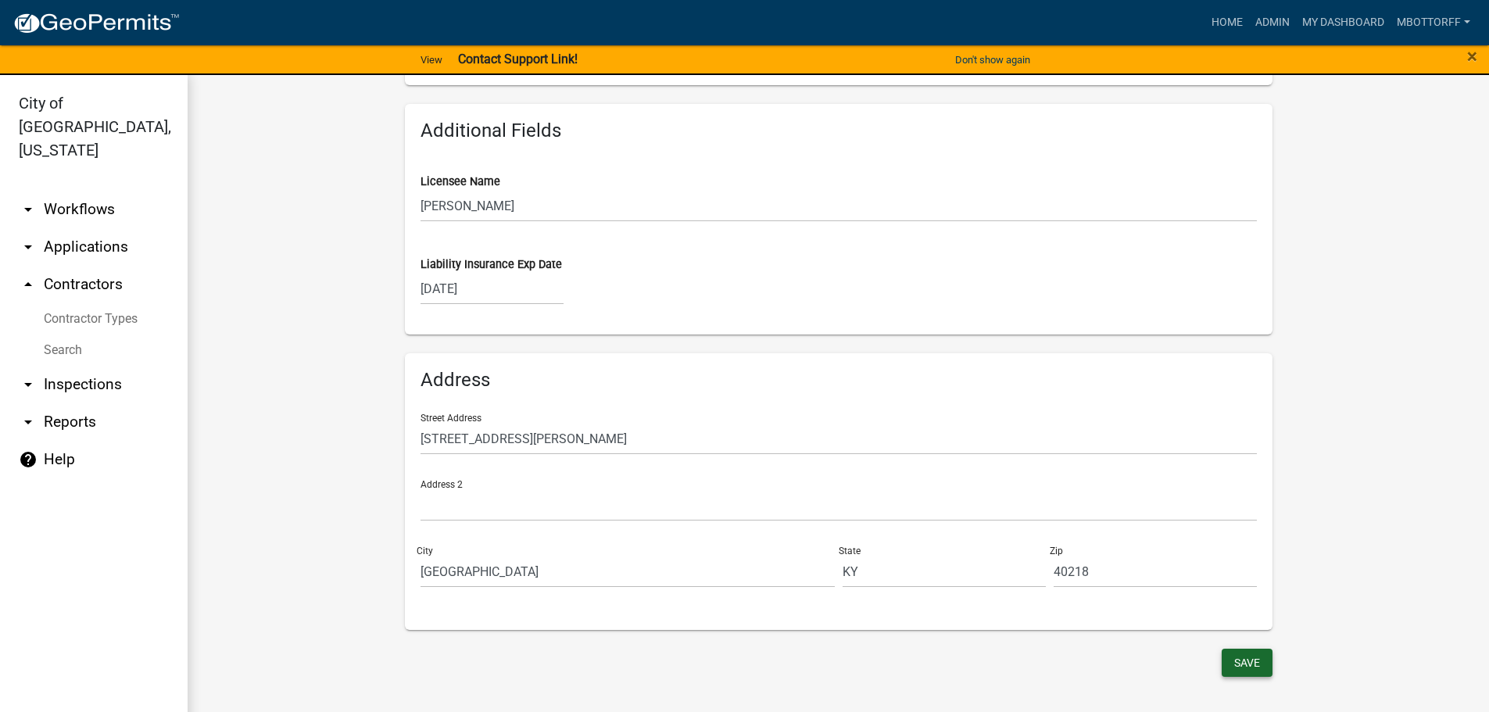
type input "502-956-0432"
click at [1232, 660] on button "Save" at bounding box center [1247, 663] width 51 height 28
click at [1233, 660] on button "Save" at bounding box center [1247, 663] width 51 height 28
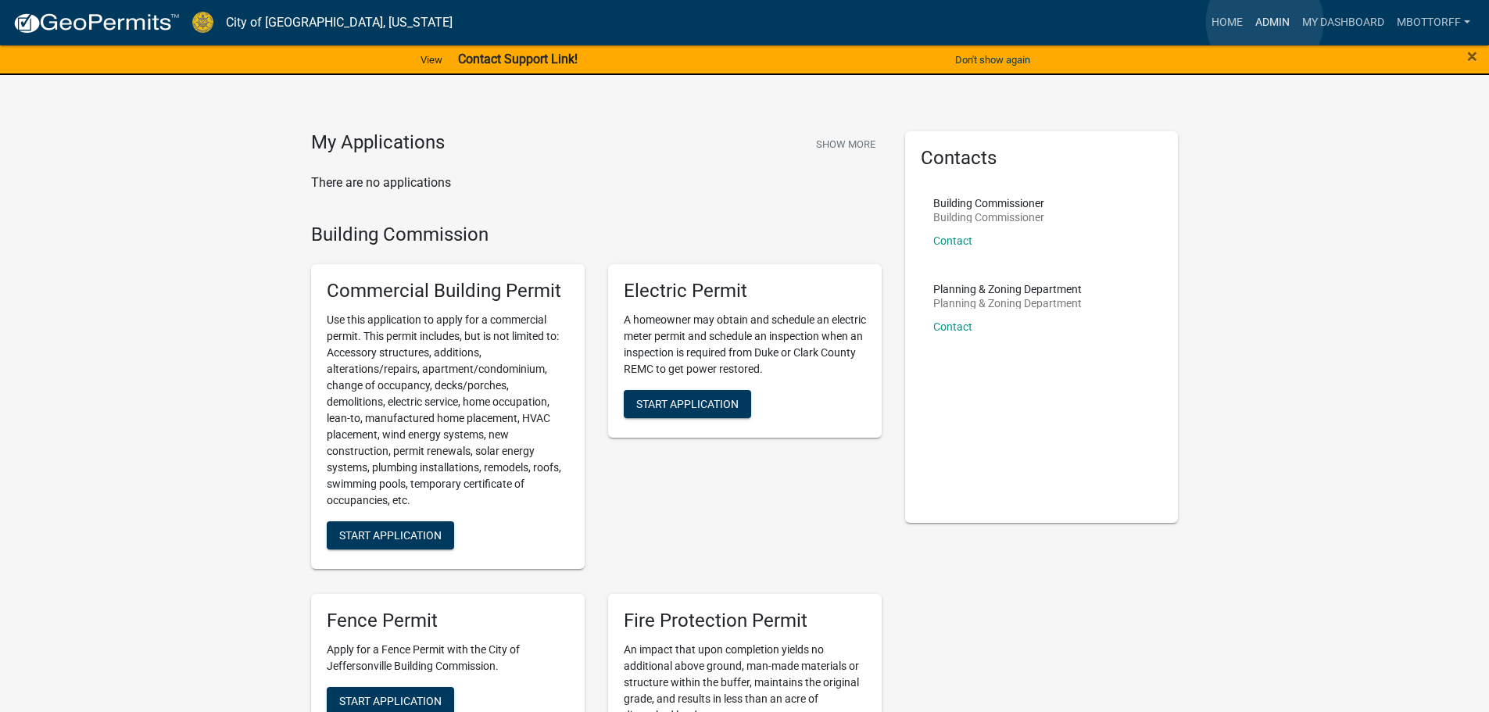
drag, startPoint x: 1265, startPoint y: 22, endPoint x: 1156, endPoint y: 35, distance: 109.4
click at [1265, 22] on link "Admin" at bounding box center [1272, 23] width 47 height 30
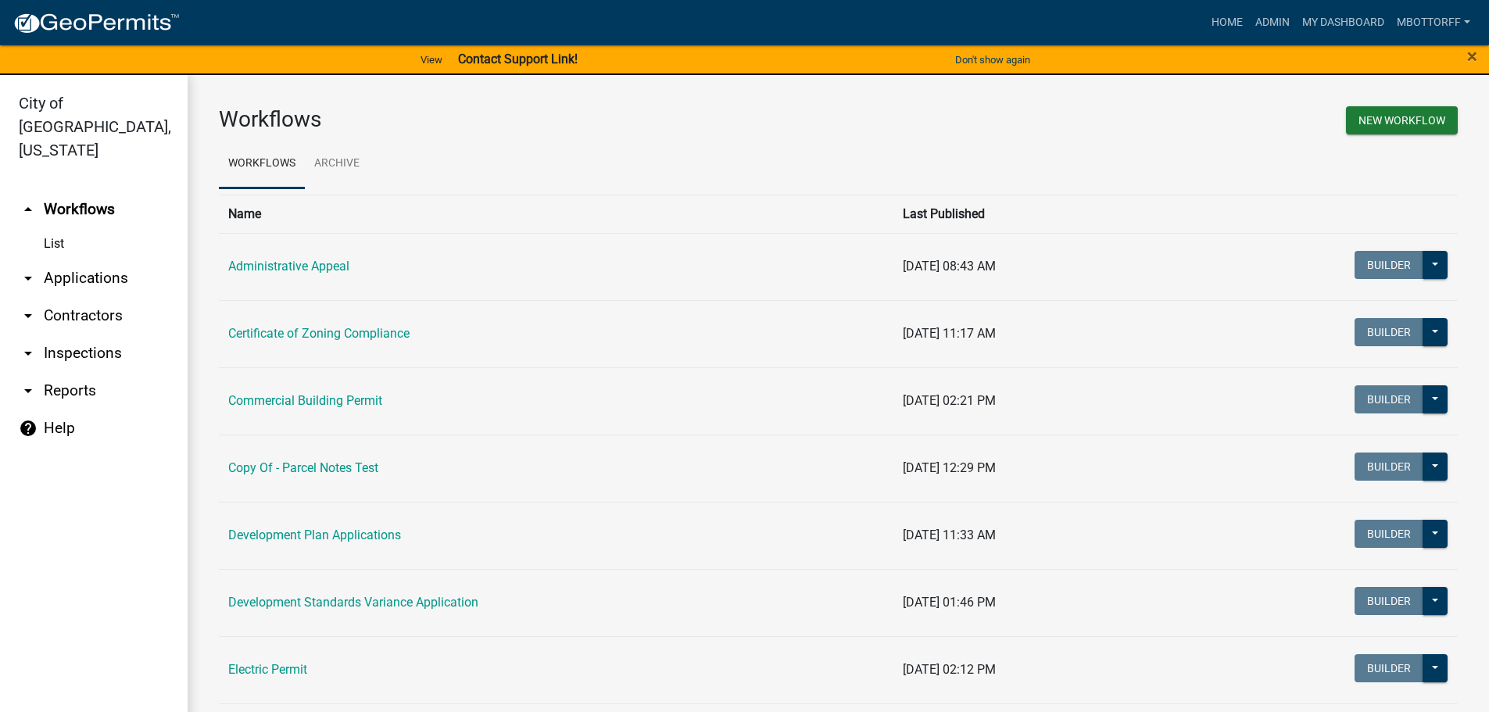
click at [52, 297] on link "arrow_drop_down Contractors" at bounding box center [94, 316] width 188 height 38
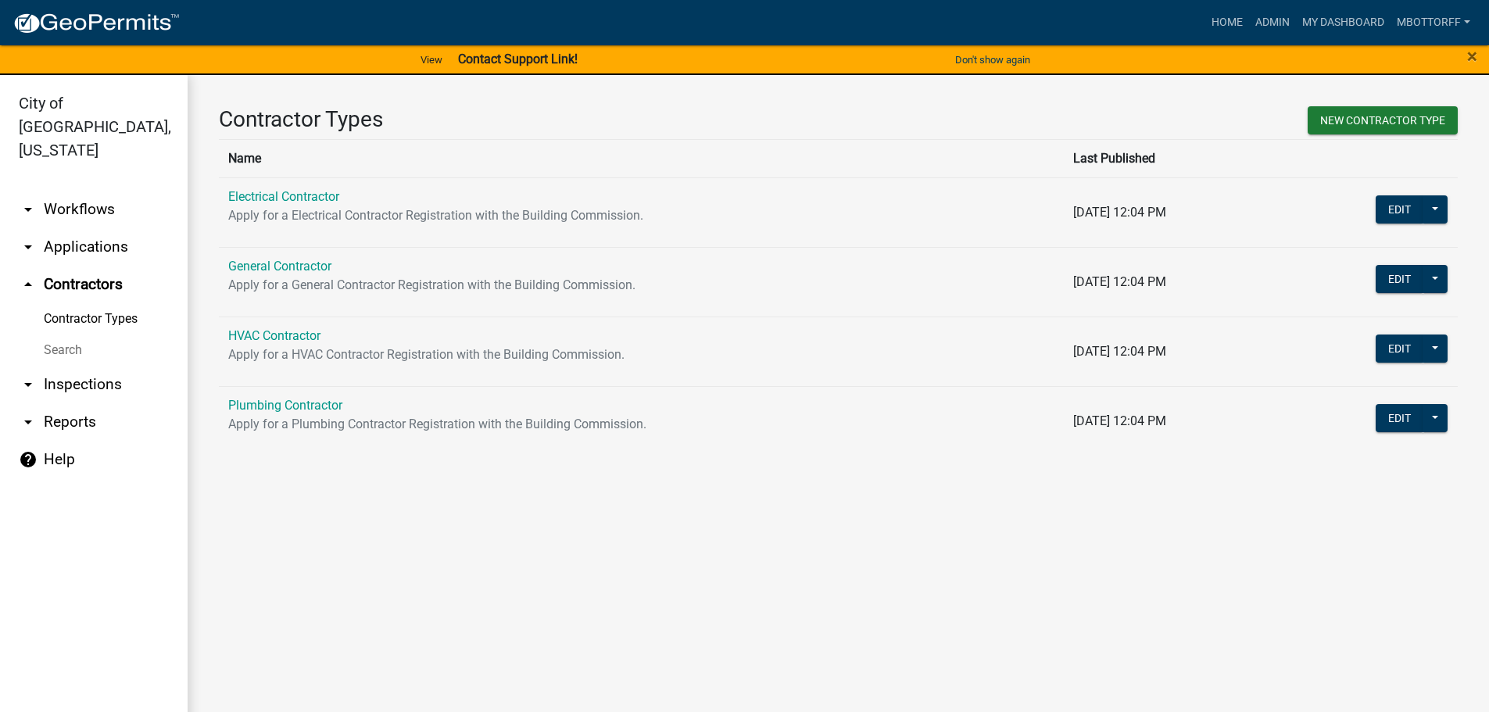
click at [59, 335] on link "Search" at bounding box center [94, 350] width 188 height 31
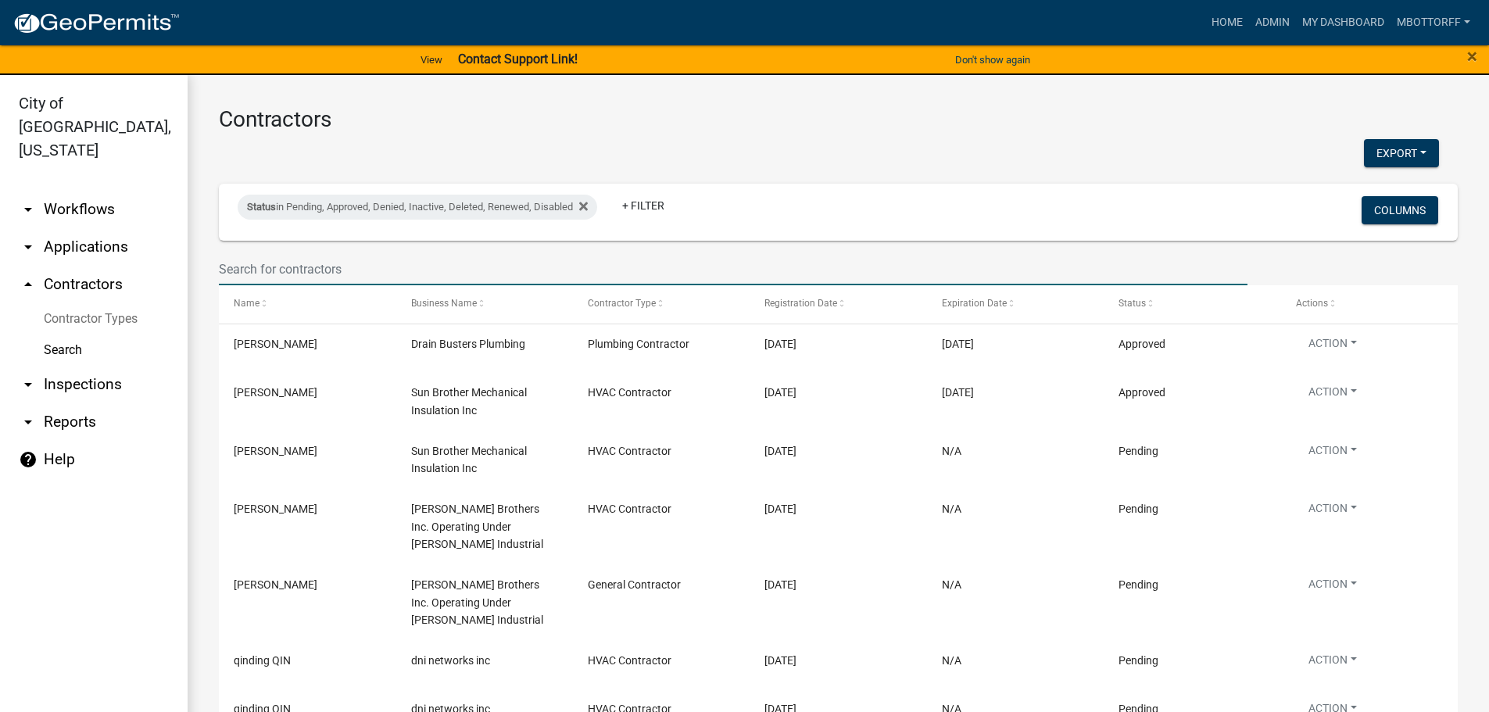
click at [245, 270] on input "text" at bounding box center [733, 269] width 1029 height 32
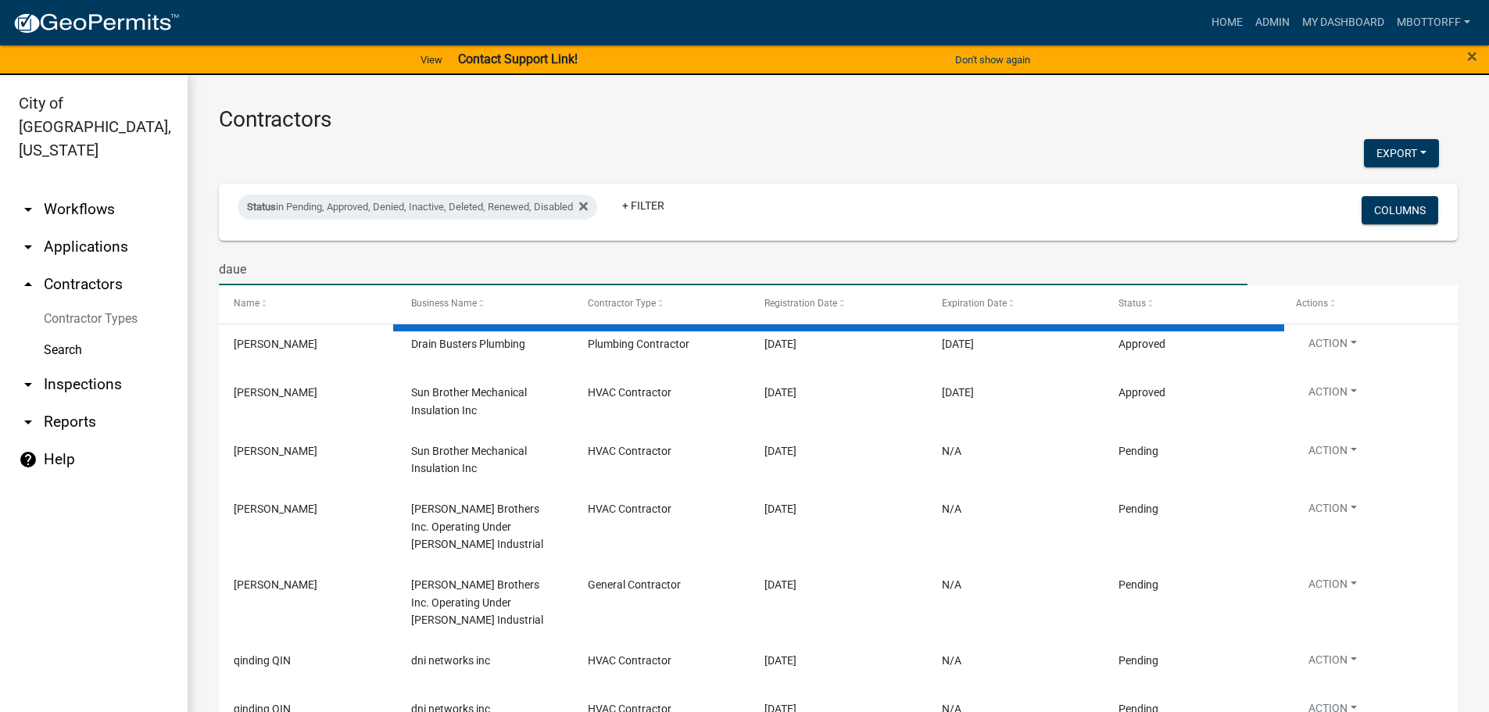
type input "dauen"
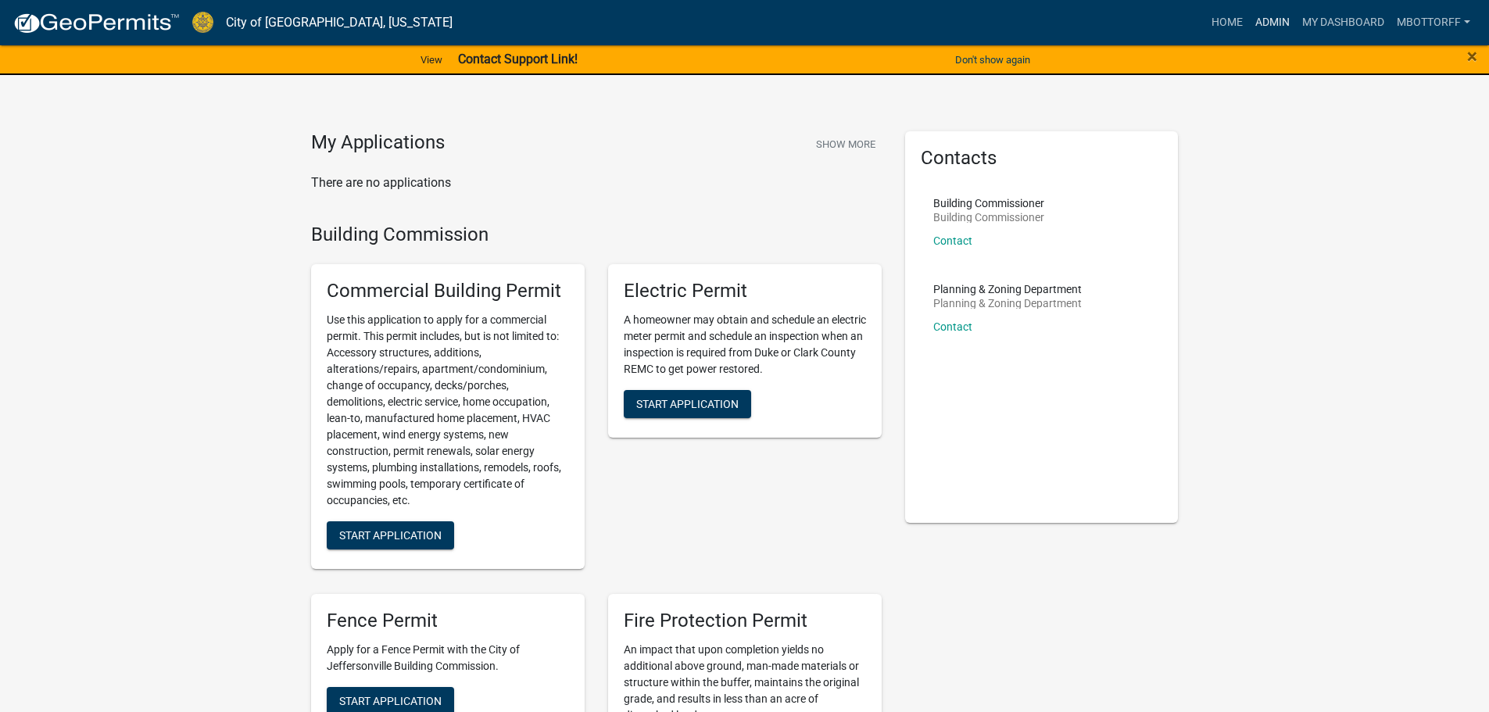
click at [1277, 23] on link "Admin" at bounding box center [1272, 23] width 47 height 30
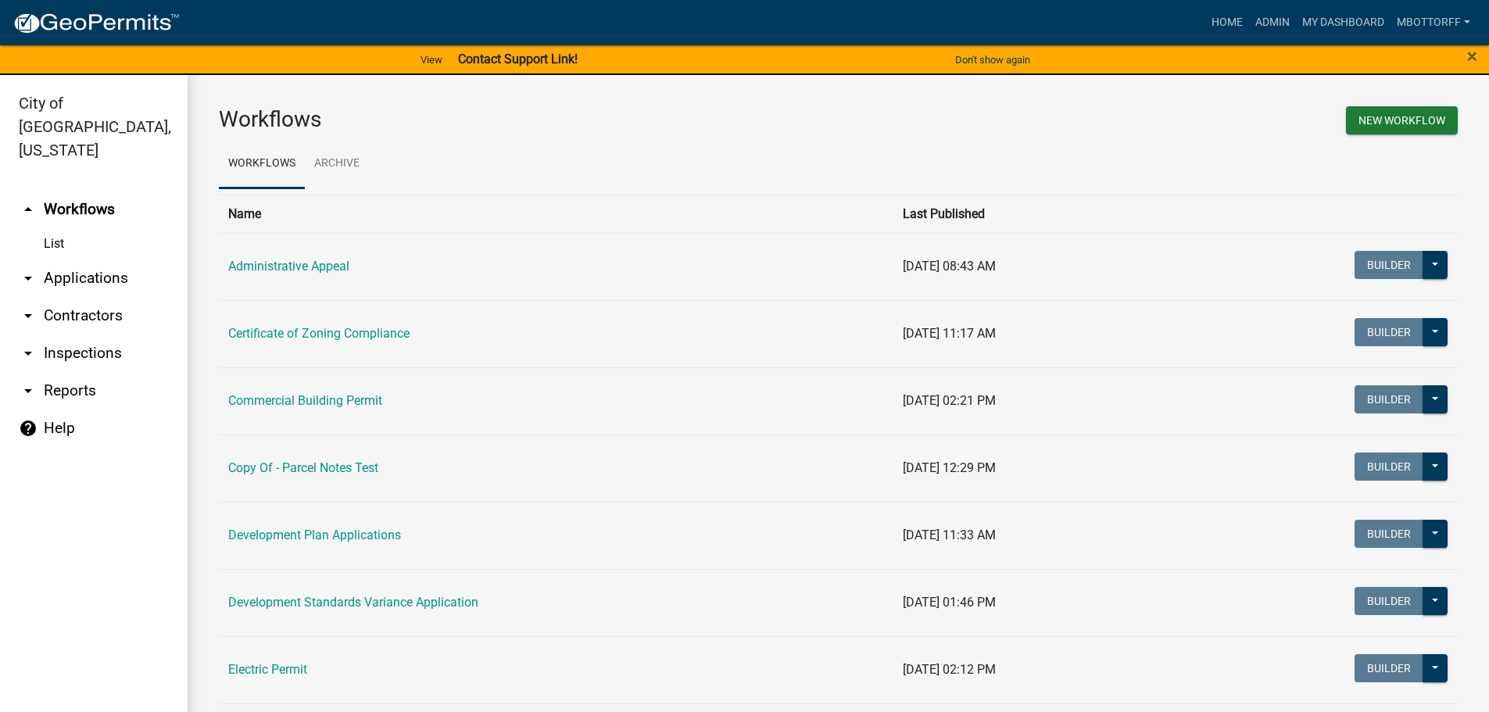
drag, startPoint x: 86, startPoint y: 251, endPoint x: 160, endPoint y: 251, distance: 74.3
click at [87, 259] on link "arrow_drop_down Applications" at bounding box center [94, 278] width 188 height 38
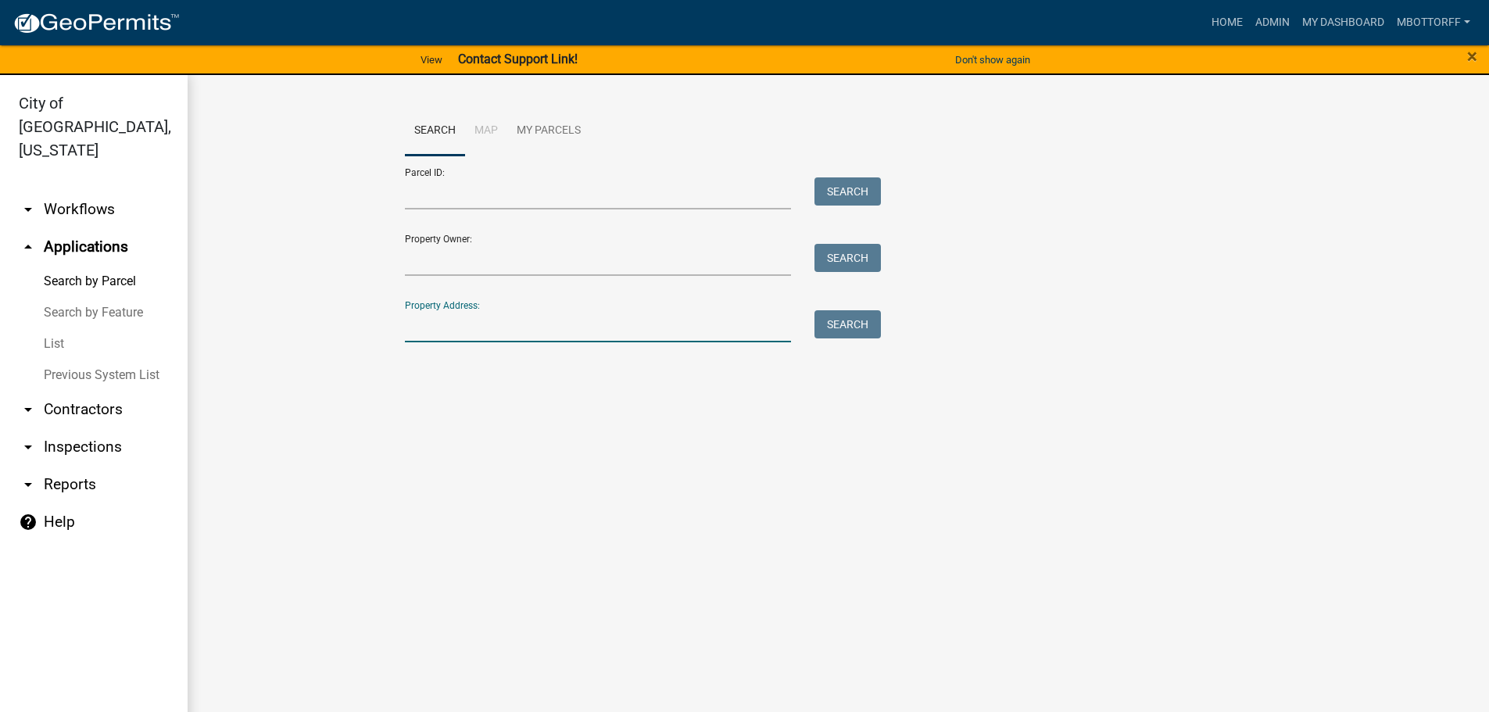
click at [449, 320] on input "Property Address:" at bounding box center [598, 326] width 387 height 32
type input "423 lew"
click at [872, 311] on button "Search" at bounding box center [847, 324] width 66 height 28
click at [77, 191] on link "arrow_drop_down Workflows" at bounding box center [94, 210] width 188 height 38
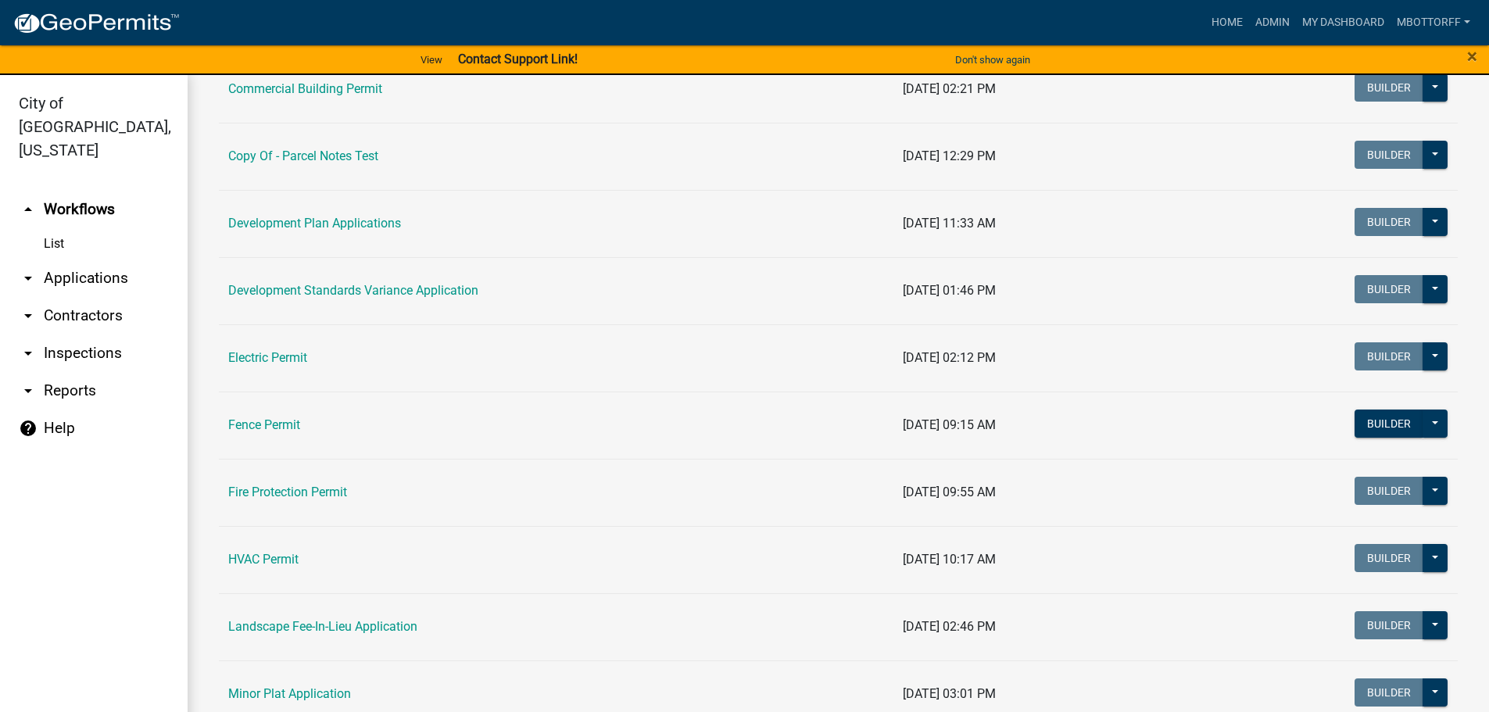
scroll to position [313, 0]
click at [266, 360] on link "Electric Permit" at bounding box center [267, 356] width 79 height 15
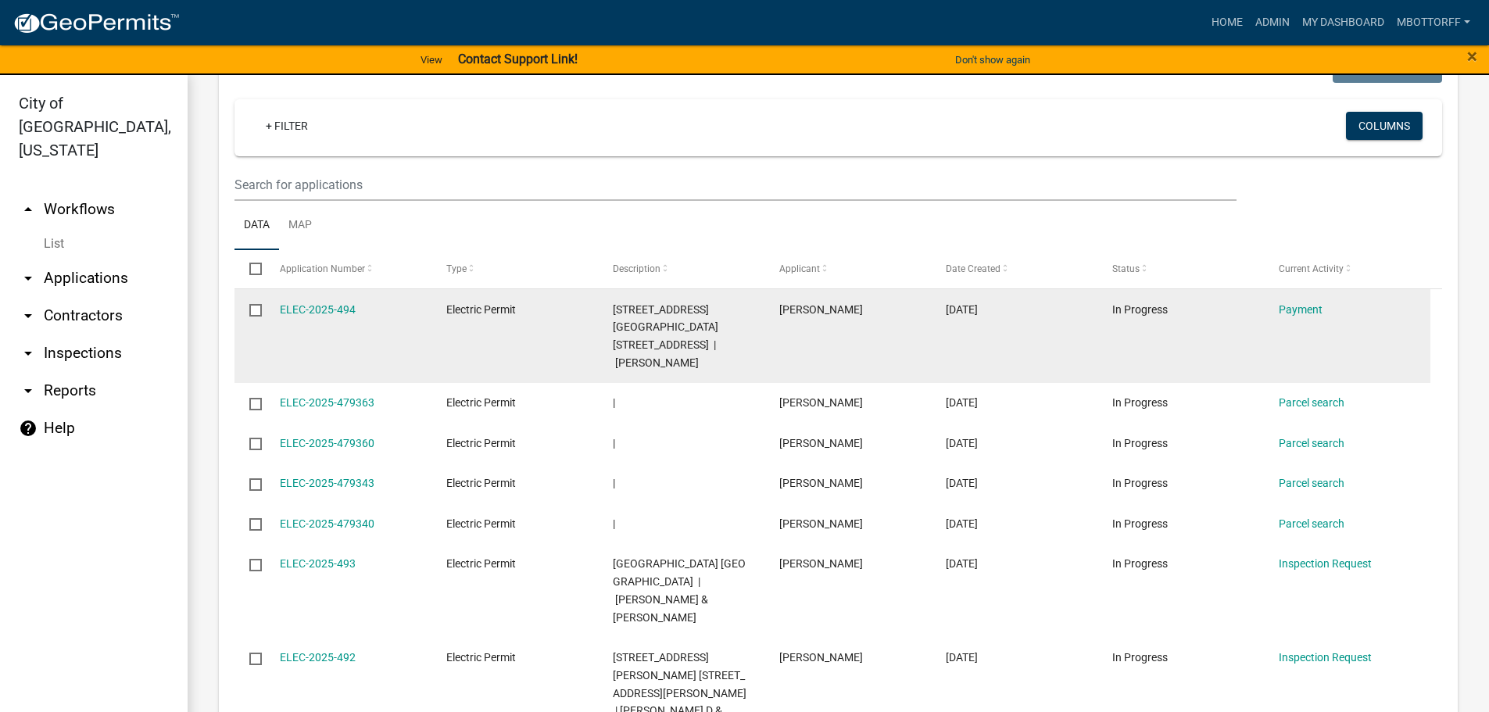
scroll to position [1334, 0]
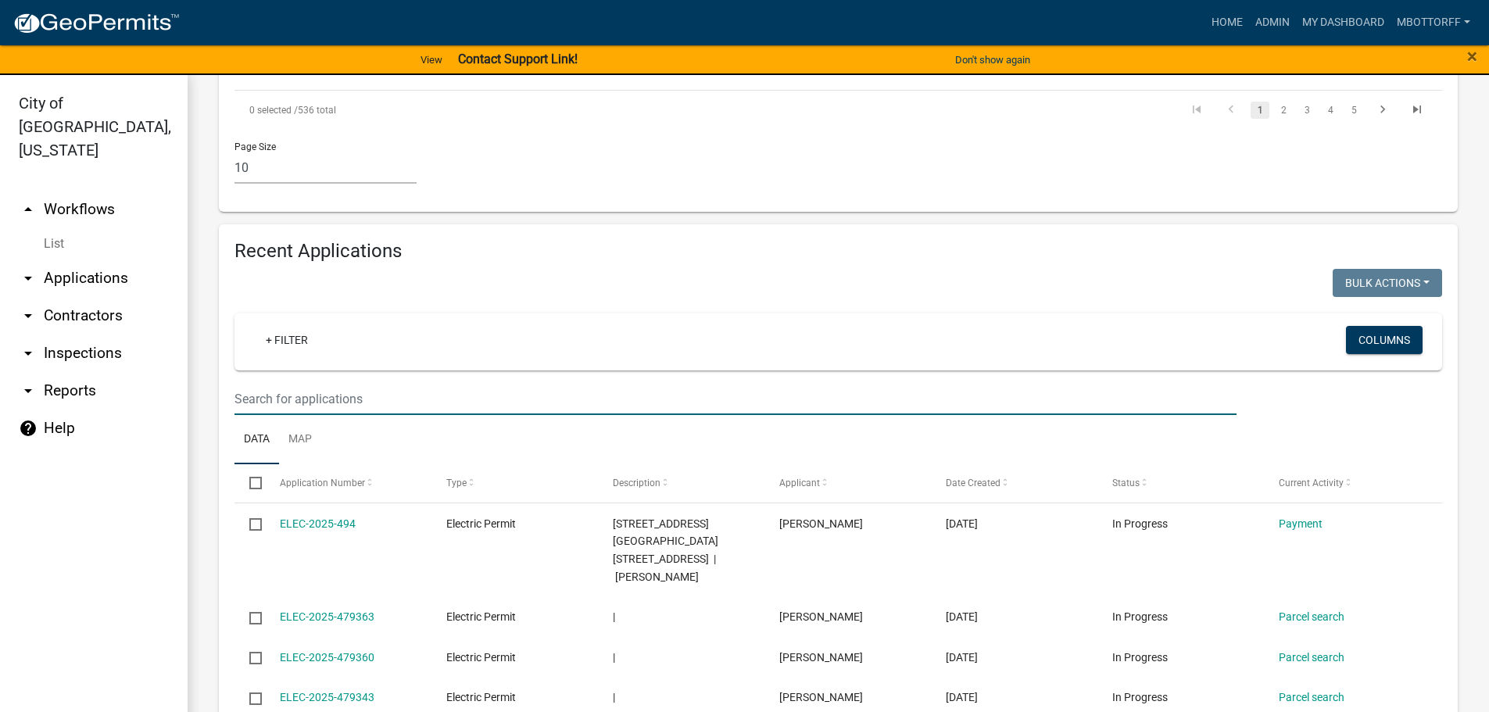
click at [274, 383] on input "text" at bounding box center [735, 399] width 1002 height 32
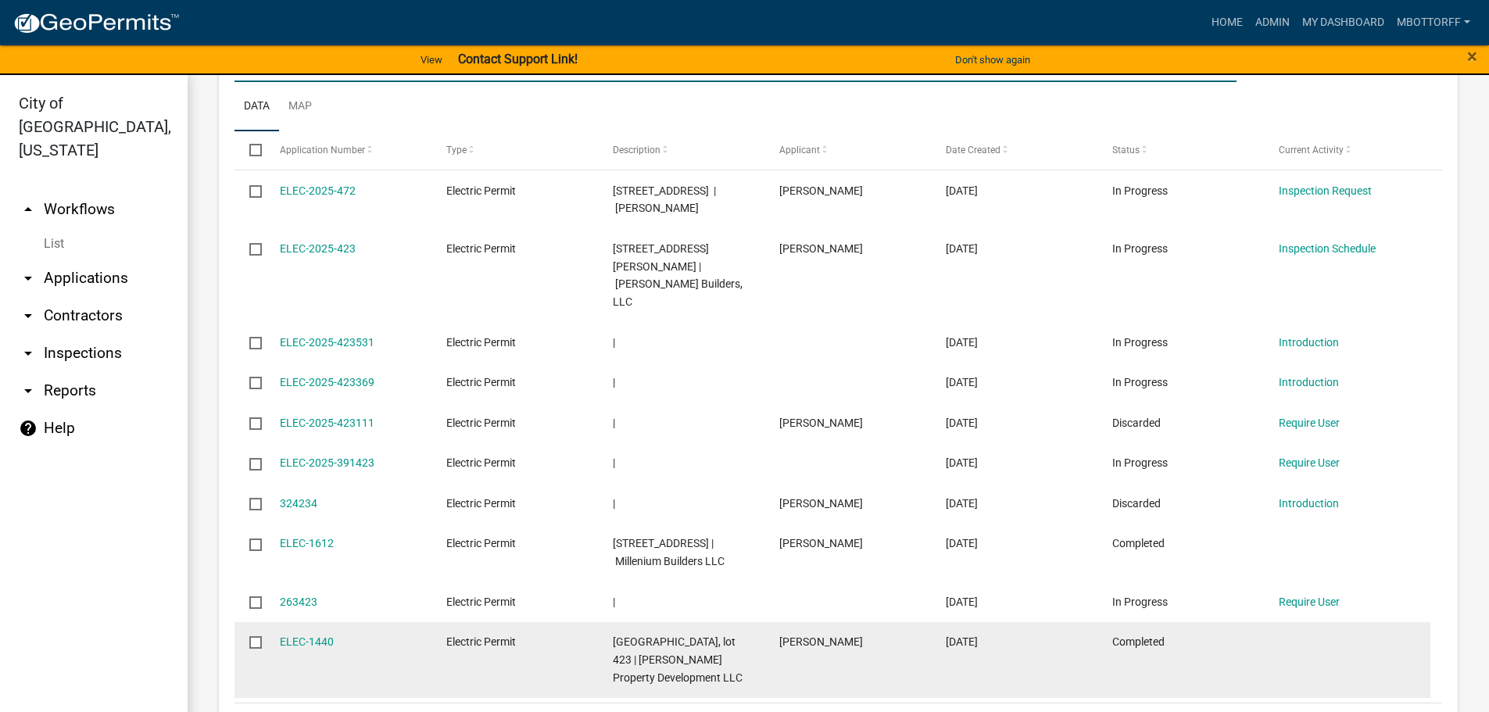
scroll to position [19, 0]
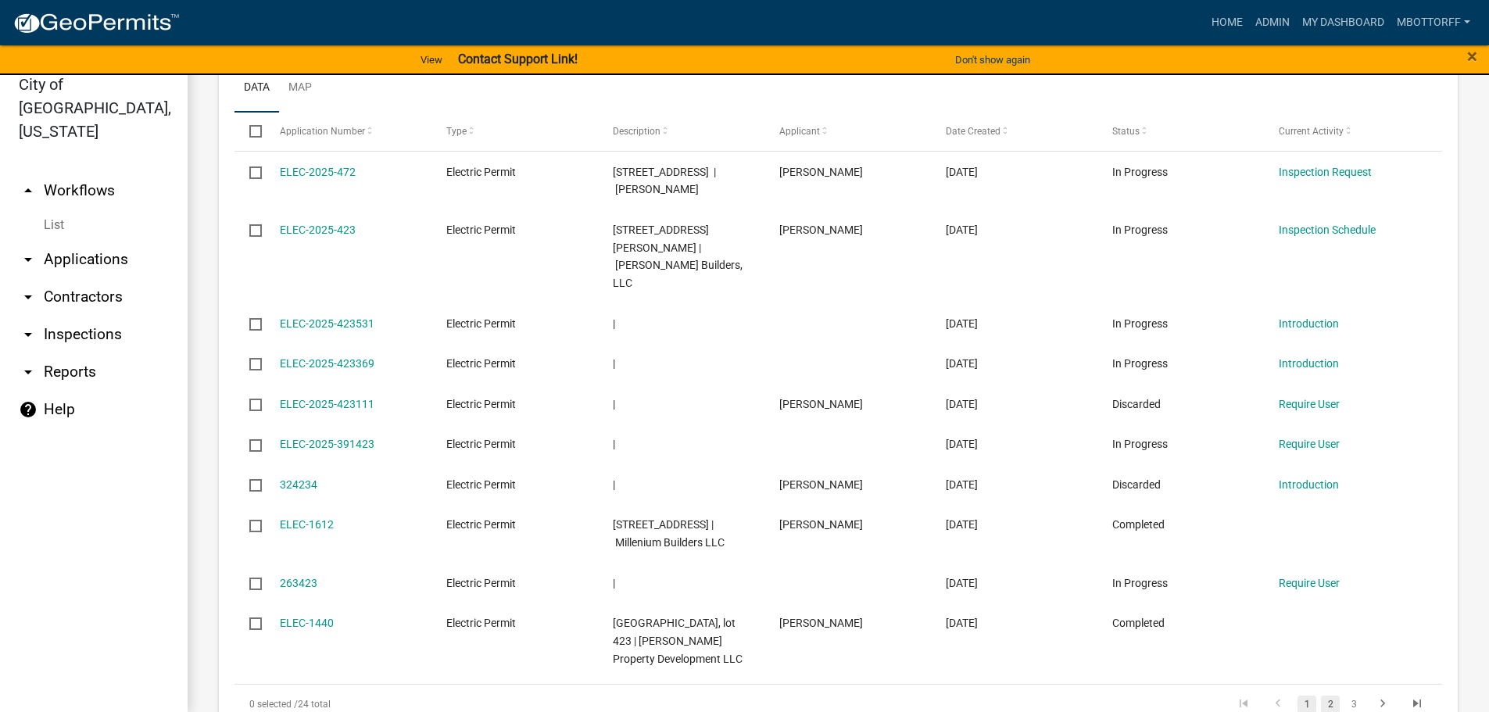
type input "423"
click at [1322, 696] on link "2" at bounding box center [1330, 704] width 19 height 17
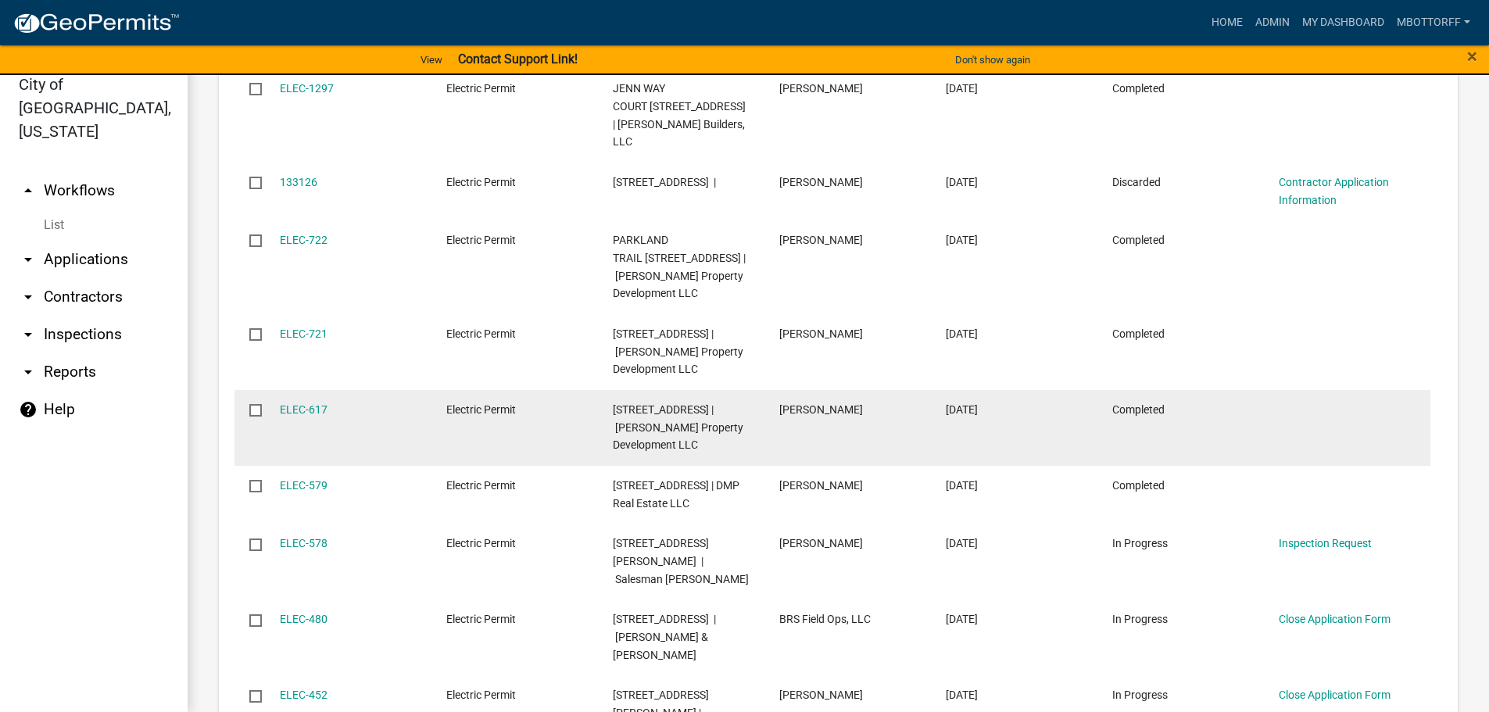
scroll to position [1863, 0]
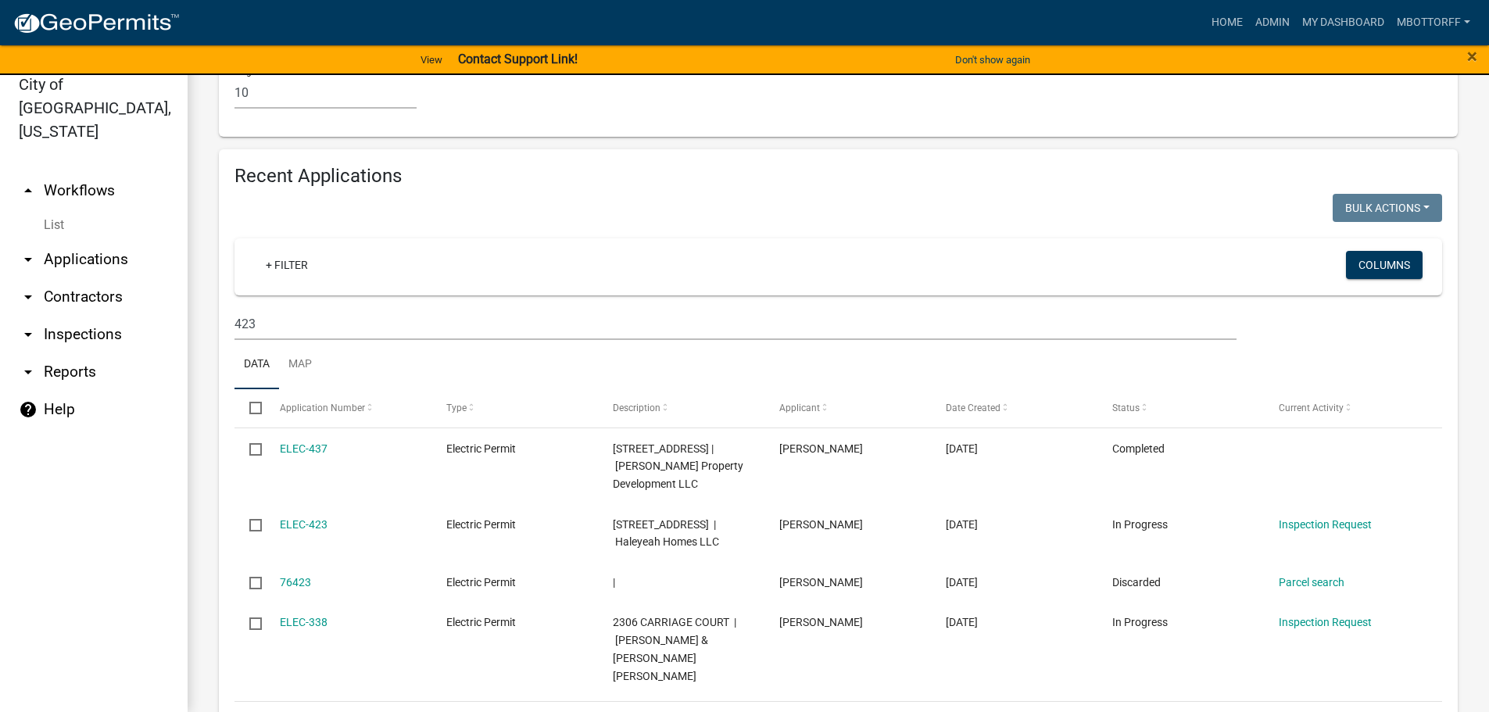
click at [1268, 711] on icon "go to previous page" at bounding box center [1278, 723] width 20 height 19
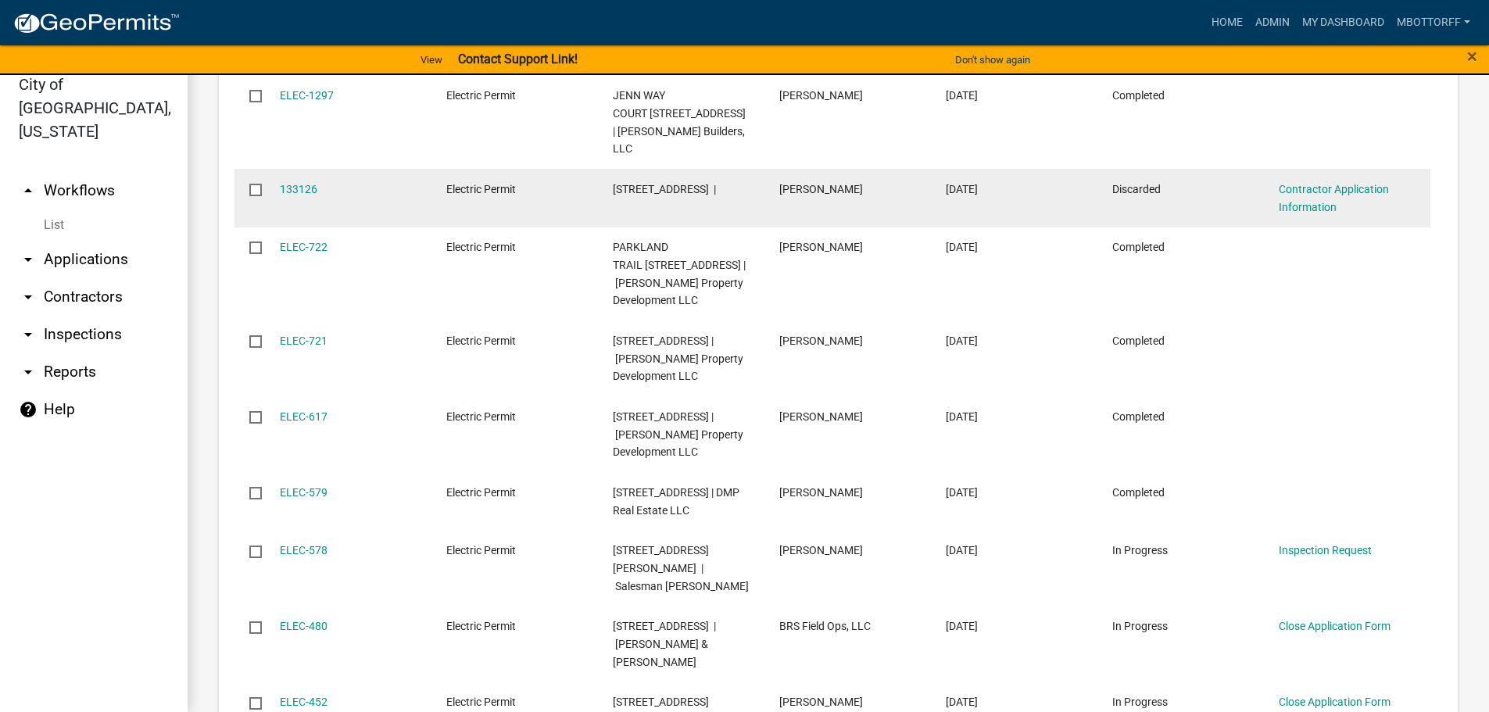
scroll to position [1863, 0]
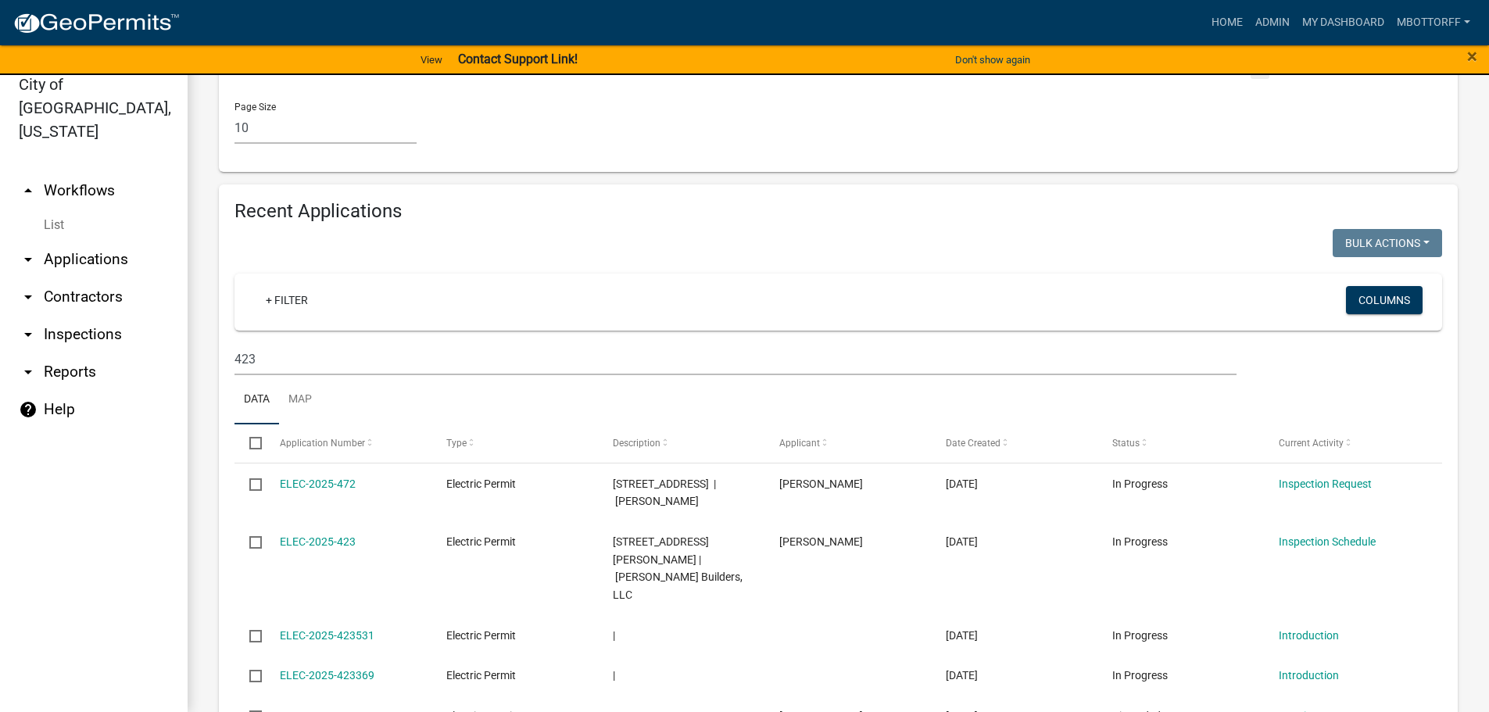
scroll to position [1354, 0]
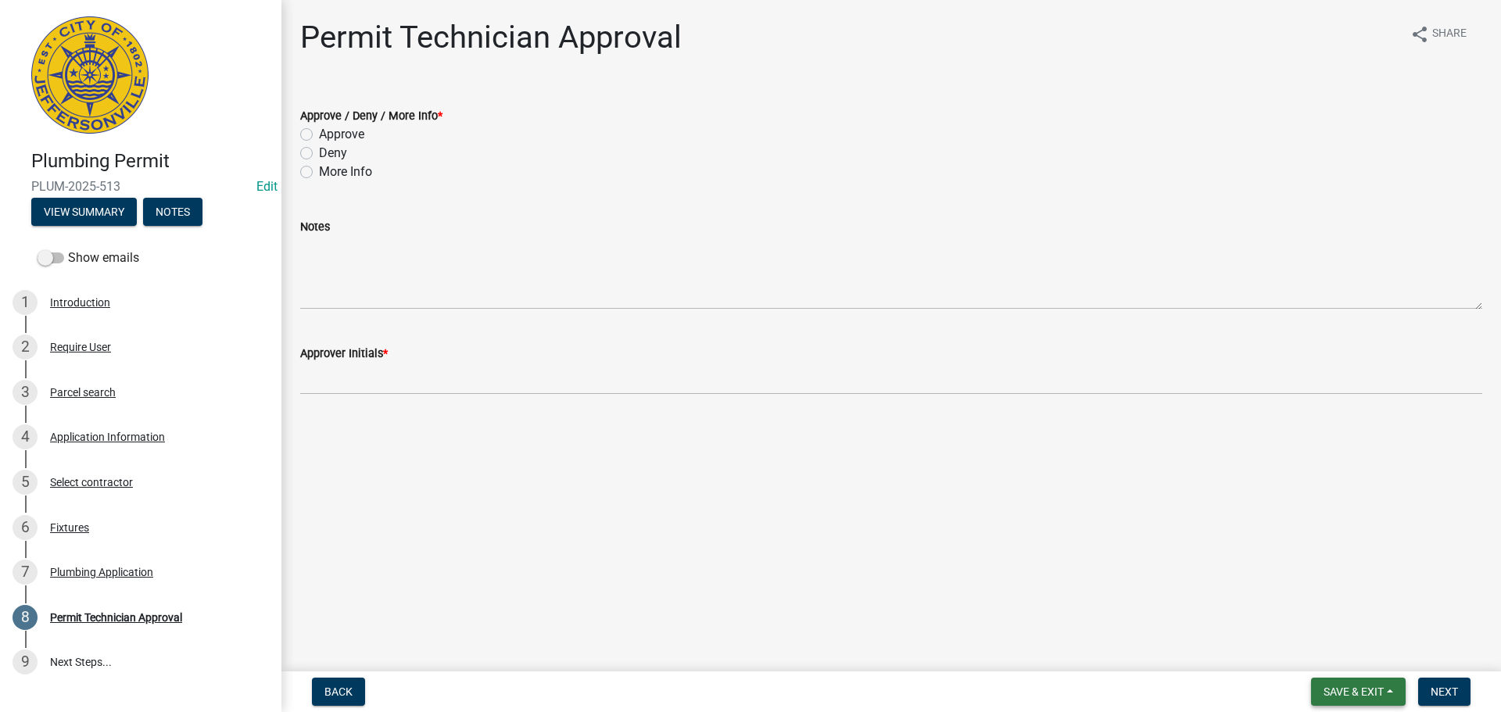
click at [1344, 685] on span "Save & Exit" at bounding box center [1353, 691] width 60 height 13
click at [1329, 655] on button "Save & Exit" at bounding box center [1342, 651] width 125 height 38
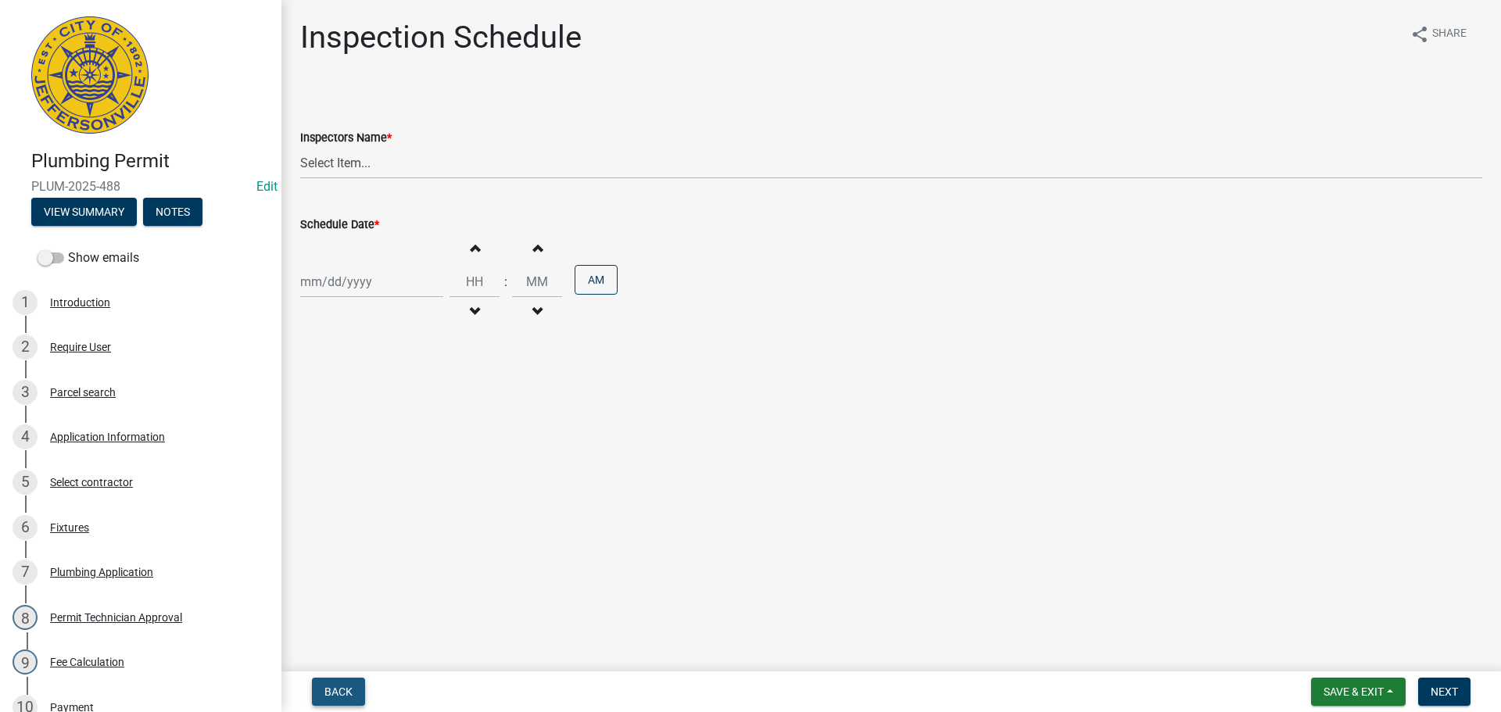
click at [332, 678] on button "Back" at bounding box center [338, 692] width 53 height 28
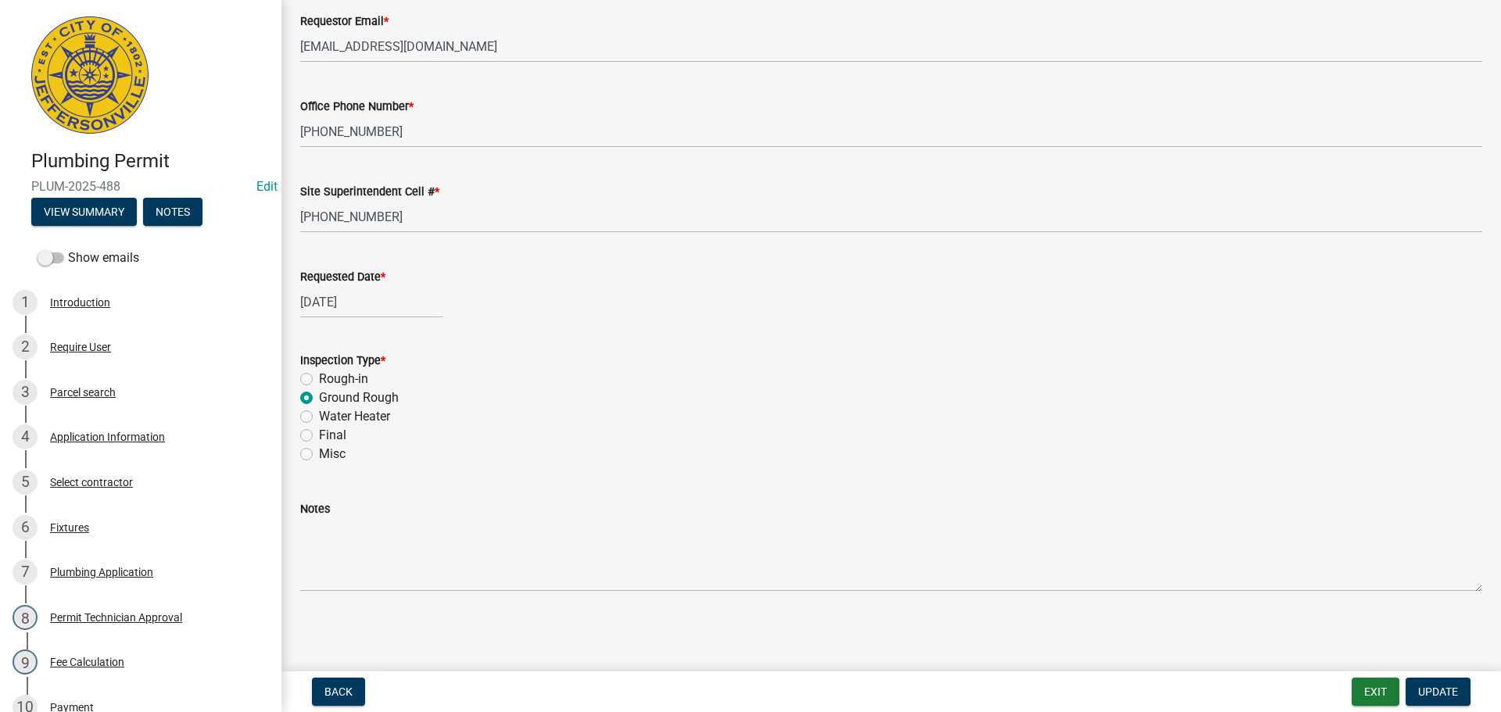
scroll to position [388, 0]
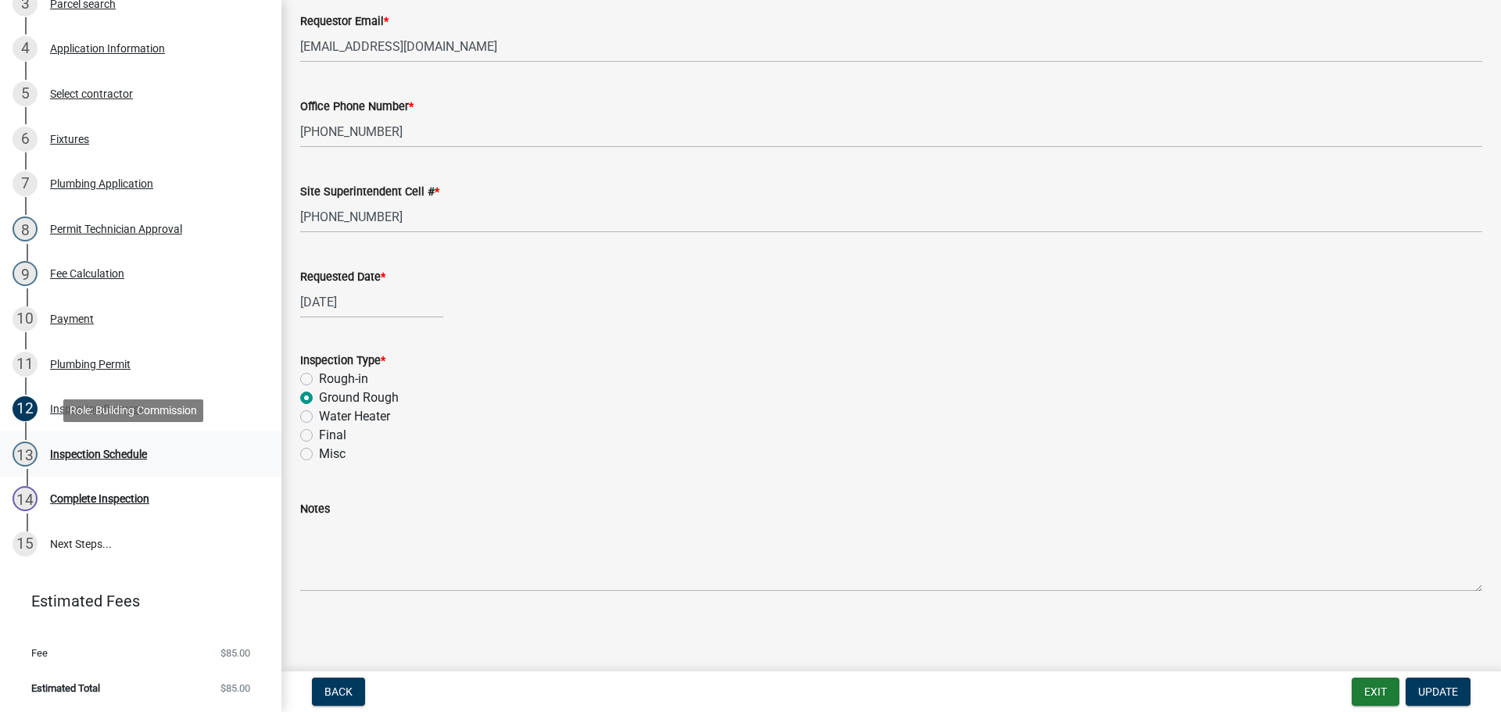
click at [117, 453] on div "Inspection Schedule" at bounding box center [98, 454] width 97 height 11
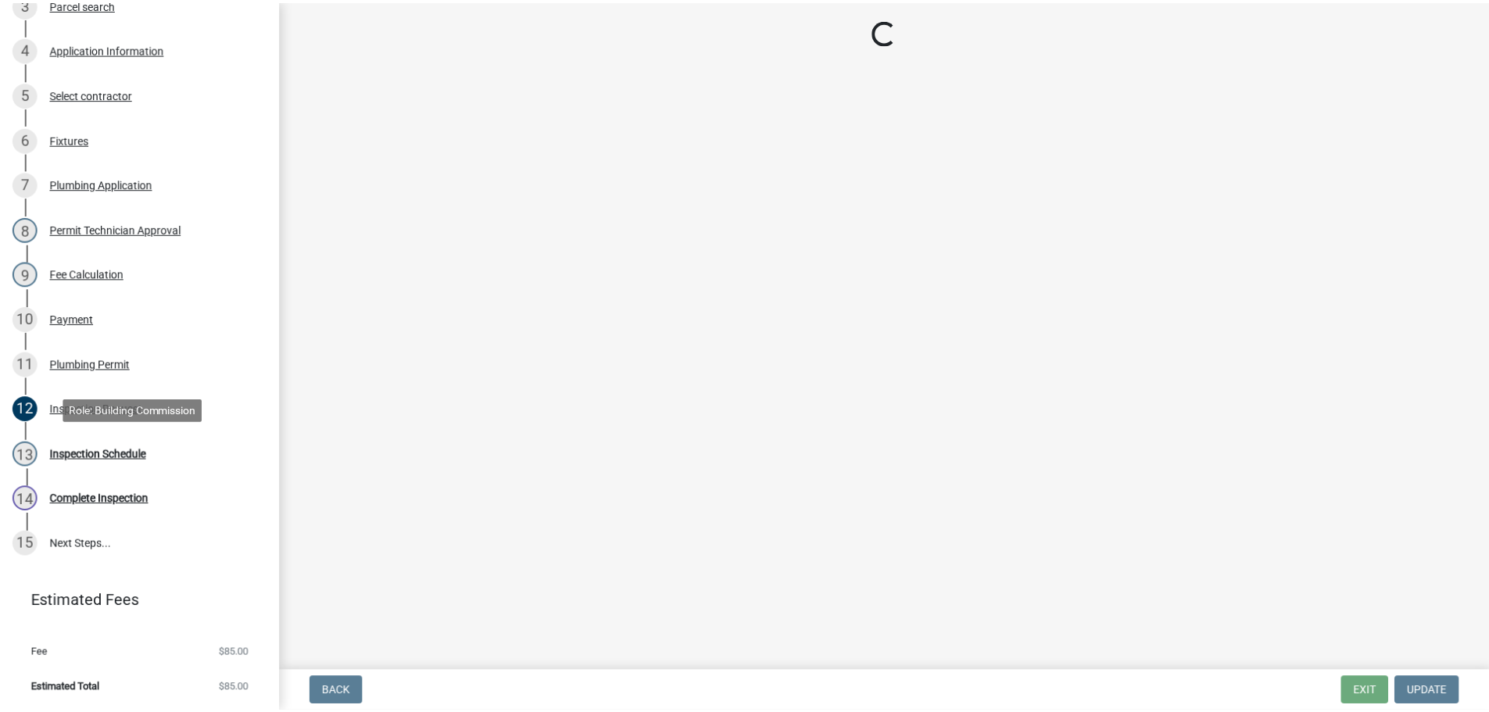
scroll to position [0, 0]
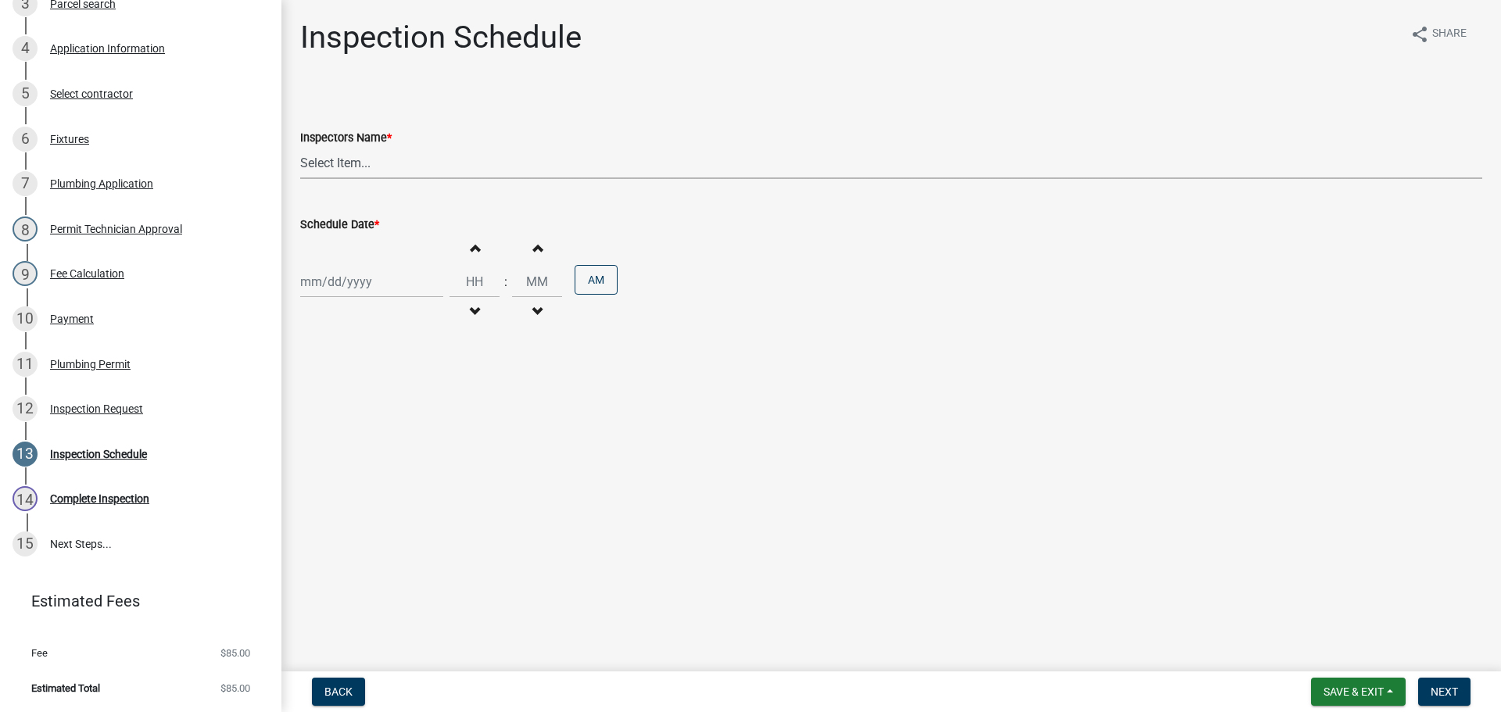
click at [321, 159] on select "Select Item... [PERSON_NAME] ([PERSON_NAME]) [PERSON_NAME] ([PERSON_NAME]) mkru…" at bounding box center [891, 163] width 1182 height 32
select select "13c97fbc-c819-4cee-844a-0db3d3c4db95"
click at [300, 147] on select "Select Item... [PERSON_NAME] ([PERSON_NAME]) [PERSON_NAME] ([PERSON_NAME]) mkru…" at bounding box center [891, 163] width 1182 height 32
click at [318, 276] on div at bounding box center [371, 282] width 143 height 32
select select "9"
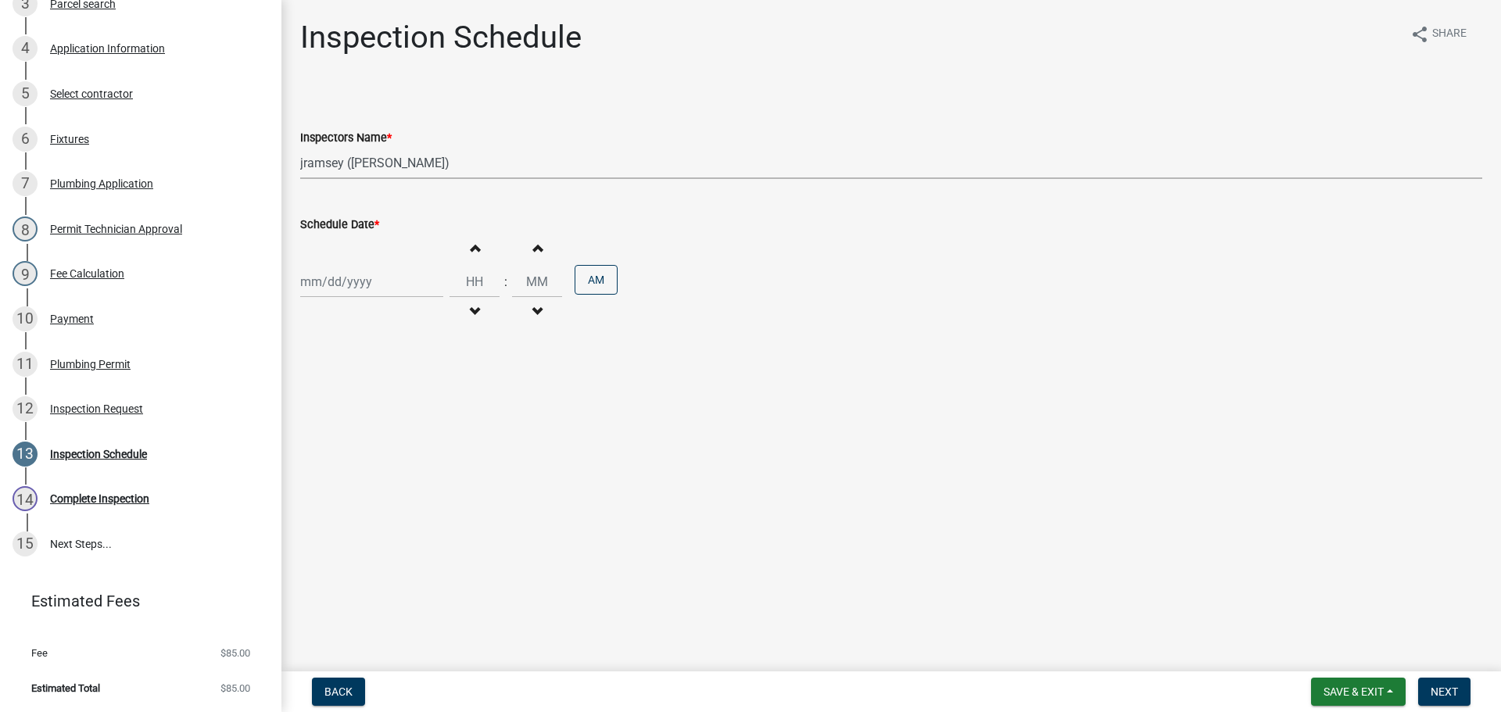
select select "2025"
click at [367, 417] on div "17" at bounding box center [365, 415] width 25 height 25
type input "09/17/2025"
click at [1459, 682] on button "Next" at bounding box center [1444, 692] width 52 height 28
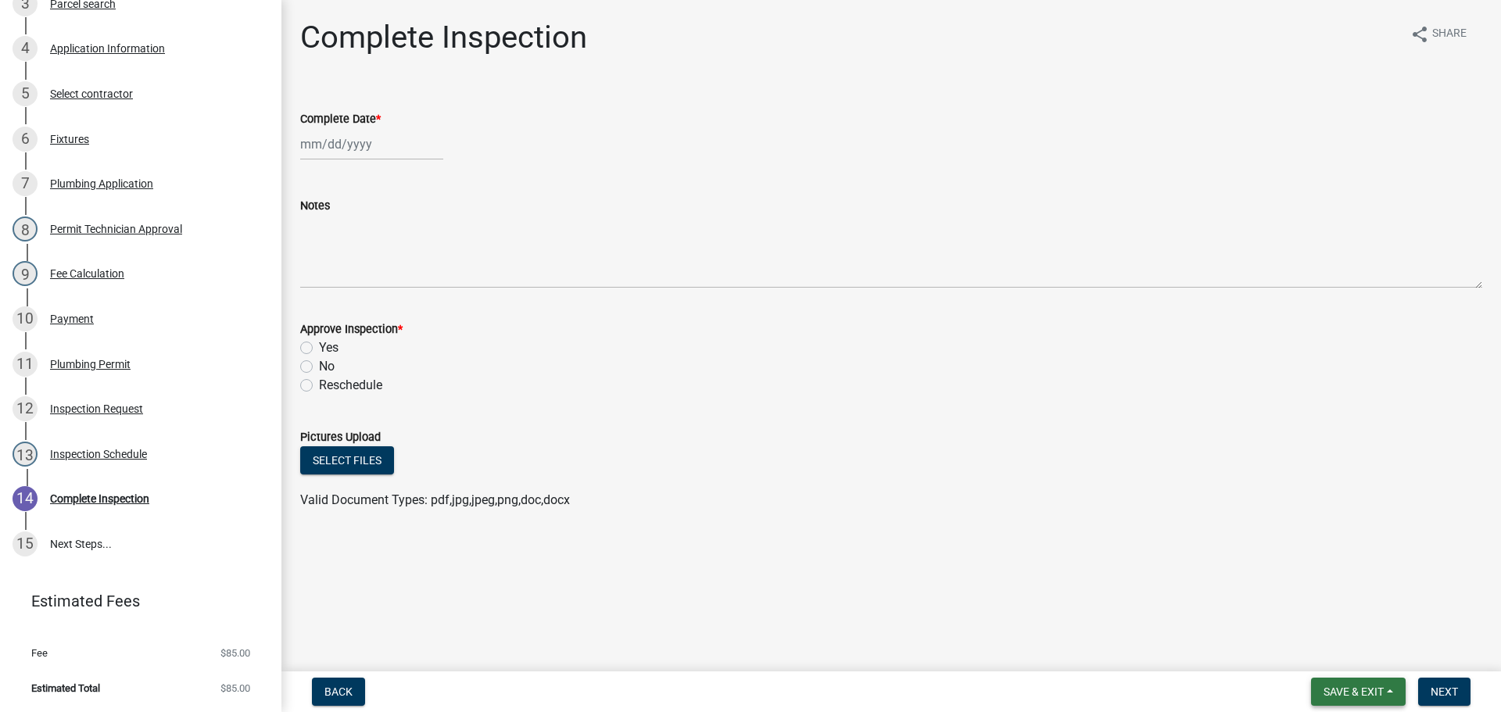
click at [1355, 688] on span "Save & Exit" at bounding box center [1353, 691] width 60 height 13
click at [1303, 651] on button "Save & Exit" at bounding box center [1342, 651] width 125 height 38
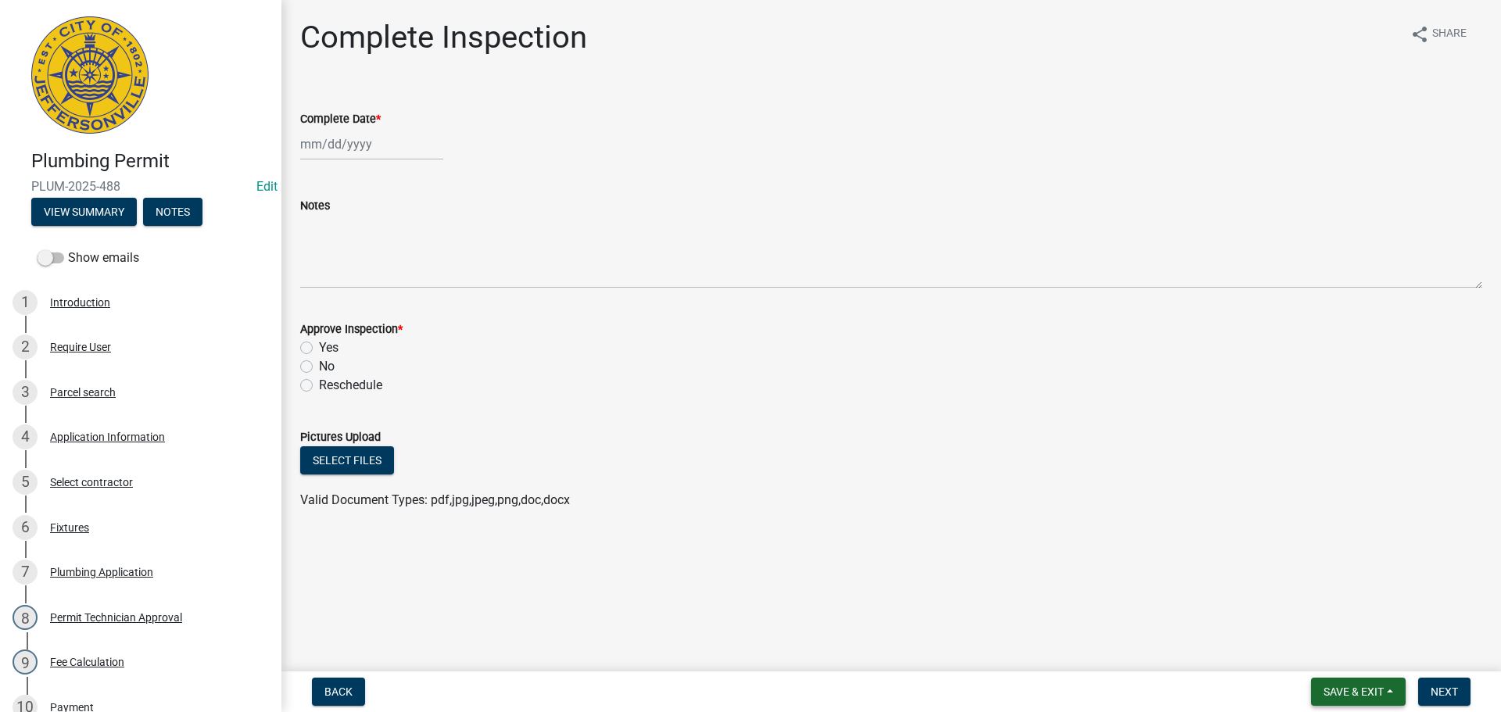
click at [1337, 689] on span "Save & Exit" at bounding box center [1353, 691] width 60 height 13
click at [1312, 658] on button "Save & Exit" at bounding box center [1342, 651] width 125 height 38
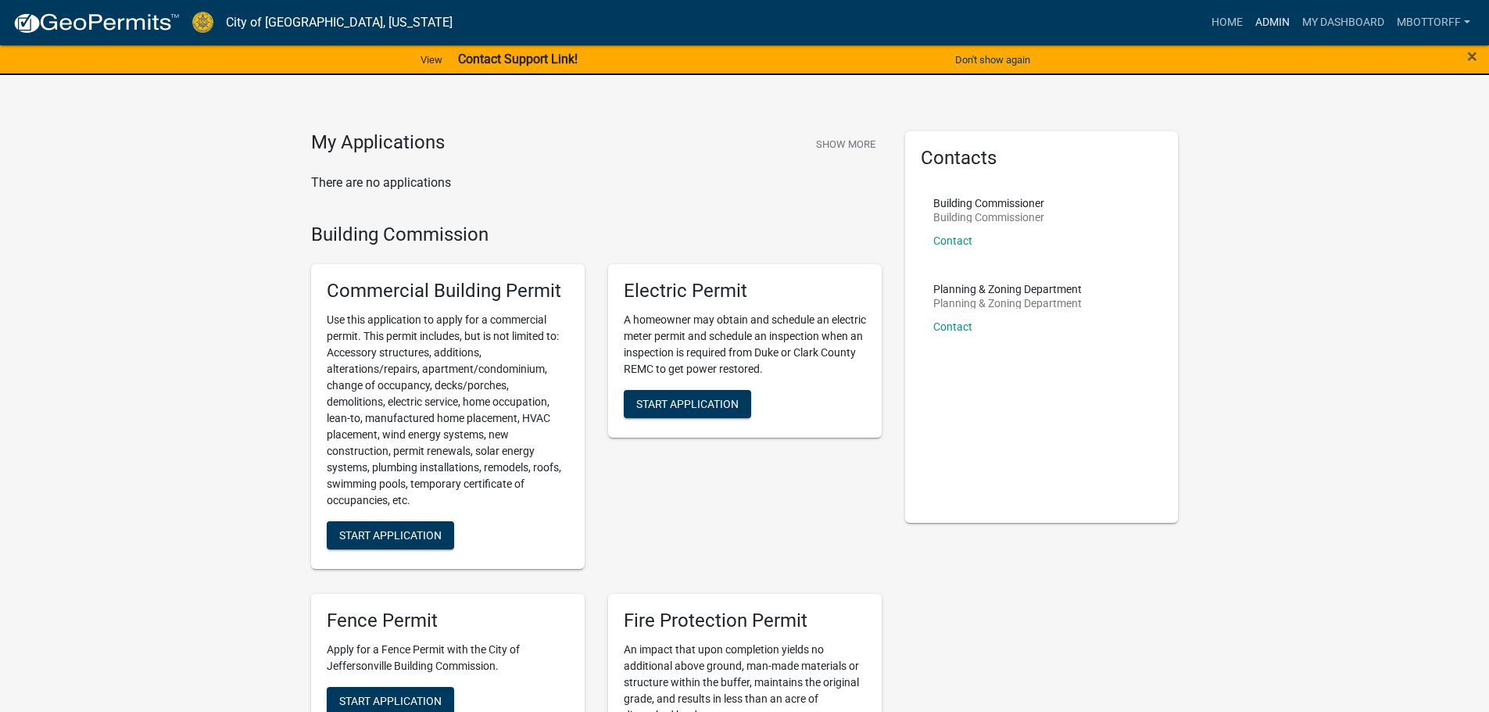
click at [1257, 24] on link "Admin" at bounding box center [1272, 23] width 47 height 30
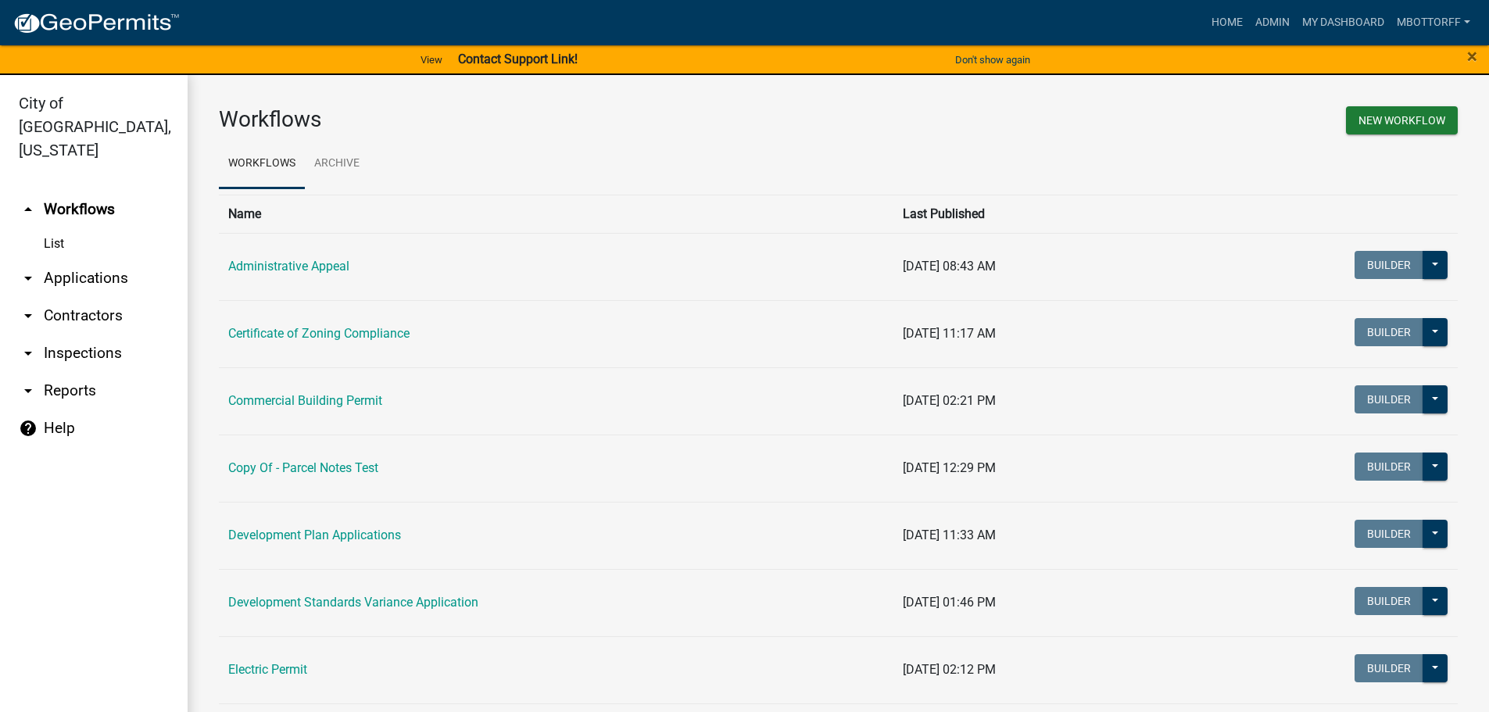
click at [86, 259] on link "arrow_drop_down Applications" at bounding box center [94, 278] width 188 height 38
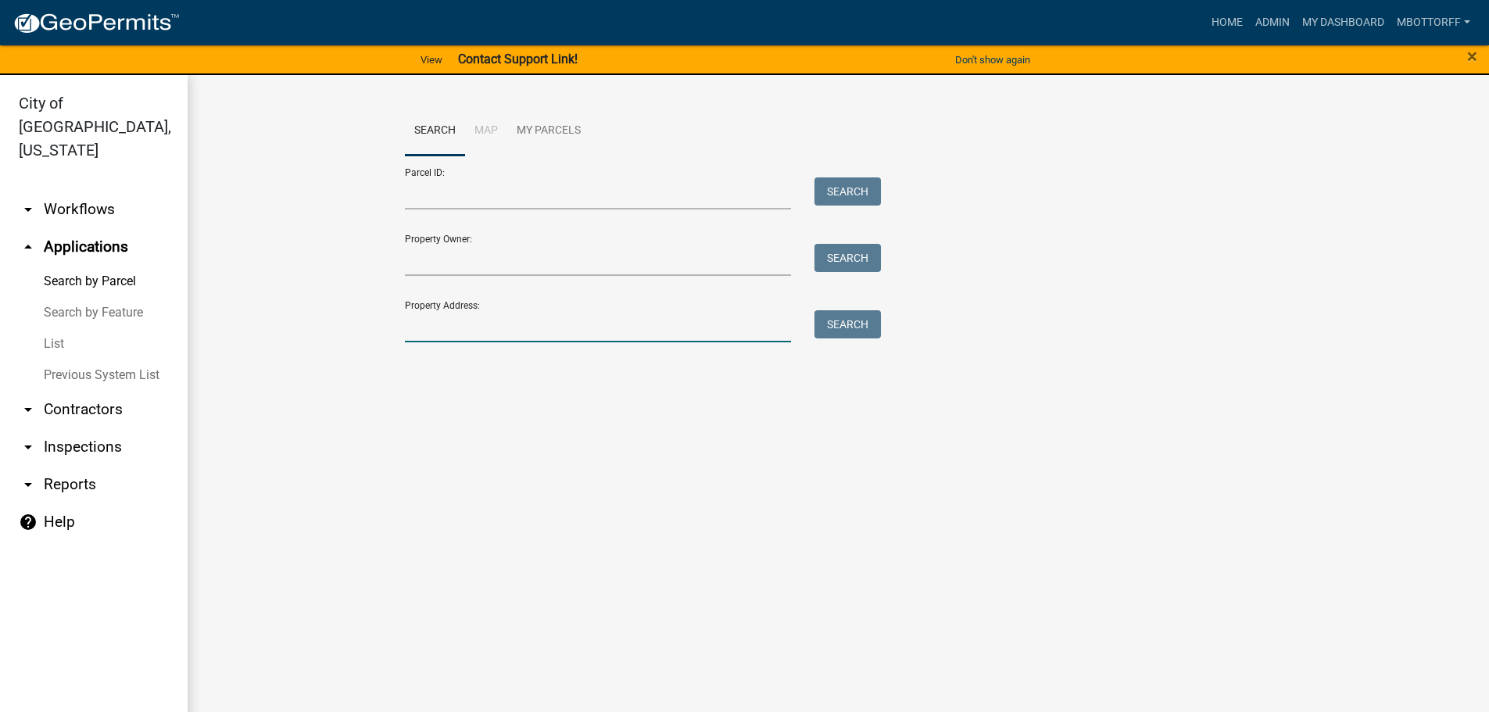
click at [442, 332] on input "Property Address:" at bounding box center [598, 326] width 387 height 32
type input "1712 NOLE"
click at [860, 324] on button "Search" at bounding box center [847, 324] width 66 height 28
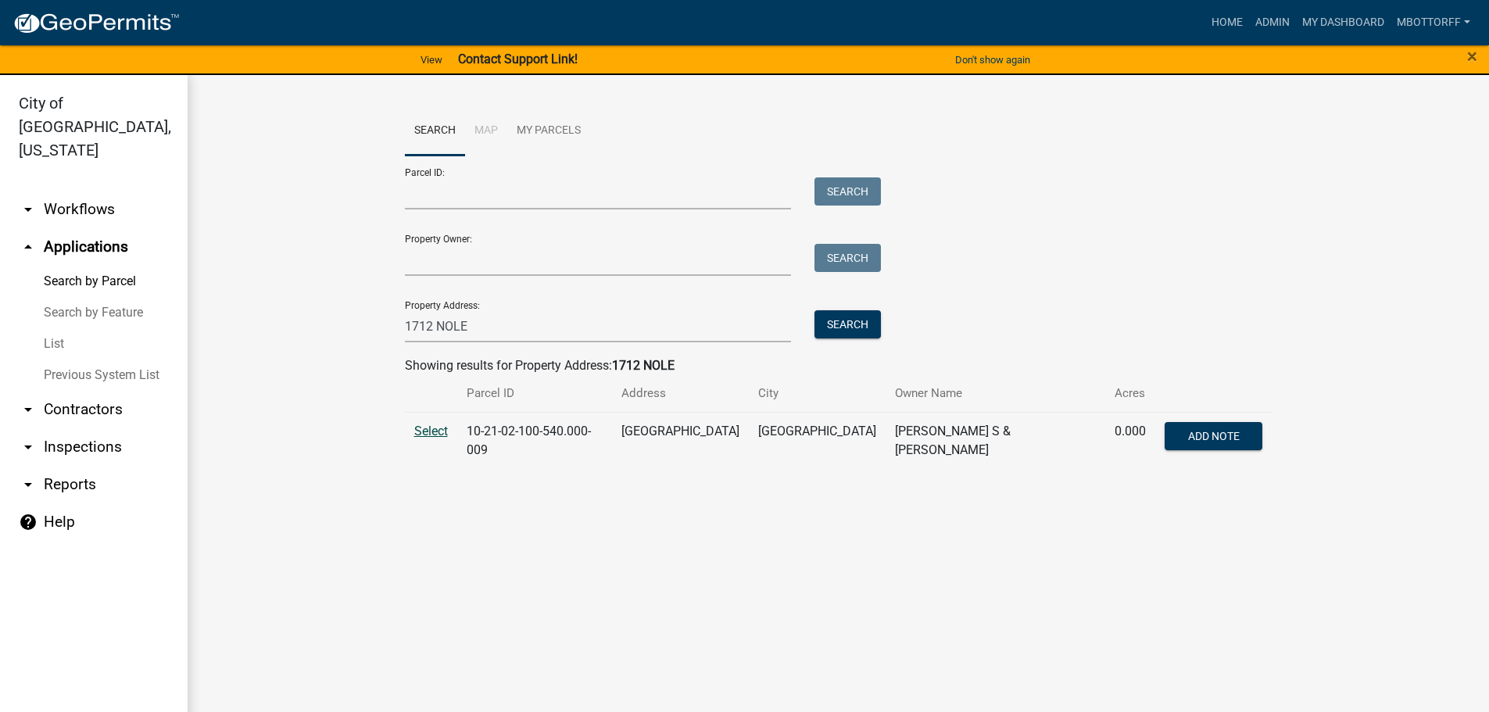
click at [435, 433] on span "Select" at bounding box center [431, 431] width 34 height 15
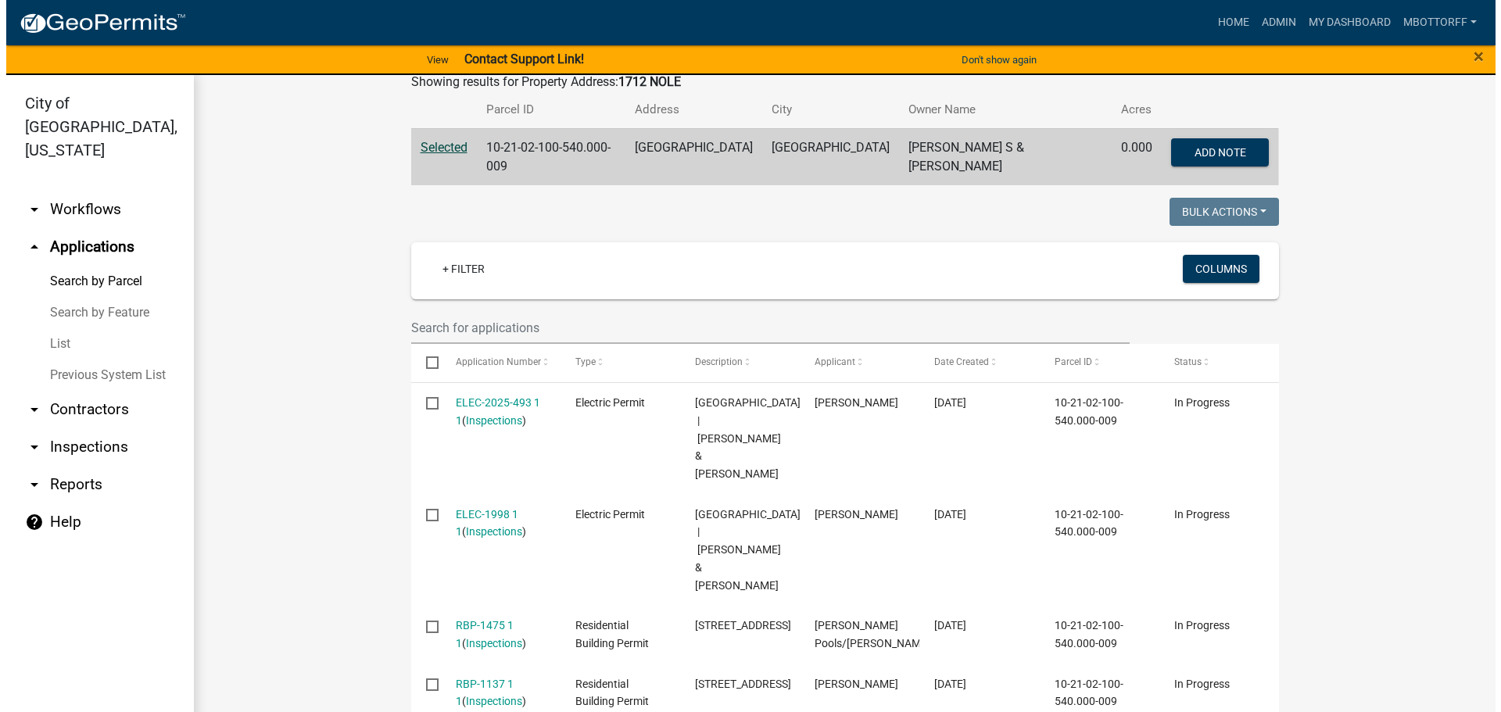
scroll to position [313, 0]
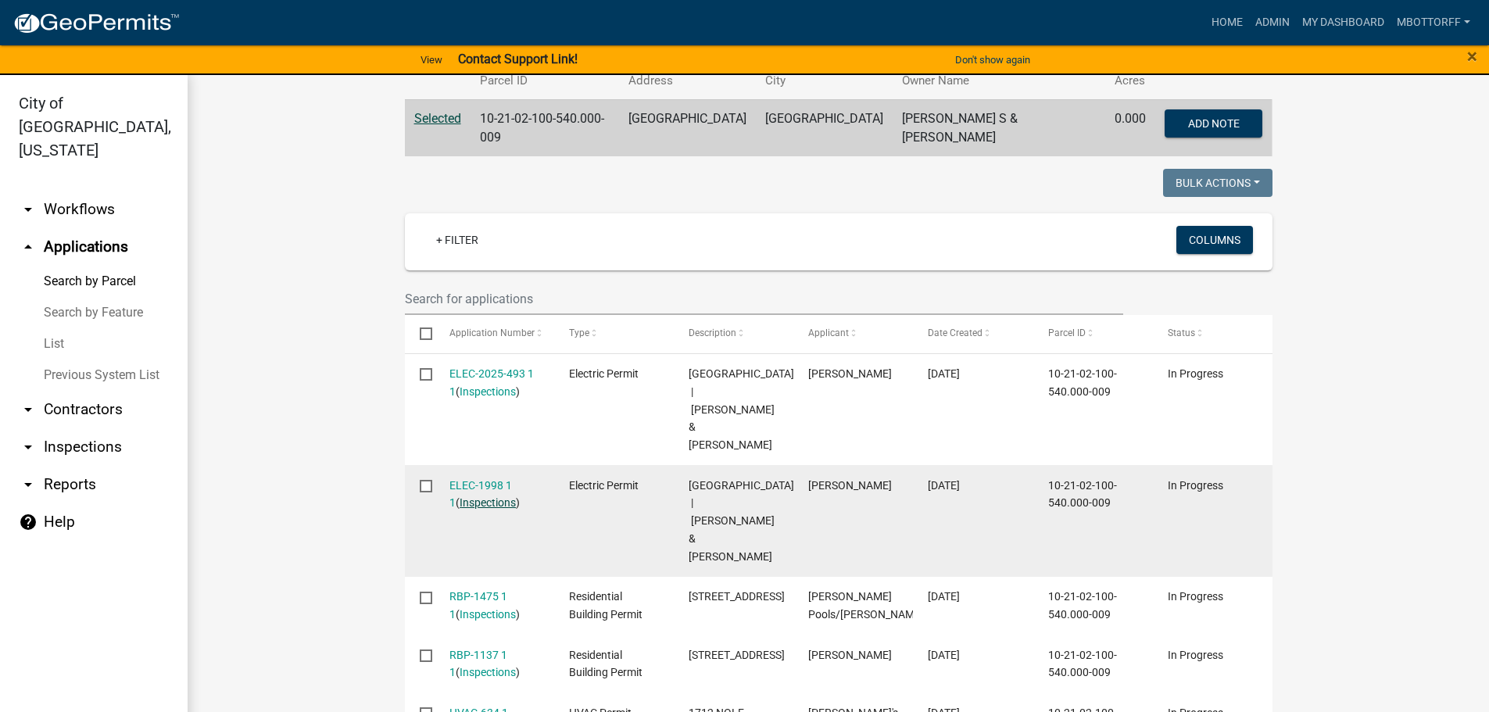
click at [480, 496] on link "Inspections" at bounding box center [488, 502] width 56 height 13
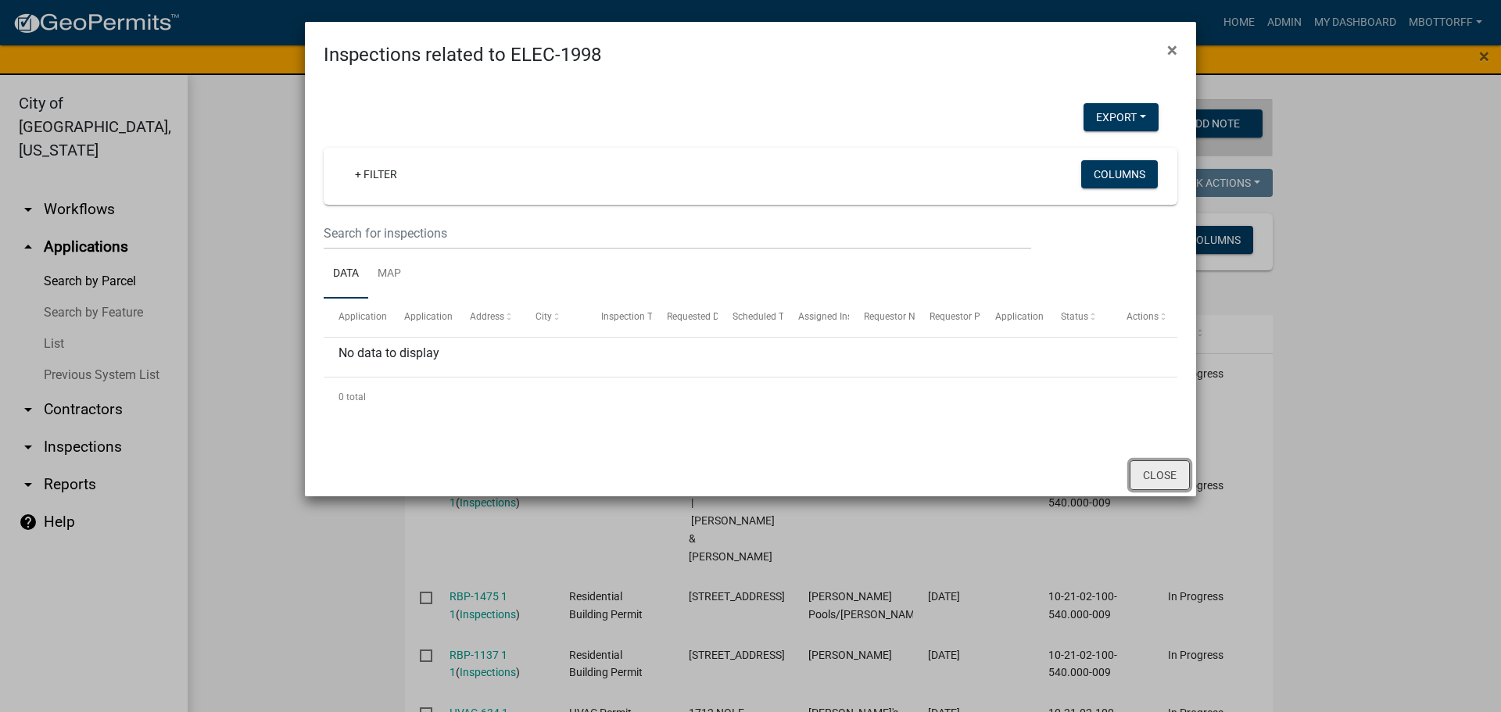
click at [1153, 471] on button "Close" at bounding box center [1159, 475] width 60 height 30
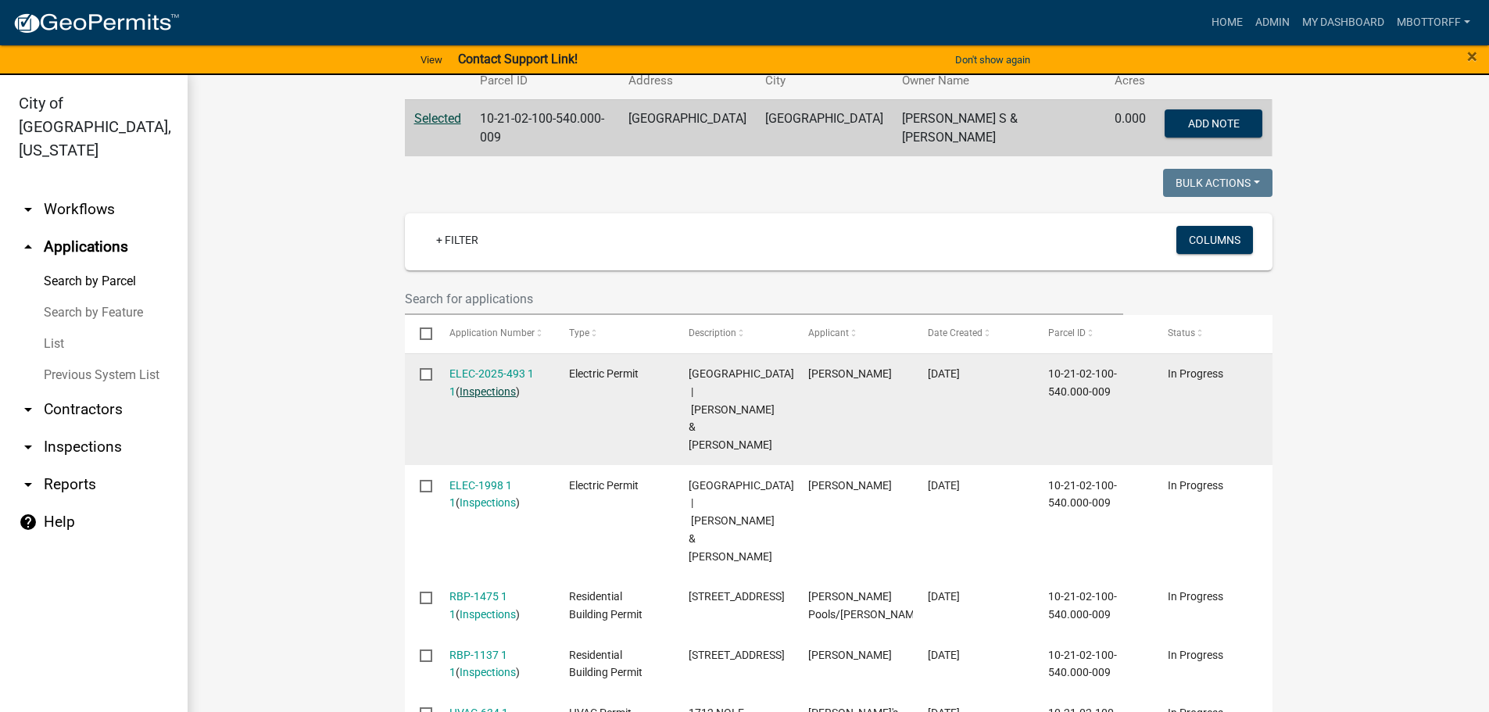
click at [484, 385] on link "Inspections" at bounding box center [488, 391] width 56 height 13
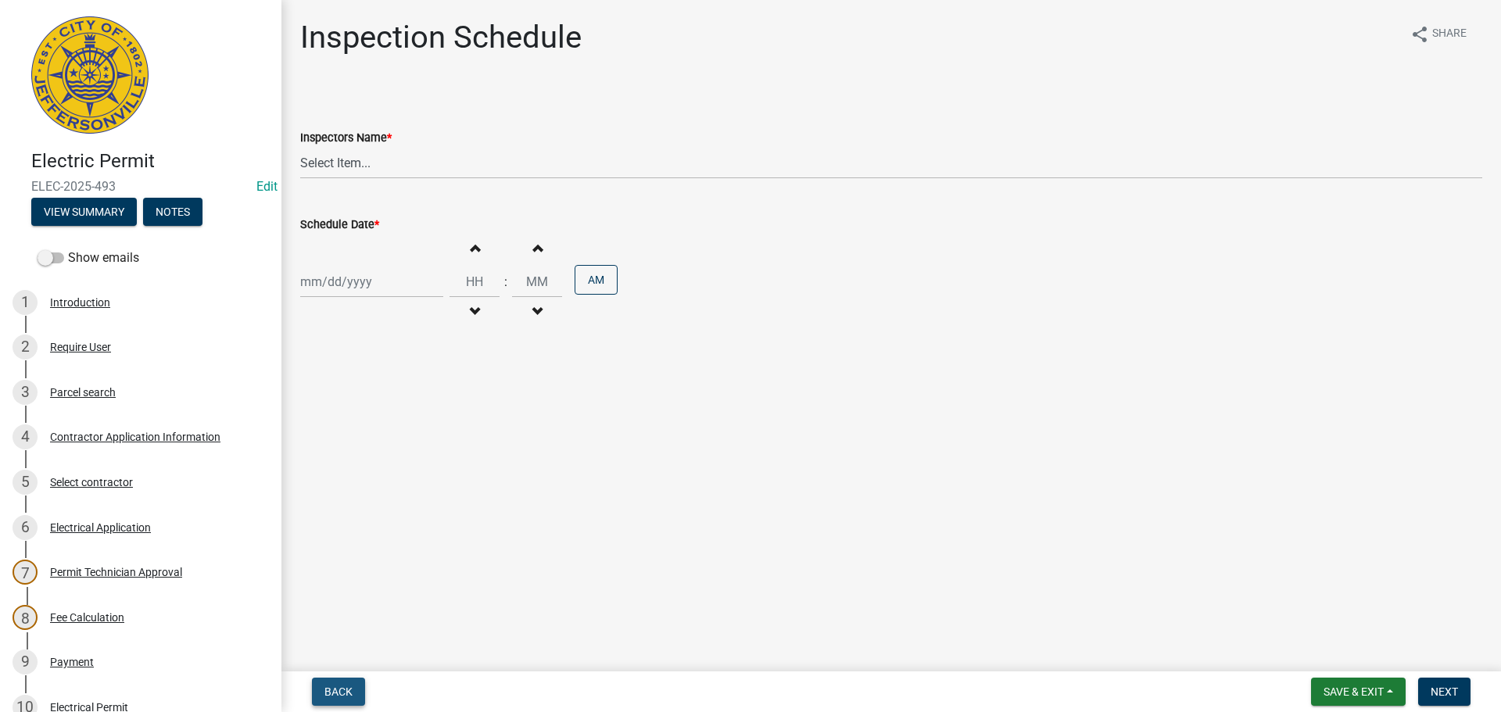
click at [329, 691] on span "Back" at bounding box center [338, 691] width 28 height 13
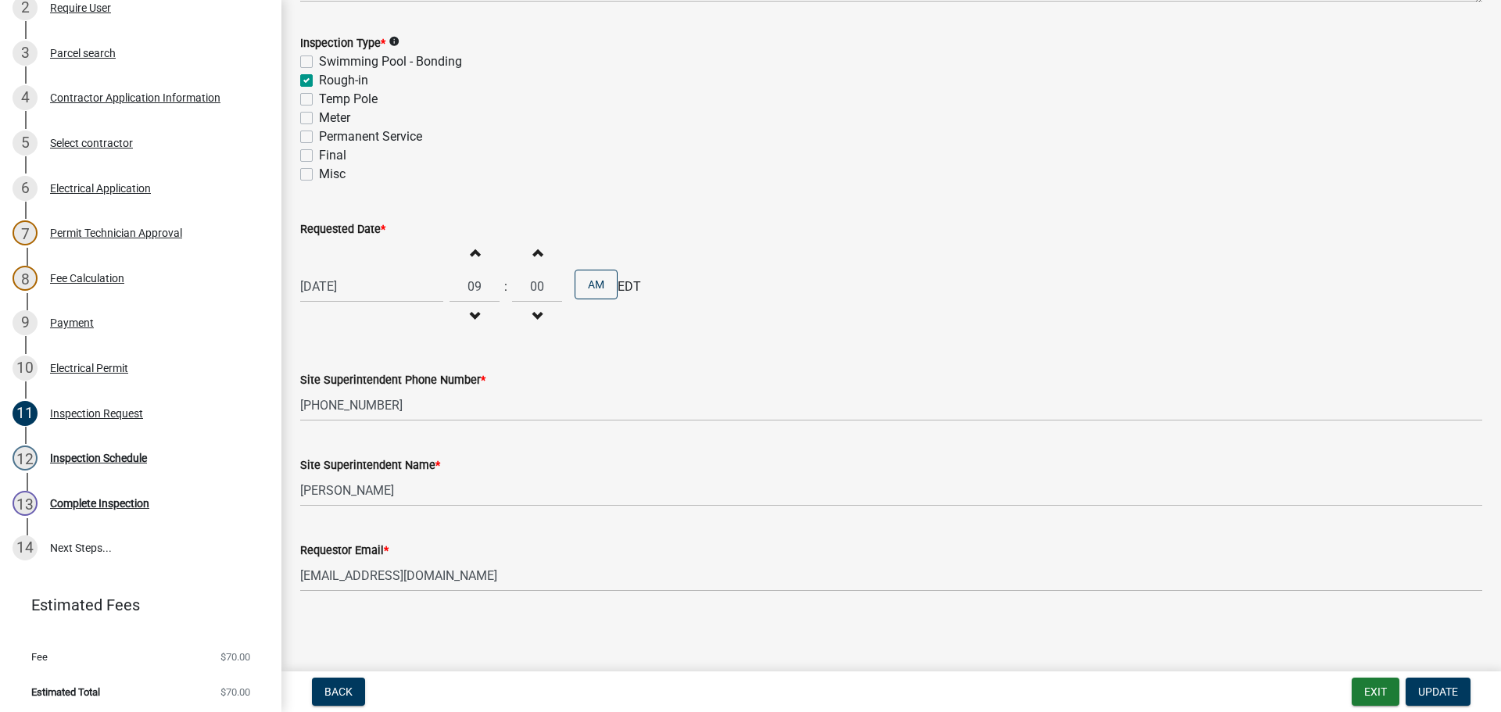
scroll to position [343, 0]
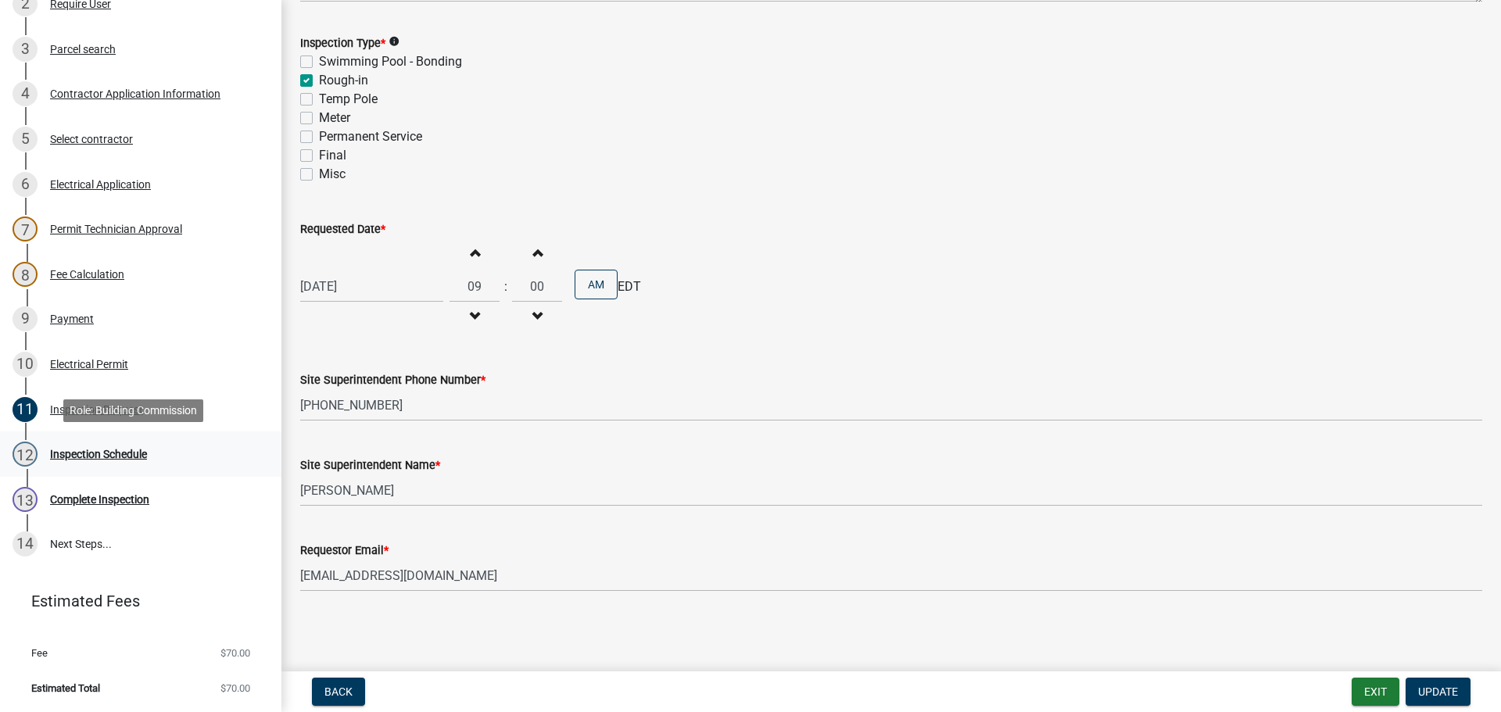
click at [76, 455] on div "Inspection Schedule" at bounding box center [98, 454] width 97 height 11
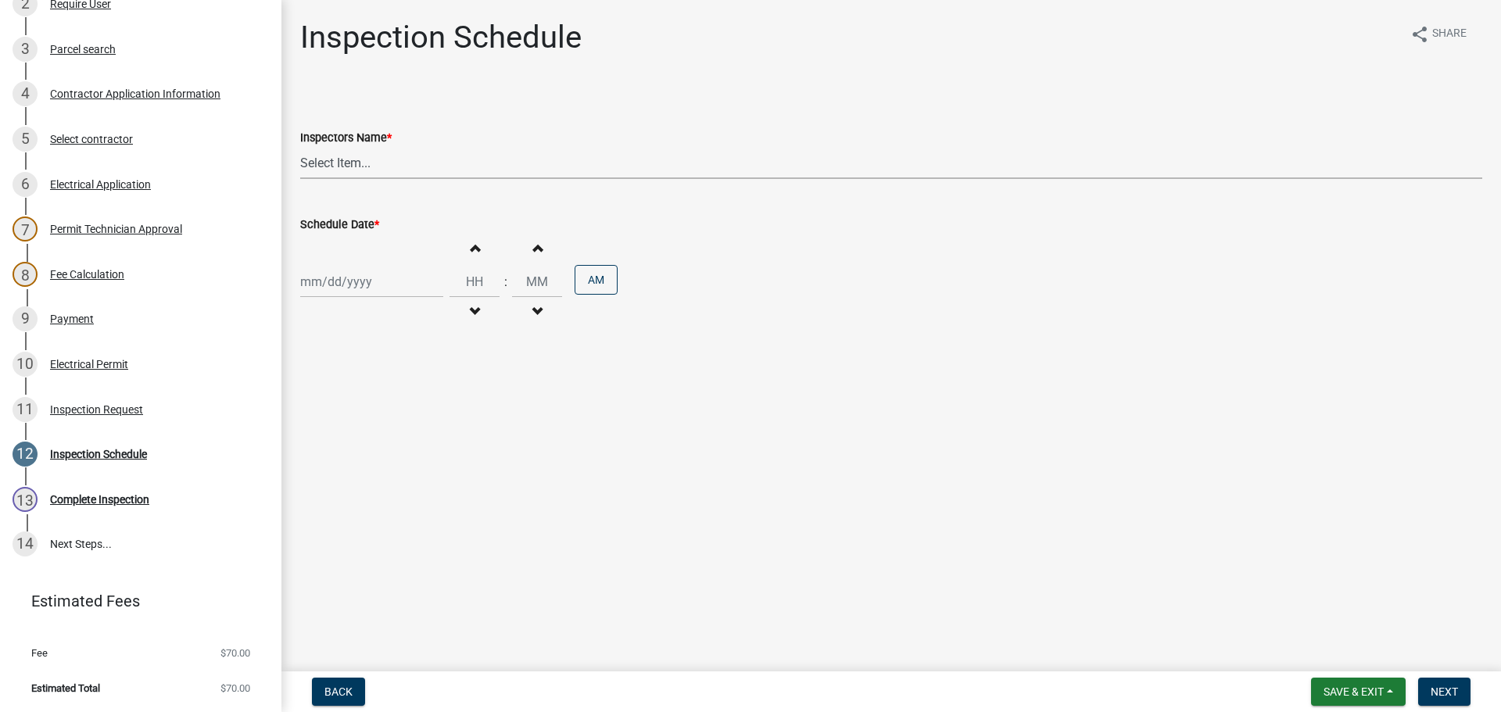
click at [324, 166] on select "Select Item... jramsey (Jeremy Ramsey) MaryFrey (Mary Frey) mkruer (Mike Kruer)…" at bounding box center [891, 163] width 1182 height 32
select select "36a8b8f0-2ef8-43e9-ae06-718f51af8d36"
click at [300, 147] on select "Select Item... jramsey (Jeremy Ramsey) MaryFrey (Mary Frey) mkruer (Mike Kruer)…" at bounding box center [891, 163] width 1182 height 32
click at [324, 288] on div at bounding box center [371, 282] width 143 height 32
select select "9"
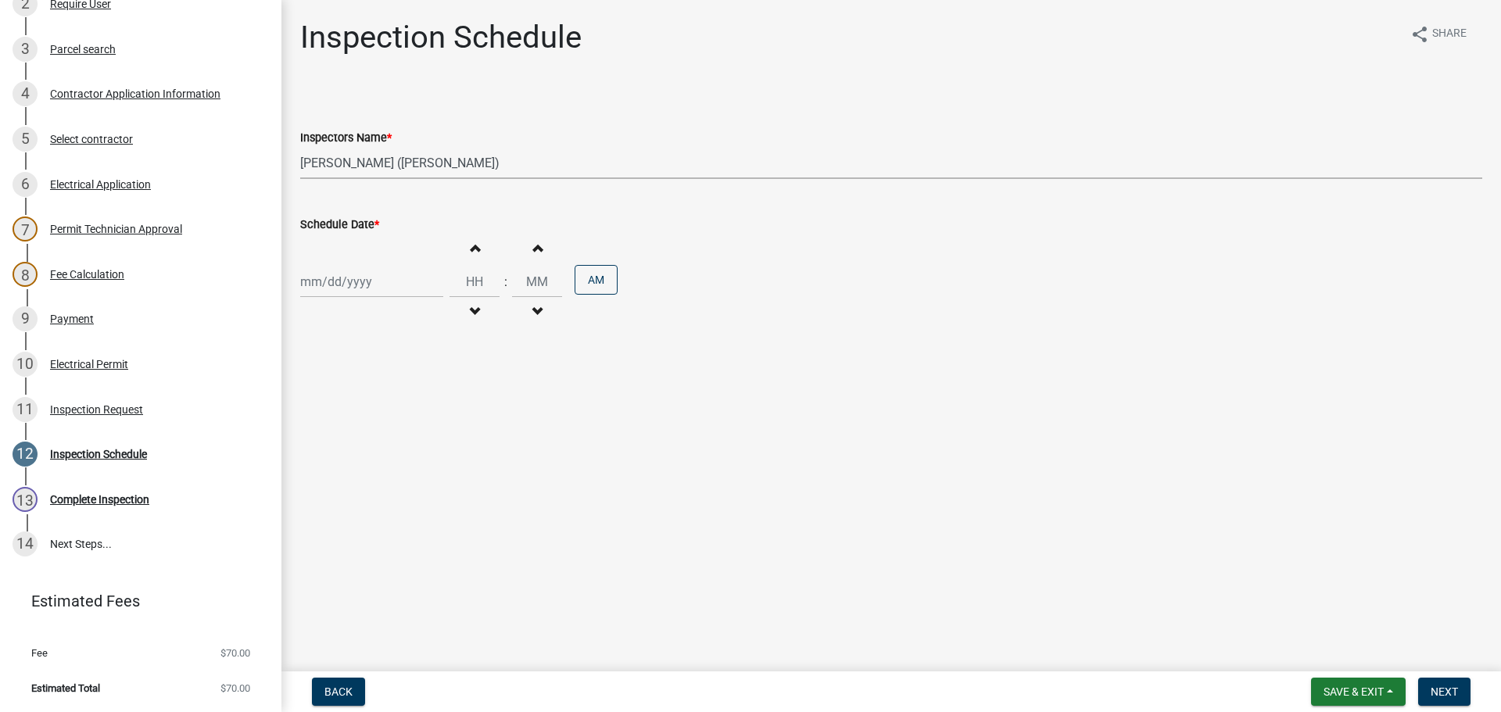
select select "2025"
click at [390, 411] on div "18" at bounding box center [390, 415] width 25 height 25
type input "09/18/2025"
click at [1446, 690] on span "Next" at bounding box center [1443, 691] width 27 height 13
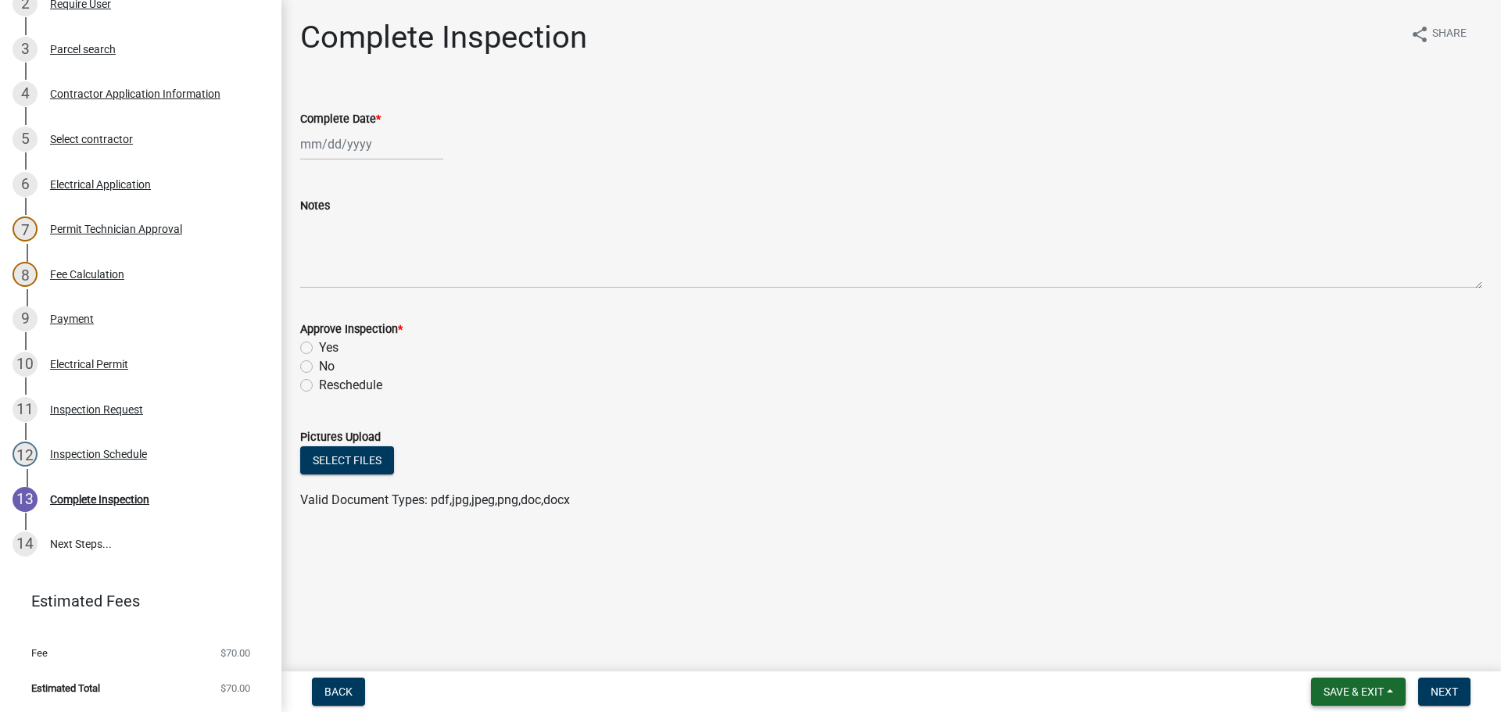
drag, startPoint x: 1347, startPoint y: 685, endPoint x: 1341, endPoint y: 664, distance: 21.3
click at [1348, 685] on span "Save & Exit" at bounding box center [1353, 691] width 60 height 13
click at [1339, 649] on button "Save & Exit" at bounding box center [1342, 651] width 125 height 38
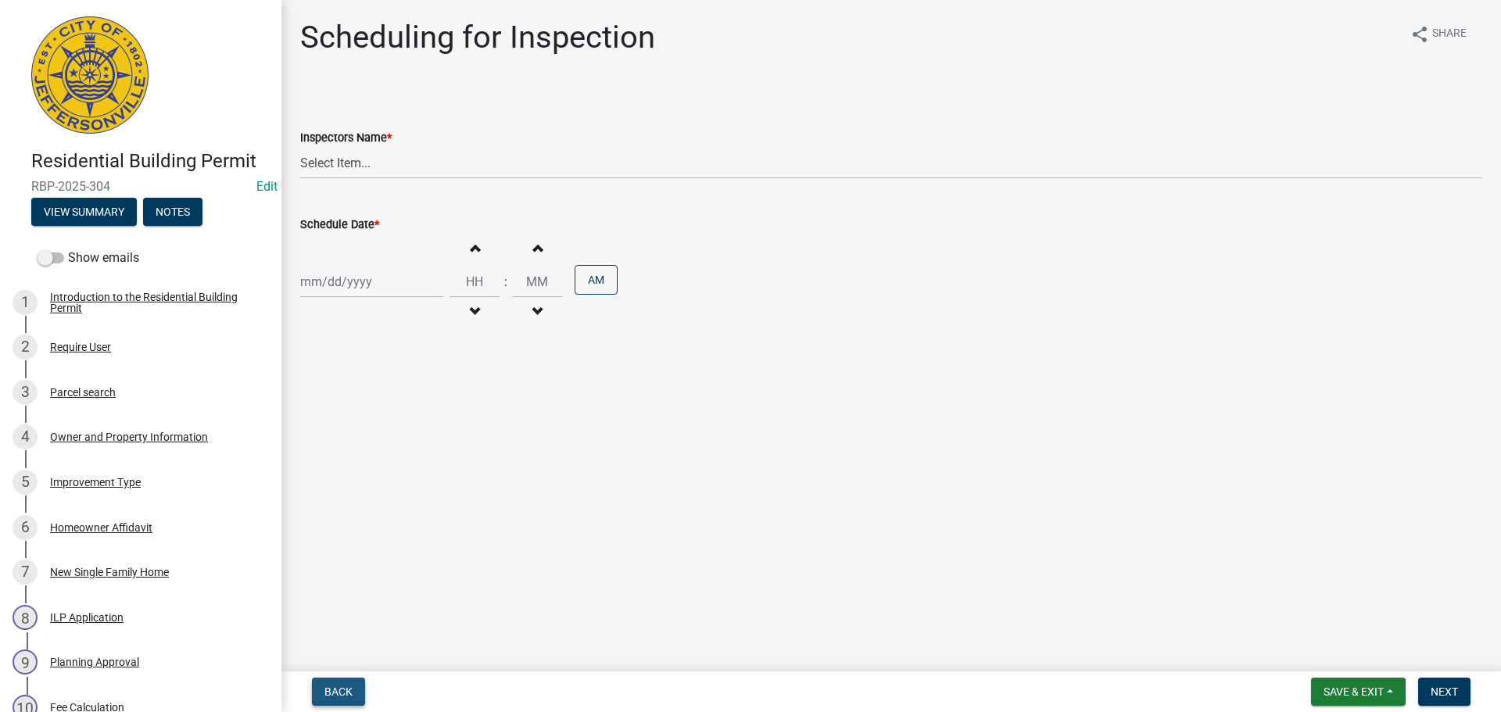
click at [320, 688] on button "Back" at bounding box center [338, 692] width 53 height 28
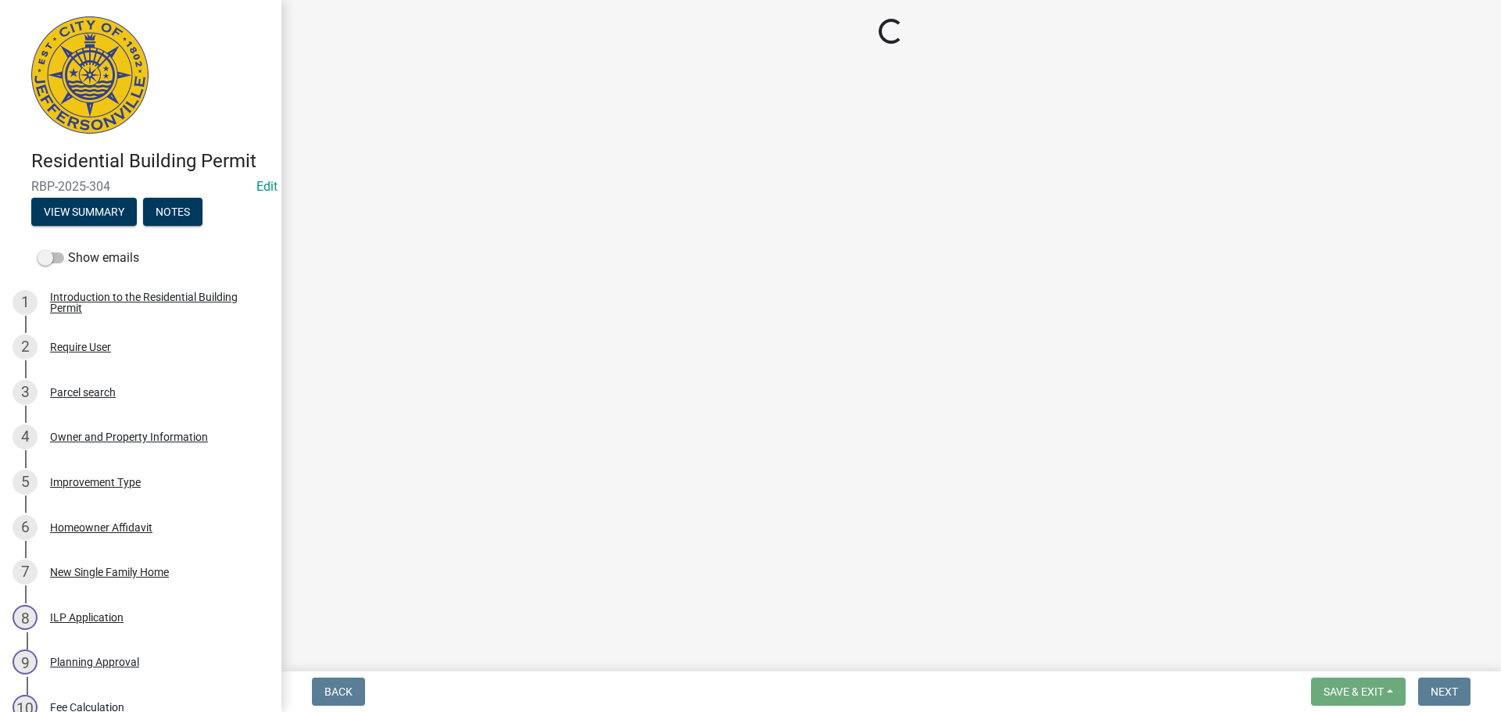
select select "5905b6c6-73a3-4561-9a25-e231032c58c8"
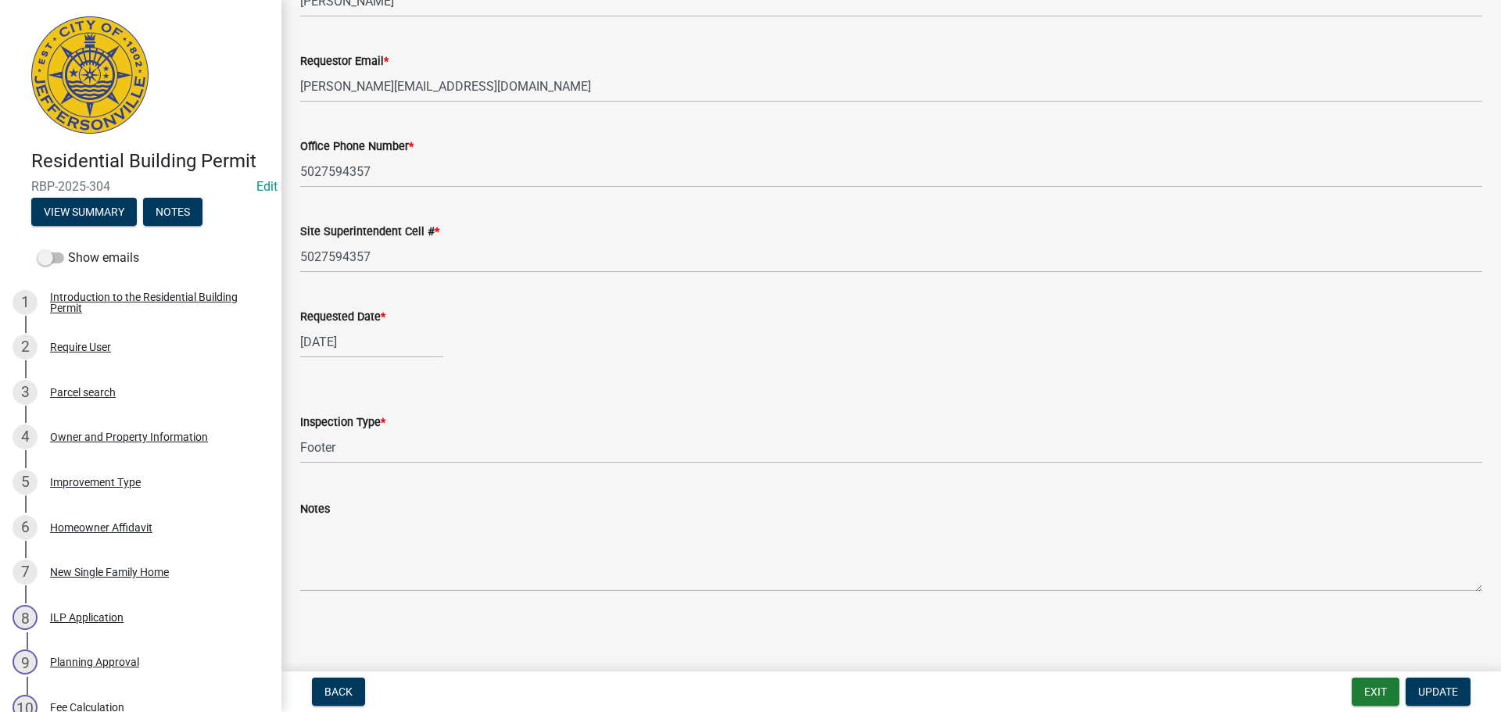
scroll to position [623, 0]
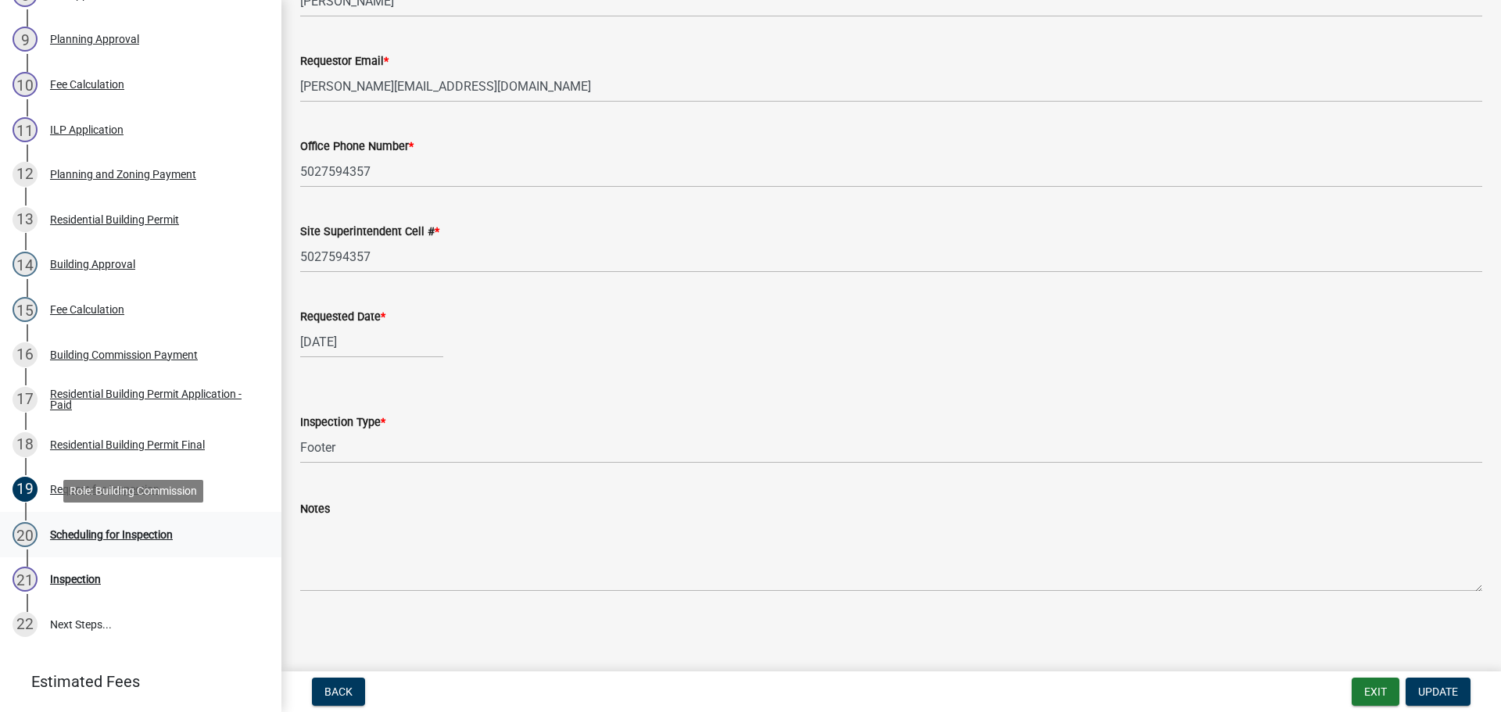
click at [116, 531] on div "Scheduling for Inspection" at bounding box center [111, 534] width 123 height 11
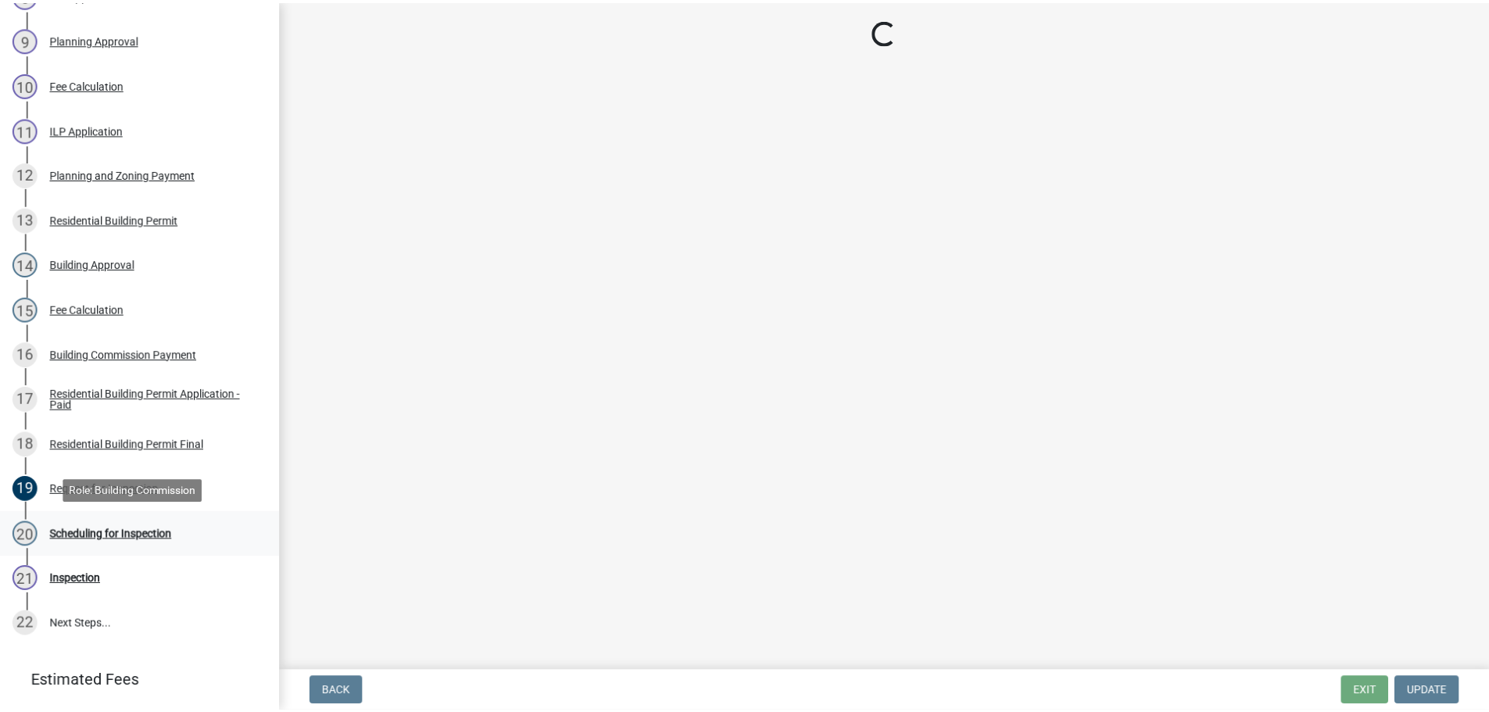
scroll to position [0, 0]
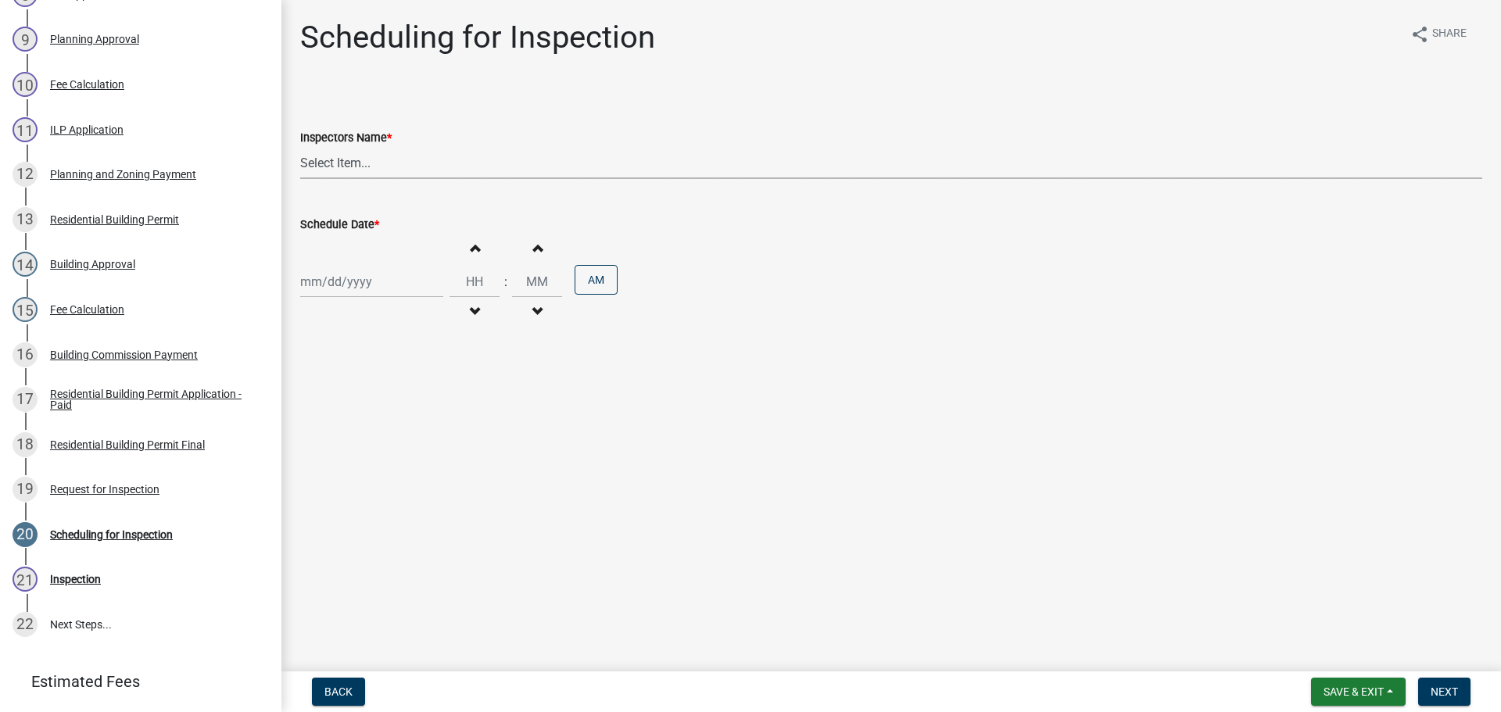
click at [331, 162] on select "Select Item... [PERSON_NAME] ([PERSON_NAME]) [PERSON_NAME] ([PERSON_NAME]) mkru…" at bounding box center [891, 163] width 1182 height 32
select select "fdb3bcc6-ce93-4663-8a18-5c08884dd177"
click at [300, 147] on select "Select Item... [PERSON_NAME] ([PERSON_NAME]) [PERSON_NAME] ([PERSON_NAME]) mkru…" at bounding box center [891, 163] width 1182 height 32
click at [324, 278] on div at bounding box center [371, 282] width 143 height 32
select select "9"
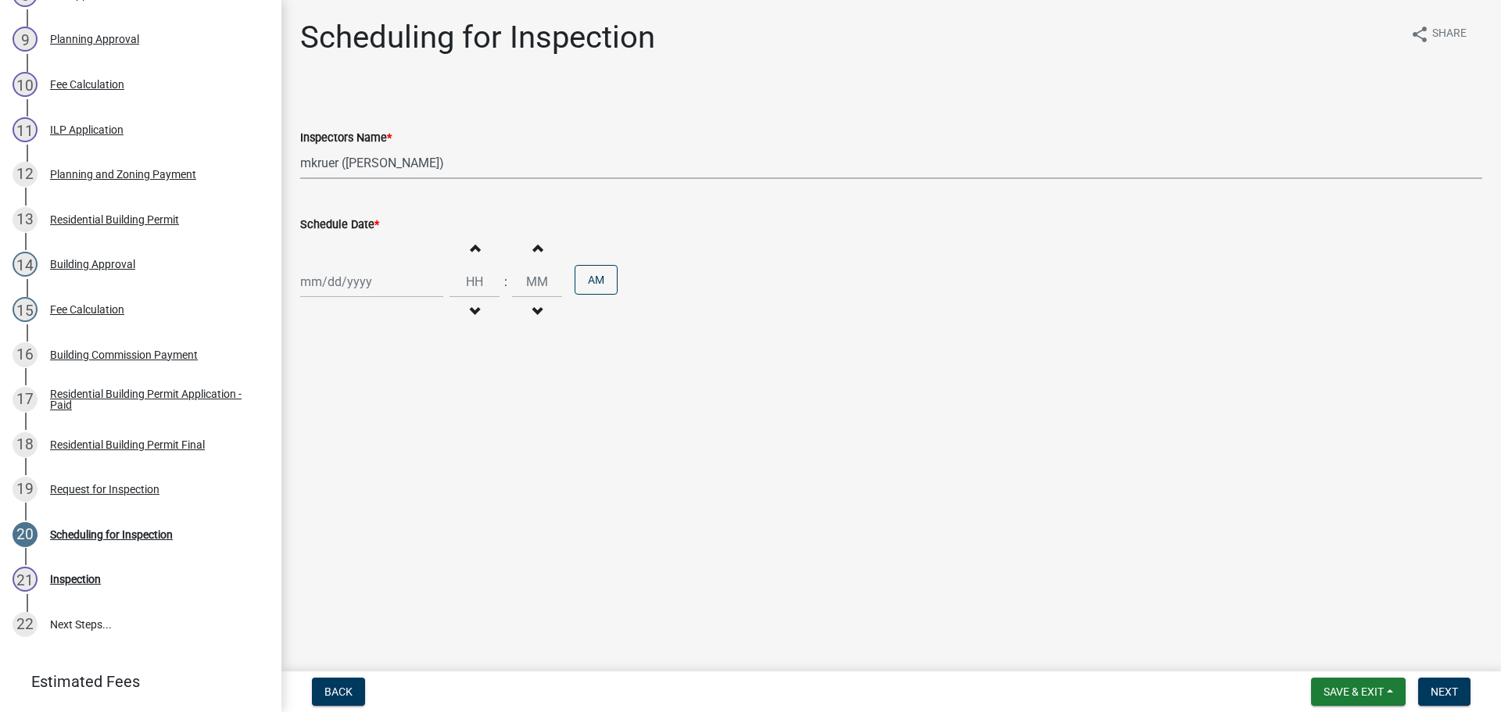
select select "2025"
click at [369, 411] on div "17" at bounding box center [365, 415] width 25 height 25
type input "[DATE]"
click at [1438, 689] on span "Next" at bounding box center [1443, 691] width 27 height 13
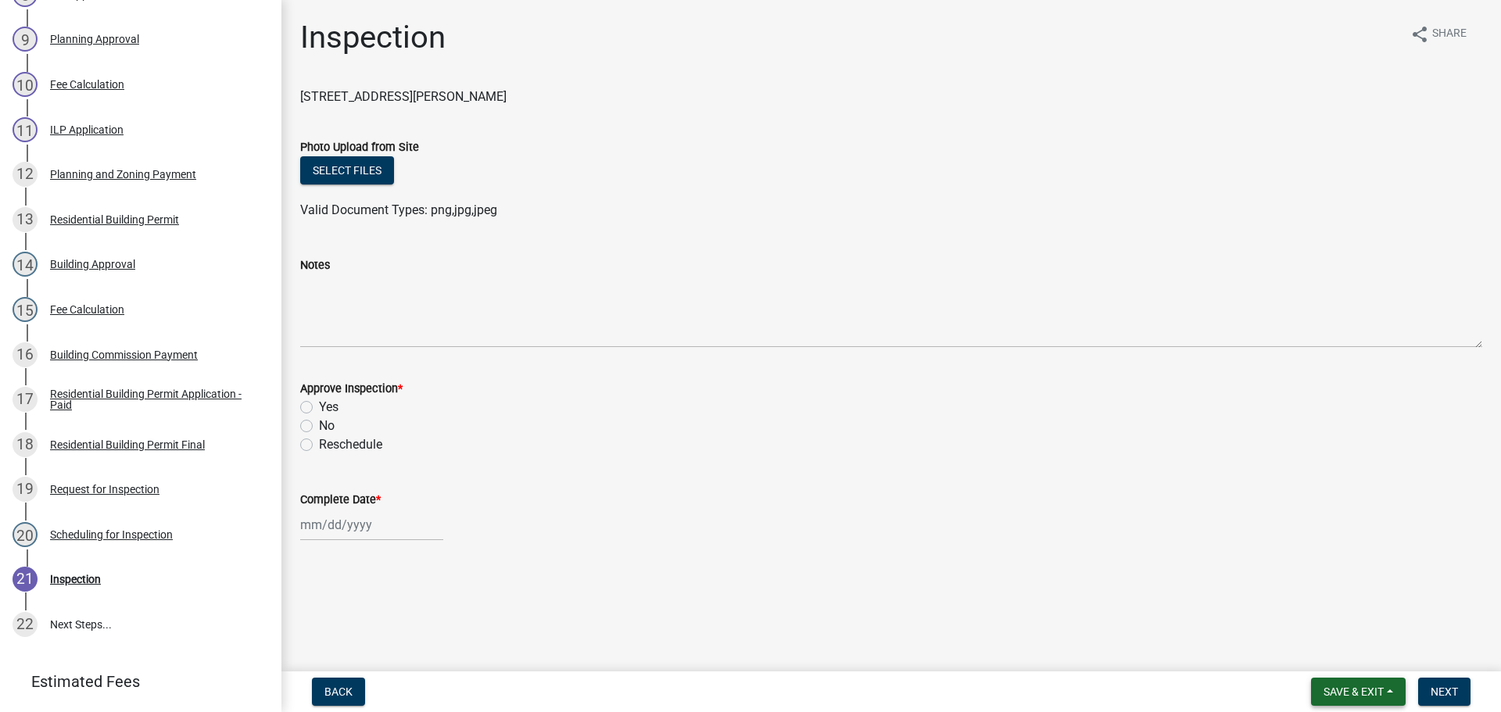
click at [1354, 692] on span "Save & Exit" at bounding box center [1353, 691] width 60 height 13
click at [1341, 654] on button "Save & Exit" at bounding box center [1342, 651] width 125 height 38
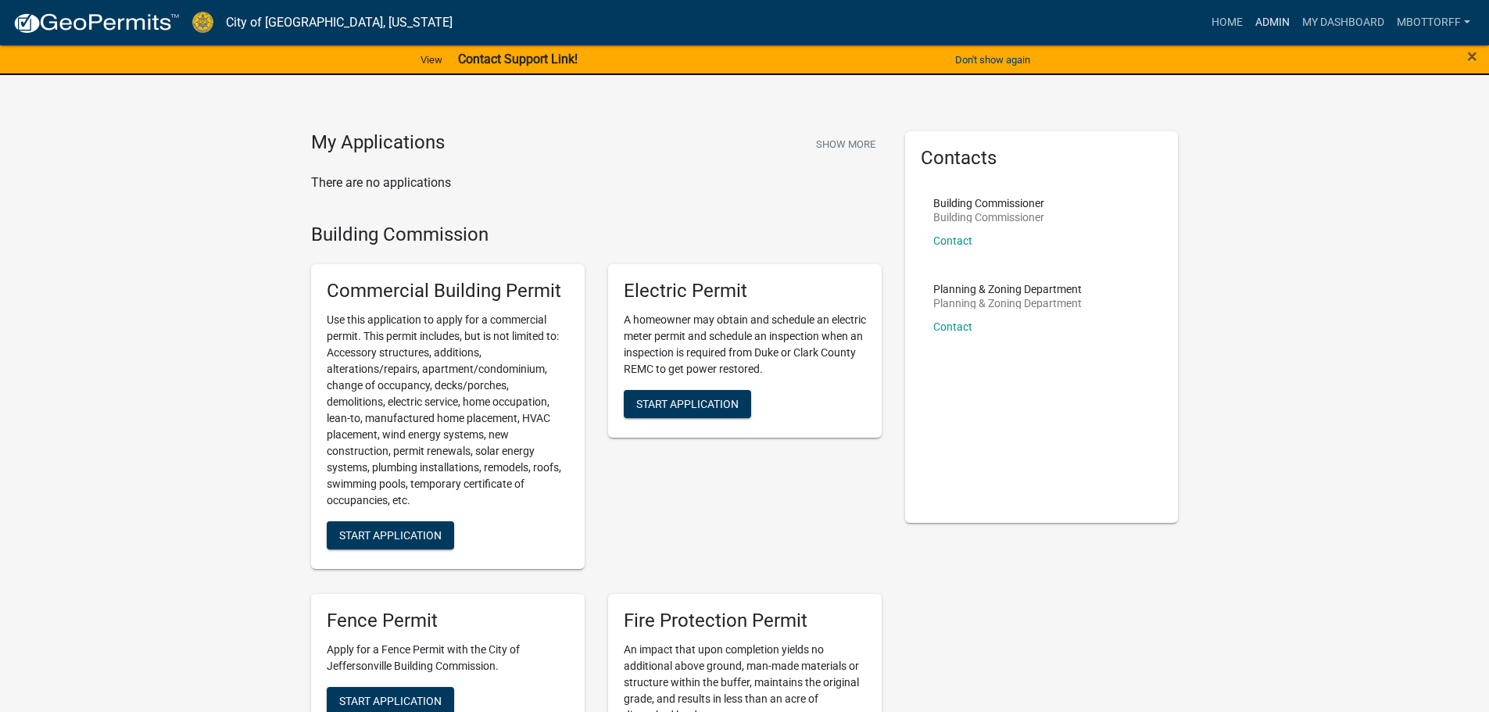
click at [1254, 19] on link "Admin" at bounding box center [1272, 23] width 47 height 30
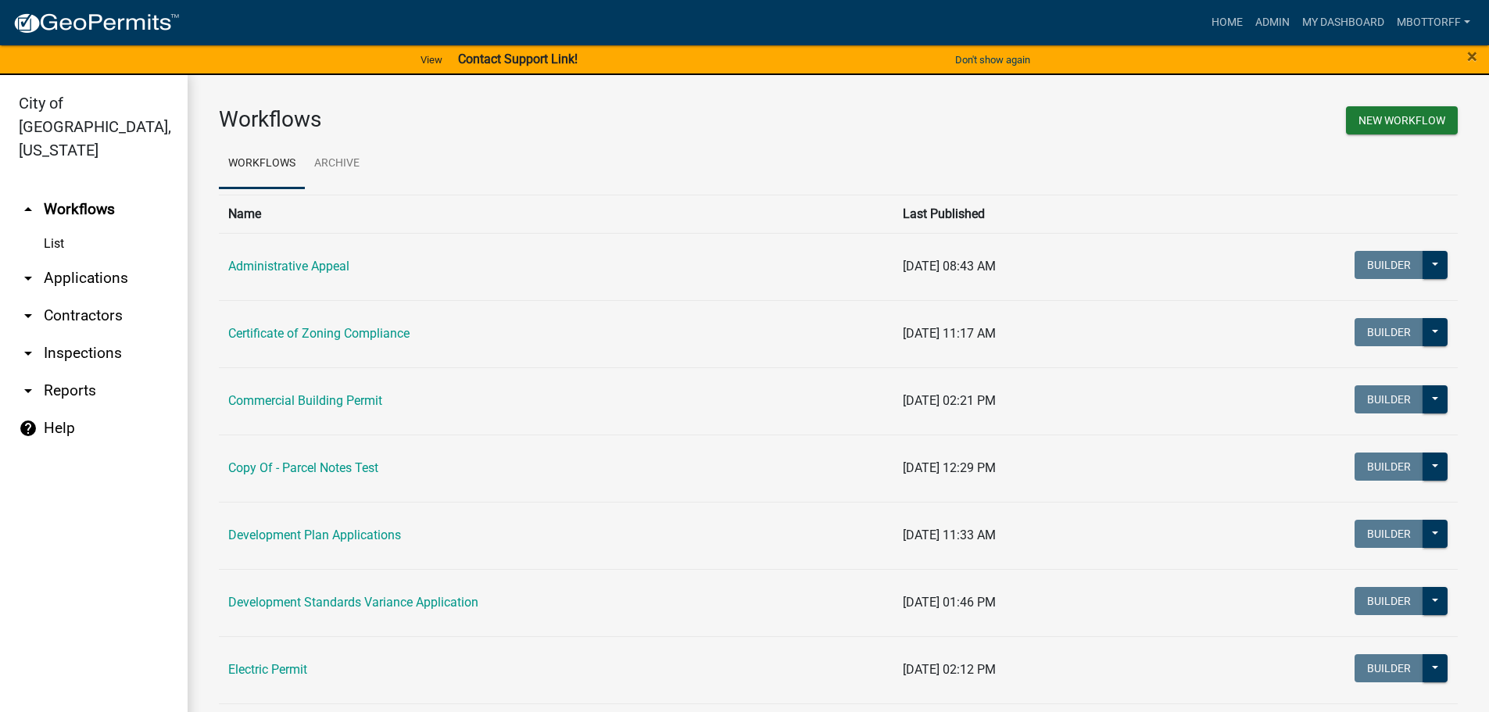
click at [66, 259] on link "arrow_drop_down Applications" at bounding box center [94, 278] width 188 height 38
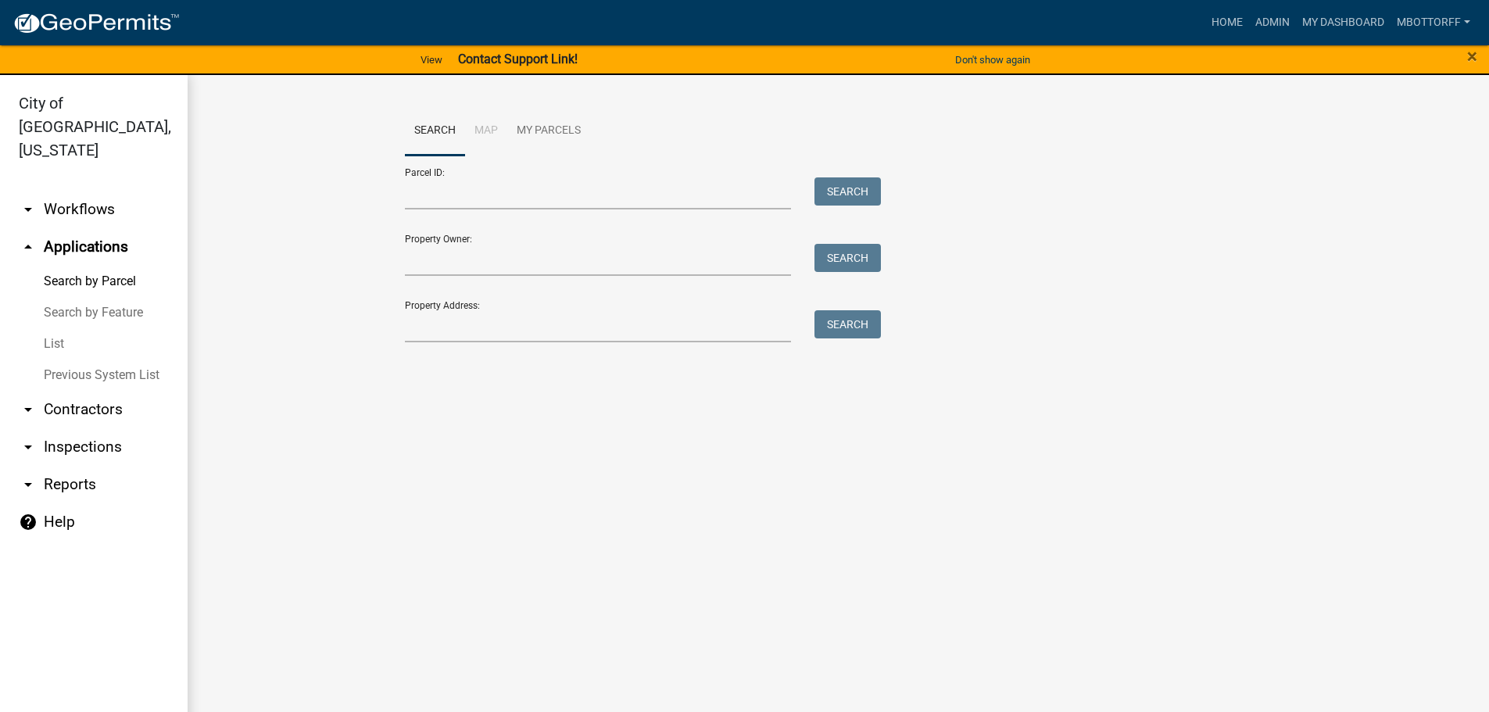
click at [69, 428] on link "arrow_drop_down Inspections" at bounding box center [94, 447] width 188 height 38
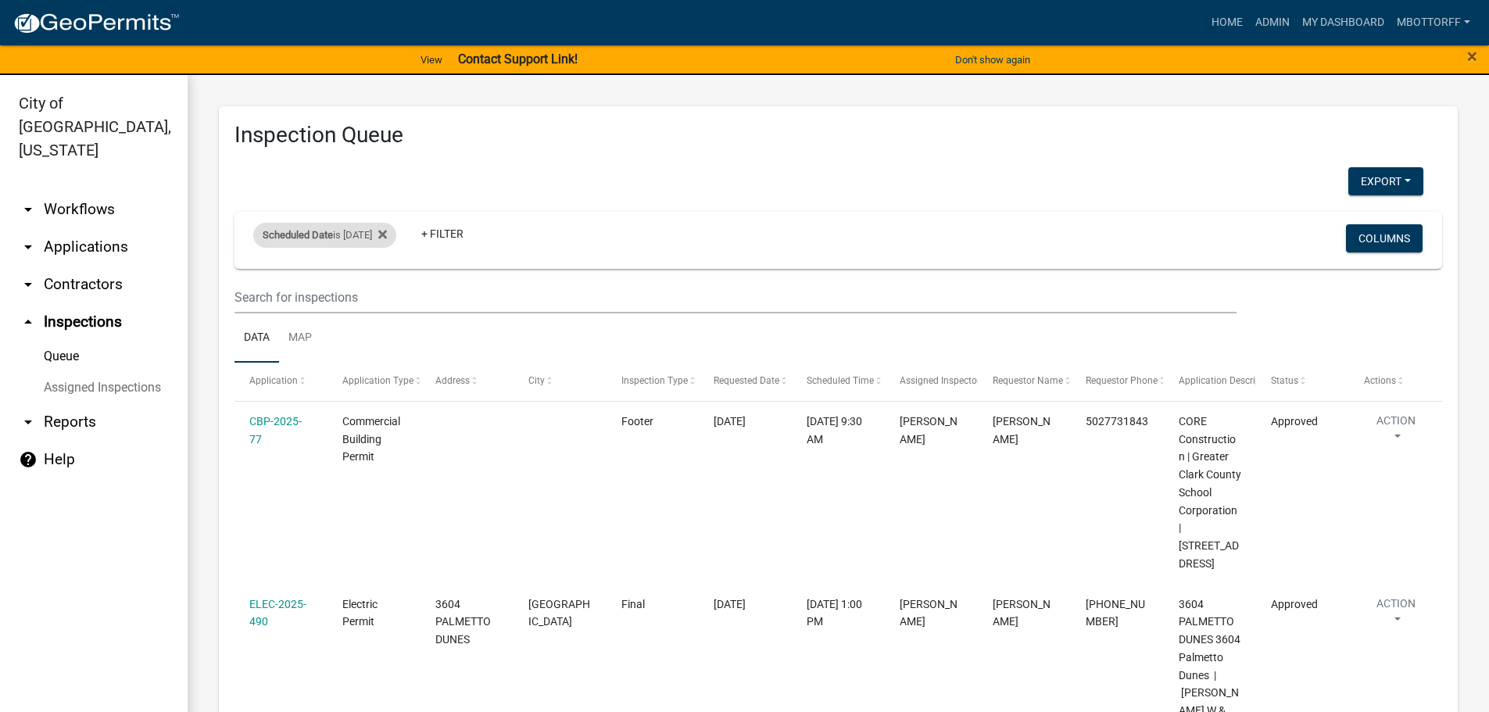
click at [374, 236] on div "Scheduled Date is [DATE]" at bounding box center [324, 235] width 143 height 25
click at [384, 291] on input "[DATE]" at bounding box center [338, 293] width 109 height 32
type input "[DATE]"
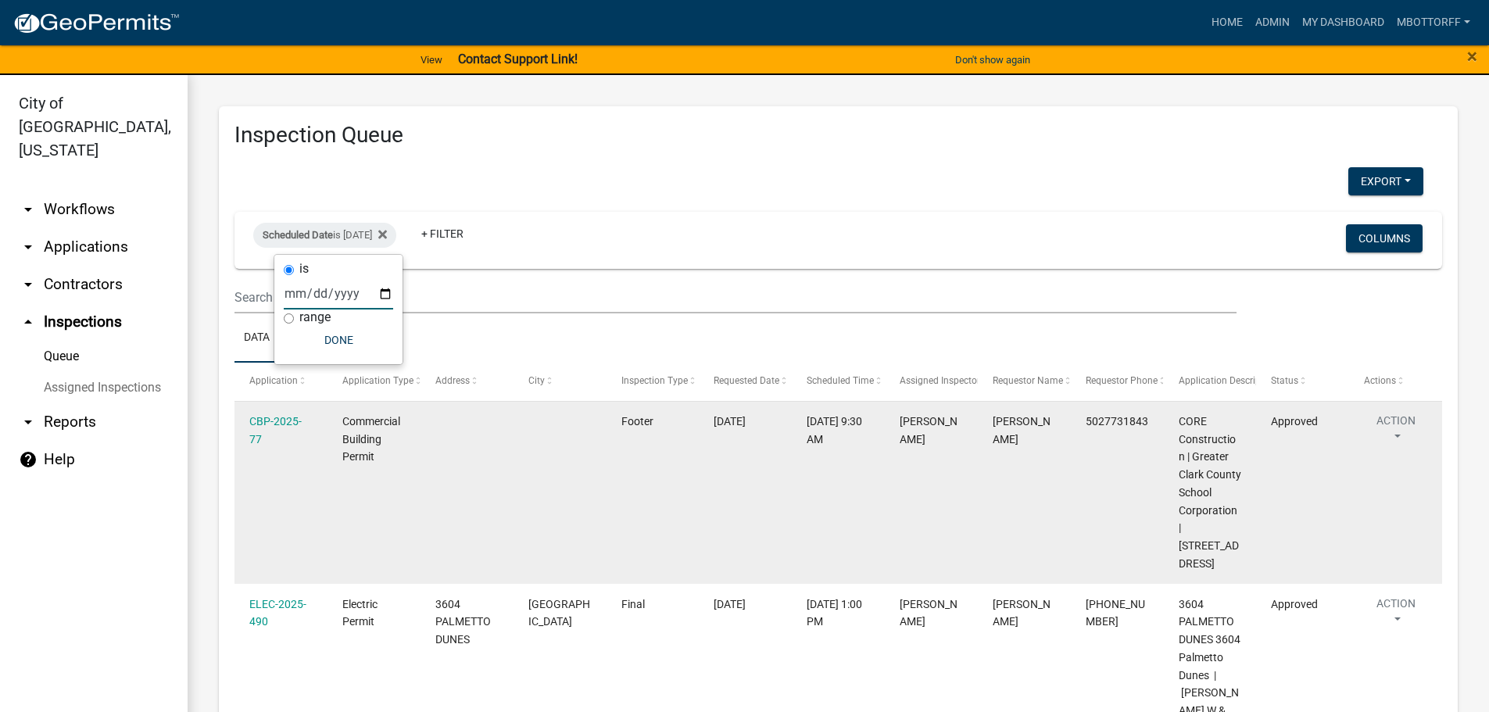
select select "3: 100"
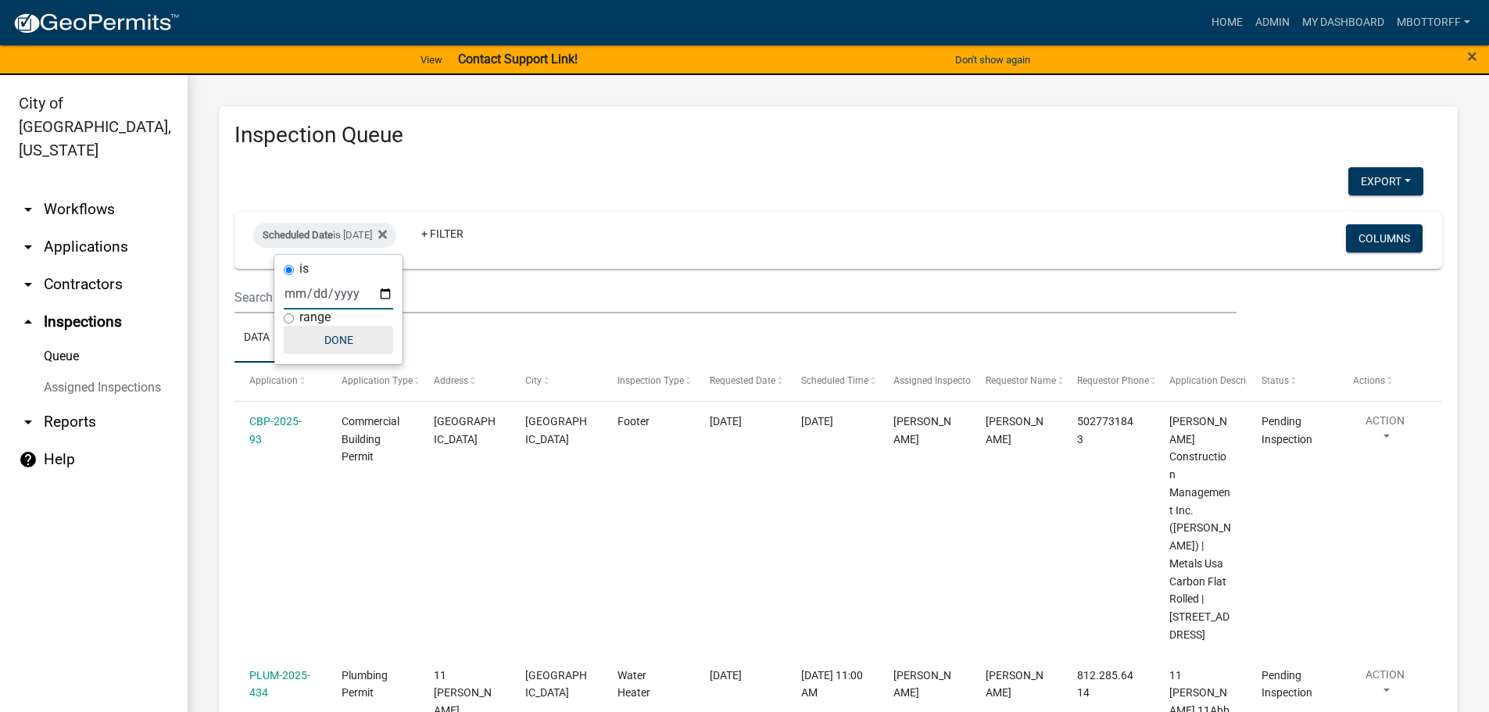
click at [335, 342] on button "Done" at bounding box center [338, 340] width 109 height 28
click at [1358, 174] on button "Export" at bounding box center [1385, 181] width 75 height 28
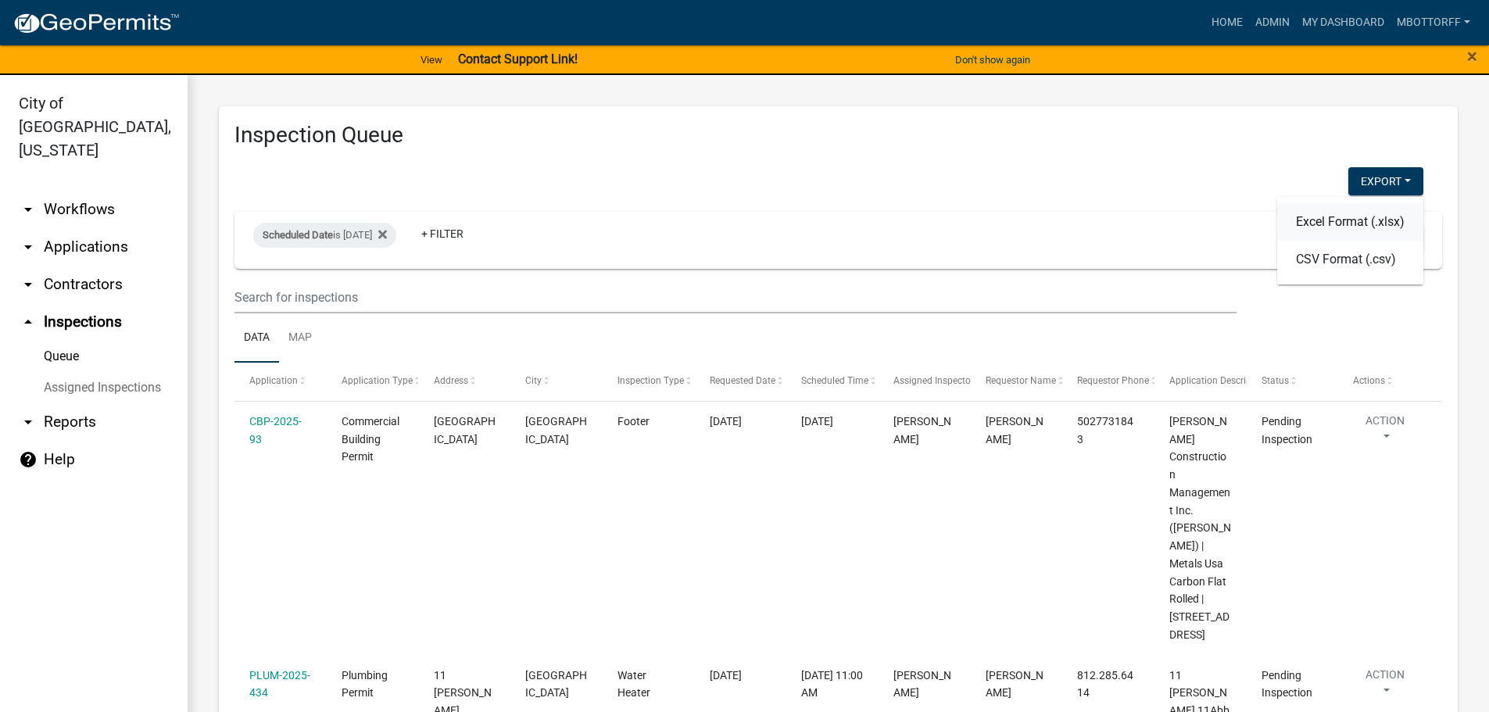
click at [1300, 223] on button "Excel Format (.xlsx)" at bounding box center [1350, 222] width 146 height 38
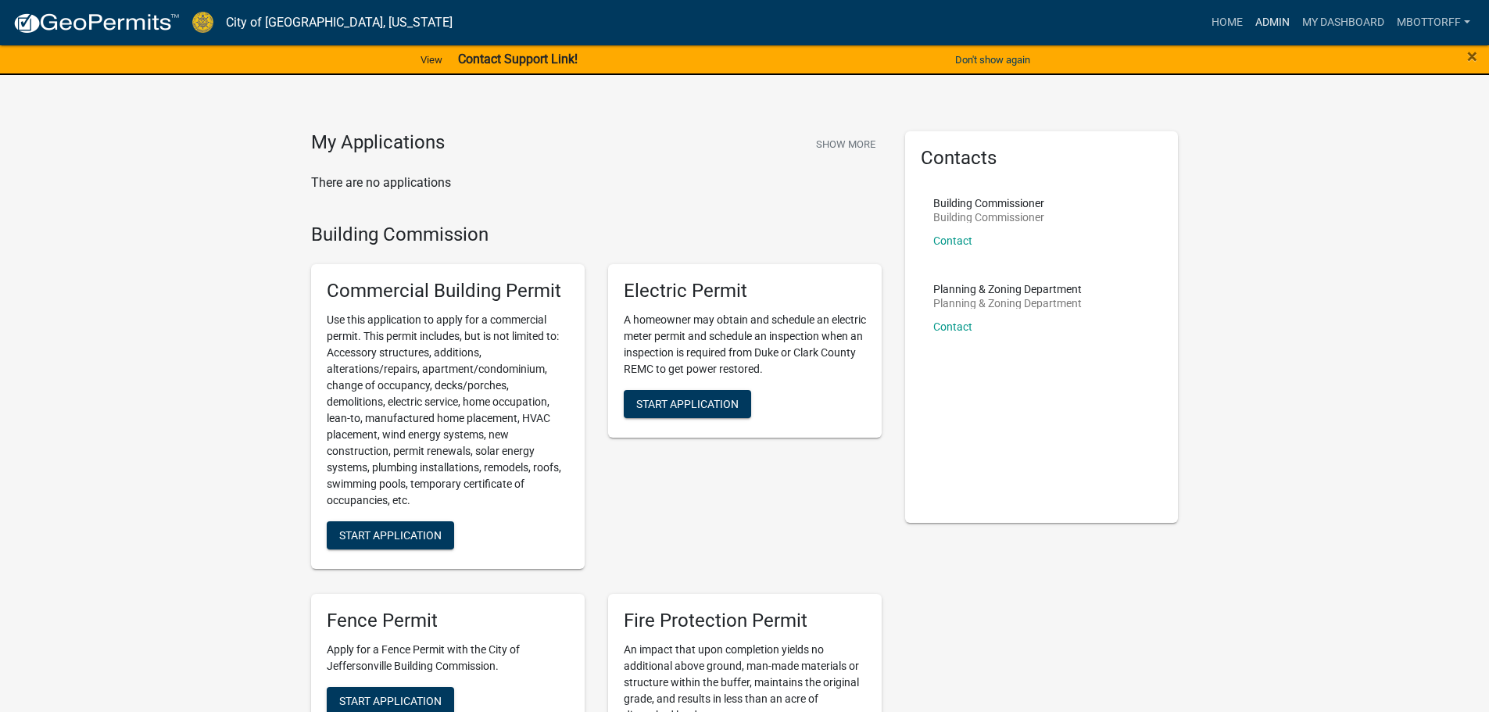
click at [1267, 20] on link "Admin" at bounding box center [1272, 23] width 47 height 30
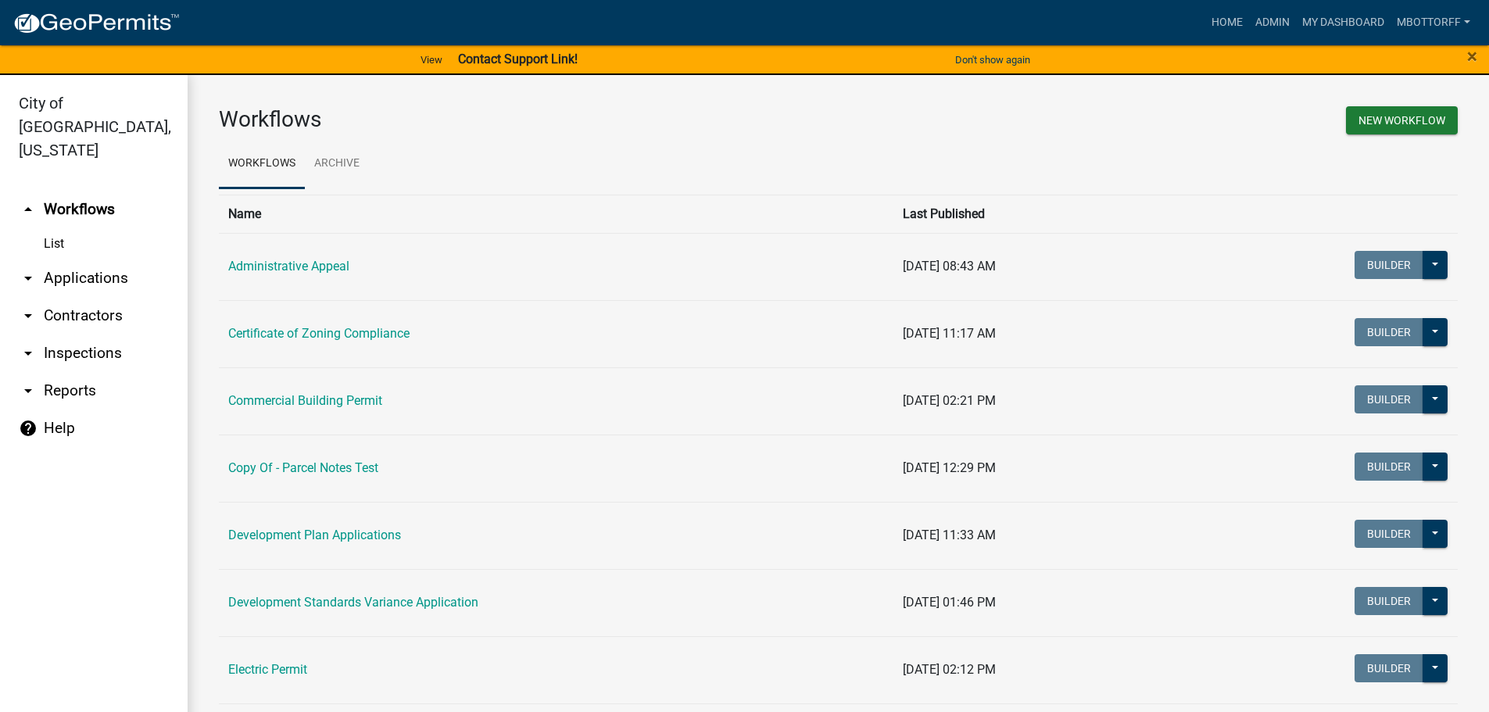
click at [71, 259] on link "arrow_drop_down Applications" at bounding box center [94, 278] width 188 height 38
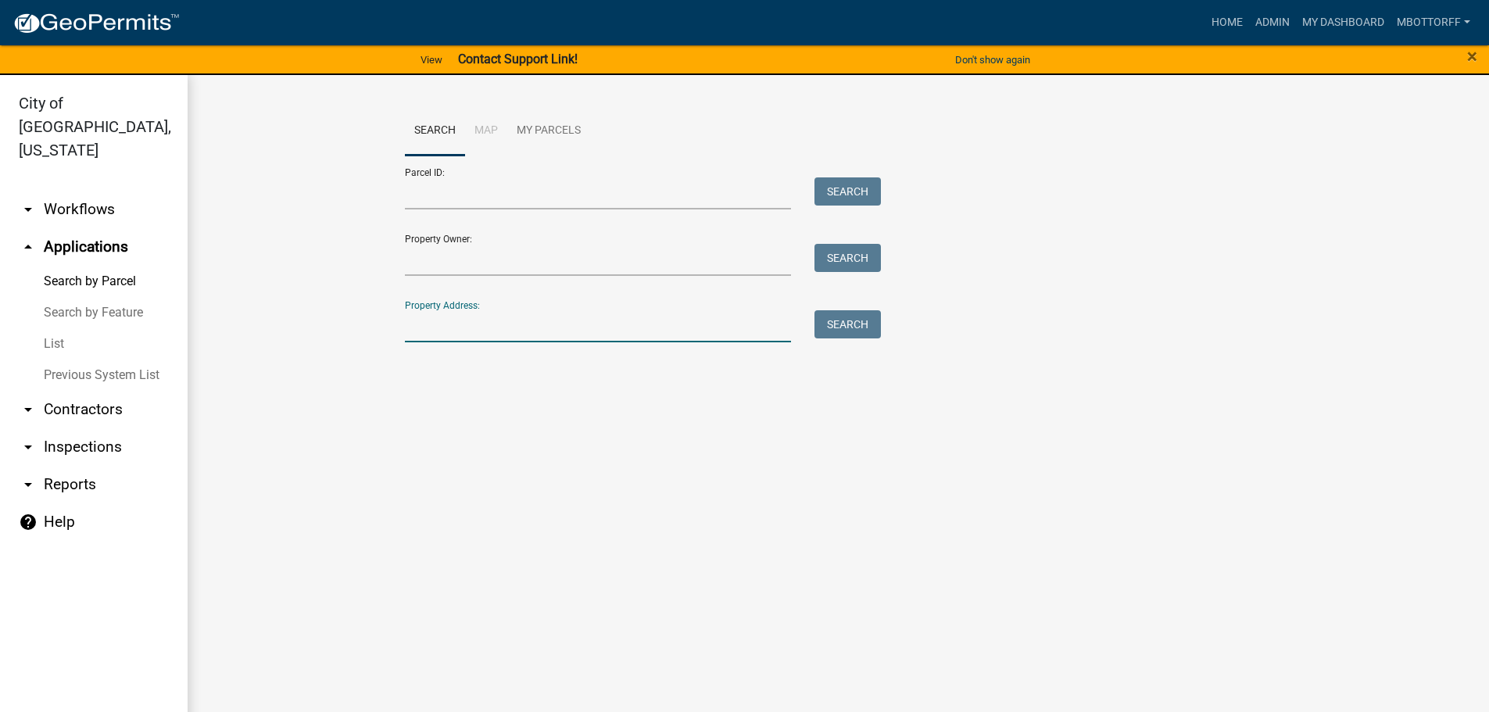
click at [462, 333] on input "Property Address:" at bounding box center [598, 326] width 387 height 32
type input "3106 OLD"
click at [839, 326] on button "Search" at bounding box center [847, 324] width 66 height 28
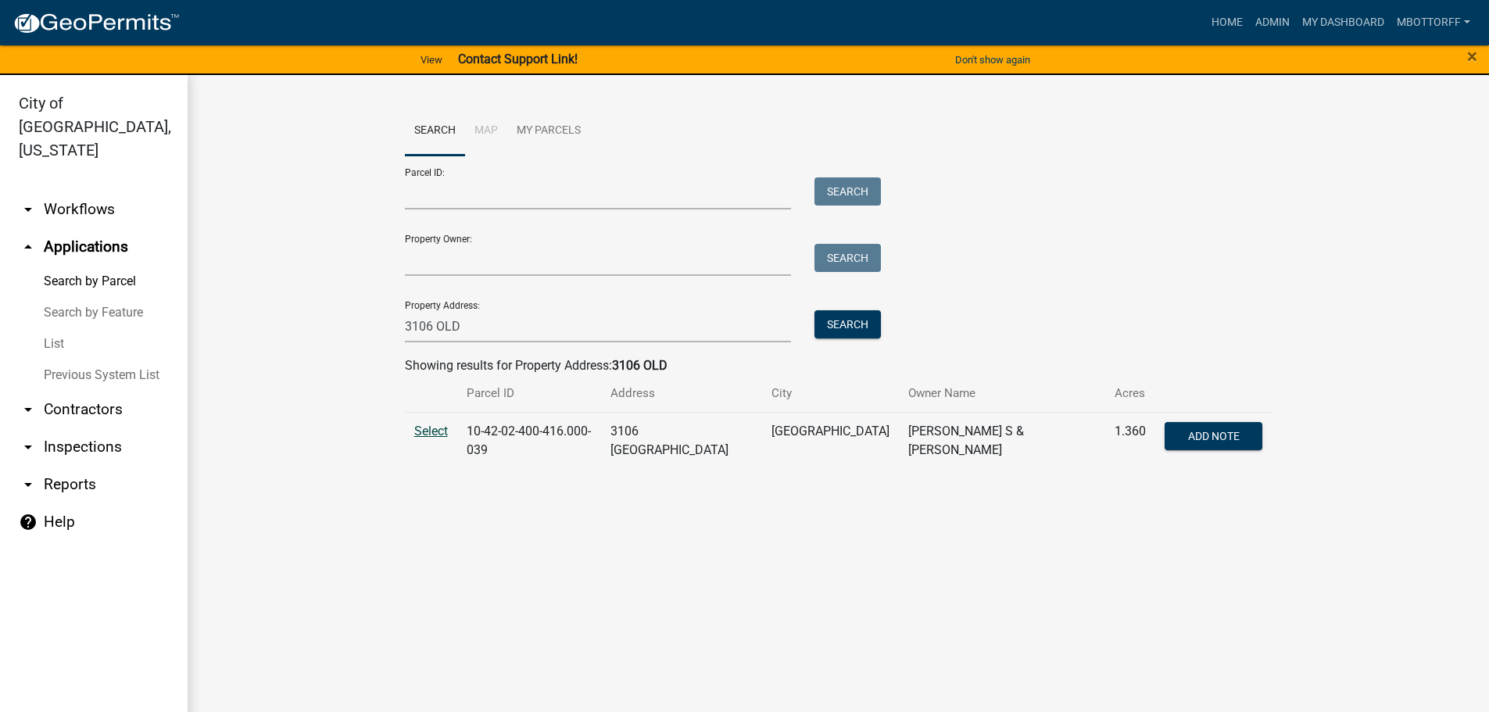
click at [437, 431] on span "Select" at bounding box center [431, 431] width 34 height 15
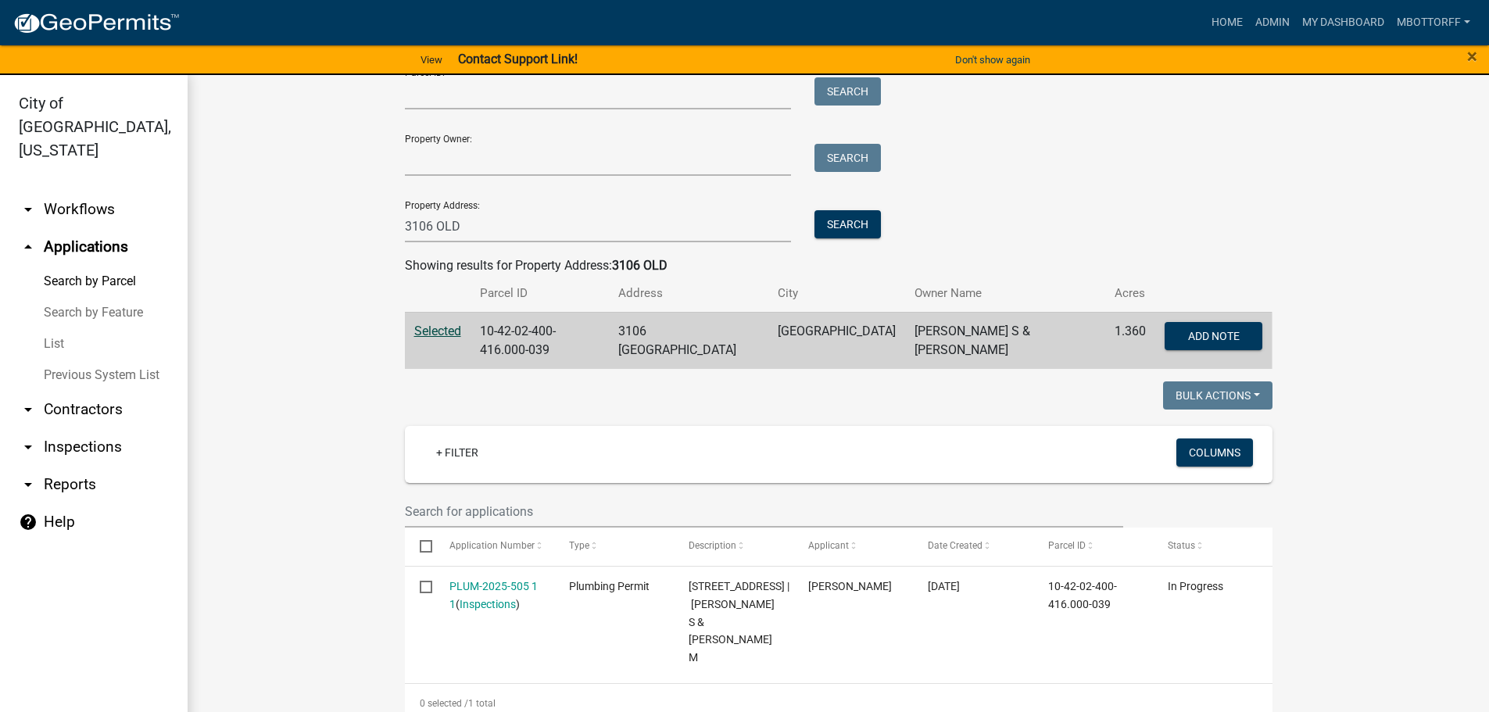
scroll to position [78, 0]
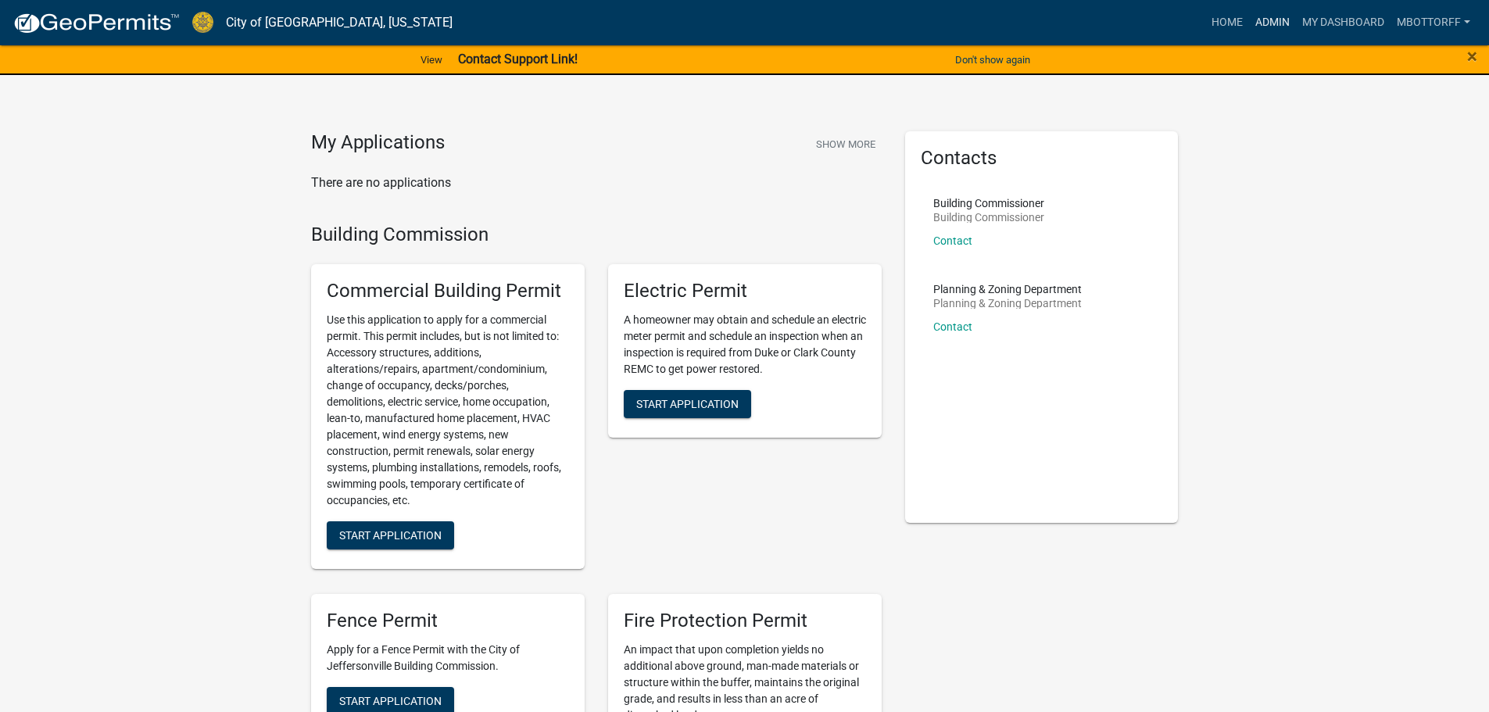
click at [1275, 17] on link "Admin" at bounding box center [1272, 23] width 47 height 30
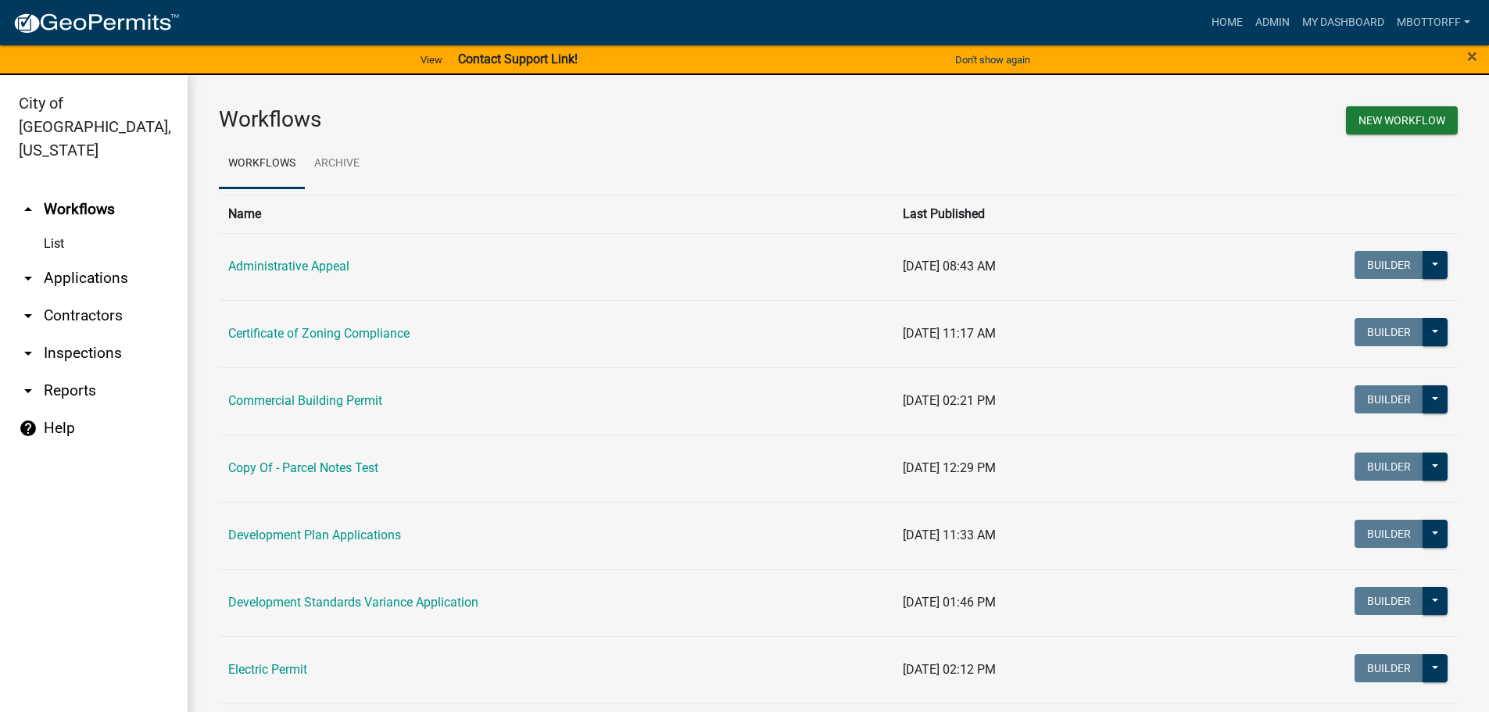
click at [81, 335] on link "arrow_drop_down Inspections" at bounding box center [94, 354] width 188 height 38
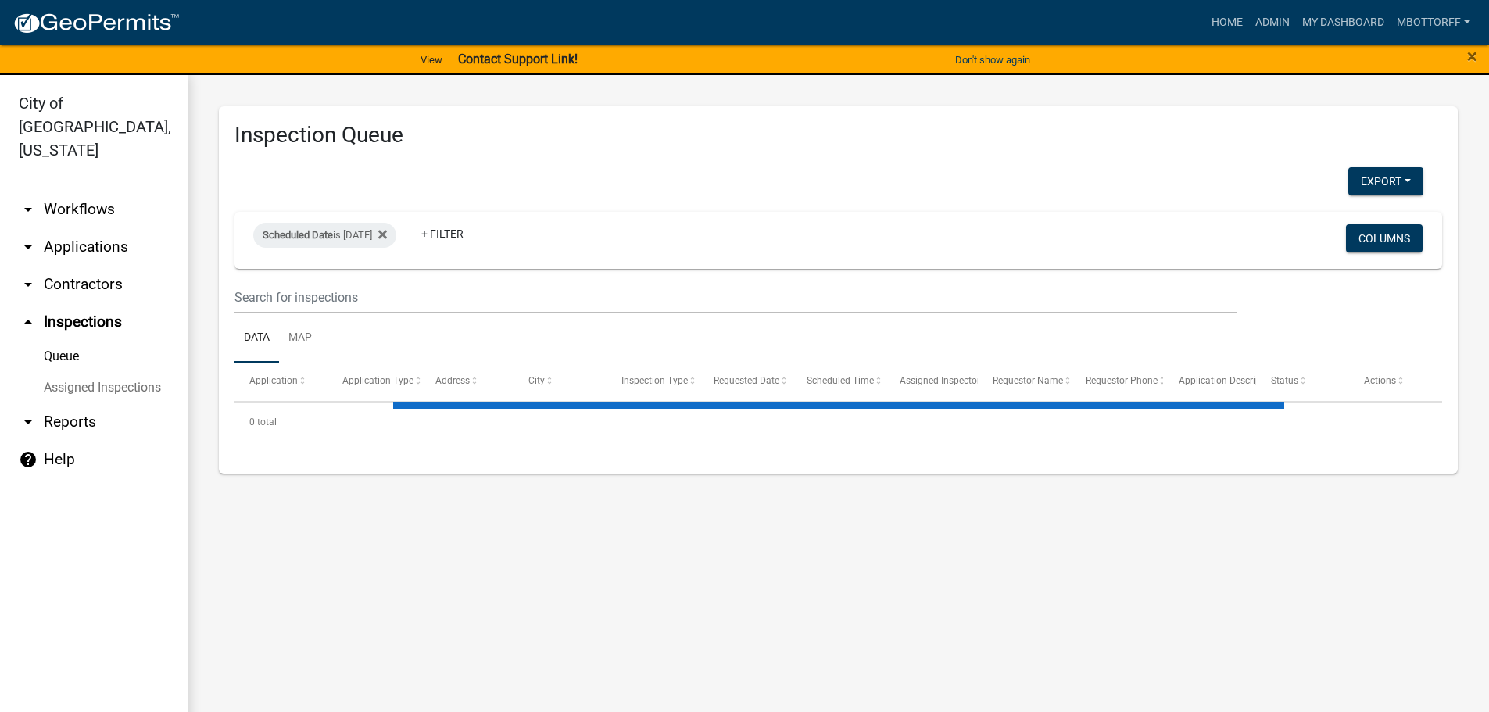
select select "3: 100"
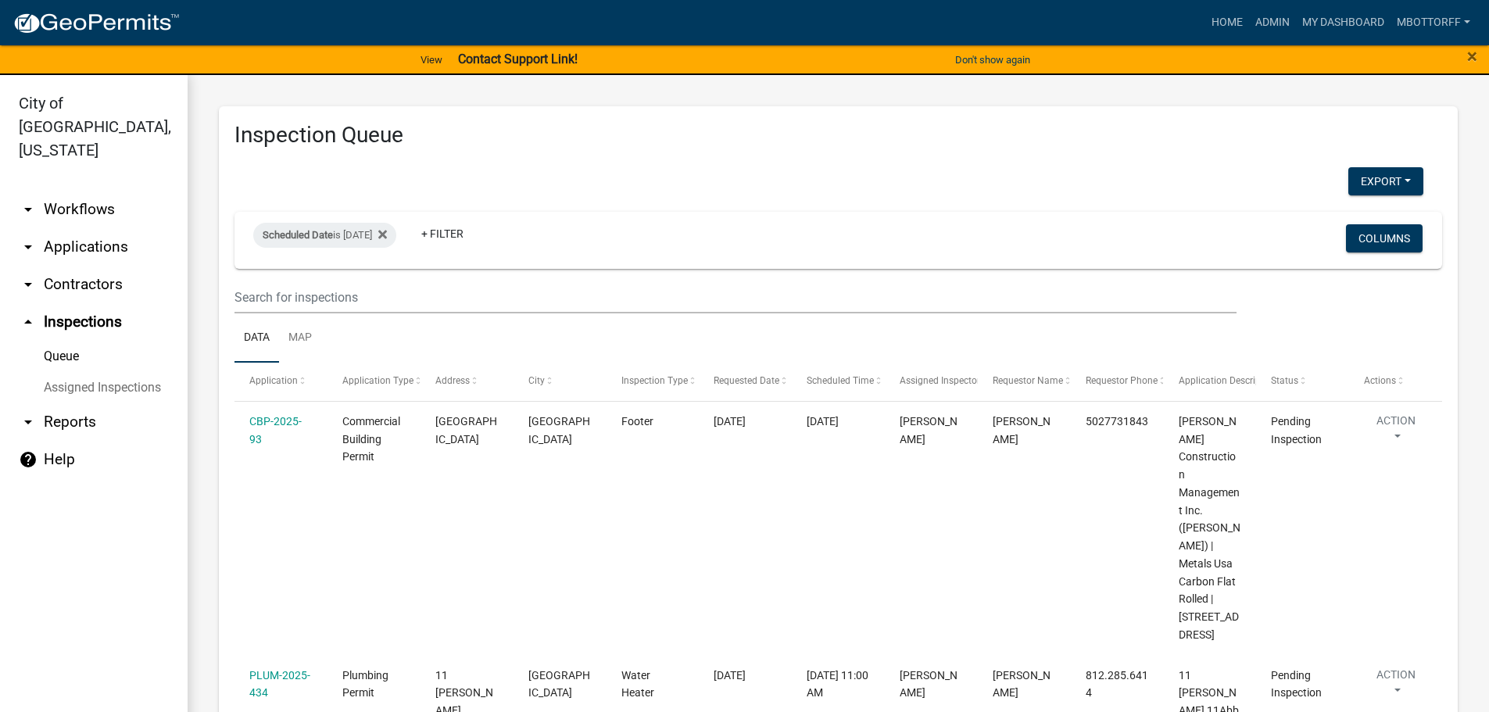
click at [114, 372] on link "Assigned Inspections" at bounding box center [94, 387] width 188 height 31
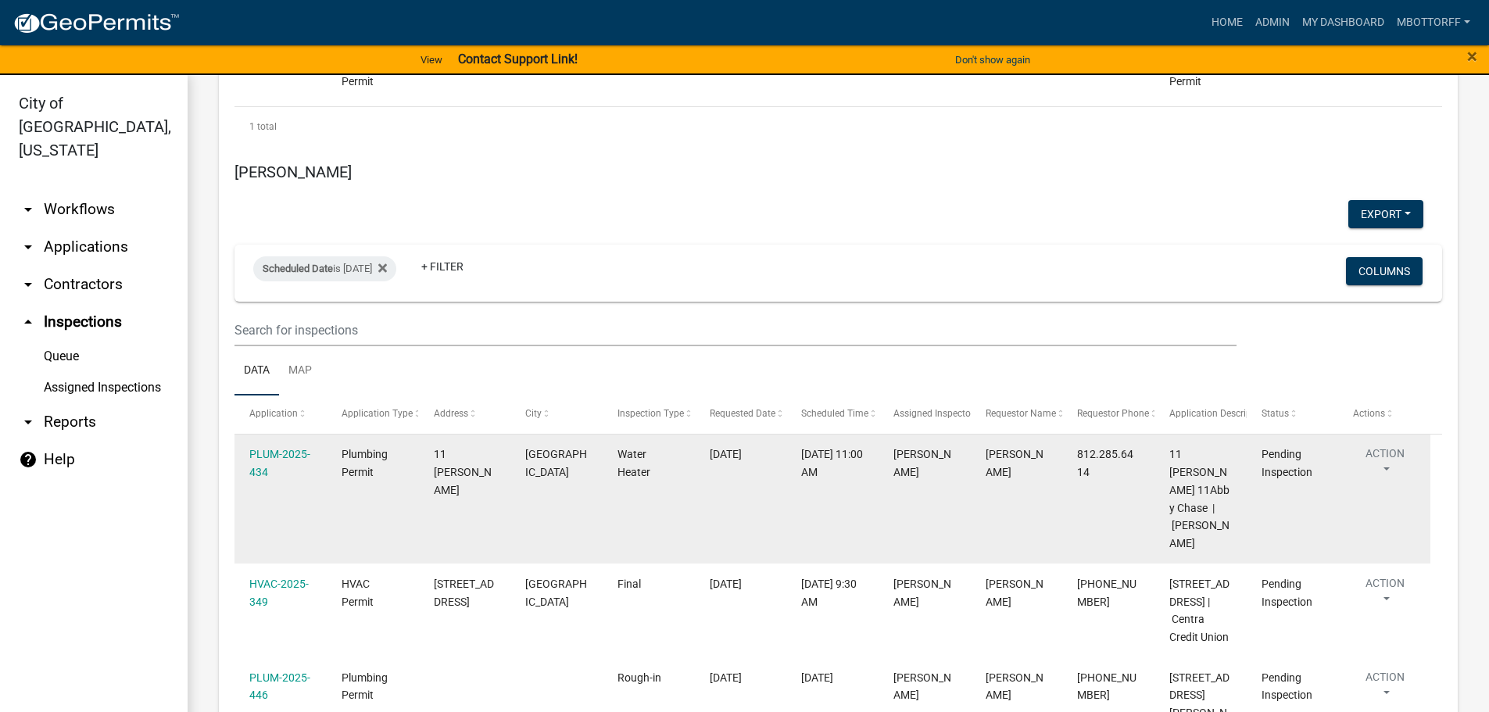
scroll to position [6487, 0]
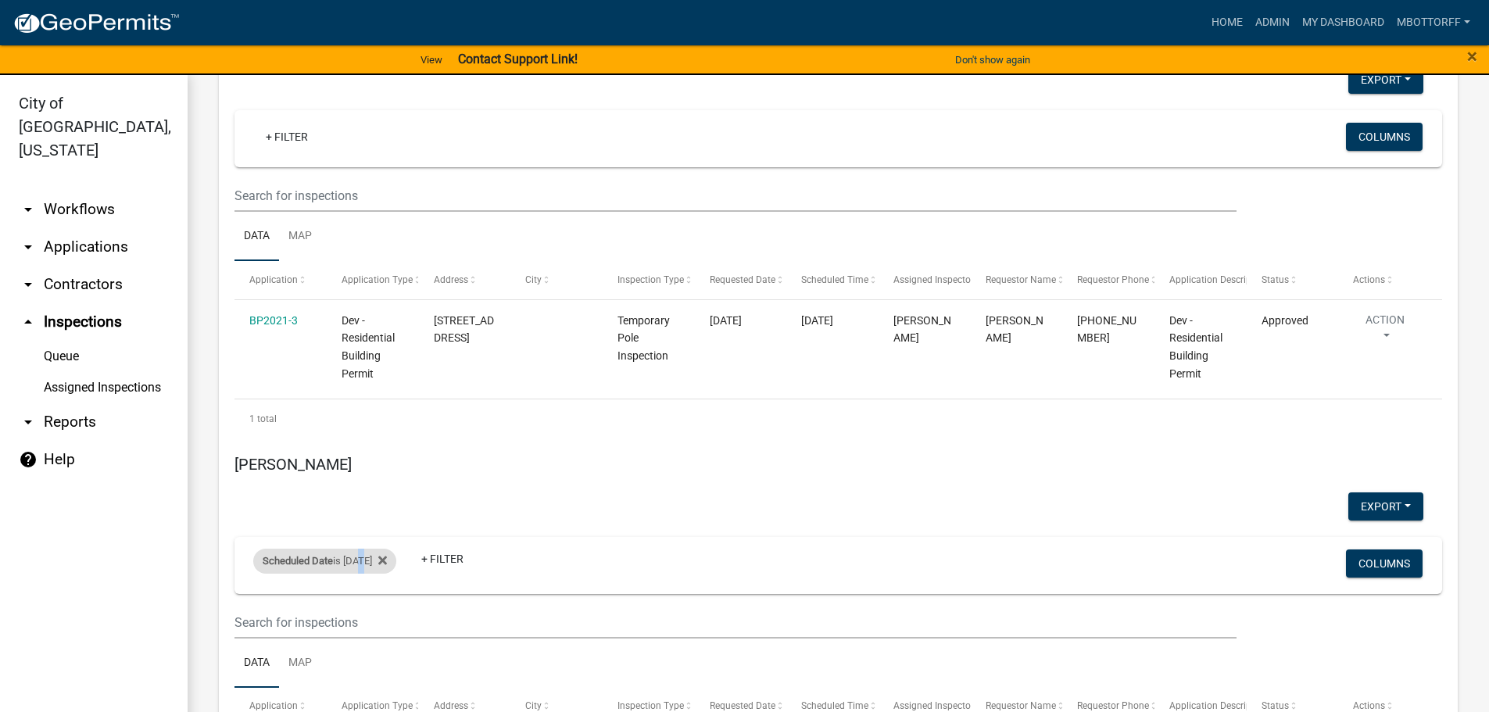
click at [360, 549] on div "Scheduled Date is 09/17/2025" at bounding box center [324, 561] width 143 height 25
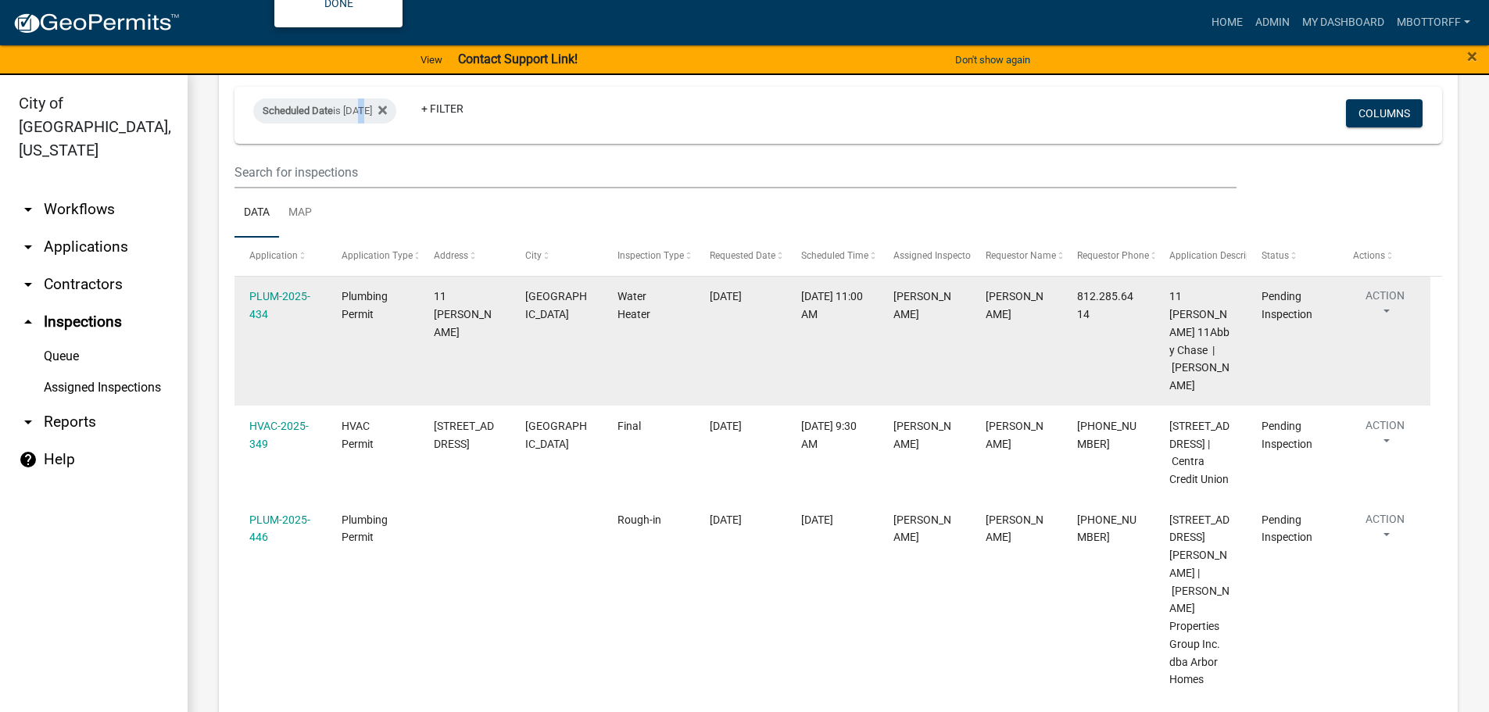
scroll to position [6703, 0]
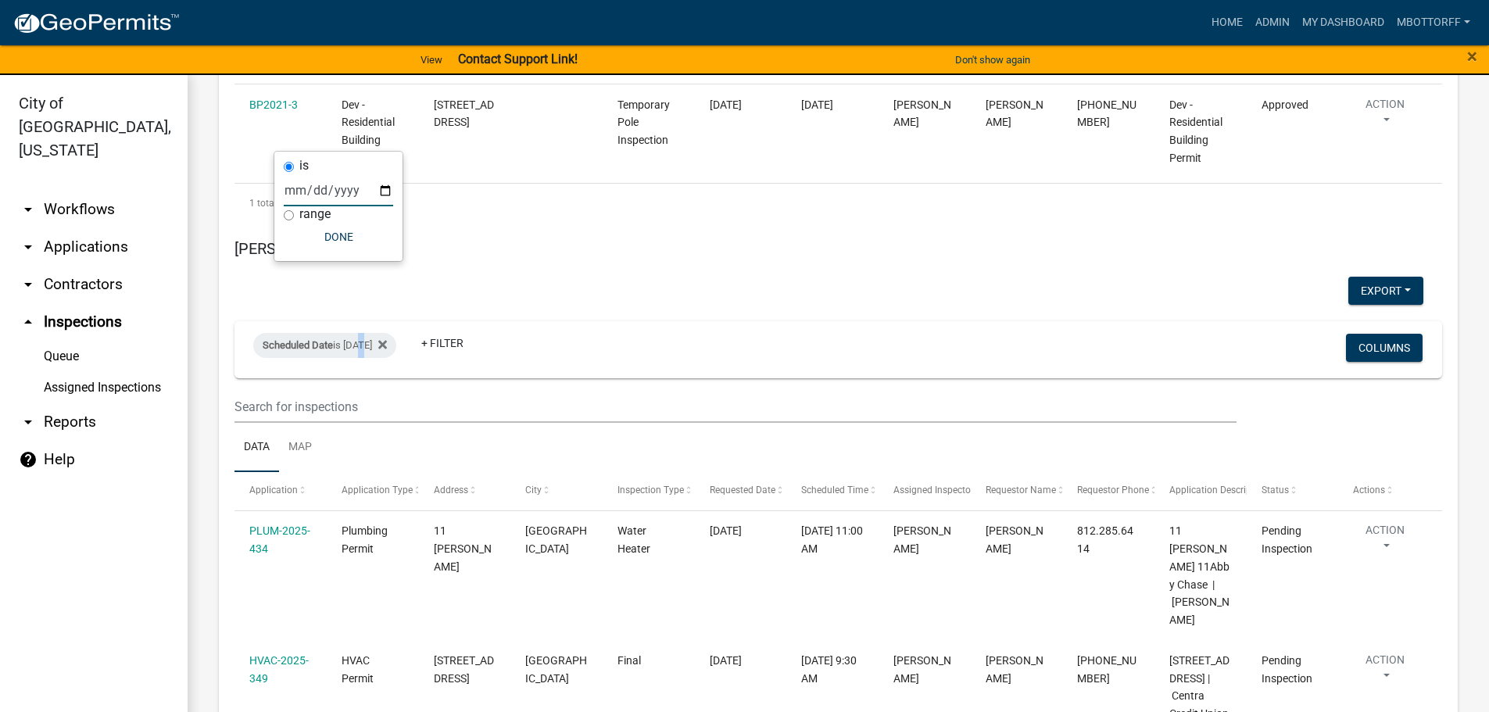
click at [389, 191] on input "2025-09-17" at bounding box center [338, 190] width 109 height 32
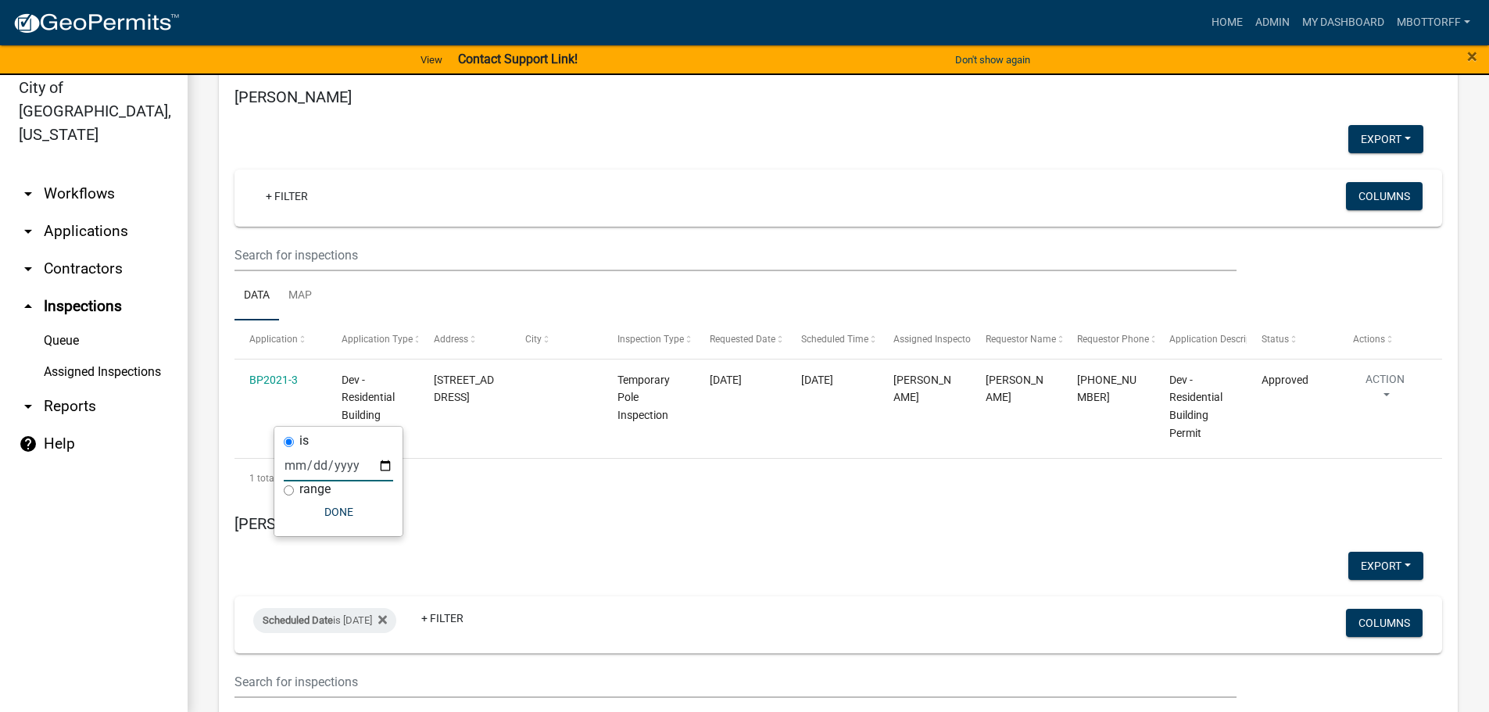
scroll to position [19, 0]
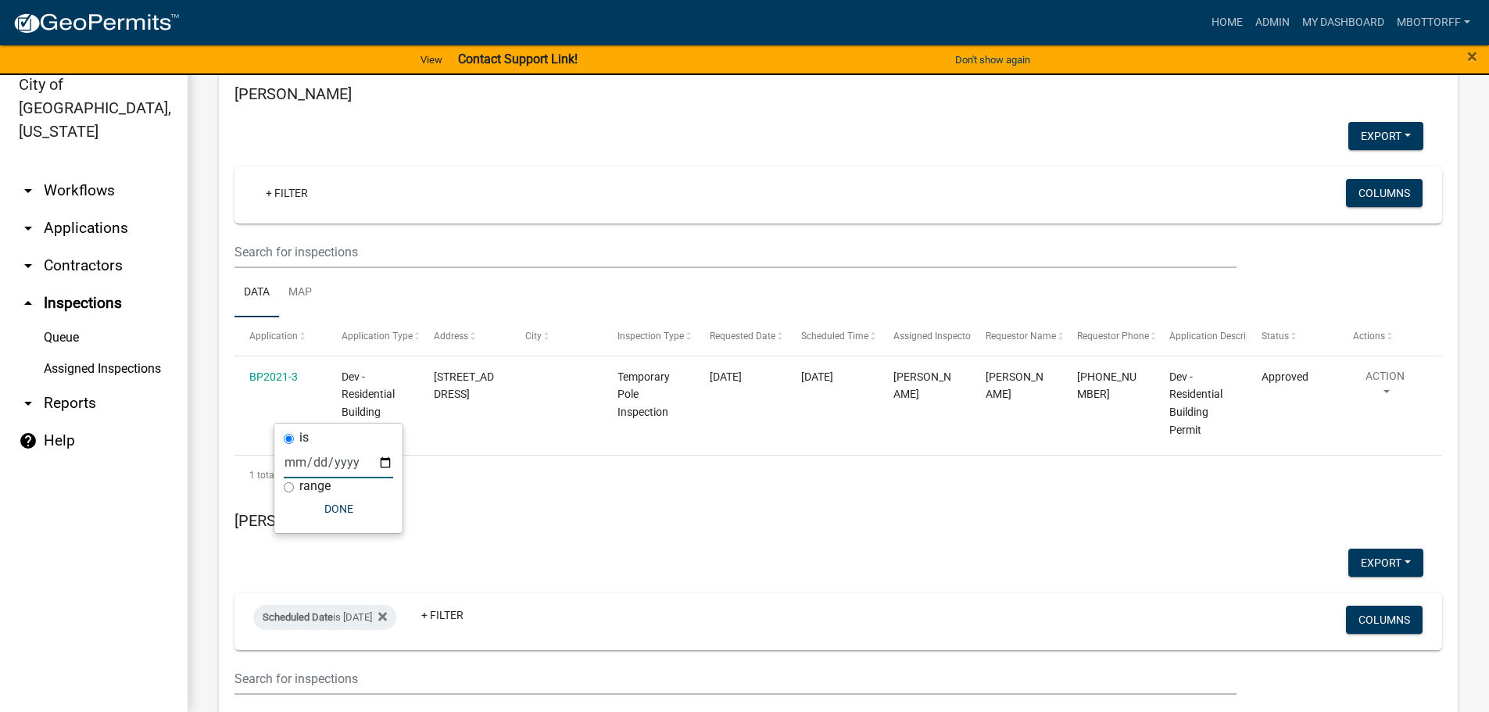
click at [383, 465] on input "2025-09-18" at bounding box center [338, 462] width 109 height 32
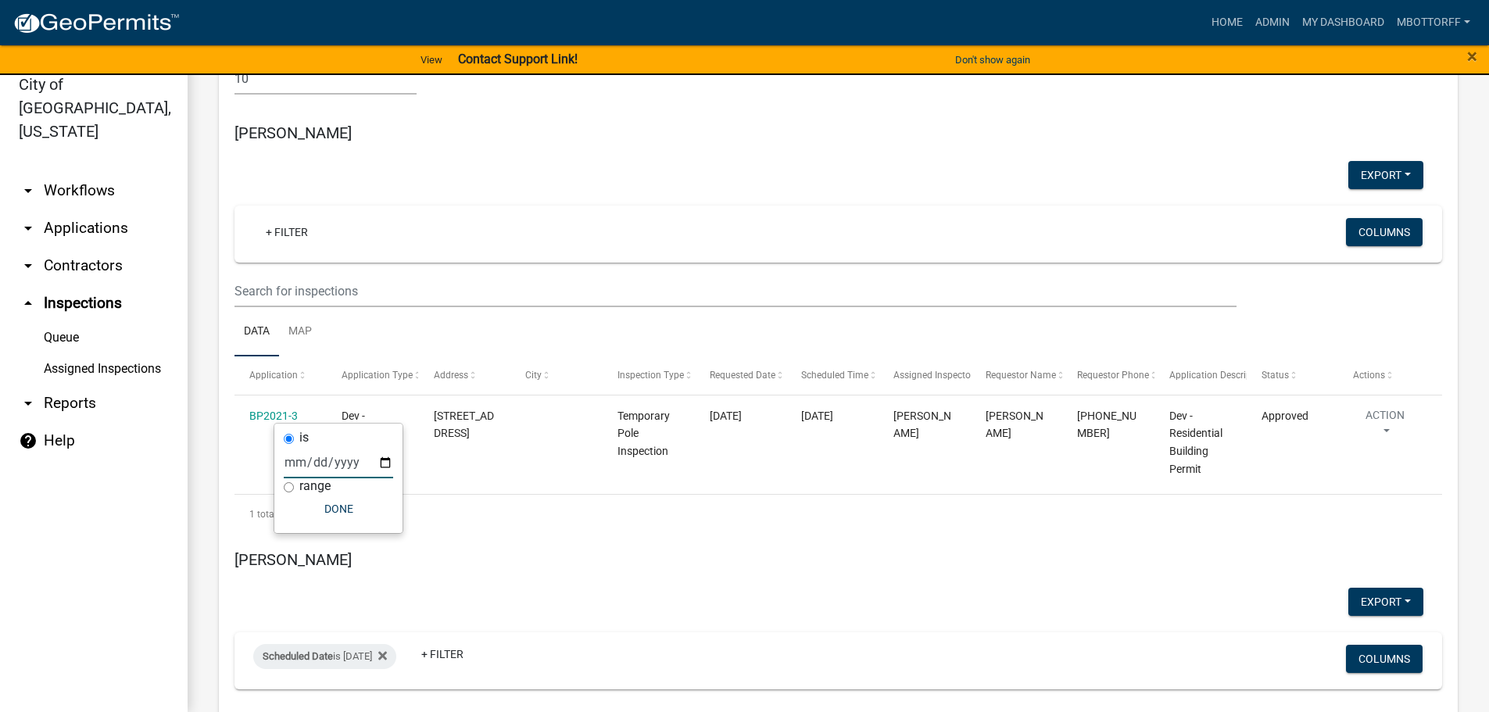
scroll to position [6412, 0]
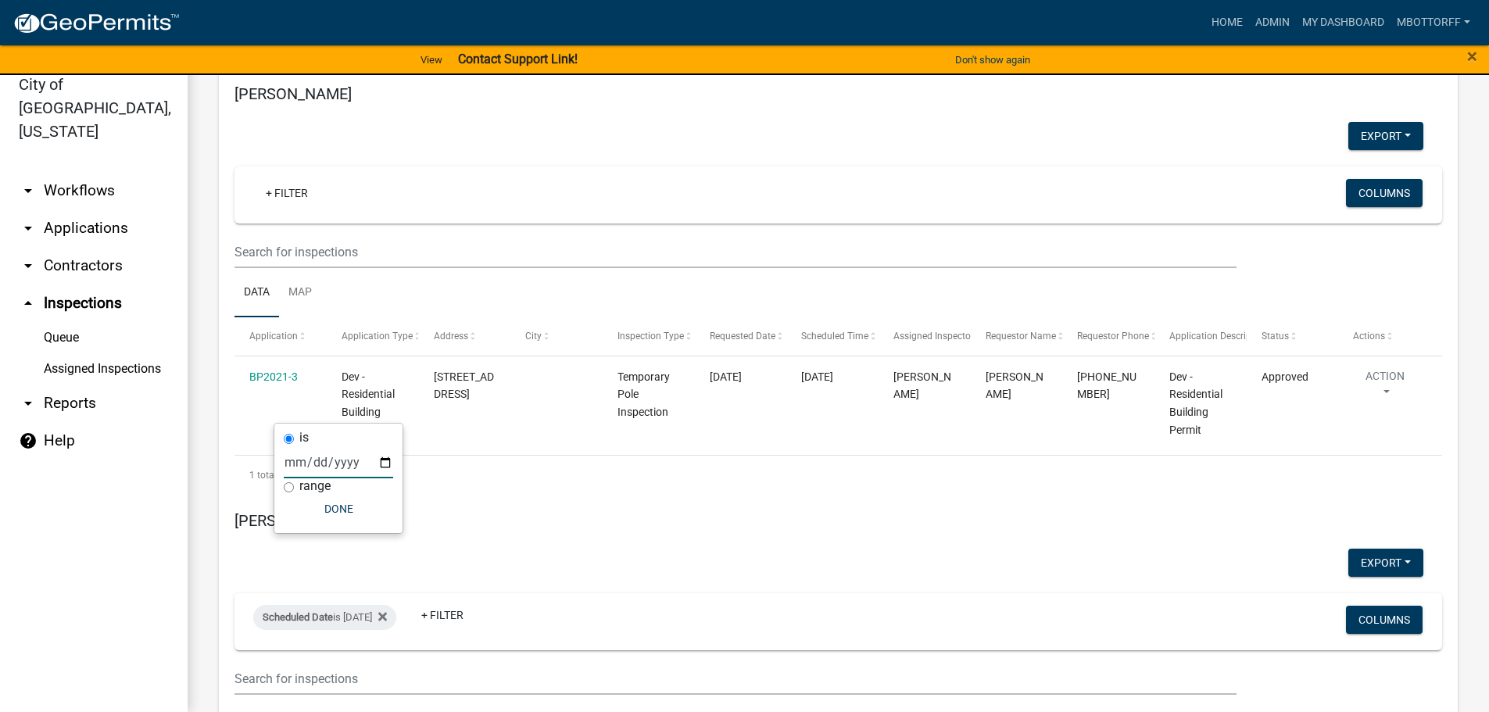
click at [387, 463] on input "2025-09-19" at bounding box center [338, 462] width 109 height 32
type input "2025-09-18"
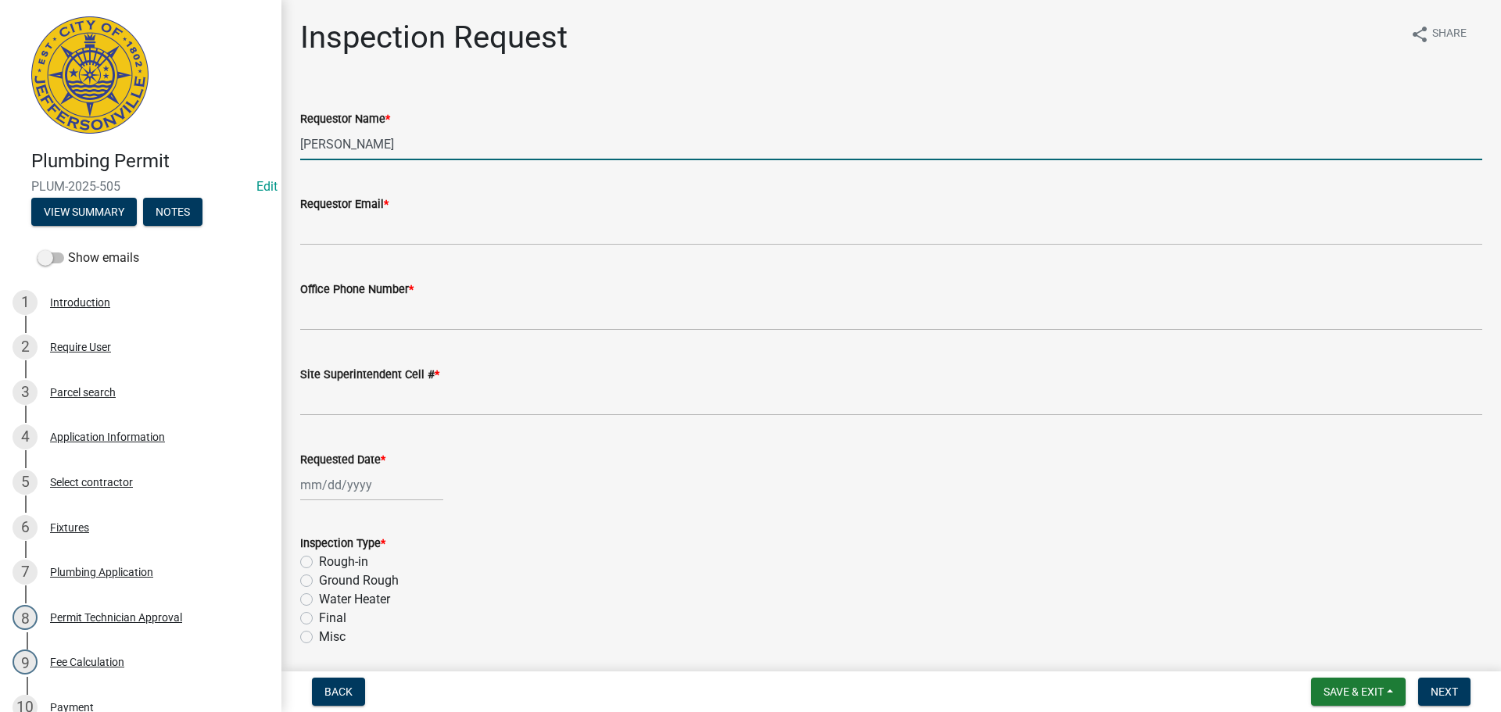
drag, startPoint x: 408, startPoint y: 144, endPoint x: 173, endPoint y: 136, distance: 235.4
click at [180, 136] on div "Plumbing Permit PLUM-2025-505 Edit View Summary Notes Show emails 1 Introductio…" at bounding box center [750, 356] width 1501 height 712
type input "[PERSON_NAME]"
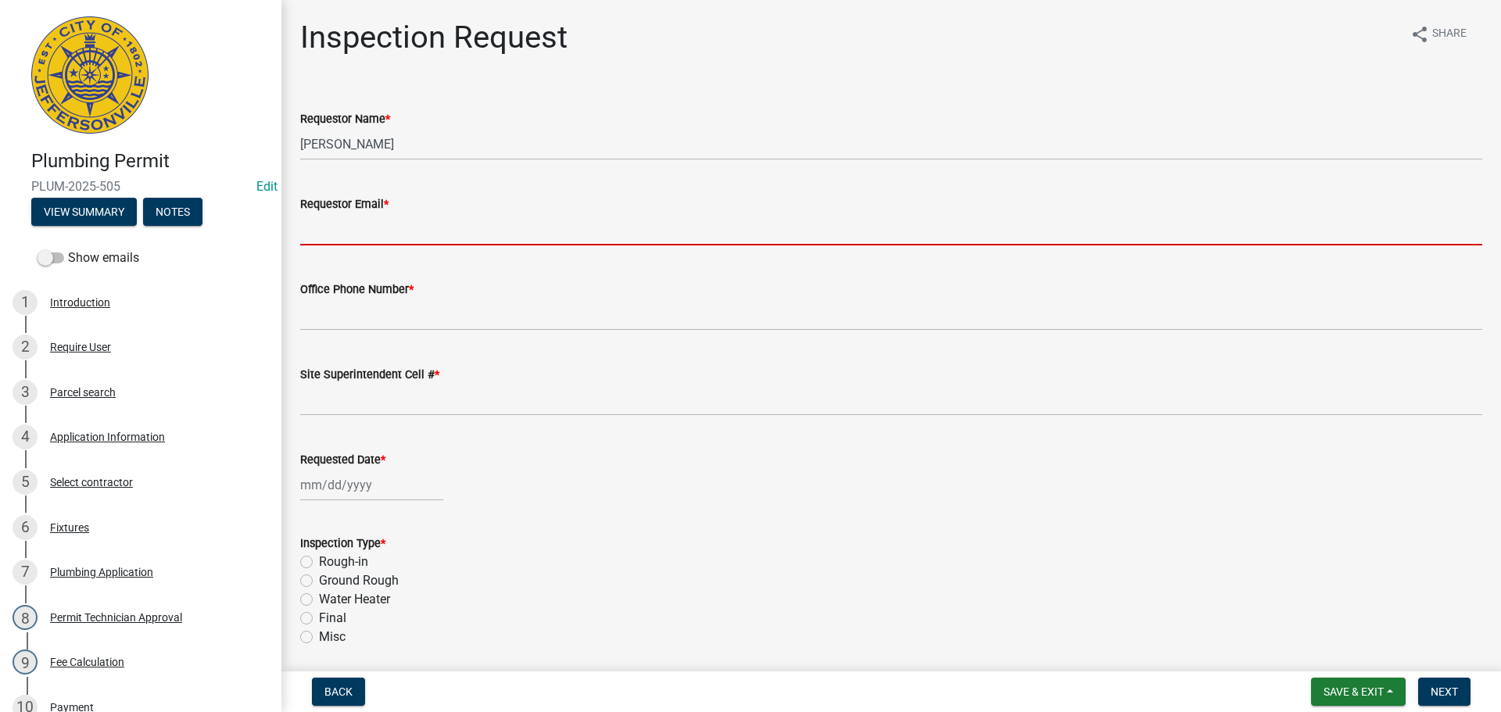
click at [334, 225] on input "Requestor Email *" at bounding box center [891, 229] width 1182 height 32
type input "[EMAIL_ADDRESS][DOMAIN_NAME]"
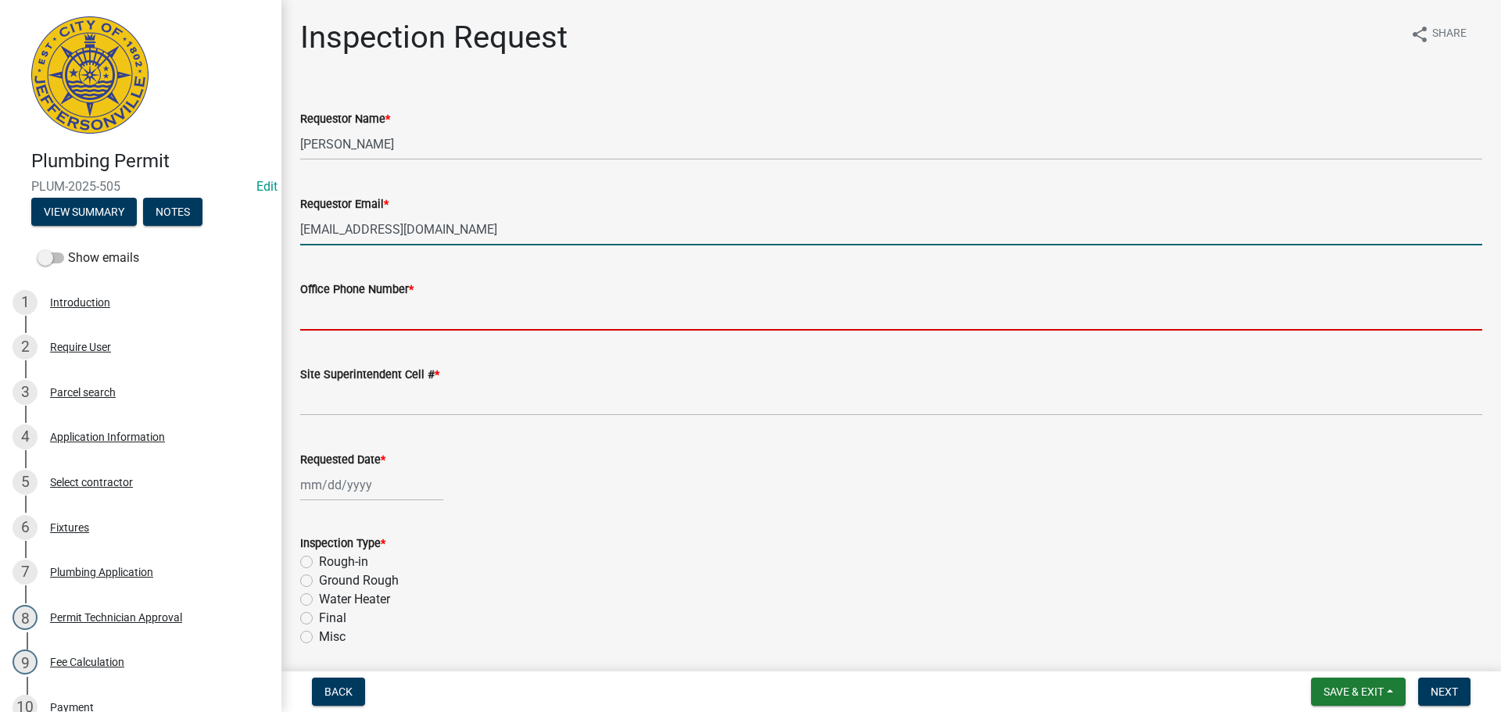
click at [384, 306] on input "Office Phone Number *" at bounding box center [891, 315] width 1182 height 32
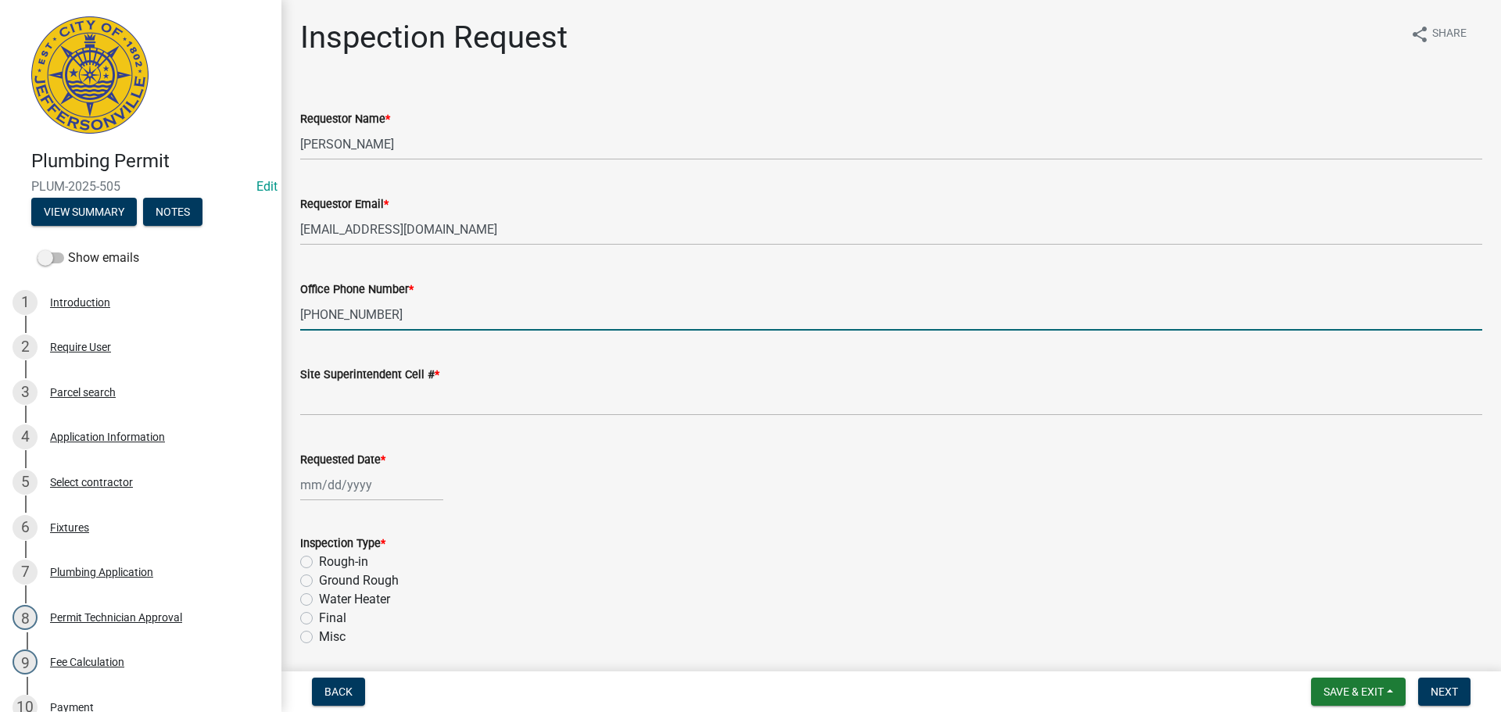
type input "[PHONE_NUMBER]"
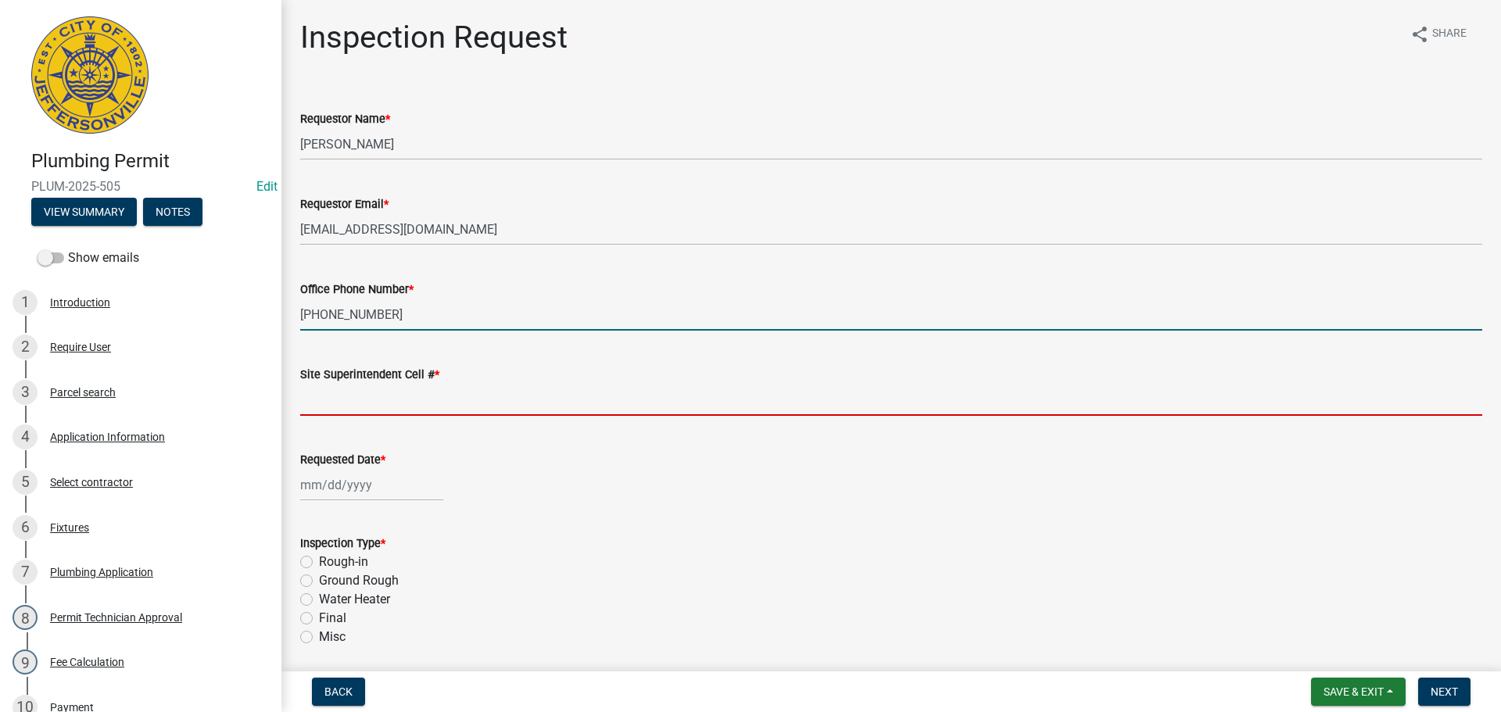
click at [334, 406] on input "Site Superintendent Cell # *" at bounding box center [891, 400] width 1182 height 32
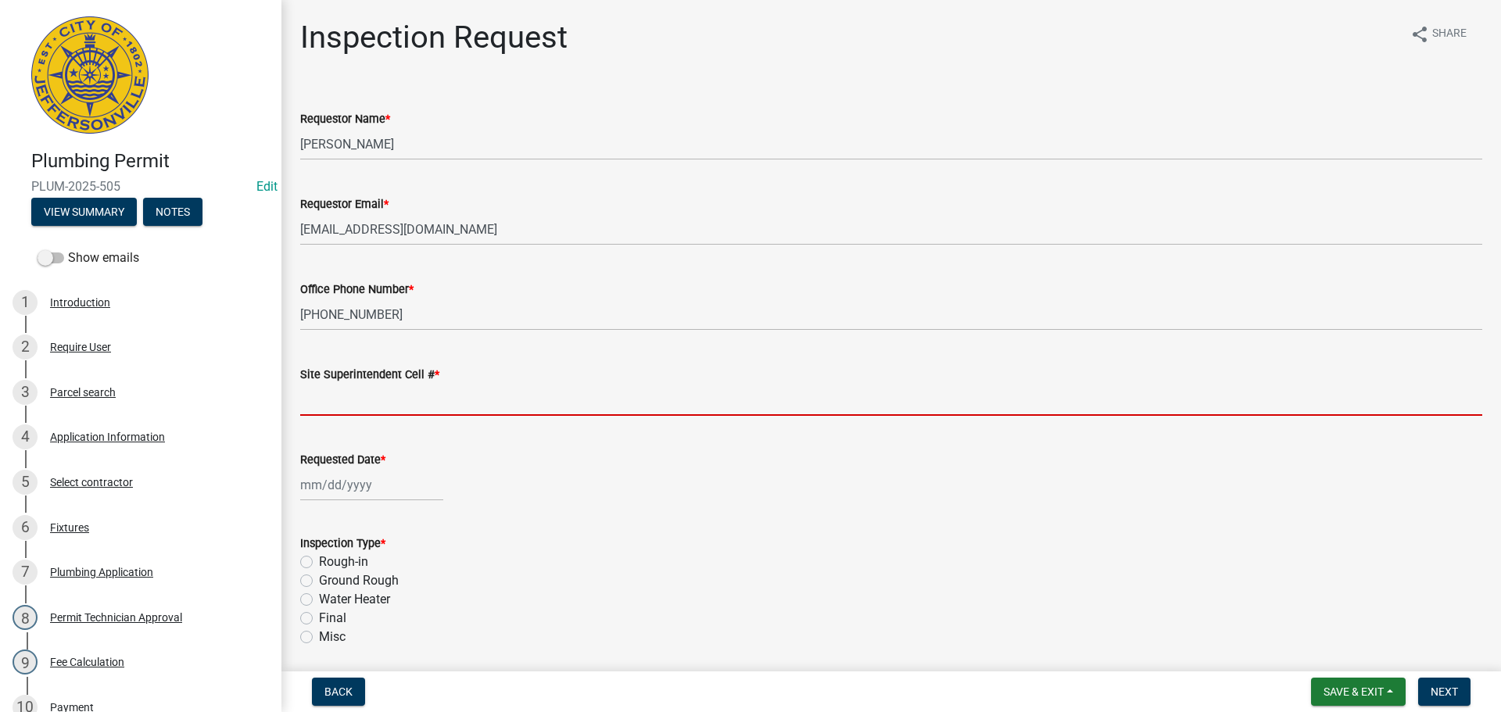
type input "SAME"
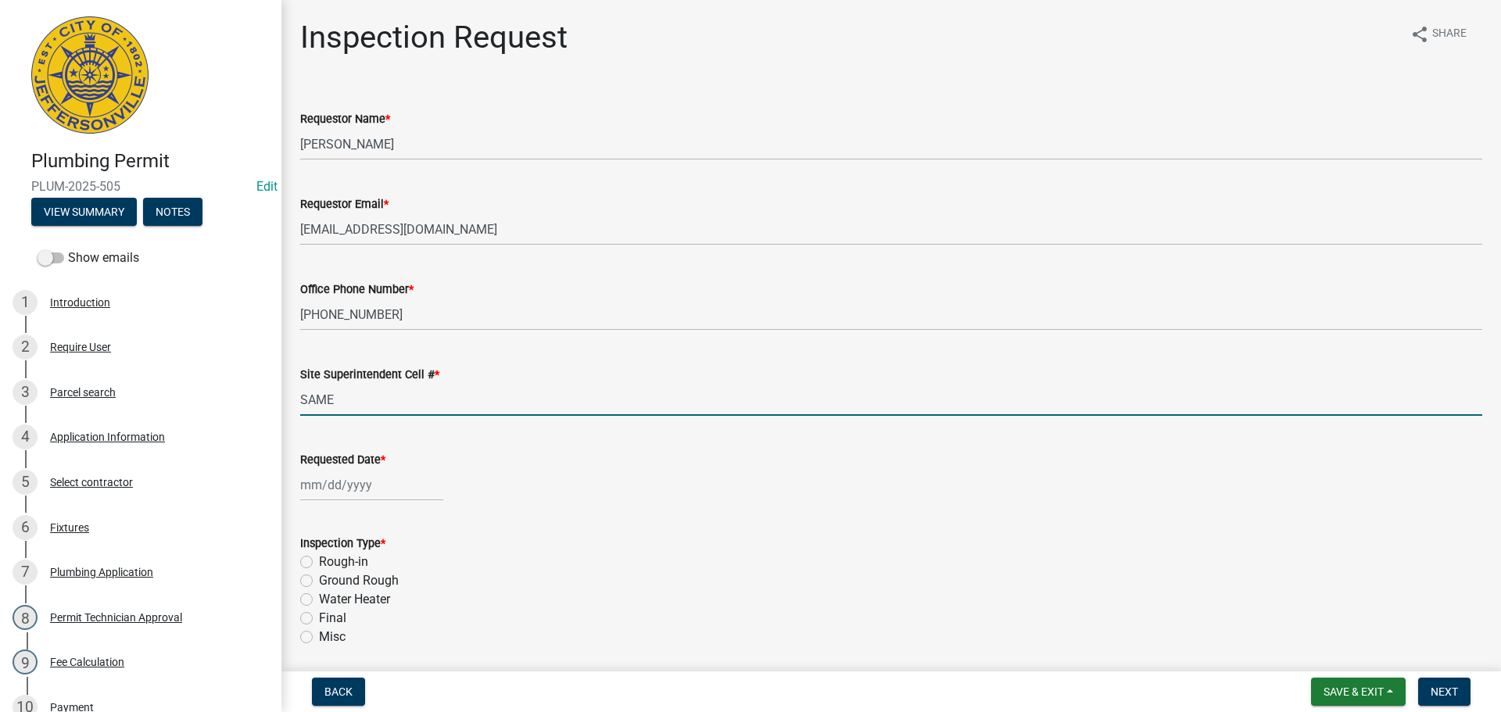
click at [341, 478] on div at bounding box center [371, 485] width 143 height 32
select select "9"
select select "2025"
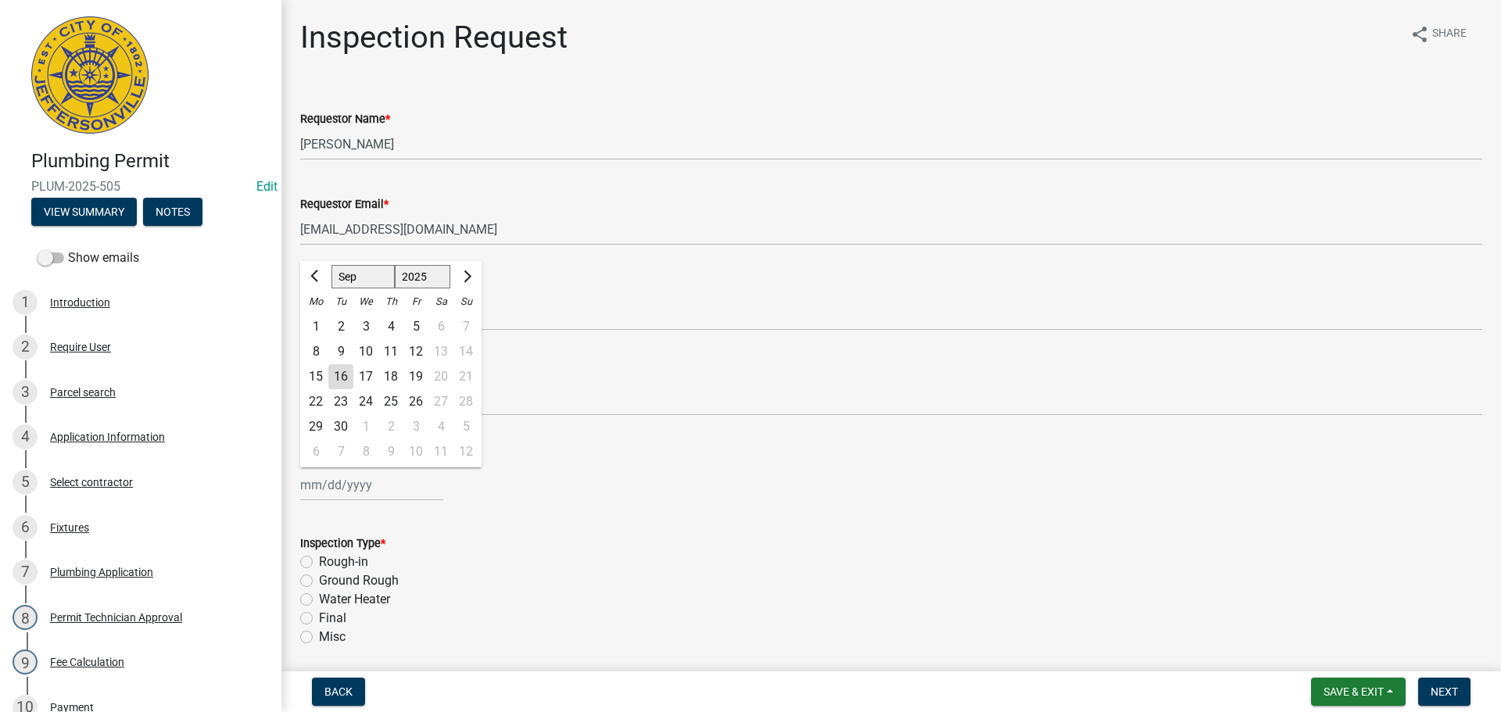
click at [391, 377] on div "18" at bounding box center [390, 376] width 25 height 25
type input "[DATE]"
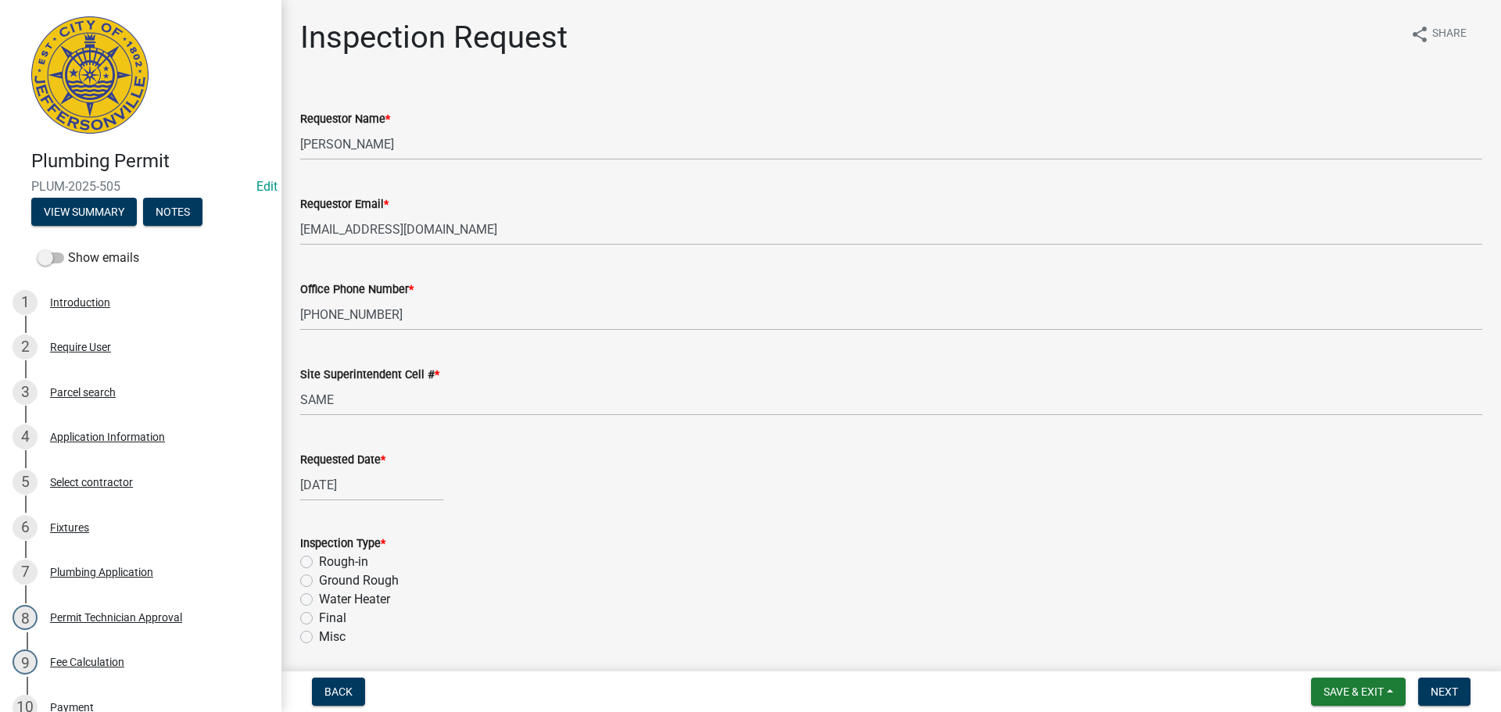
scroll to position [183, 0]
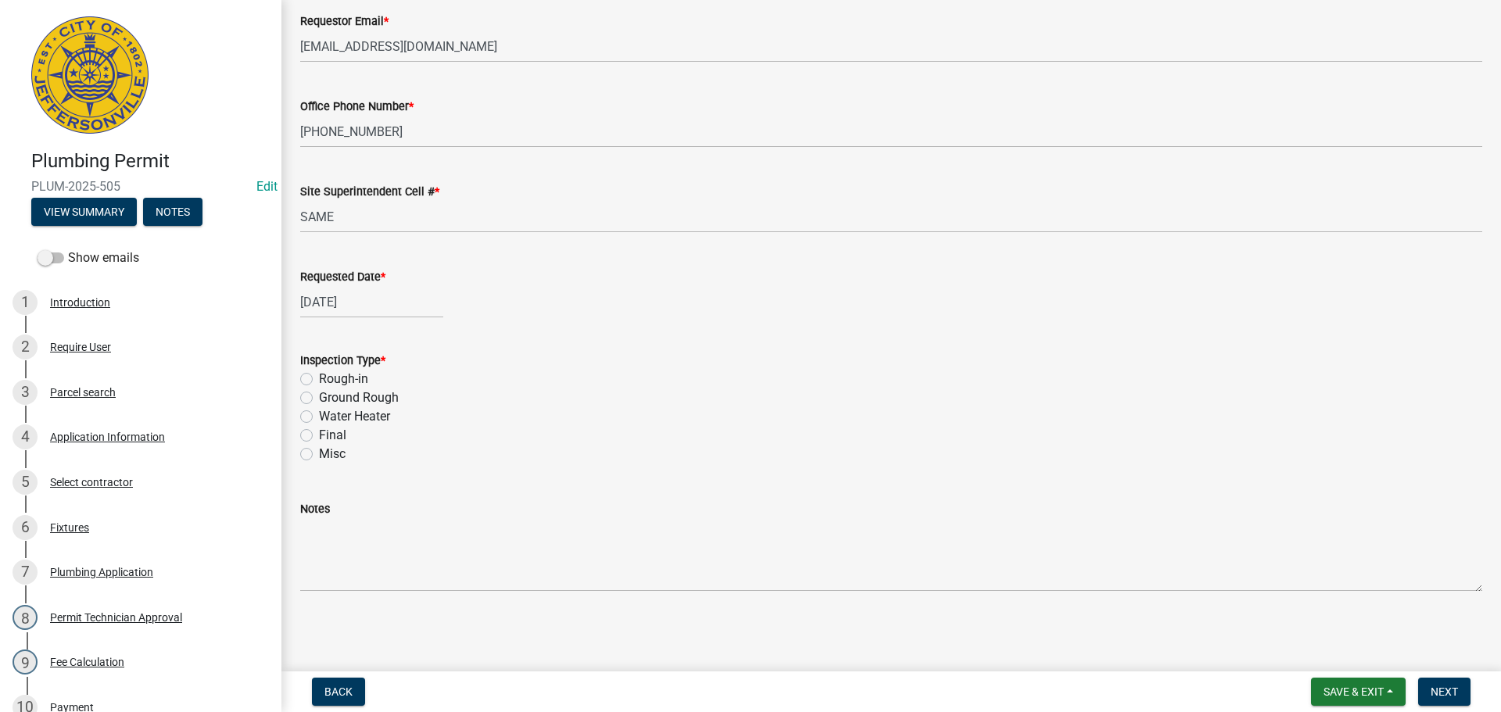
click at [319, 417] on label "Water Heater" at bounding box center [354, 416] width 71 height 19
click at [319, 417] on input "Water Heater" at bounding box center [324, 412] width 10 height 10
radio input "true"
drag, startPoint x: 1462, startPoint y: 691, endPoint x: 1430, endPoint y: 688, distance: 31.4
click at [1460, 690] on button "Next" at bounding box center [1444, 692] width 52 height 28
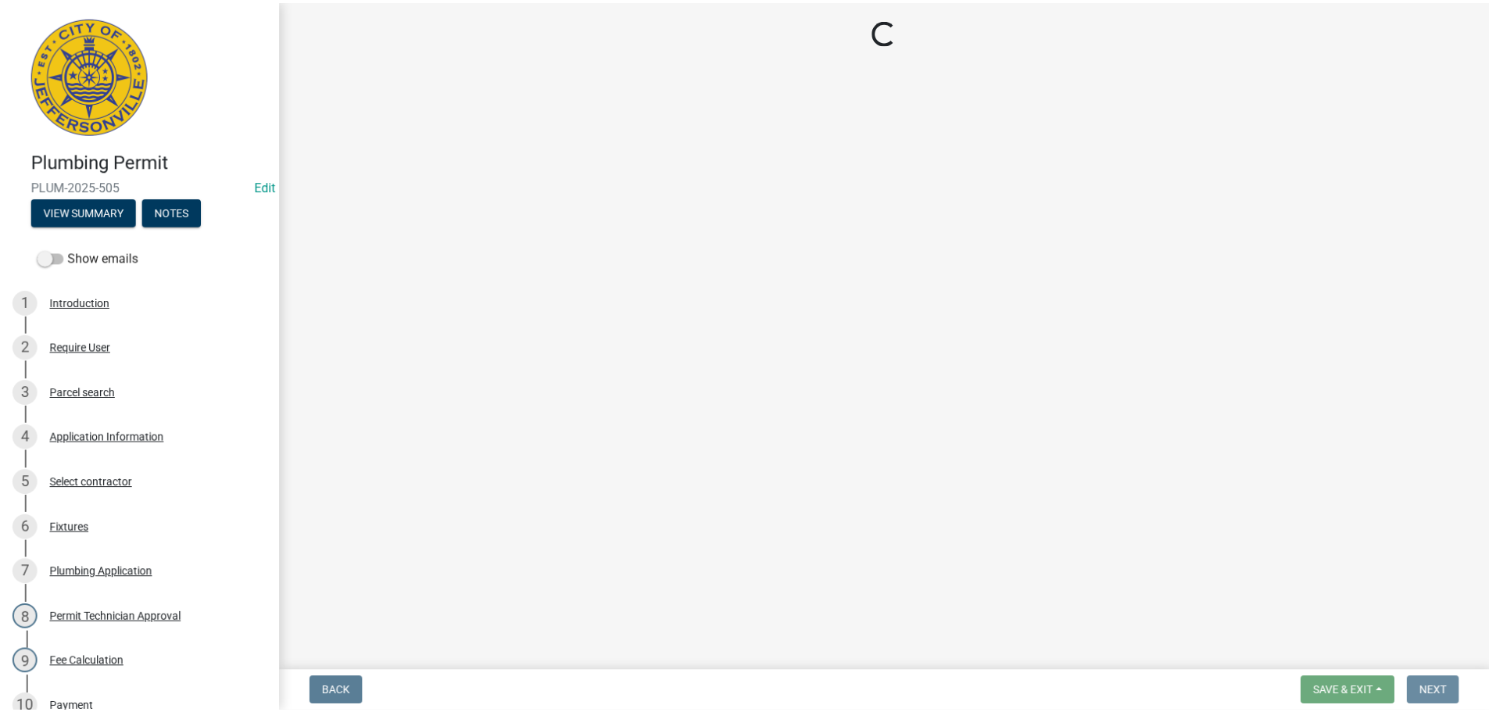
scroll to position [0, 0]
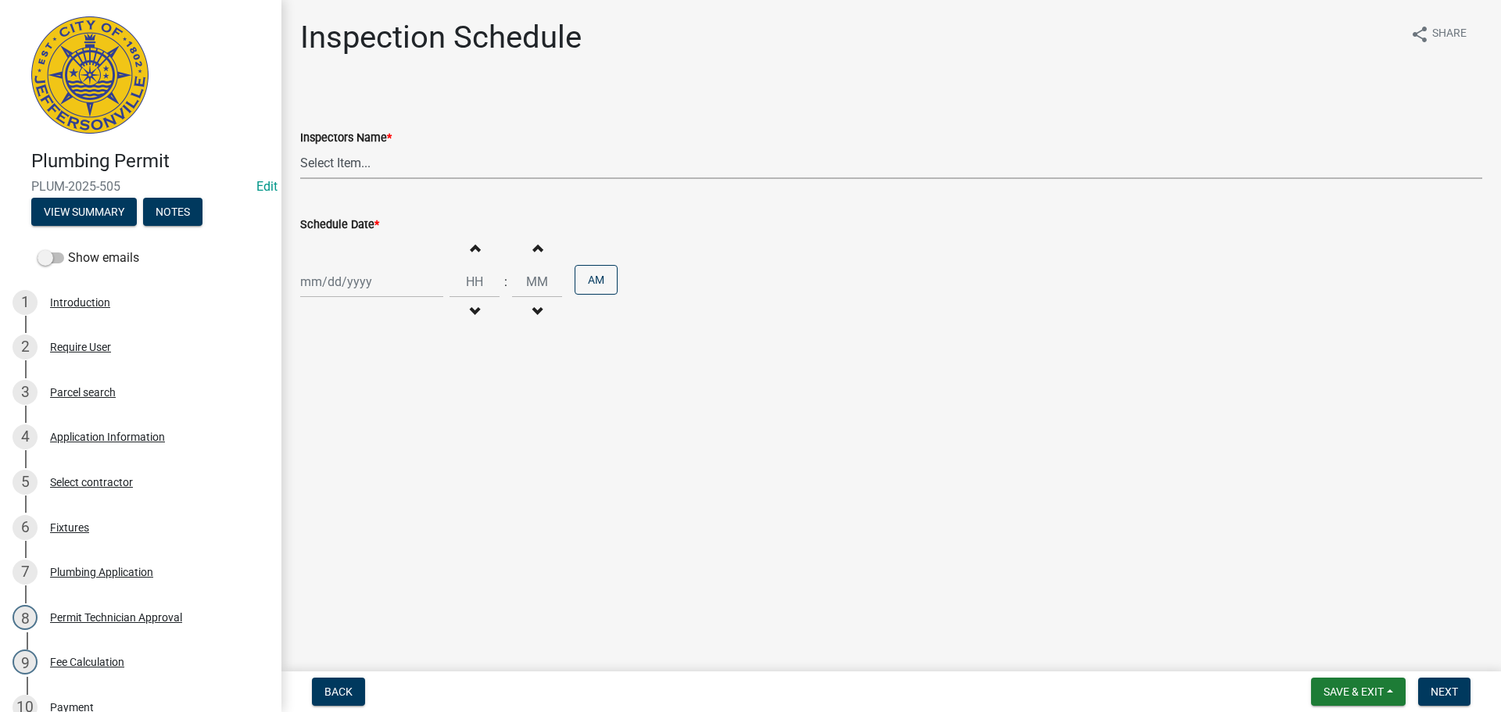
click at [337, 167] on select "Select Item... [PERSON_NAME] ([PERSON_NAME]) [PERSON_NAME] ([PERSON_NAME]) mkru…" at bounding box center [891, 163] width 1182 height 32
select select "13c97fbc-c819-4cee-844a-0db3d3c4db95"
click at [300, 147] on select "Select Item... [PERSON_NAME] ([PERSON_NAME]) [PERSON_NAME] ([PERSON_NAME]) mkru…" at bounding box center [891, 163] width 1182 height 32
click at [327, 281] on div at bounding box center [371, 282] width 143 height 32
select select "9"
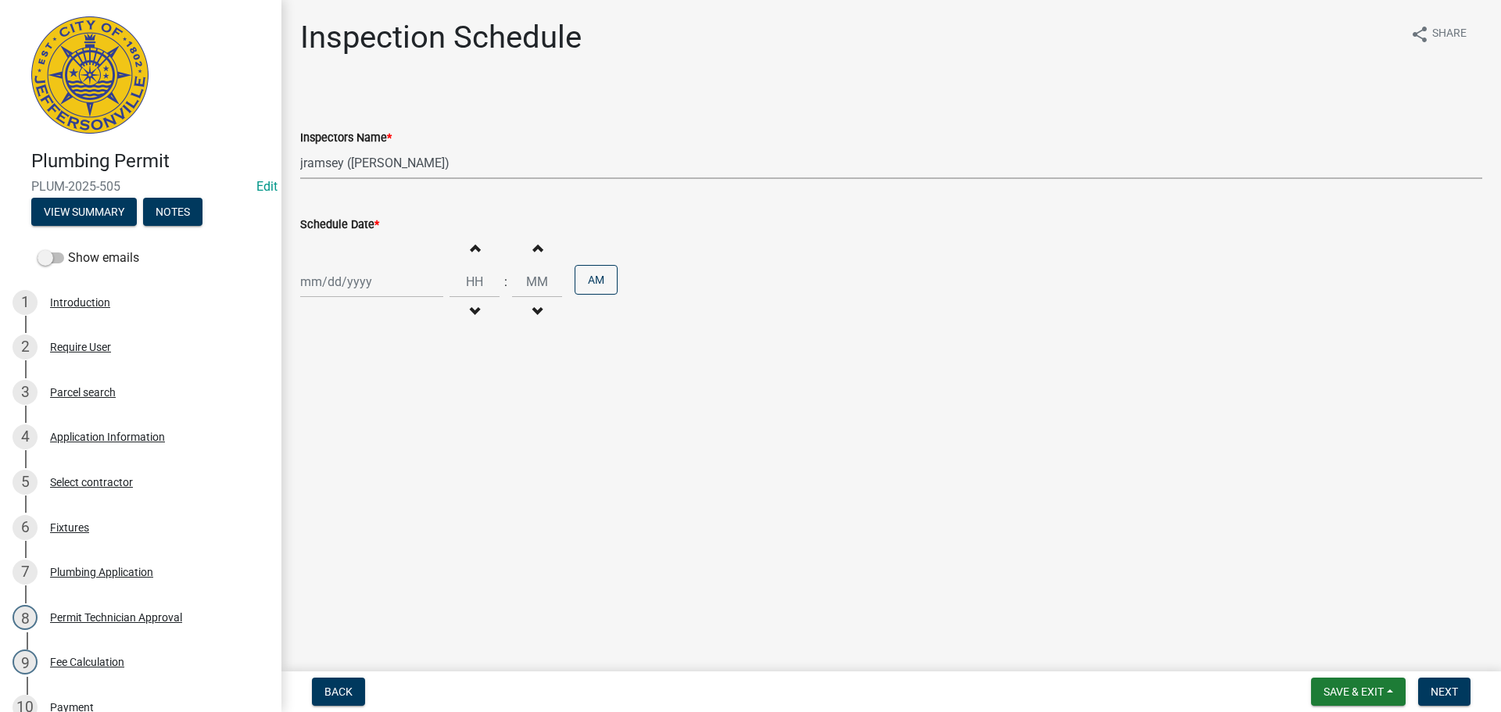
select select "2025"
drag, startPoint x: 389, startPoint y: 418, endPoint x: 416, endPoint y: 403, distance: 30.4
click at [390, 418] on div "18" at bounding box center [390, 415] width 25 height 25
type input "[DATE]"
click at [477, 279] on input "Hours" at bounding box center [474, 282] width 50 height 32
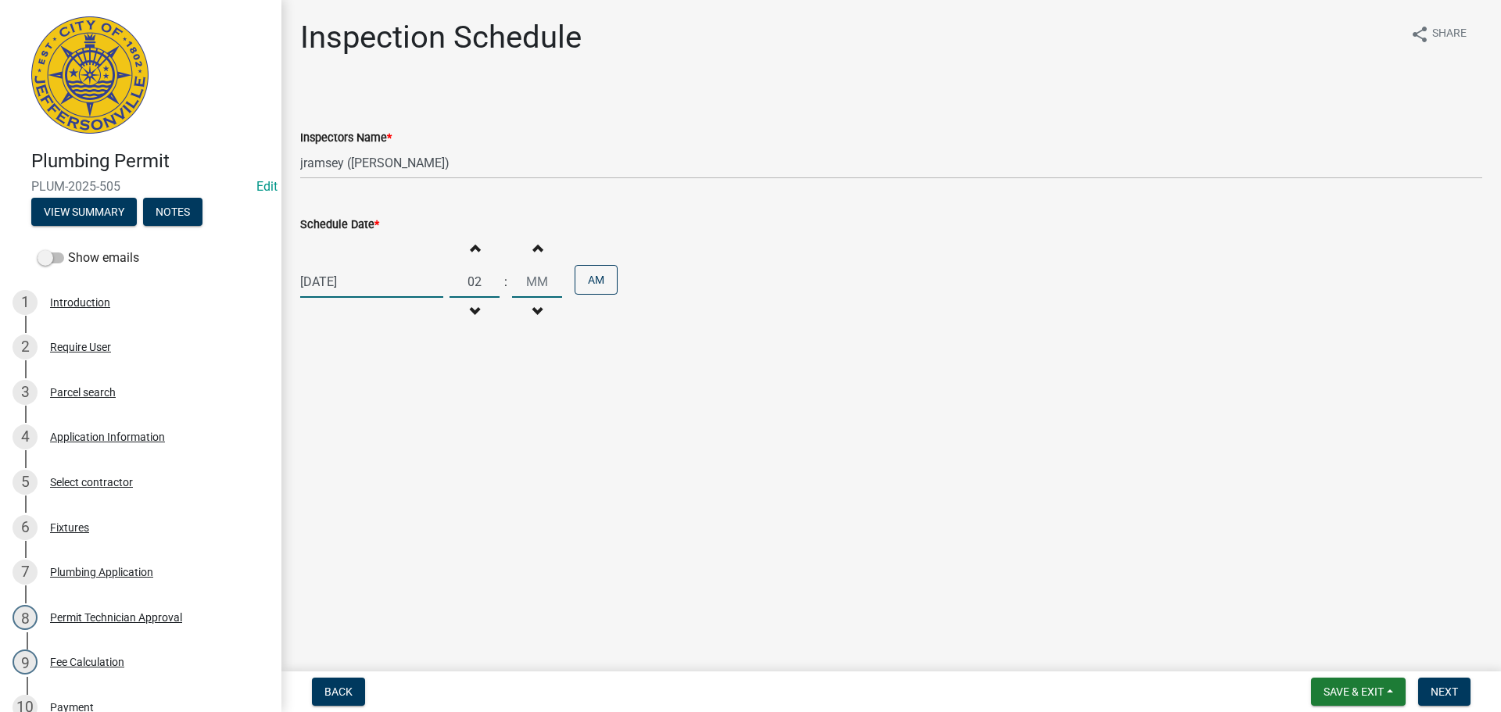
type input "02"
type input "30"
click at [604, 292] on button "AM" at bounding box center [595, 280] width 43 height 30
click at [1441, 689] on span "Next" at bounding box center [1443, 691] width 27 height 13
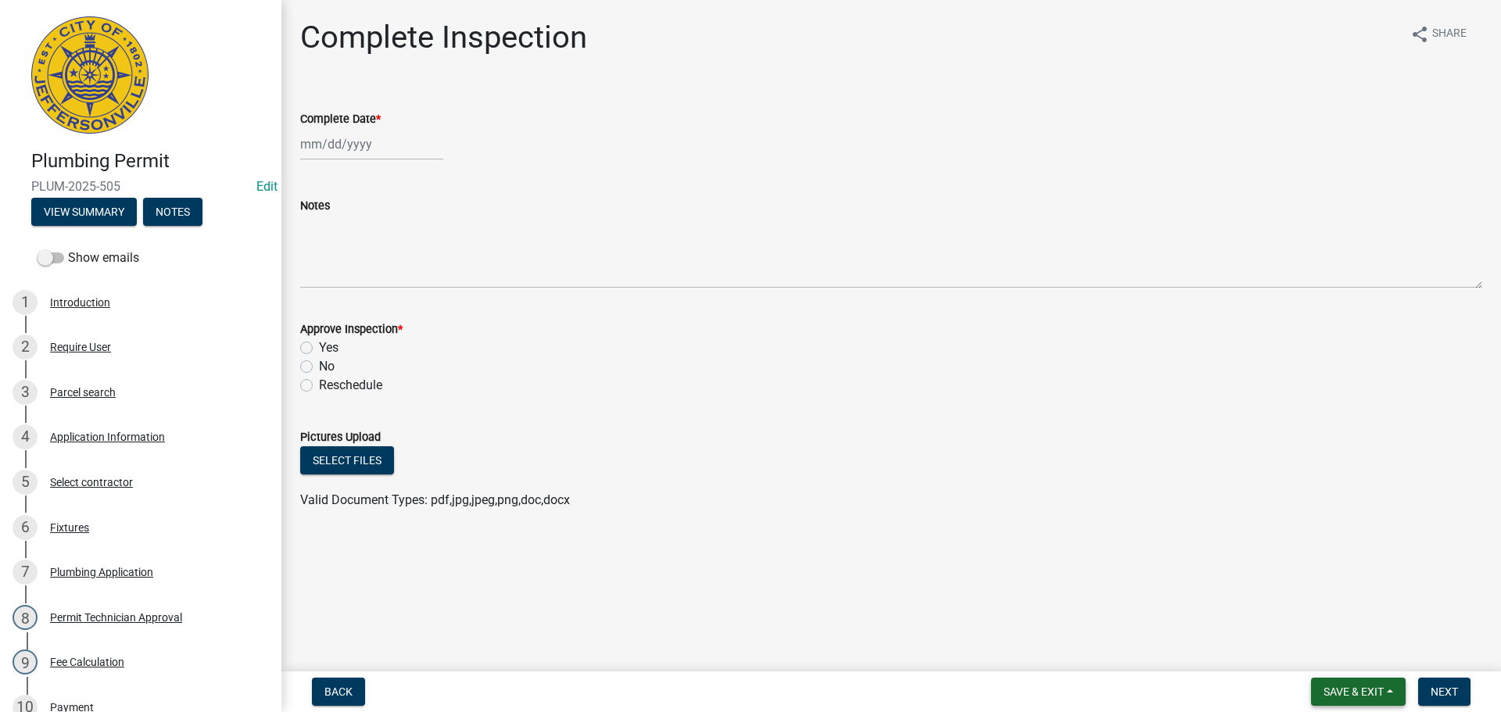
click at [1356, 694] on span "Save & Exit" at bounding box center [1353, 691] width 60 height 13
click at [1336, 649] on button "Save & Exit" at bounding box center [1342, 651] width 125 height 38
